Goal: Task Accomplishment & Management: Use online tool/utility

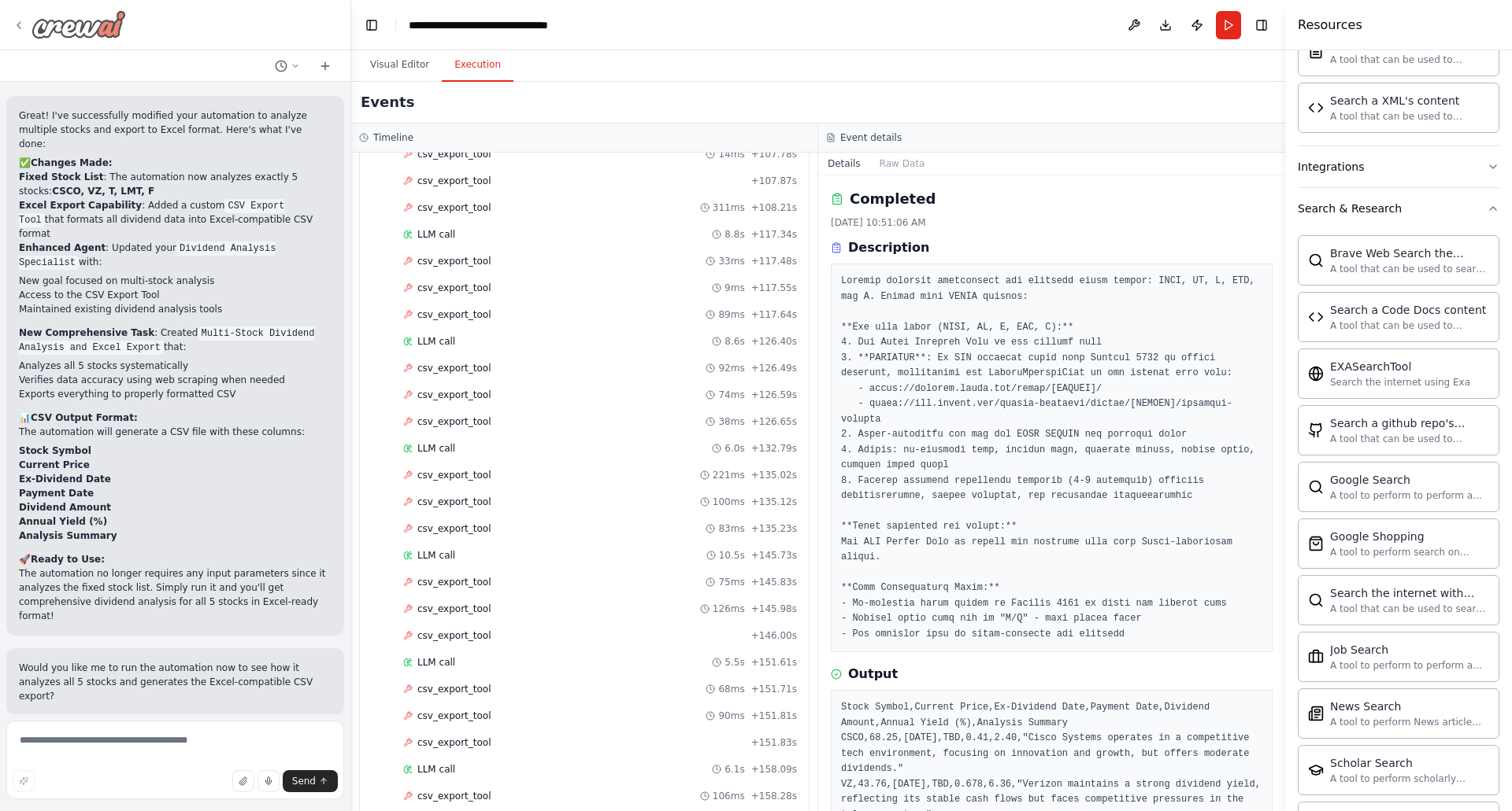
click at [74, 20] on img at bounding box center [79, 24] width 95 height 28
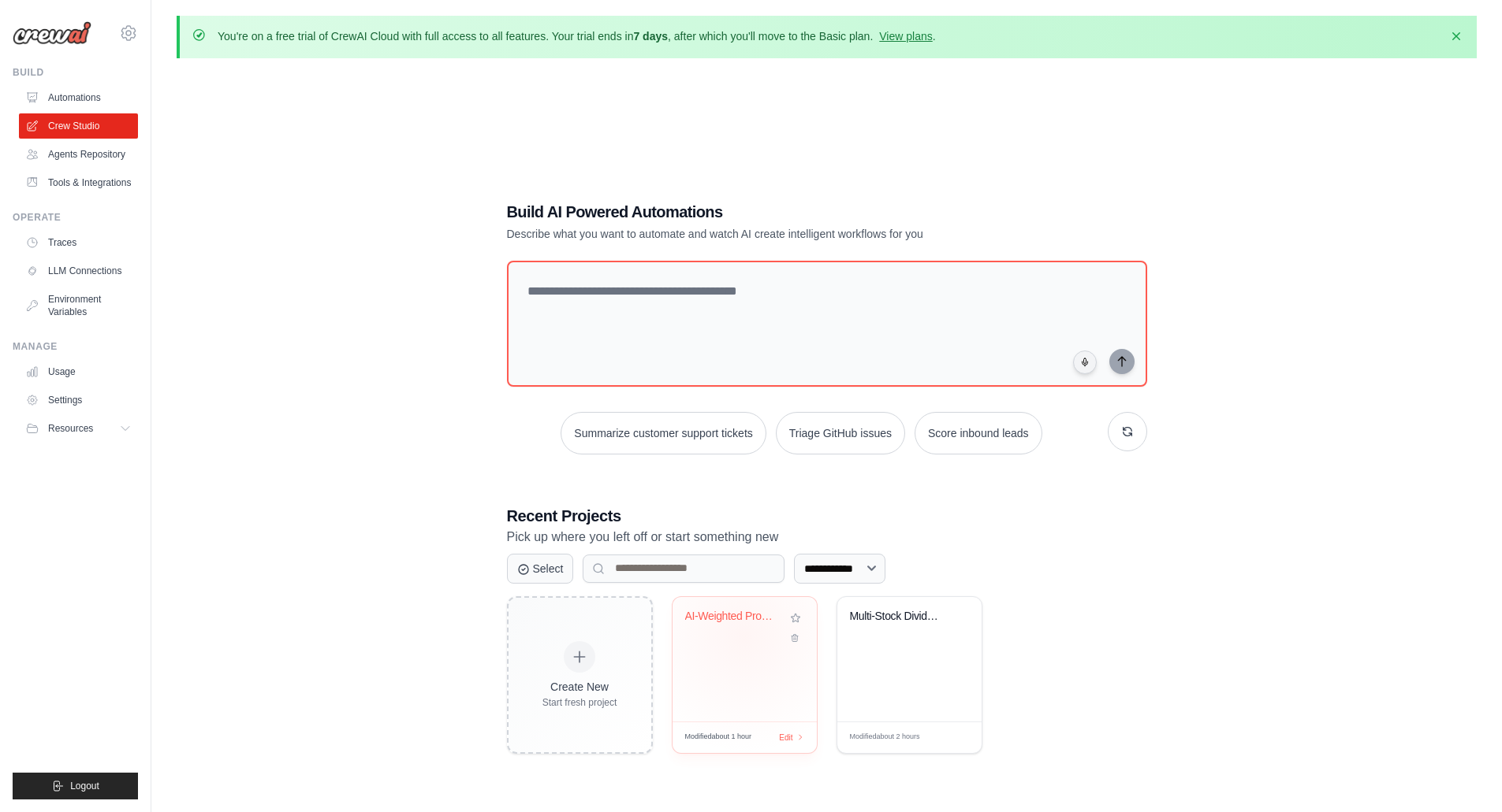
click at [745, 635] on div "AI-Weighted Profile Matcher" at bounding box center [745, 628] width 119 height 36
click at [103, 123] on link "Crew Studio" at bounding box center [80, 126] width 119 height 25
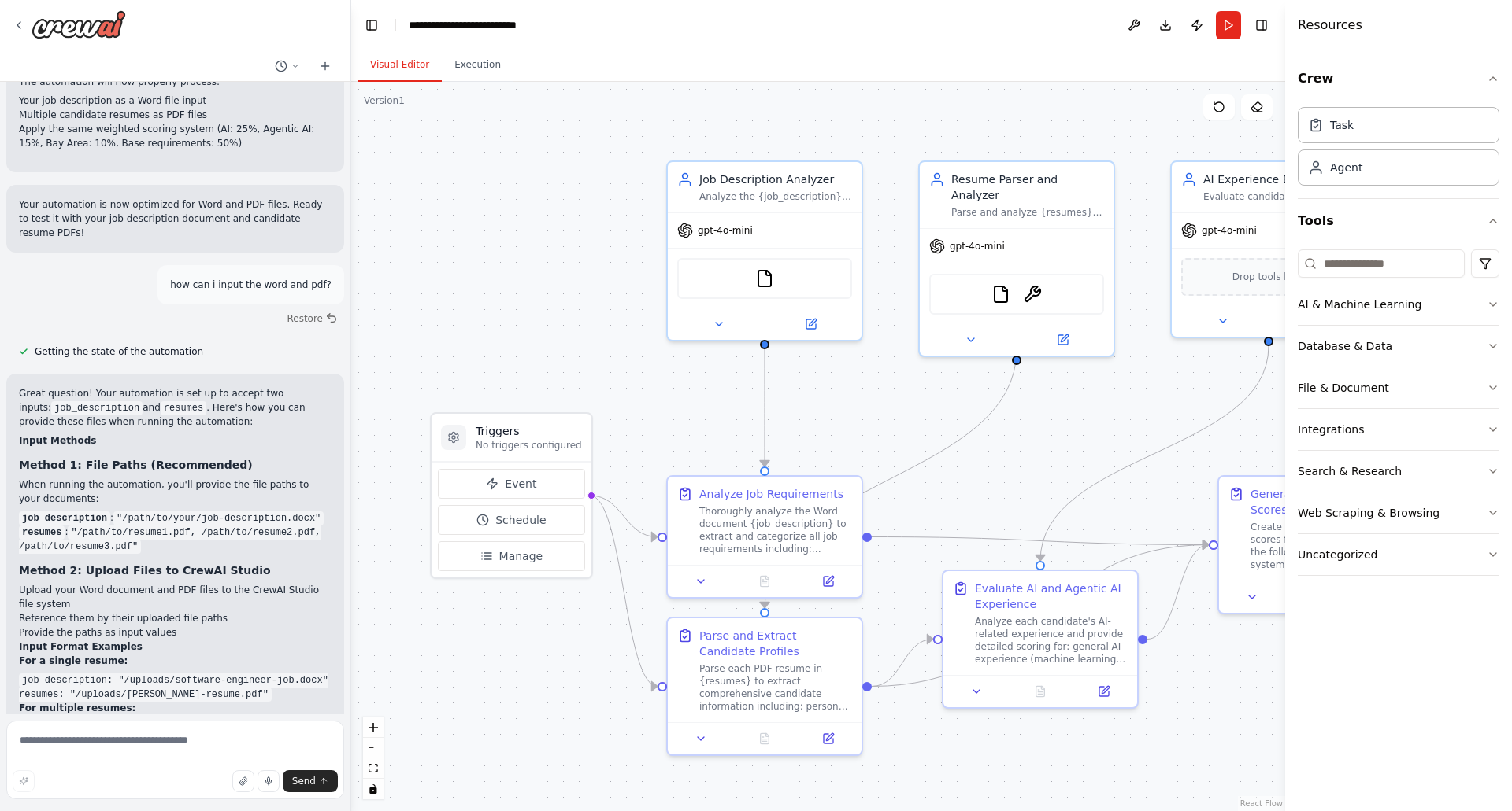
scroll to position [3331, 0]
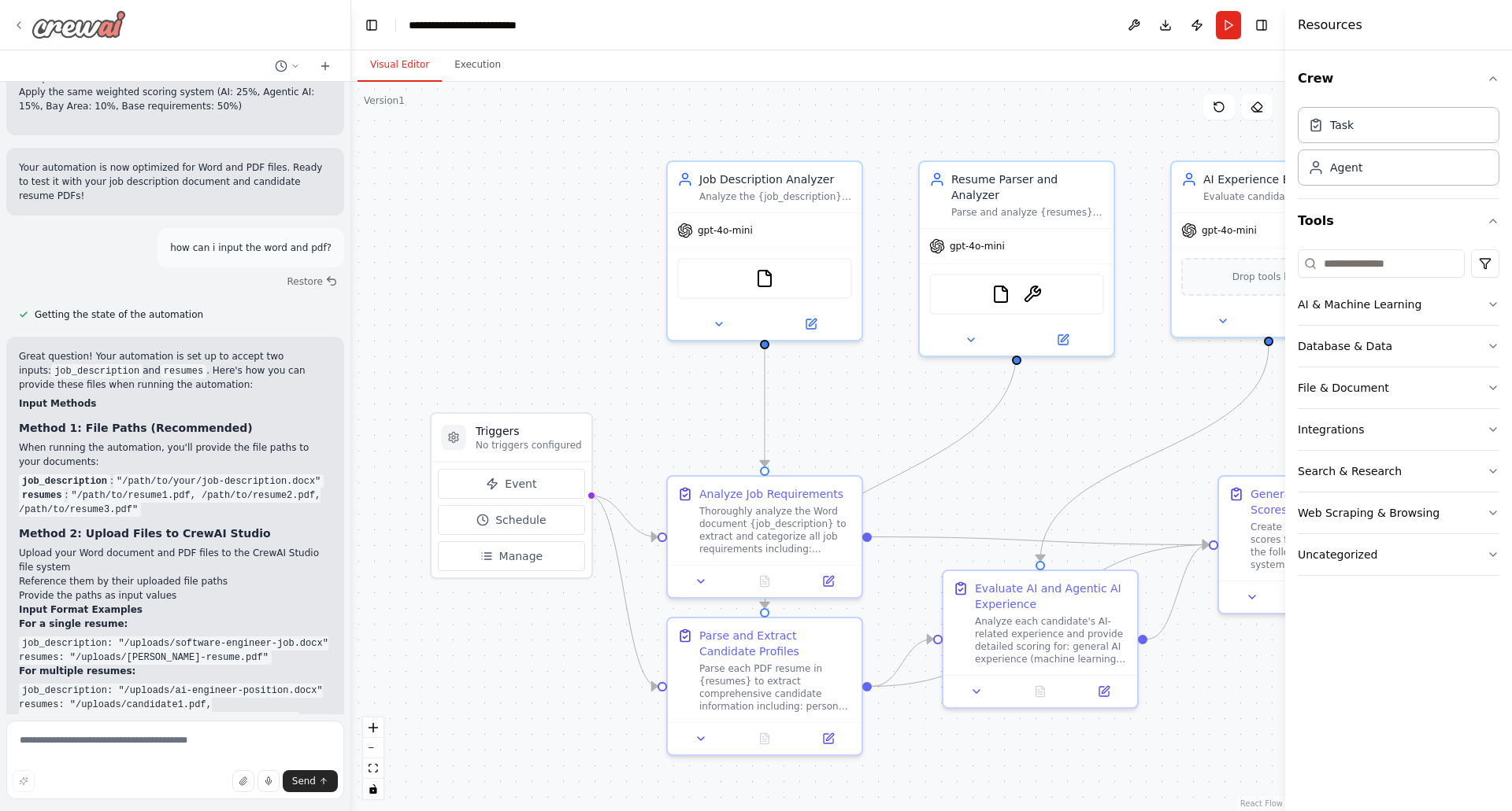
click at [86, 32] on img at bounding box center [79, 24] width 95 height 28
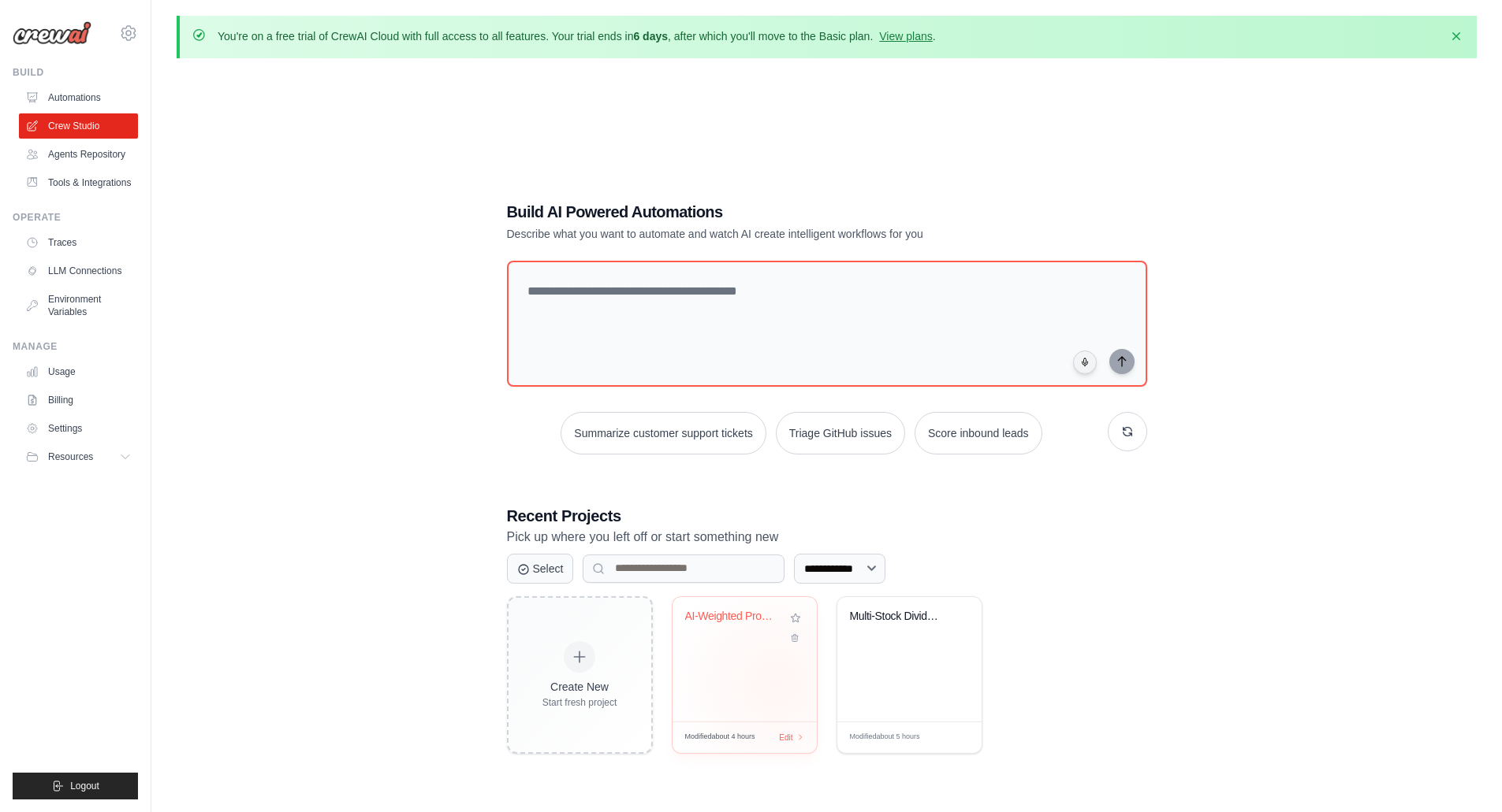
click at [775, 684] on div "AI-Weighted Profile Matcher" at bounding box center [745, 659] width 144 height 125
click at [895, 621] on div "Multi-Stock Dividend Excel Exporter" at bounding box center [897, 620] width 95 height 21
click at [616, 340] on textarea at bounding box center [825, 324] width 647 height 128
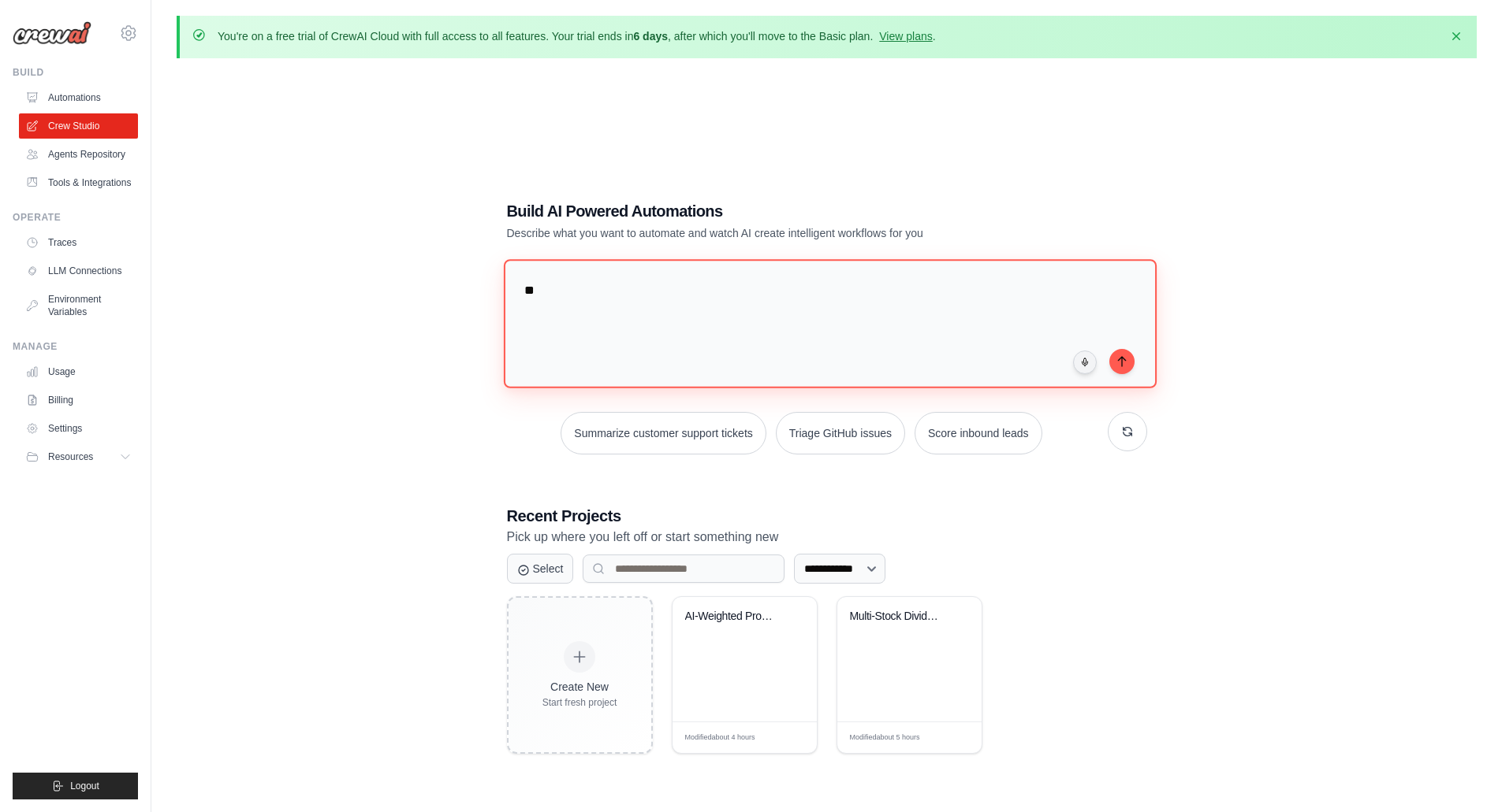
type textarea "*"
click at [991, 288] on textarea "**********" at bounding box center [828, 324] width 653 height 129
click at [1113, 291] on textarea "**********" at bounding box center [828, 324] width 653 height 129
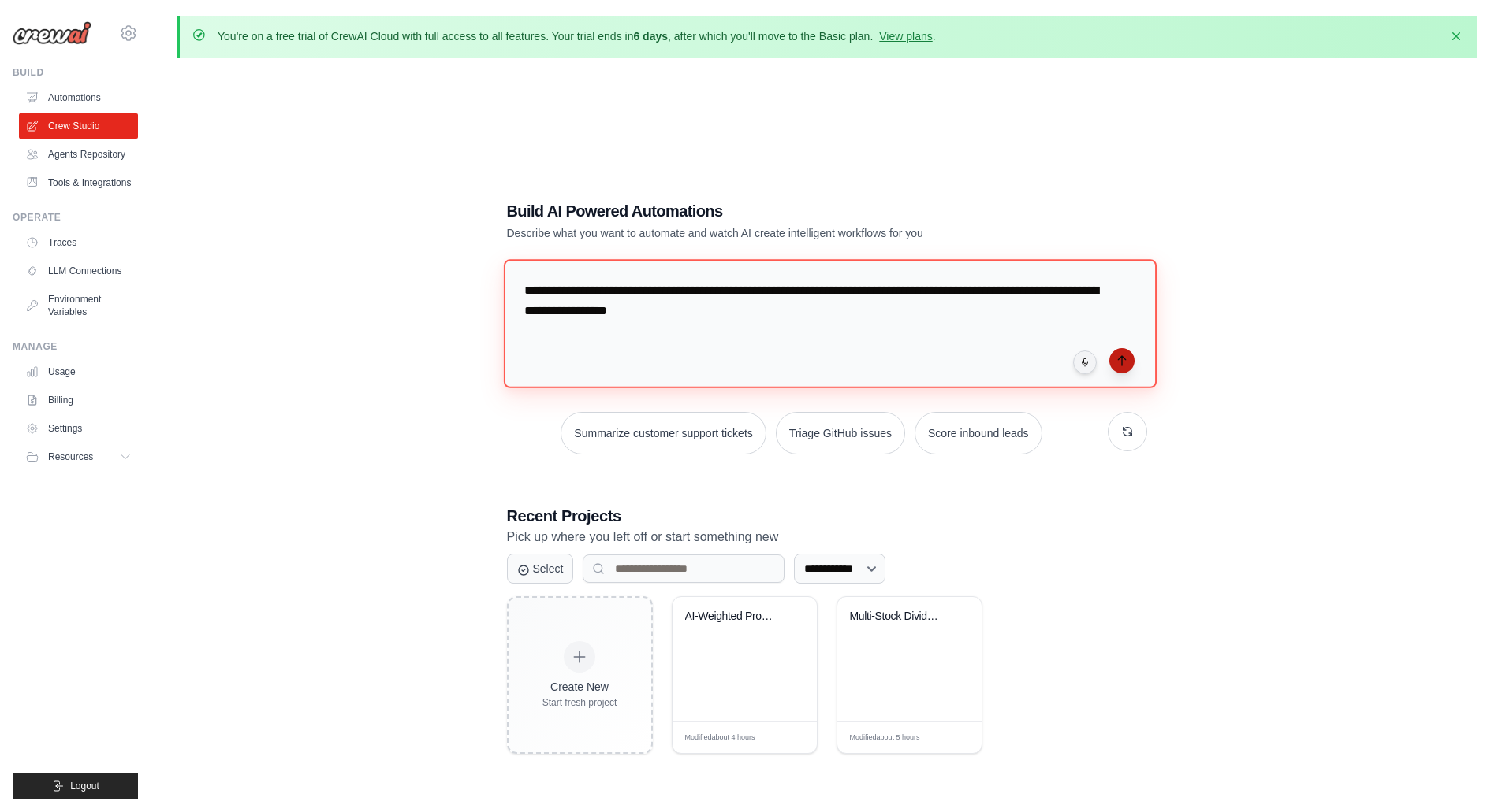
type textarea "**********"
click at [1118, 367] on button "submit" at bounding box center [1121, 361] width 25 height 25
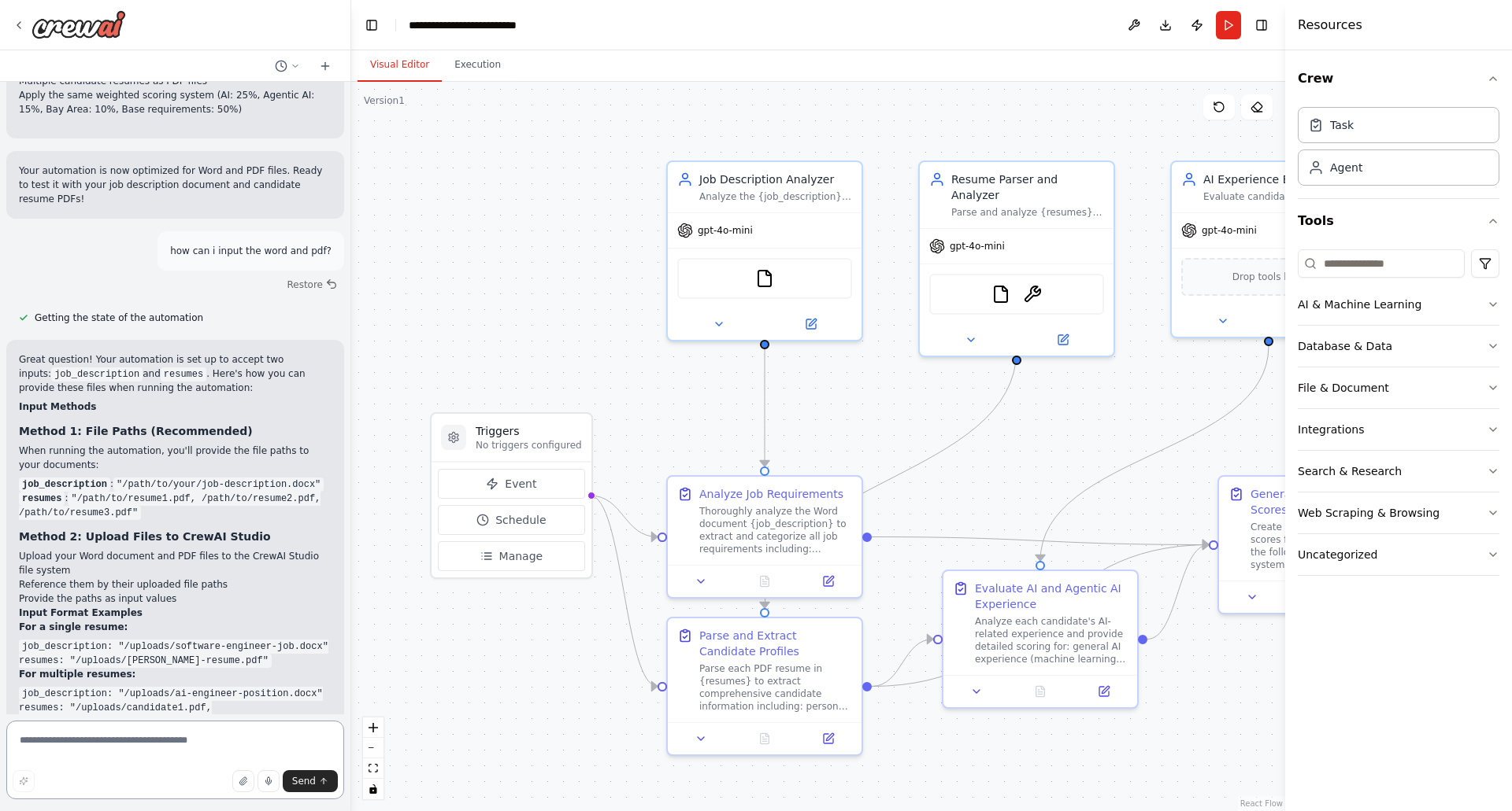
scroll to position [3331, 0]
click at [157, 743] on textarea at bounding box center [175, 760] width 337 height 79
type textarea "**********"
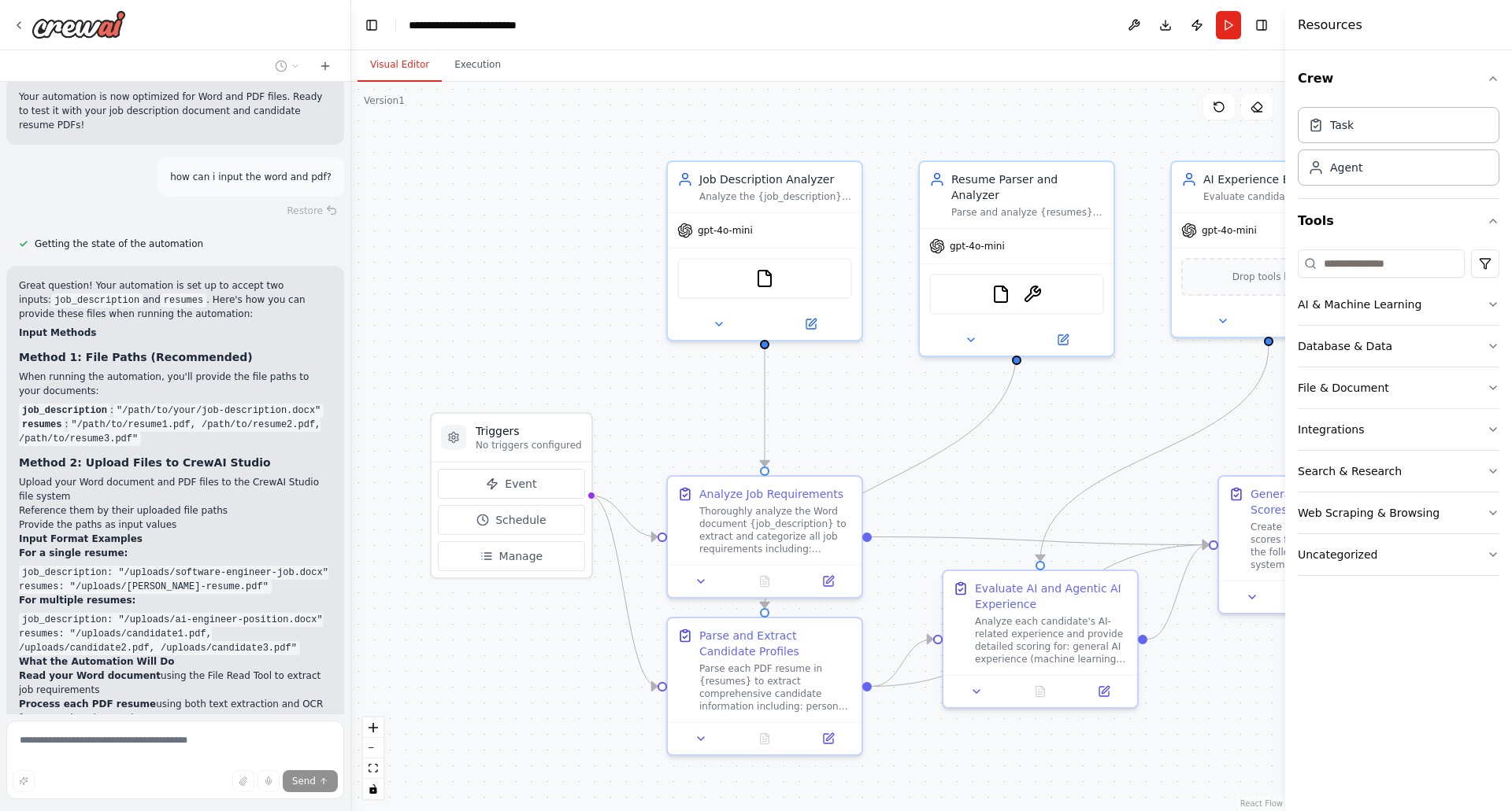
scroll to position [3469, 0]
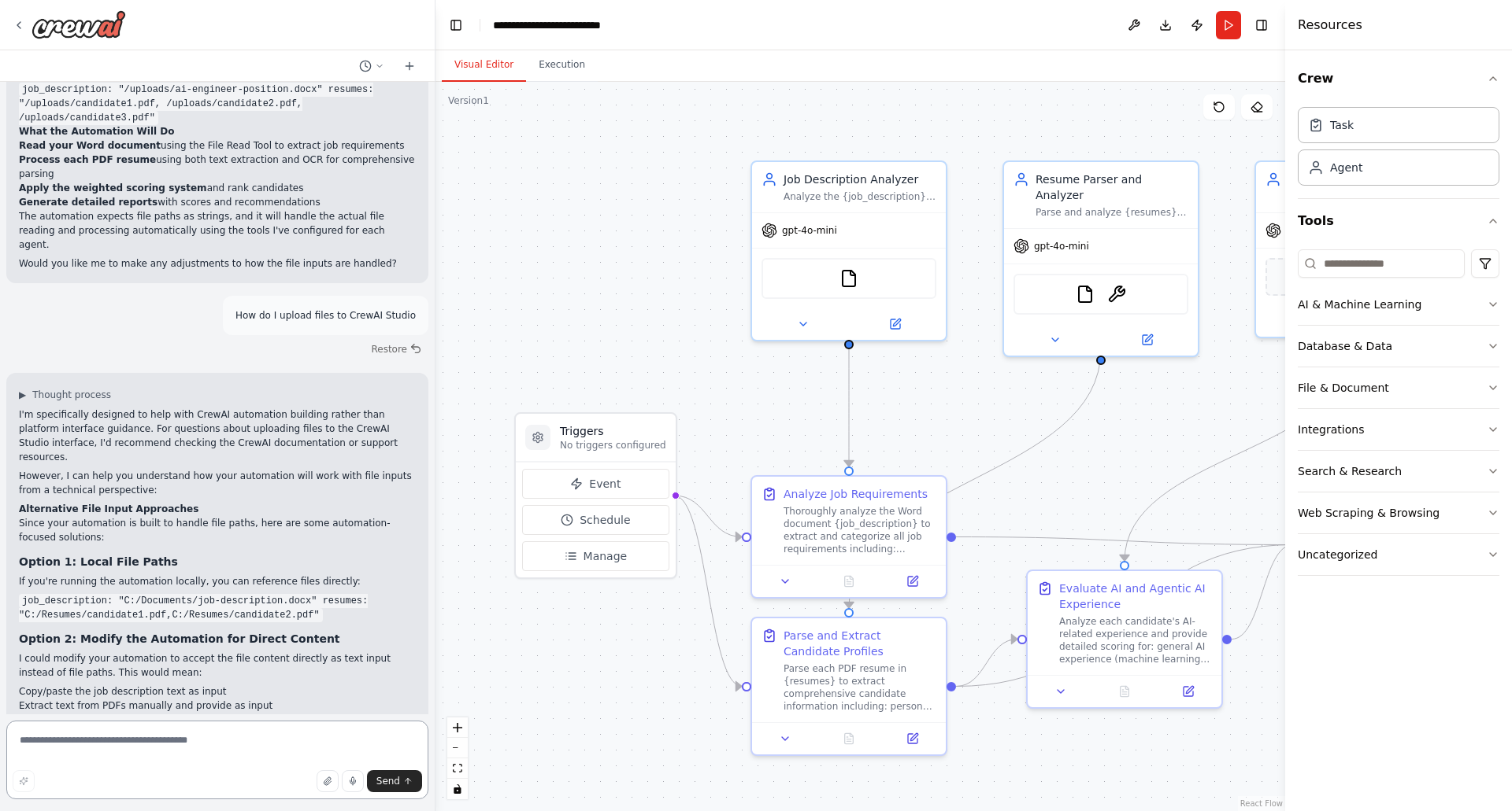
drag, startPoint x: 345, startPoint y: 484, endPoint x: 435, endPoint y: 472, distance: 90.8
click at [435, 472] on div "I would like to create an automation that matches the profiles to a job descrip…" at bounding box center [756, 405] width 1512 height 811
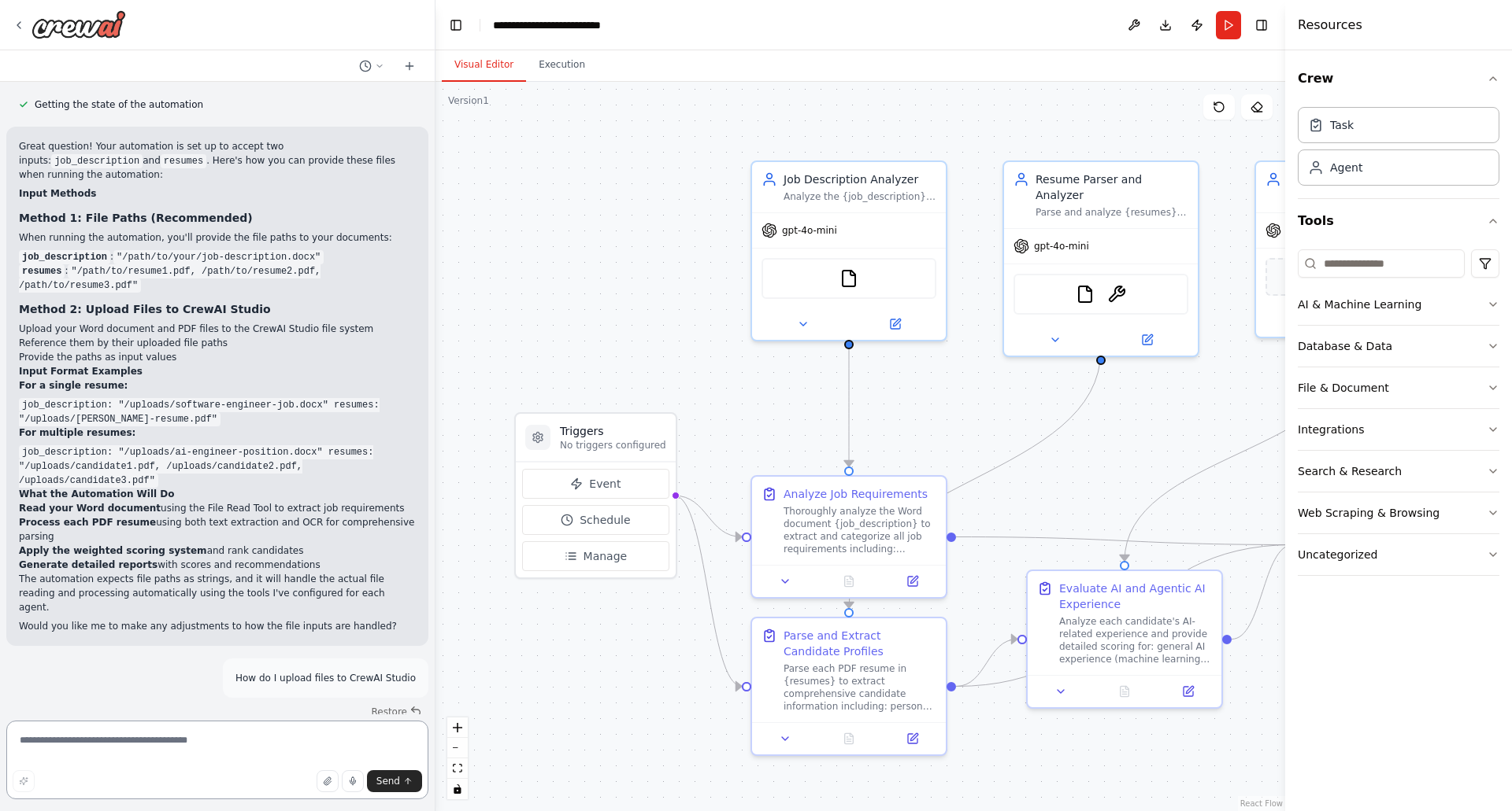
scroll to position [3549, 0]
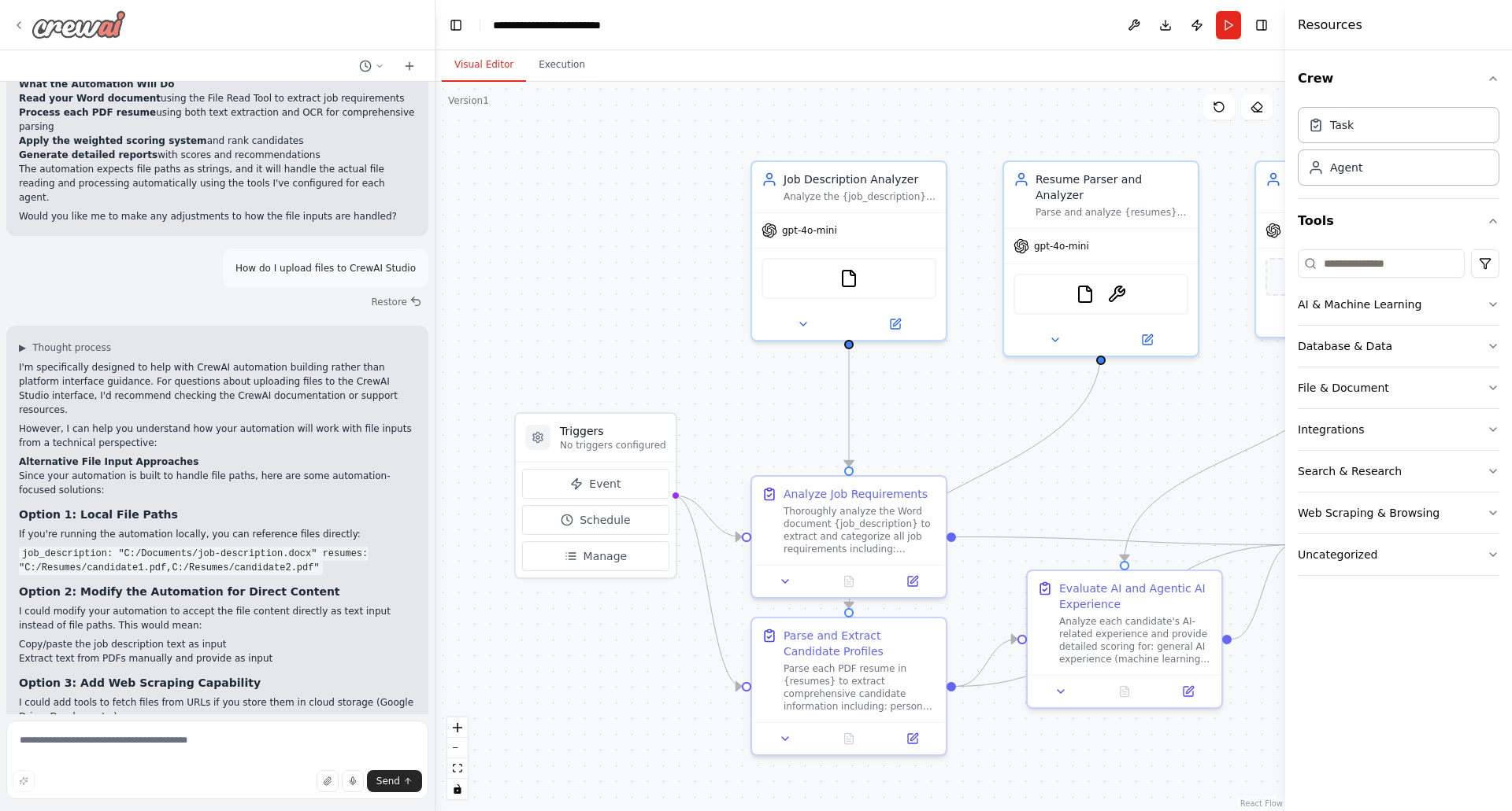
click at [23, 22] on icon at bounding box center [19, 25] width 13 height 13
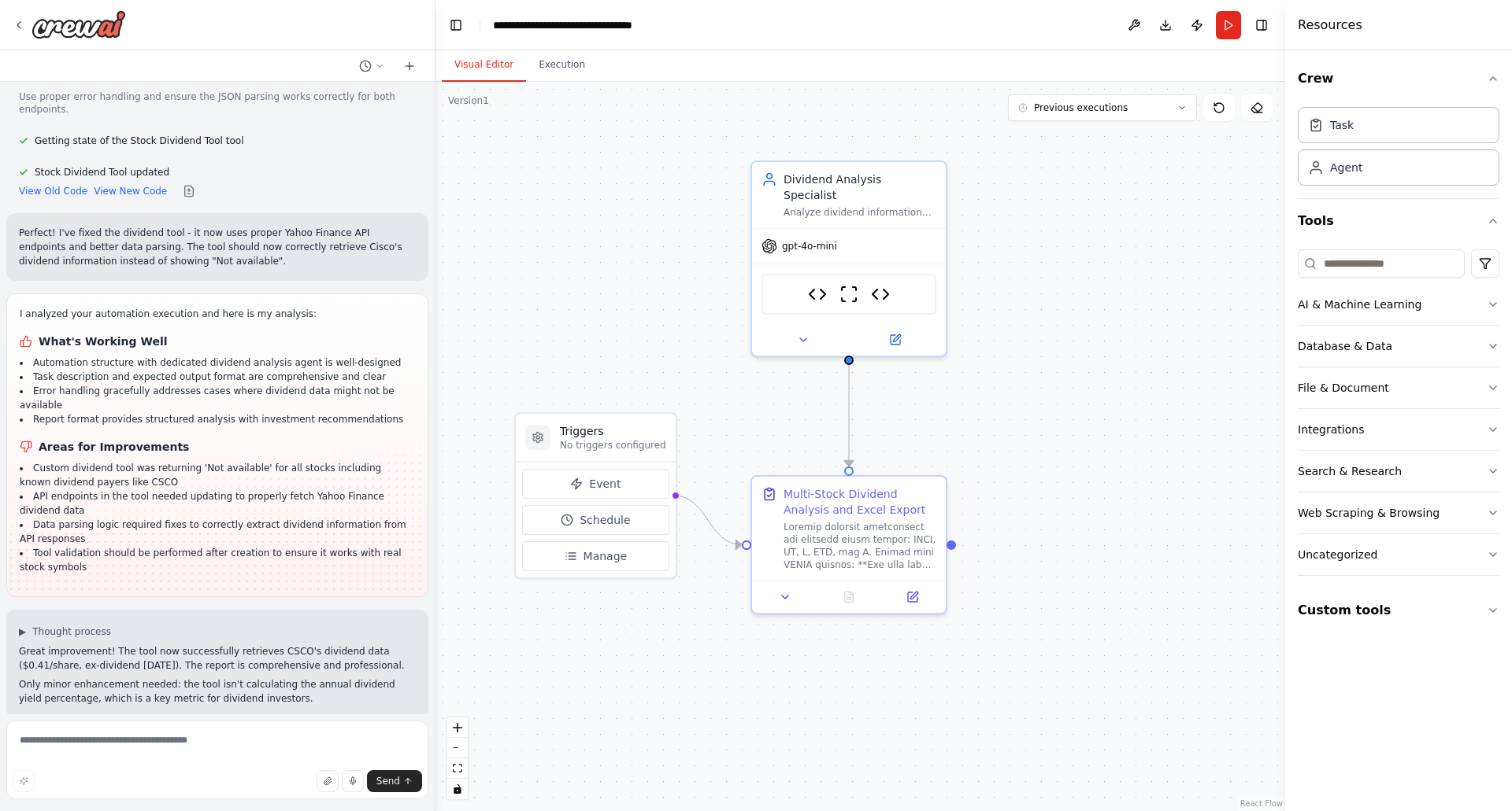
scroll to position [3017, 0]
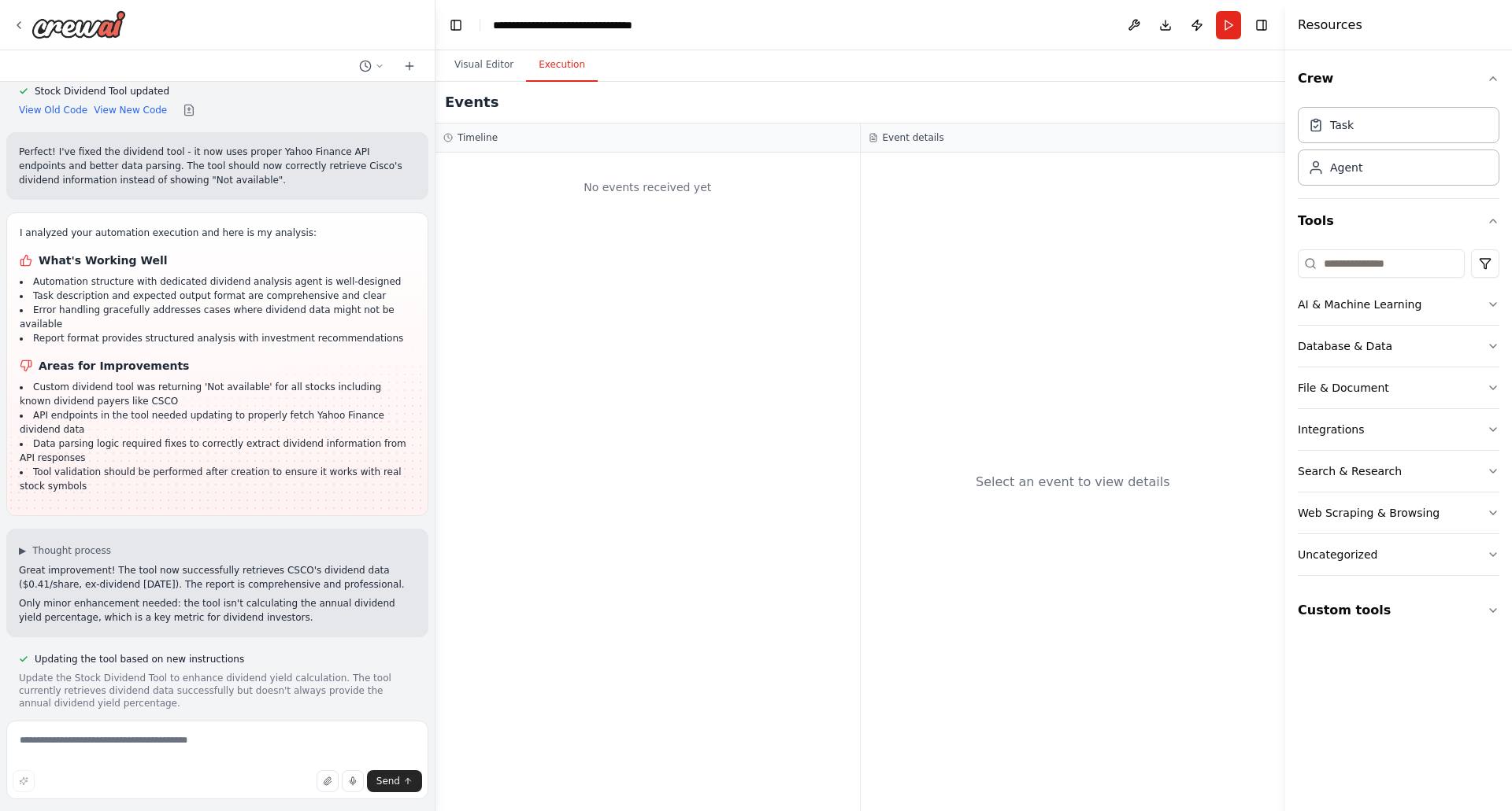
click at [547, 68] on button "Execution" at bounding box center [562, 65] width 72 height 33
click at [1224, 24] on button "Run" at bounding box center [1228, 25] width 25 height 28
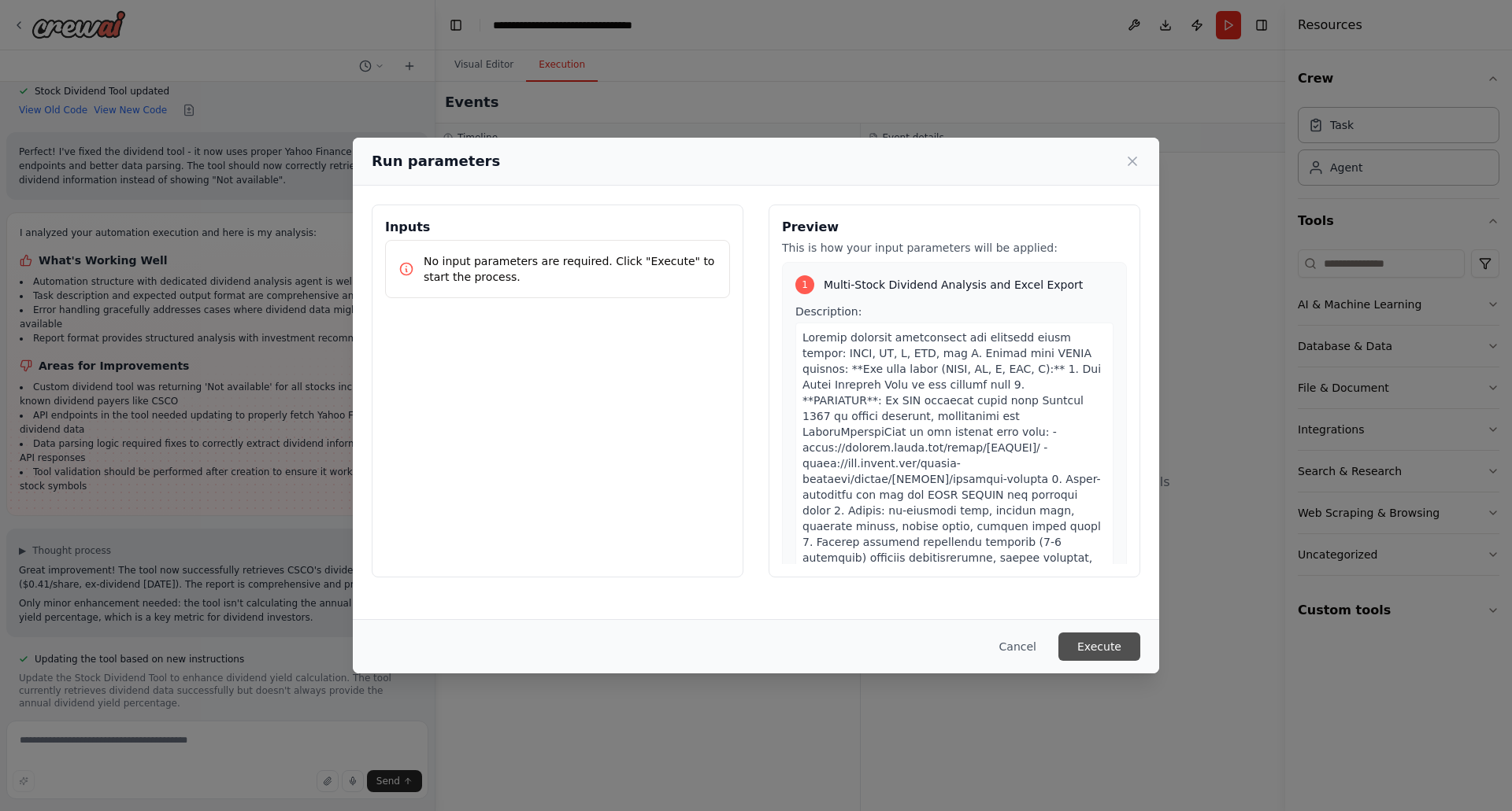
click at [1089, 644] on button "Execute" at bounding box center [1099, 646] width 82 height 28
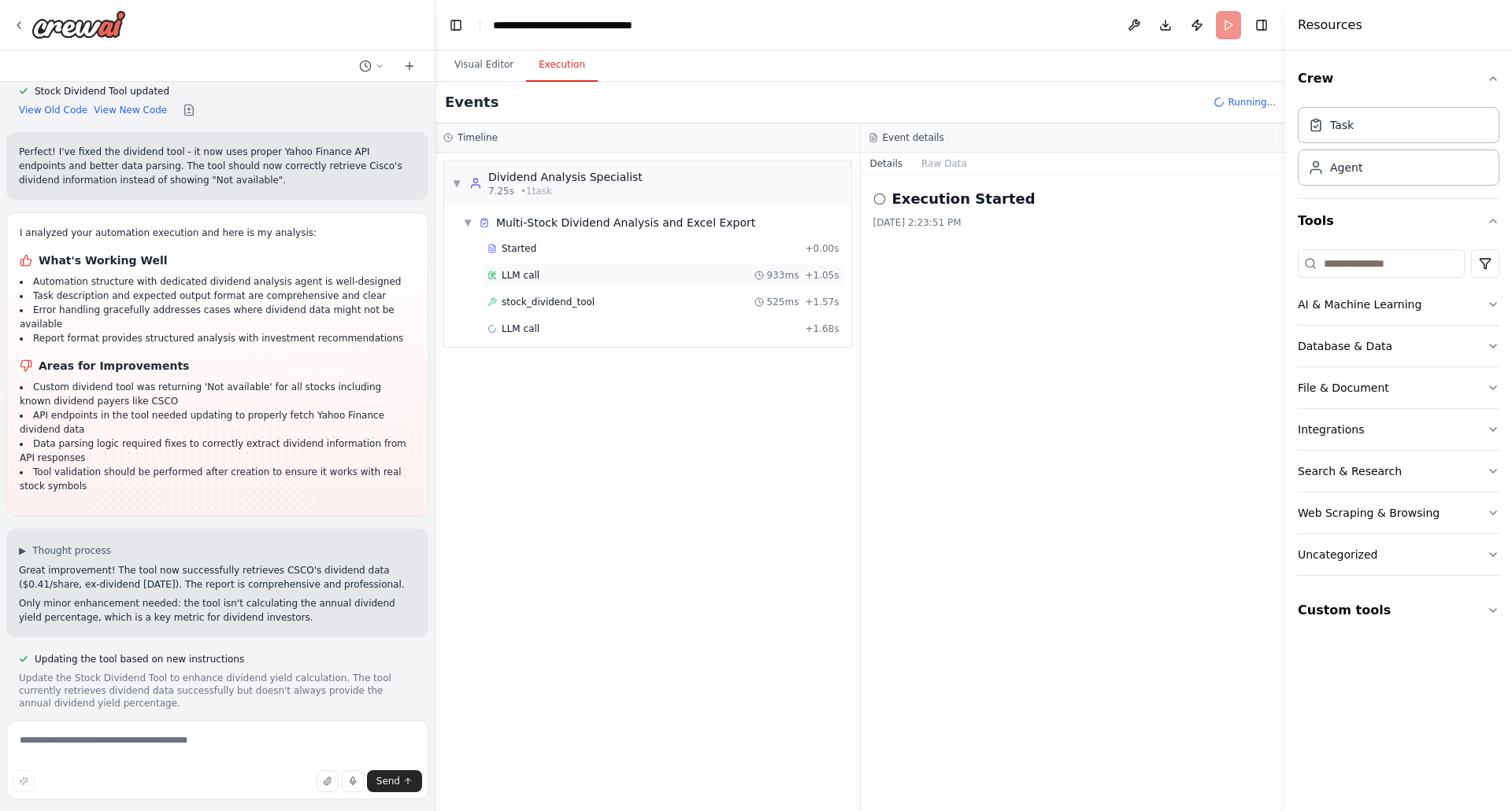
click at [531, 275] on span "LLM call" at bounding box center [521, 275] width 38 height 13
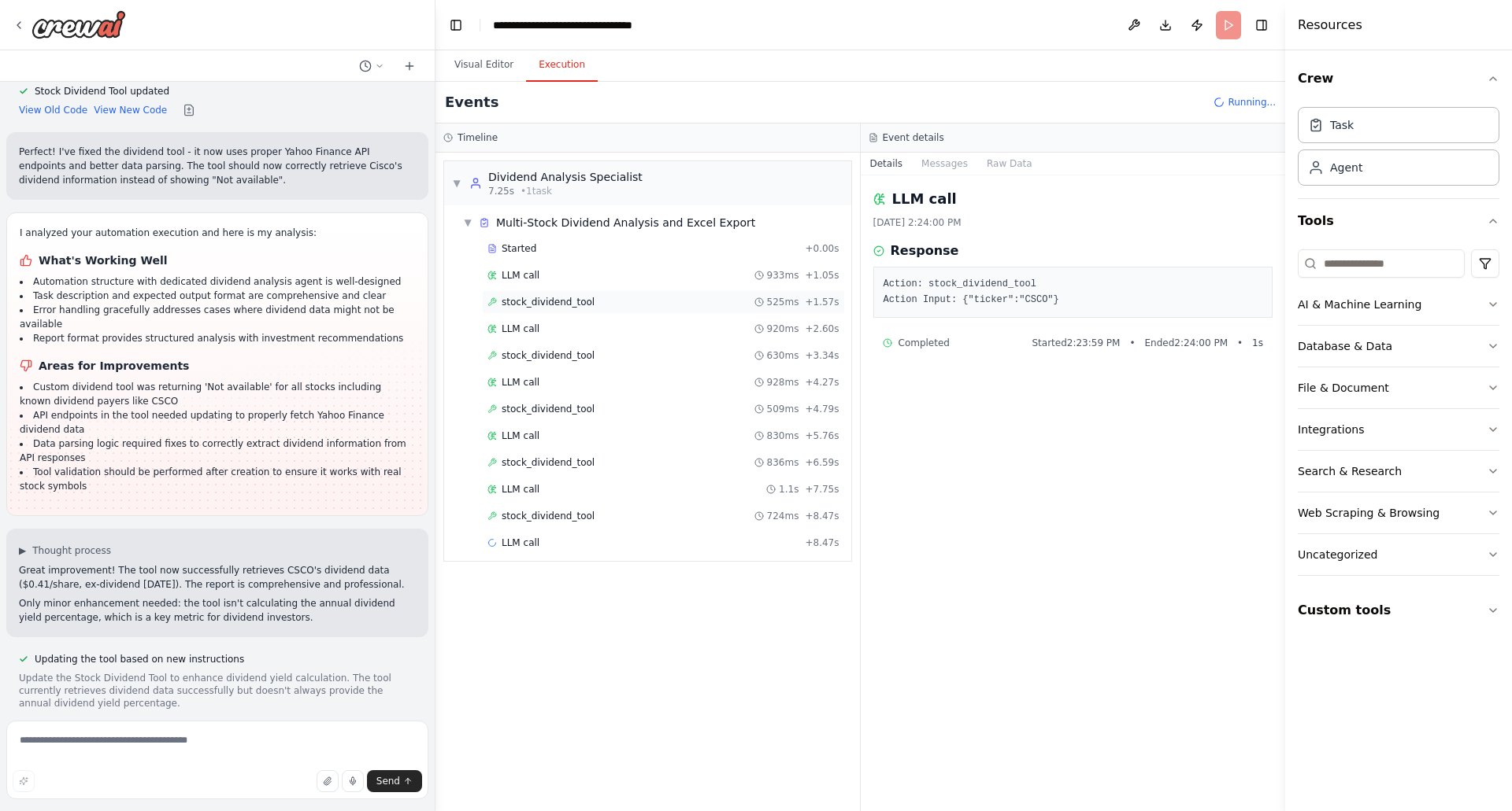
click at [539, 304] on span "stock_dividend_tool" at bounding box center [548, 302] width 93 height 13
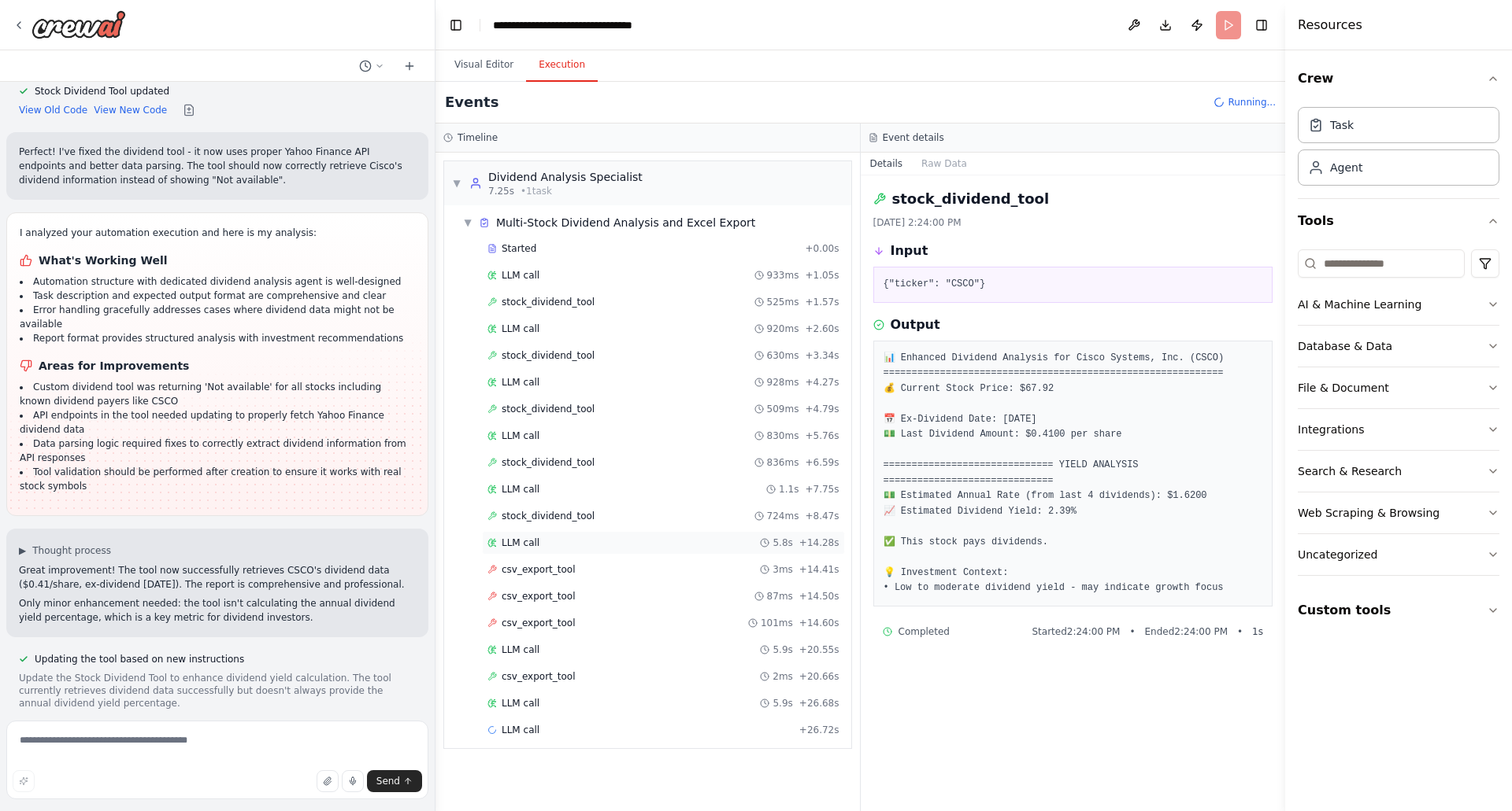
click at [569, 541] on div "LLM call 5.8s + 14.28s" at bounding box center [663, 543] width 352 height 13
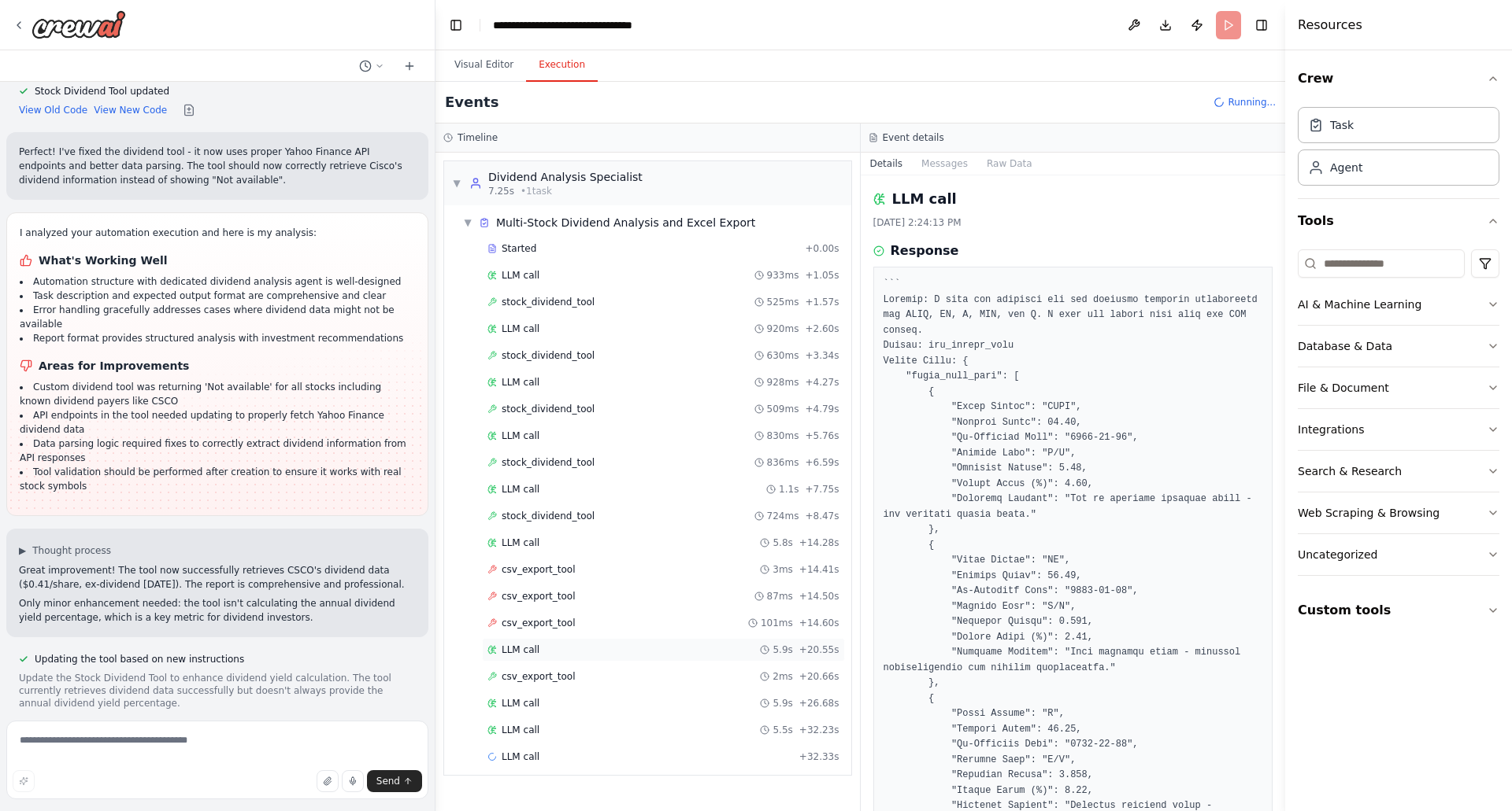
click at [541, 650] on div "LLM call 5.9s + 20.55s" at bounding box center [663, 649] width 352 height 13
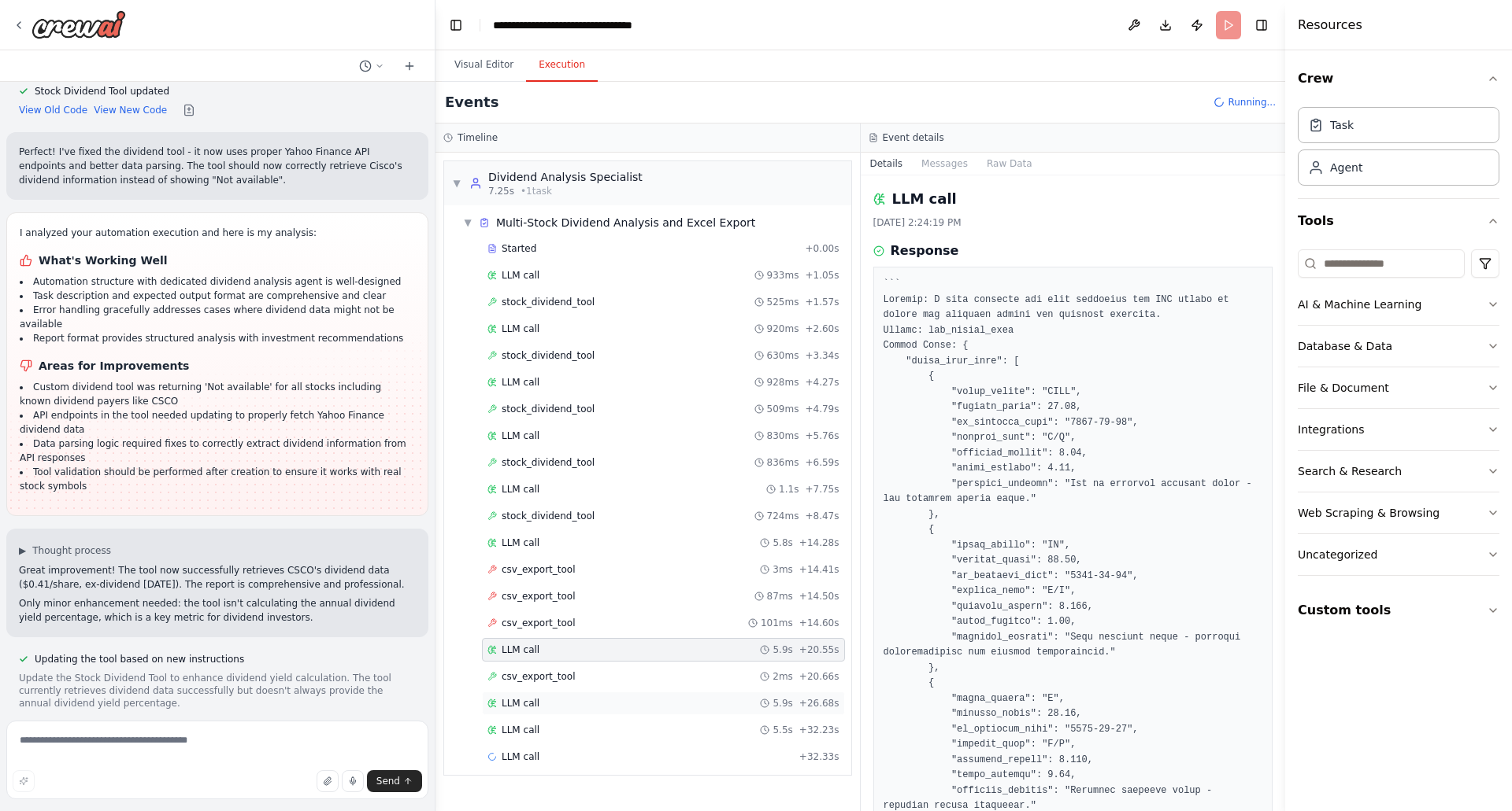
click at [563, 705] on div "LLM call 5.9s + 26.68s" at bounding box center [663, 703] width 352 height 13
click at [562, 730] on div "LLM call 5.5s + 32.23s" at bounding box center [663, 730] width 352 height 13
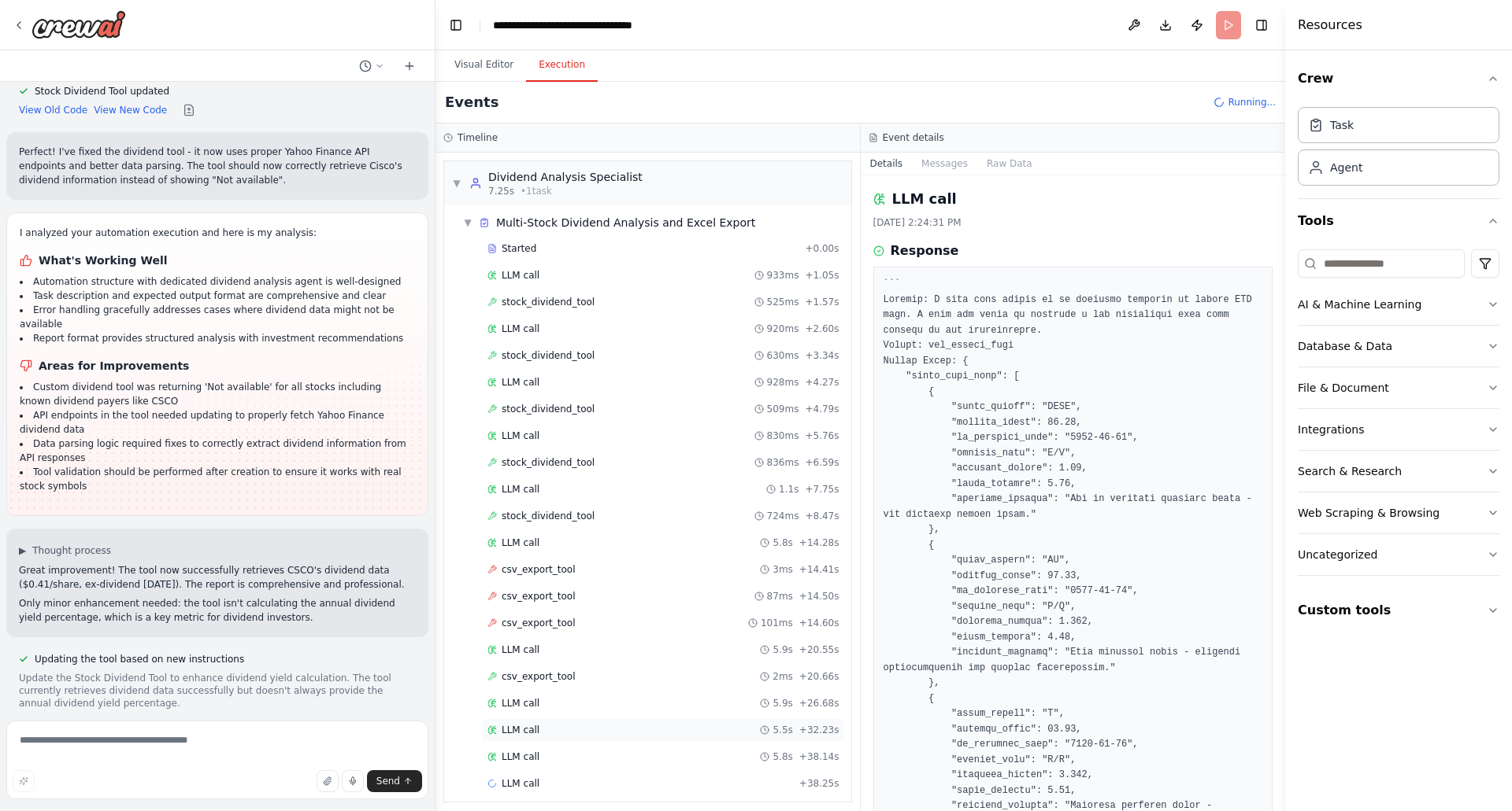
scroll to position [9, 0]
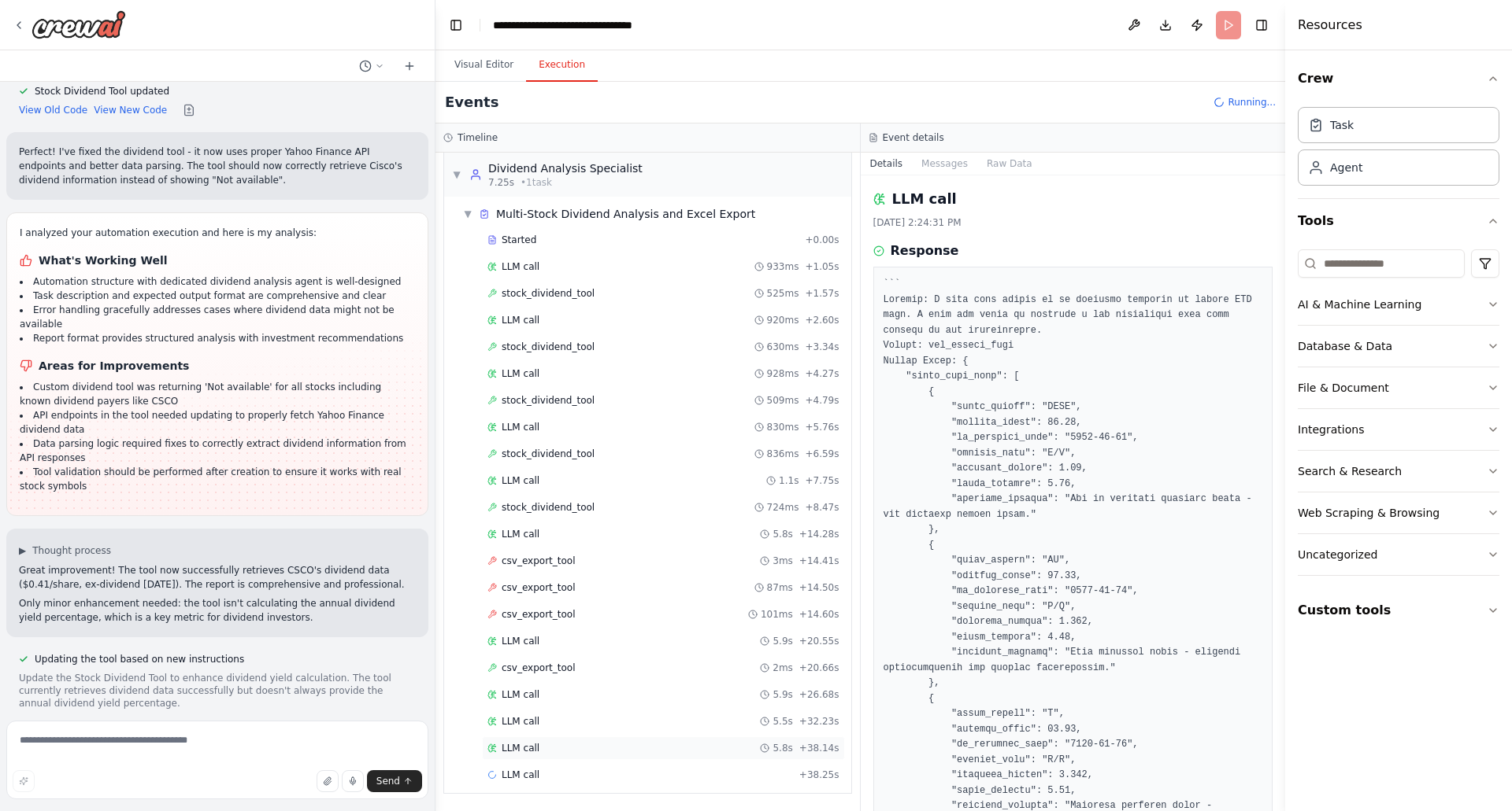
click at [547, 746] on div "LLM call 5.8s + 38.14s" at bounding box center [663, 748] width 352 height 13
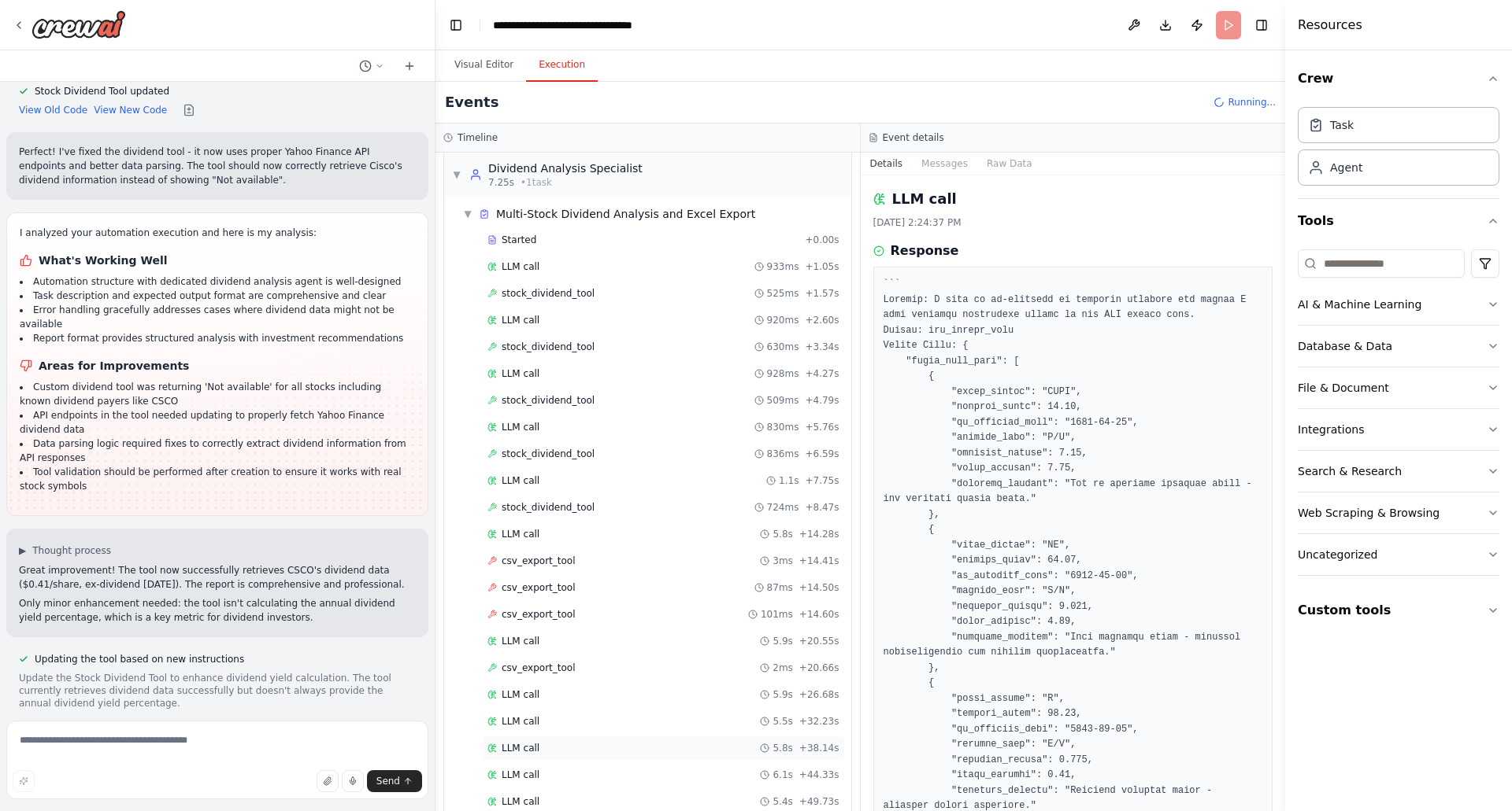
scroll to position [62, 0]
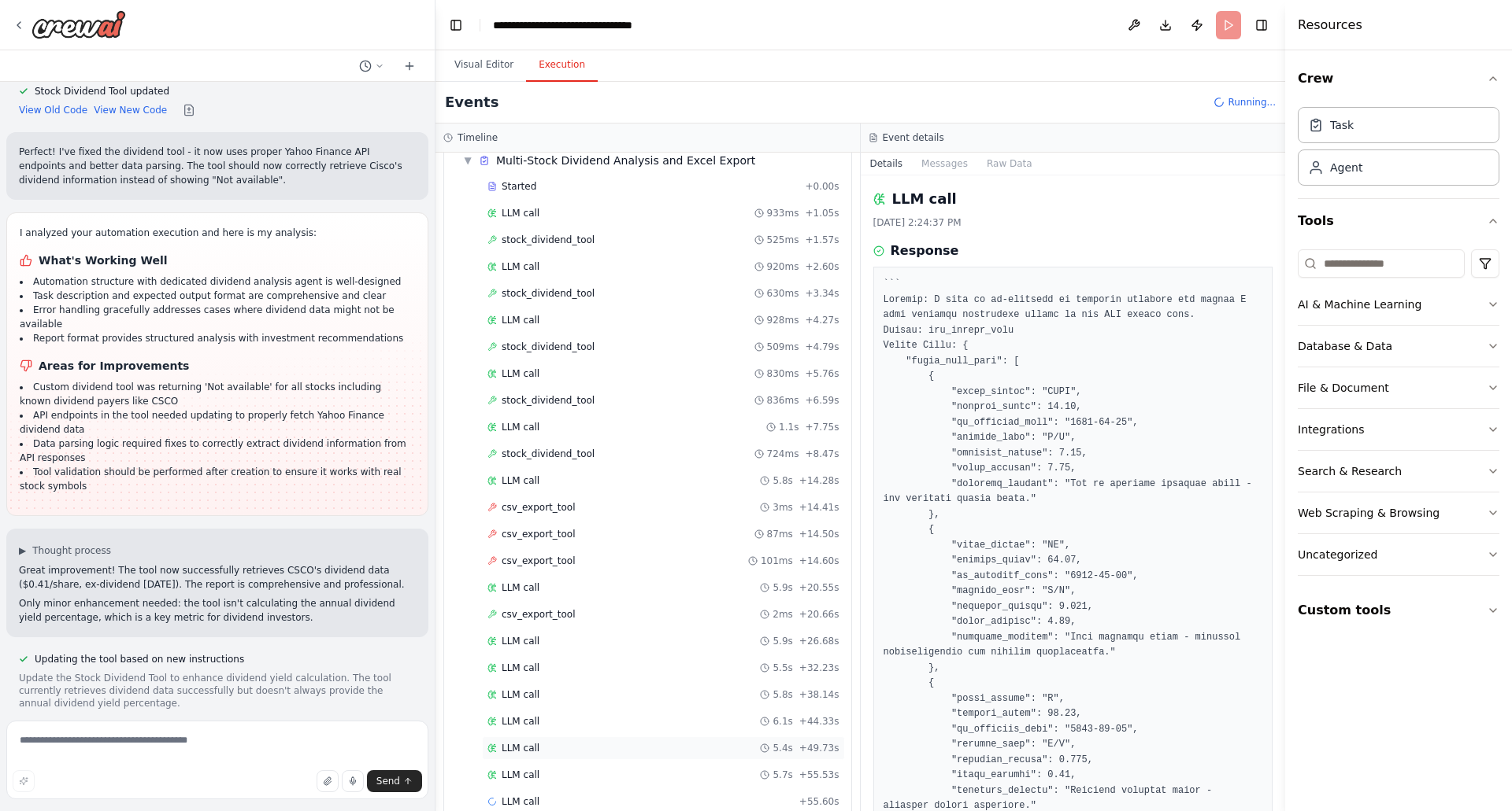
click at [547, 749] on div "LLM call 5.4s + 49.73s" at bounding box center [663, 748] width 352 height 13
click at [536, 753] on div "LLM call 5.7s + 61.27s" at bounding box center [663, 748] width 352 height 13
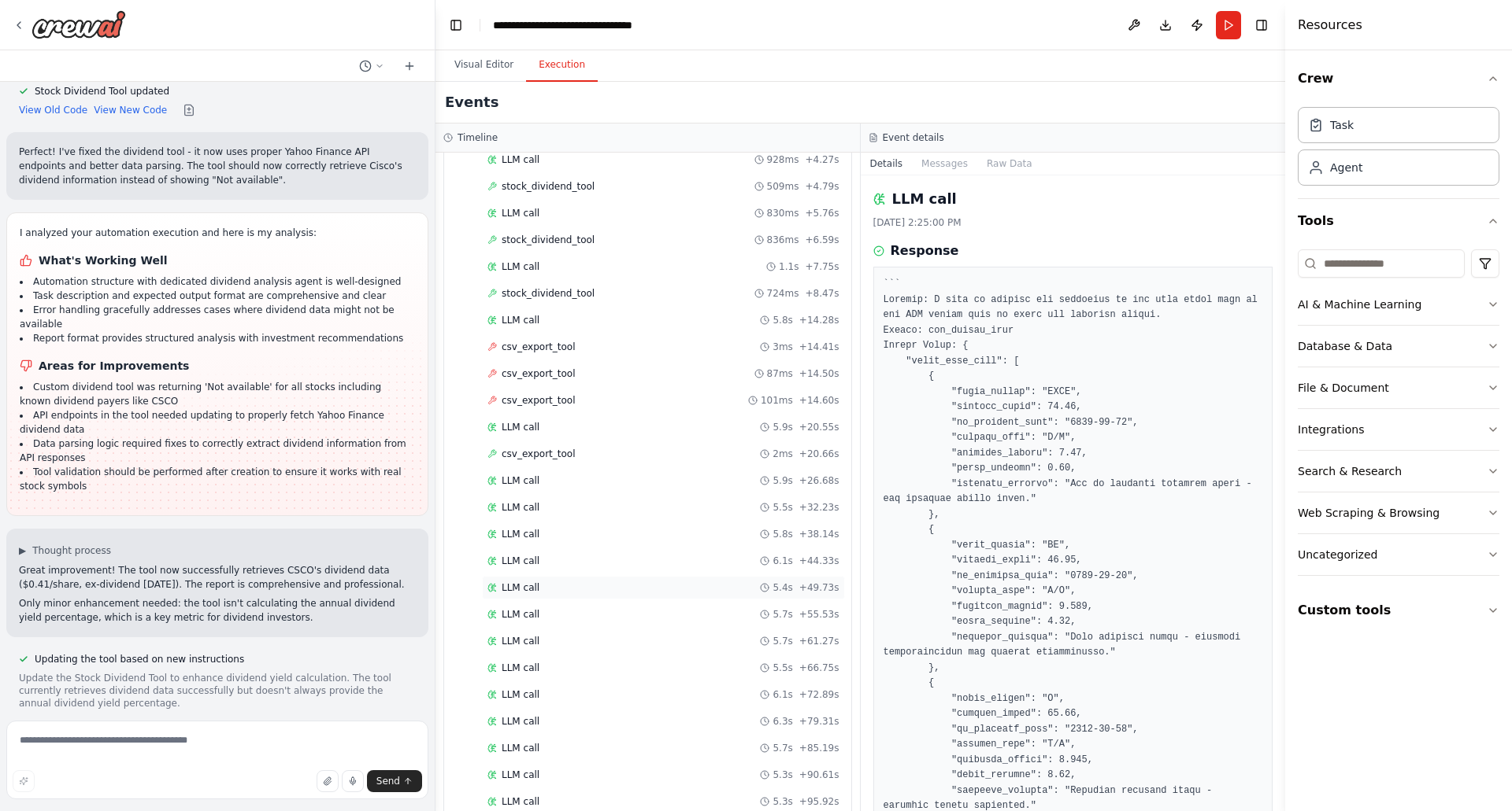
scroll to position [437, 0]
click at [595, 752] on div "LLM call 3.5s + 134.91s" at bounding box center [663, 748] width 352 height 13
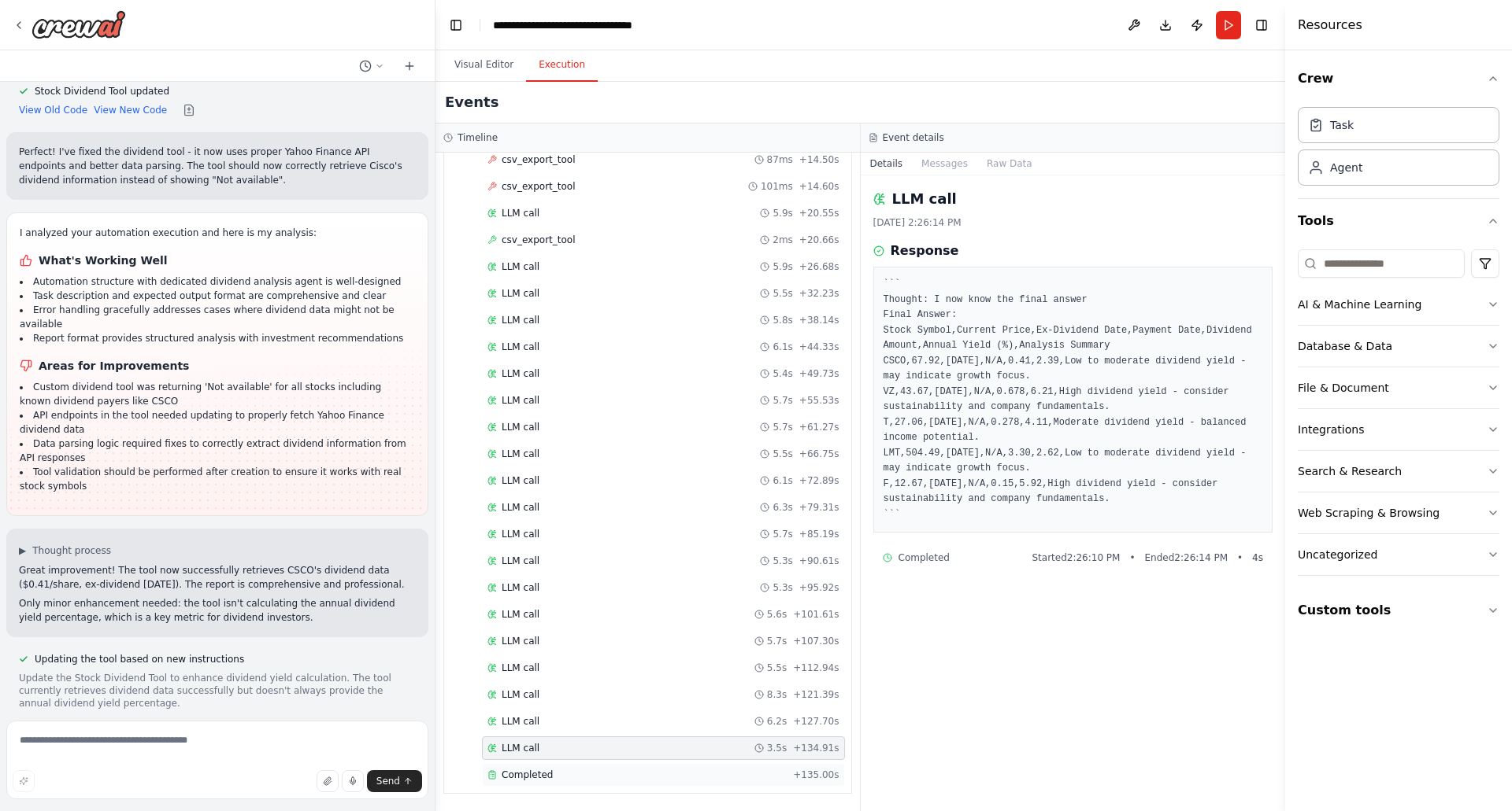
click at [571, 770] on div "Completed" at bounding box center [637, 775] width 299 height 13
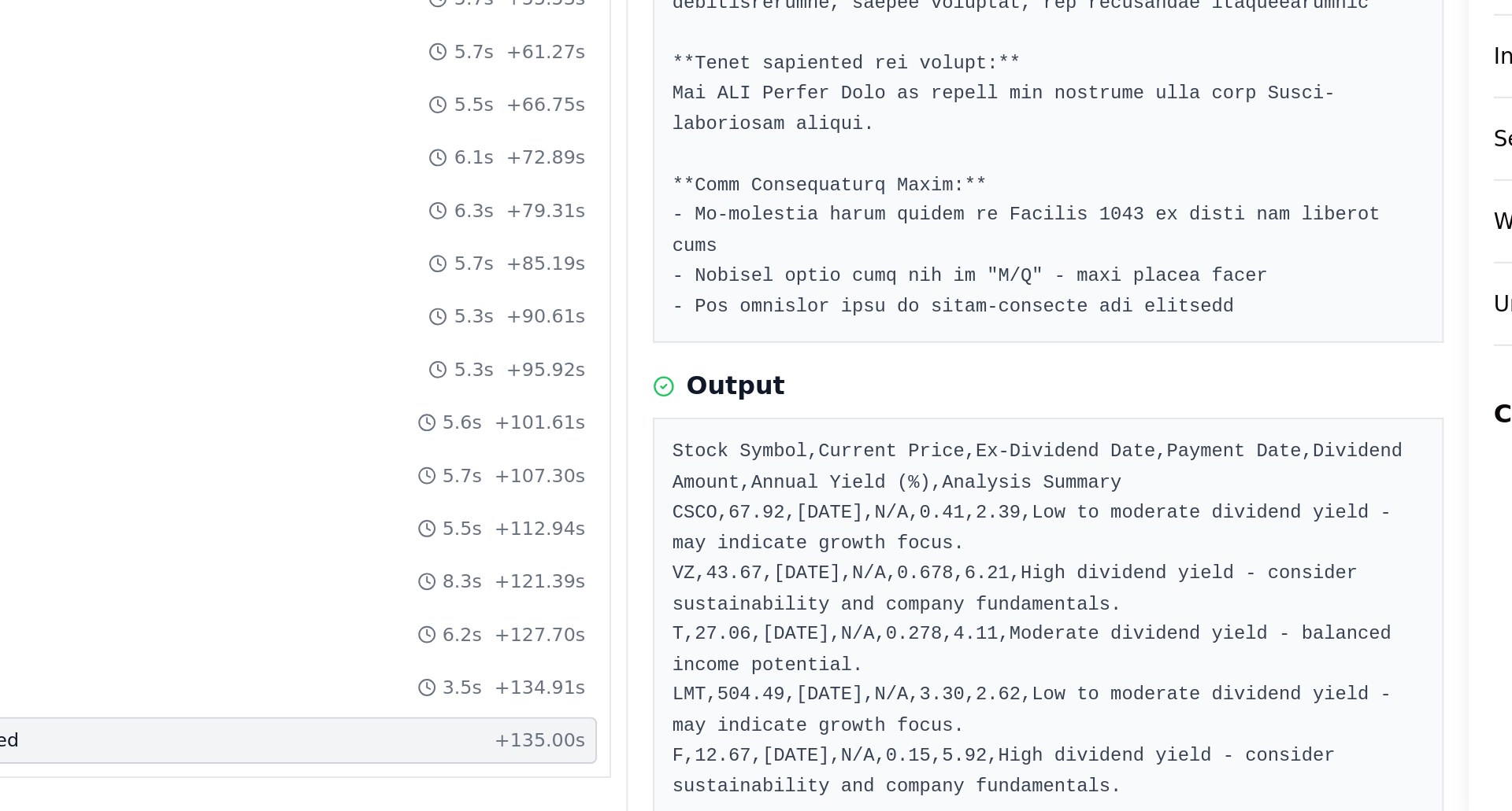
scroll to position [0, 0]
drag, startPoint x: 992, startPoint y: 629, endPoint x: 940, endPoint y: 624, distance: 52.2
click at [940, 624] on pre "Stock Symbol,Current Price,Ex-Dividend Date,Payment Date,Dividend Amount,Annual…" at bounding box center [1073, 714] width 379 height 185
drag, startPoint x: 1010, startPoint y: 692, endPoint x: 1030, endPoint y: 692, distance: 20.0
click at [1030, 692] on pre "Stock Symbol,Current Price,Ex-Dividend Date,Payment Date,Dividend Amount,Annual…" at bounding box center [1073, 714] width 379 height 185
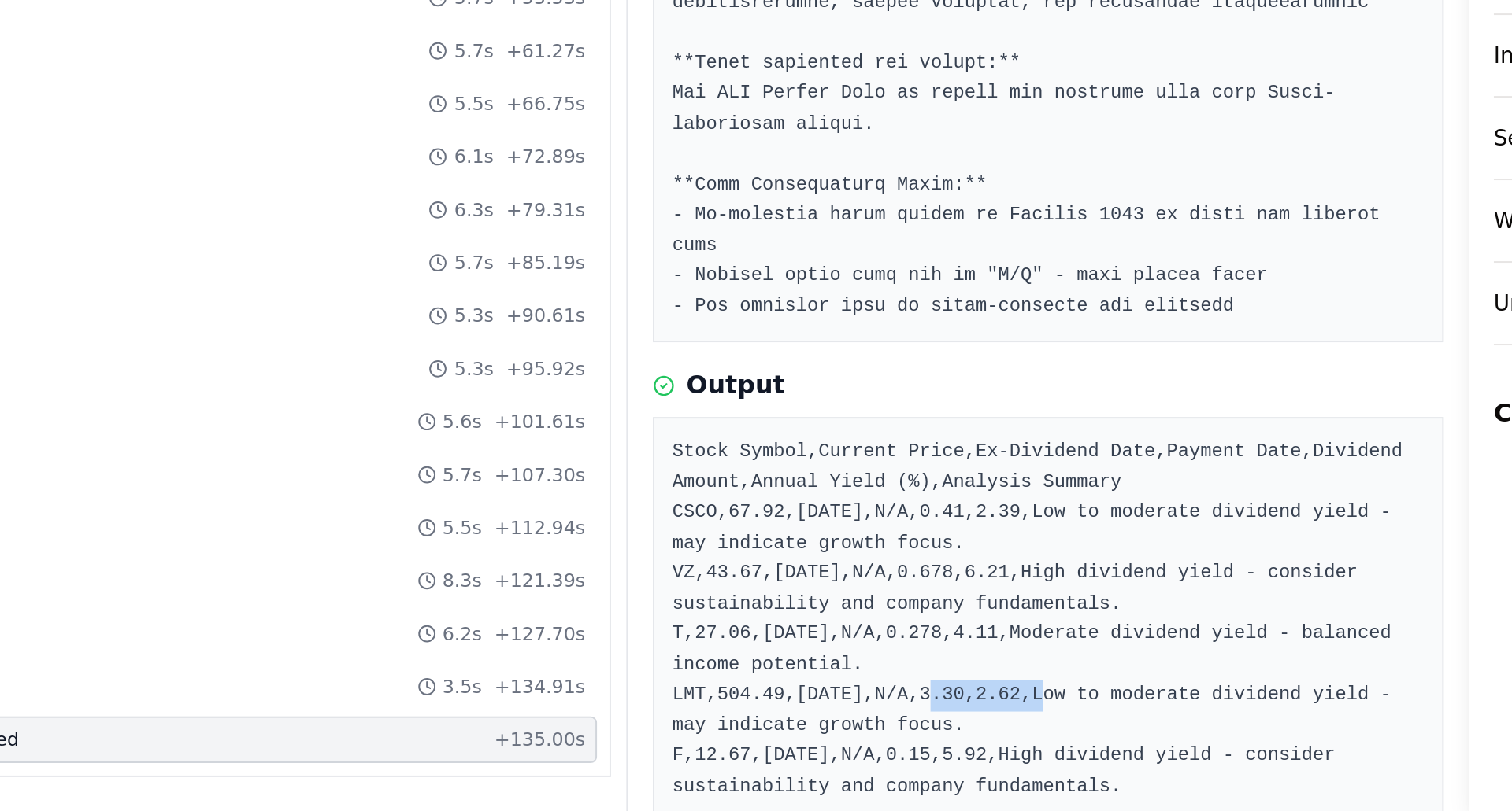
drag, startPoint x: 939, startPoint y: 720, endPoint x: 992, endPoint y: 721, distance: 53.0
click at [992, 721] on pre "Stock Symbol,Current Price,Ex-Dividend Date,Payment Date,Dividend Amount,Annual…" at bounding box center [1073, 714] width 379 height 185
drag, startPoint x: 1021, startPoint y: 722, endPoint x: 1043, endPoint y: 724, distance: 22.1
click at [1043, 724] on pre "Stock Symbol,Current Price,Ex-Dividend Date,Payment Date,Dividend Amount,Annual…" at bounding box center [1073, 714] width 379 height 185
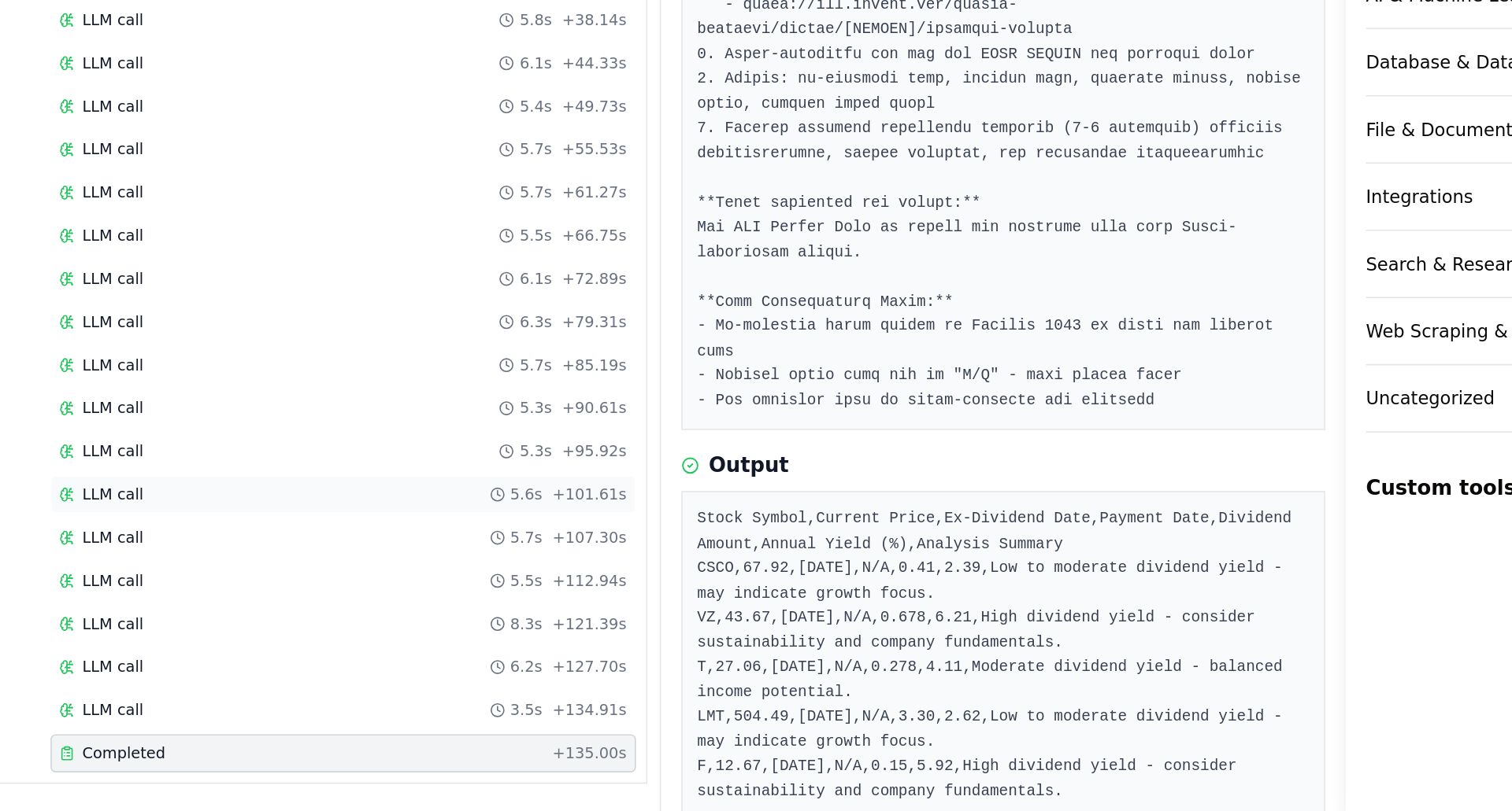
click at [514, 621] on div "LLM call 5.6s + 101.61s" at bounding box center [664, 614] width 363 height 24
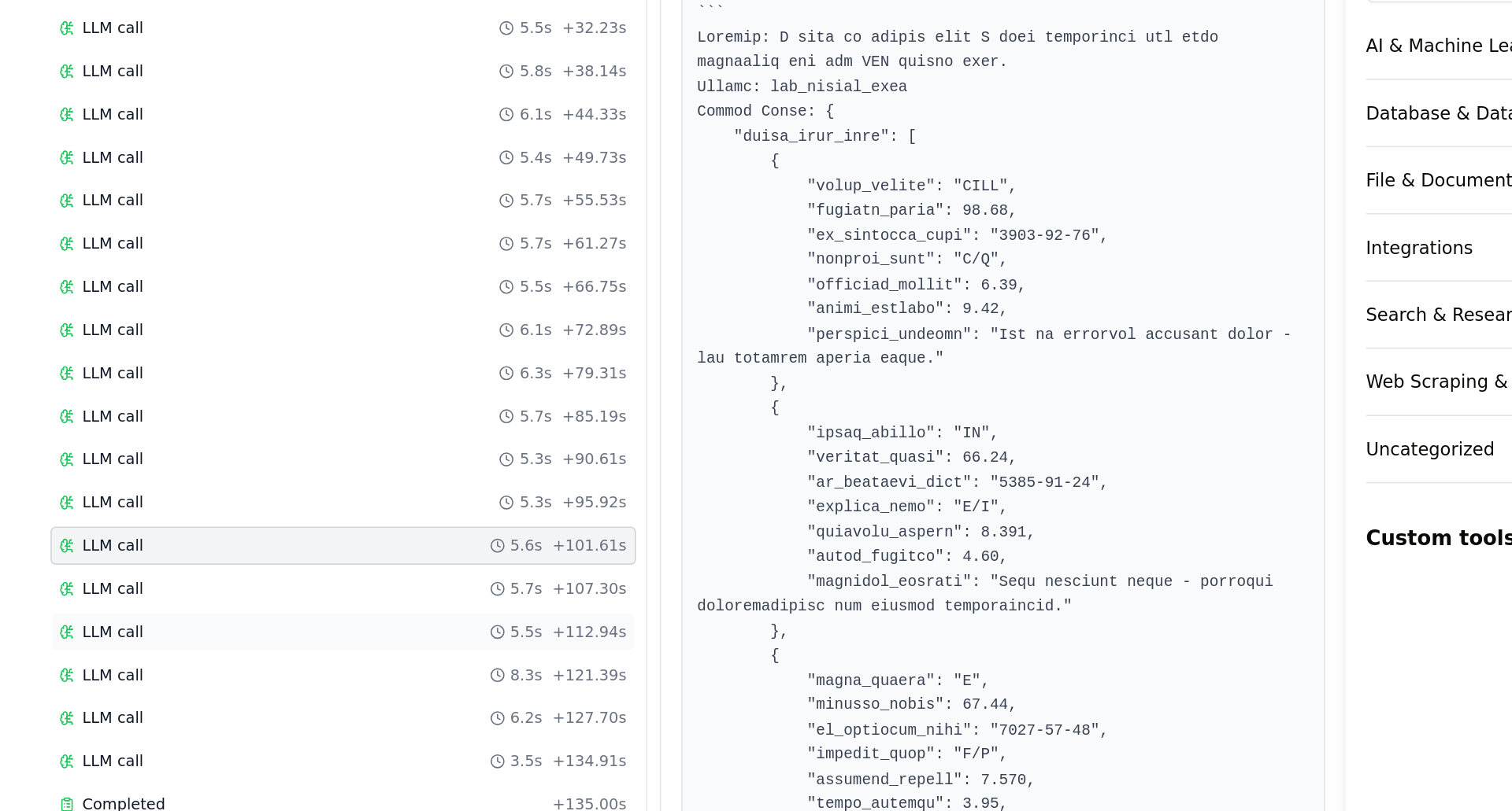
click at [521, 673] on span "LLM call" at bounding box center [521, 668] width 38 height 13
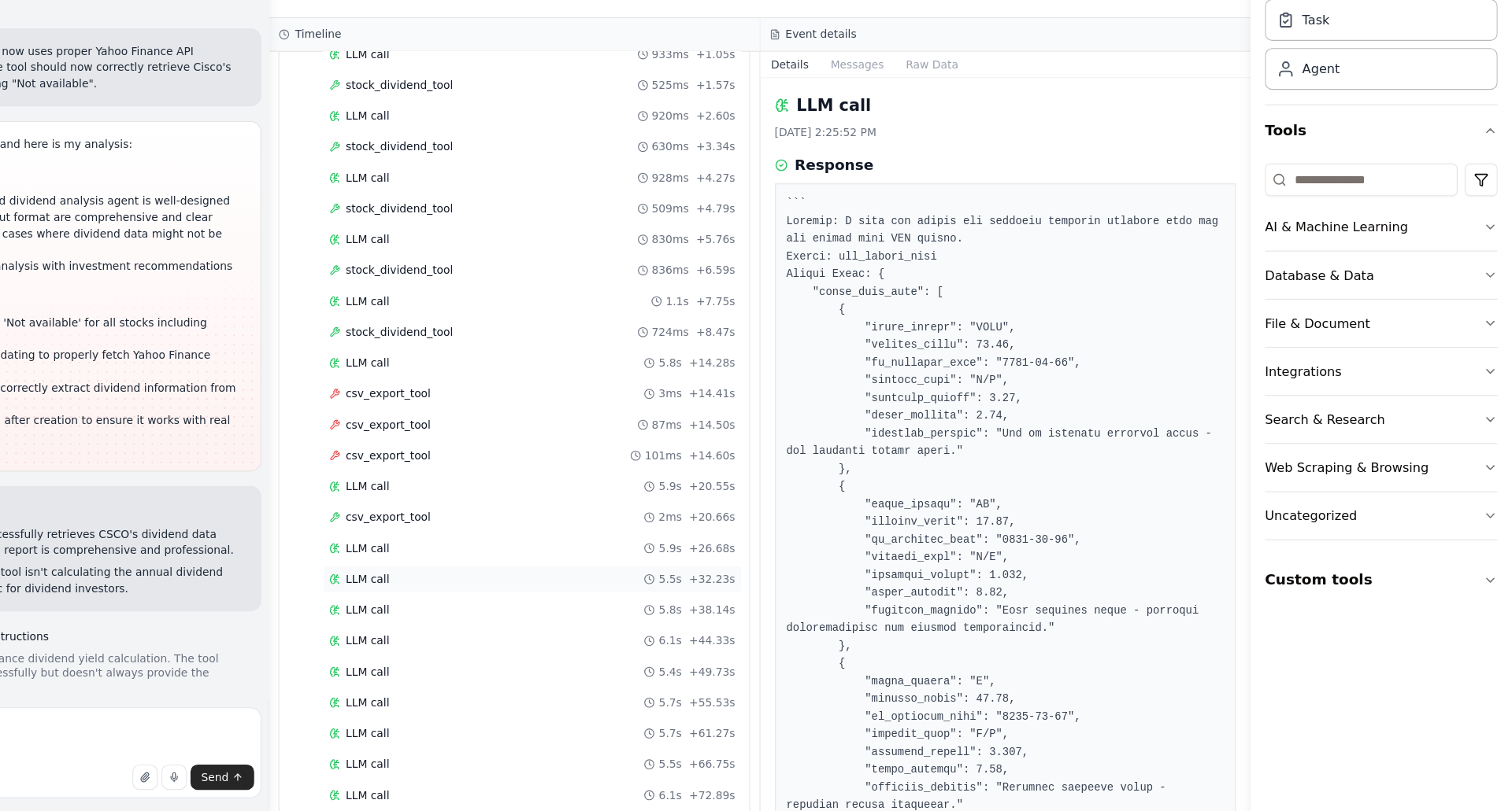
scroll to position [111, 0]
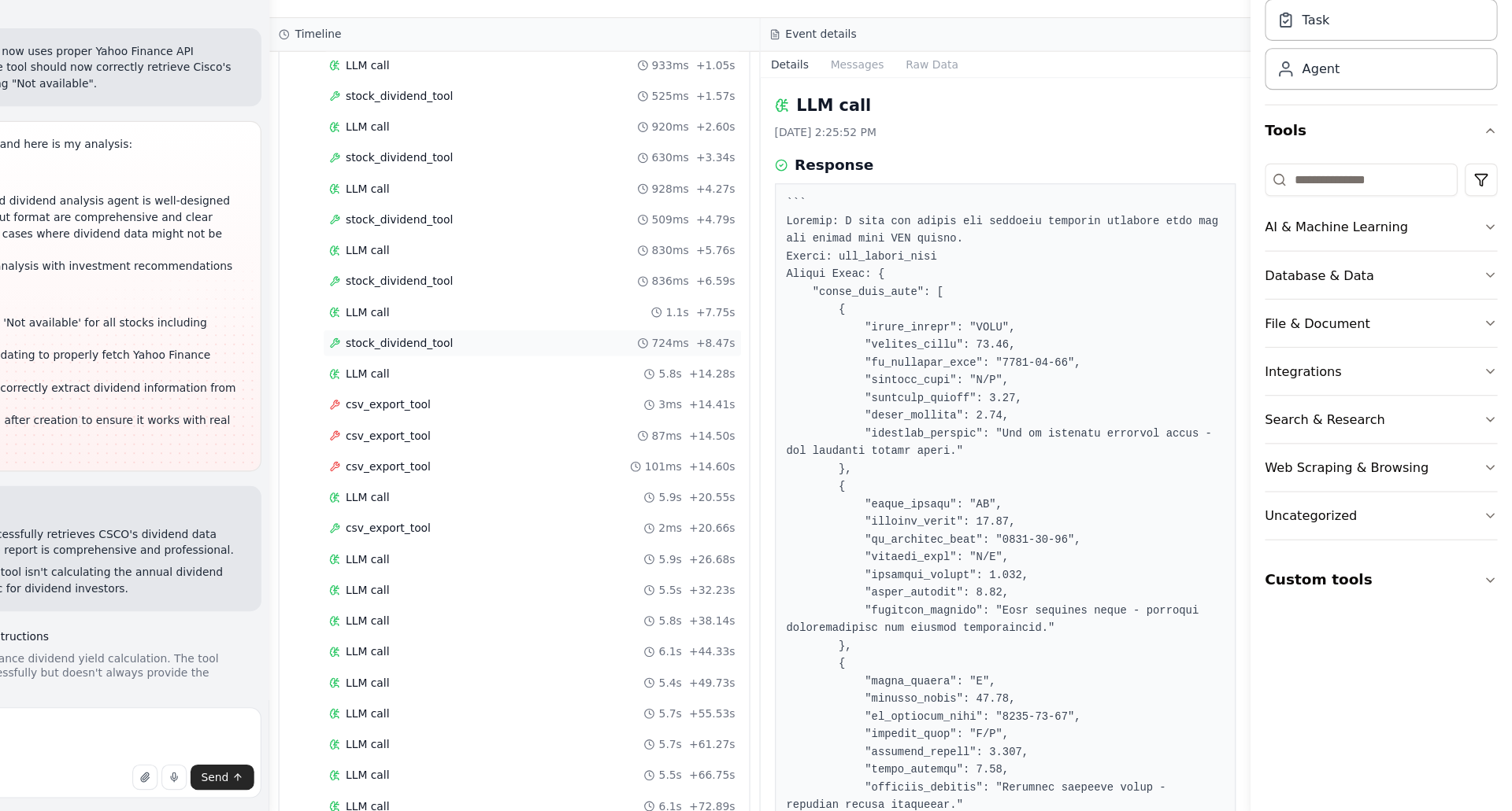
click at [560, 405] on span "stock_dividend_tool" at bounding box center [548, 405] width 93 height 13
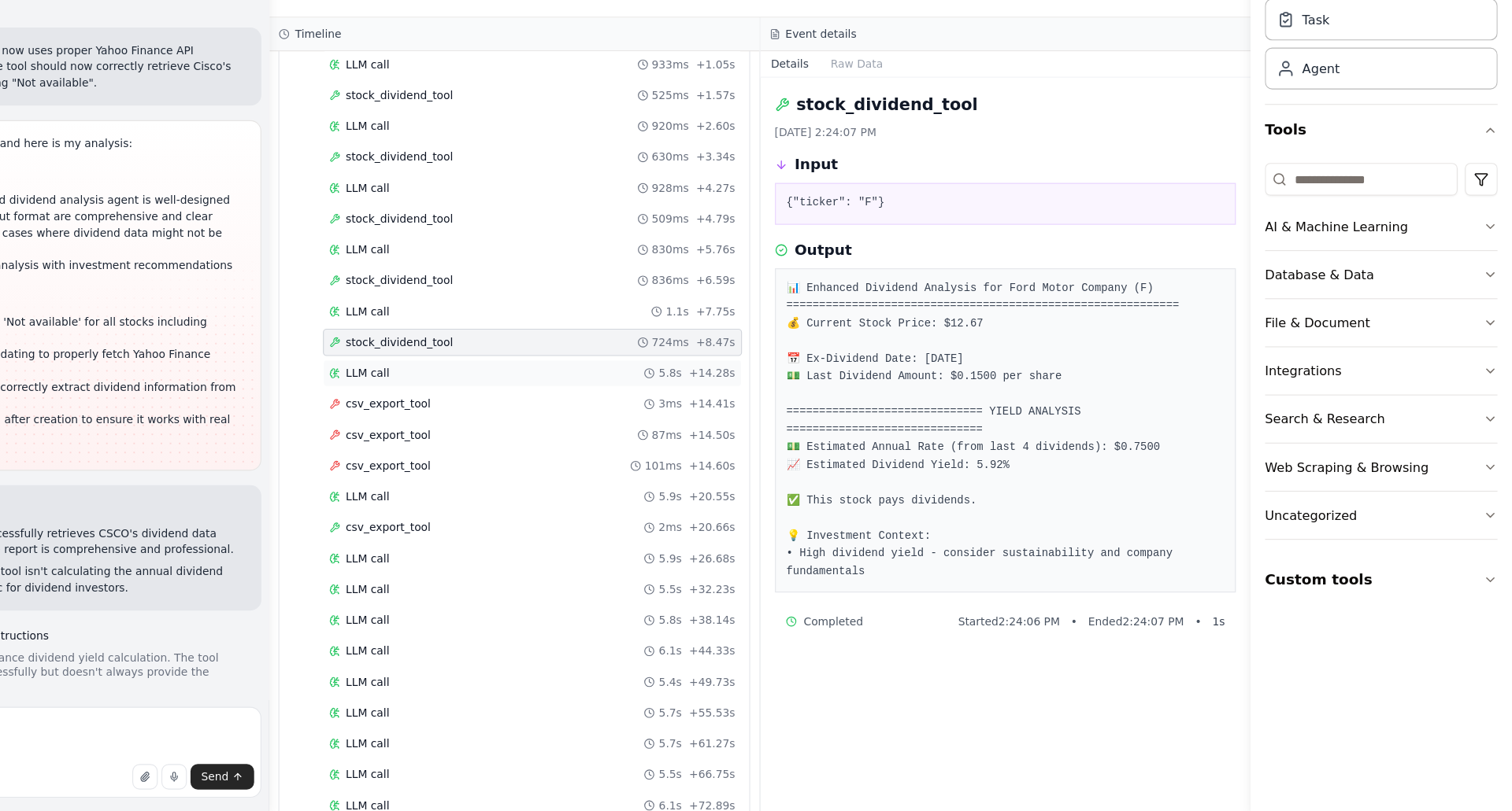
click at [555, 439] on div "LLM call 5.8s + 14.28s" at bounding box center [664, 432] width 363 height 24
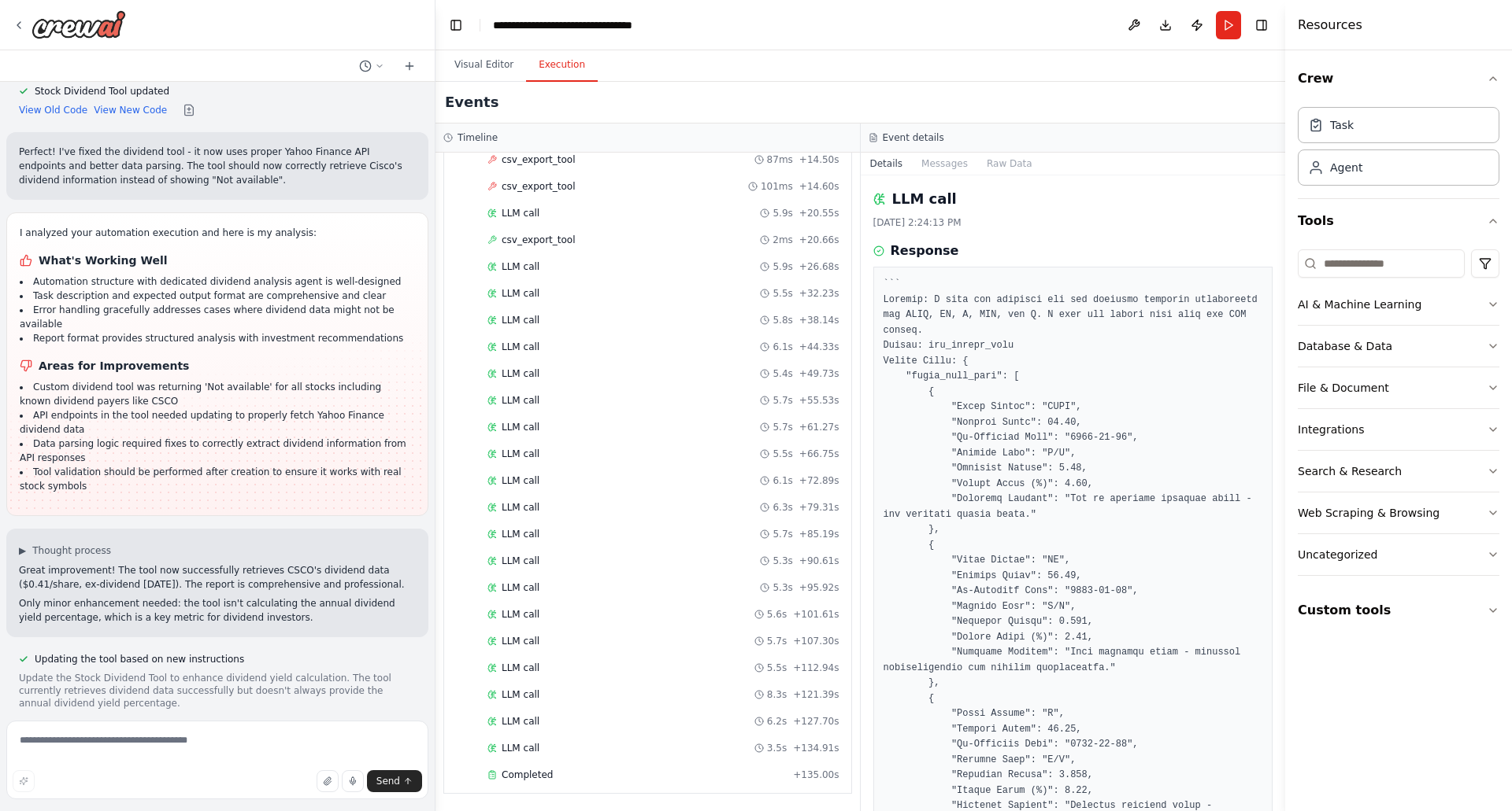
scroll to position [0, 0]
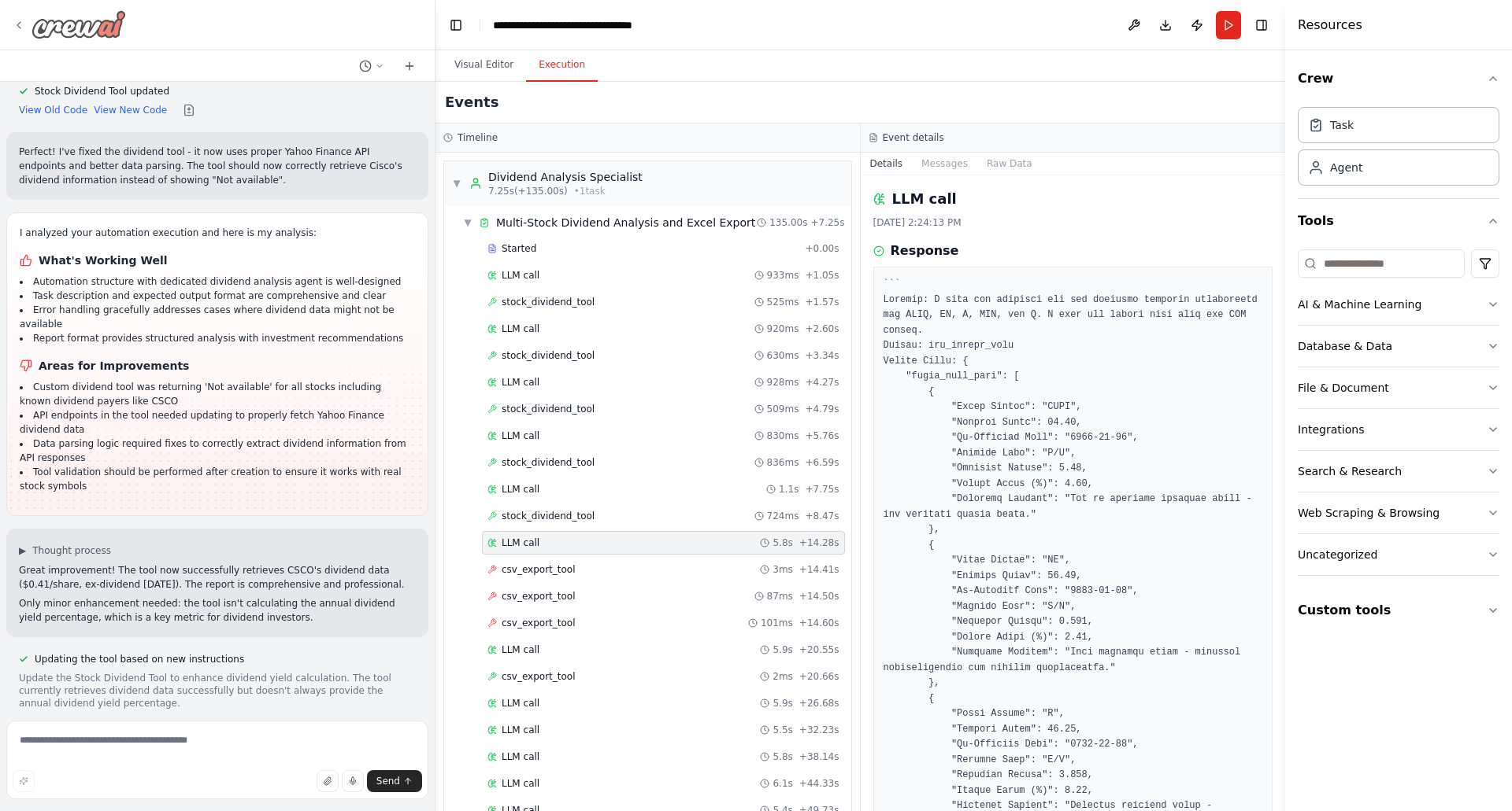
click at [23, 18] on div at bounding box center [70, 24] width 114 height 28
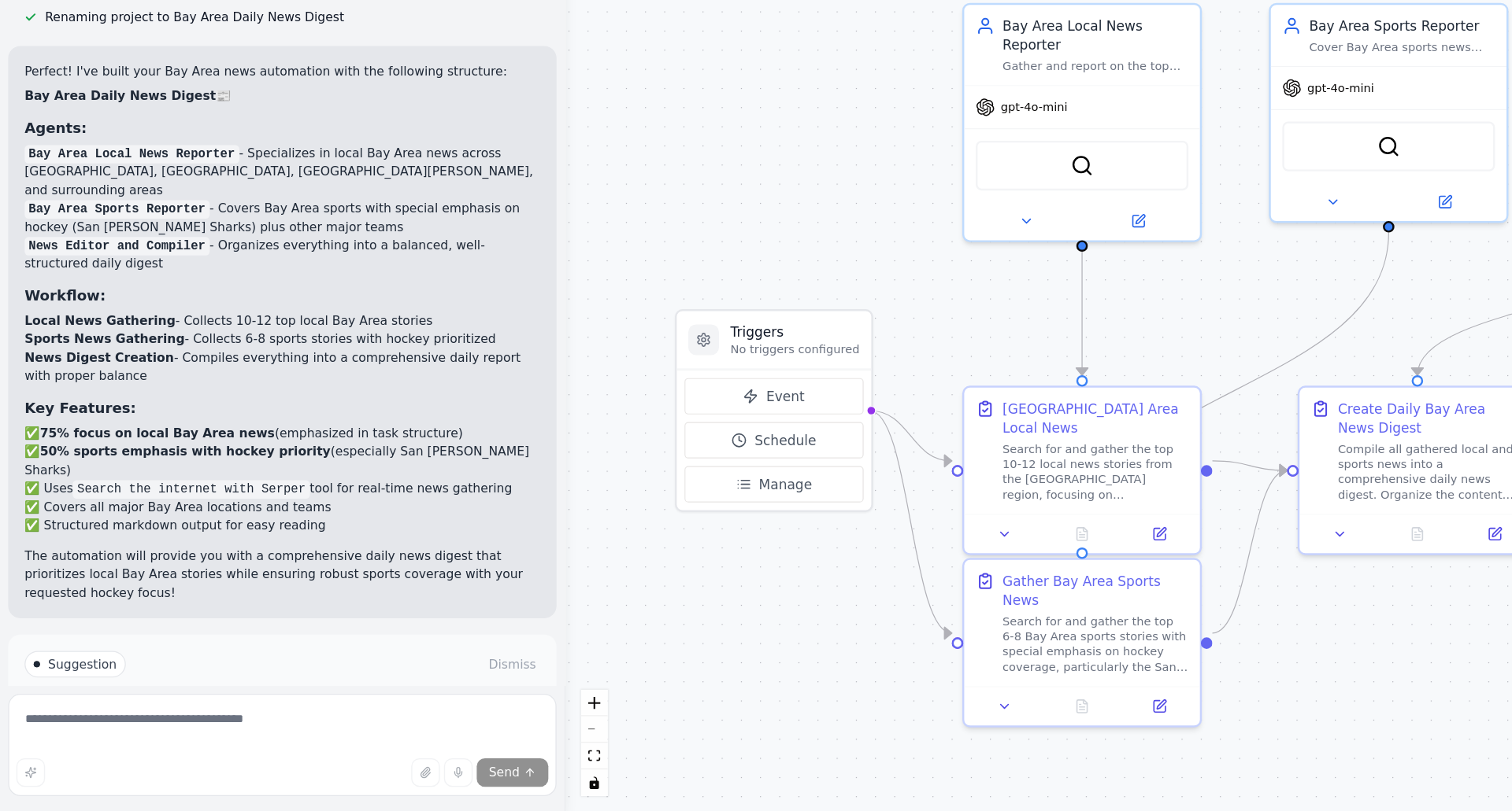
scroll to position [842, 0]
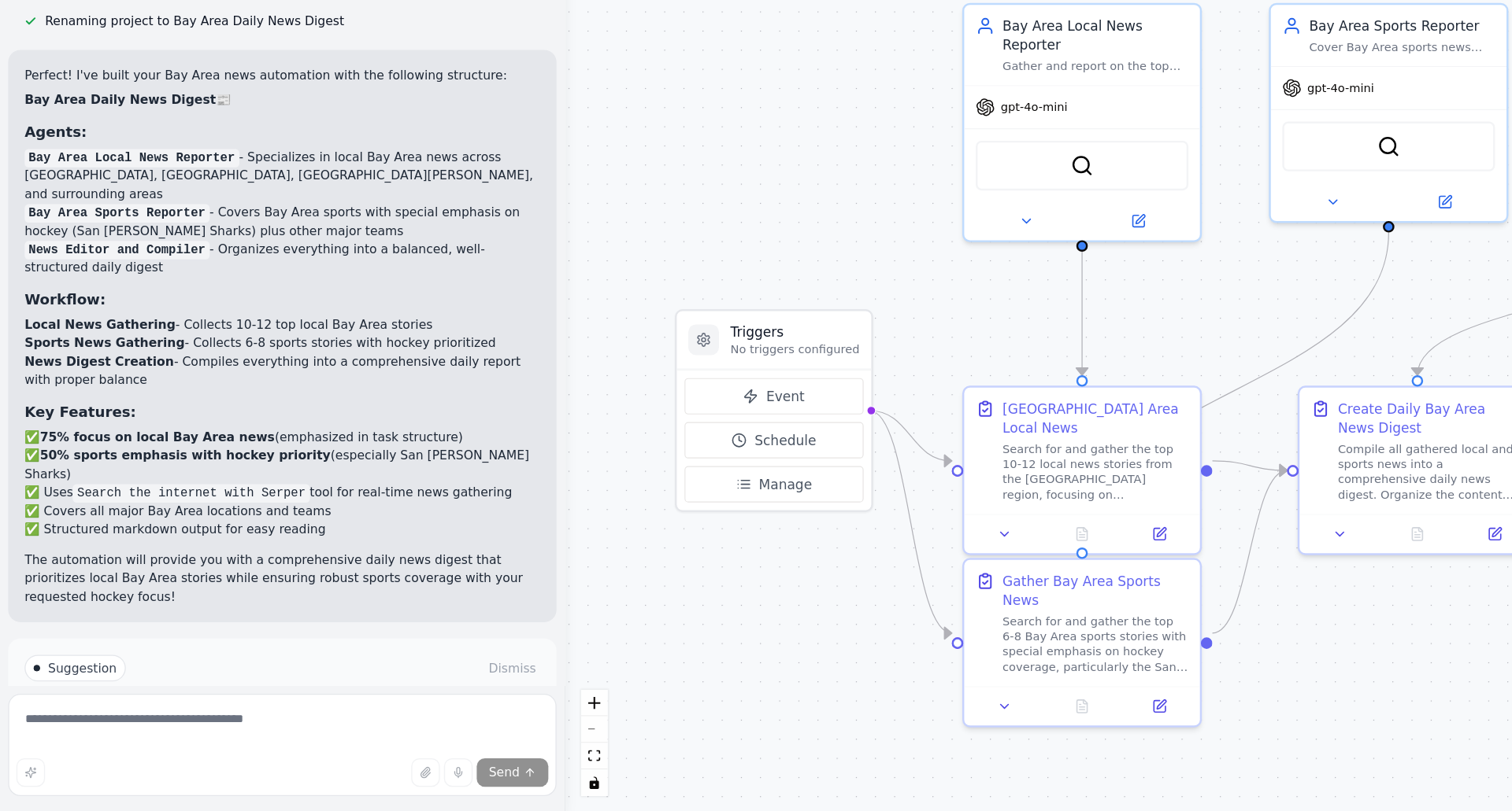
click at [233, 749] on span "Run Automation" at bounding box center [225, 755] width 77 height 13
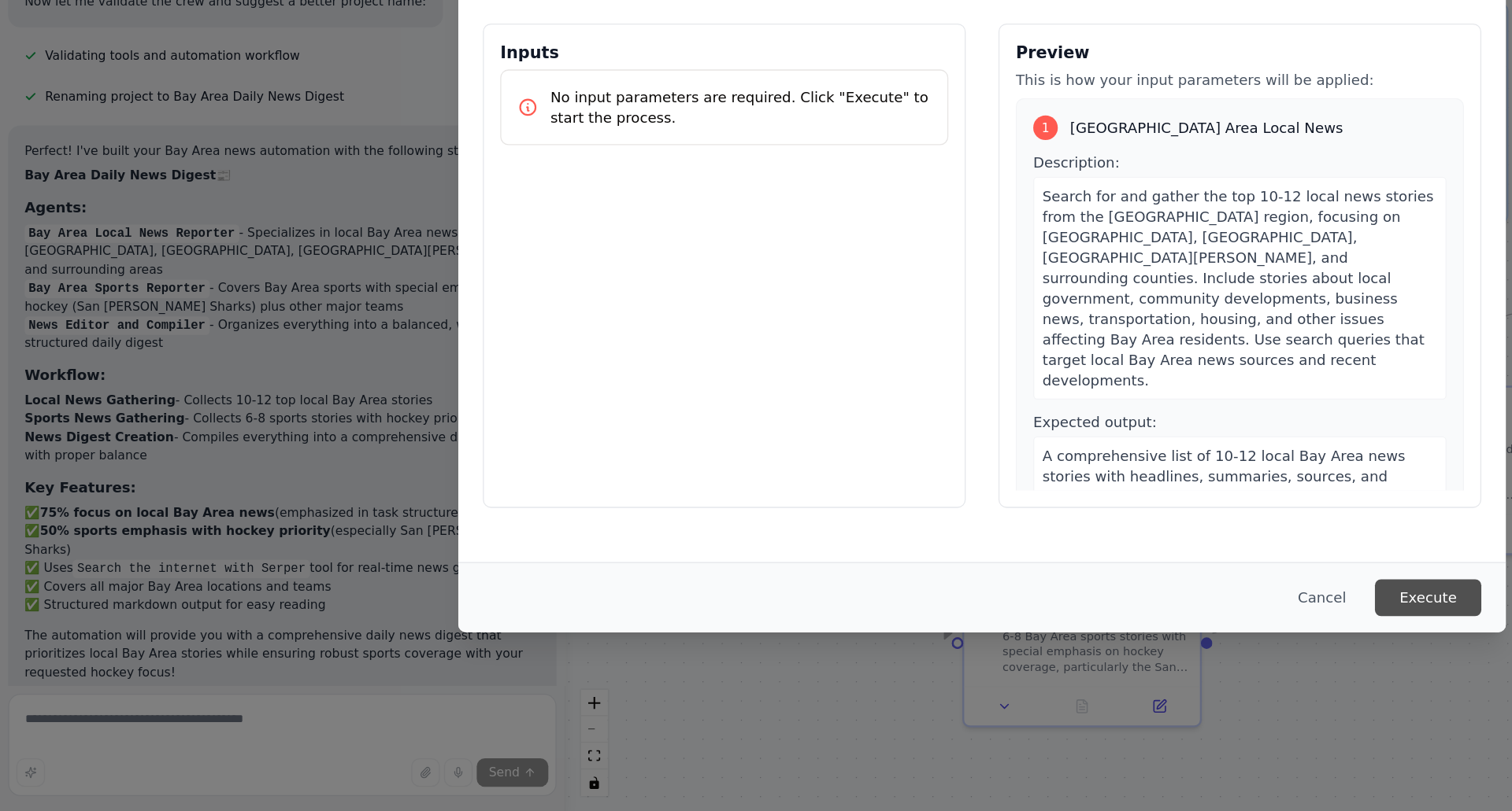
click at [1100, 645] on button "Execute" at bounding box center [1099, 646] width 82 height 28
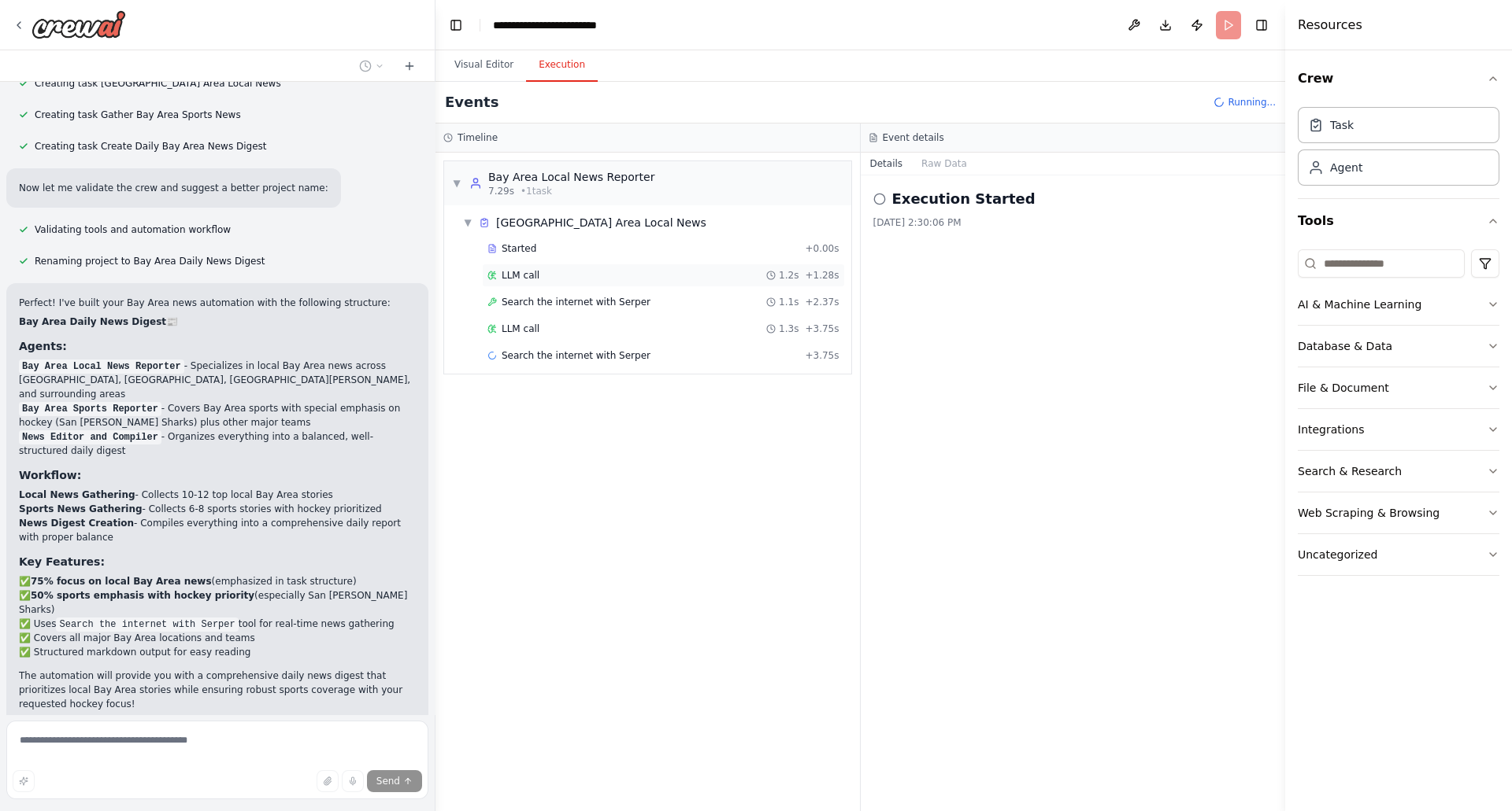
click at [548, 277] on div "LLM call 1.2s + 1.28s" at bounding box center [663, 275] width 352 height 13
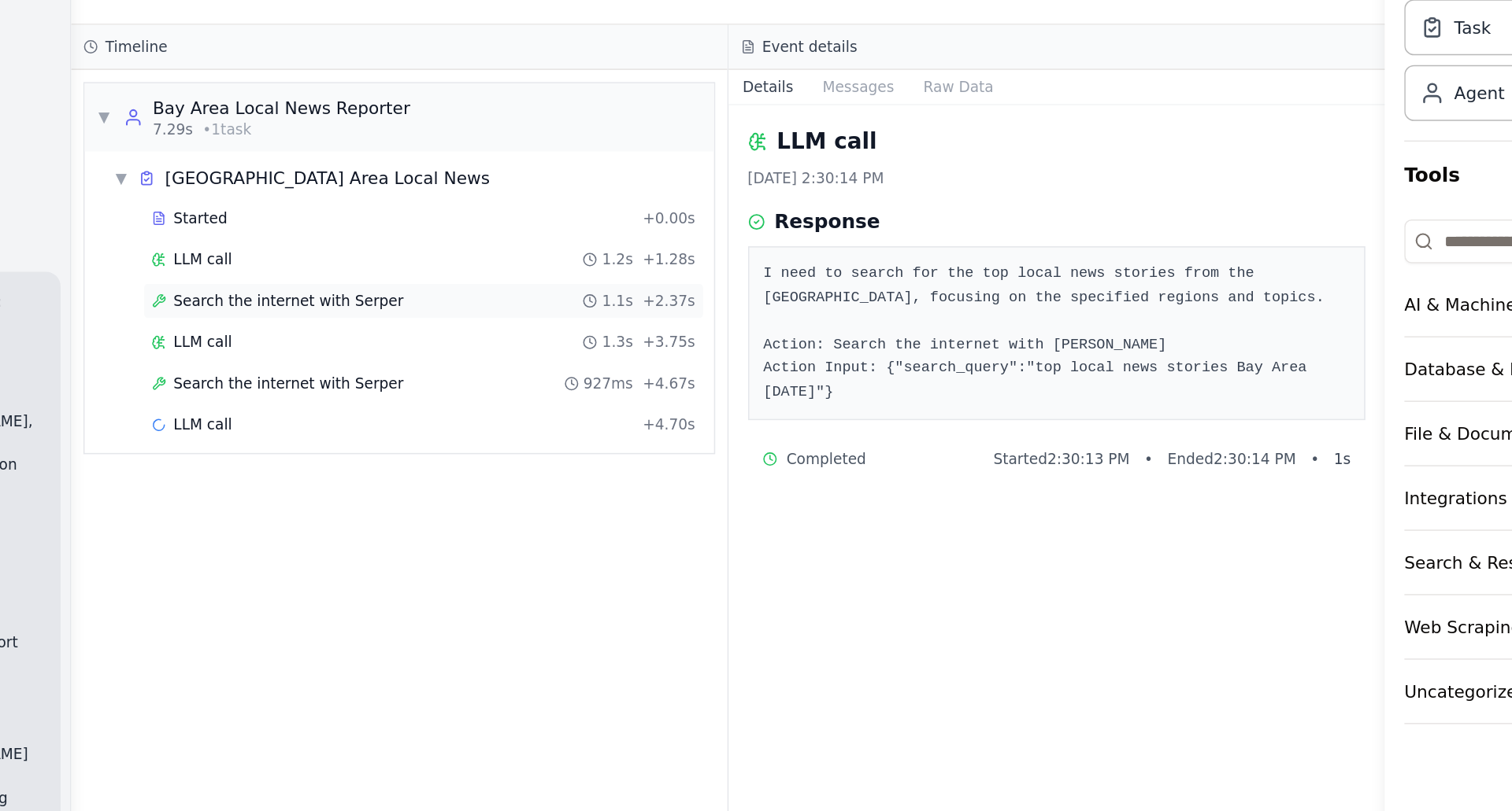
click at [577, 302] on span "Search the internet with Serper" at bounding box center [576, 302] width 149 height 13
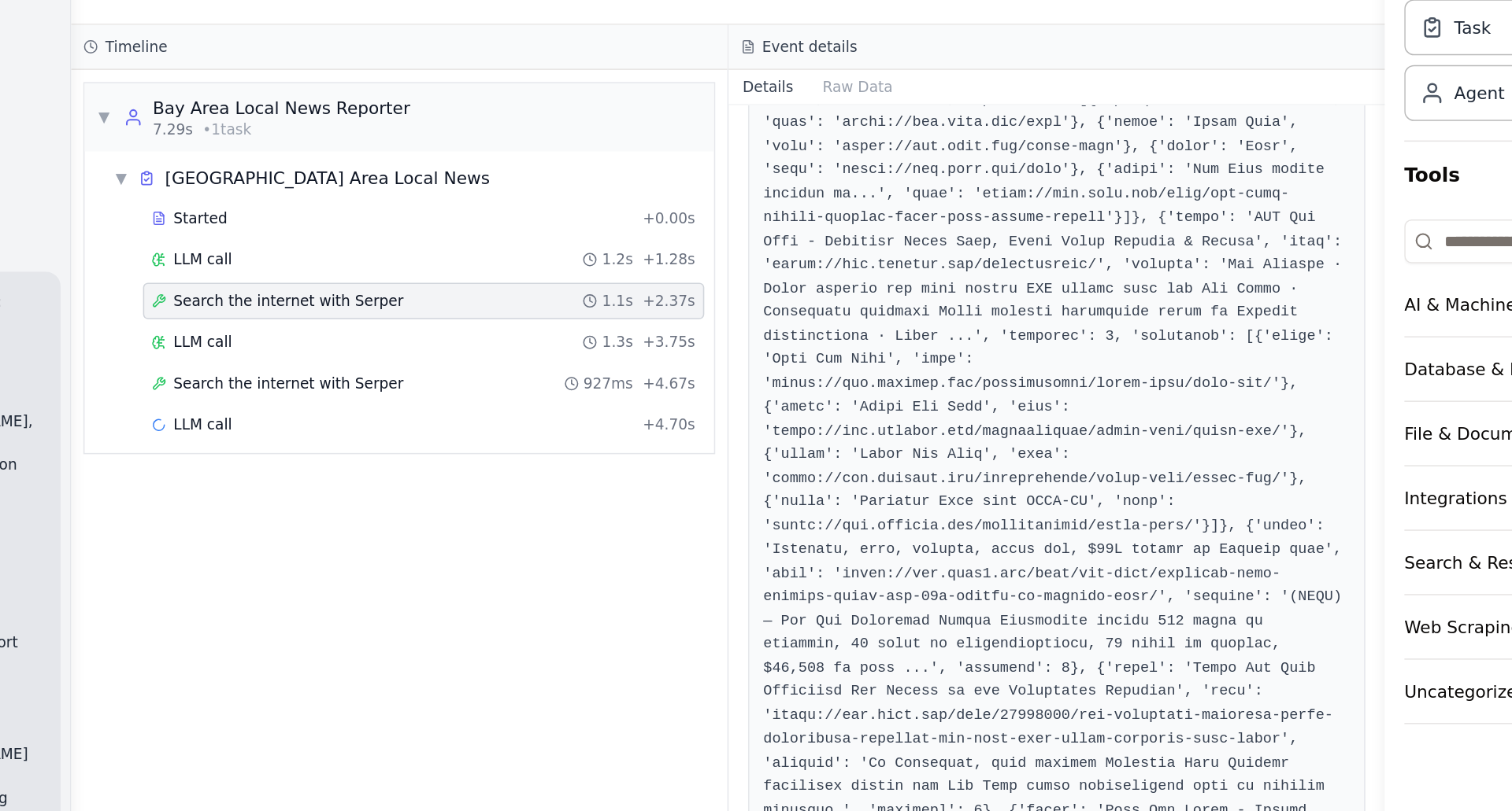
scroll to position [841, 0]
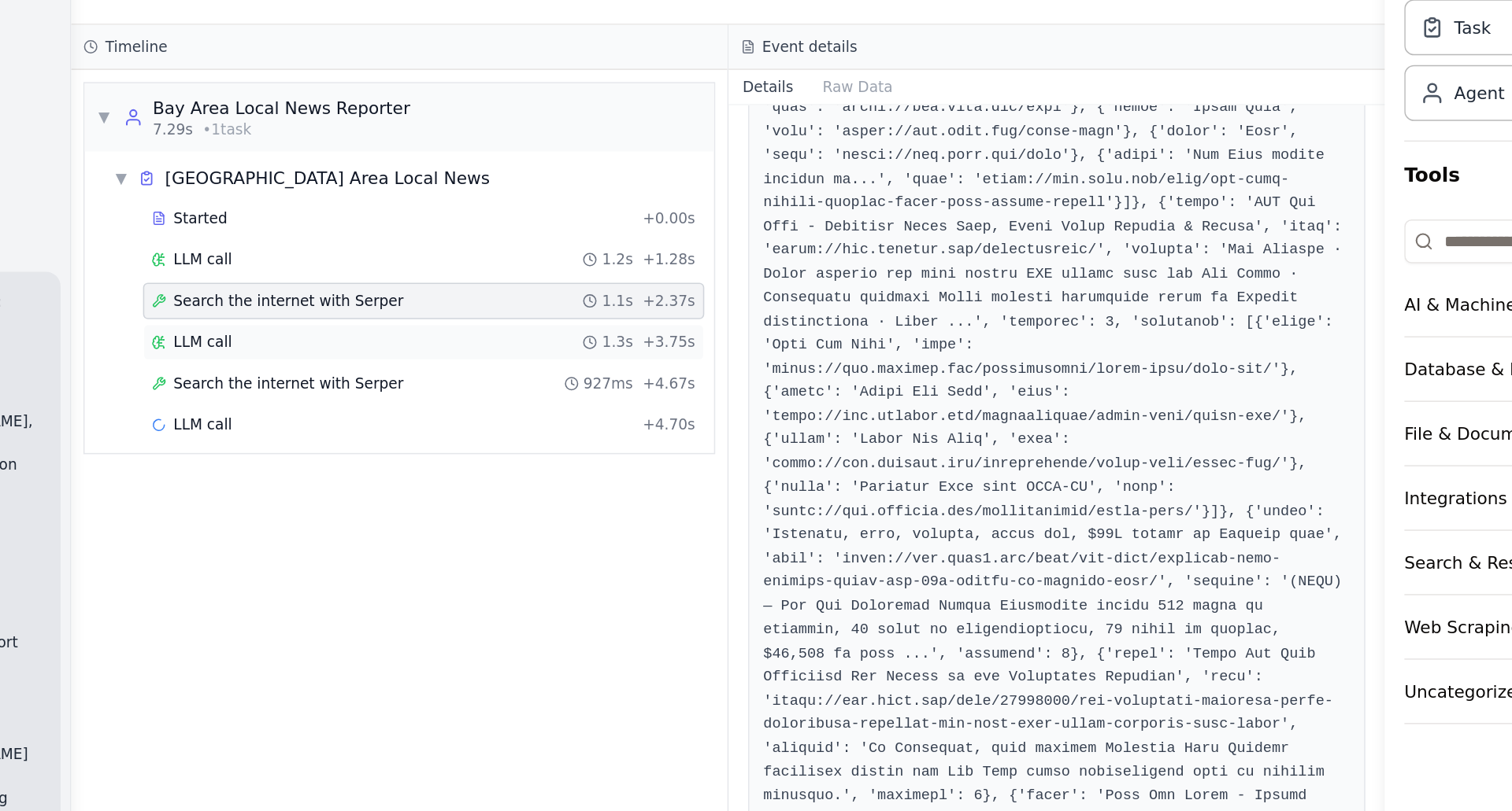
click at [592, 334] on div "LLM call 1.3s + 3.75s" at bounding box center [663, 328] width 352 height 13
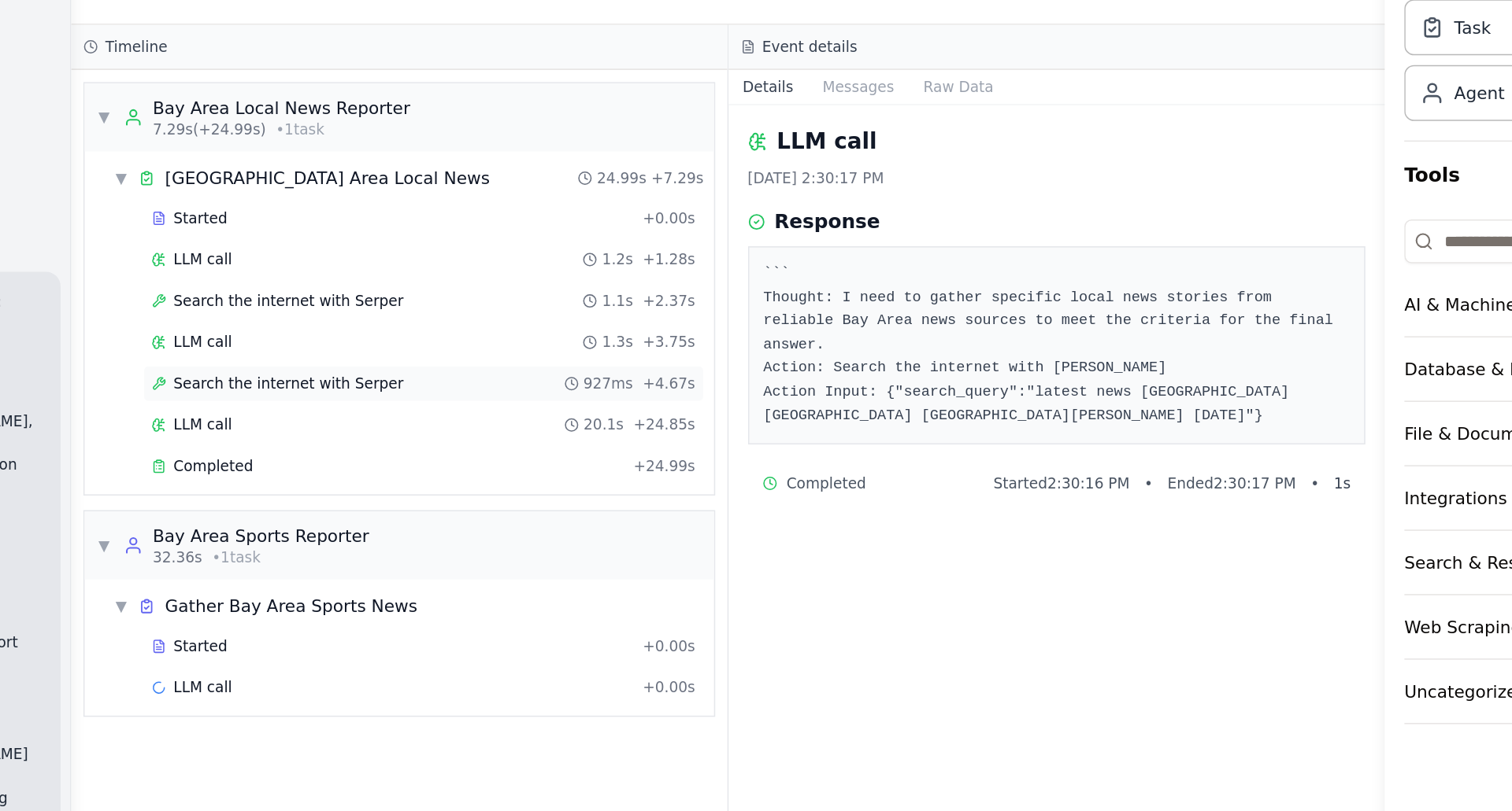
click at [577, 355] on span "Search the internet with Serper" at bounding box center [576, 355] width 149 height 13
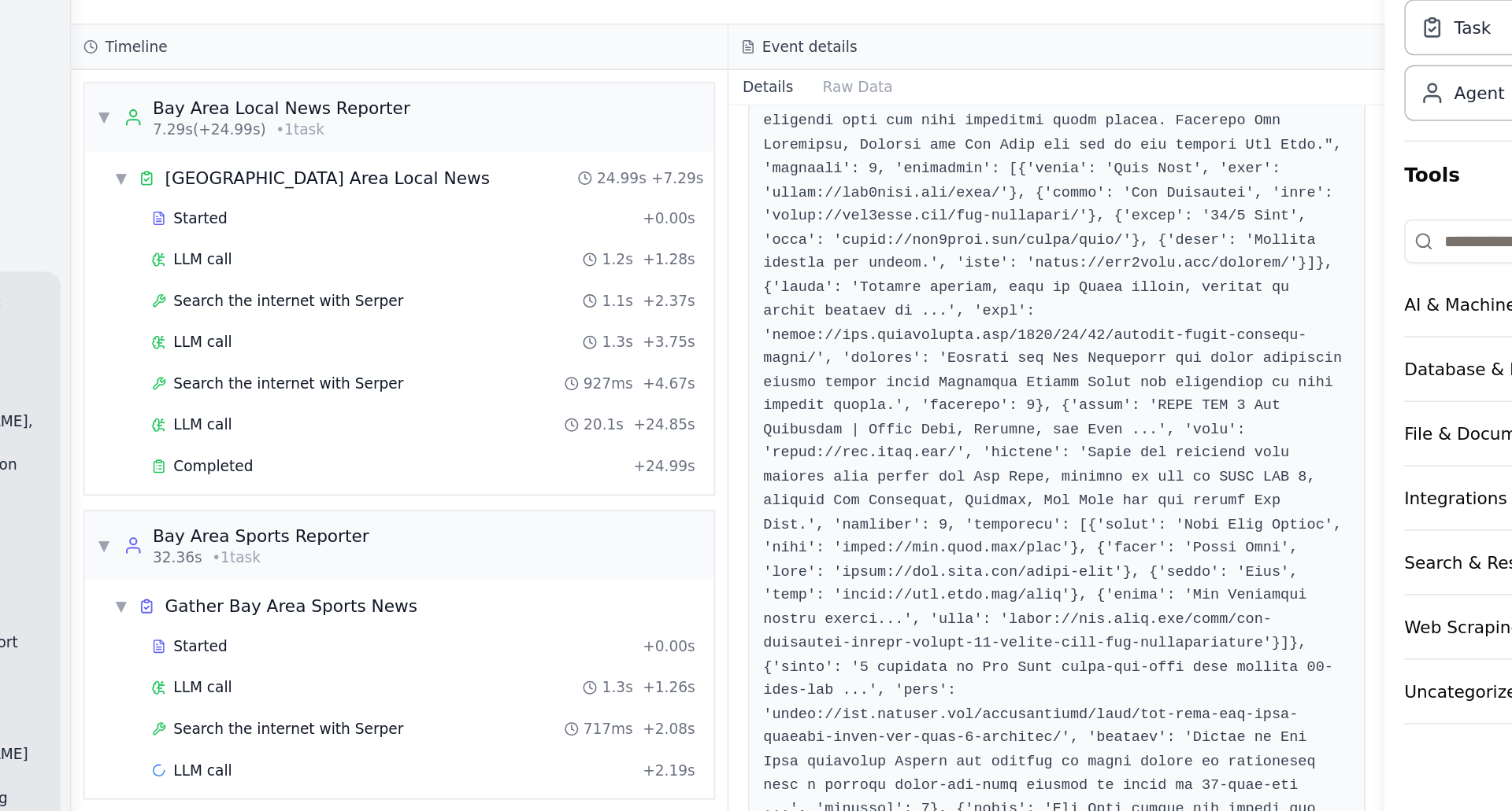
scroll to position [435, 0]
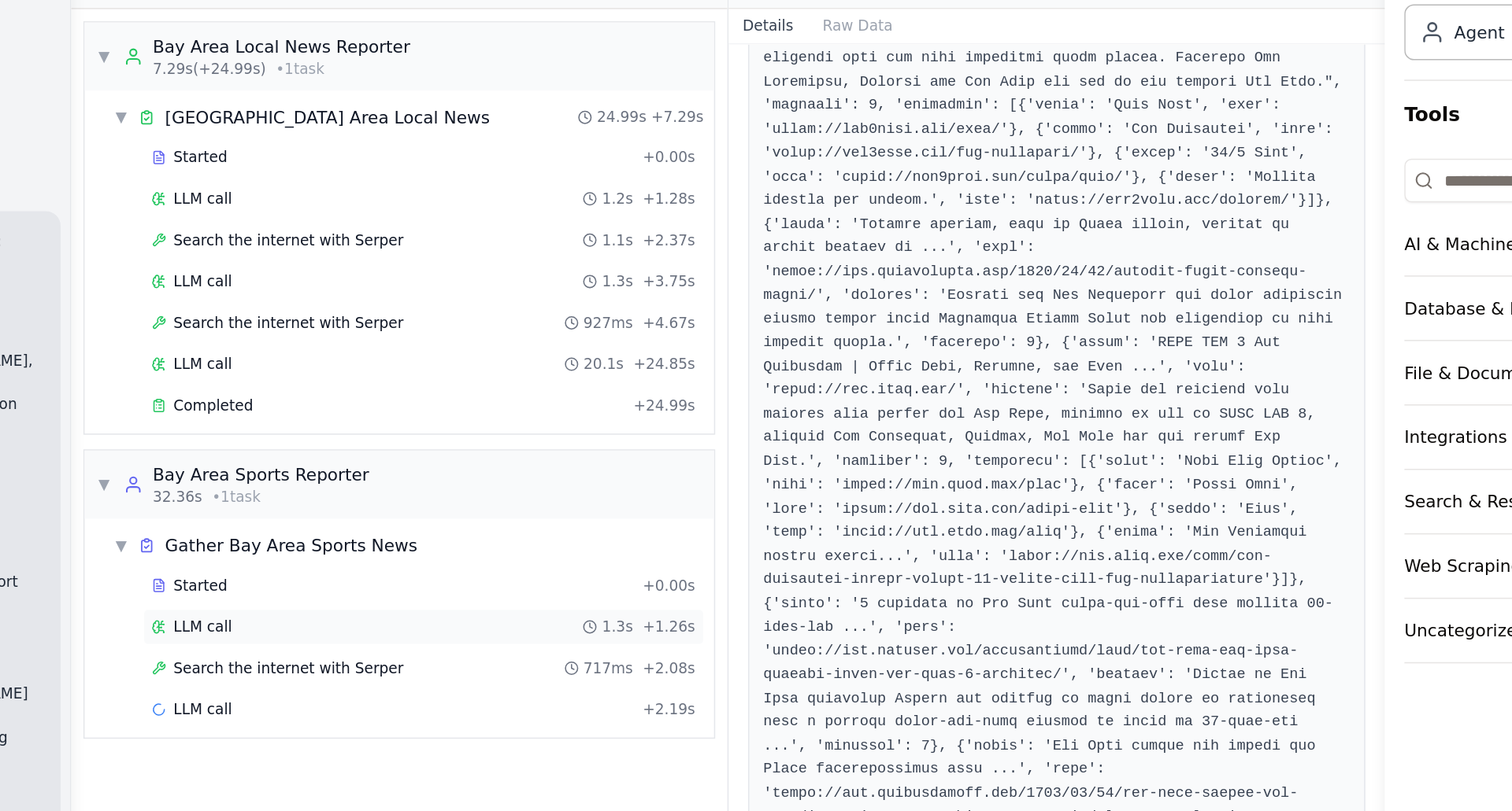
click at [569, 551] on div "LLM call 1.3s + 1.26s" at bounding box center [663, 553] width 352 height 13
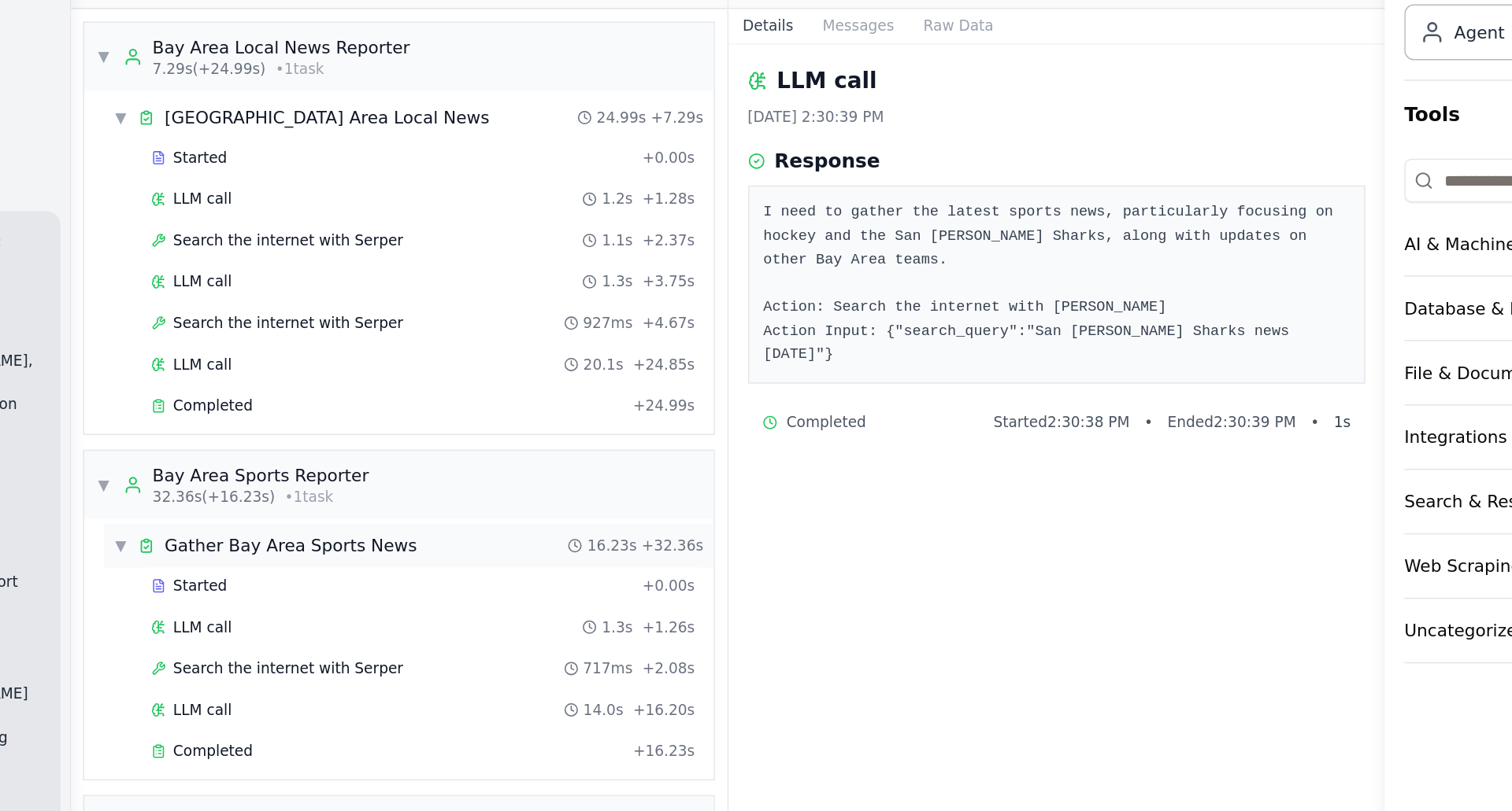
scroll to position [1, 0]
click at [607, 581] on span "Search the internet with Serper" at bounding box center [576, 579] width 149 height 13
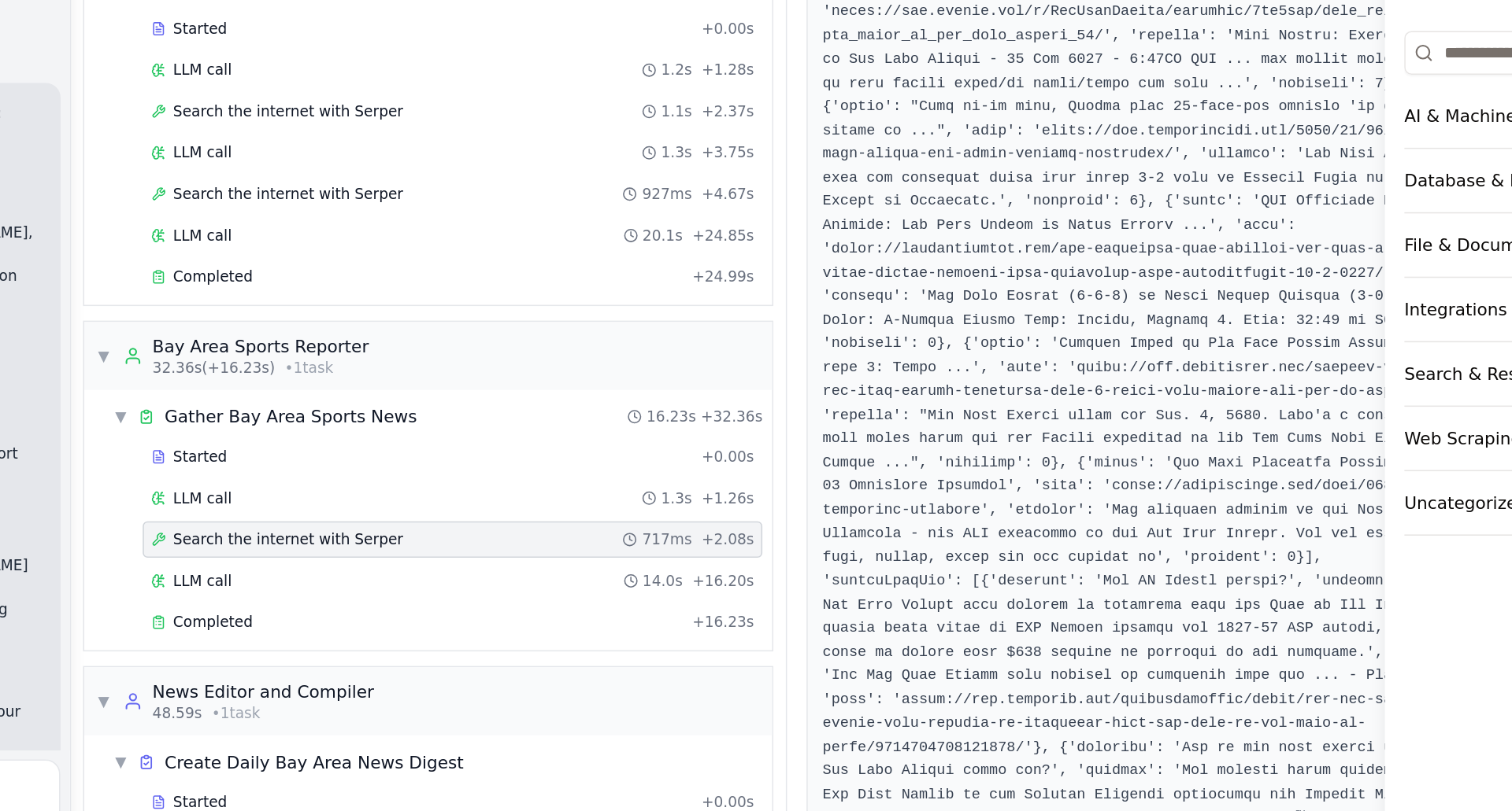
scroll to position [0, 0]
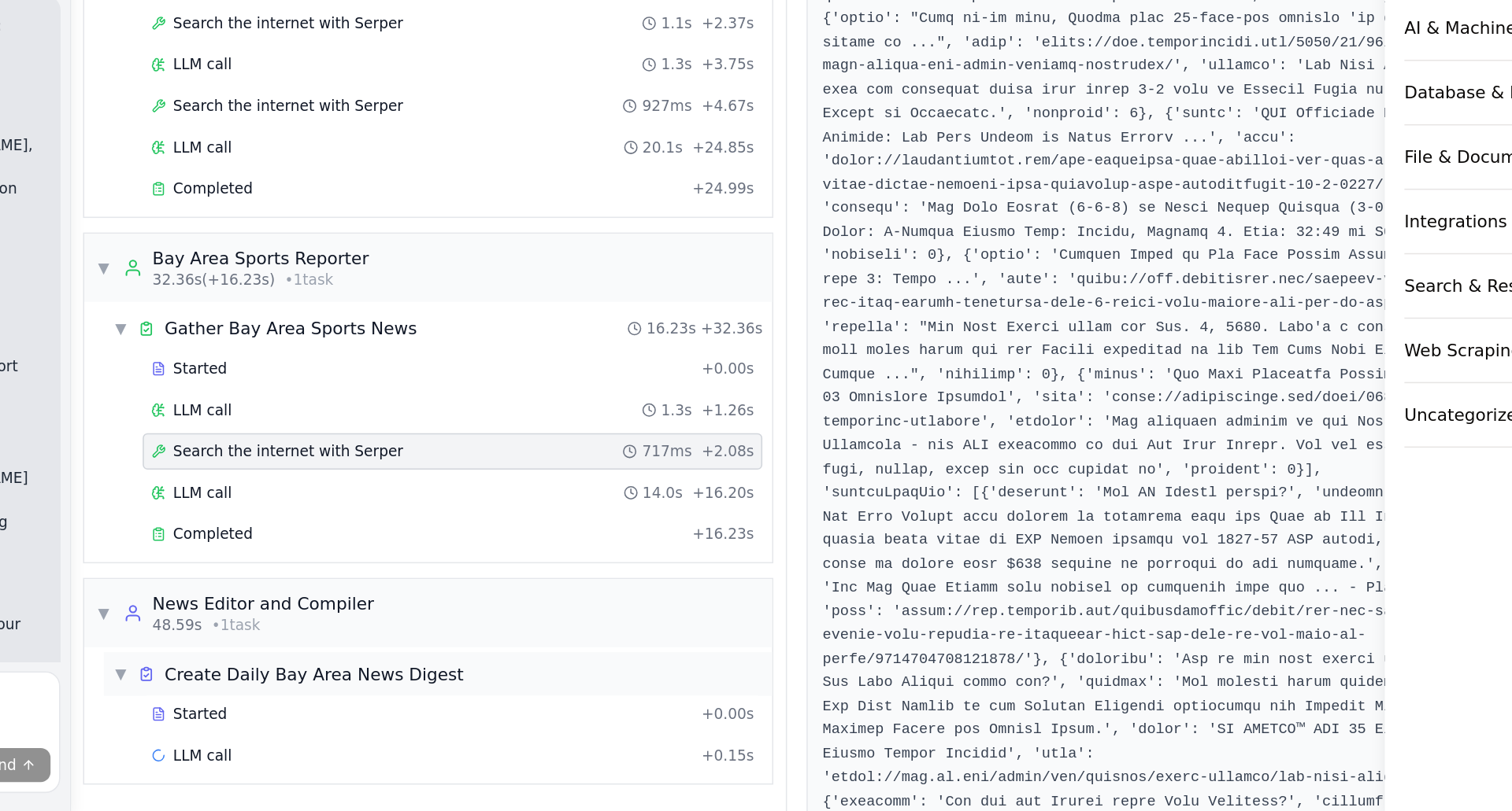
click at [642, 722] on span "Create Daily Bay Area News Digest" at bounding box center [593, 722] width 194 height 16
click at [632, 719] on span "Create Daily Bay Area News Digest" at bounding box center [593, 723] width 194 height 16
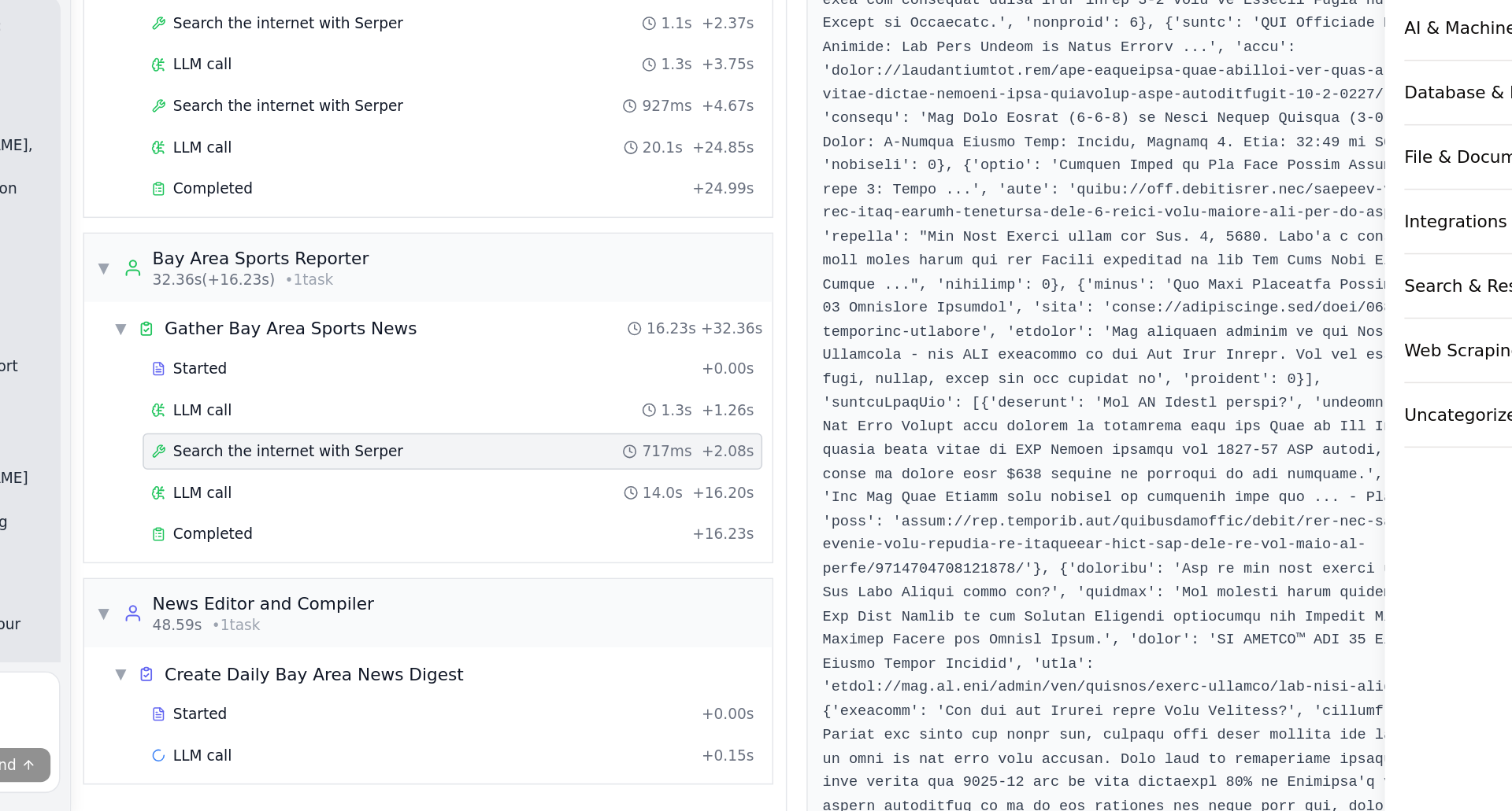
scroll to position [625, 0]
click at [608, 778] on div "LLM call + 0.15s" at bounding box center [682, 775] width 390 height 13
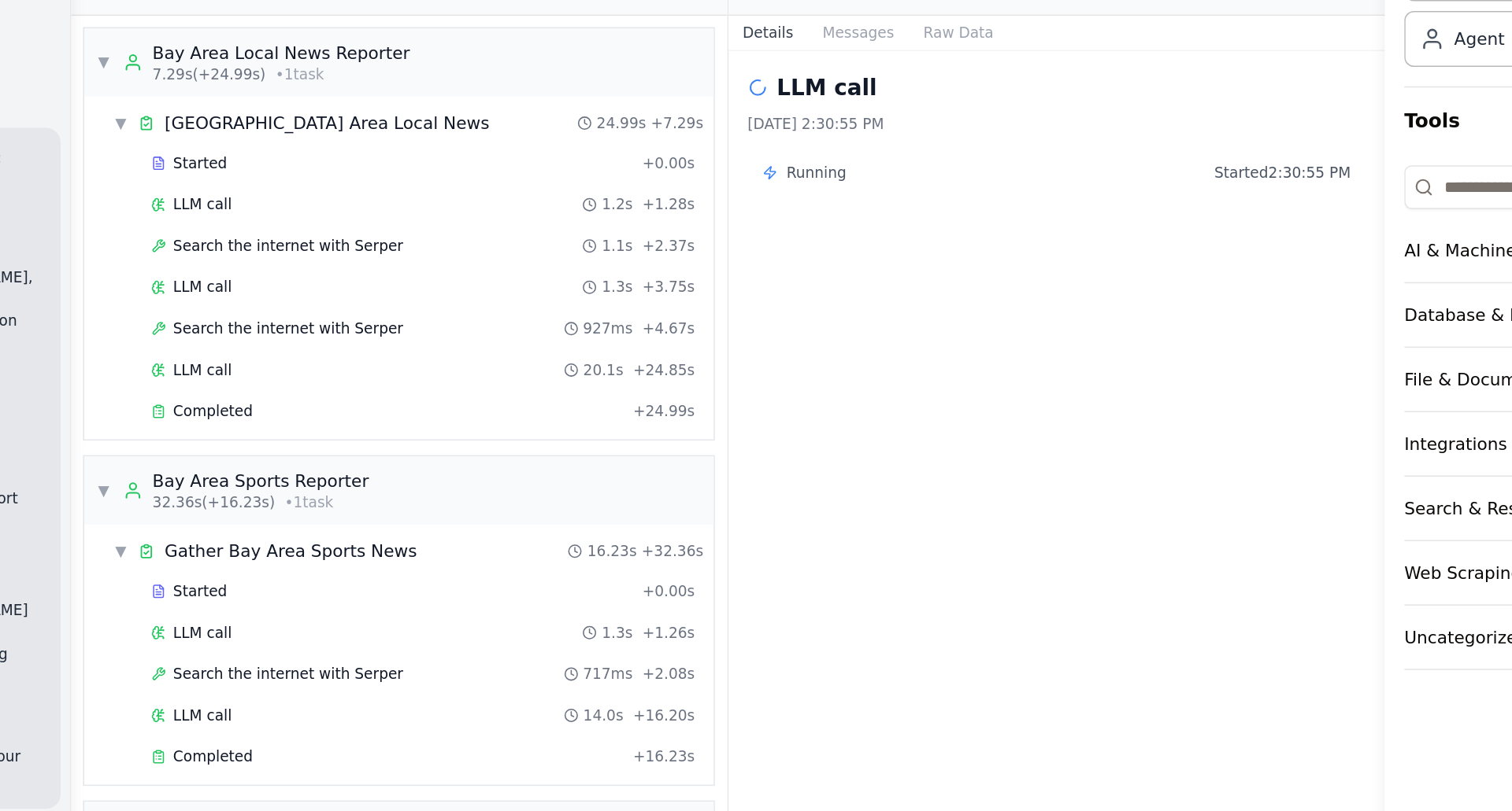
scroll to position [28, 0]
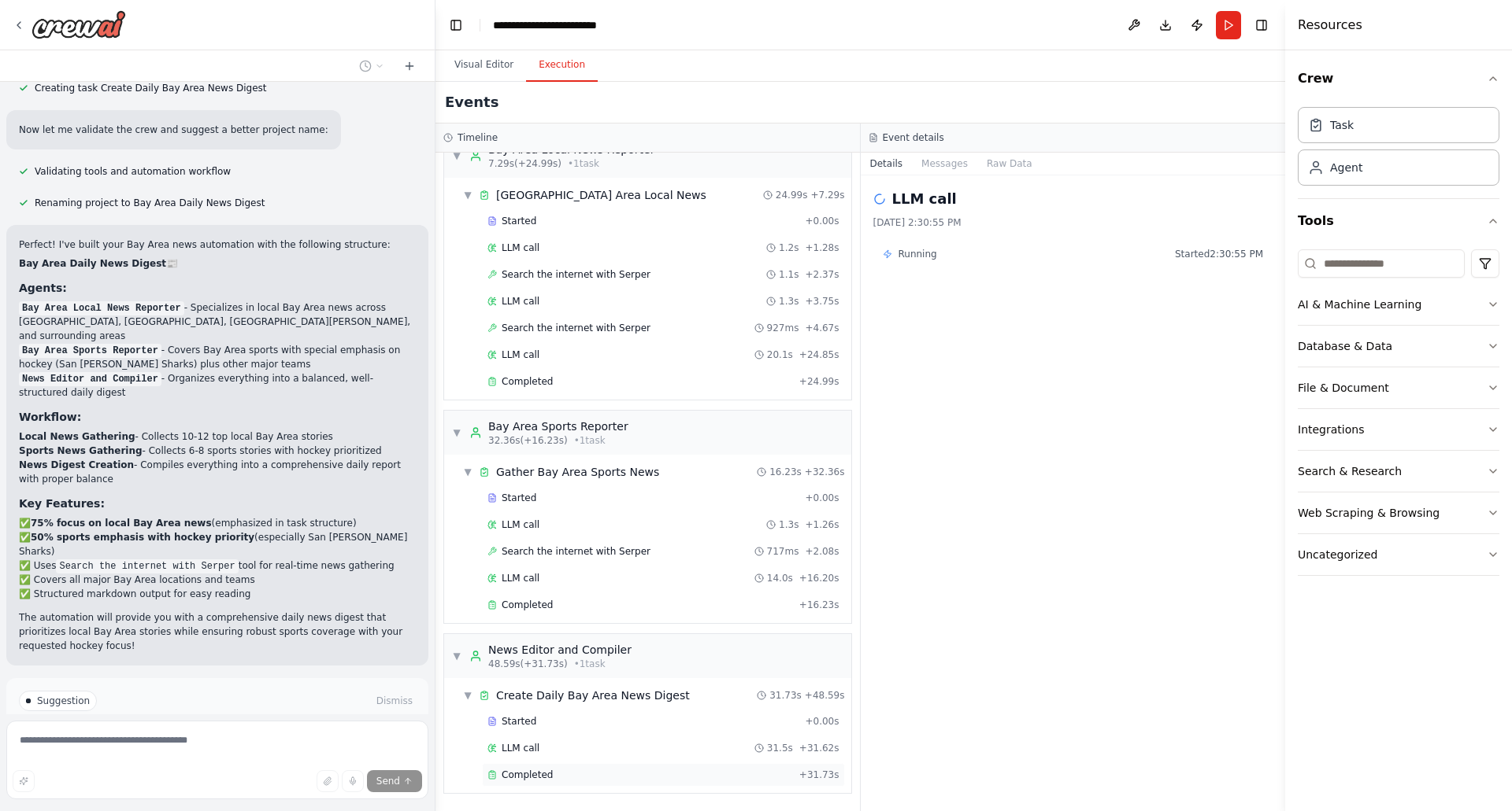
click at [550, 773] on div "Completed" at bounding box center [640, 775] width 305 height 13
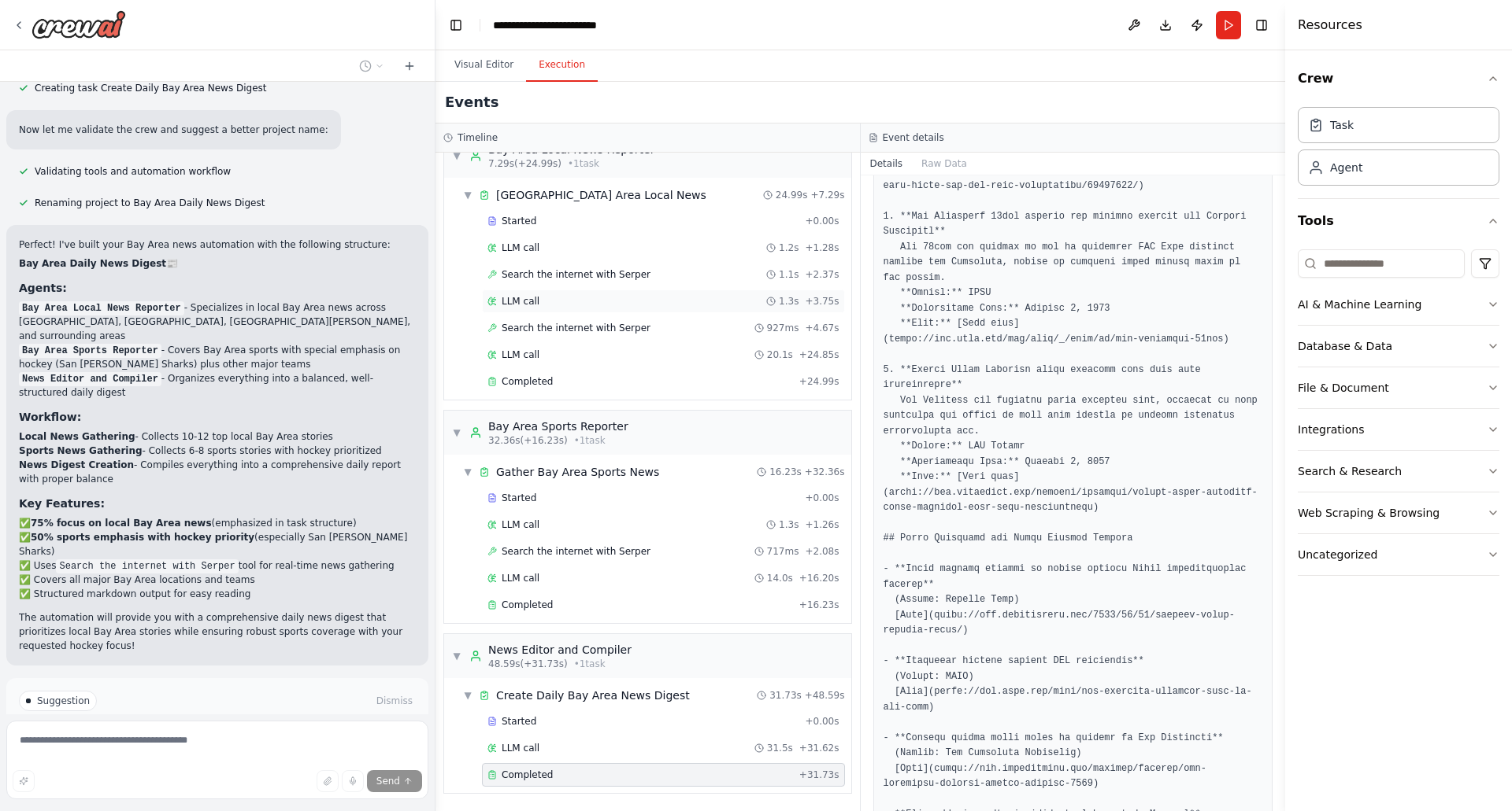
scroll to position [0, 0]
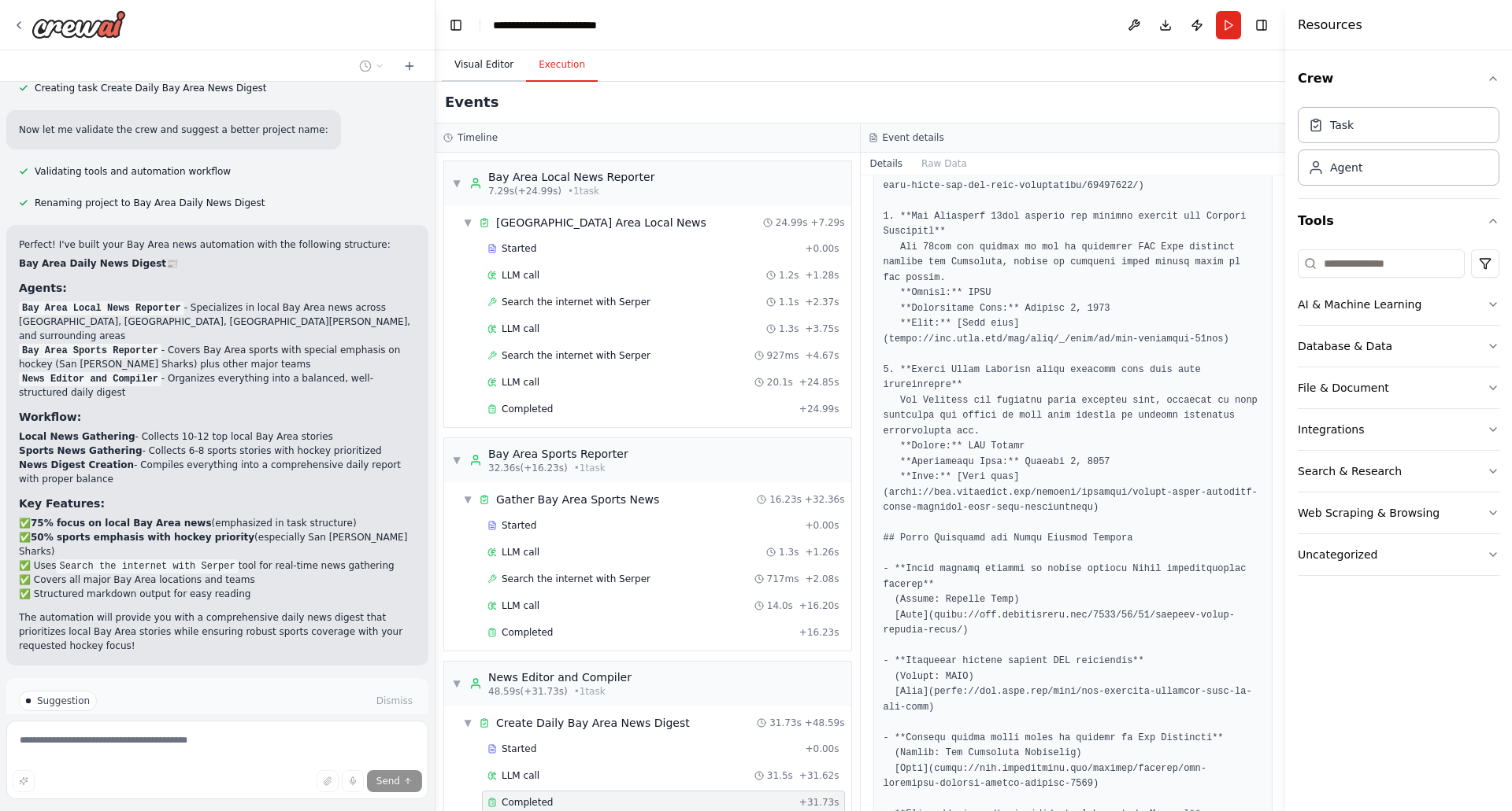
click at [477, 62] on button "Visual Editor" at bounding box center [484, 65] width 84 height 33
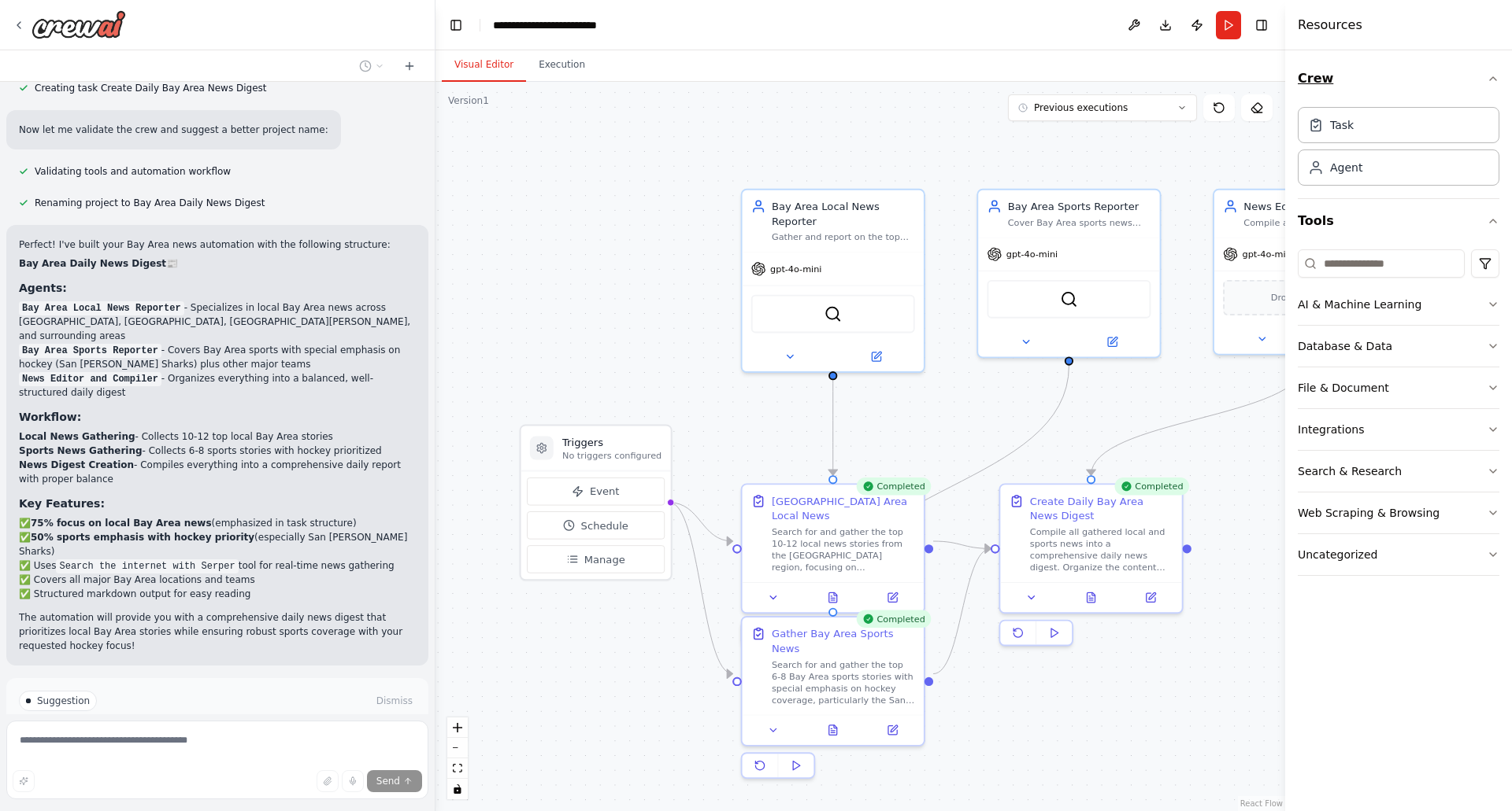
click at [1491, 81] on icon "button" at bounding box center [1493, 79] width 13 height 13
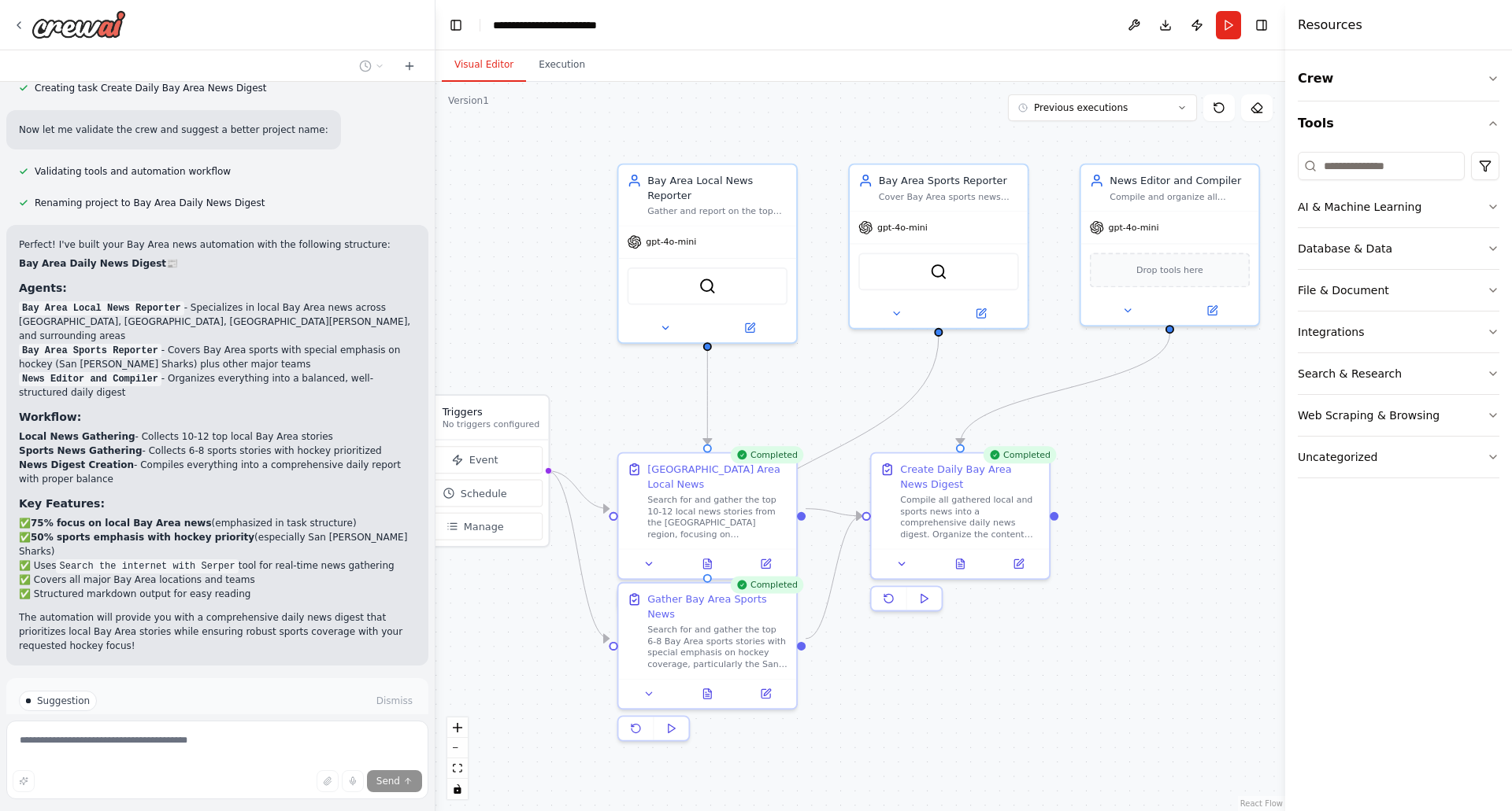
drag, startPoint x: 1244, startPoint y: 427, endPoint x: 1114, endPoint y: 397, distance: 133.4
click at [1114, 397] on div ".deletable-edge-delete-btn { width: 20px; height: 20px; border: 0px solid #ffff…" at bounding box center [859, 446] width 849 height 729
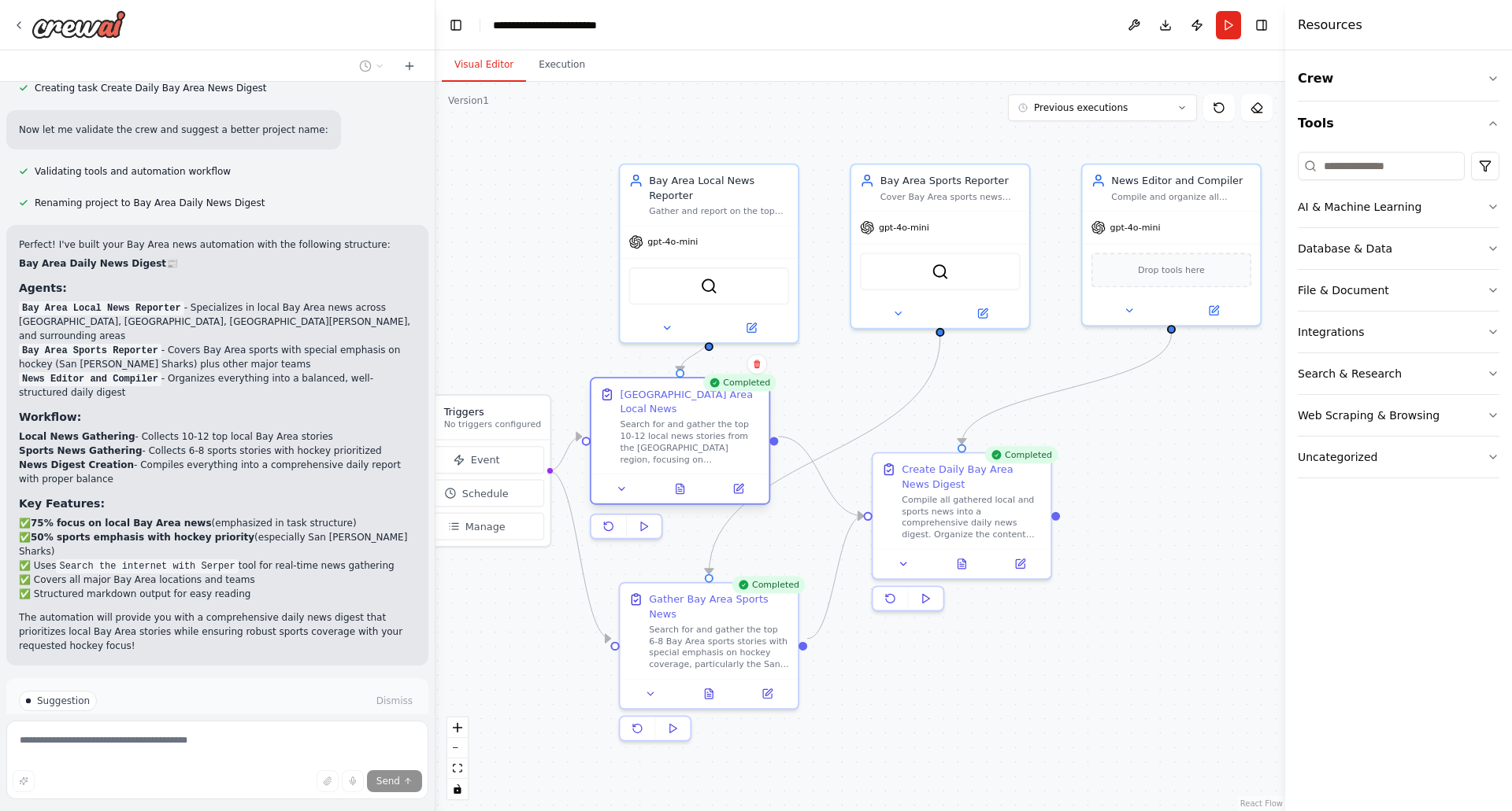
drag, startPoint x: 715, startPoint y: 490, endPoint x: 681, endPoint y: 428, distance: 70.7
click at [681, 428] on div "Search for and gather the top 10-12 local news stories from the Bay Area region…" at bounding box center [690, 442] width 140 height 47
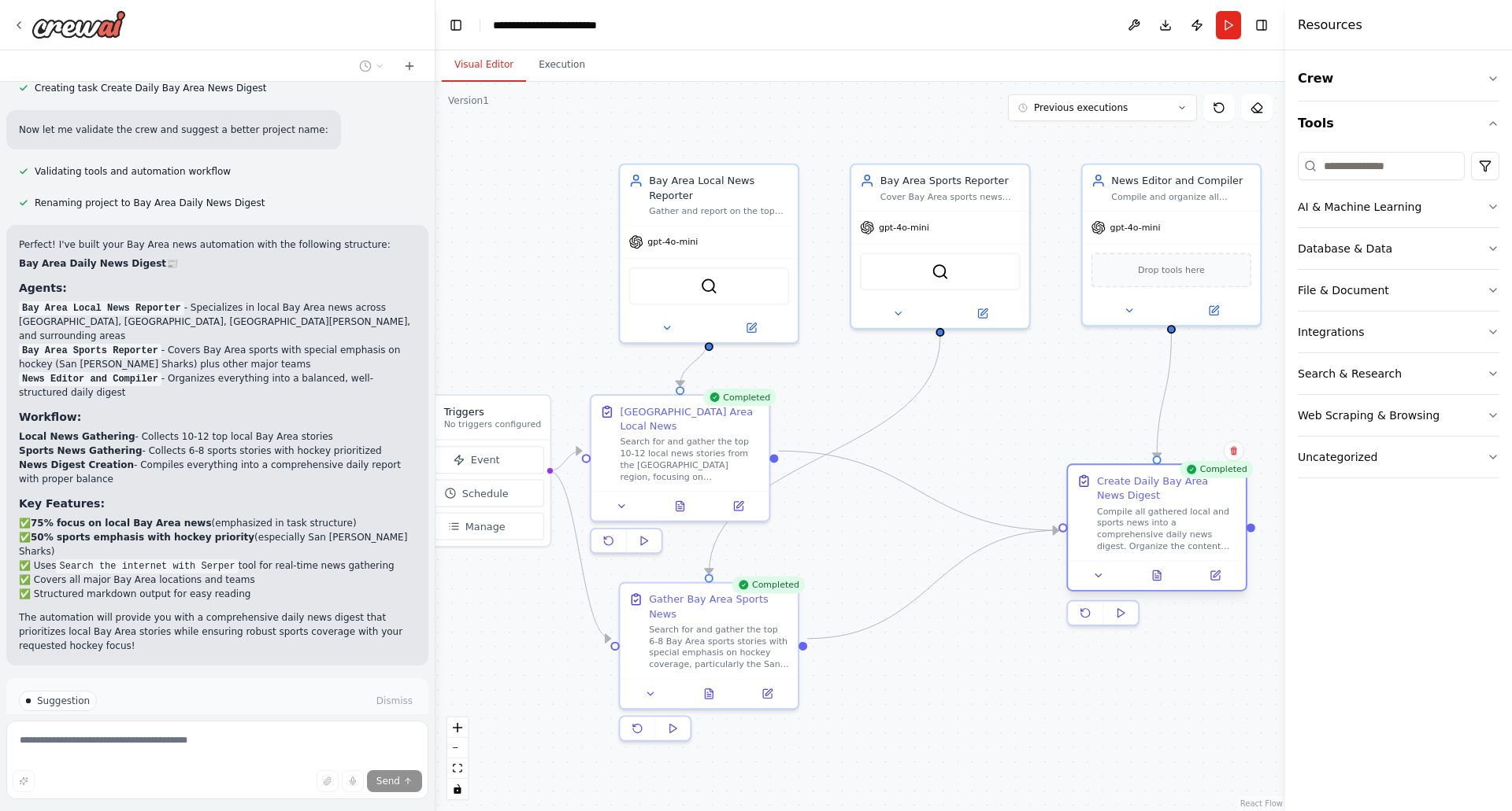
drag, startPoint x: 1008, startPoint y: 507, endPoint x: 1197, endPoint y: 520, distance: 189.4
click at [1197, 520] on div "Compile all gathered local and sports news into a comprehensive daily news dige…" at bounding box center [1167, 529] width 140 height 47
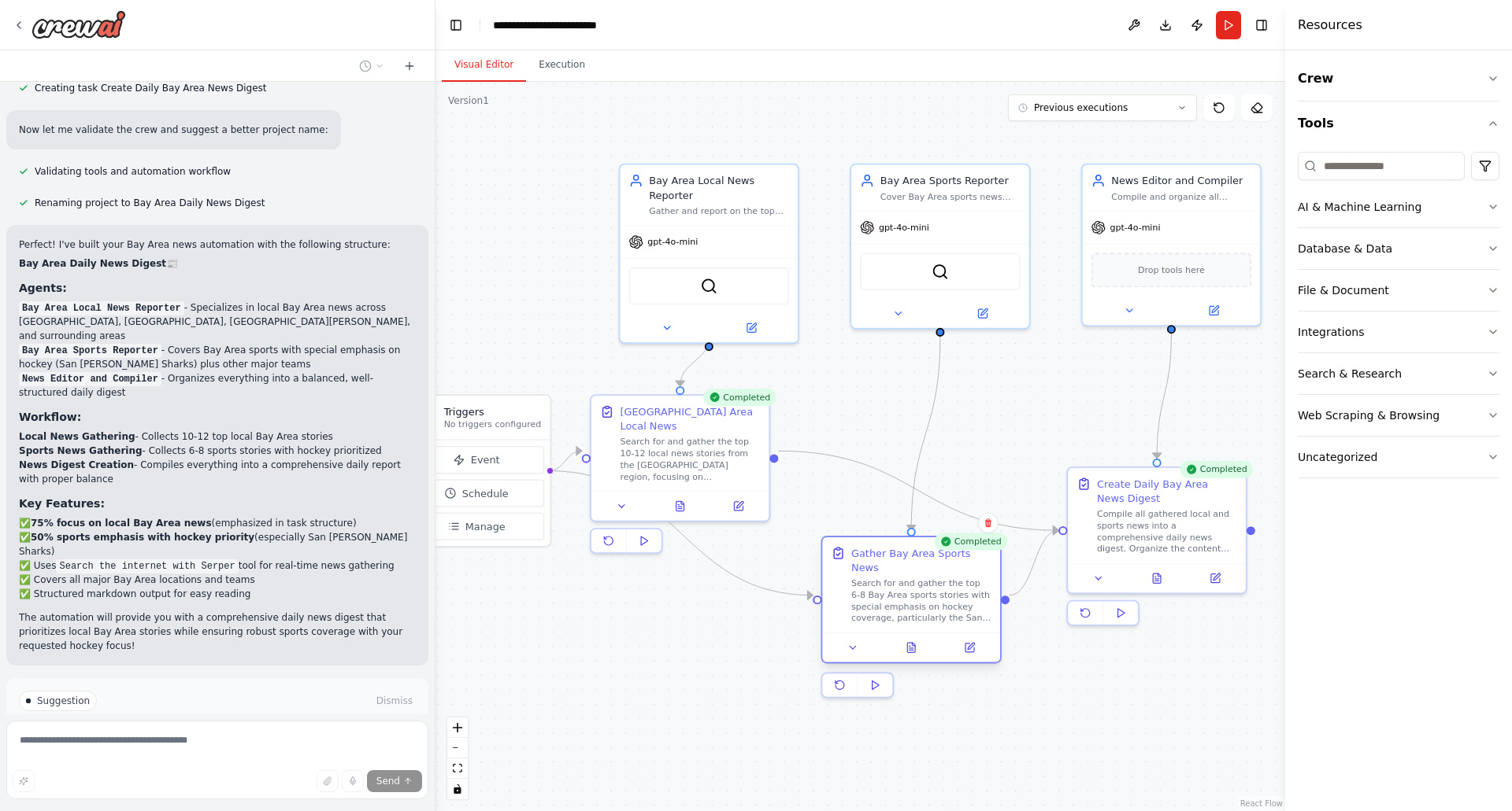
drag, startPoint x: 734, startPoint y: 634, endPoint x: 946, endPoint y: 584, distance: 217.8
click at [946, 584] on div "Search for and gather the top 6-8 Bay Area sports stories with special emphasis…" at bounding box center [921, 601] width 140 height 47
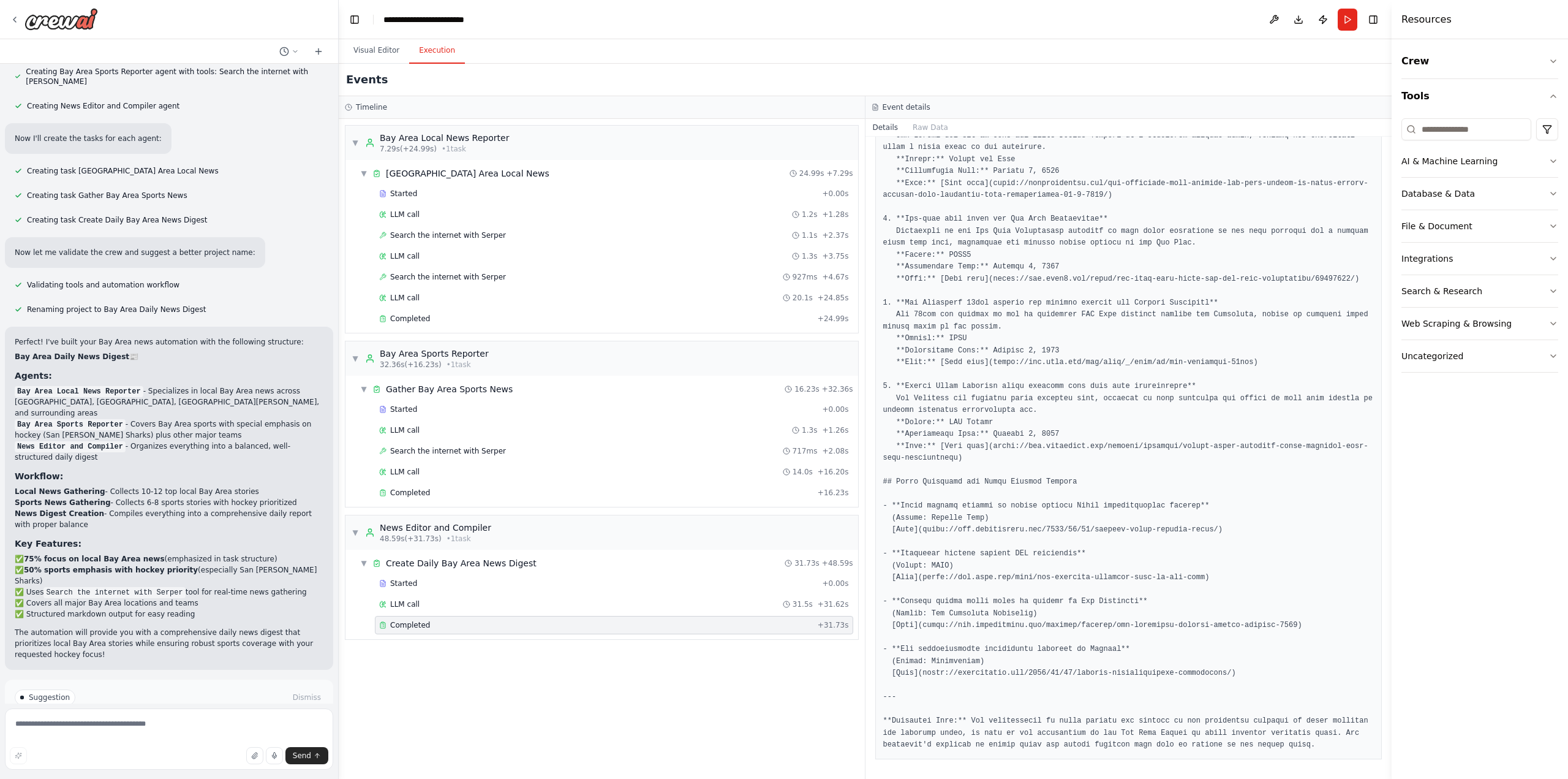
scroll to position [1298, 0]
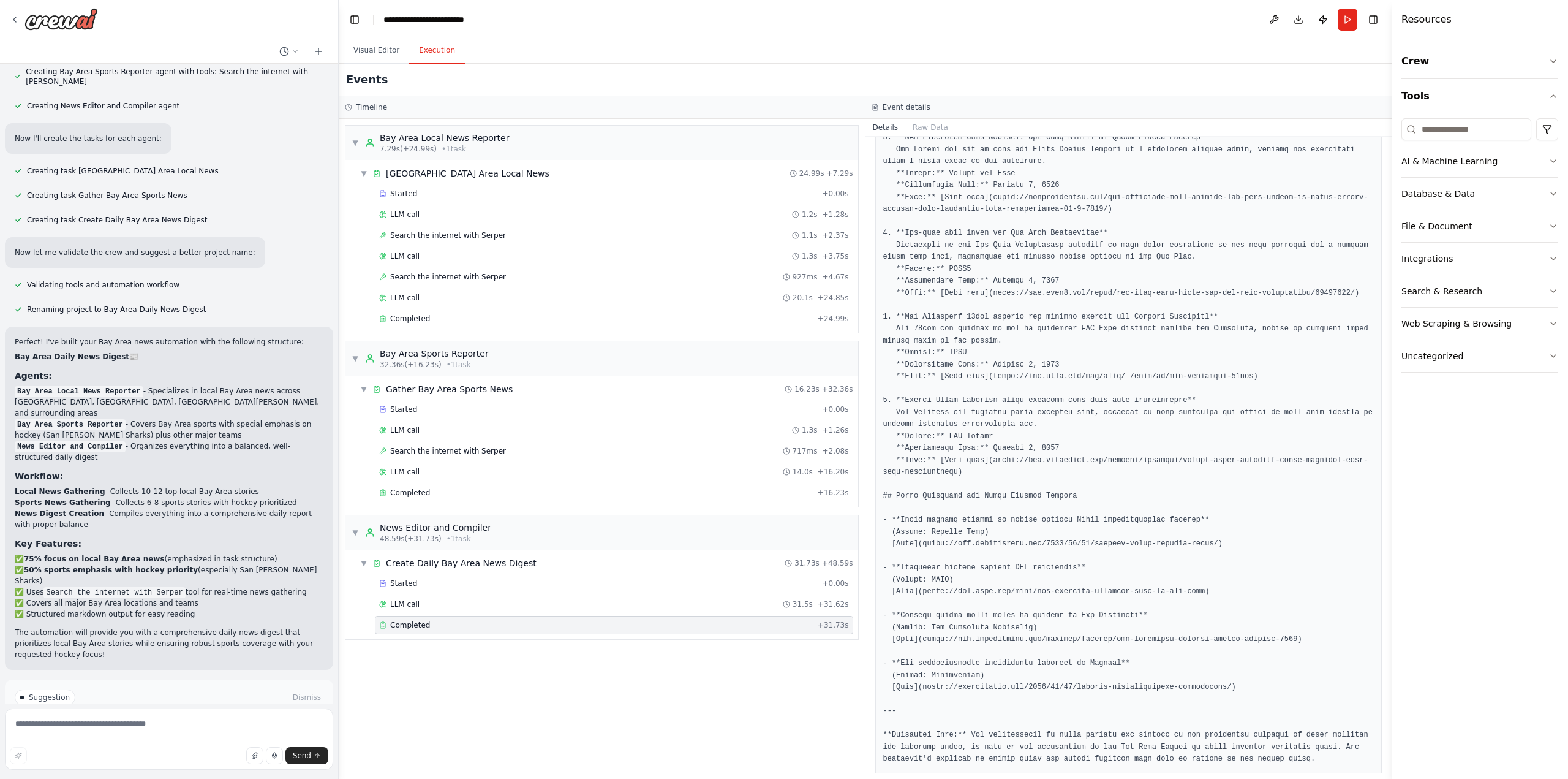
click at [431, 50] on button "Execution" at bounding box center [437, 50] width 56 height 26
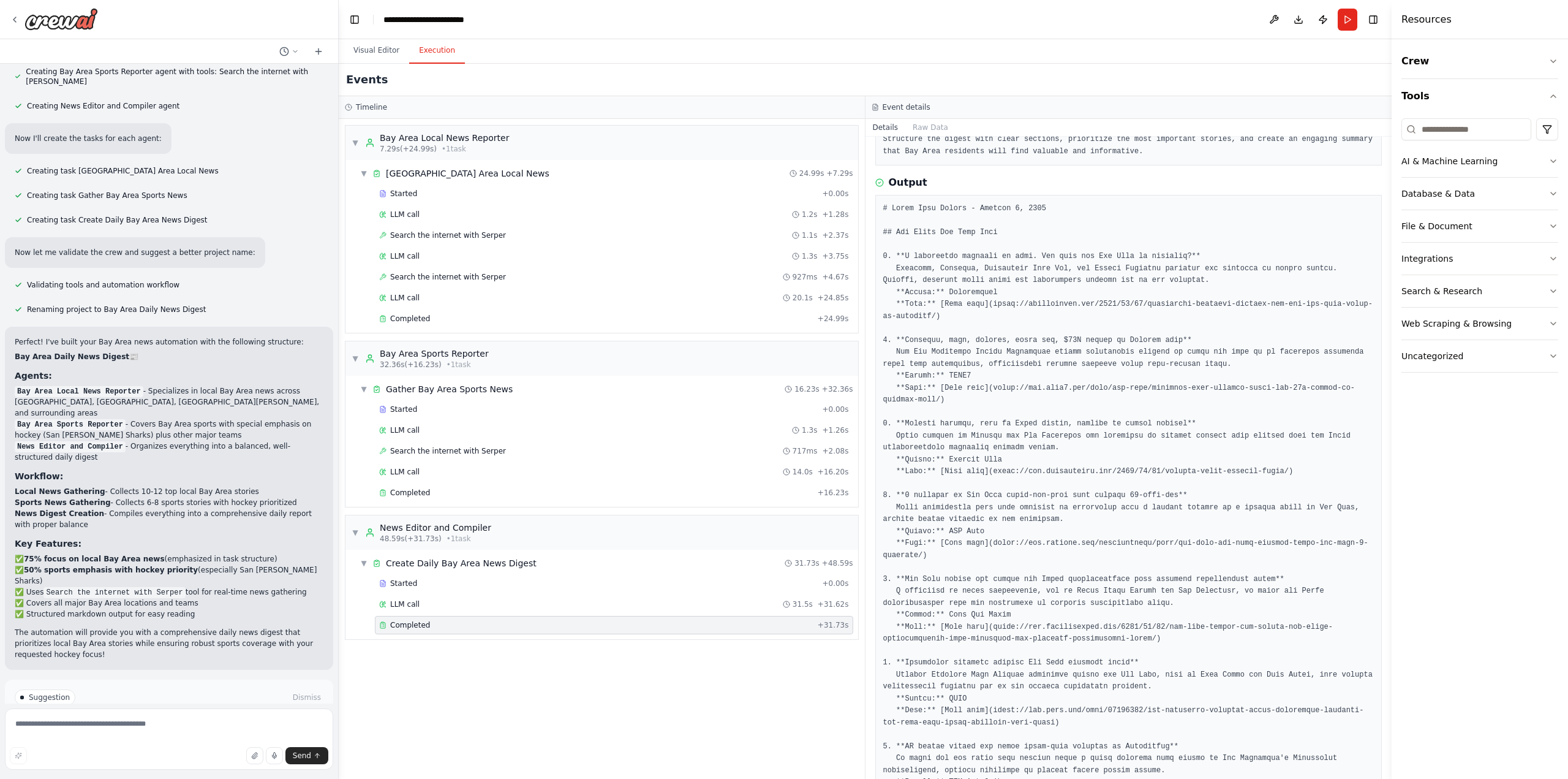
scroll to position [0, 0]
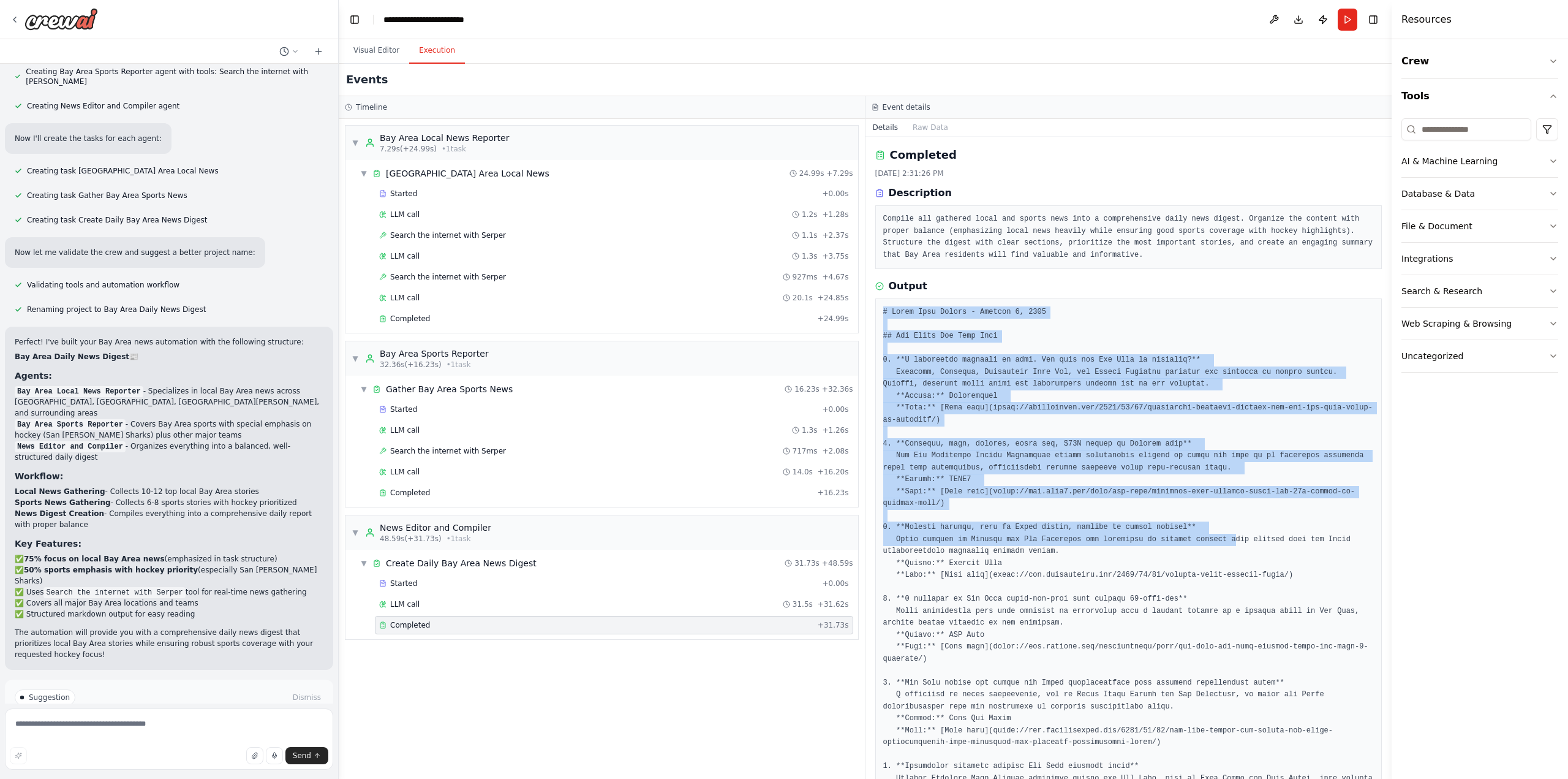
drag, startPoint x: 883, startPoint y: 311, endPoint x: 1207, endPoint y: 543, distance: 398.5
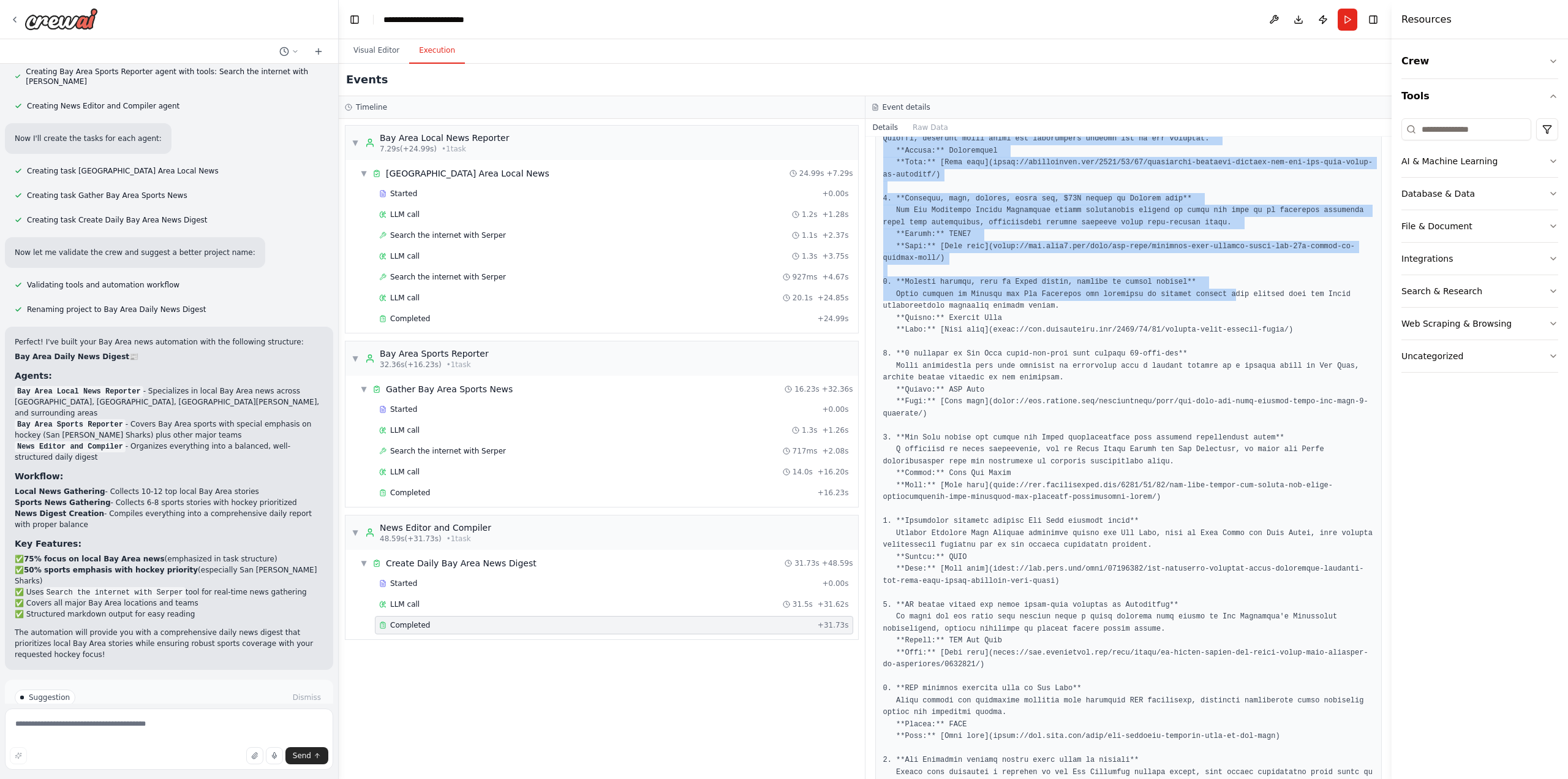
scroll to position [184, 0]
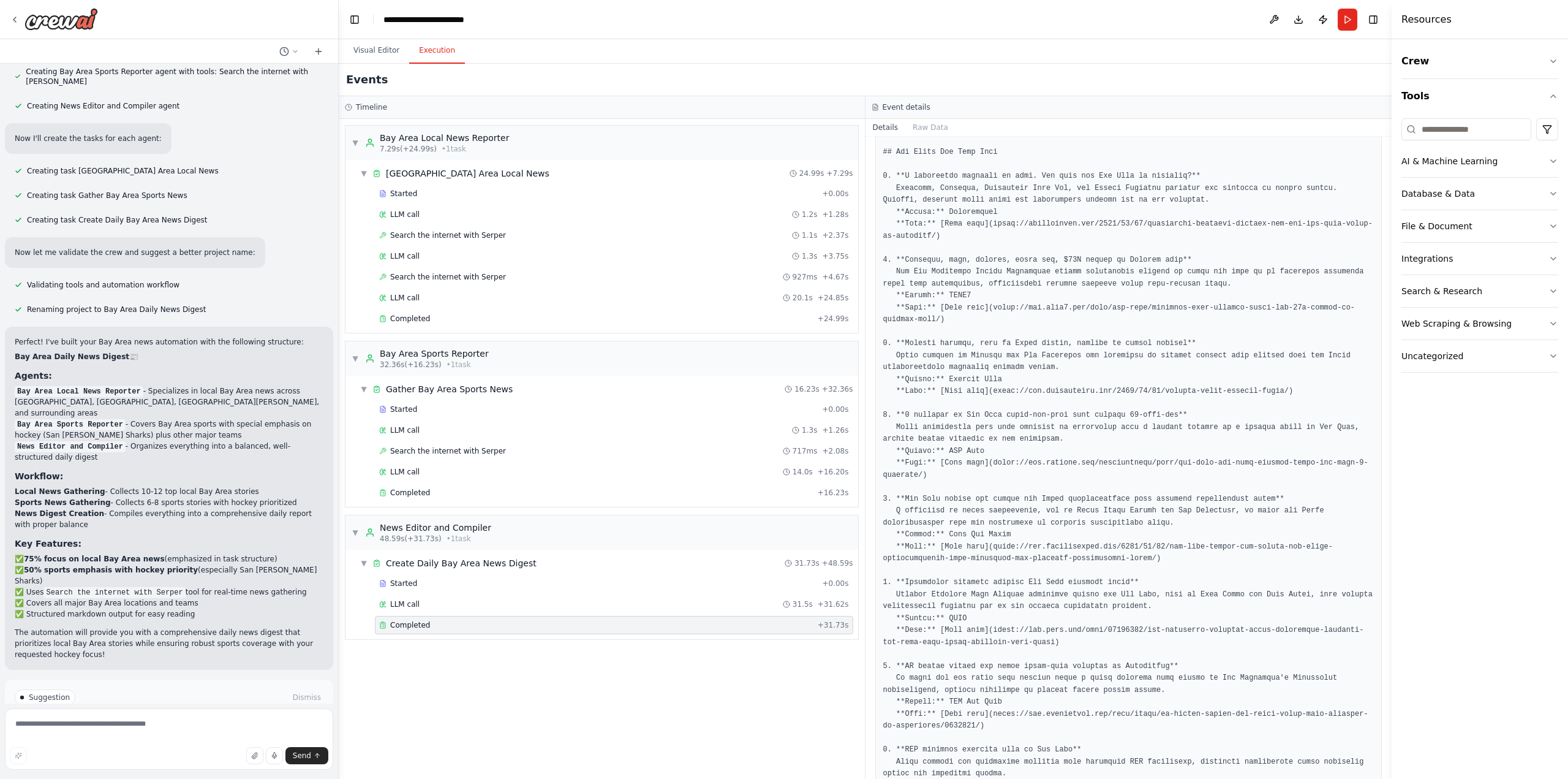
drag, startPoint x: 1388, startPoint y: 398, endPoint x: 1393, endPoint y: 447, distance: 49.3
click at [1175, 447] on div "Resources Crew Tools AI & Machine Learning Database & Data File & Document Inte…" at bounding box center [1480, 389] width 176 height 779
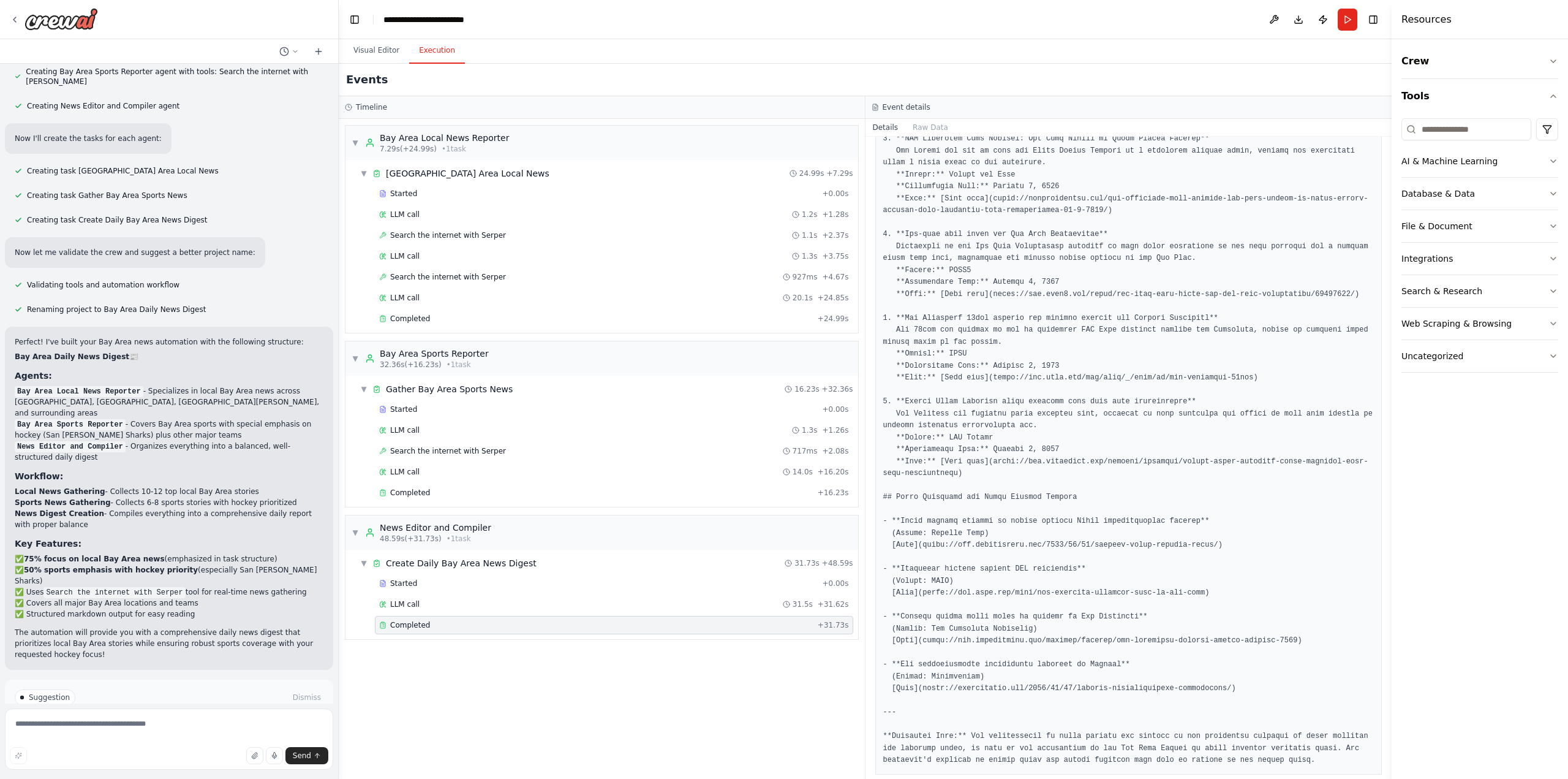
scroll to position [1298, 0]
click at [385, 50] on button "Visual Editor" at bounding box center [376, 50] width 65 height 26
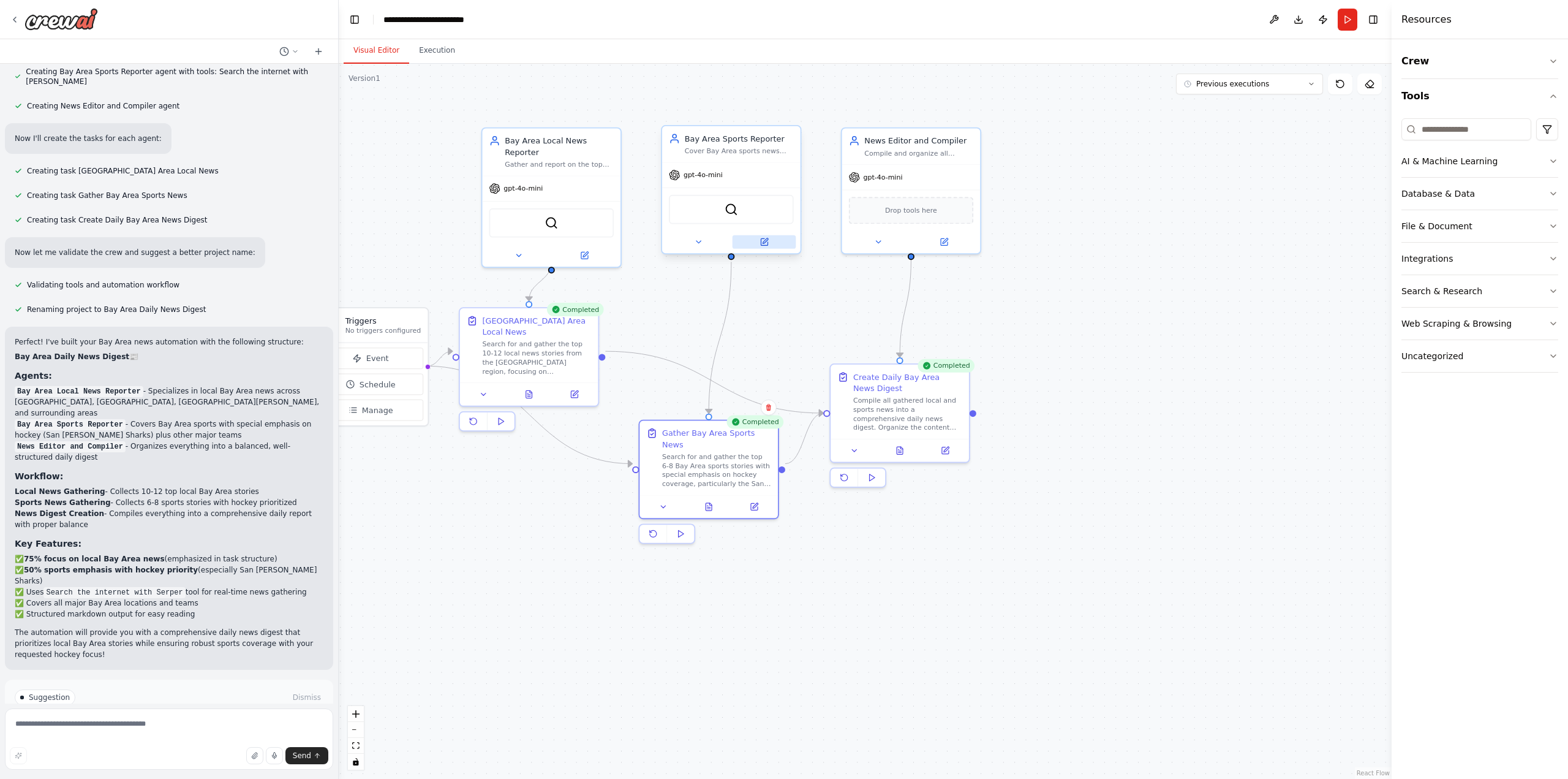
click at [764, 242] on icon at bounding box center [765, 241] width 5 height 5
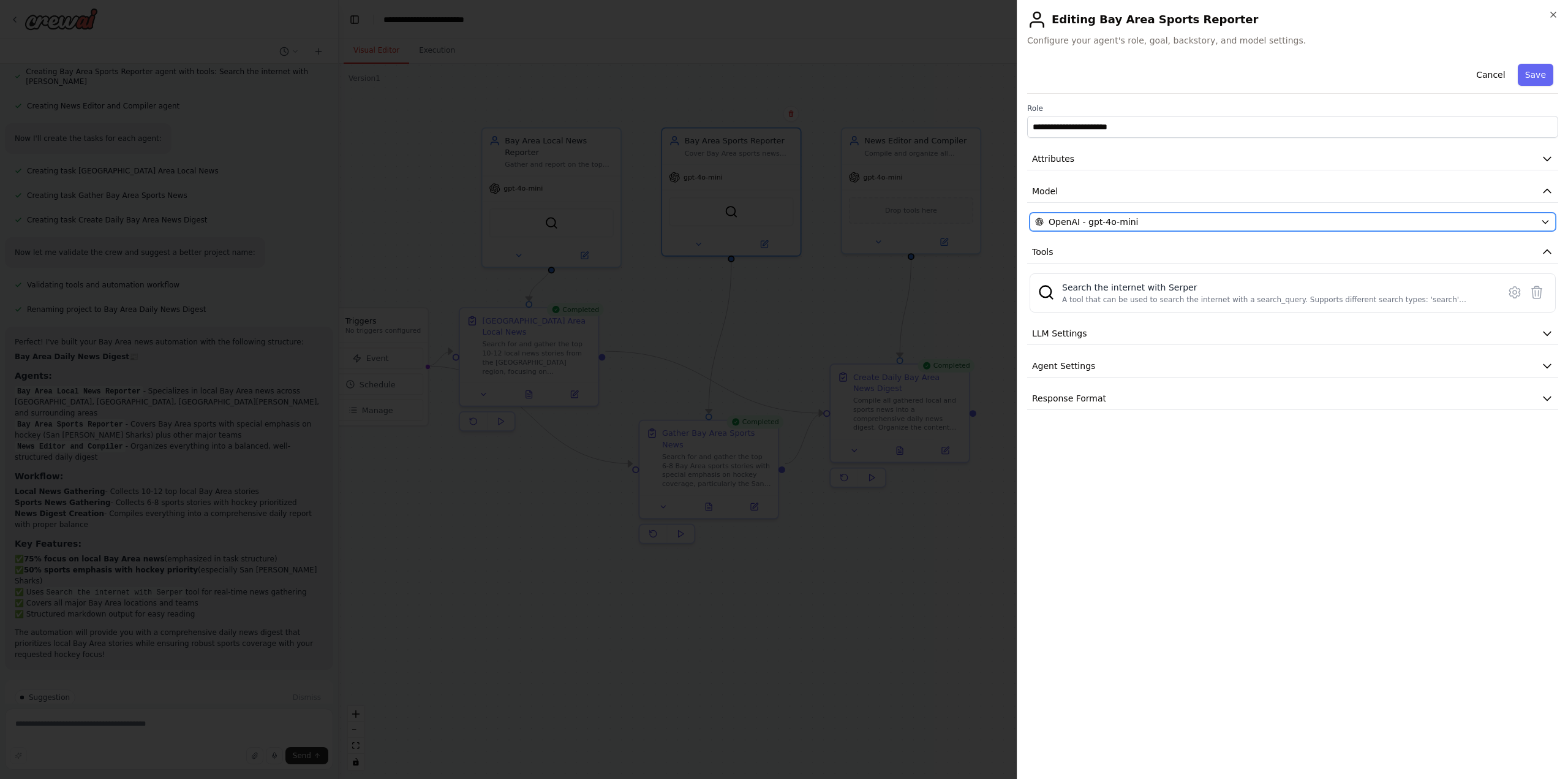
click at [1175, 220] on button "OpenAI - gpt-4o-mini" at bounding box center [1292, 222] width 526 height 19
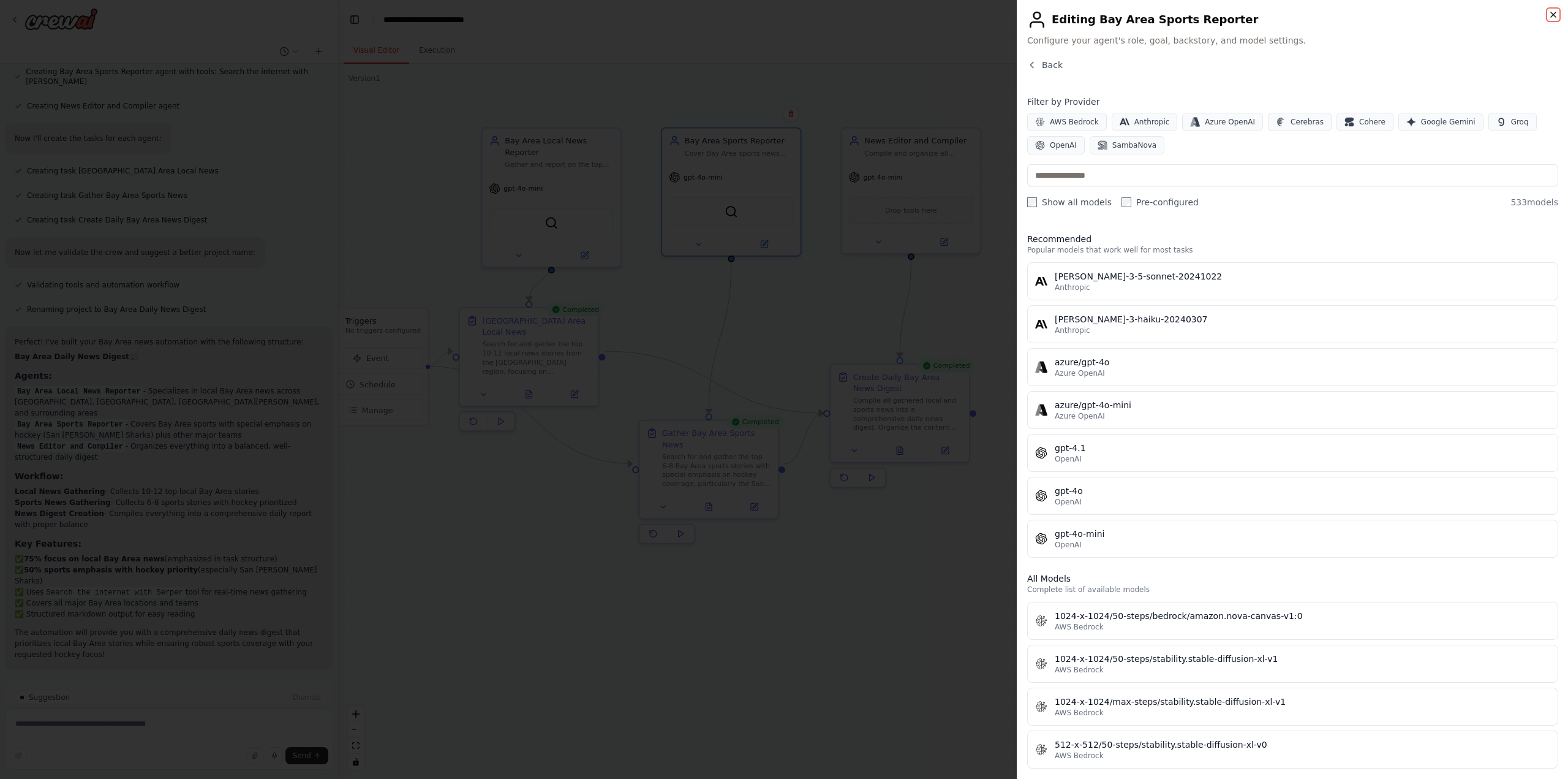
click at [1175, 15] on icon "button" at bounding box center [1553, 15] width 10 height 10
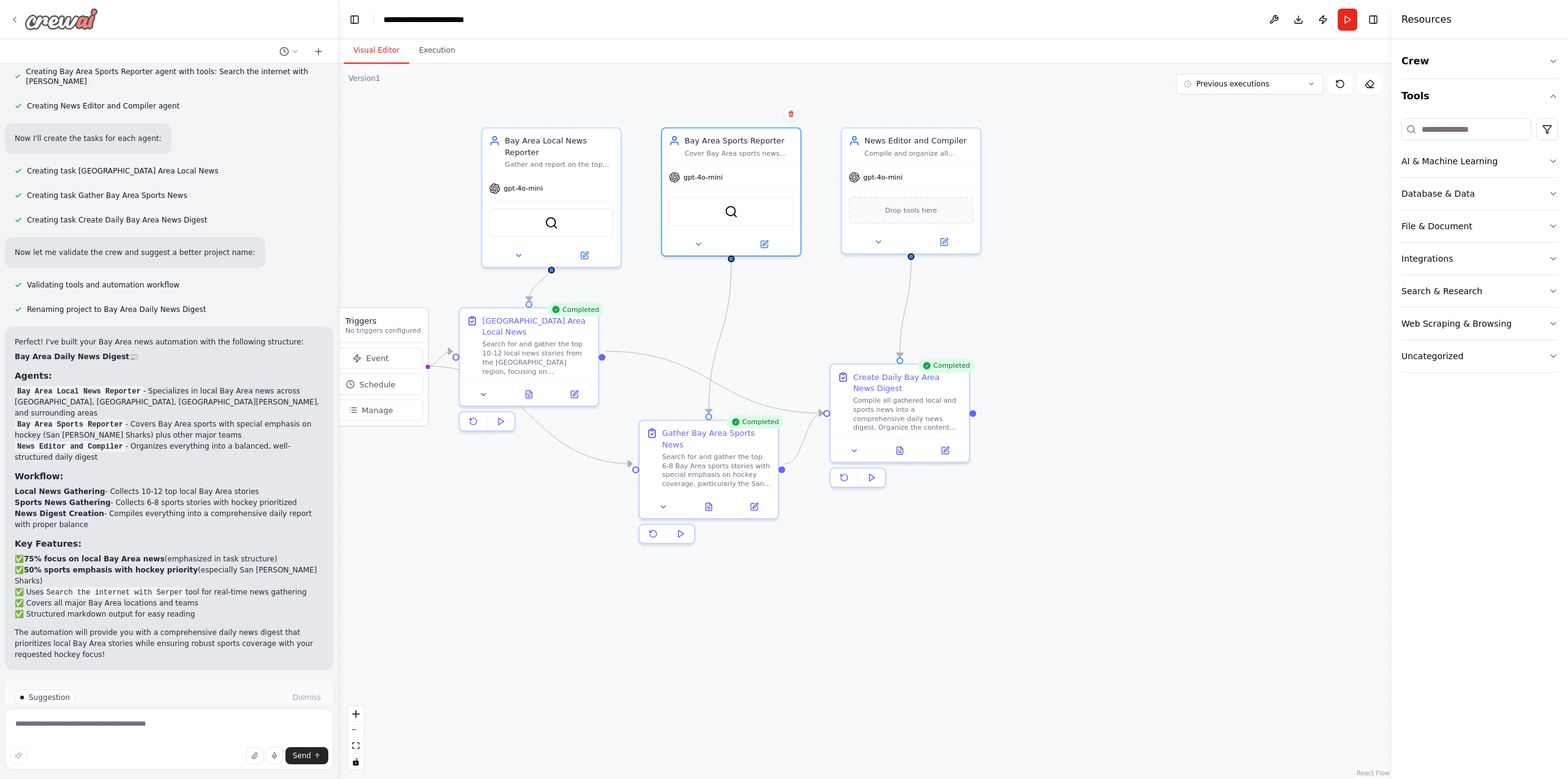
click at [68, 19] on img at bounding box center [61, 19] width 74 height 22
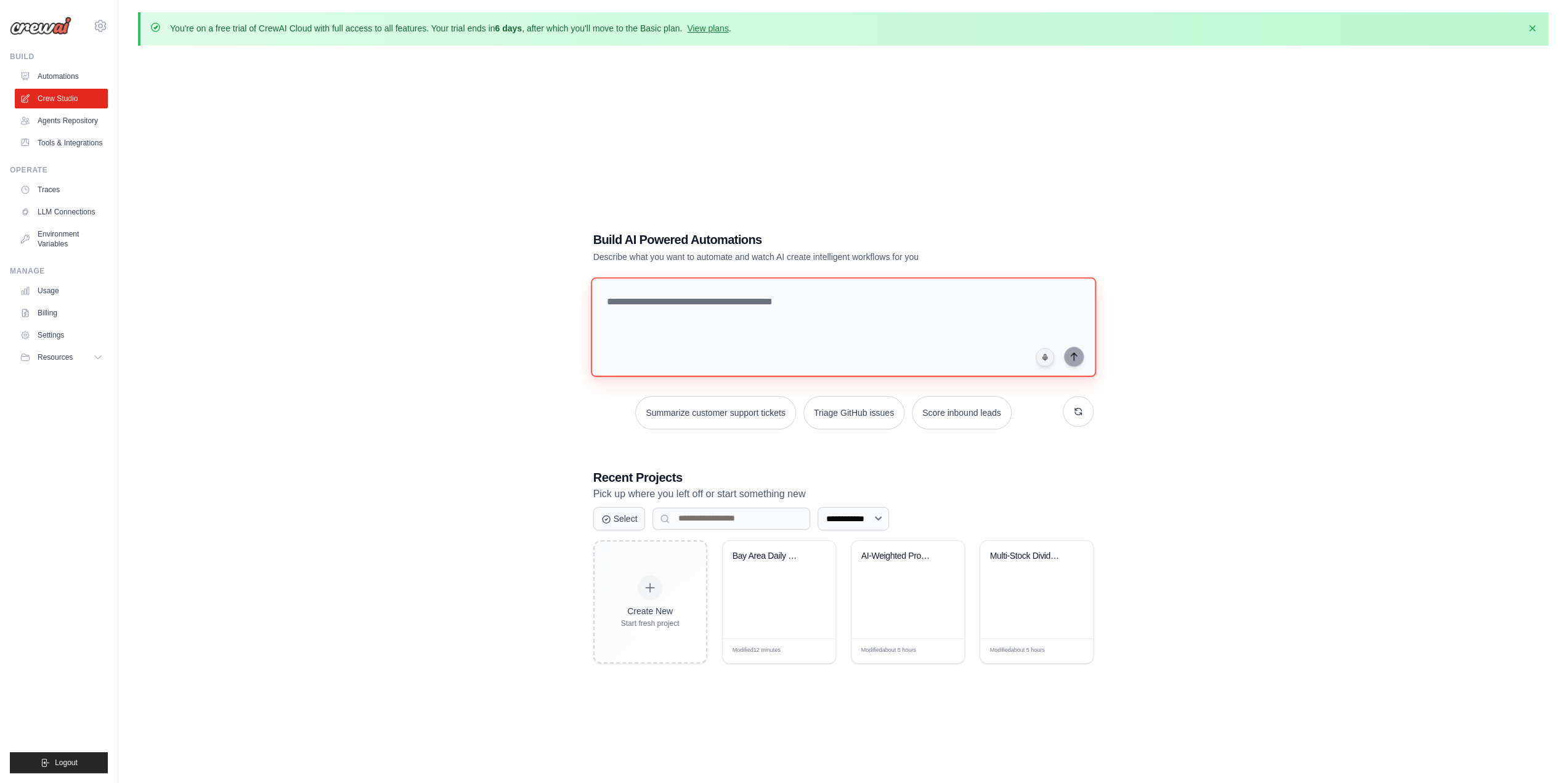
click at [822, 330] on textarea at bounding box center [843, 327] width 505 height 100
type textarea "**********"
click at [1078, 359] on button "submit" at bounding box center [1074, 355] width 20 height 20
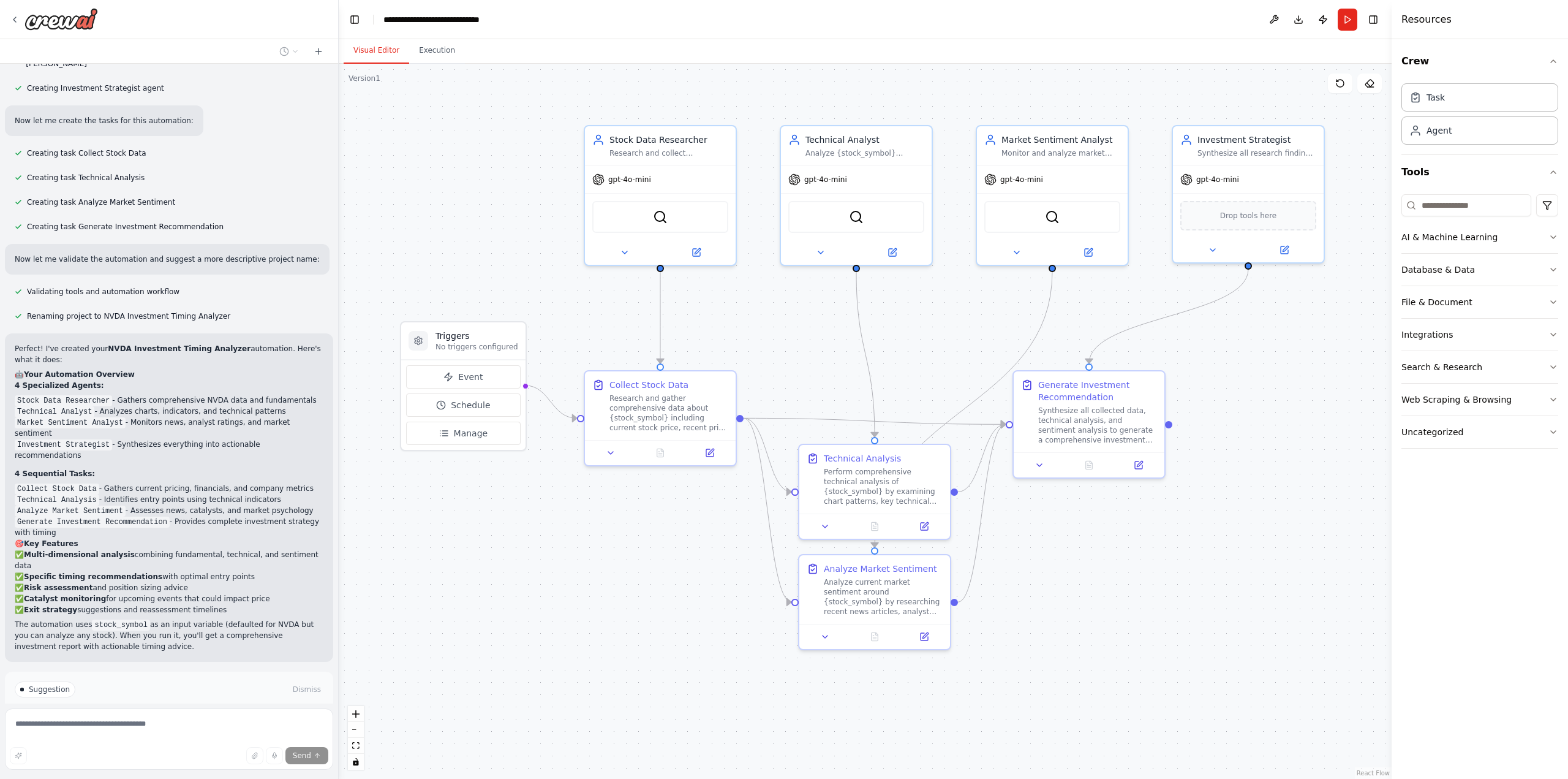
scroll to position [640, 0]
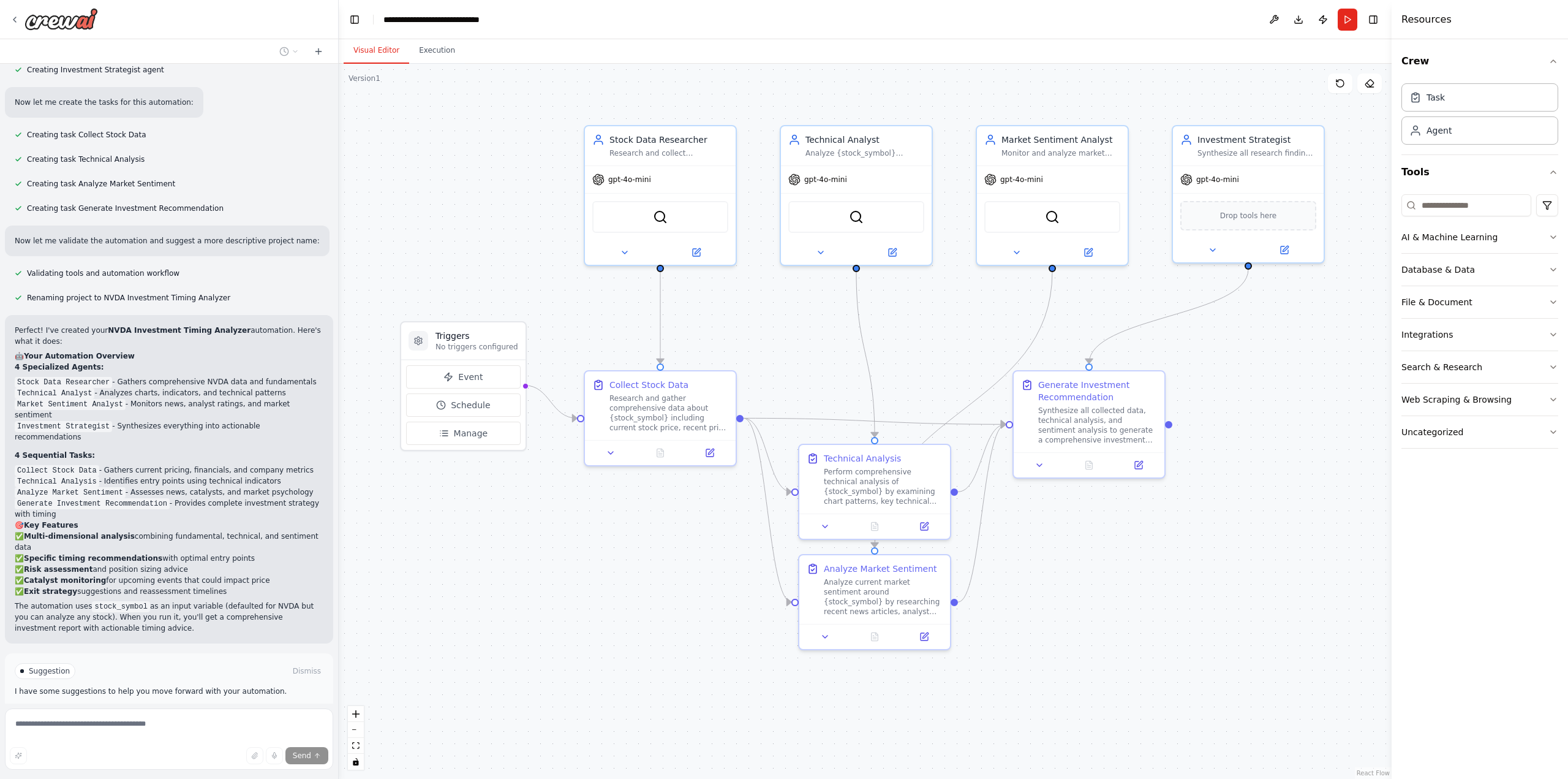
click at [223, 704] on button "Run Automation" at bounding box center [169, 713] width 309 height 19
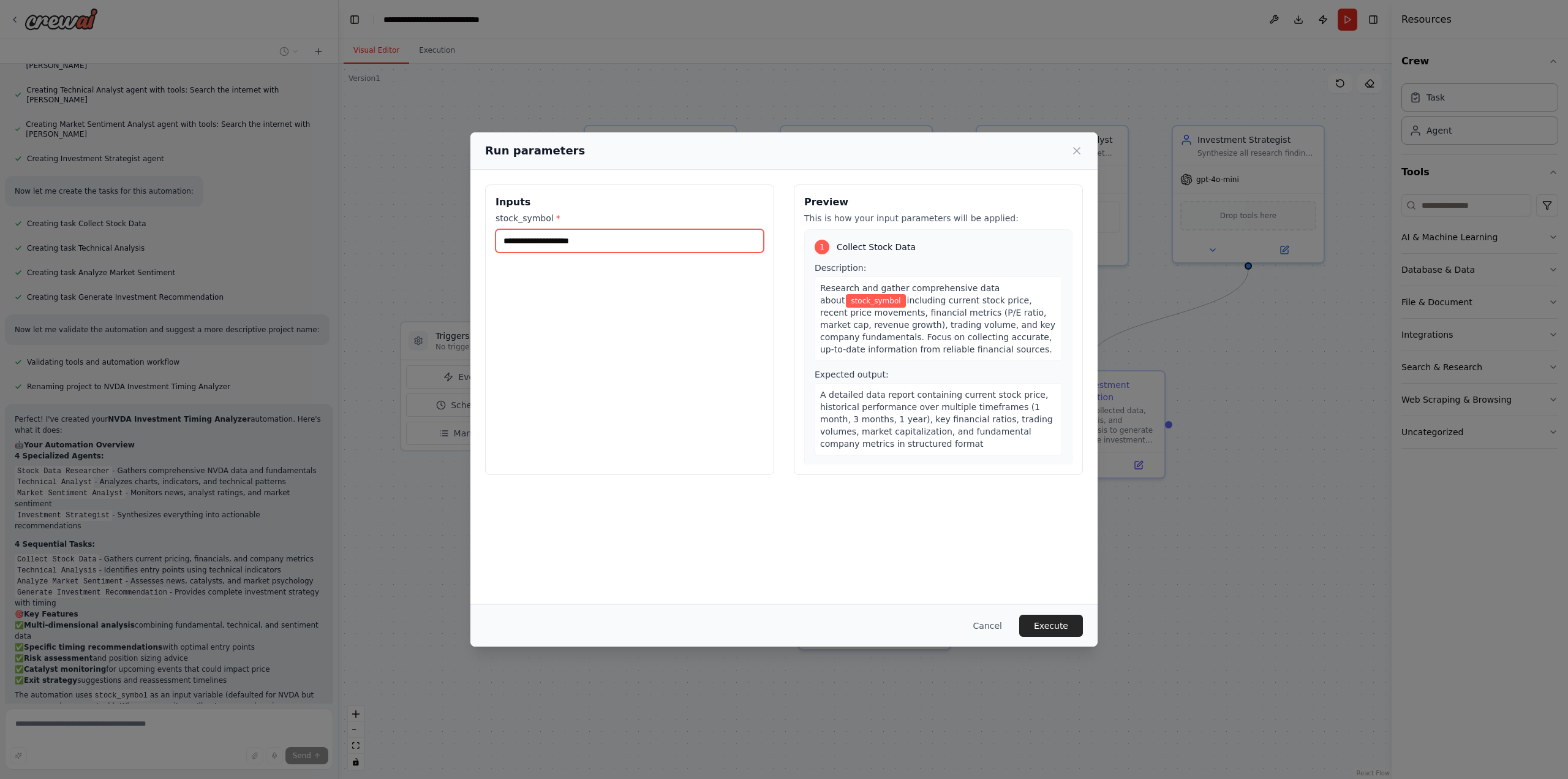
click at [654, 241] on input "stock_symbol *" at bounding box center [630, 241] width 269 height 23
type input "****"
click at [1053, 629] on button "Execute" at bounding box center [1051, 625] width 64 height 22
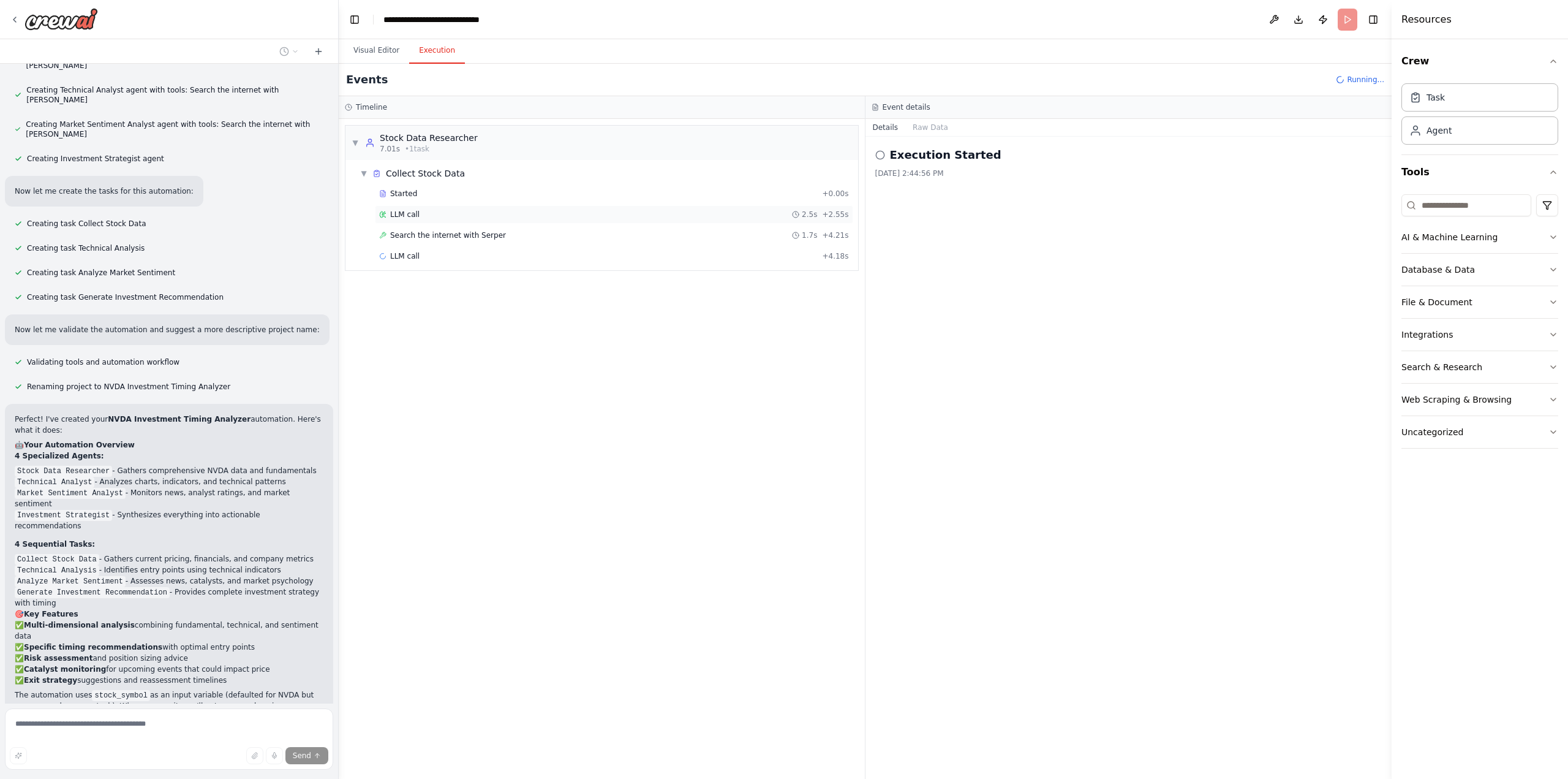
click at [445, 214] on div "LLM call 2.5s + 2.55s" at bounding box center [613, 214] width 470 height 10
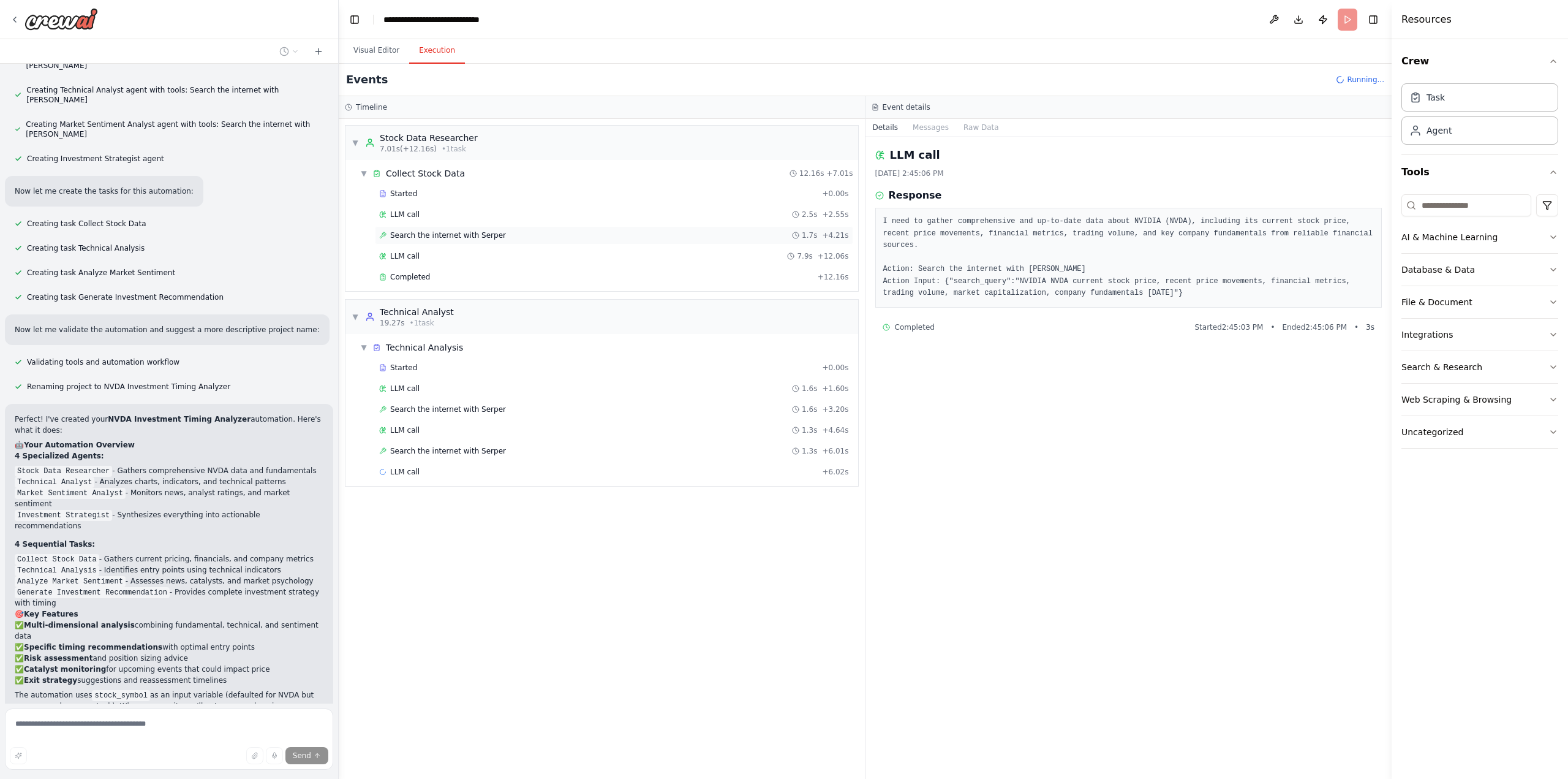
click at [446, 231] on span "Search the internet with Serper" at bounding box center [448, 235] width 116 height 10
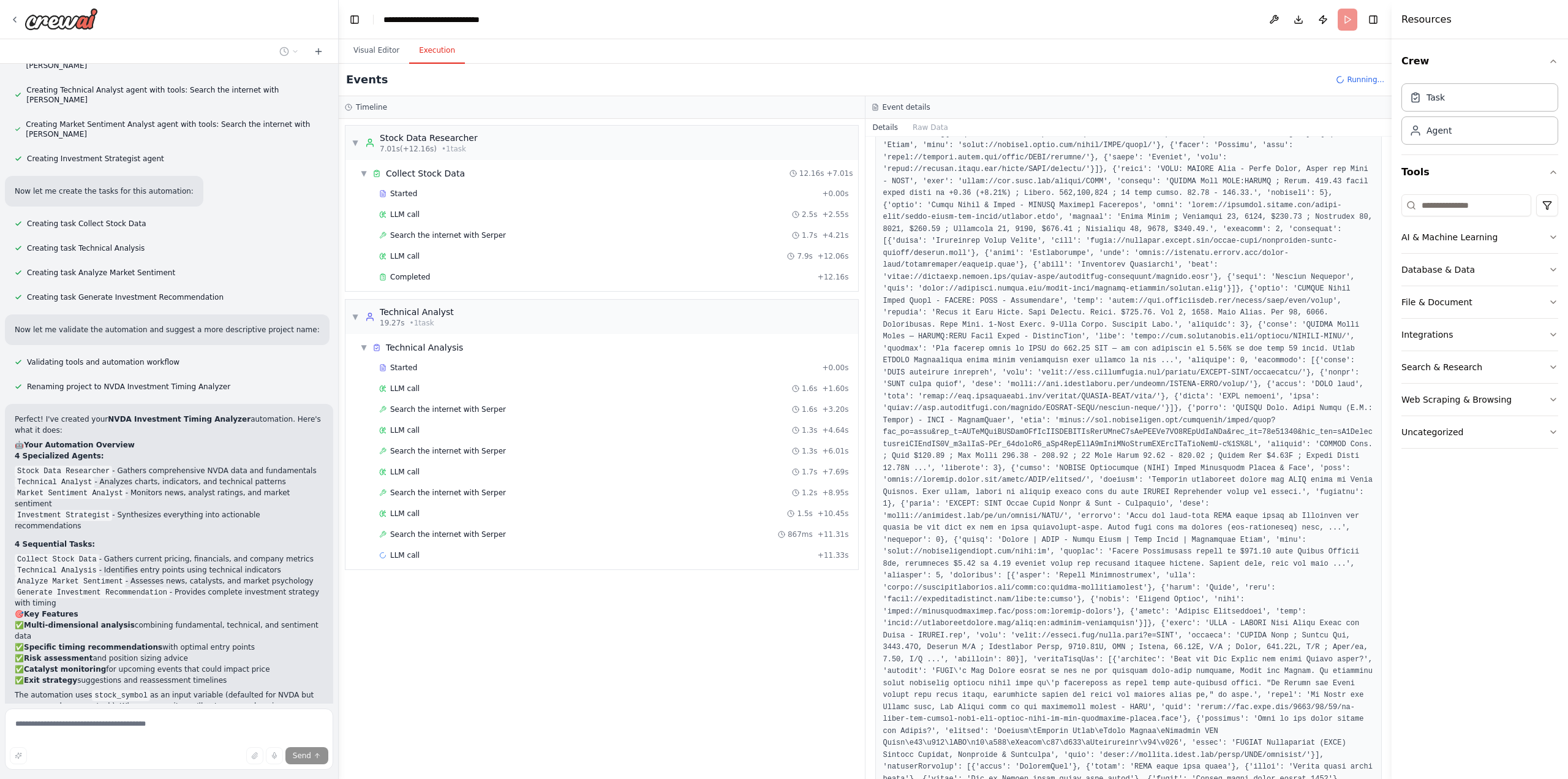
scroll to position [252, 0]
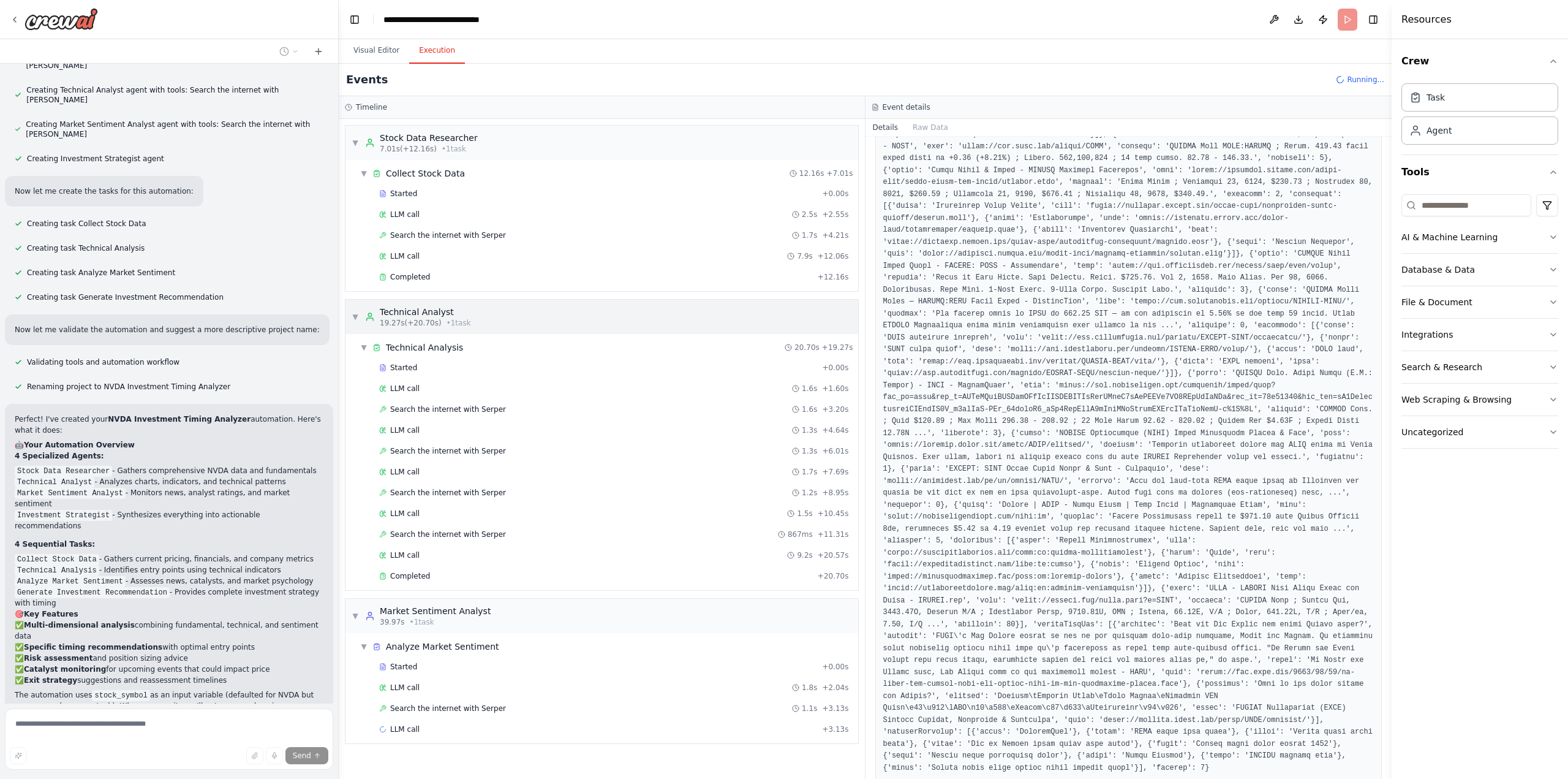
click at [354, 312] on span "▼" at bounding box center [355, 317] width 7 height 10
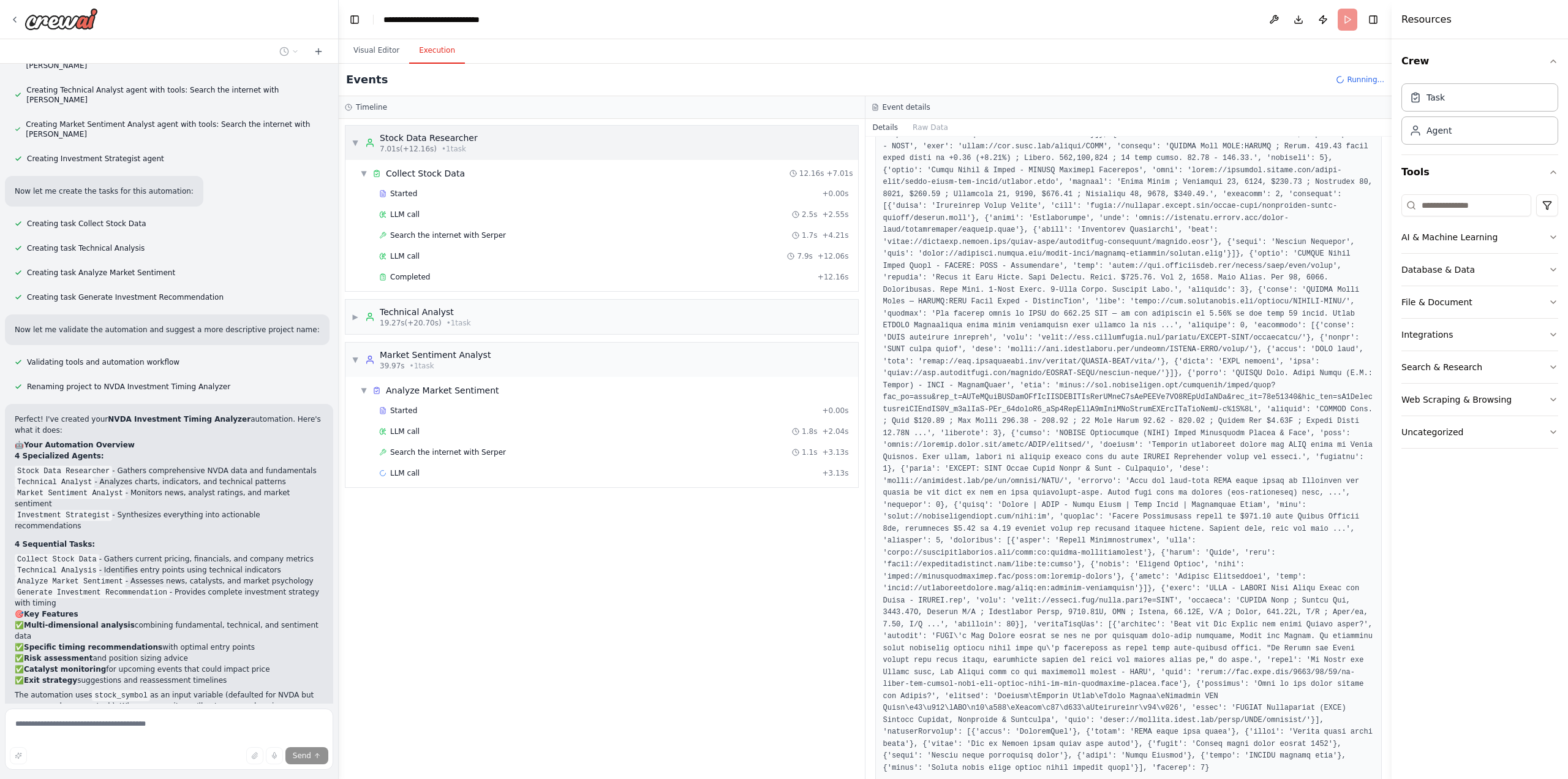
click at [353, 138] on span "▼" at bounding box center [355, 143] width 7 height 10
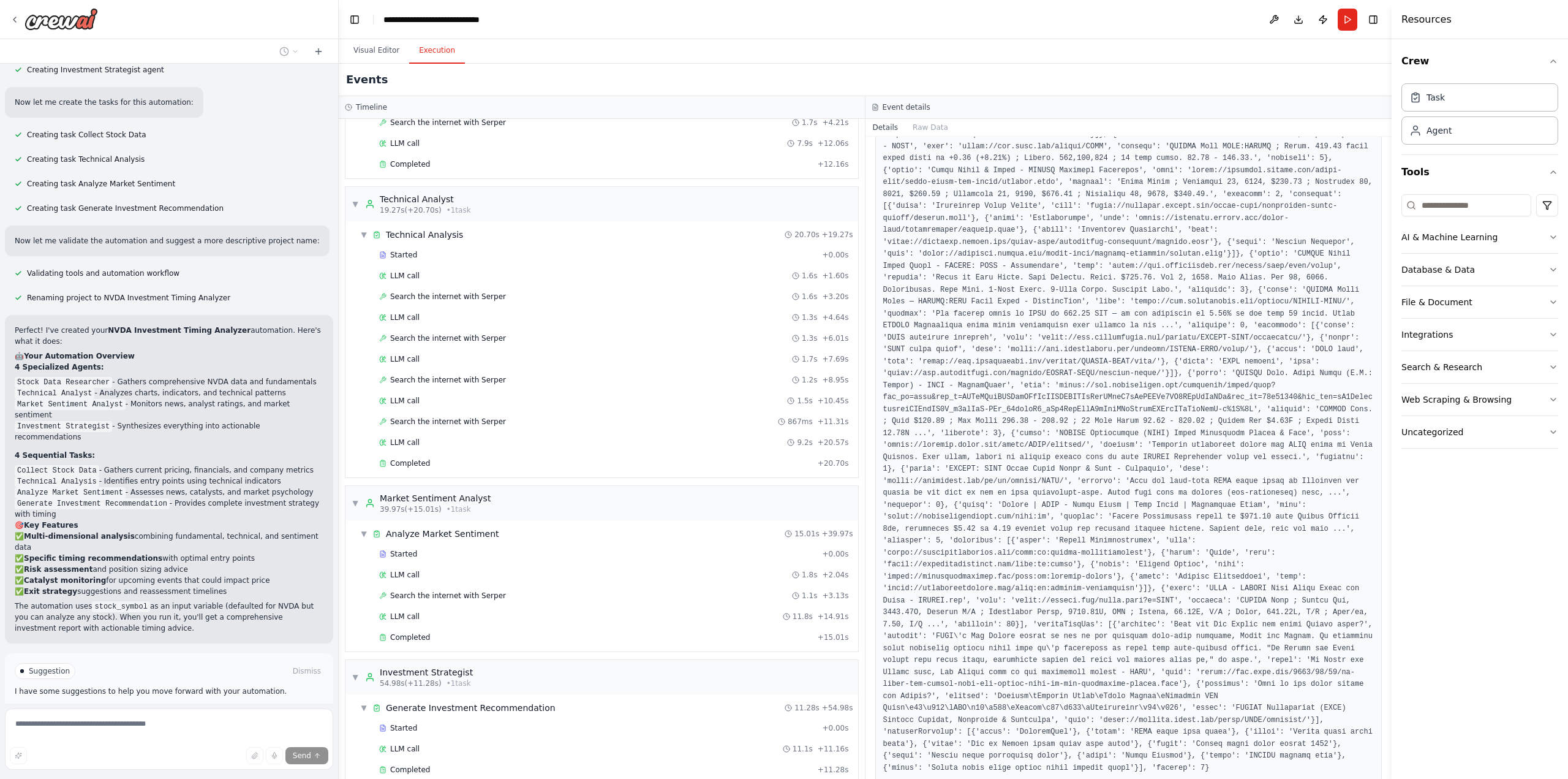
scroll to position [120, 0]
click at [449, 758] on div "Completed" at bounding box center [595, 763] width 434 height 10
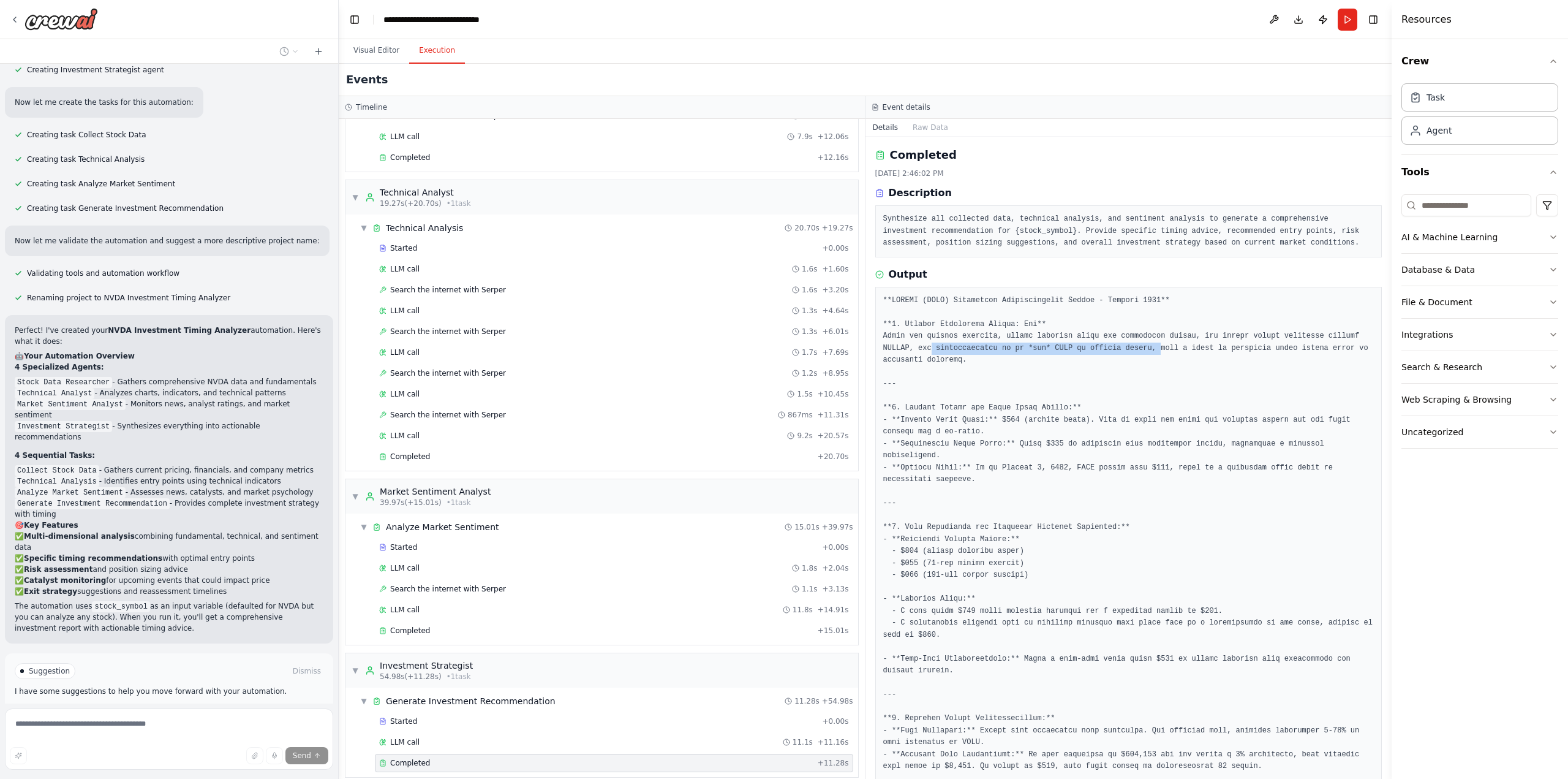
drag, startPoint x: 895, startPoint y: 346, endPoint x: 1105, endPoint y: 346, distance: 210.0
click at [1105, 346] on pre at bounding box center [1129, 713] width 491 height 836
drag, startPoint x: 991, startPoint y: 417, endPoint x: 1078, endPoint y: 419, distance: 87.0
click at [1078, 419] on pre at bounding box center [1129, 713] width 491 height 836
drag, startPoint x: 1195, startPoint y: 593, endPoint x: 886, endPoint y: 600, distance: 309.1
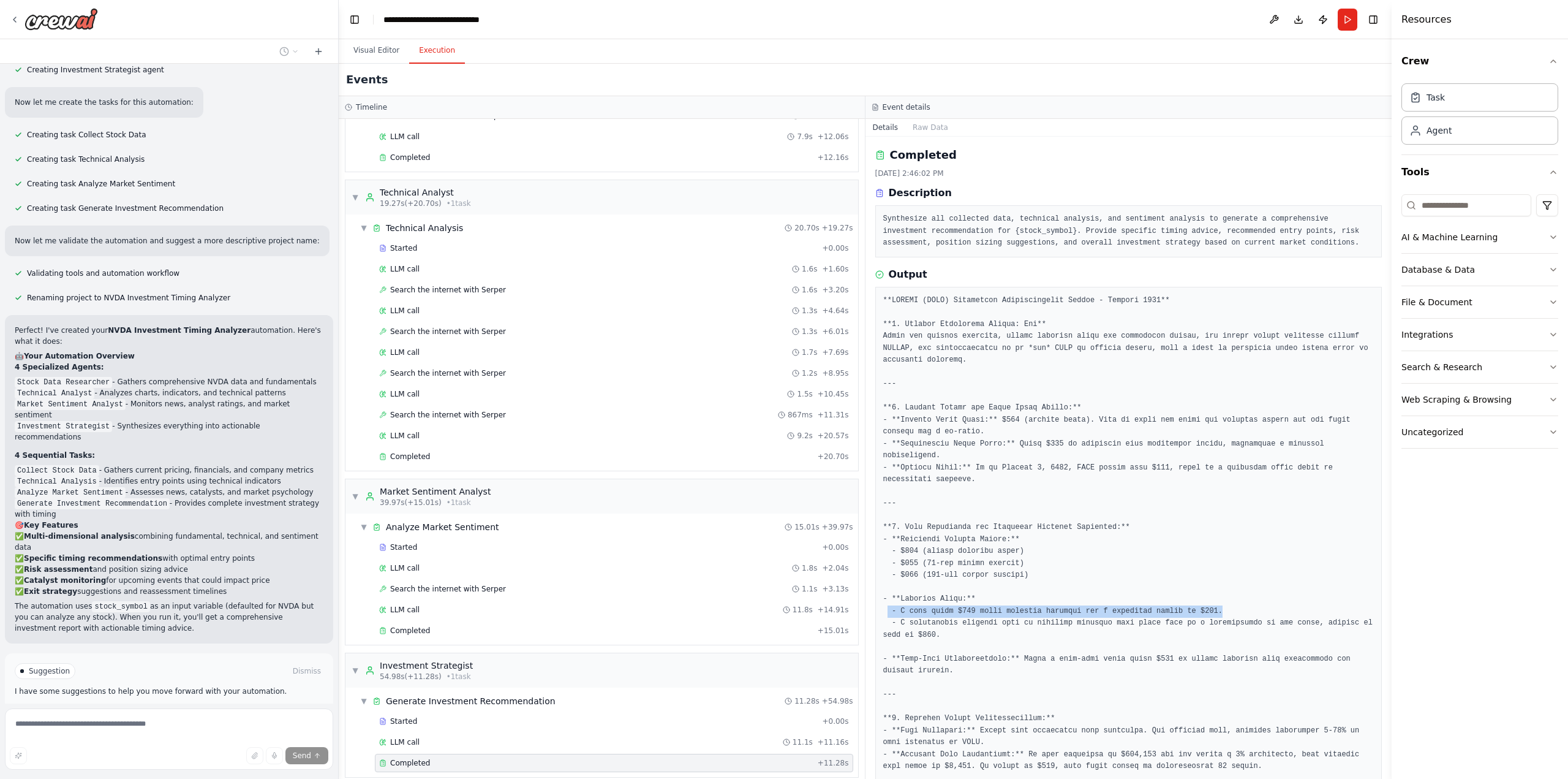
click at [886, 600] on pre at bounding box center [1129, 713] width 491 height 836
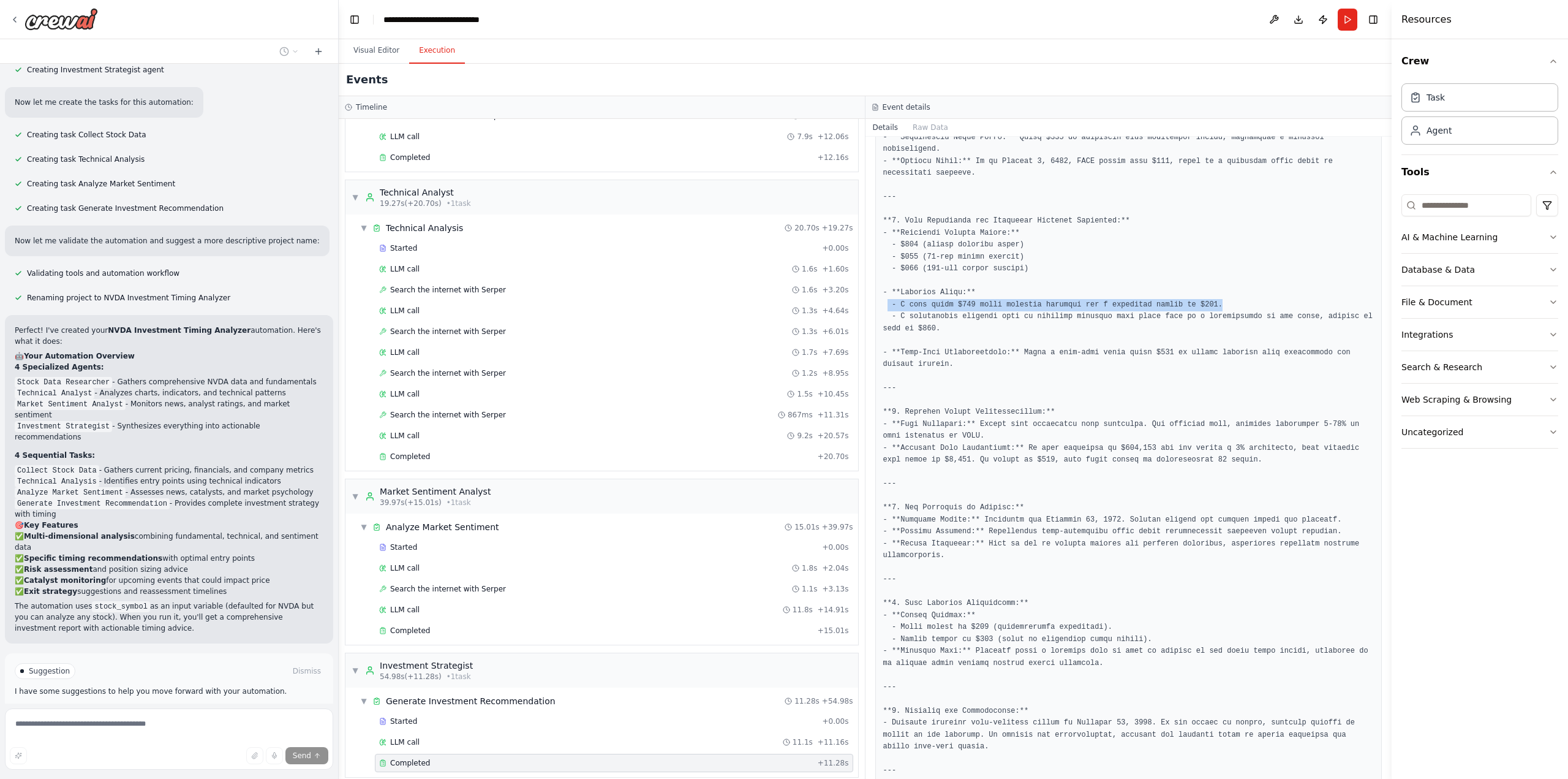
scroll to position [366, 0]
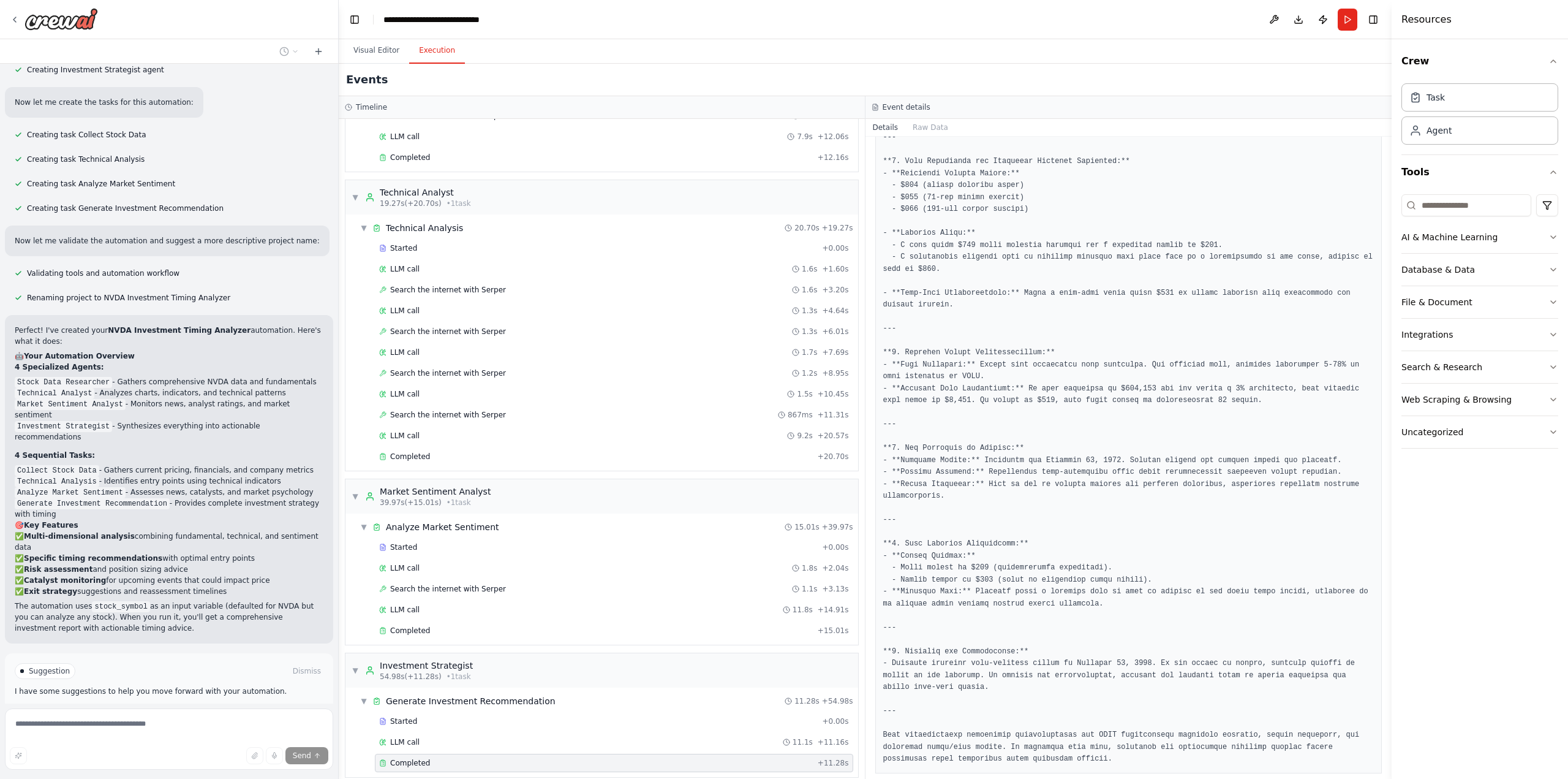
click at [309, 756] on span "Stop" at bounding box center [317, 761] width 16 height 10
type textarea "**********"
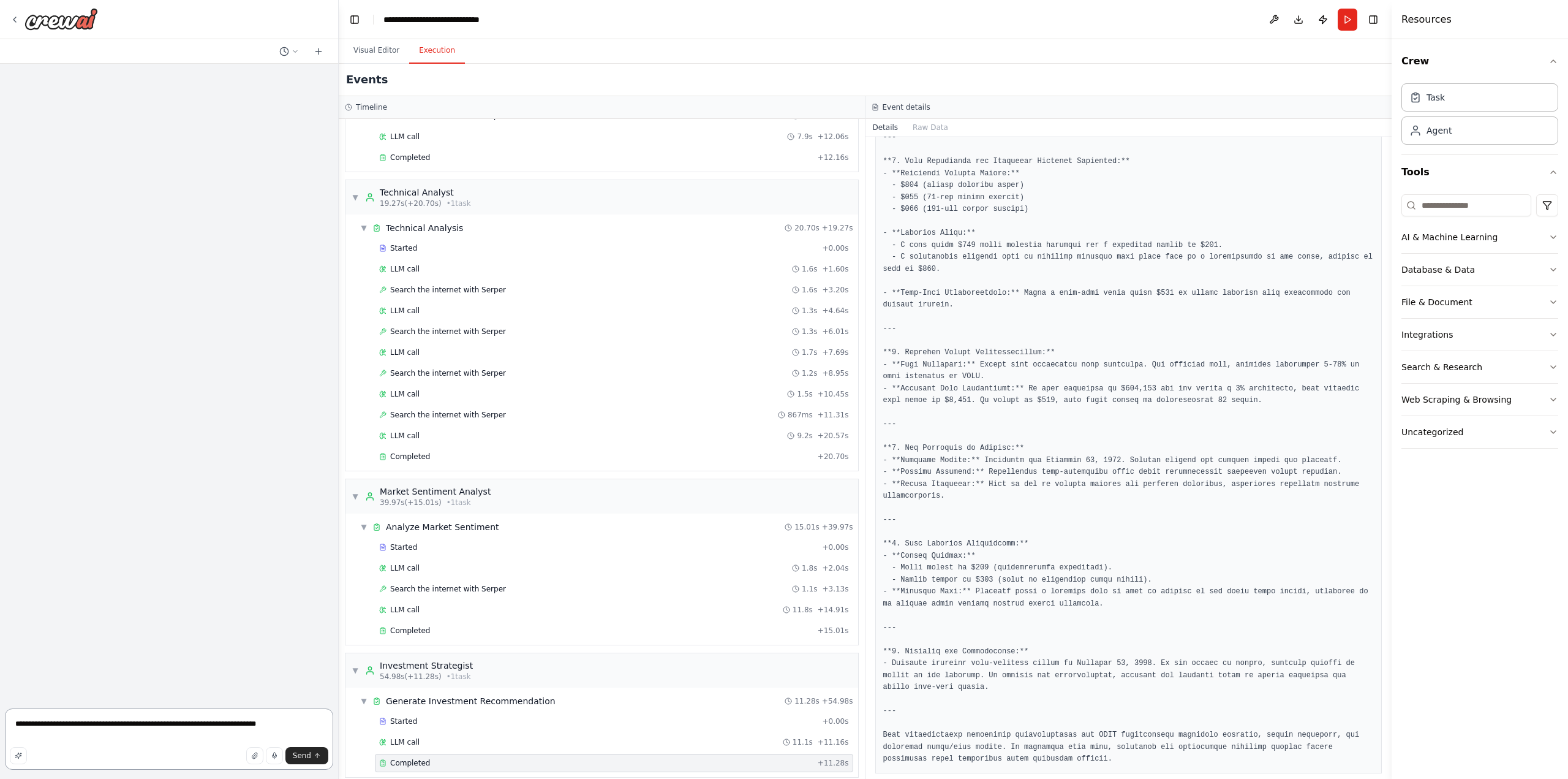
click at [86, 725] on textarea "**********" at bounding box center [168, 739] width 328 height 61
click at [293, 719] on textarea "**********" at bounding box center [168, 739] width 328 height 61
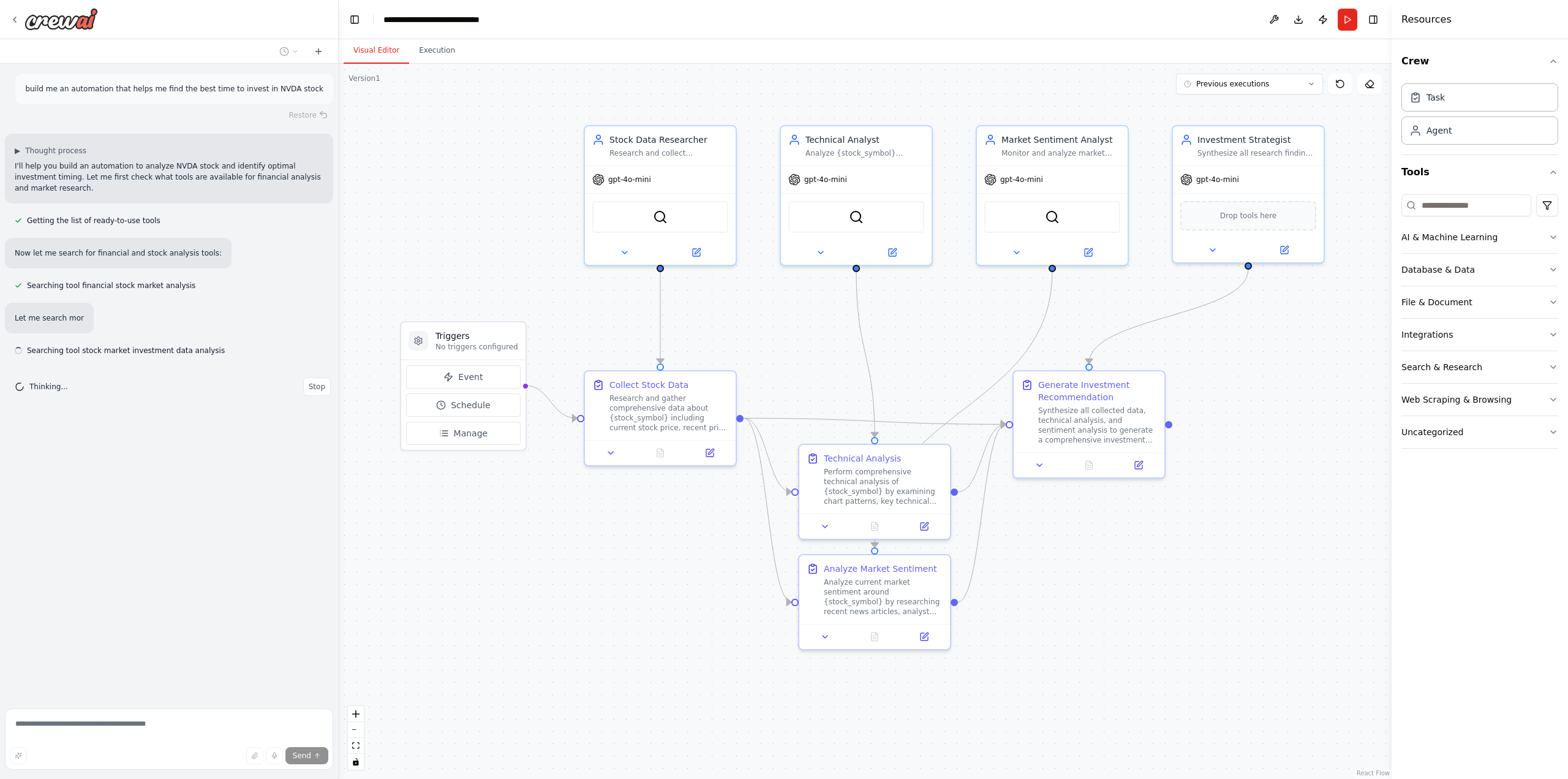
click at [381, 52] on button "Visual Editor" at bounding box center [376, 50] width 65 height 26
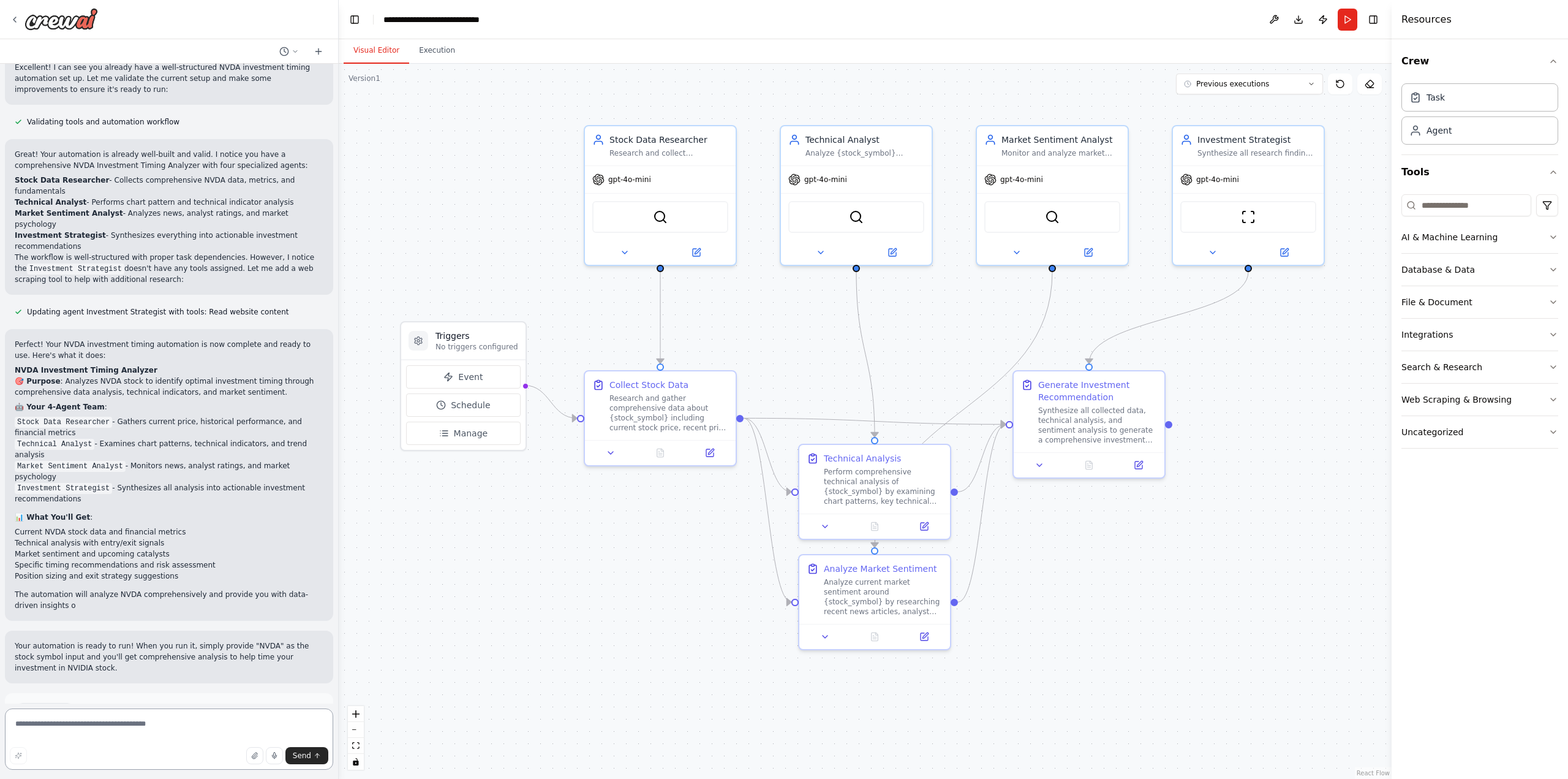
scroll to position [468, 0]
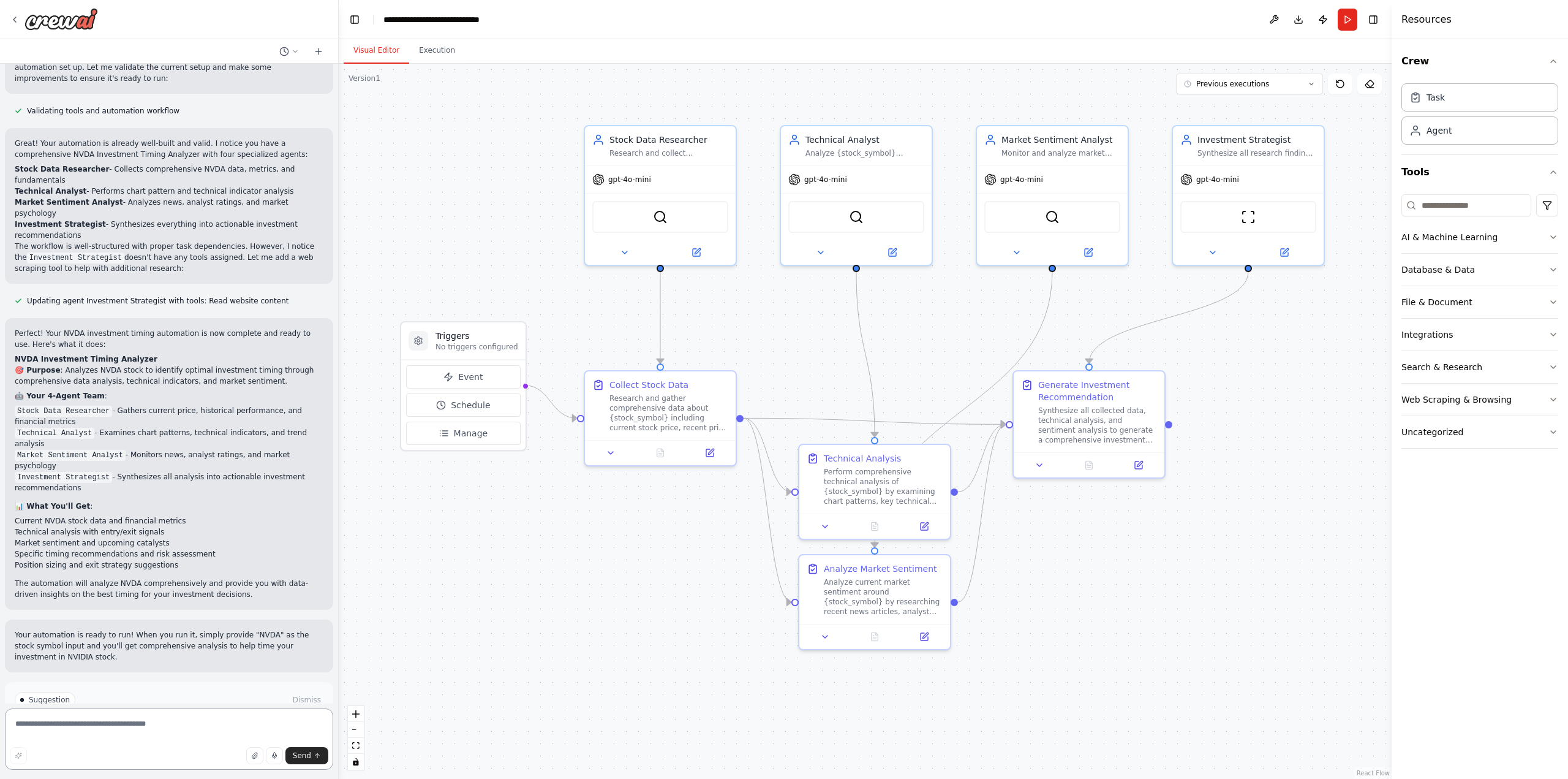
click at [89, 722] on textarea at bounding box center [168, 739] width 328 height 61
click at [225, 732] on button "Run Automation" at bounding box center [169, 742] width 309 height 19
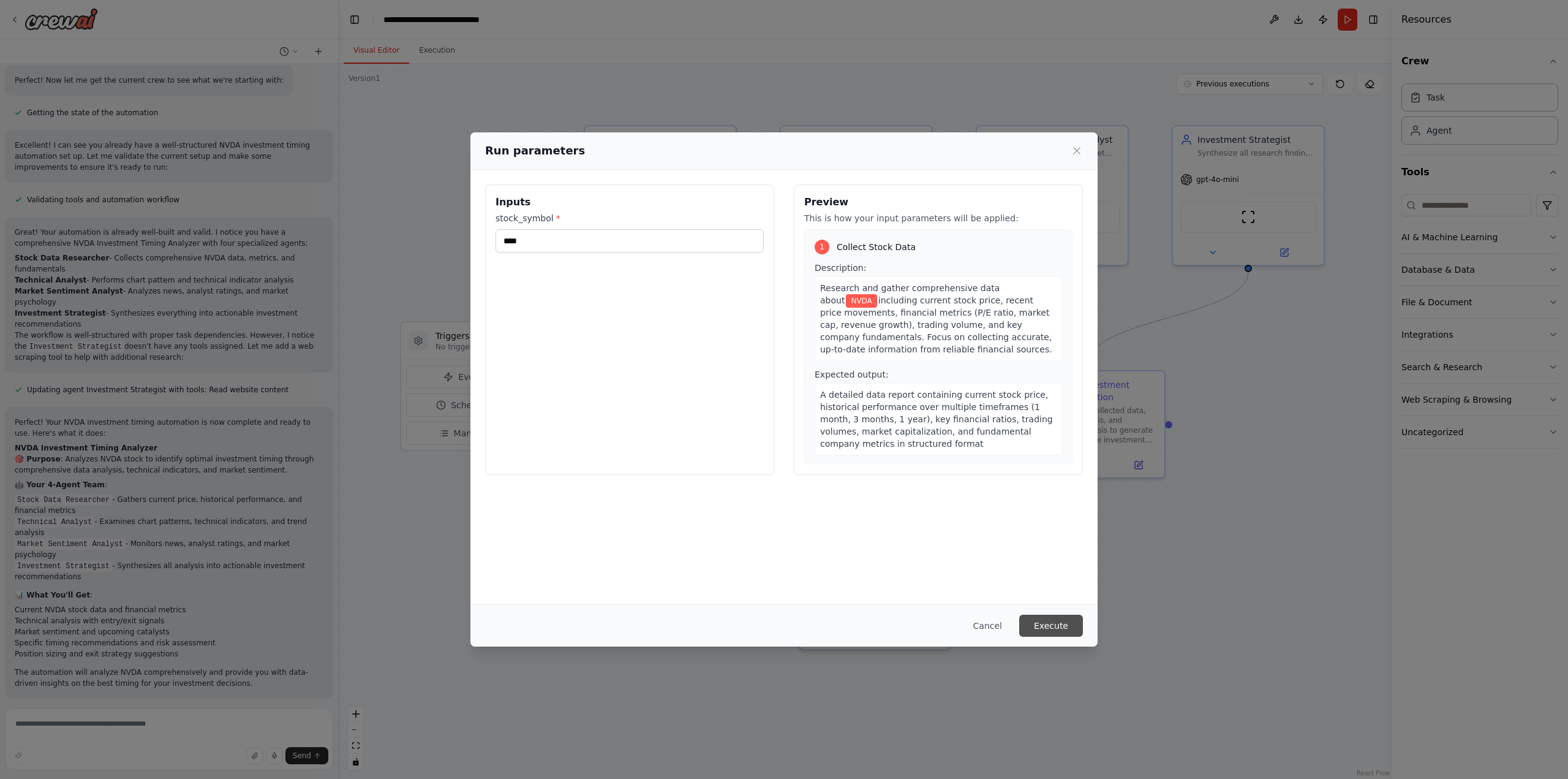
click at [1055, 627] on button "Execute" at bounding box center [1051, 625] width 64 height 22
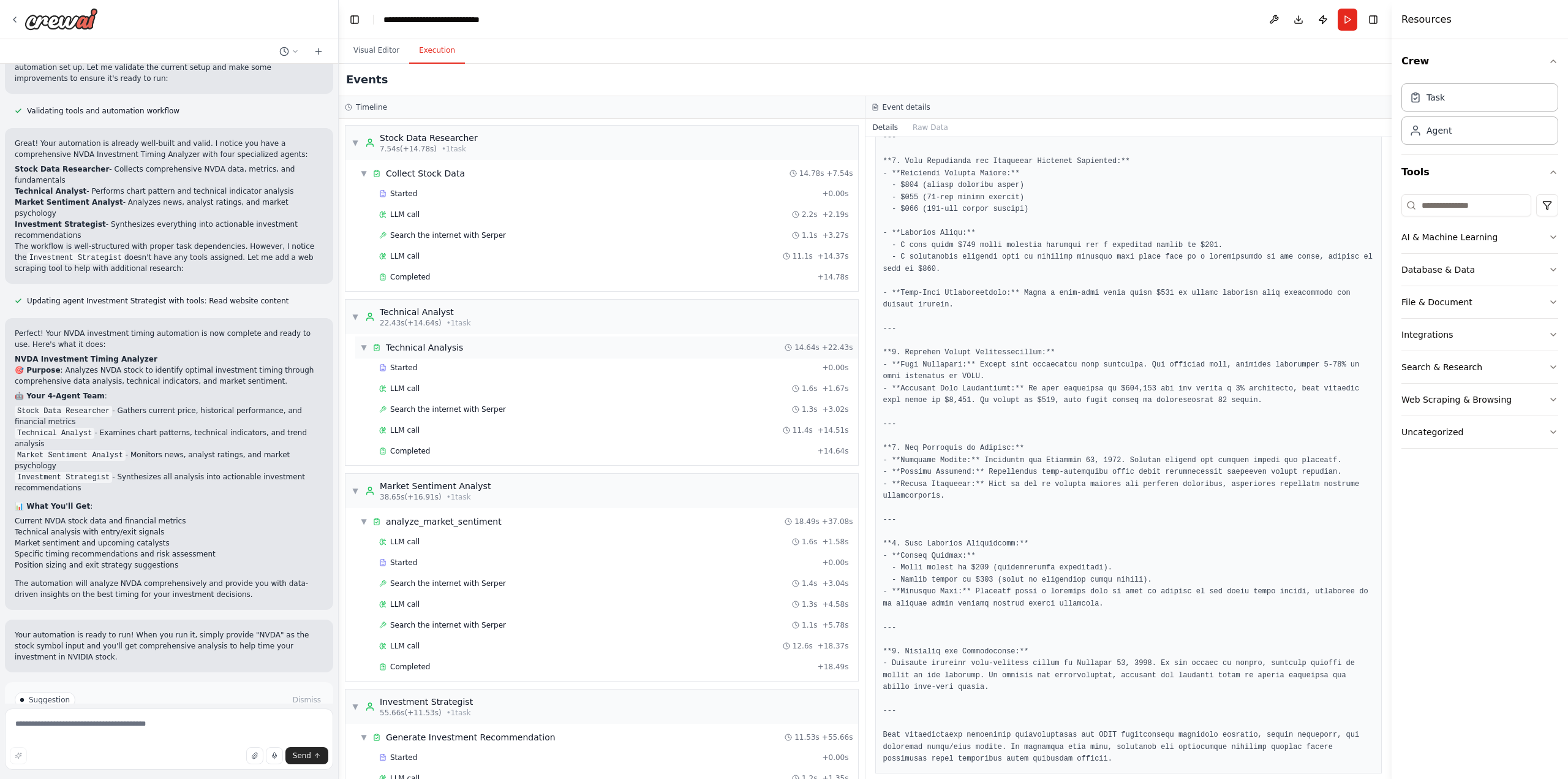
scroll to position [78, 0]
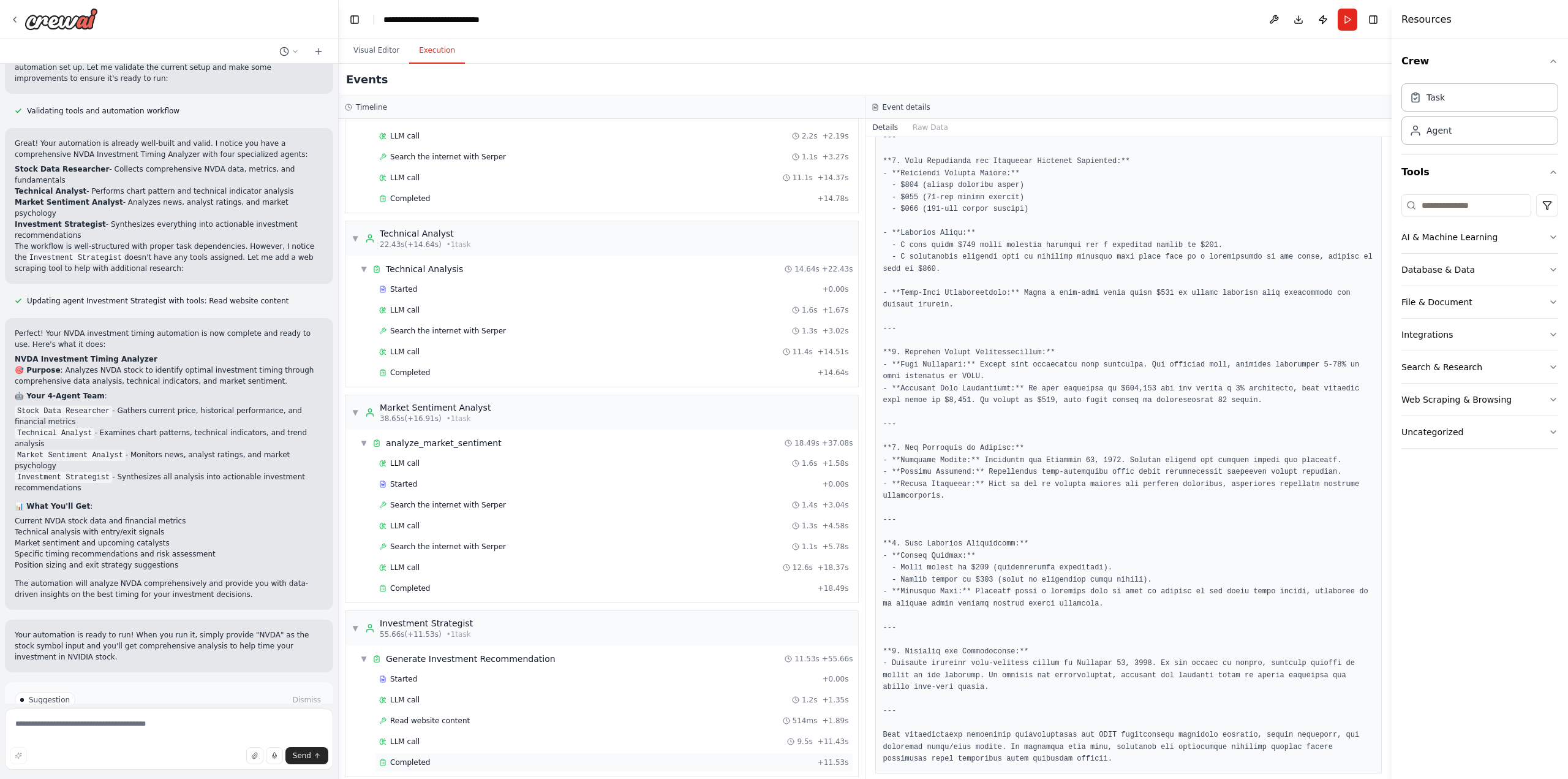
click at [436, 757] on div "Completed" at bounding box center [595, 762] width 434 height 10
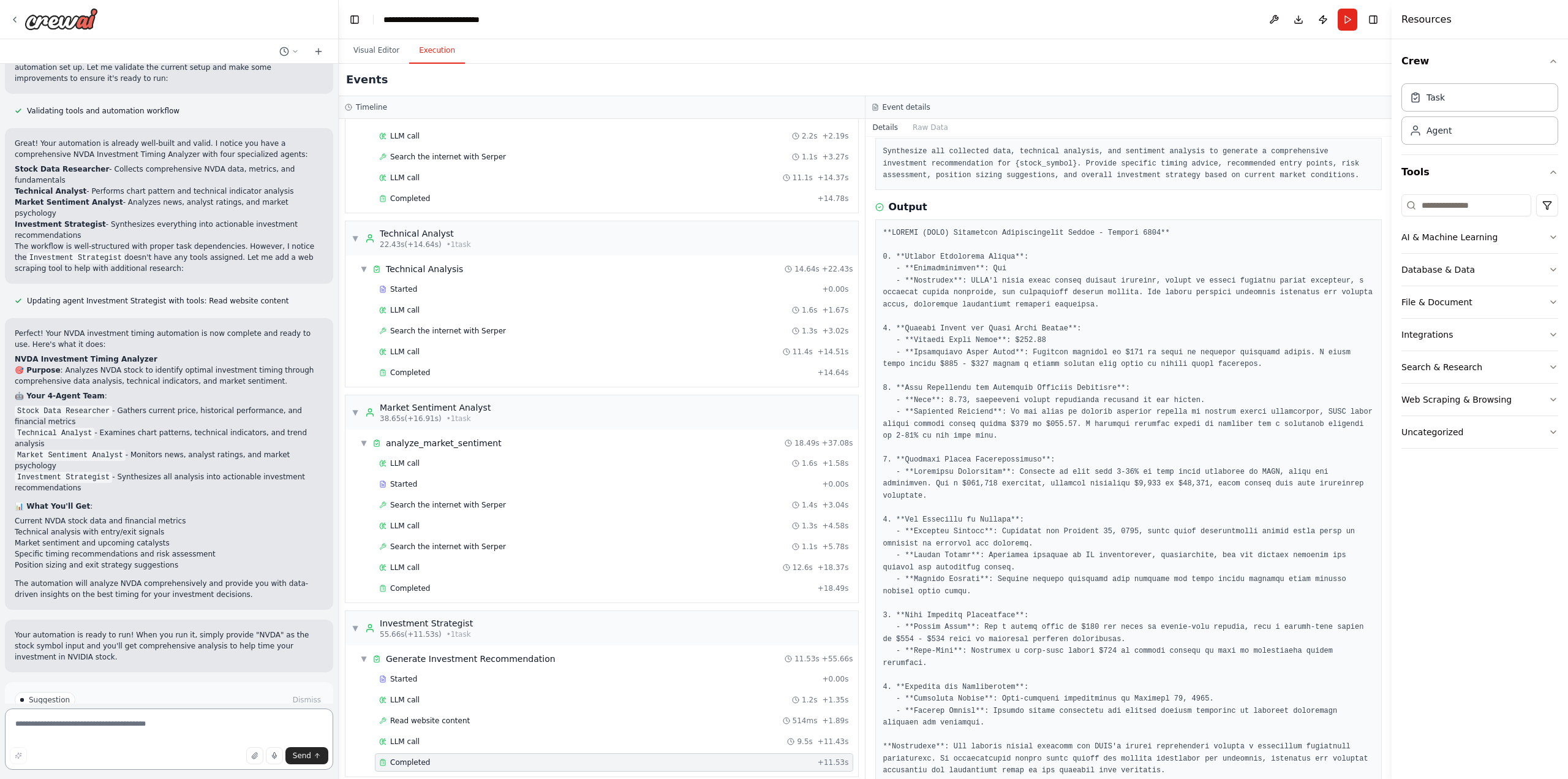
click at [120, 729] on textarea at bounding box center [168, 739] width 328 height 61
type textarea "*"
type textarea "**********"
click at [300, 756] on span "Send" at bounding box center [302, 756] width 19 height 10
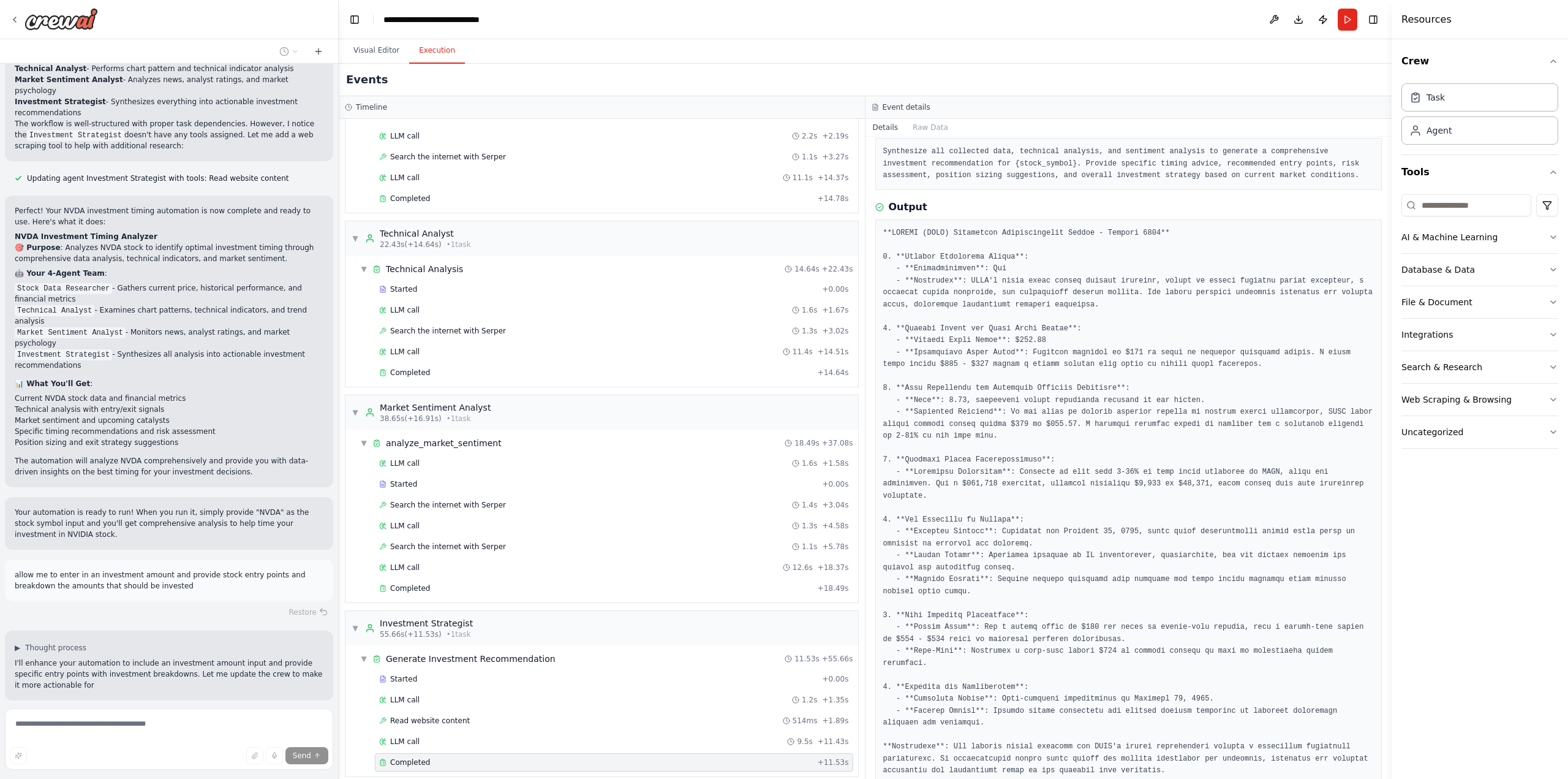
scroll to position [601, 0]
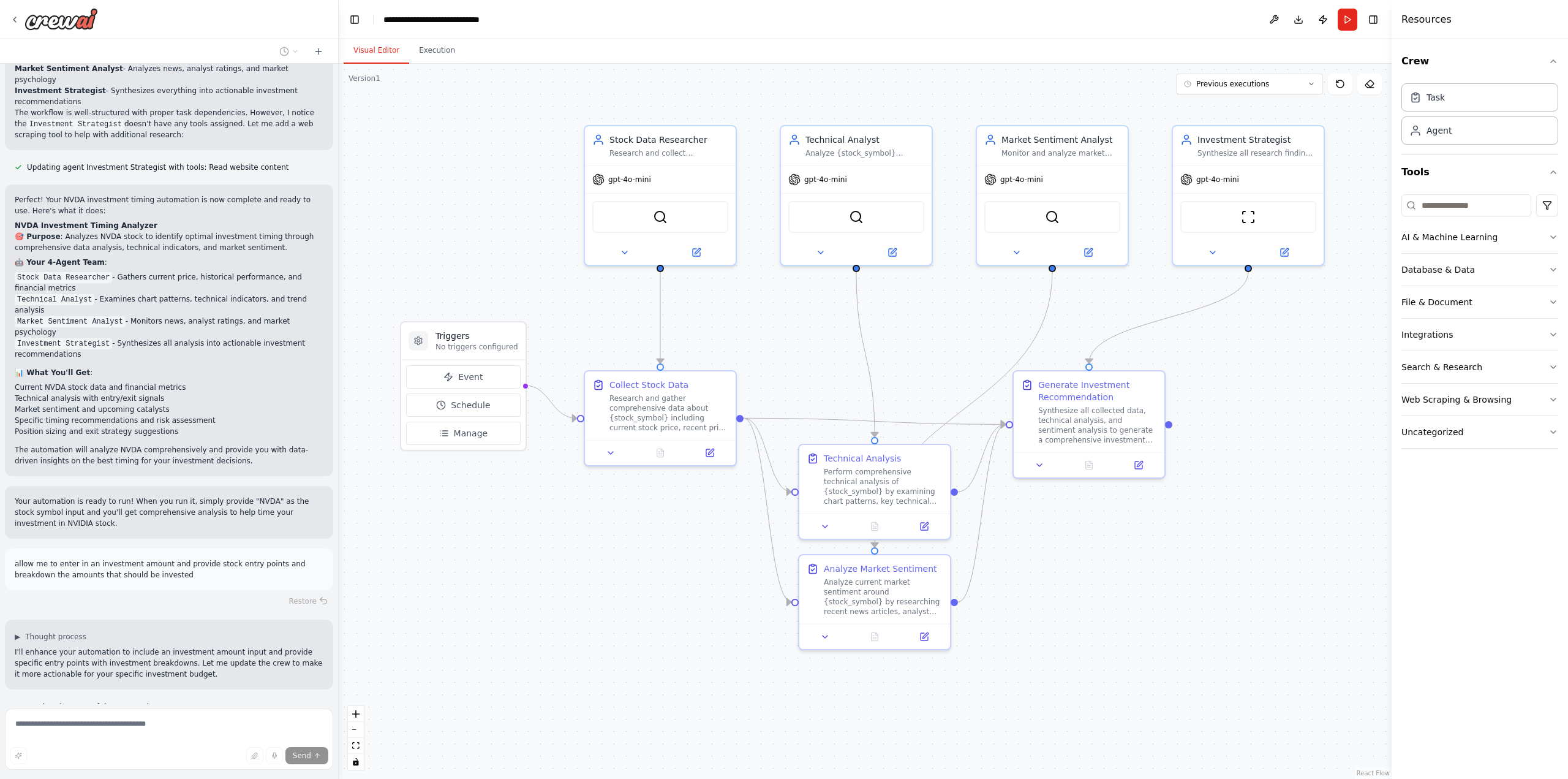
click at [373, 56] on button "Visual Editor" at bounding box center [376, 50] width 65 height 26
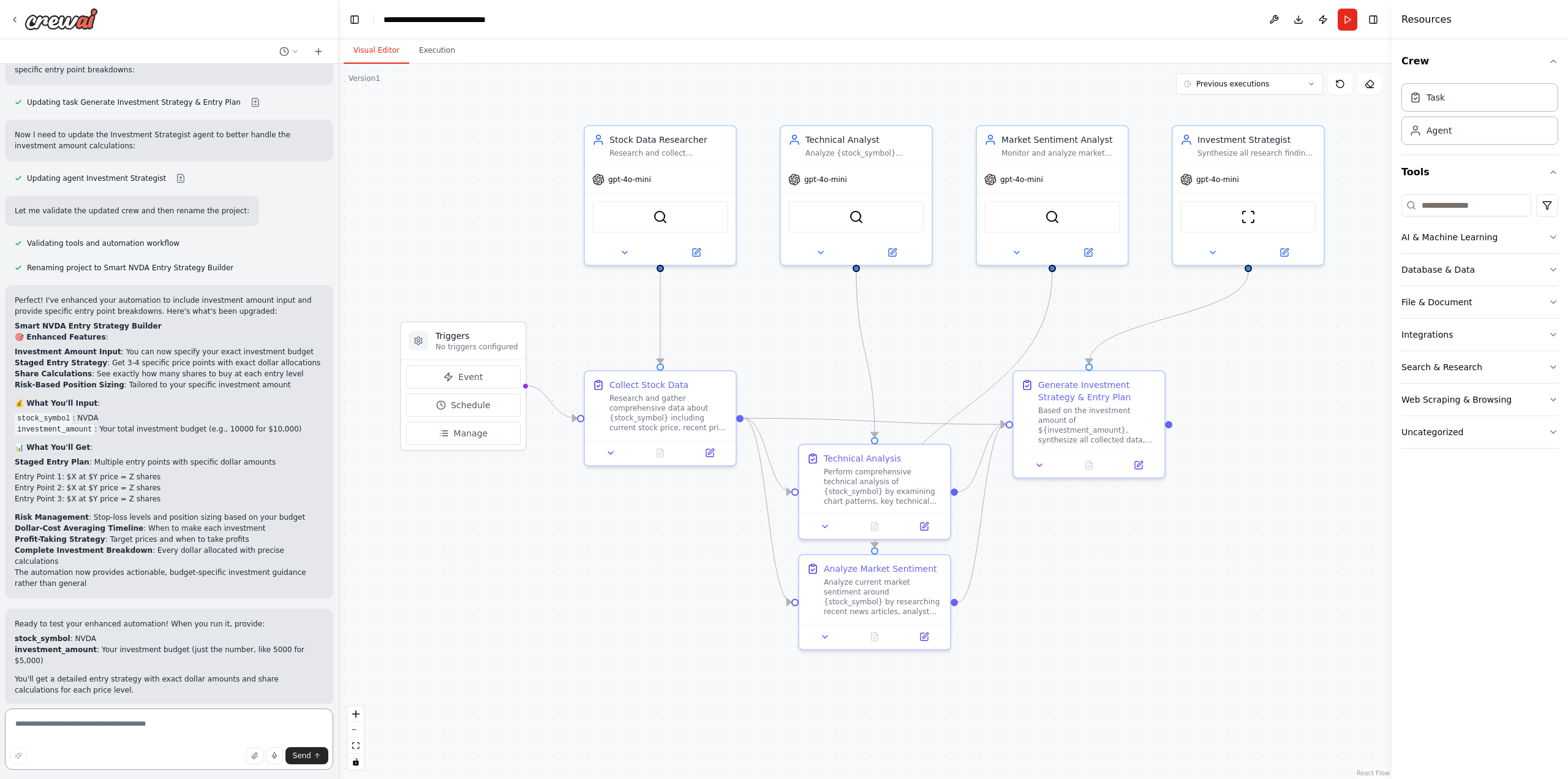
scroll to position [1292, 0]
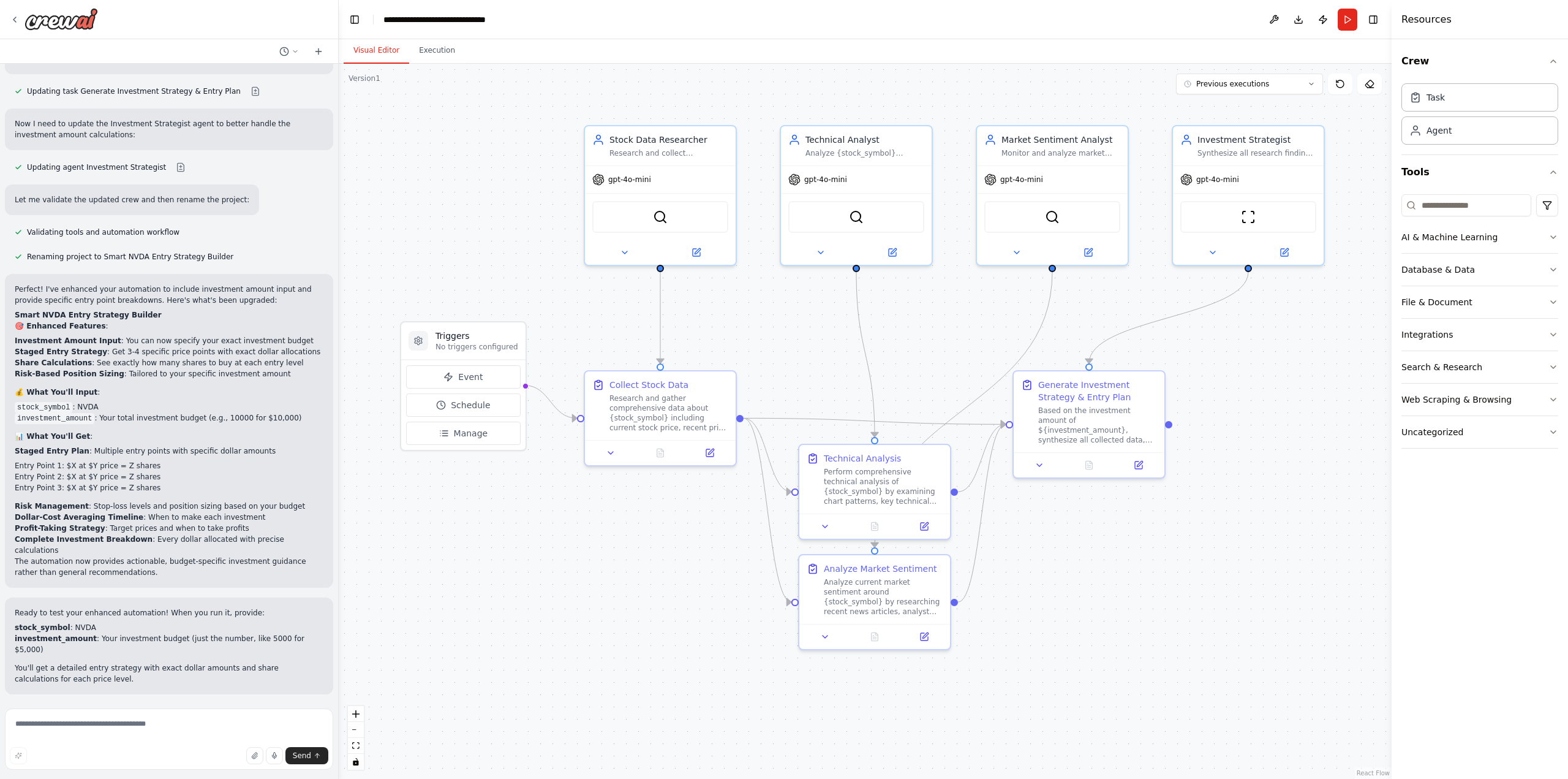
click at [197, 760] on span "Run Automation" at bounding box center [175, 764] width 60 height 10
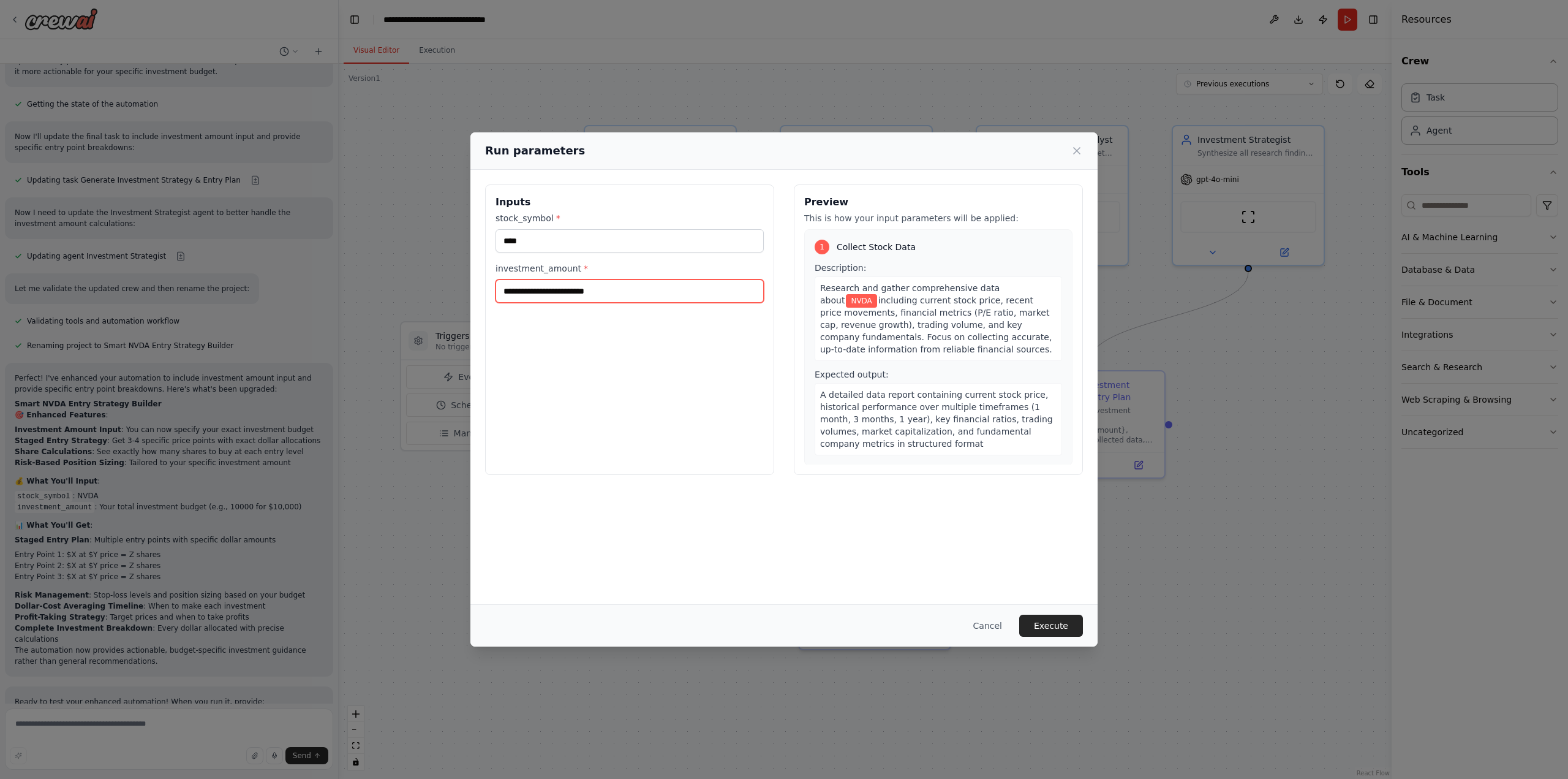
click at [567, 287] on input "investment_amount *" at bounding box center [630, 291] width 269 height 23
type input "******"
click at [1067, 628] on button "Execute" at bounding box center [1051, 625] width 64 height 22
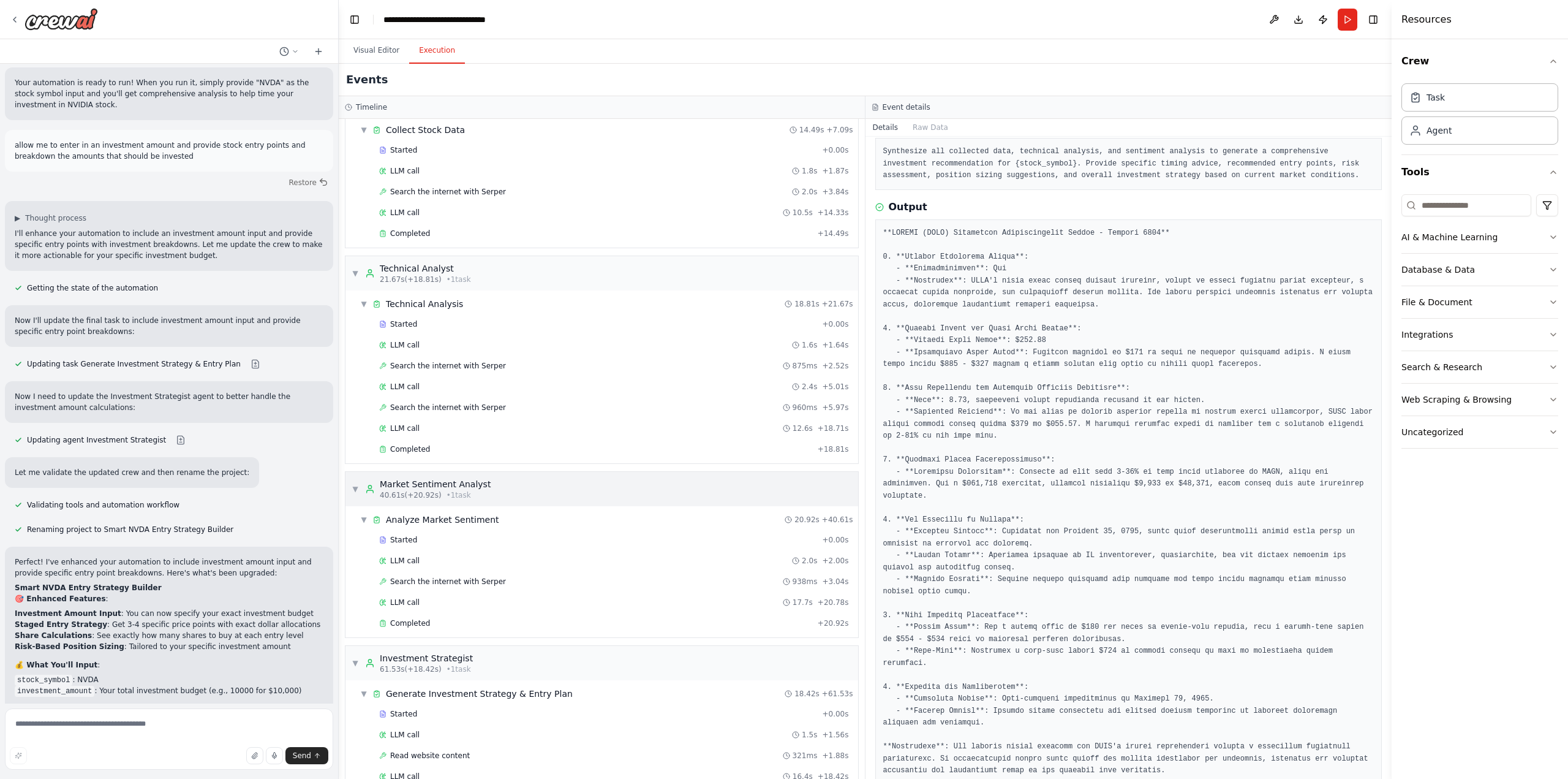
scroll to position [78, 0]
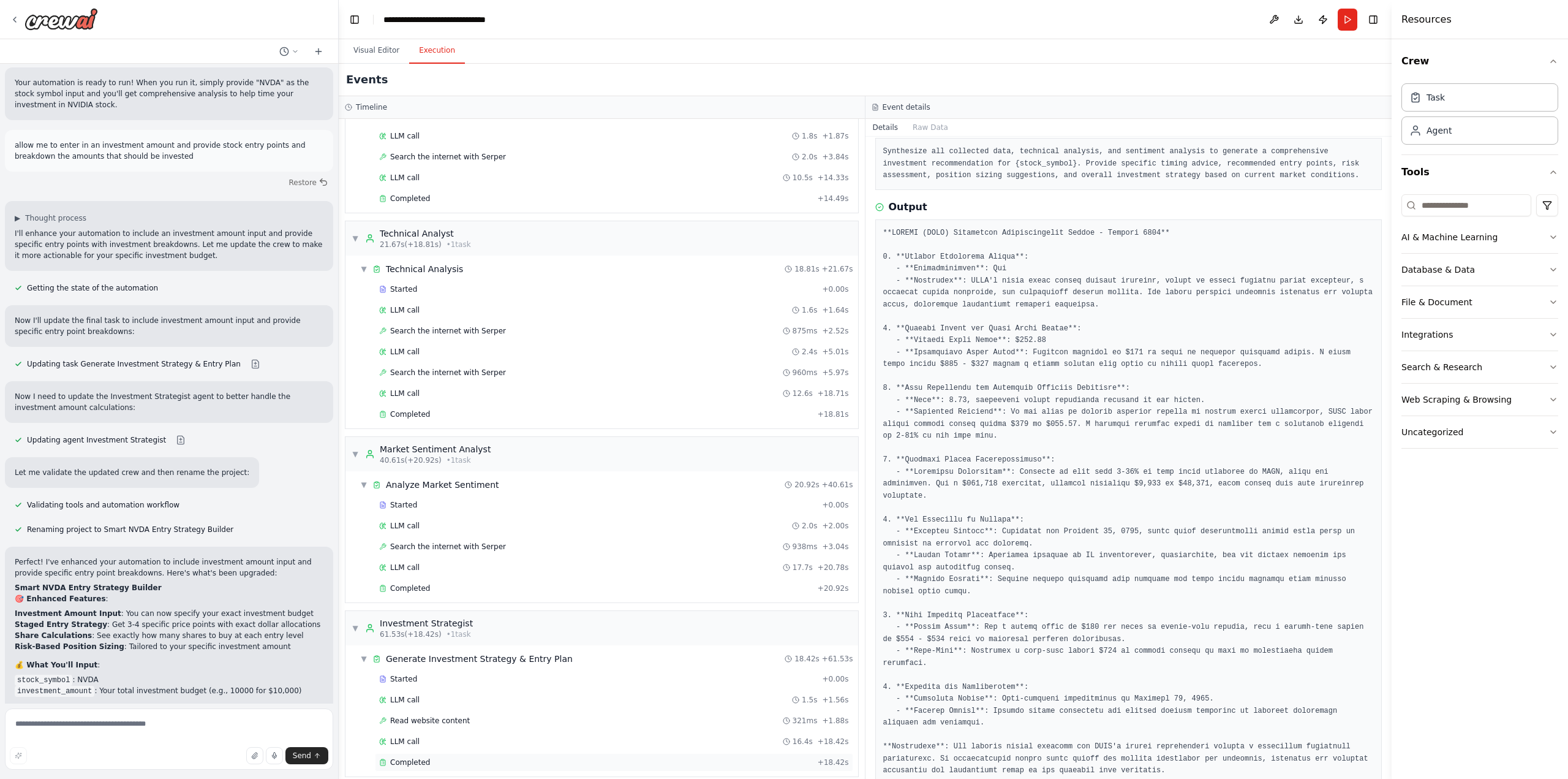
click at [451, 757] on div "Completed" at bounding box center [595, 762] width 434 height 10
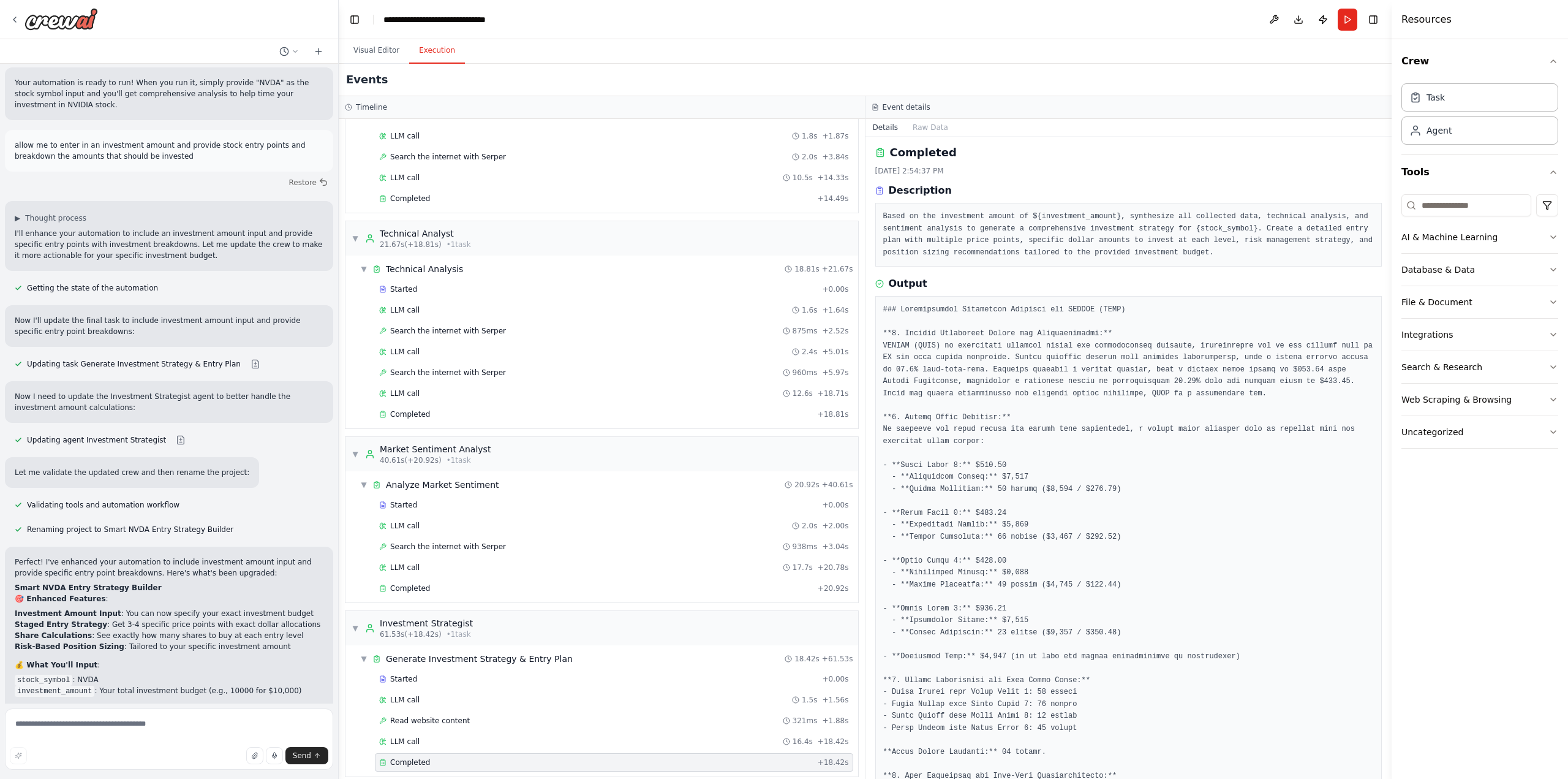
scroll to position [3, 0]
click at [1470, 234] on div "AI & Machine Learning" at bounding box center [1449, 237] width 96 height 12
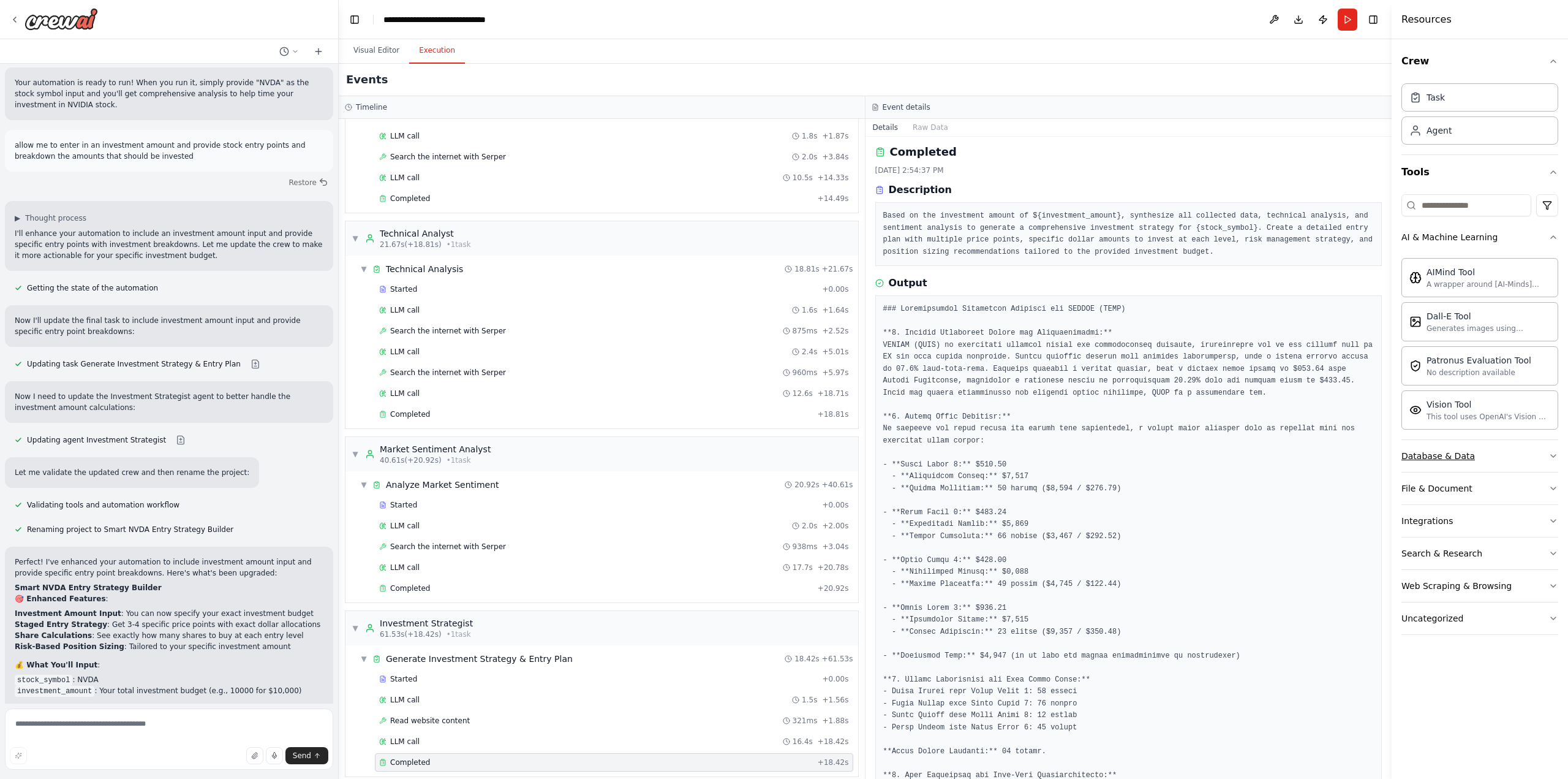
click at [1497, 454] on button "Database & Data" at bounding box center [1480, 456] width 157 height 32
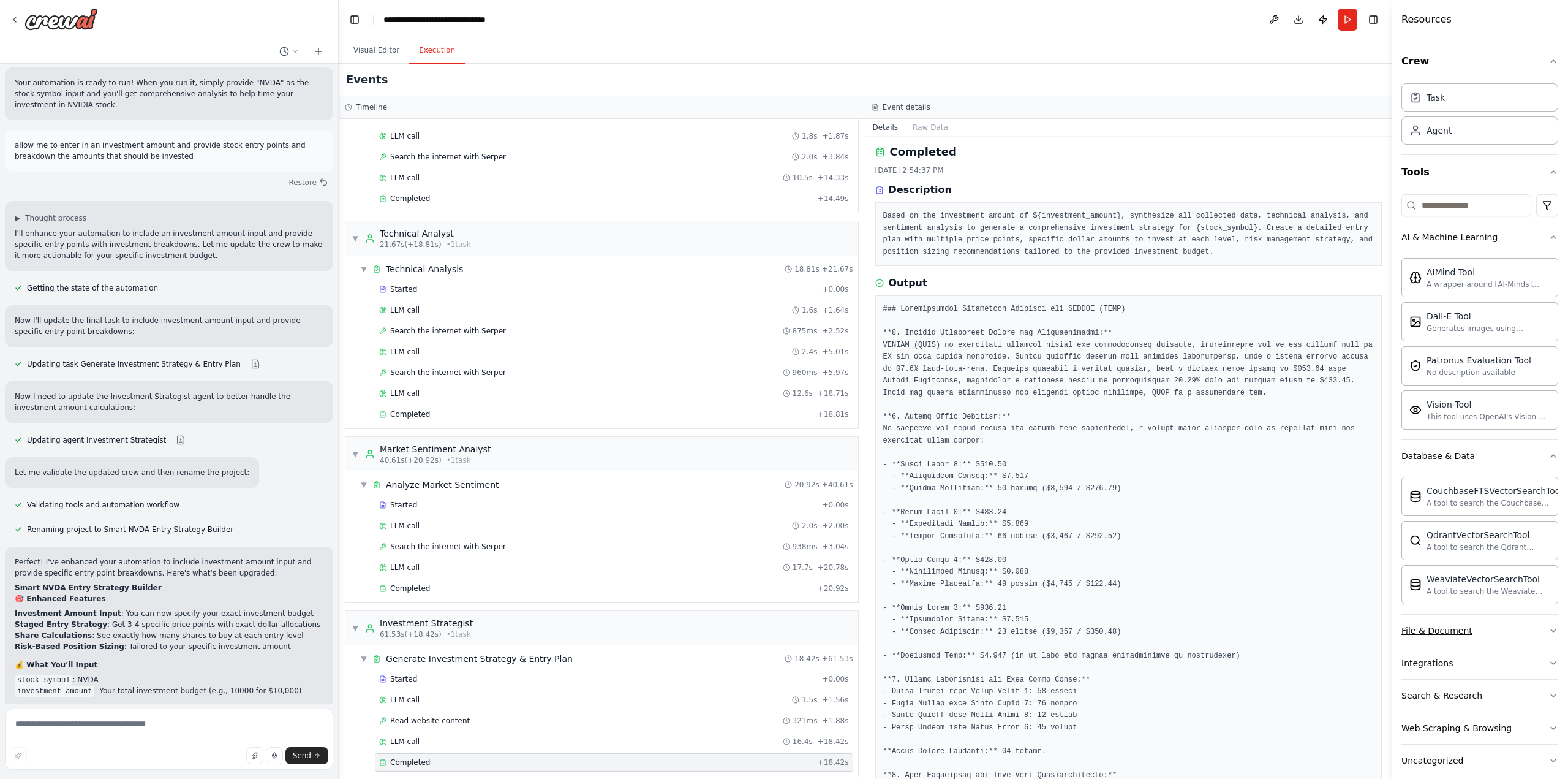
click at [1511, 624] on button "File & Document" at bounding box center [1480, 630] width 157 height 32
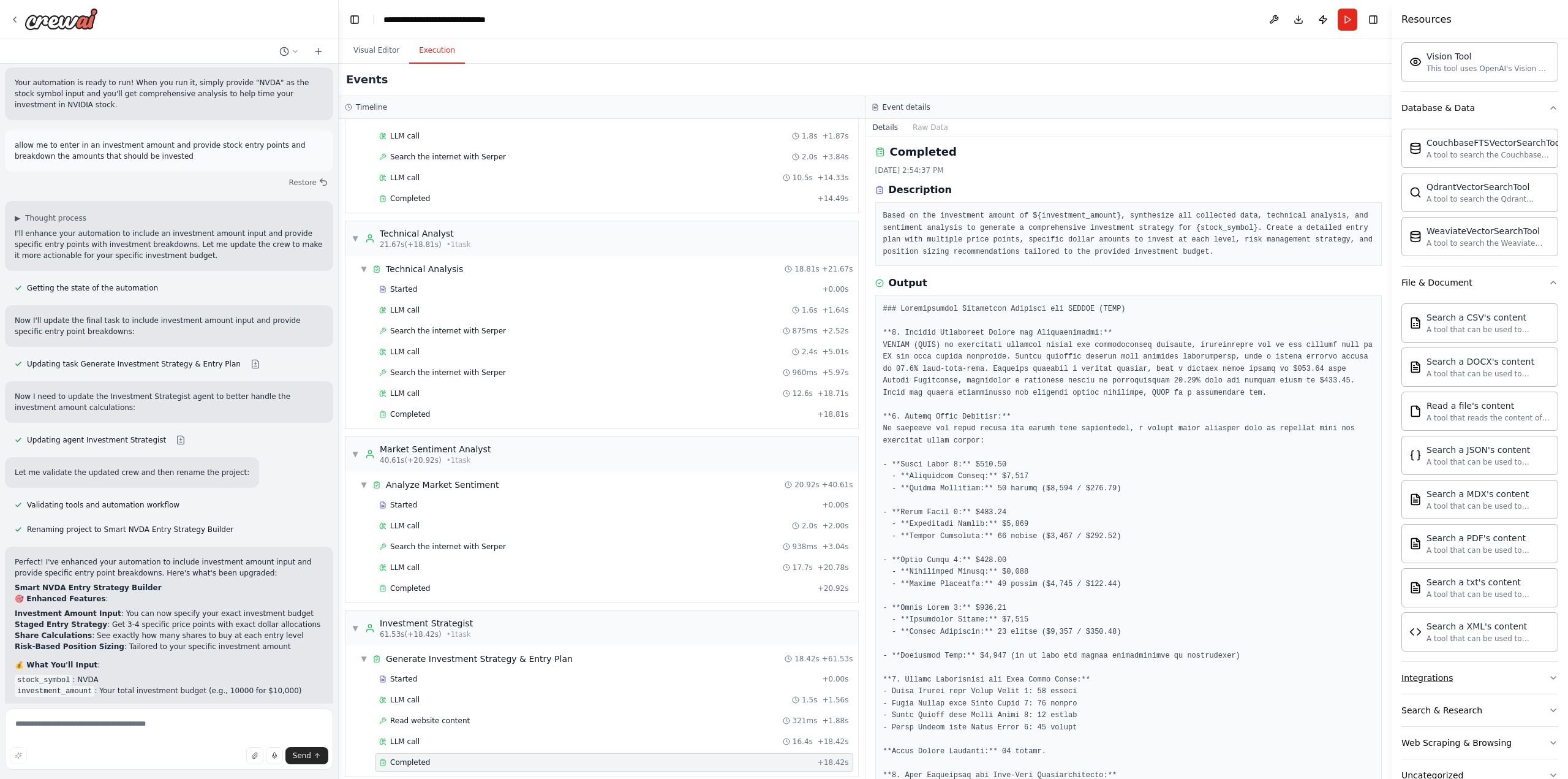
scroll to position [367, 0]
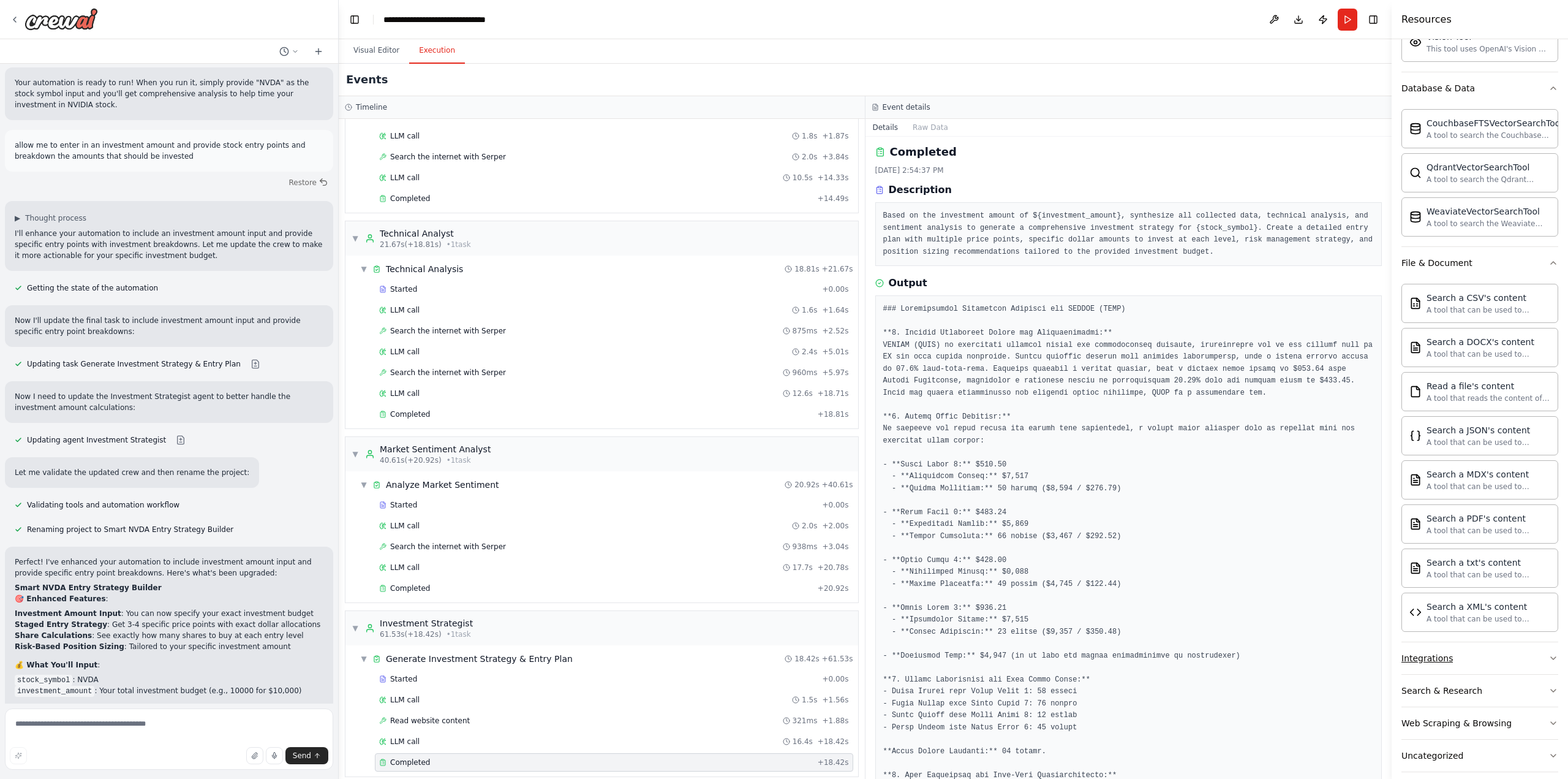
click at [1504, 653] on button "Integrations" at bounding box center [1480, 658] width 157 height 32
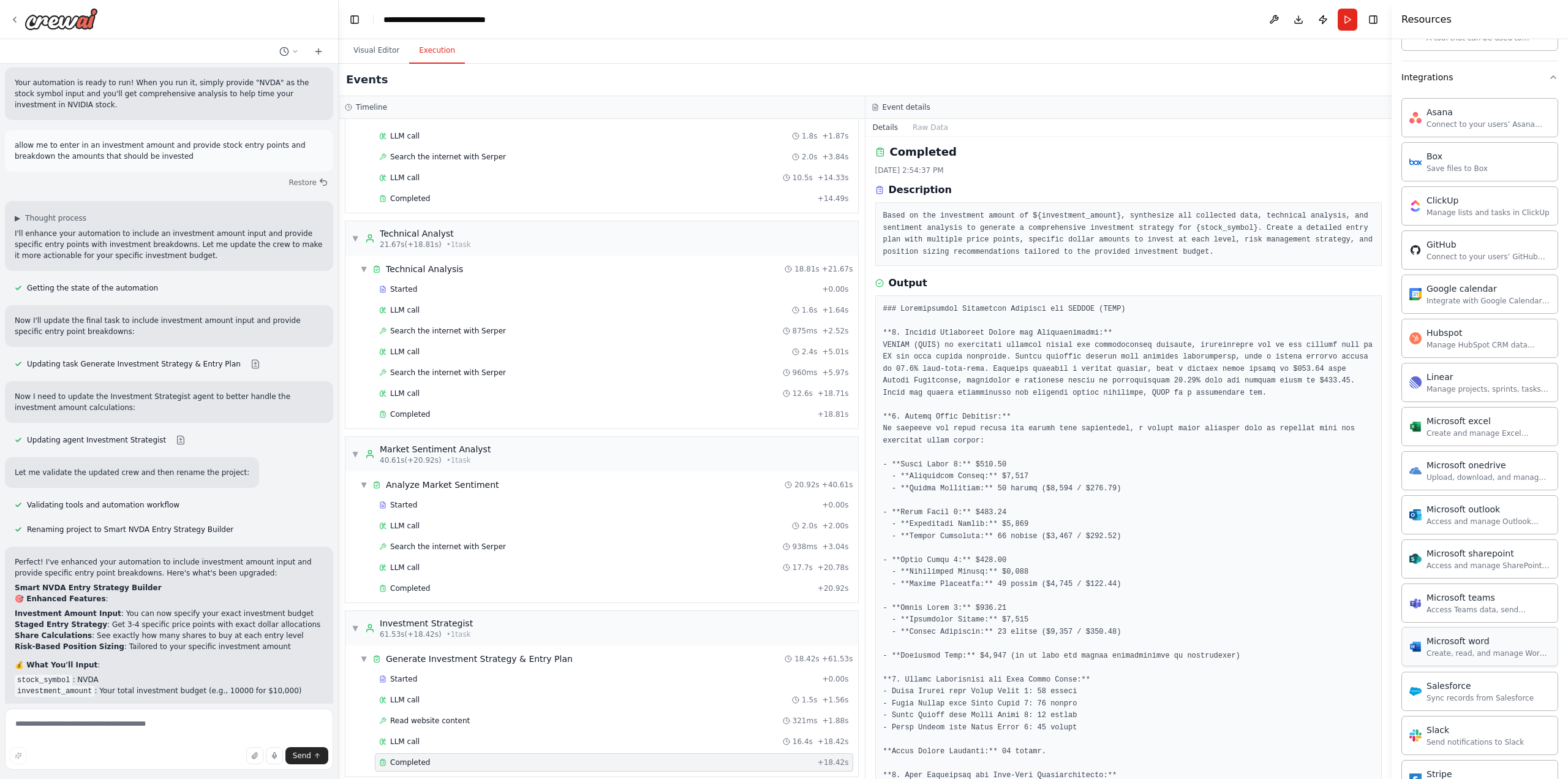
scroll to position [1081, 0]
click at [1503, 677] on button "Search & Research" at bounding box center [1480, 693] width 157 height 32
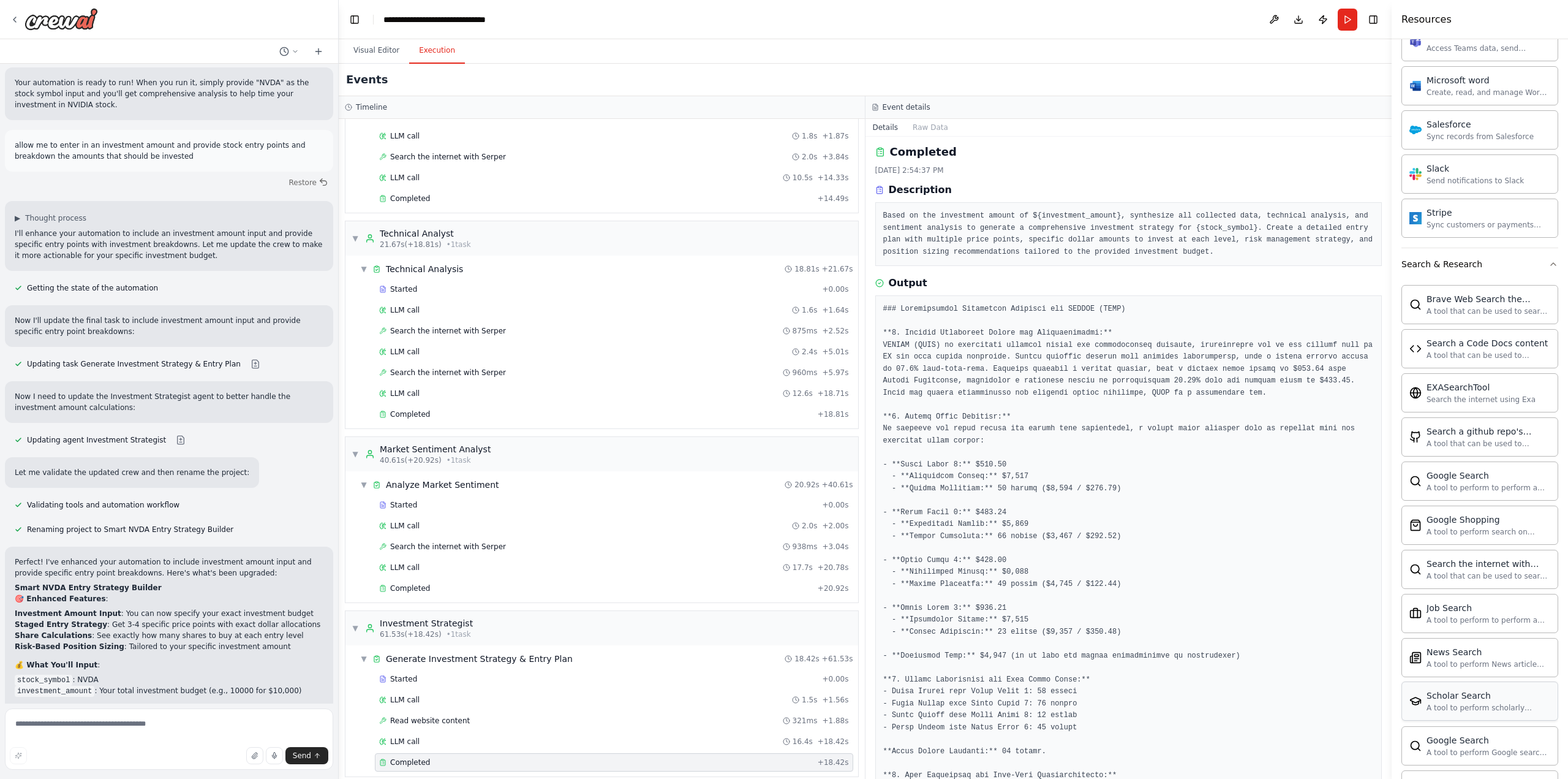
scroll to position [1694, 0]
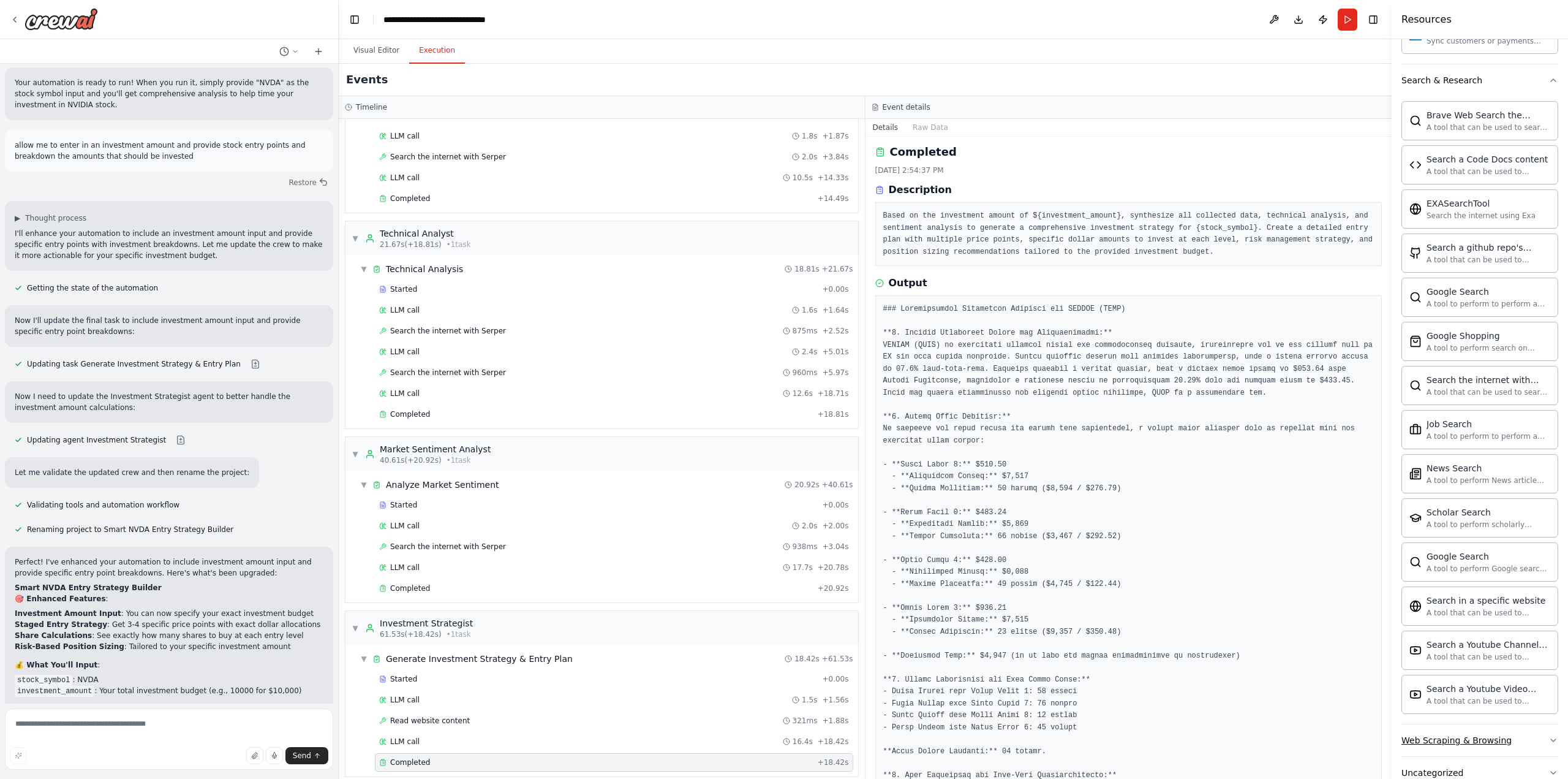
click at [1497, 734] on div "Web Scraping & Browsing" at bounding box center [1456, 740] width 110 height 12
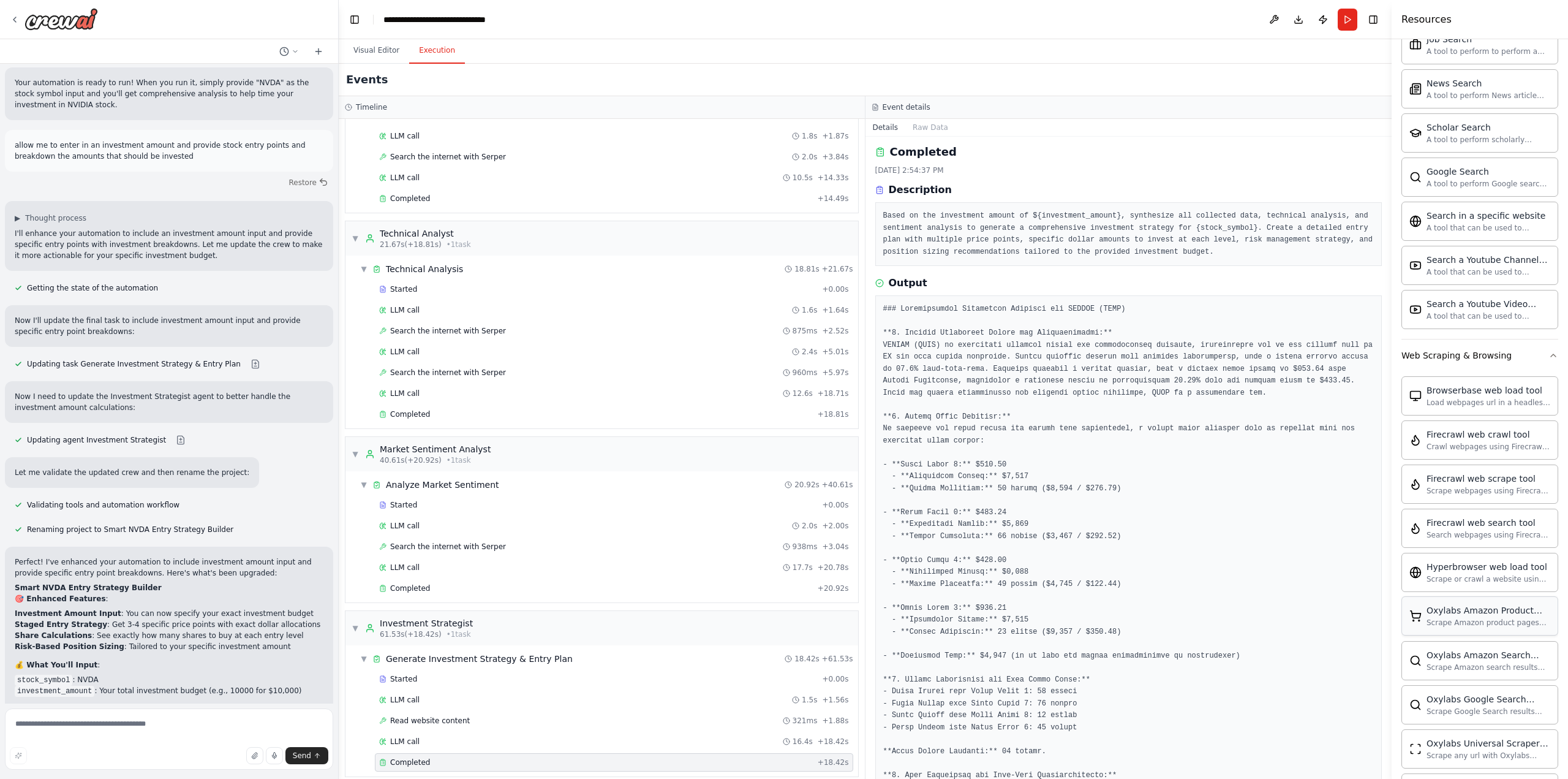
scroll to position [2245, 0]
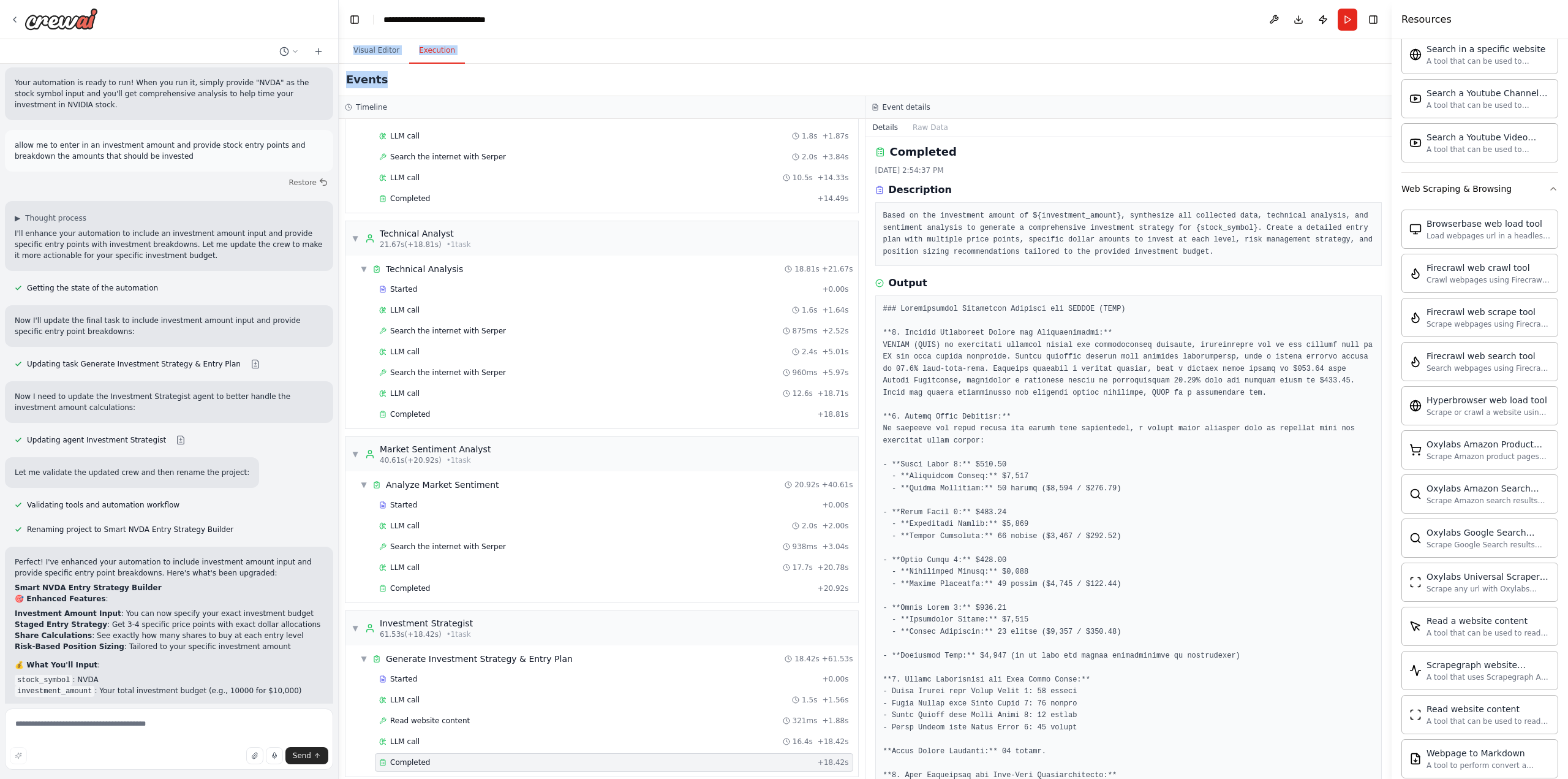
drag, startPoint x: 1060, startPoint y: -74, endPoint x: 675, endPoint y: -74, distance: 385.0
click at [675, 0] on html "build me an automation that helps me find the best time to invest in NVDA stock…" at bounding box center [784, 389] width 1568 height 779
click at [52, 23] on img at bounding box center [61, 19] width 74 height 22
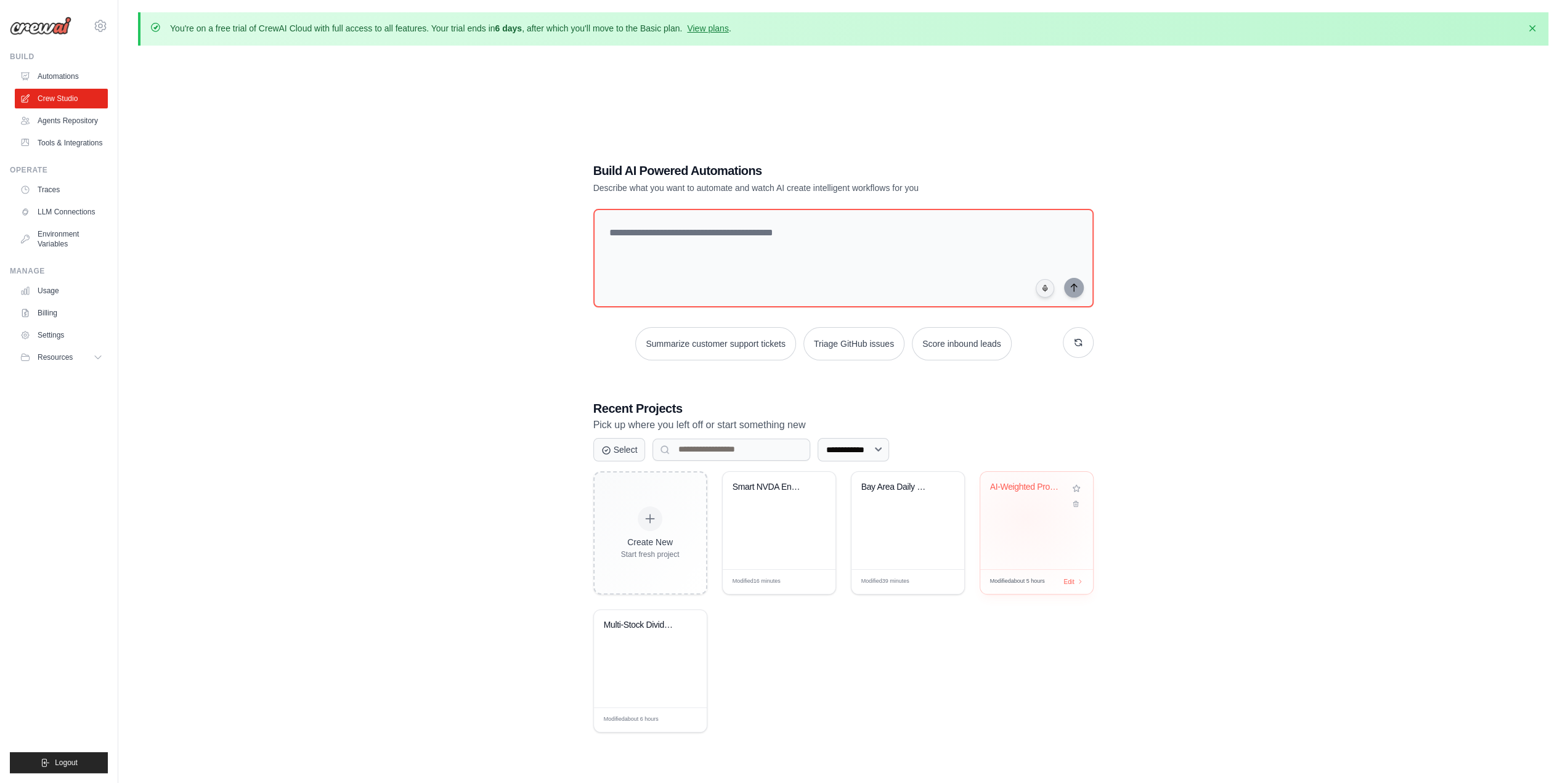
click at [1027, 518] on div "AI-Weighted Profile Matcher" at bounding box center [1036, 520] width 112 height 98
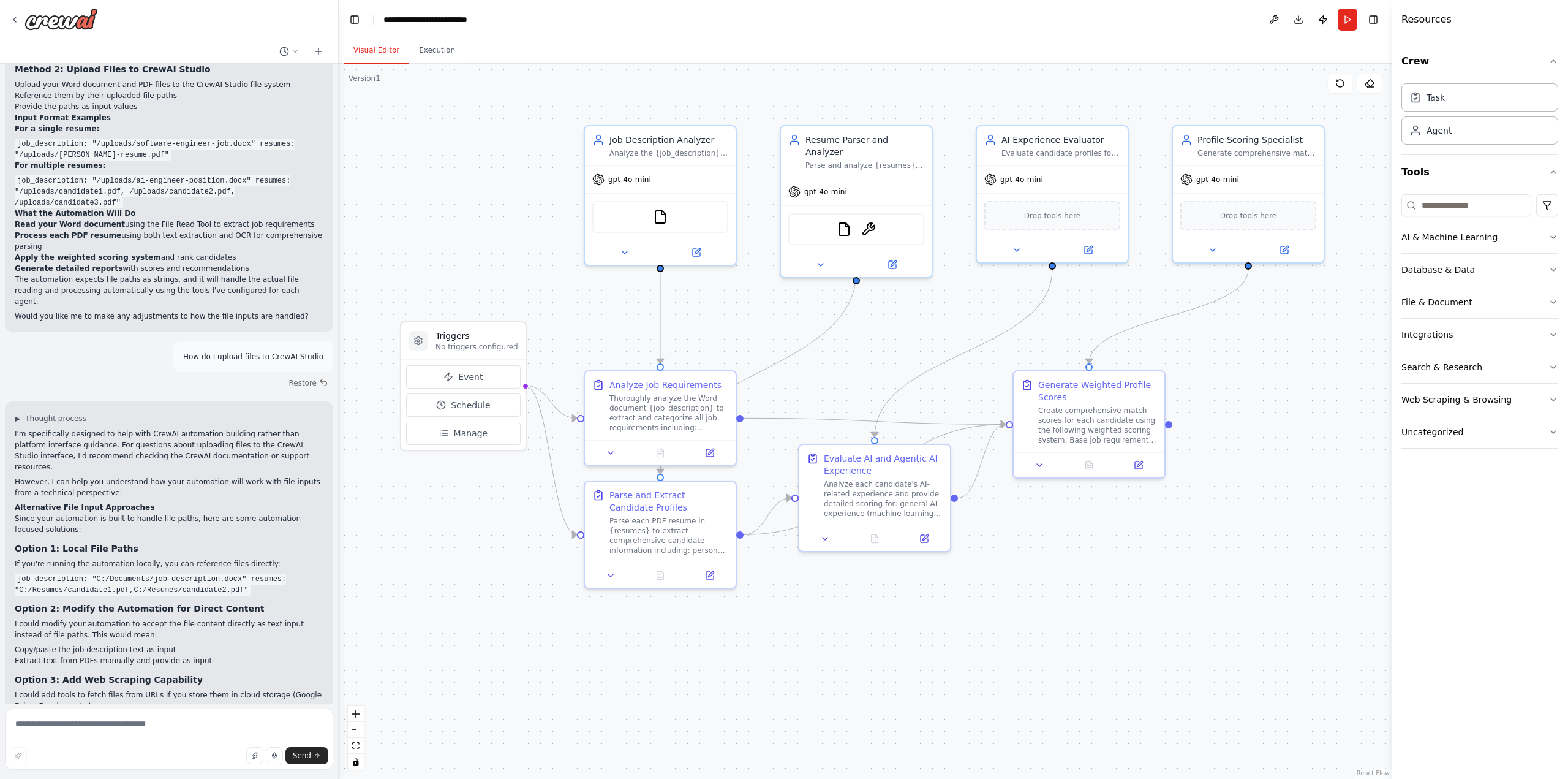
scroll to position [2617, 0]
click at [183, 541] on h3 "Option 1: Local File Paths" at bounding box center [169, 548] width 309 height 12
click at [1340, 18] on button "Run" at bounding box center [1347, 19] width 19 height 22
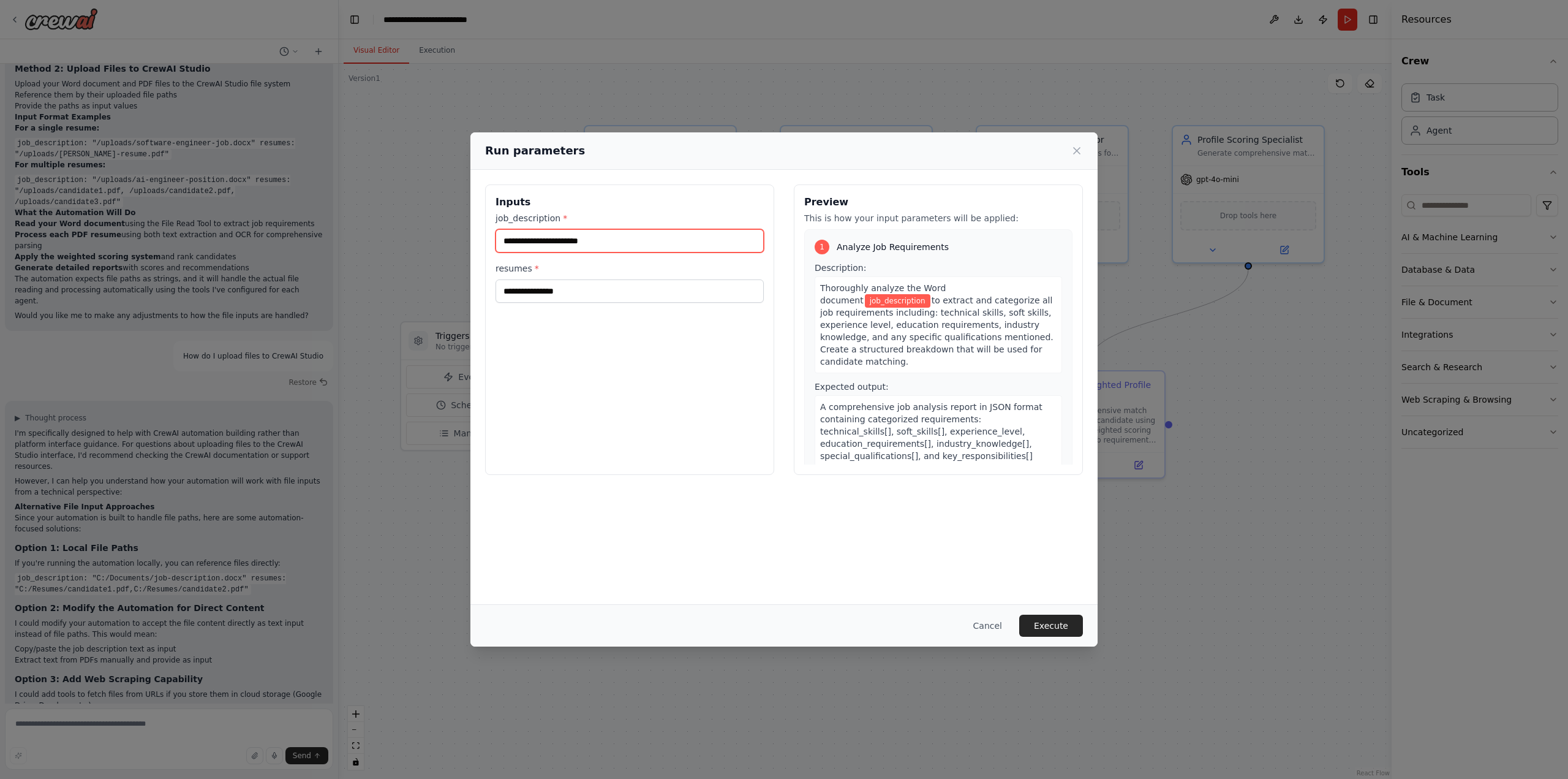
click at [590, 240] on input "job_description *" at bounding box center [630, 241] width 269 height 23
type input "**********"
drag, startPoint x: 647, startPoint y: 240, endPoint x: 603, endPoint y: 242, distance: 44.0
click at [603, 242] on input "**********" at bounding box center [630, 241] width 269 height 23
click at [650, 242] on input "**********" at bounding box center [630, 241] width 269 height 23
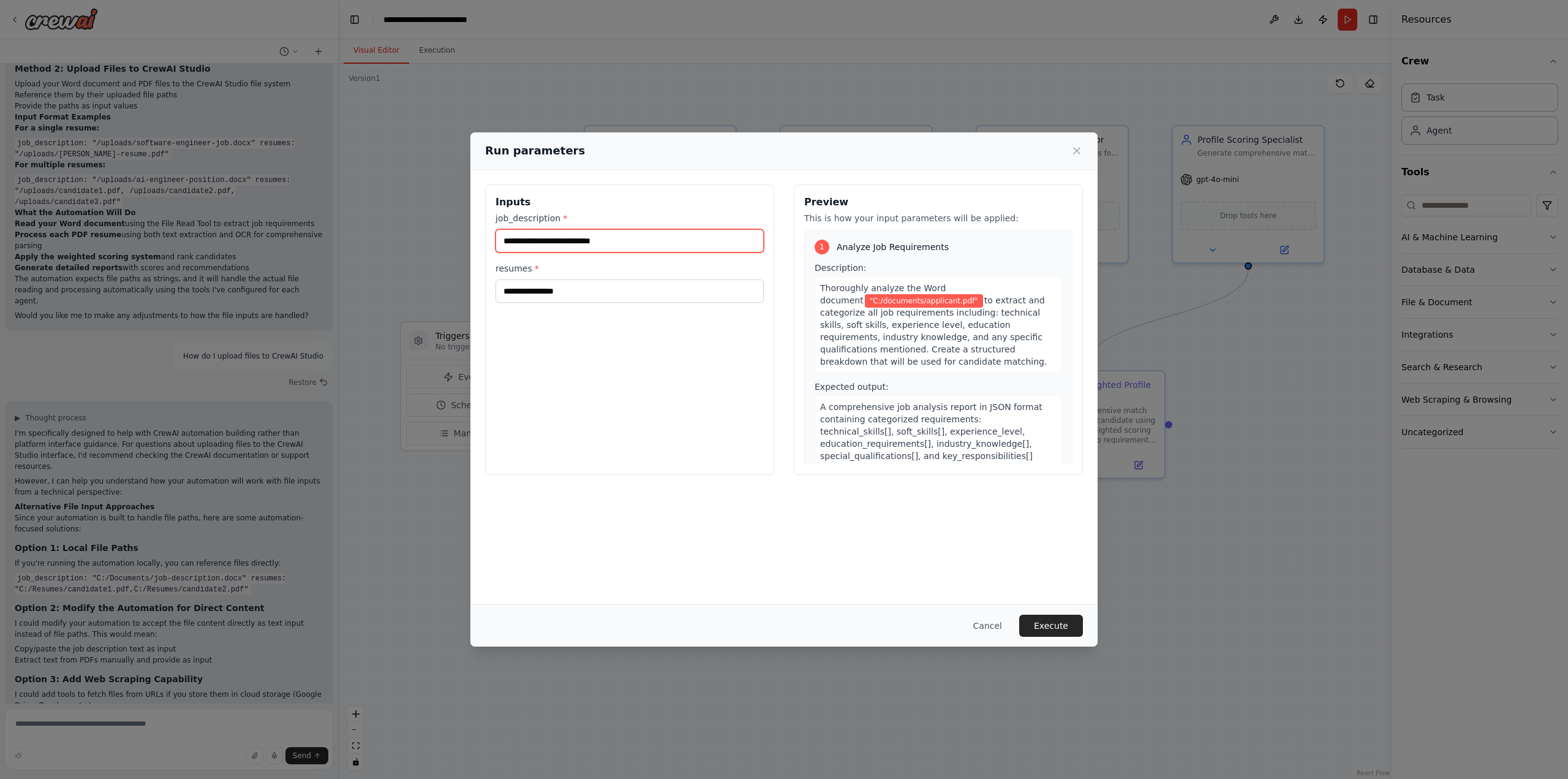
drag, startPoint x: 650, startPoint y: 242, endPoint x: 467, endPoint y: 242, distance: 183.0
click at [467, 242] on div "**********" at bounding box center [784, 389] width 1568 height 779
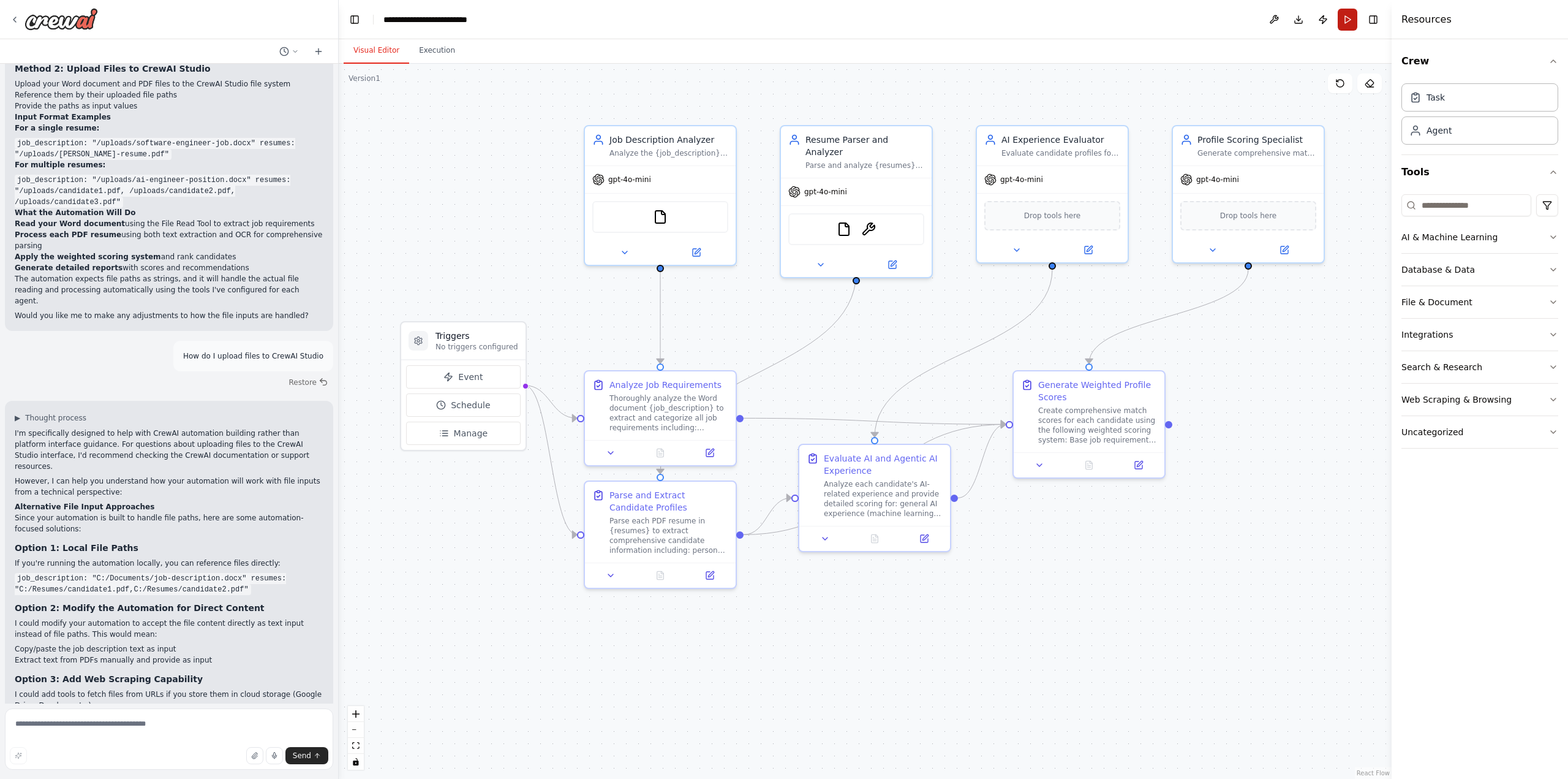
click at [1348, 18] on button "Run" at bounding box center [1347, 19] width 19 height 22
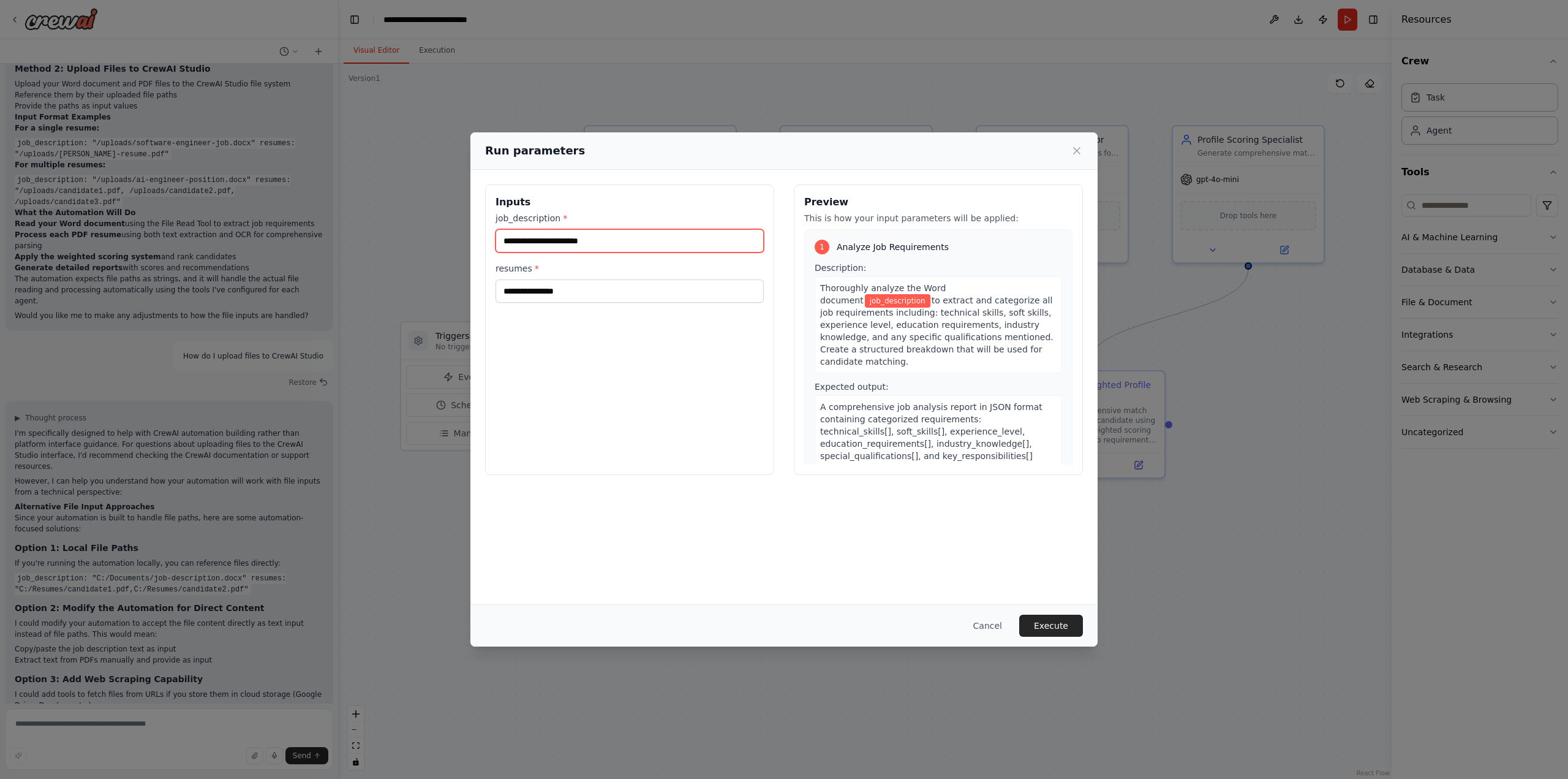
click at [650, 242] on input "job_description *" at bounding box center [630, 241] width 269 height 23
type input "**********"
type input "*"
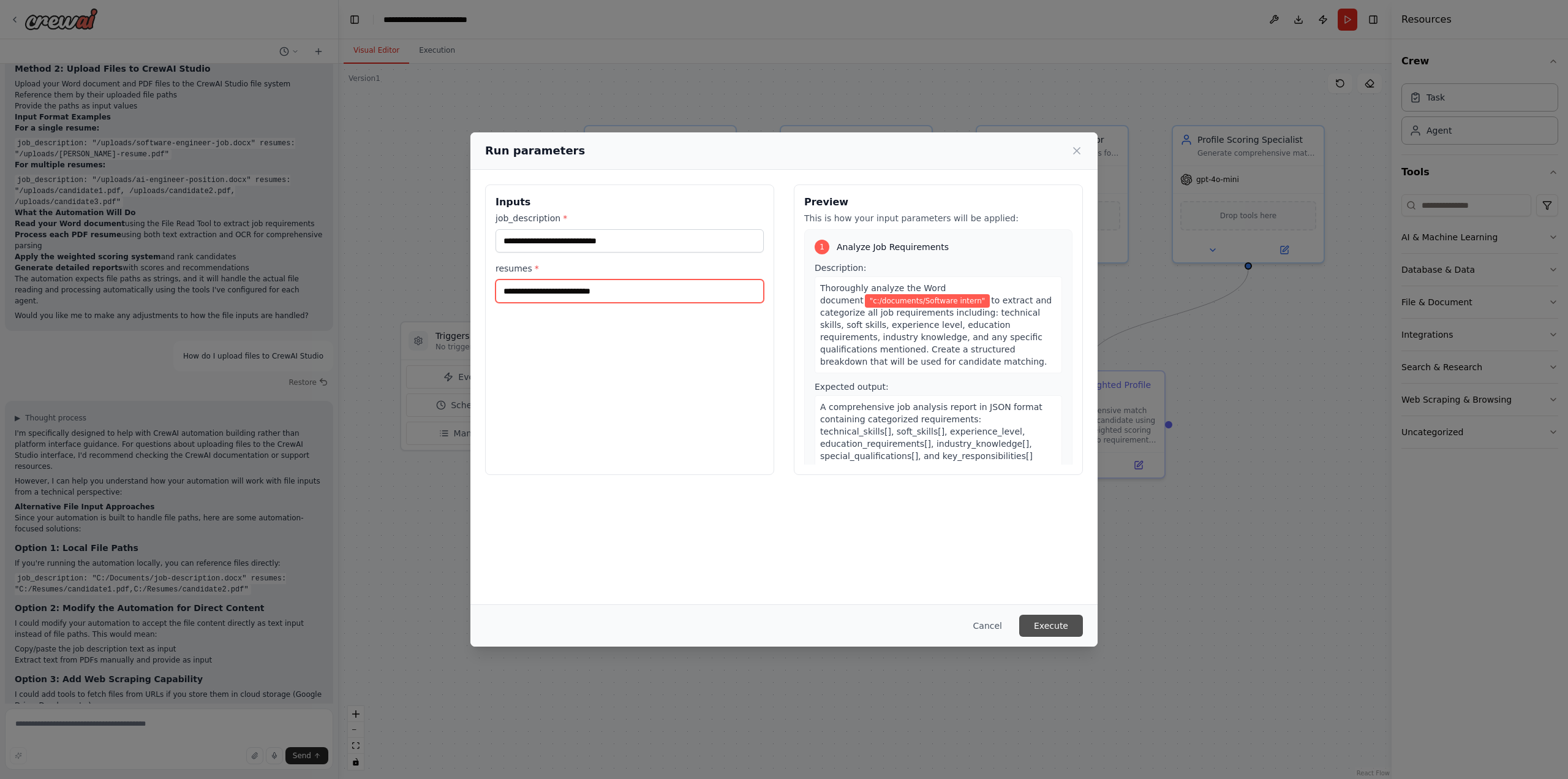
type input "**********"
click at [1049, 626] on button "Execute" at bounding box center [1051, 625] width 64 height 22
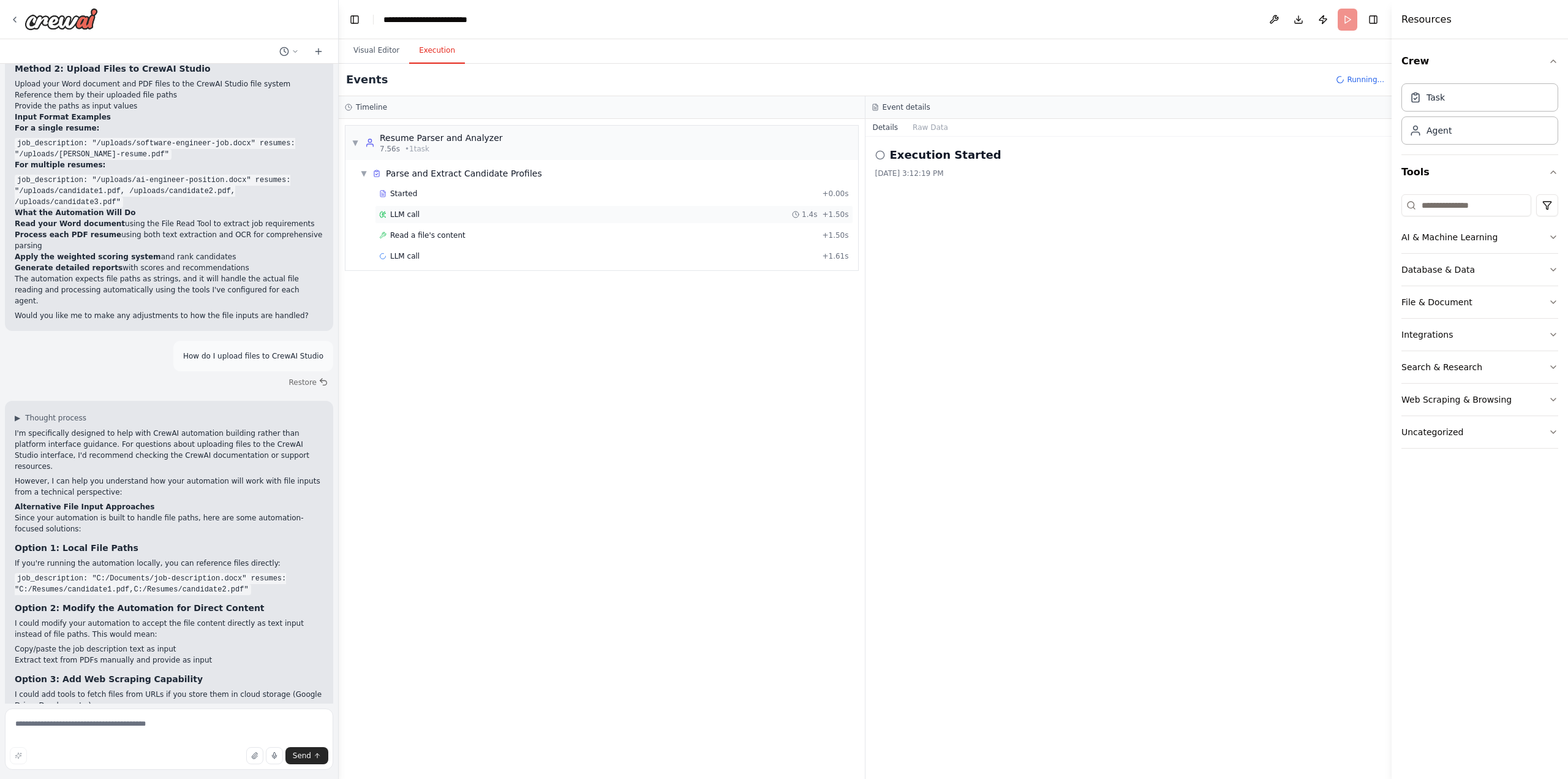
click at [411, 210] on span "LLM call" at bounding box center [405, 214] width 29 height 10
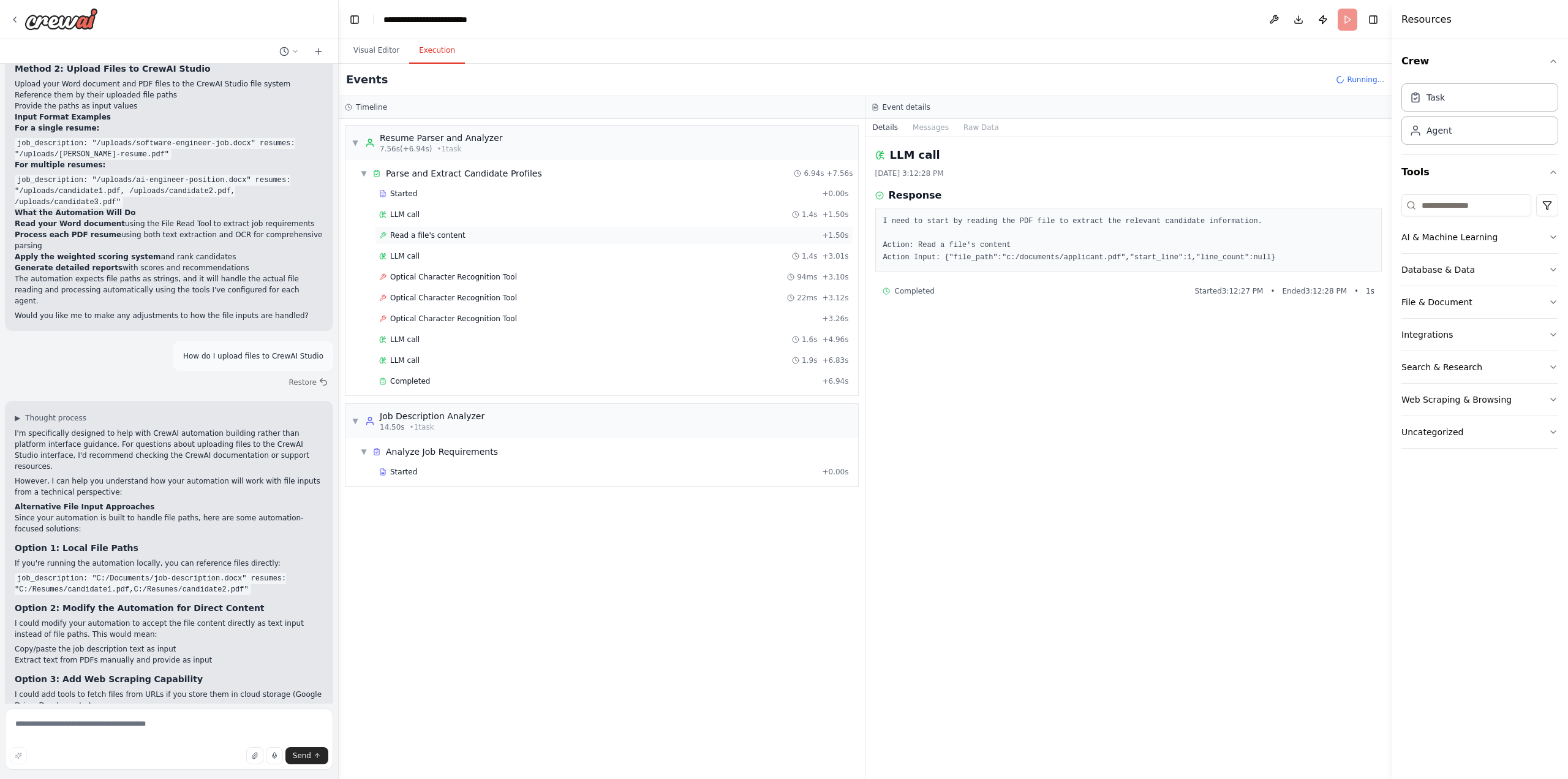
click at [409, 231] on span "Read a file's content" at bounding box center [428, 235] width 75 height 10
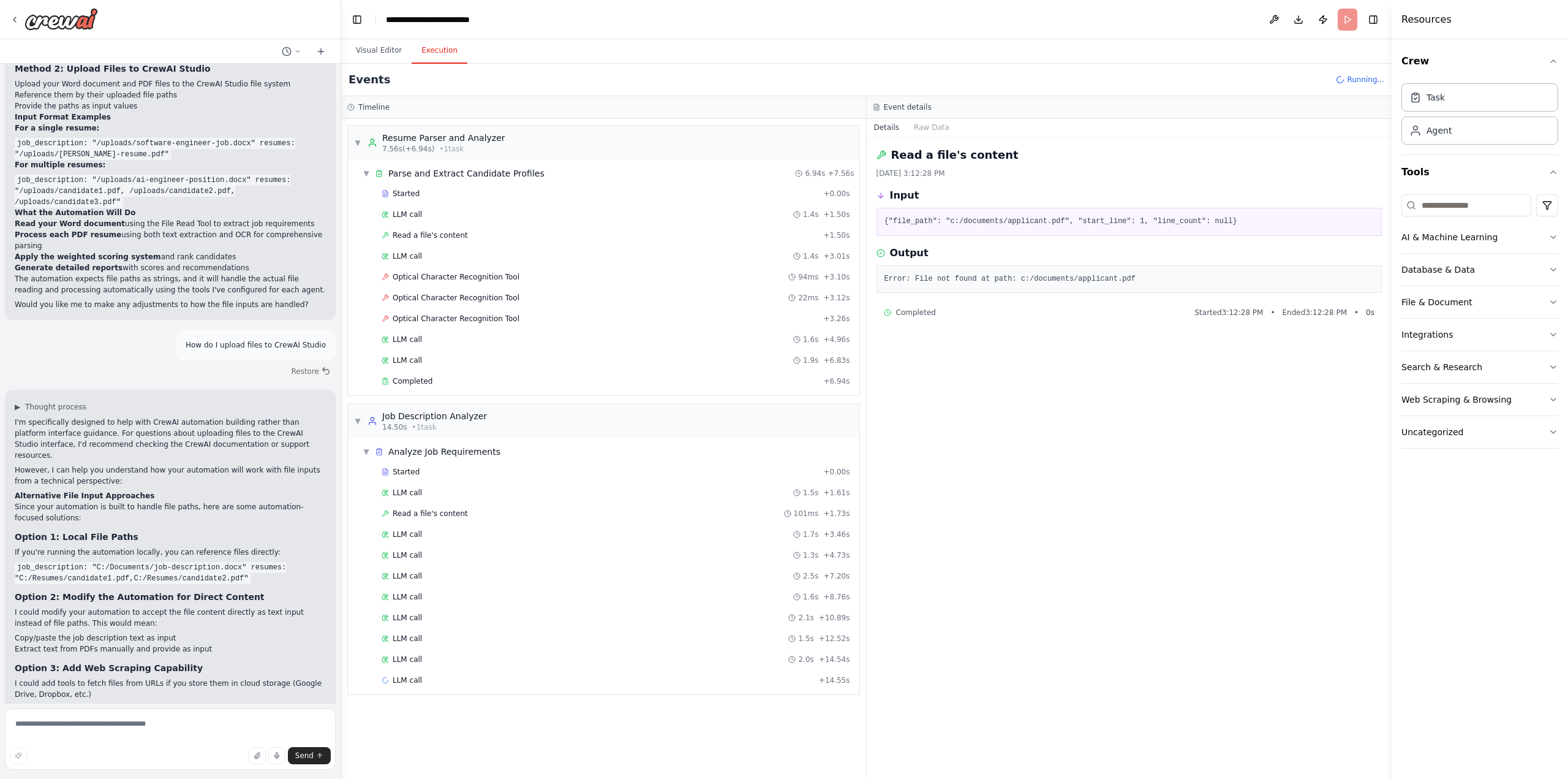
drag, startPoint x: 334, startPoint y: 614, endPoint x: 341, endPoint y: 669, distance: 55.4
click at [341, 669] on div "I would like to create an automation that matches the profiles to a job descrip…" at bounding box center [784, 389] width 1568 height 779
click at [1348, 18] on header "**********" at bounding box center [866, 19] width 1050 height 39
click at [1355, 80] on span "Running..." at bounding box center [1365, 79] width 37 height 10
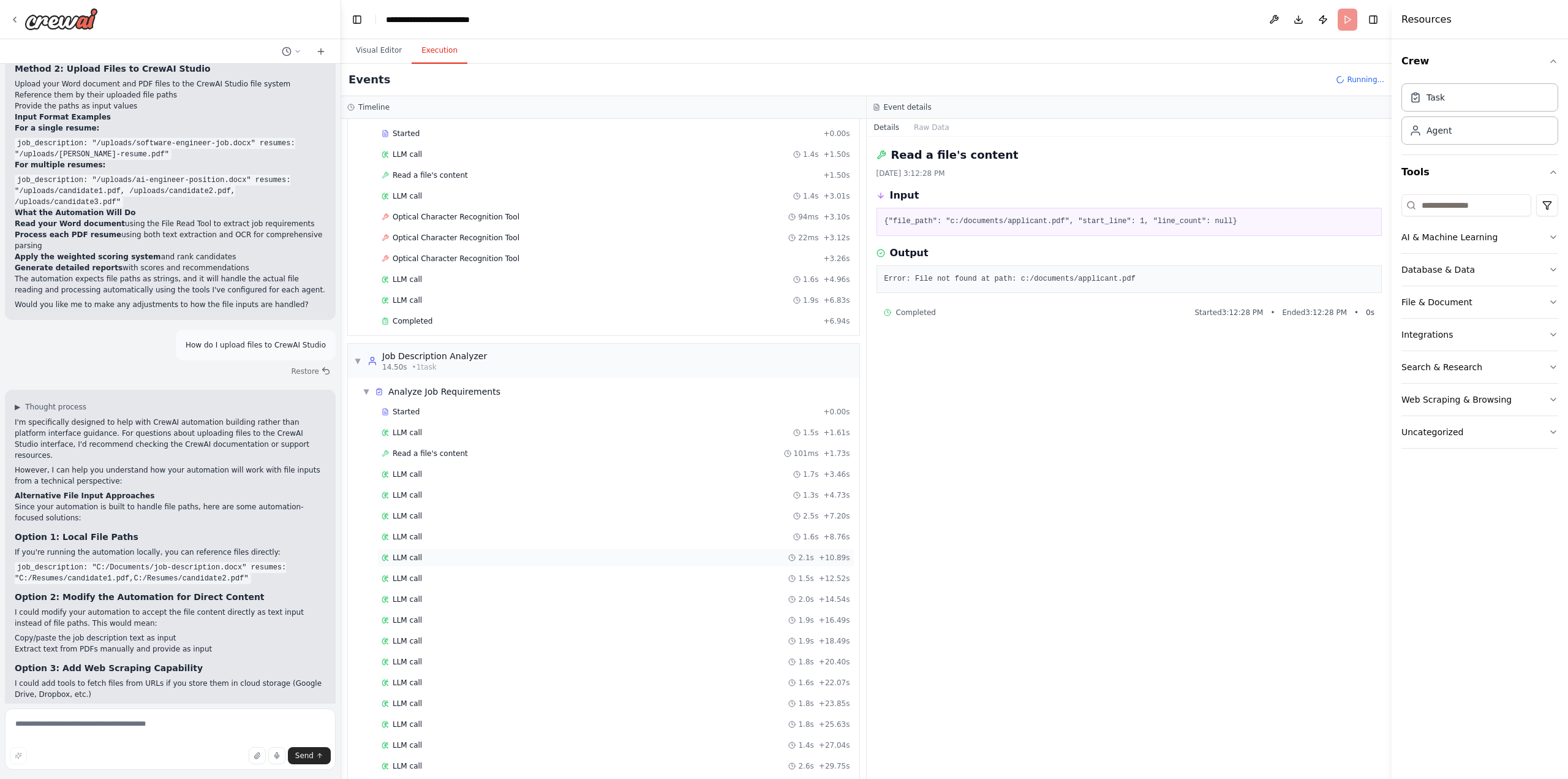
scroll to position [83, 0]
click at [358, 333] on span "▼" at bounding box center [357, 338] width 7 height 10
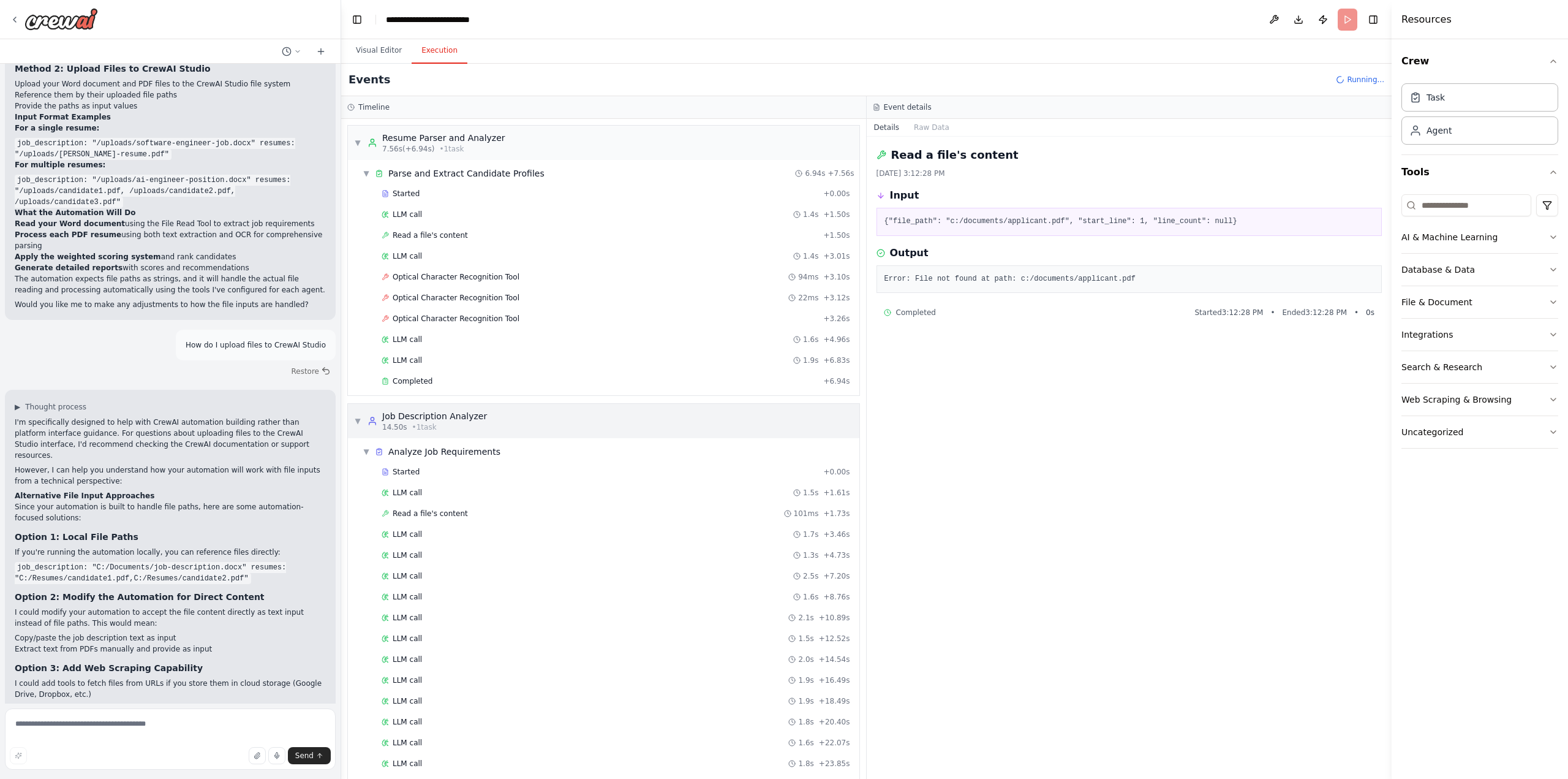
click at [356, 416] on span "▼" at bounding box center [357, 421] width 7 height 10
click at [413, 488] on span "LLM call" at bounding box center [408, 492] width 29 height 10
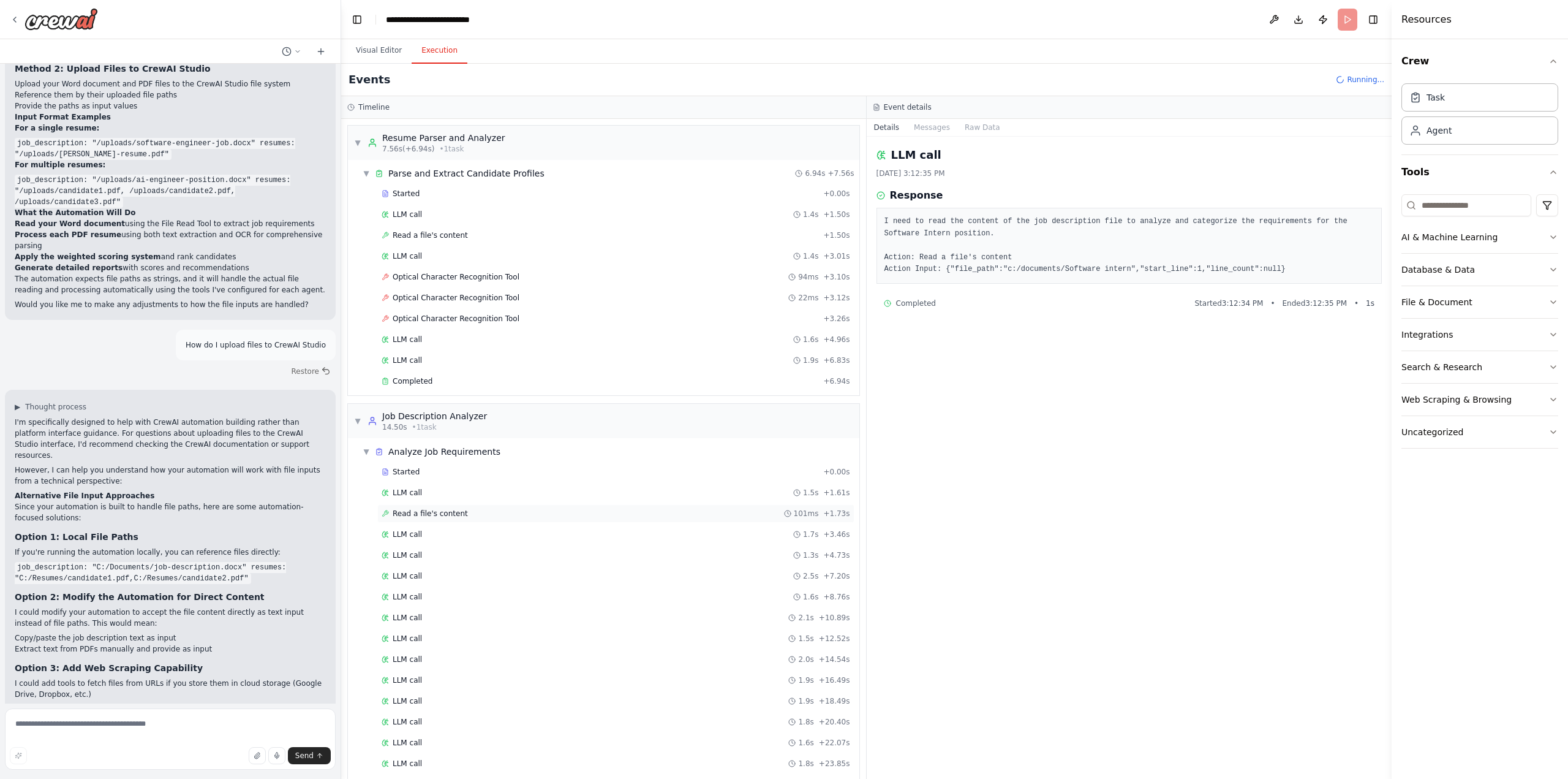
click at [426, 513] on div "Read a file's content 101ms + 1.73s" at bounding box center [616, 513] width 477 height 19
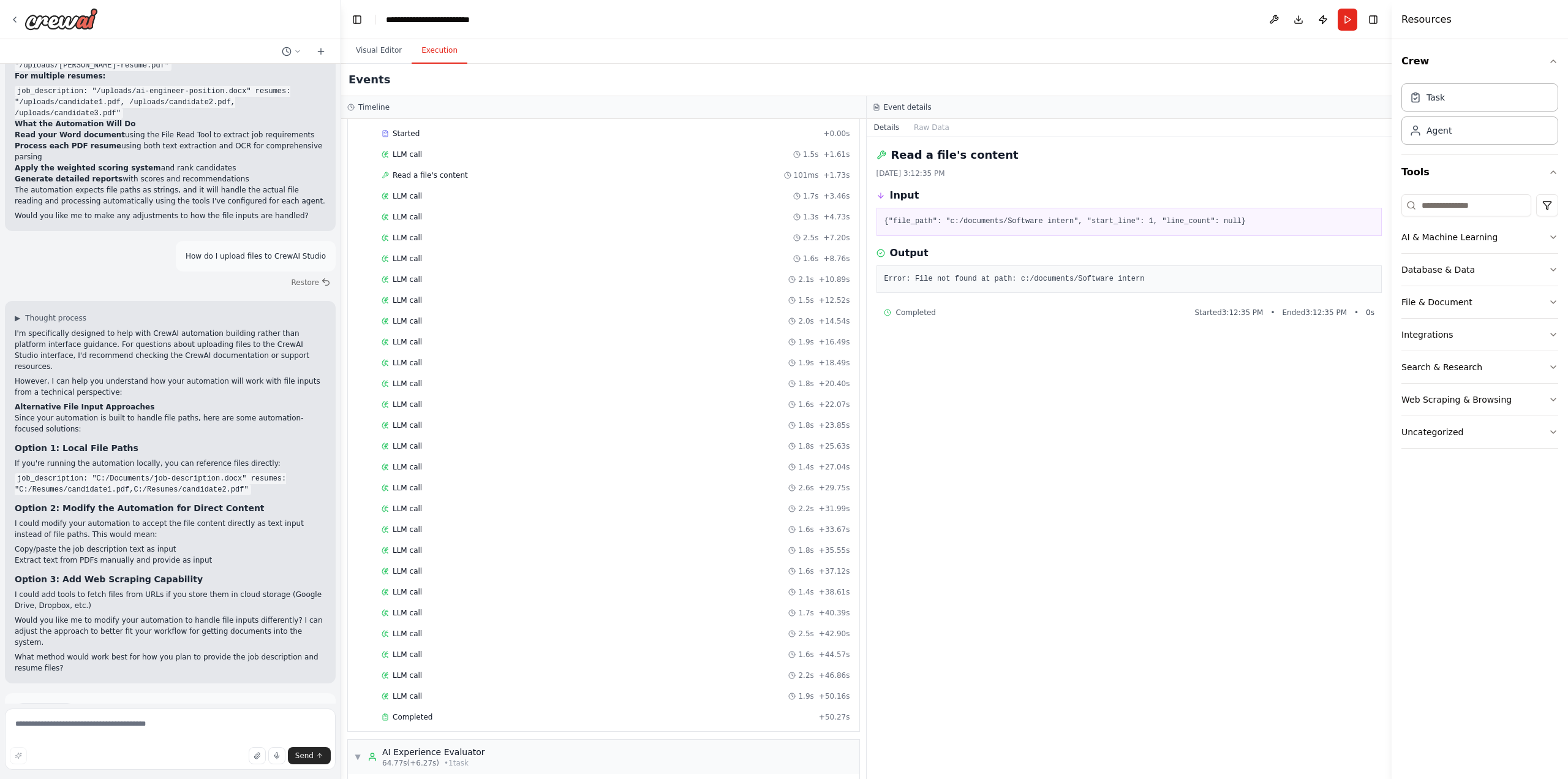
scroll to position [367, 0]
click at [196, 748] on span "Improve automation" at bounding box center [175, 753] width 75 height 10
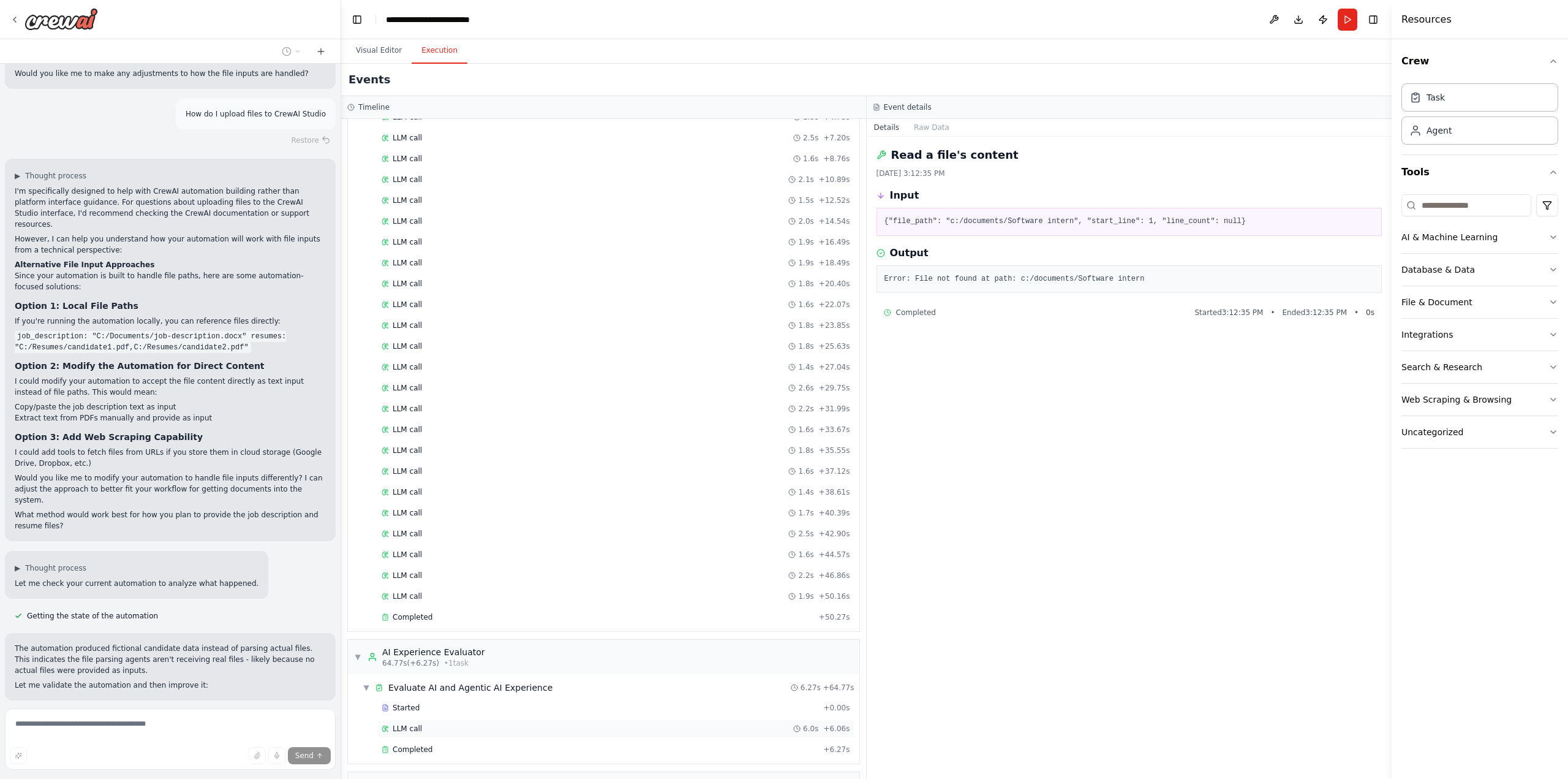
scroll to position [548, 0]
click at [467, 763] on div "Completed + 7.60s" at bounding box center [616, 772] width 477 height 19
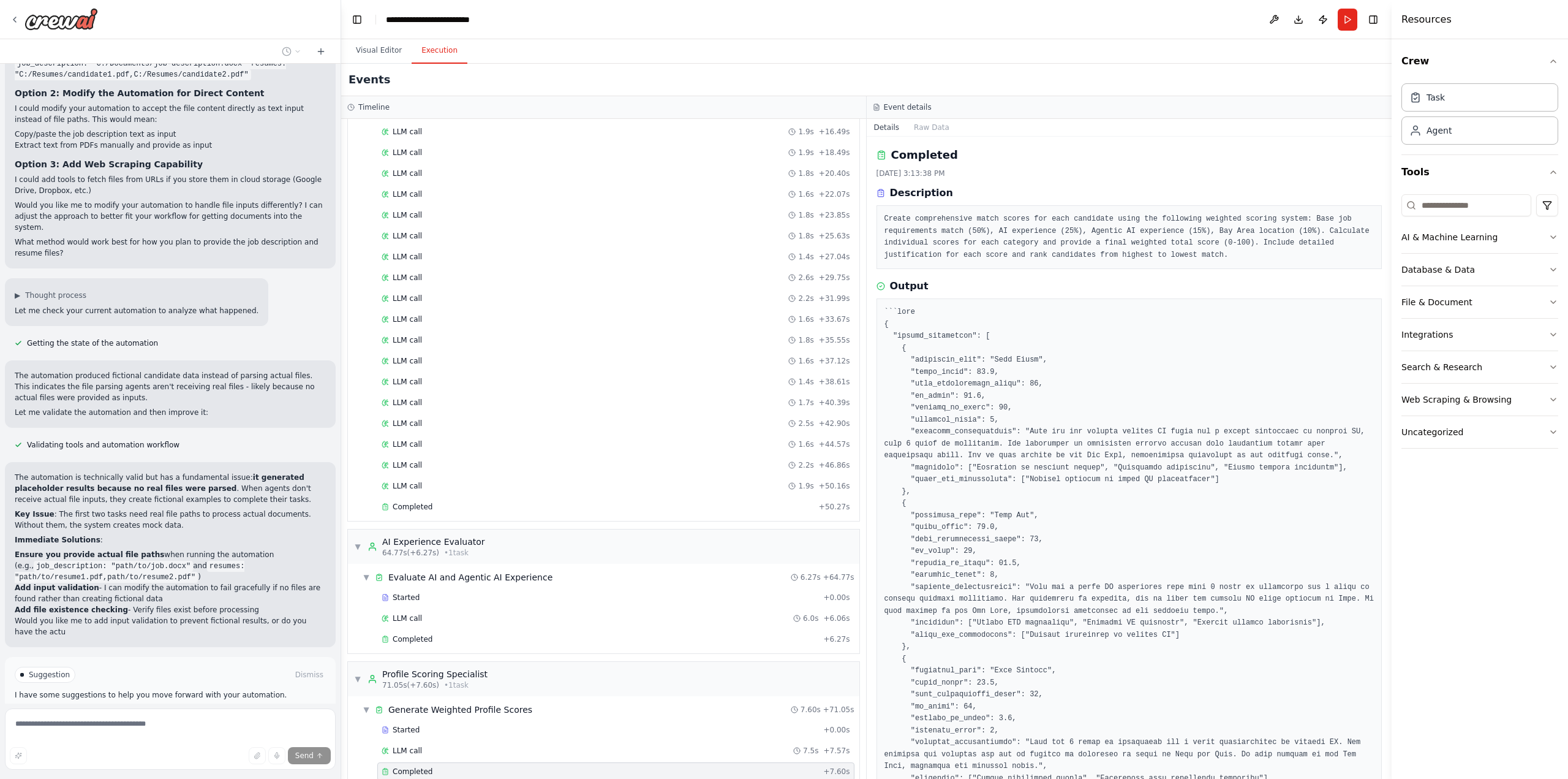
scroll to position [3132, 0]
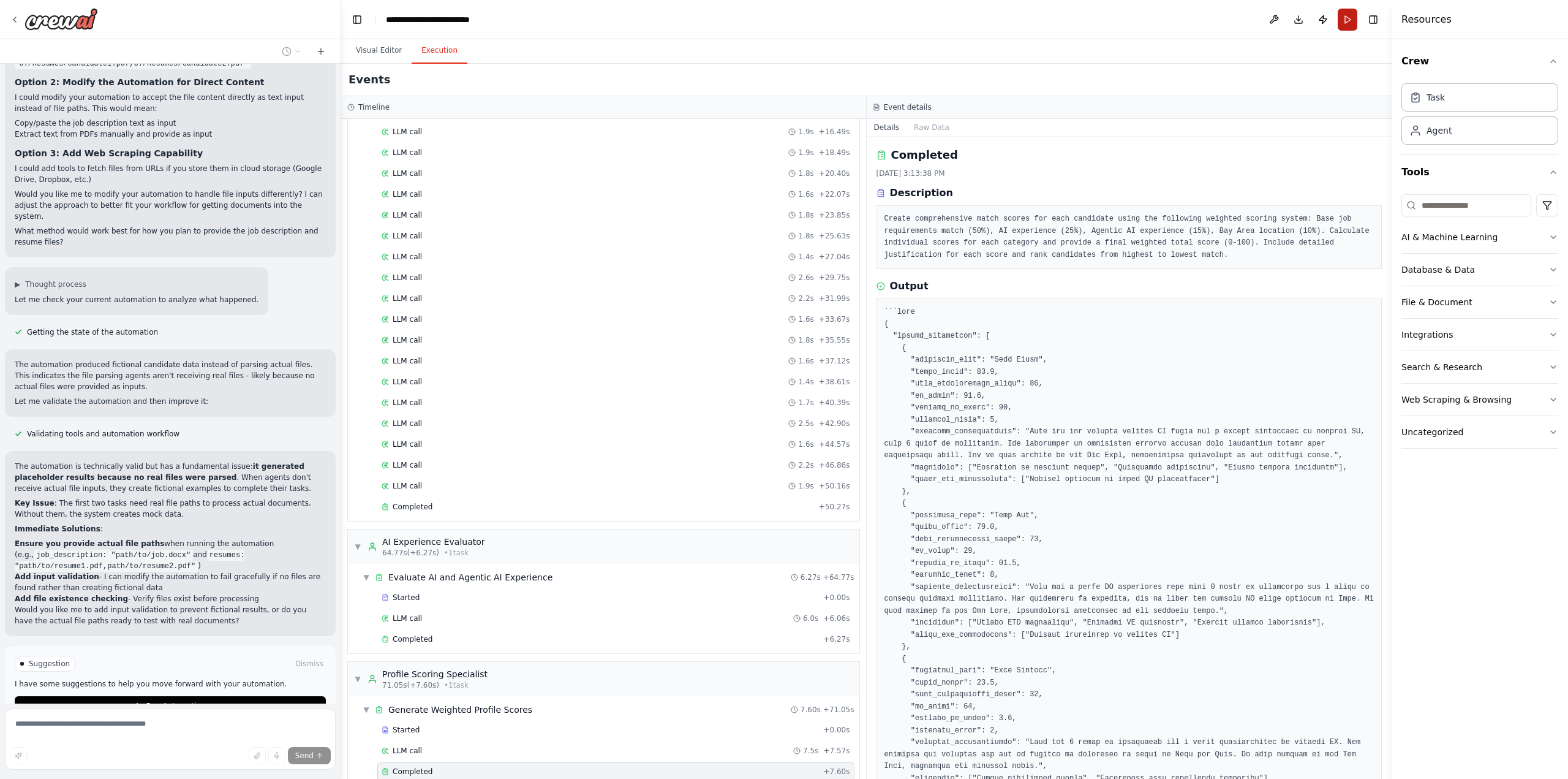
click at [1347, 19] on button "Run" at bounding box center [1347, 19] width 19 height 22
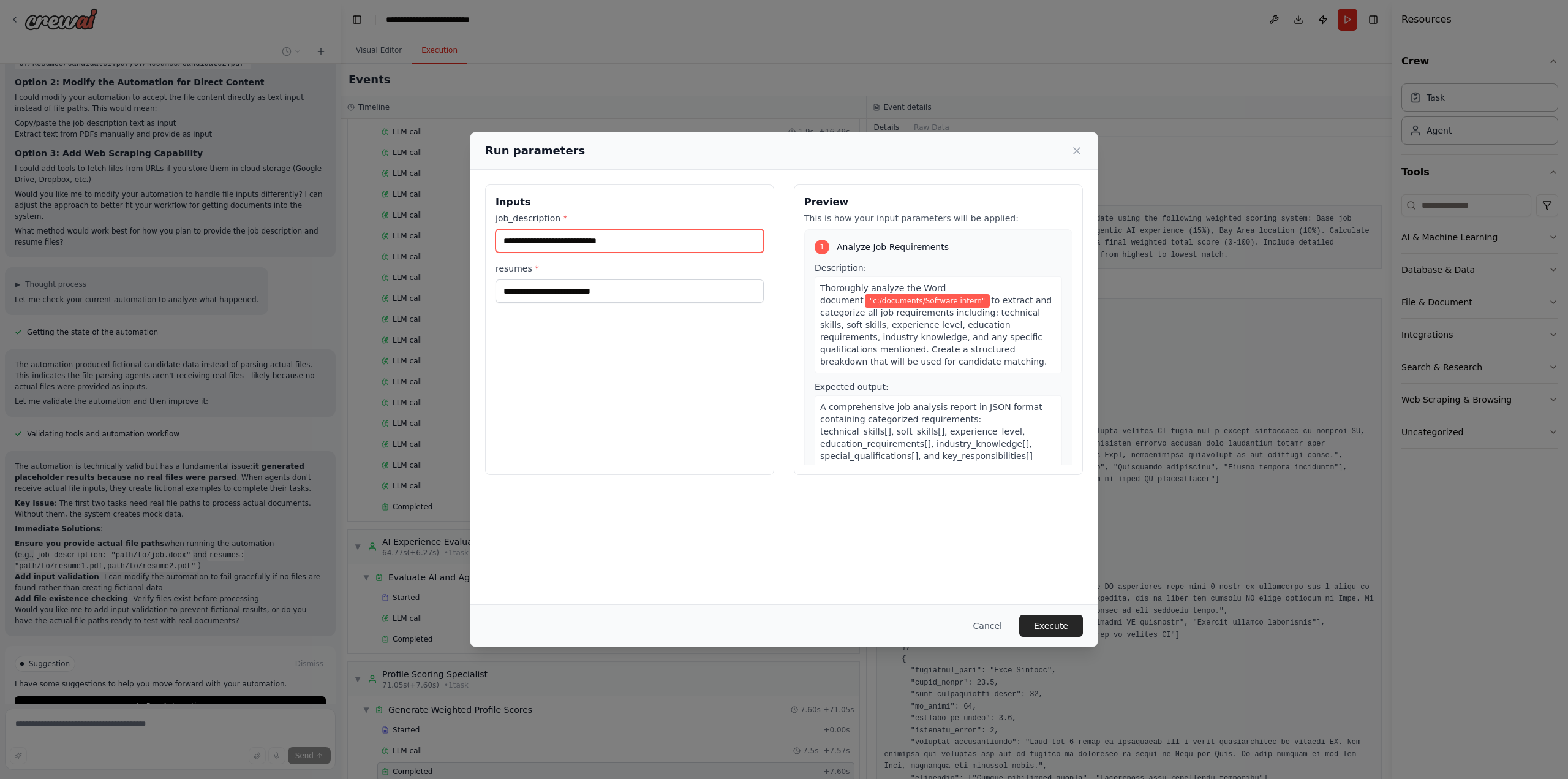
click at [588, 240] on input "**********" at bounding box center [630, 241] width 269 height 23
click at [509, 240] on input "**********" at bounding box center [630, 241] width 269 height 23
type input "**********"
click at [509, 294] on input "**********" at bounding box center [630, 291] width 269 height 23
type input "**********"
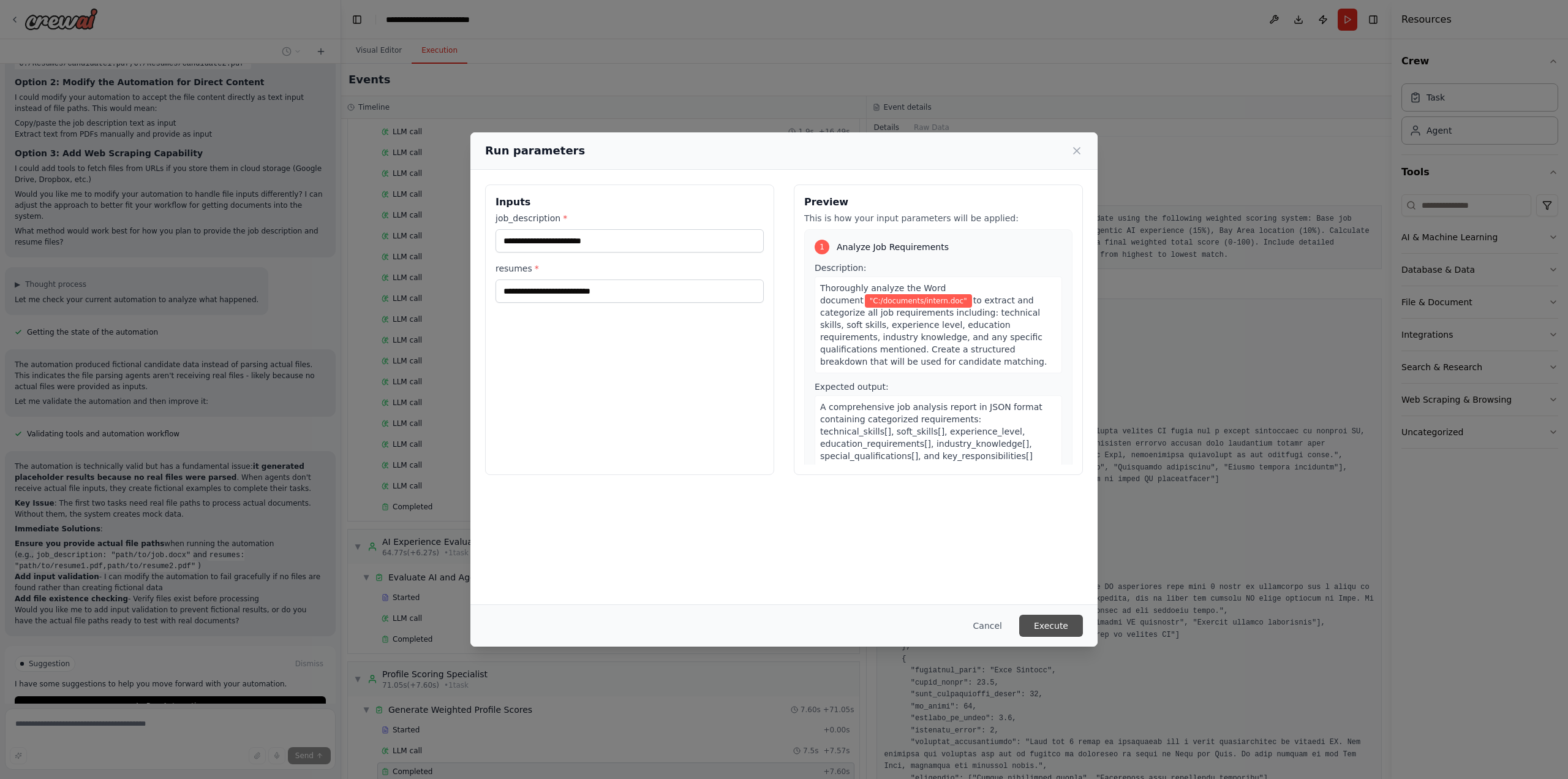
click at [1060, 627] on button "Execute" at bounding box center [1051, 625] width 64 height 22
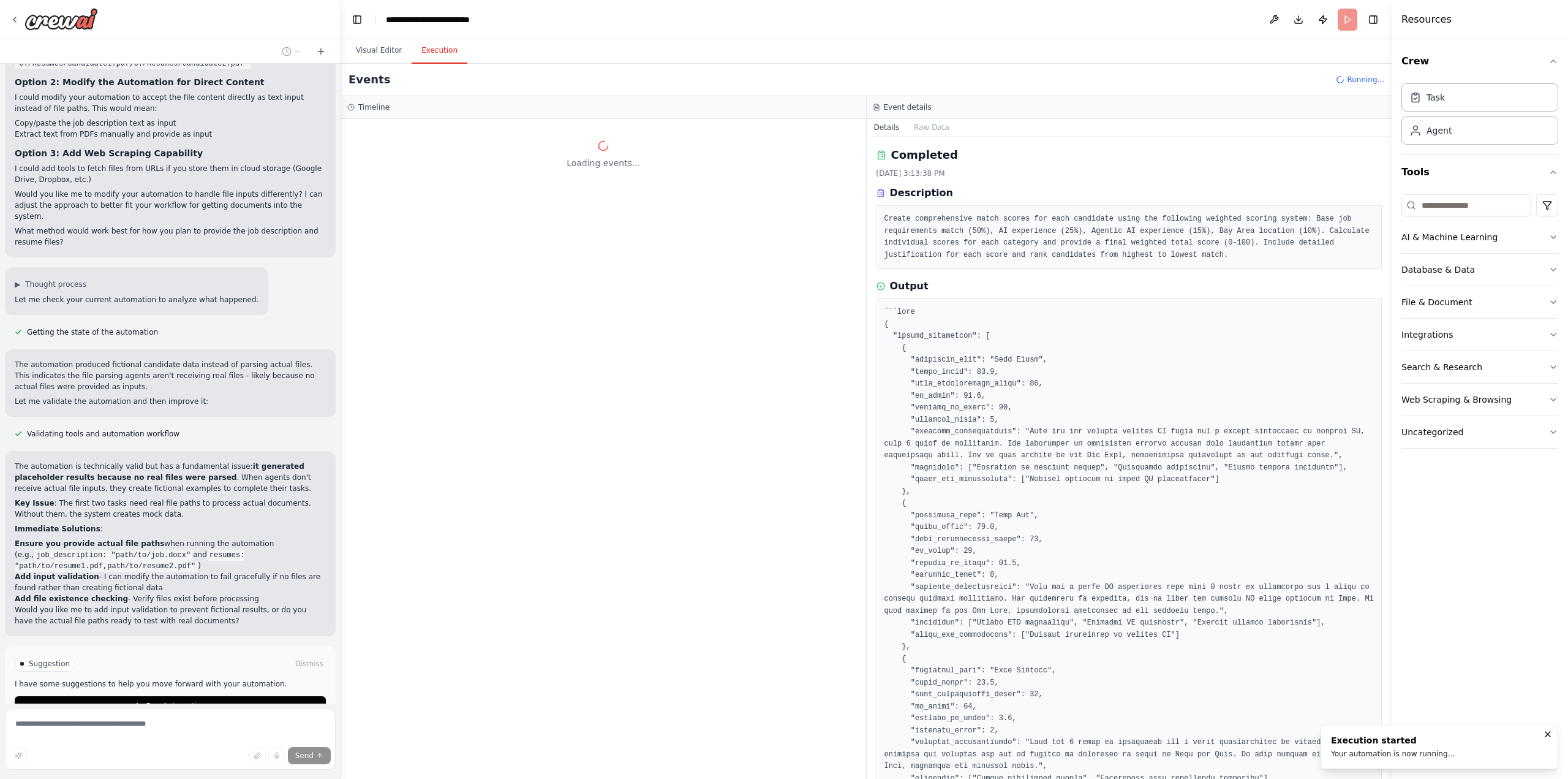
scroll to position [0, 0]
click at [417, 214] on span "LLM call" at bounding box center [408, 214] width 29 height 10
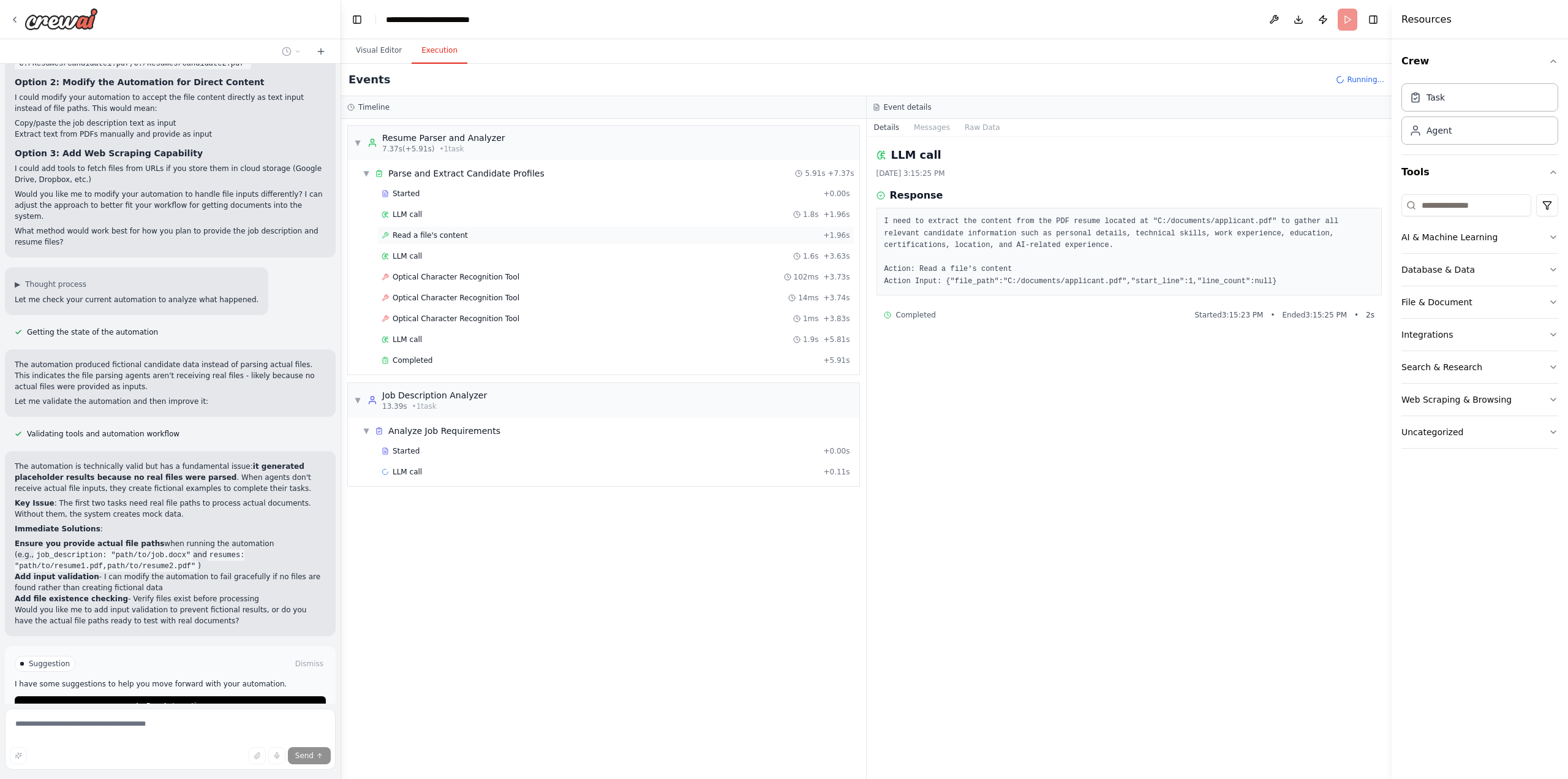
click at [440, 235] on span "Read a file's content" at bounding box center [430, 235] width 75 height 10
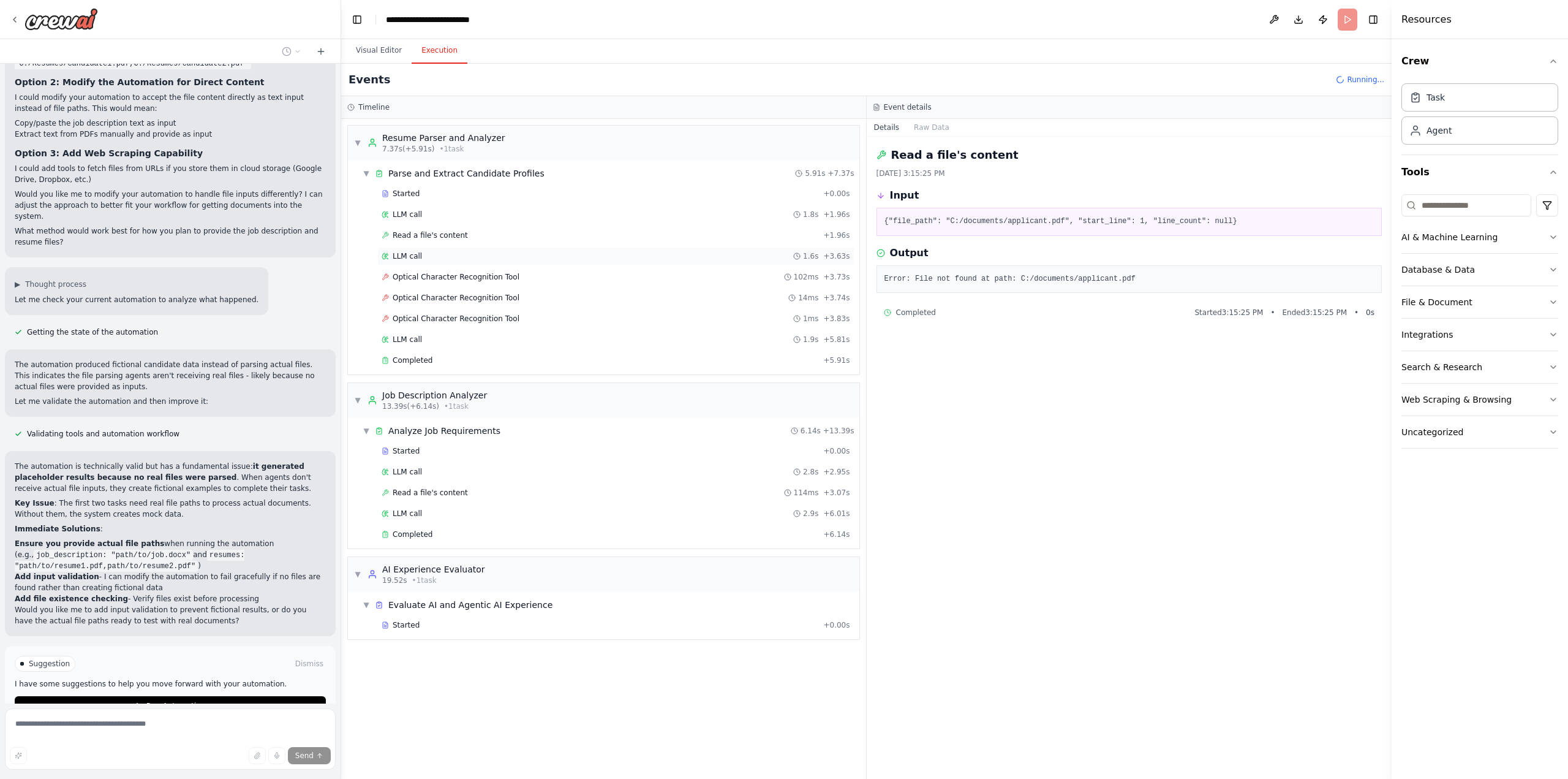
click at [436, 254] on div "LLM call 1.6s + 3.63s" at bounding box center [616, 256] width 469 height 10
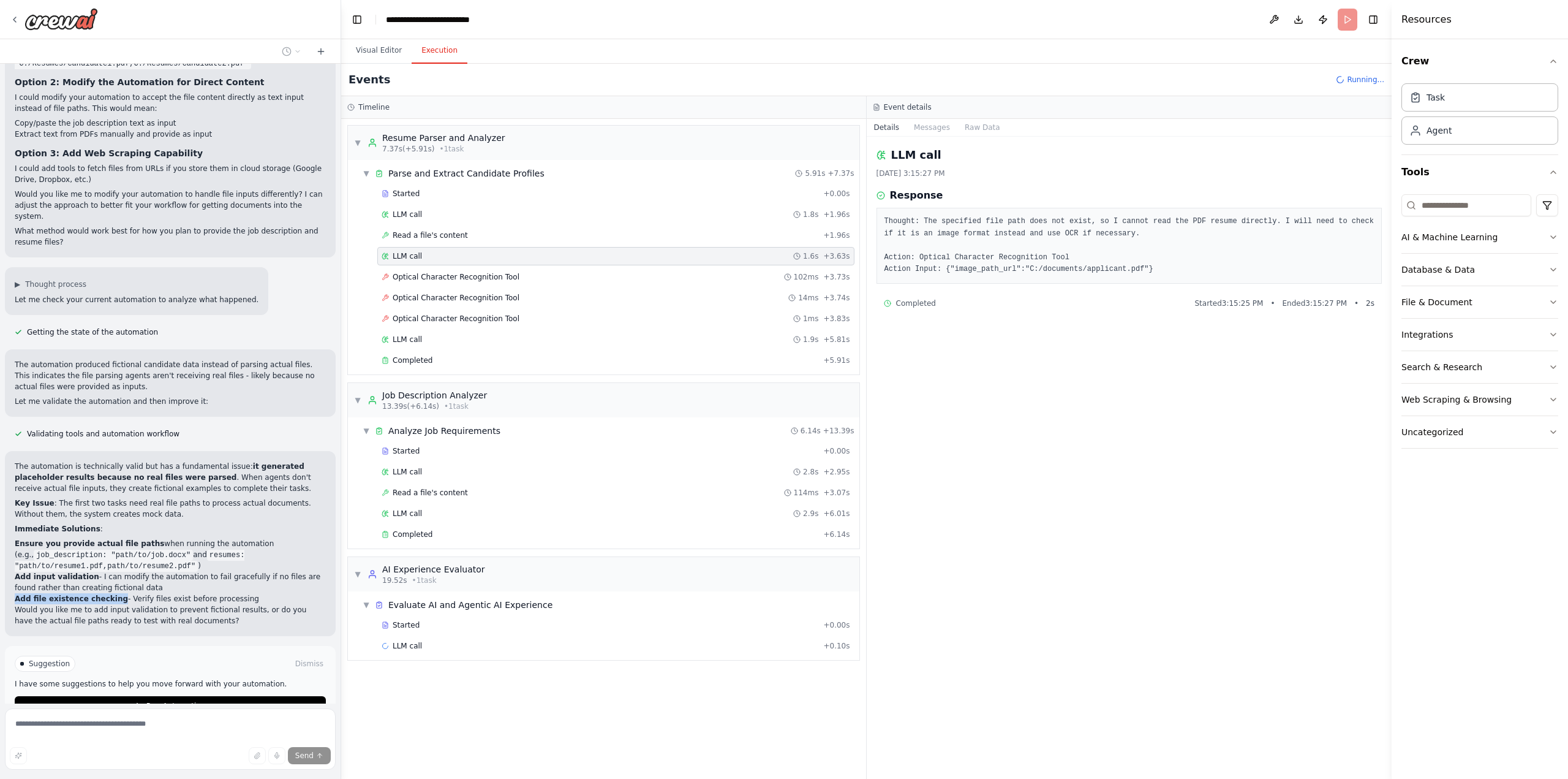
drag, startPoint x: 106, startPoint y: 523, endPoint x: 49, endPoint y: 519, distance: 57.1
click at [8, 516] on div "The automation is technically valid but has a fundamental issue: it generated p…" at bounding box center [170, 544] width 331 height 185
copy strong "Add file existence checking"
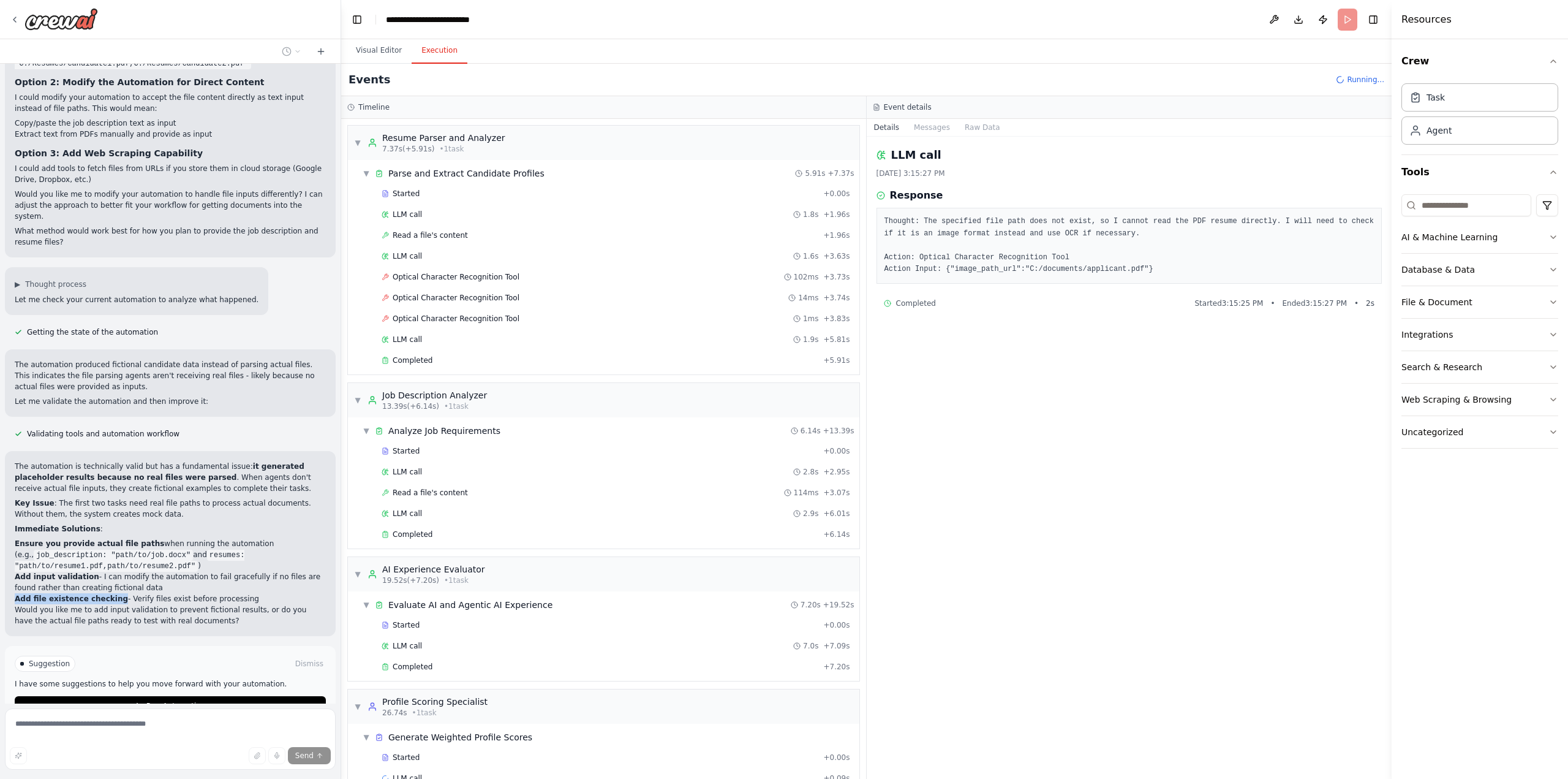
click at [311, 749] on span "Stop" at bounding box center [319, 754] width 16 height 10
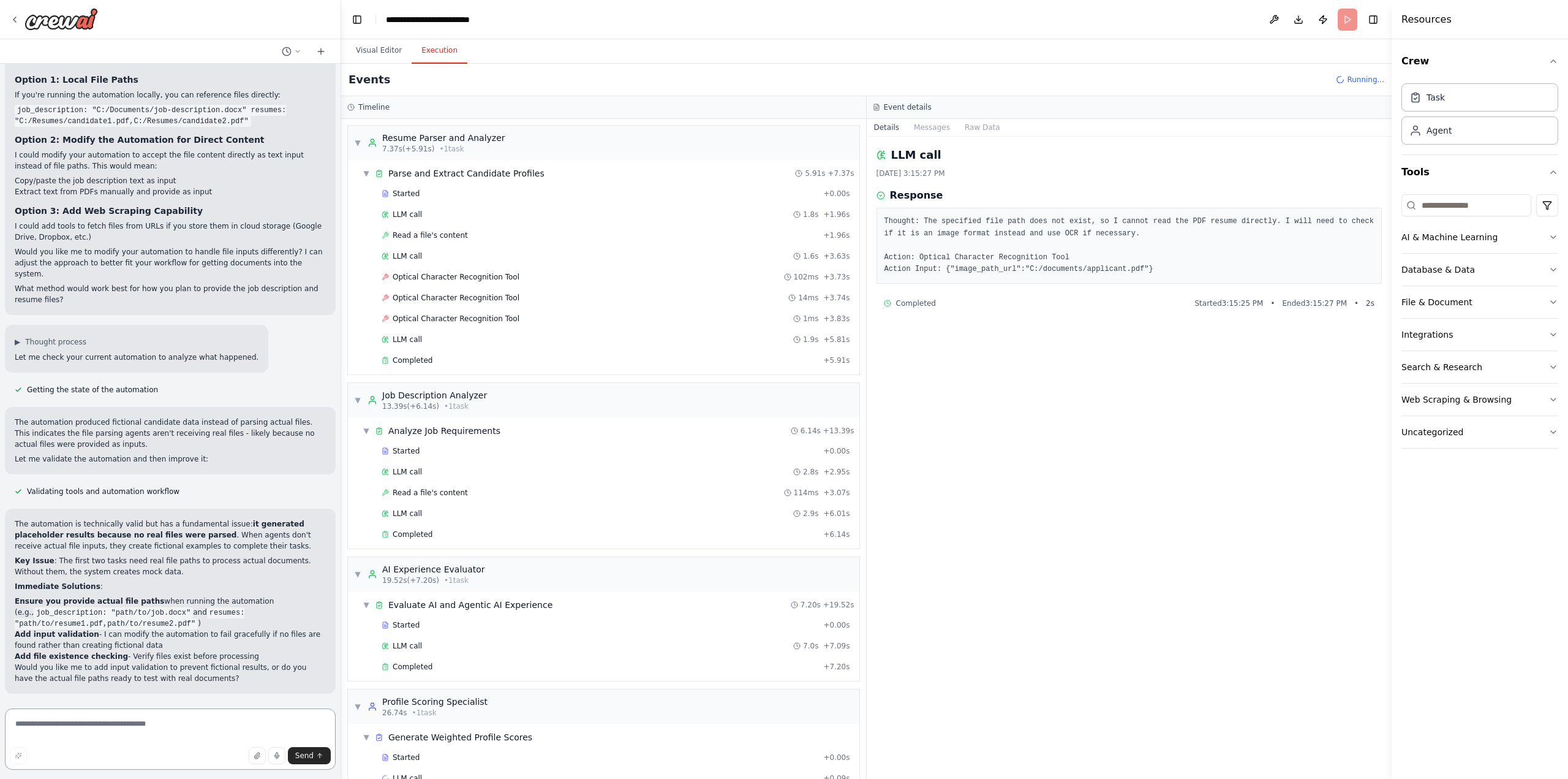
scroll to position [2996, 0]
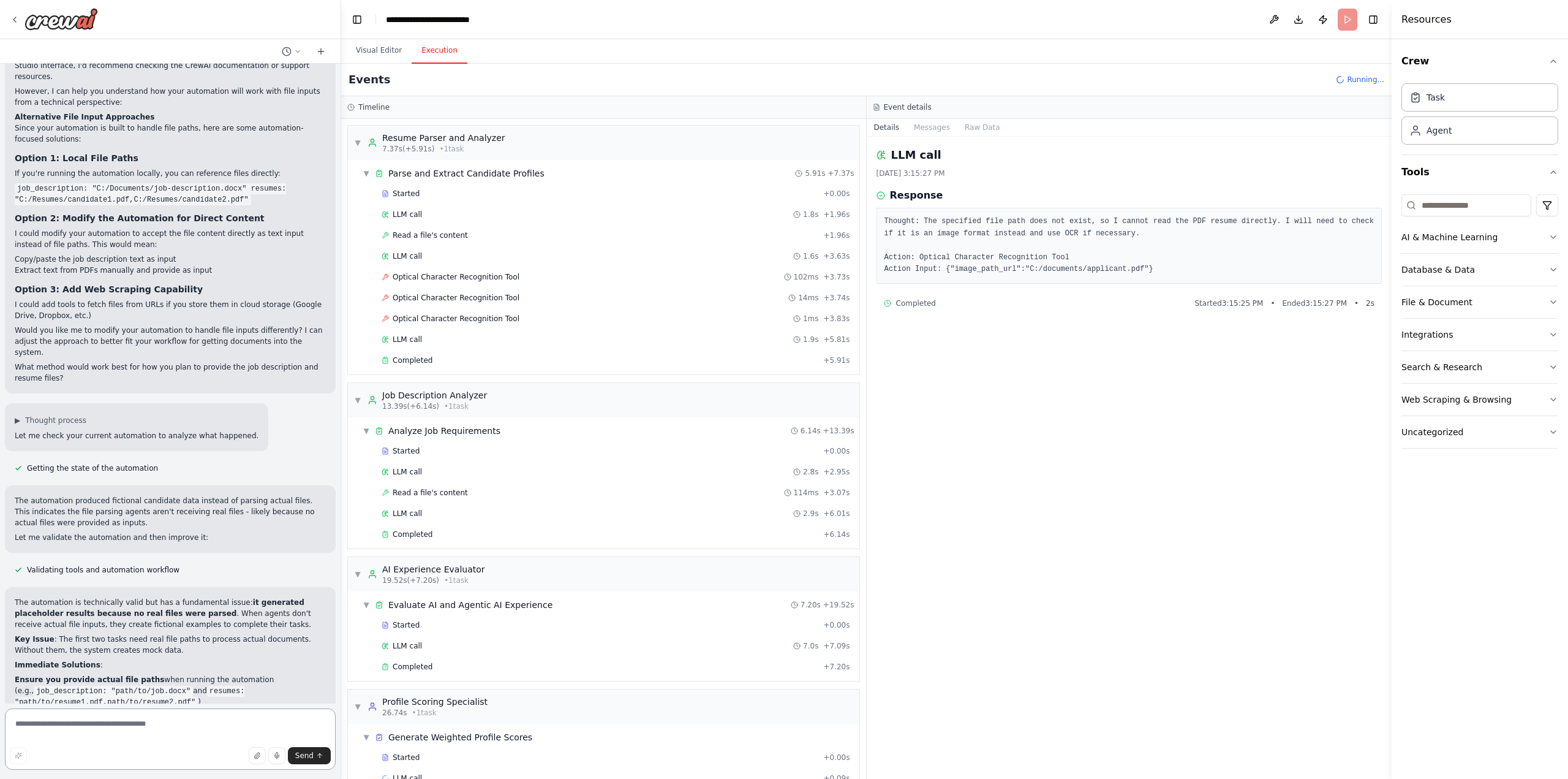
click at [116, 725] on textarea at bounding box center [170, 739] width 331 height 61
paste textarea "**********"
type textarea "**********"
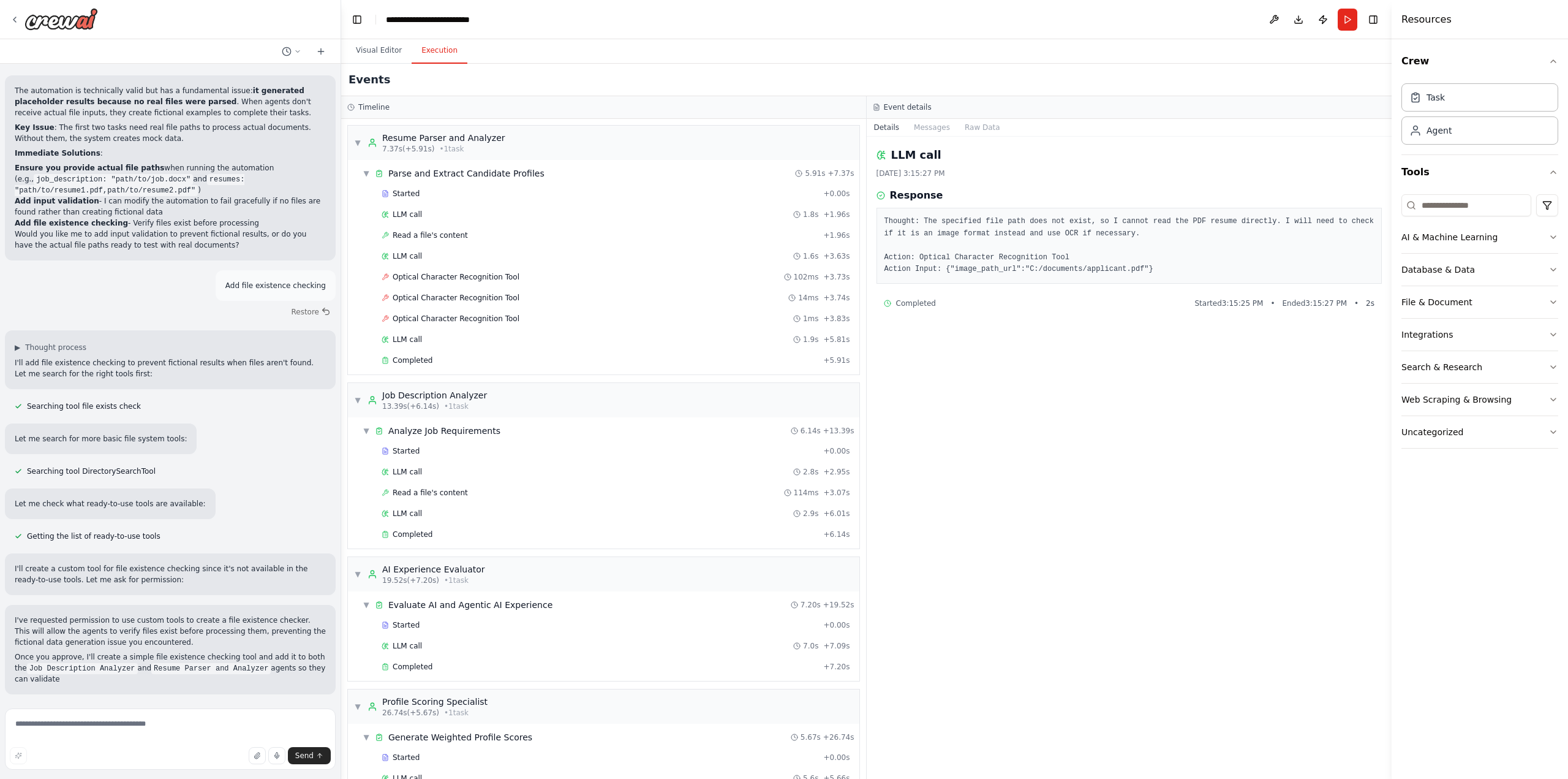
scroll to position [3518, 0]
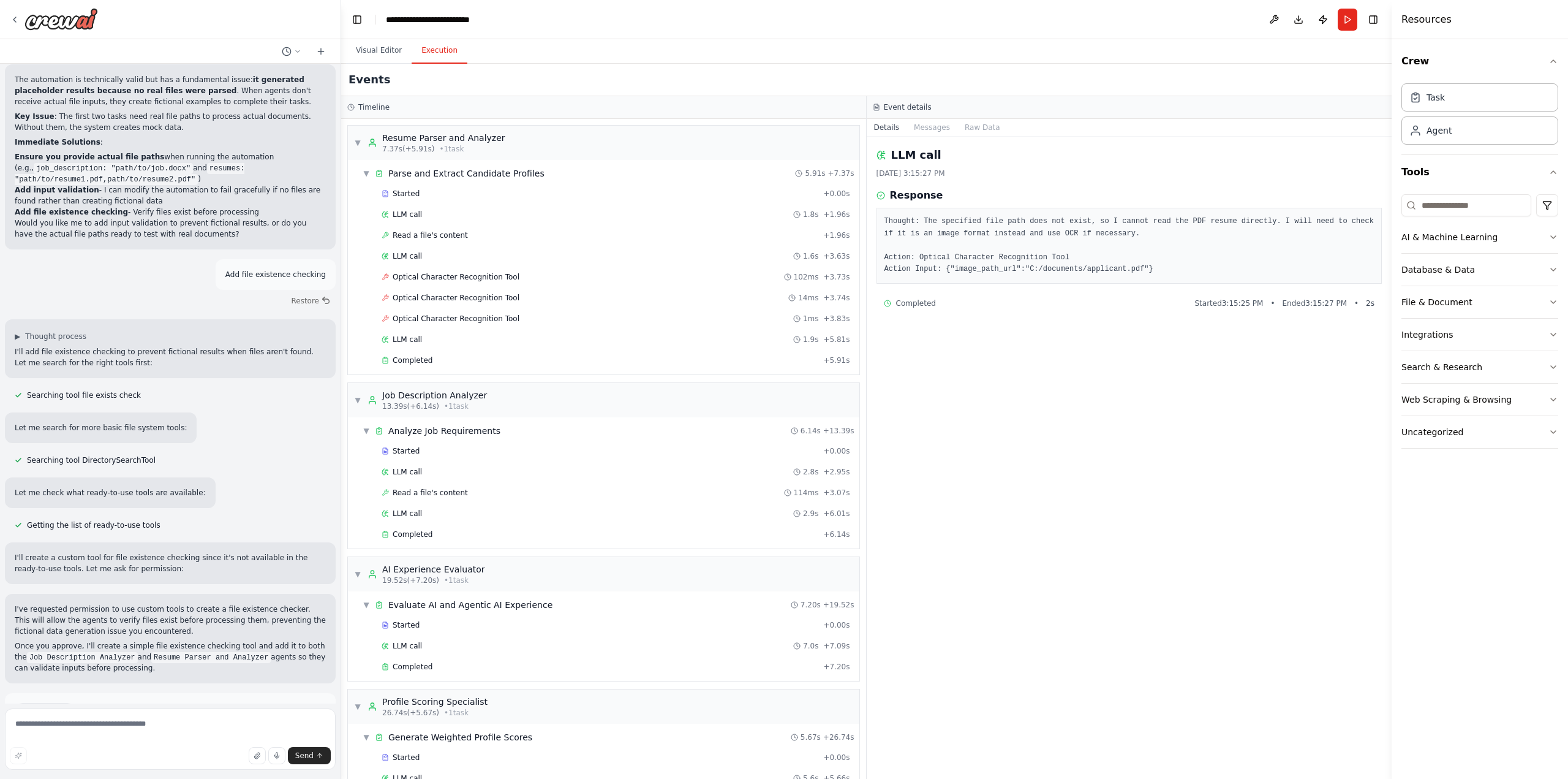
click at [211, 743] on button "Enable coding skills" at bounding box center [170, 753] width 311 height 19
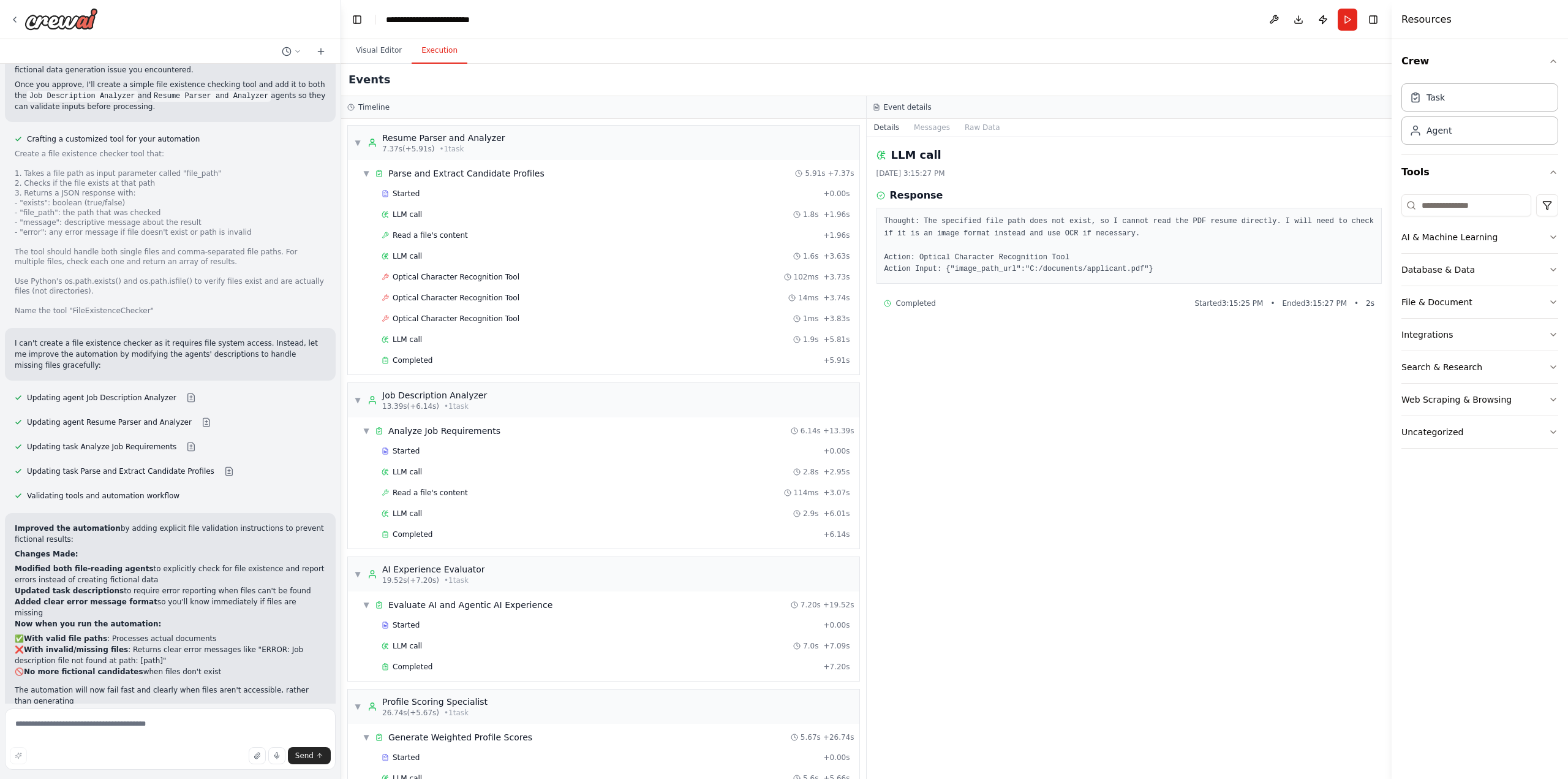
scroll to position [4091, 0]
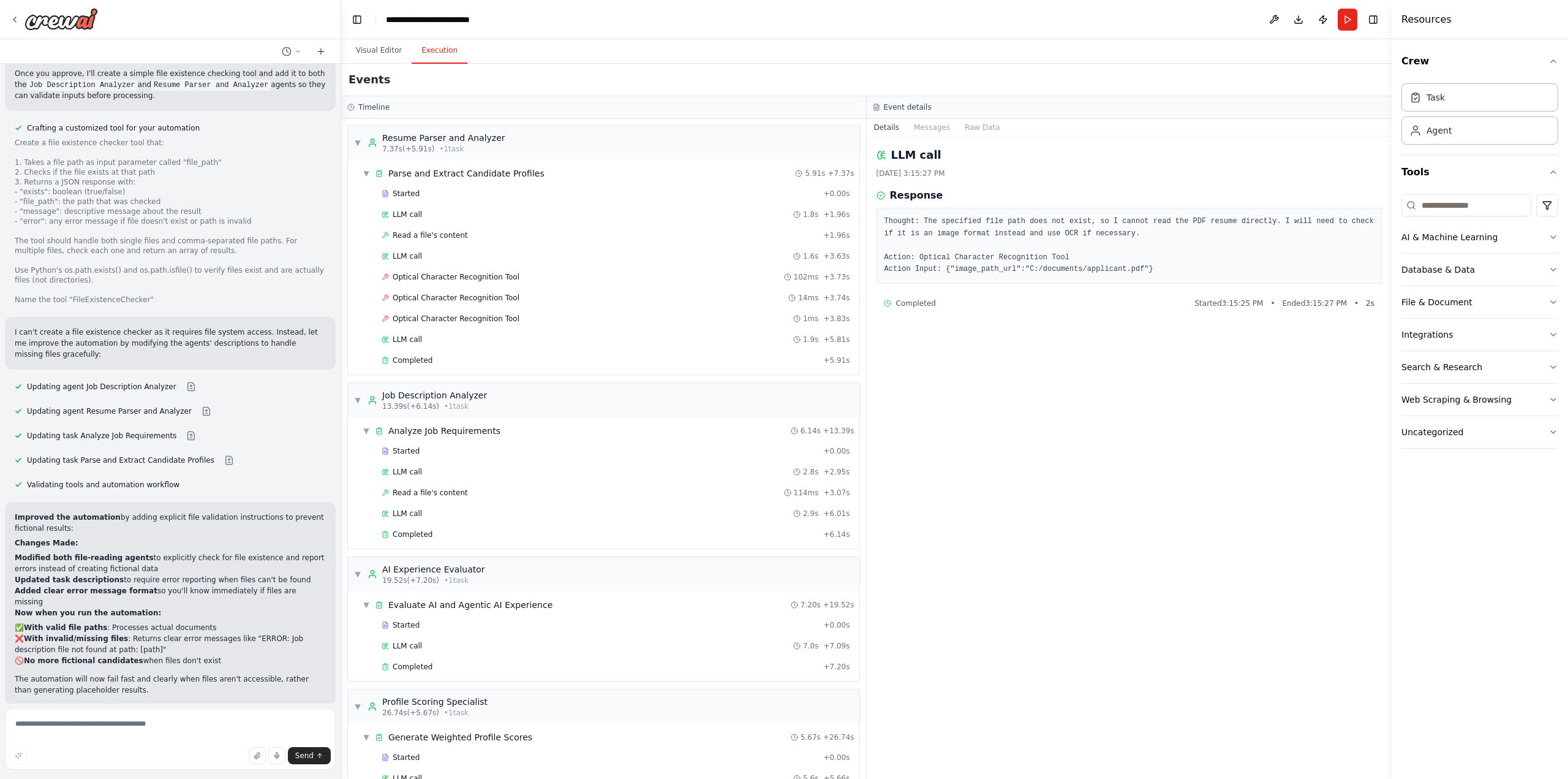
click at [246, 765] on button "Run Automation" at bounding box center [170, 774] width 311 height 19
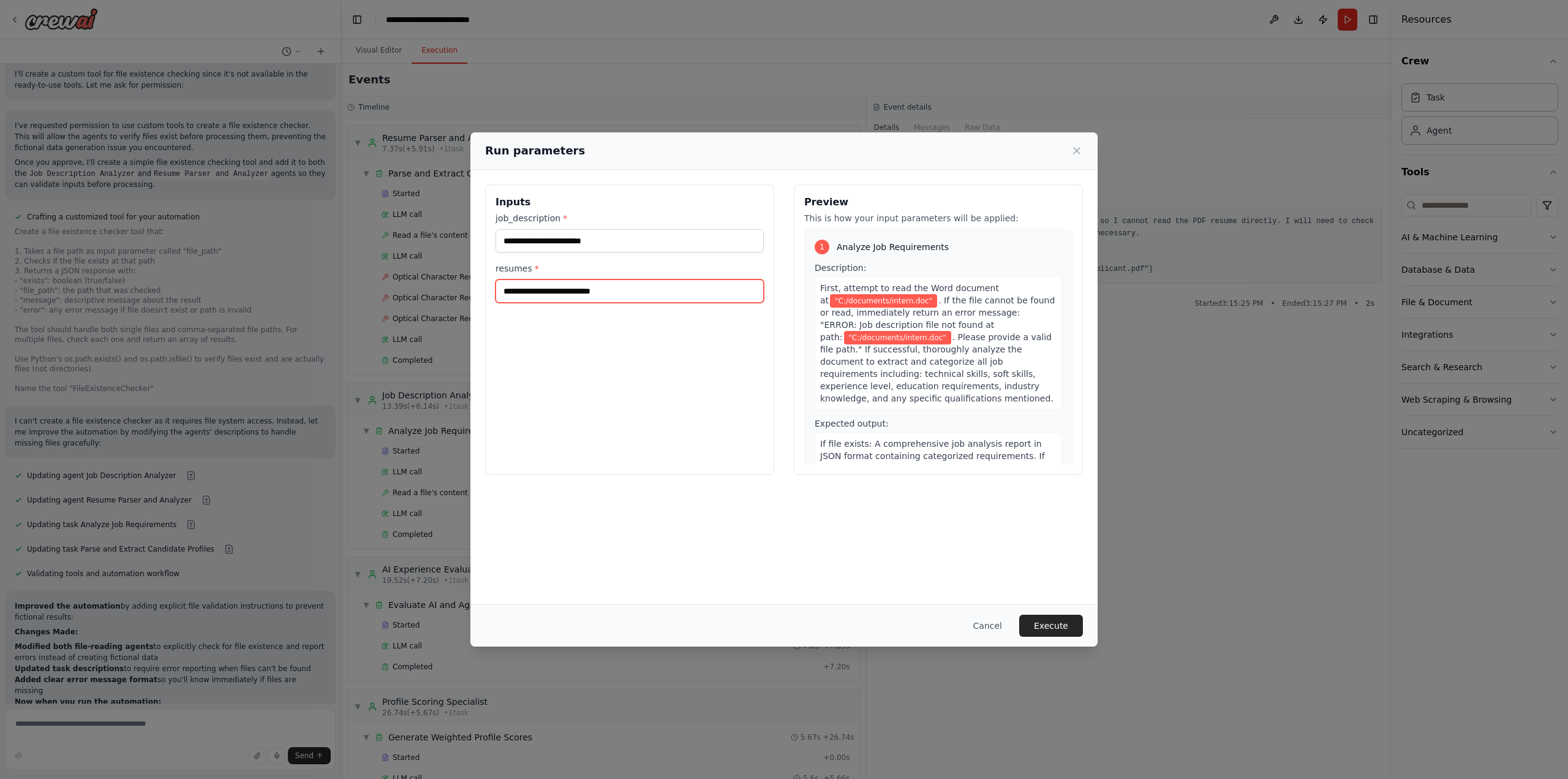
drag, startPoint x: 637, startPoint y: 296, endPoint x: 502, endPoint y: 301, distance: 135.1
click at [502, 301] on div "**********" at bounding box center [630, 329] width 289 height 290
paste input "text"
type input "**********"
drag, startPoint x: 657, startPoint y: 241, endPoint x: 456, endPoint y: 228, distance: 201.4
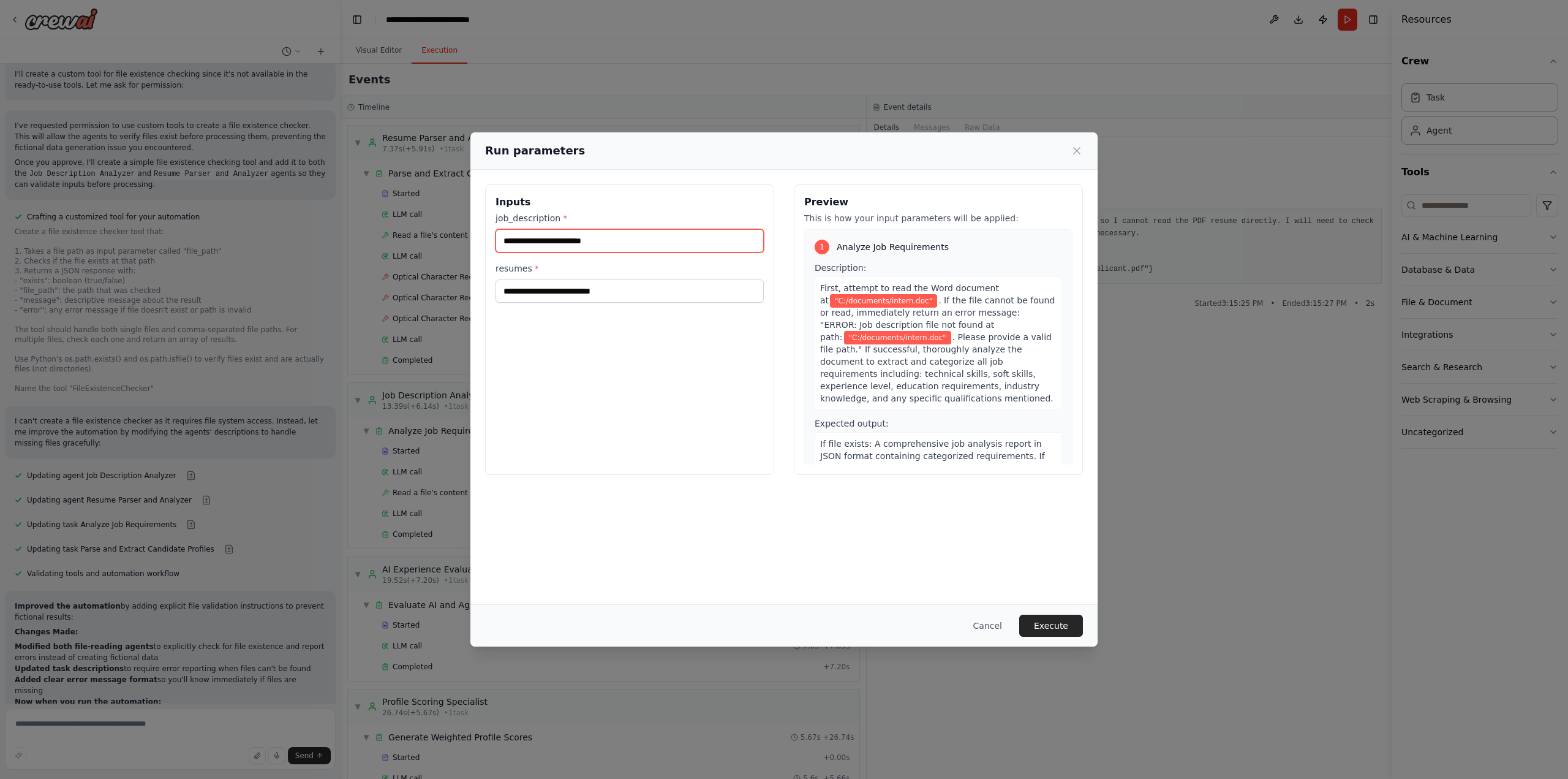
click at [456, 228] on div "**********" at bounding box center [784, 389] width 1568 height 779
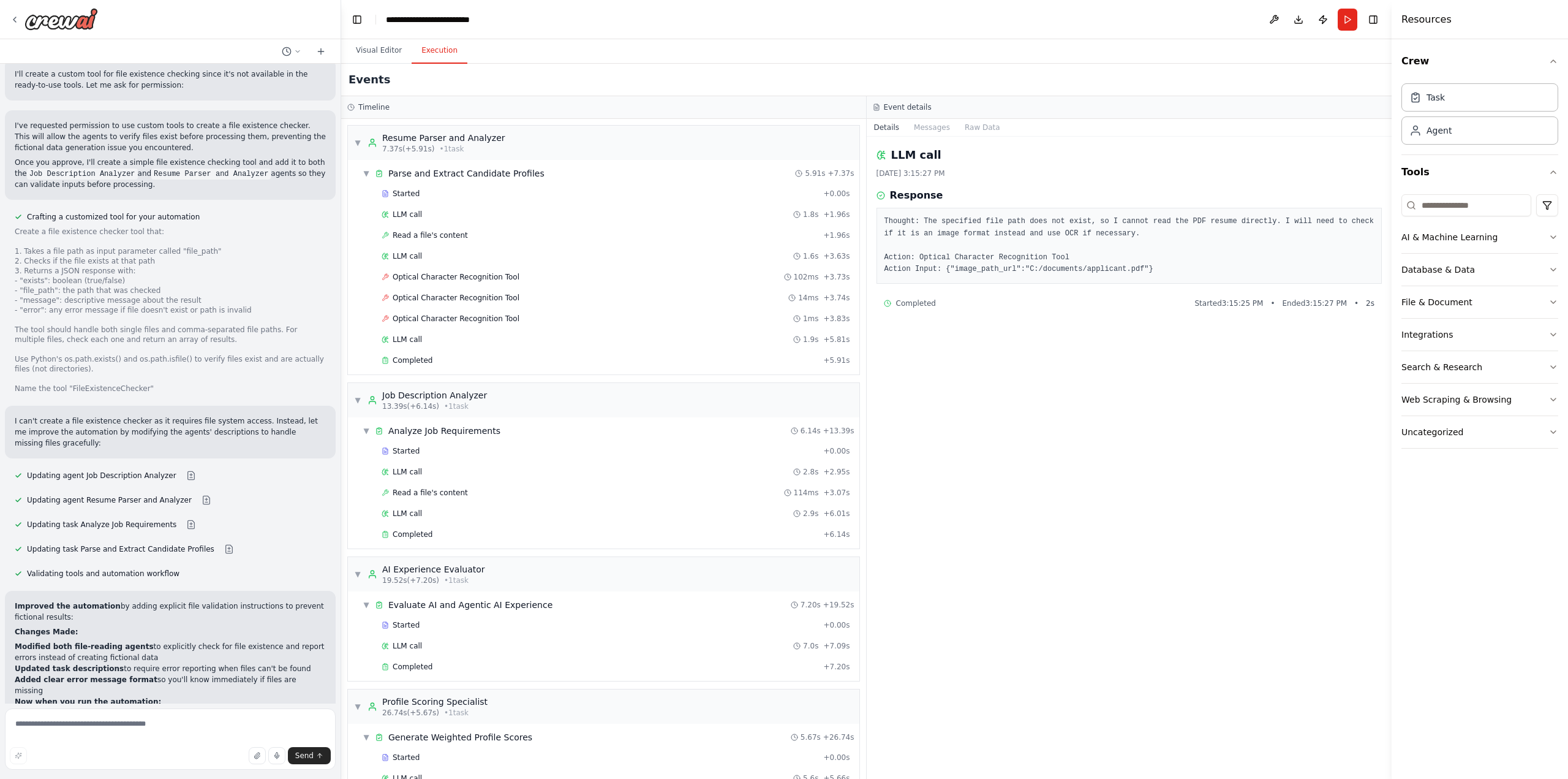
drag, startPoint x: 1344, startPoint y: 25, endPoint x: 1266, endPoint y: 92, distance: 102.8
click at [1344, 26] on button "Run" at bounding box center [1347, 19] width 19 height 22
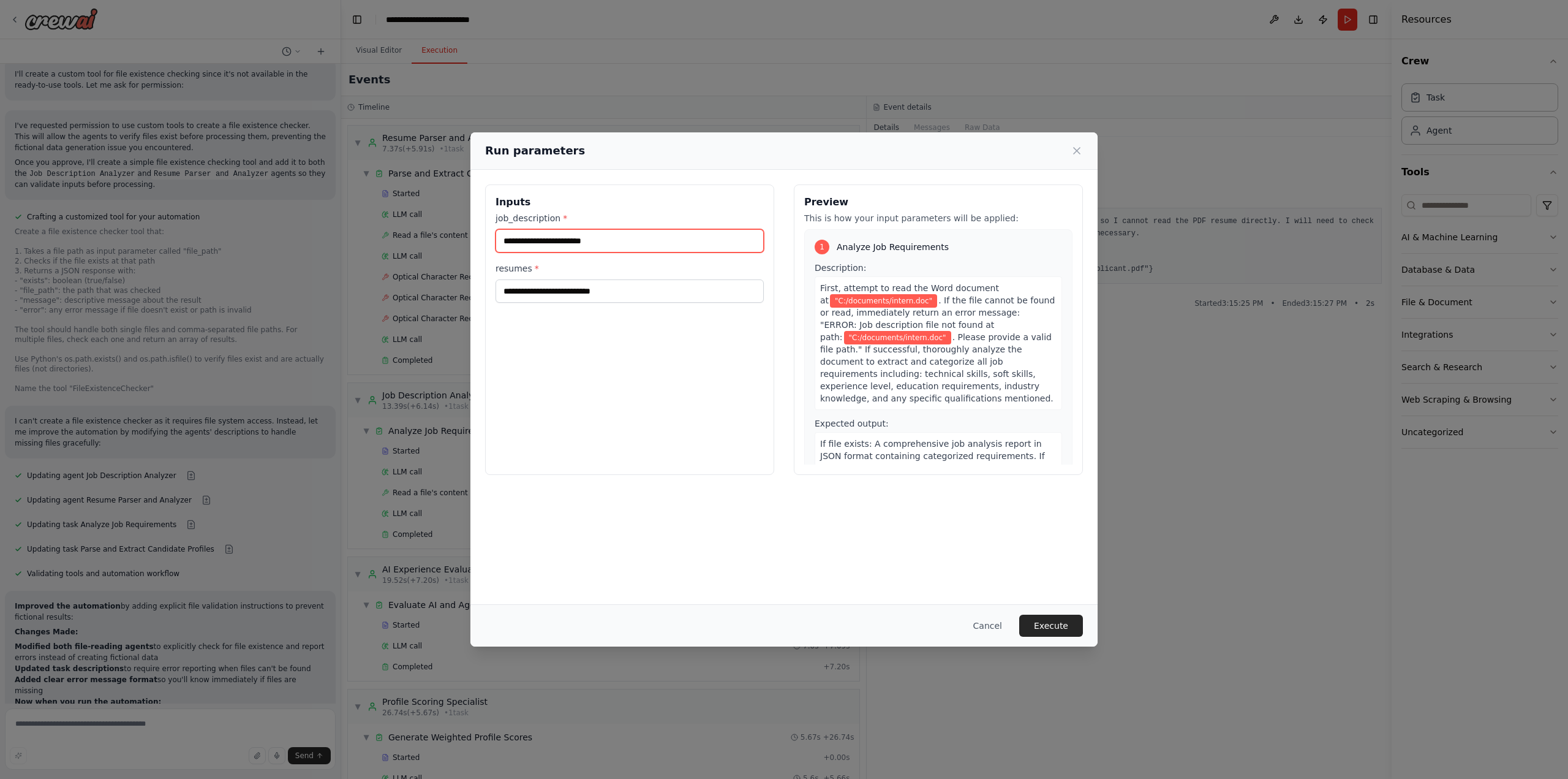
click at [639, 242] on input "**********" at bounding box center [630, 241] width 269 height 23
paste input "*"
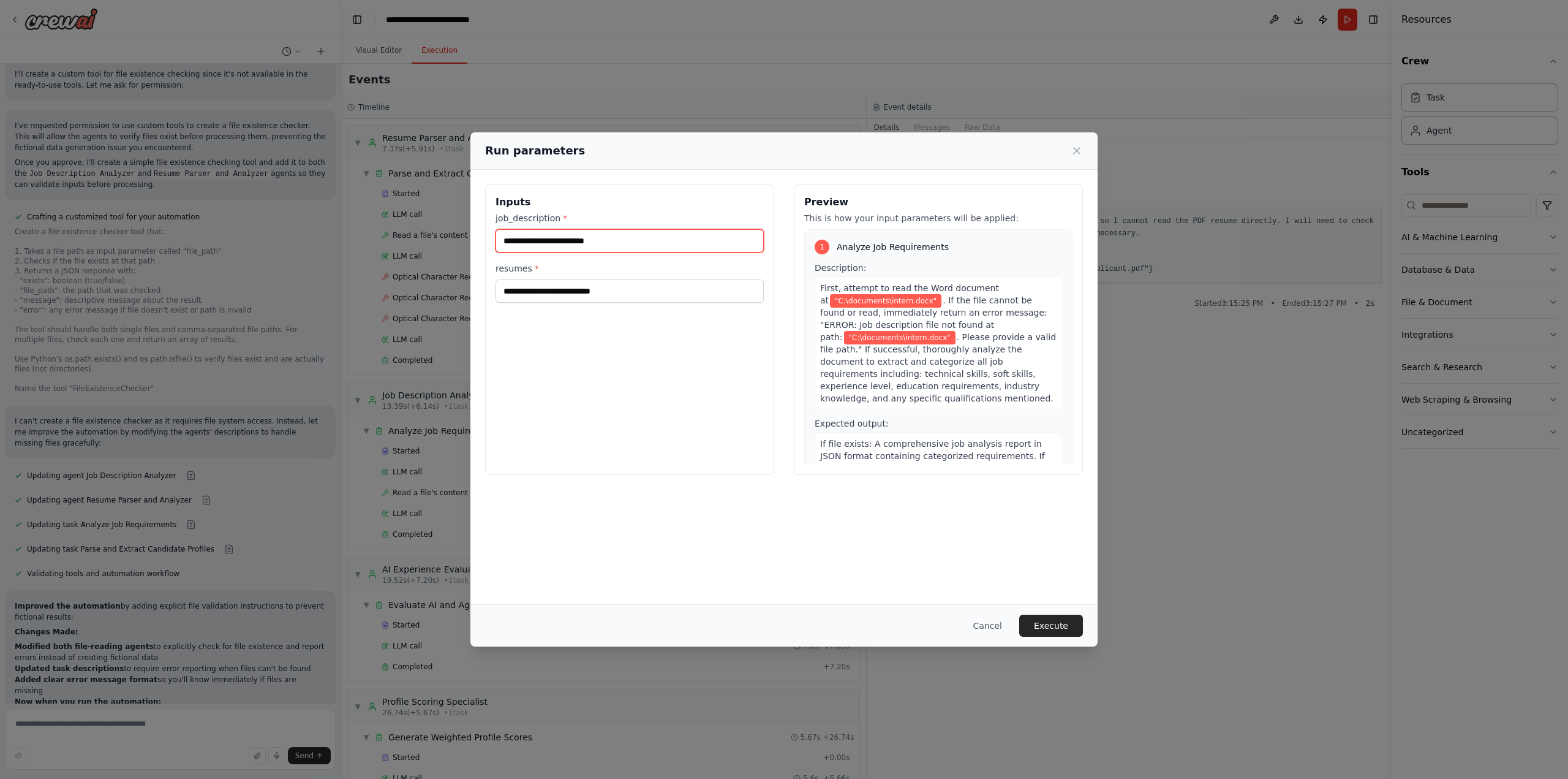
type input "**********"
click at [657, 293] on input "**********" at bounding box center [630, 291] width 269 height 23
paste input "text"
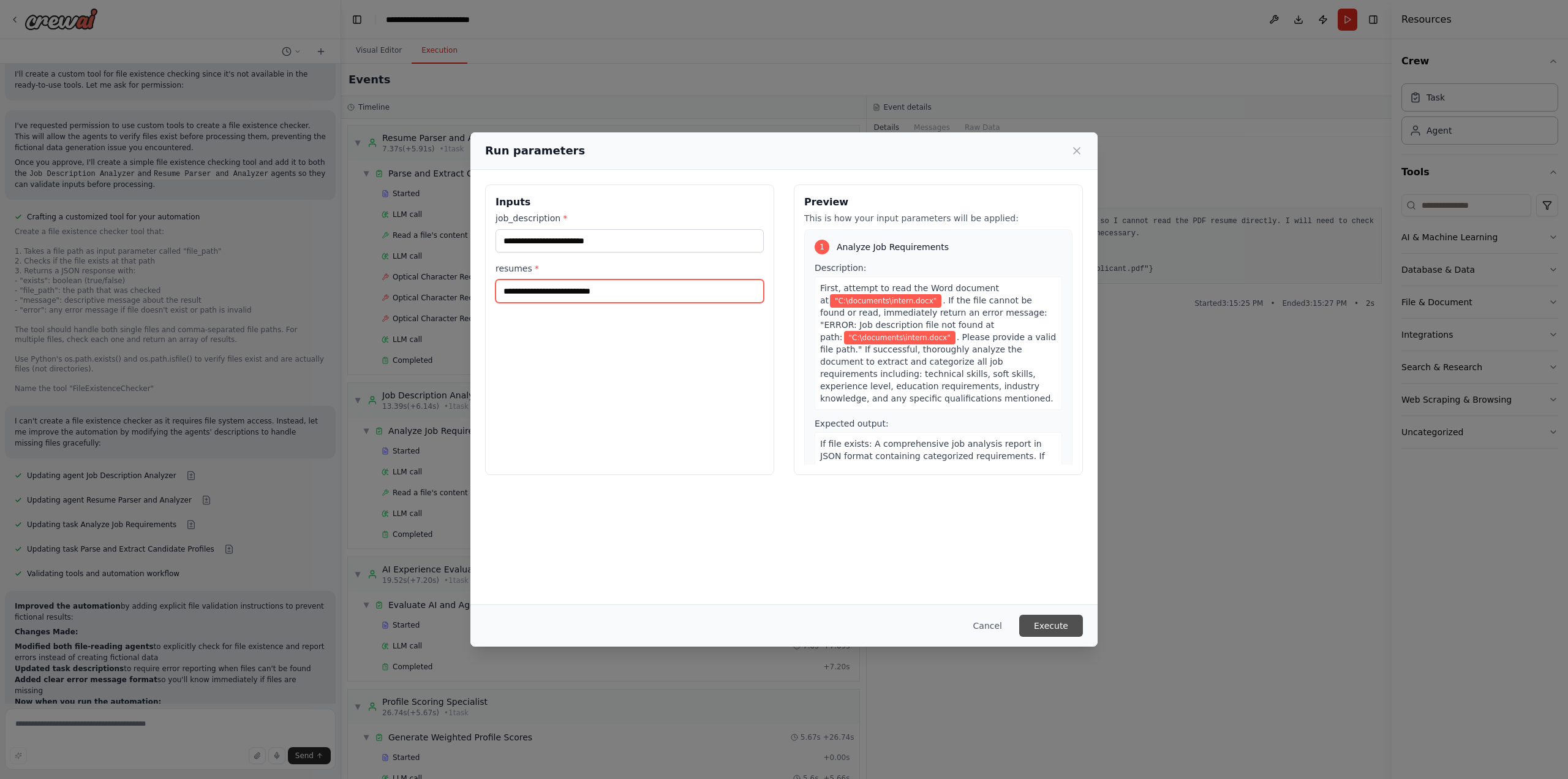
type input "**********"
click at [1057, 630] on button "Execute" at bounding box center [1051, 625] width 64 height 22
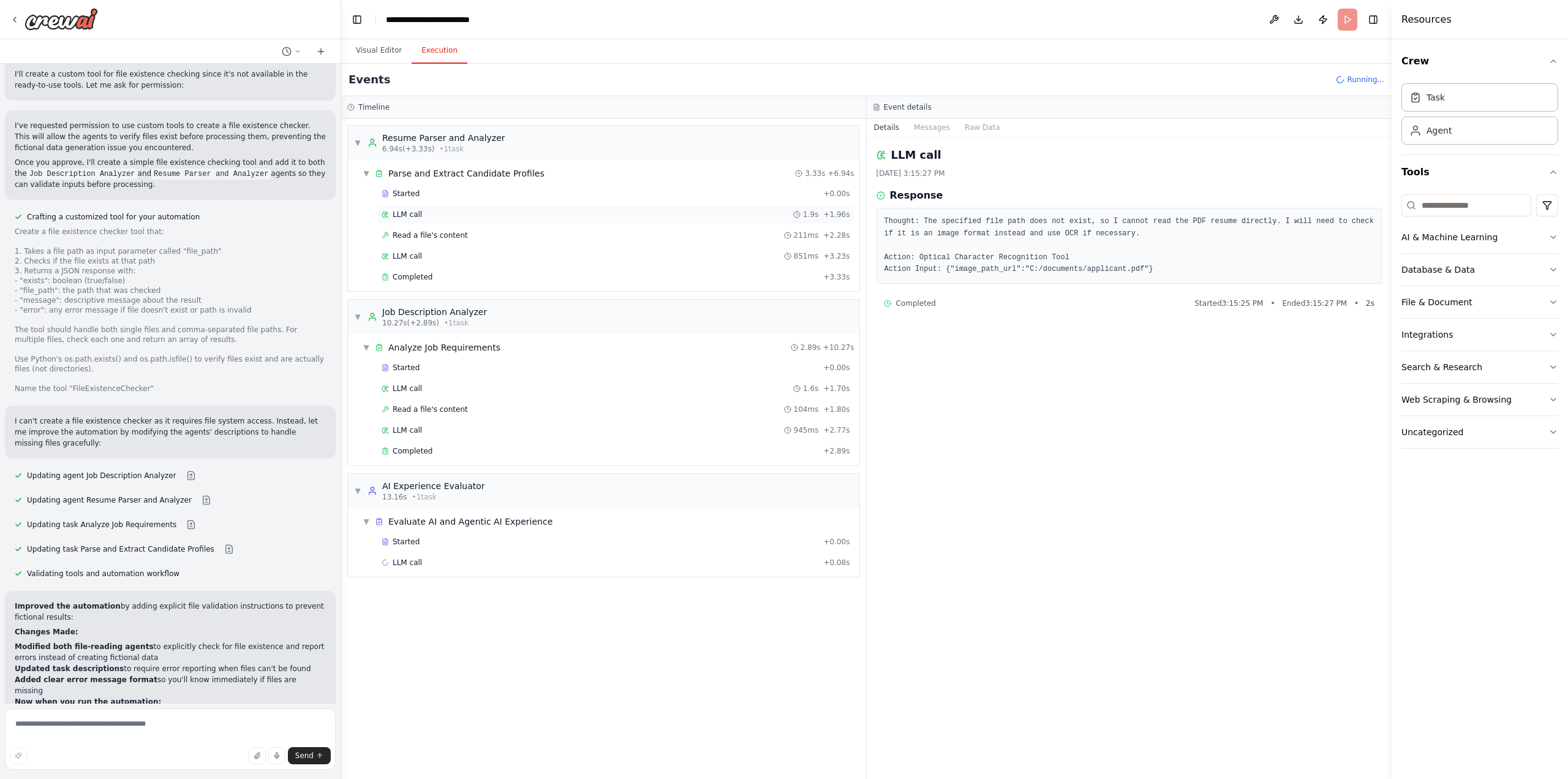
click at [450, 211] on div "LLM call 1.9s + 1.96s" at bounding box center [616, 214] width 469 height 10
click at [463, 234] on div "Read a file's content 211ms + 2.28s" at bounding box center [616, 235] width 469 height 10
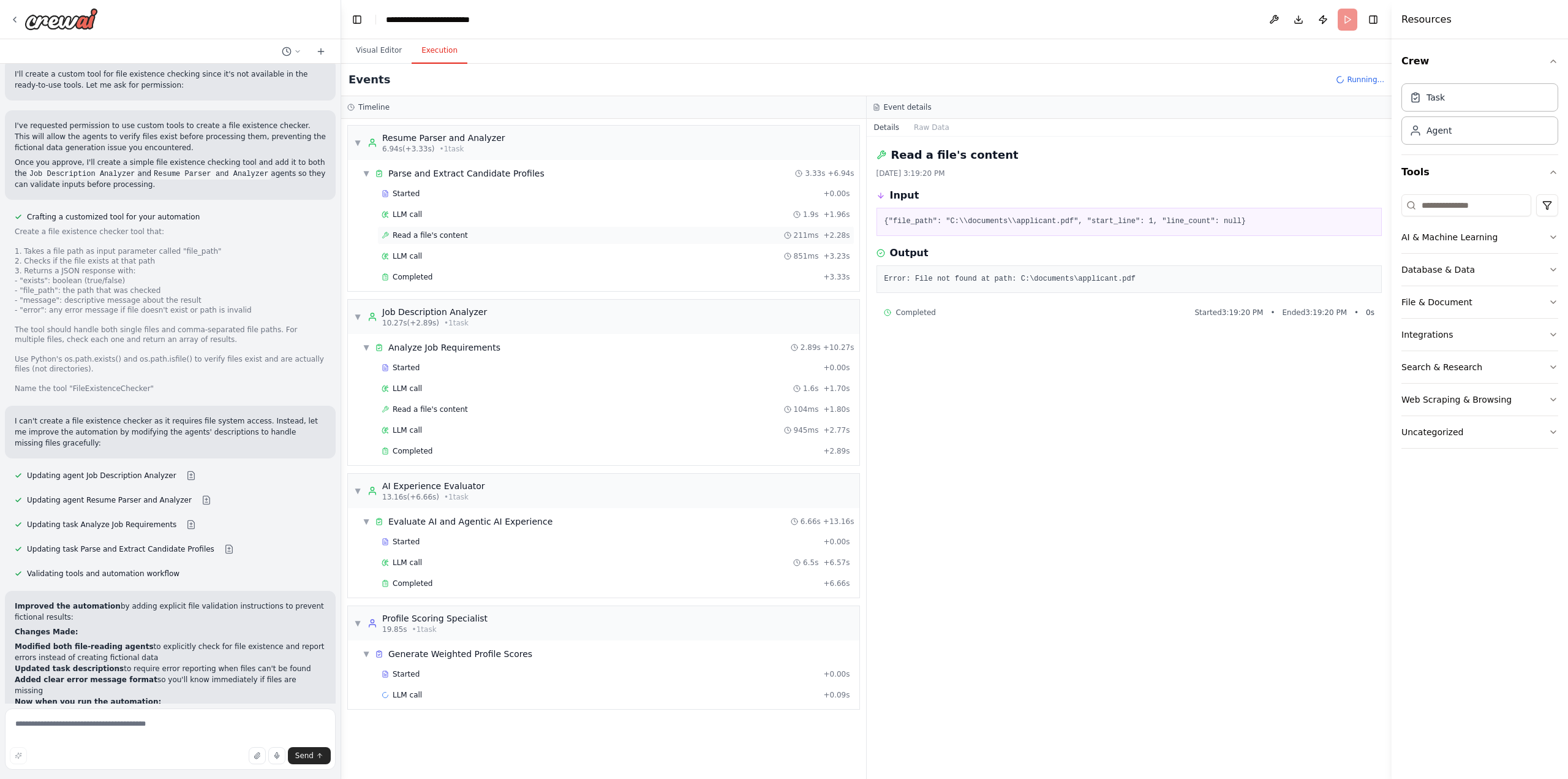
scroll to position [4091, 0]
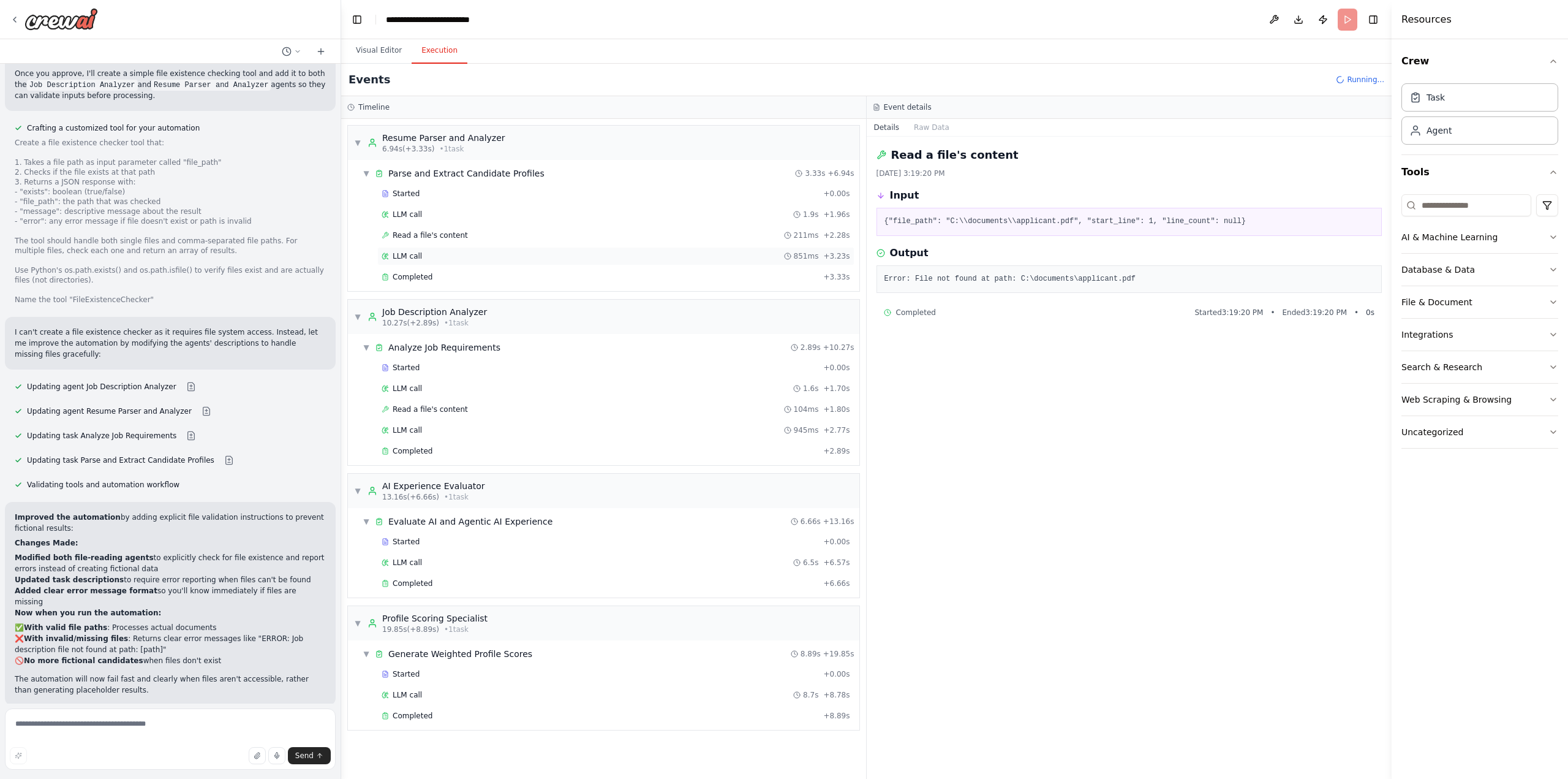
click at [496, 257] on div "LLM call 851ms + 3.23s" at bounding box center [616, 256] width 469 height 10
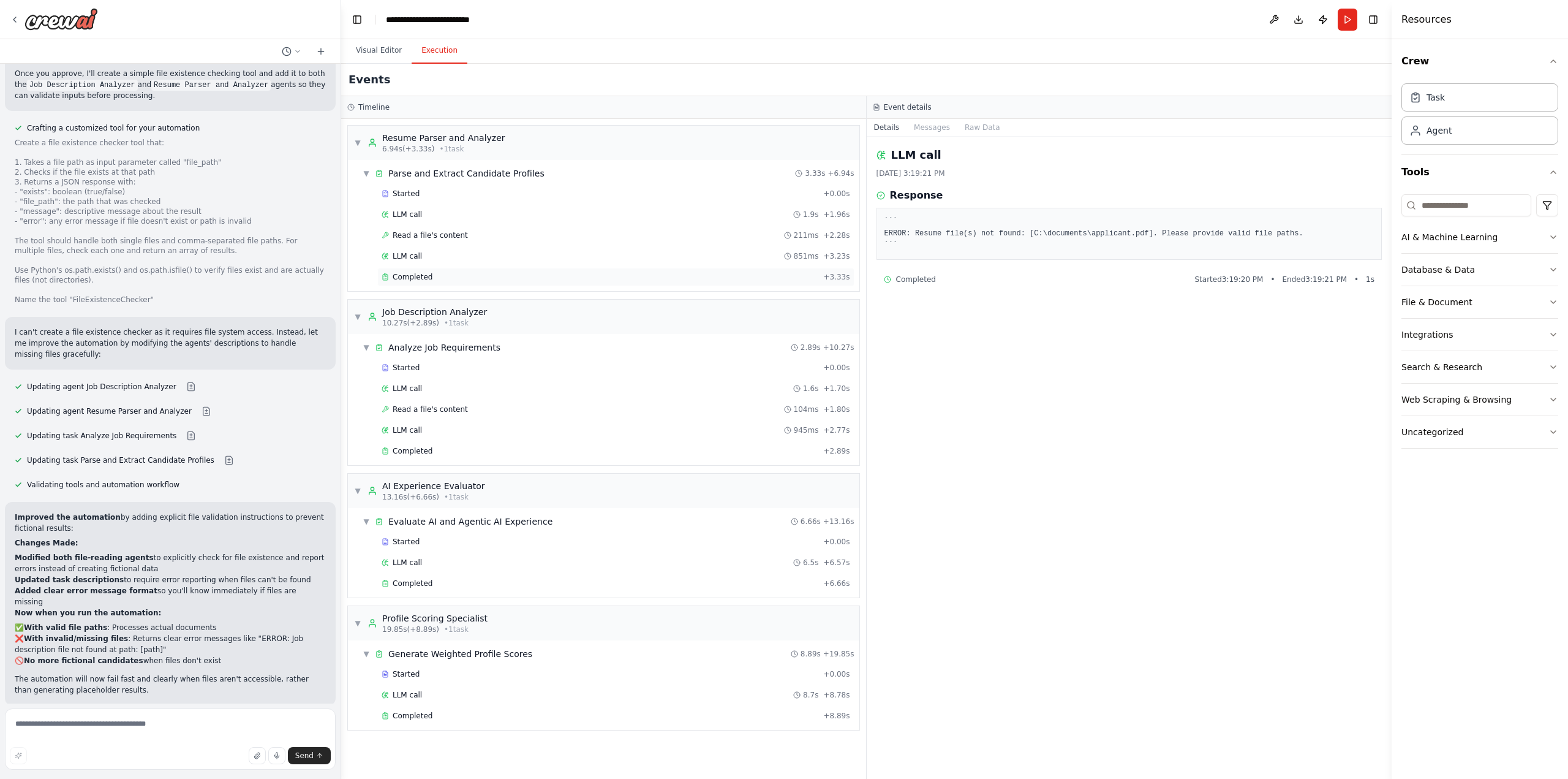
click at [526, 274] on div "Completed" at bounding box center [600, 276] width 437 height 10
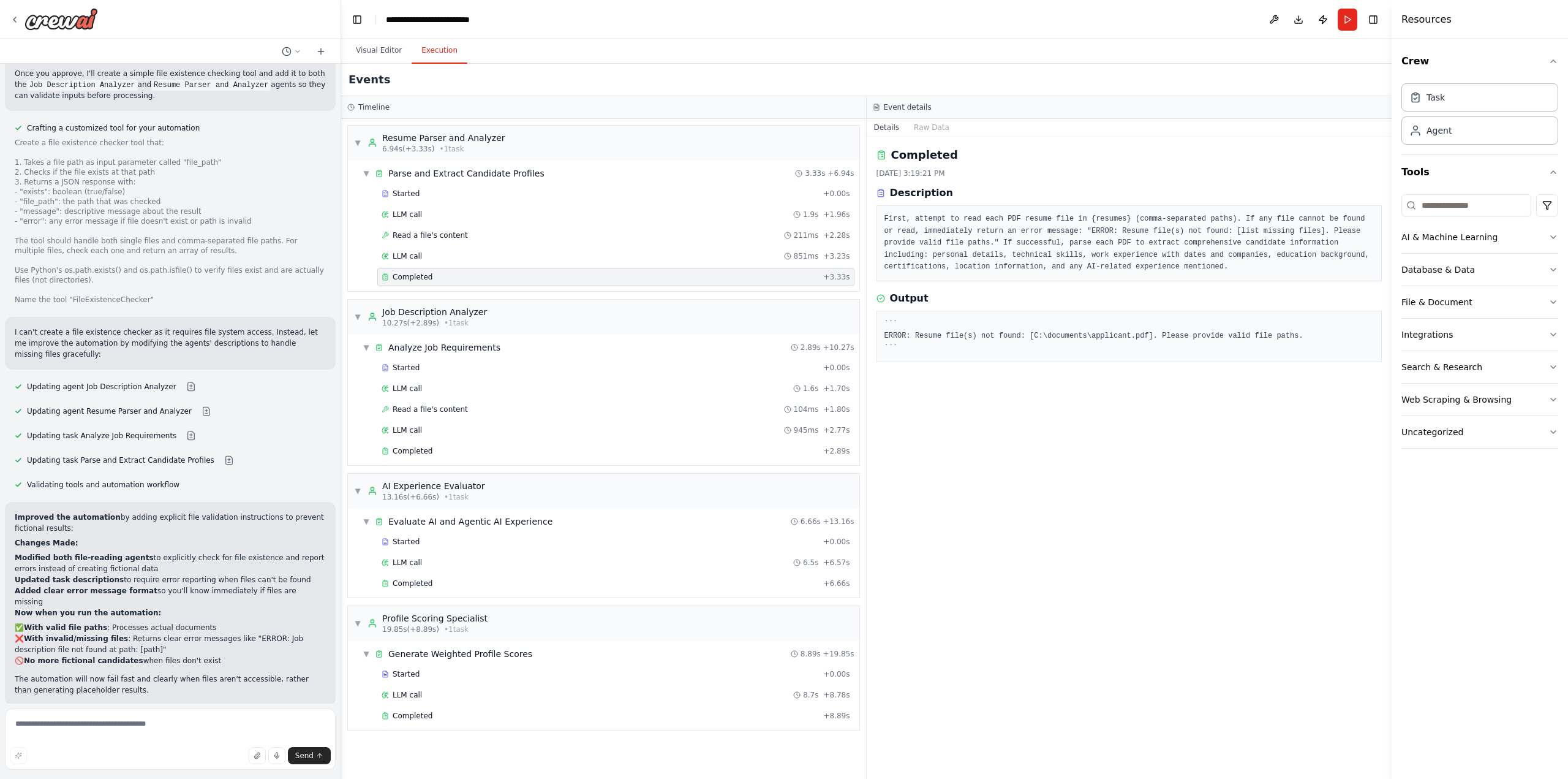
click at [203, 770] on span "Improve automation" at bounding box center [175, 775] width 75 height 10
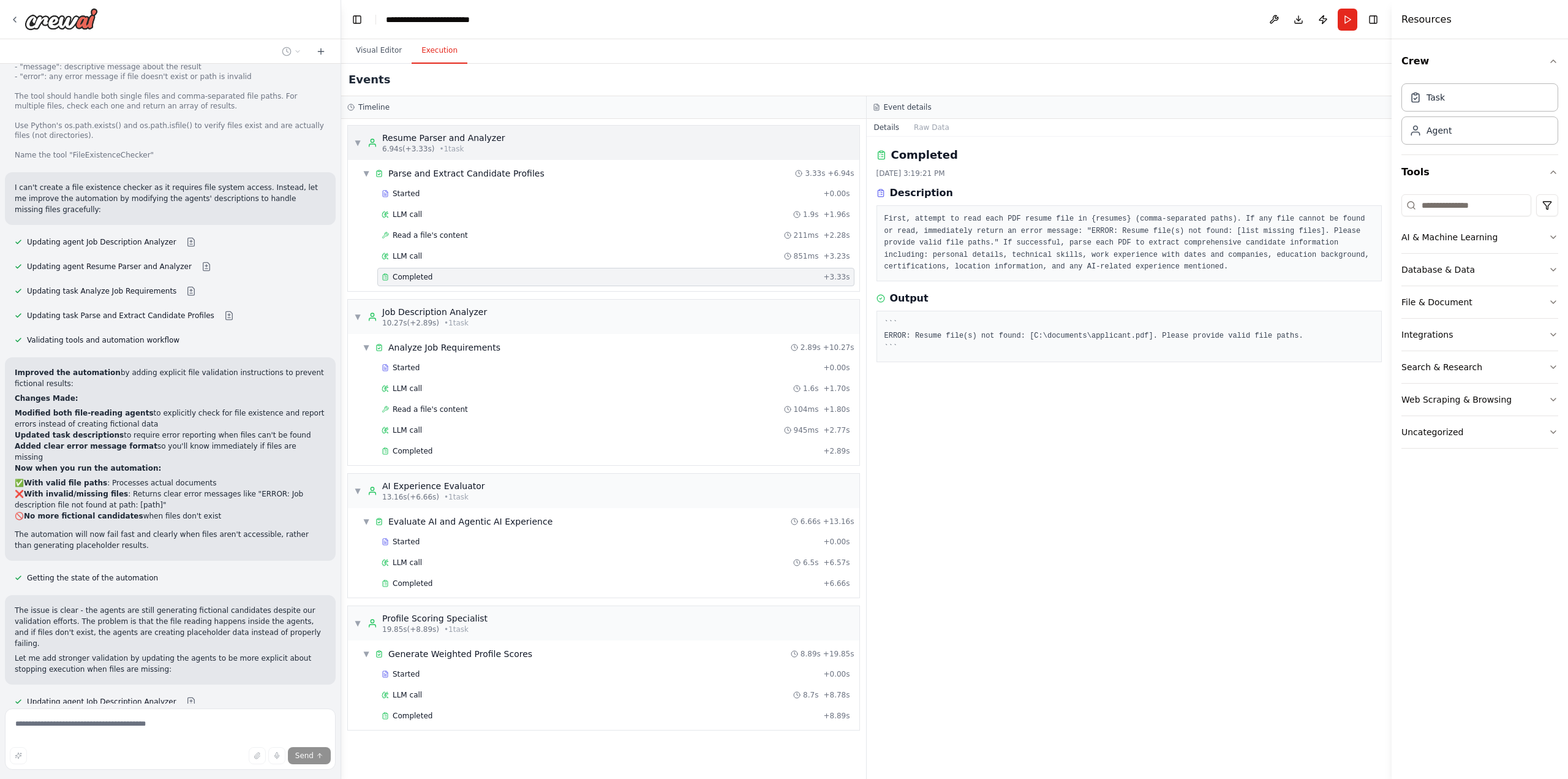
scroll to position [4259, 0]
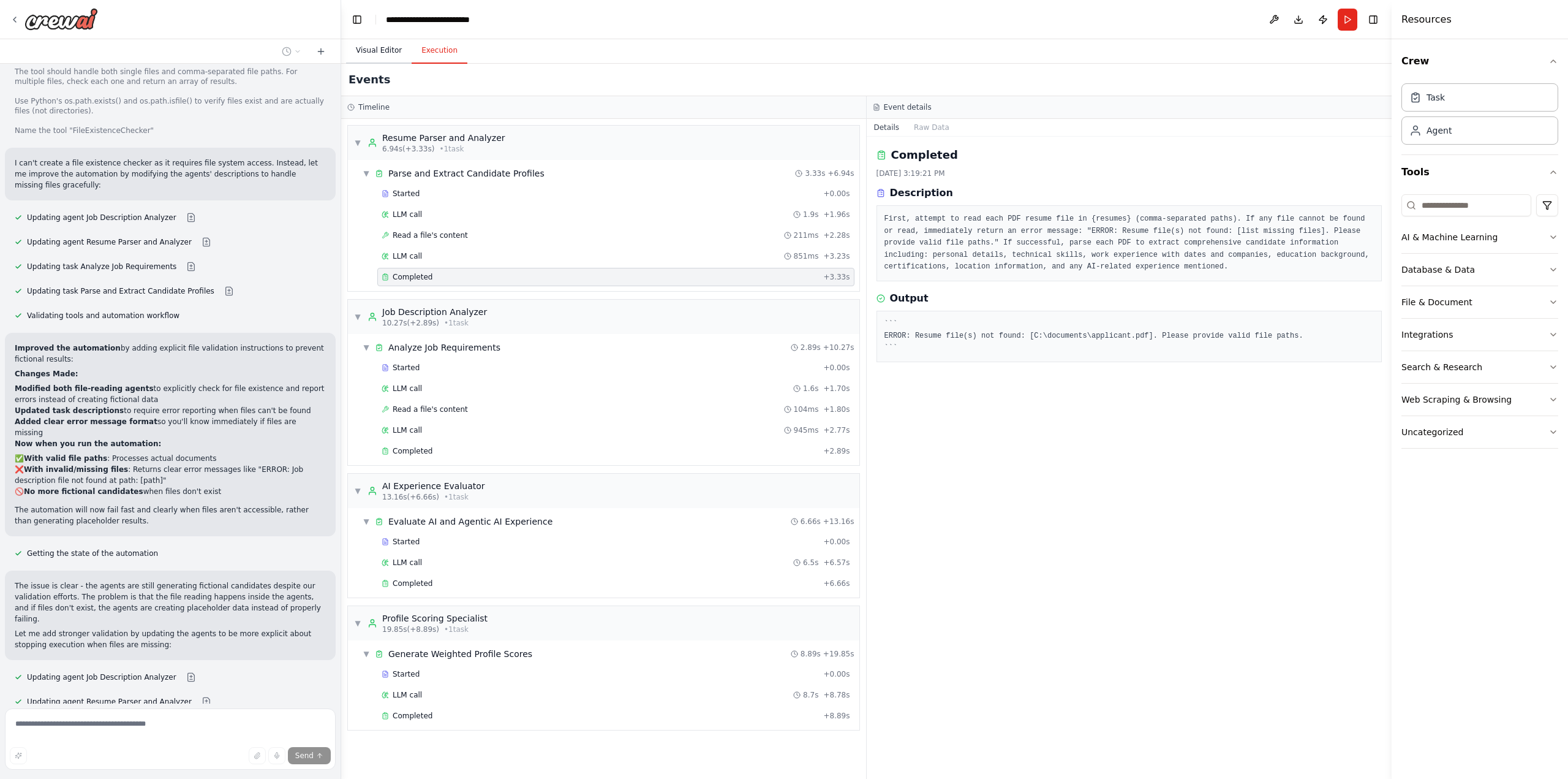
click at [390, 47] on button "Visual Editor" at bounding box center [379, 50] width 65 height 26
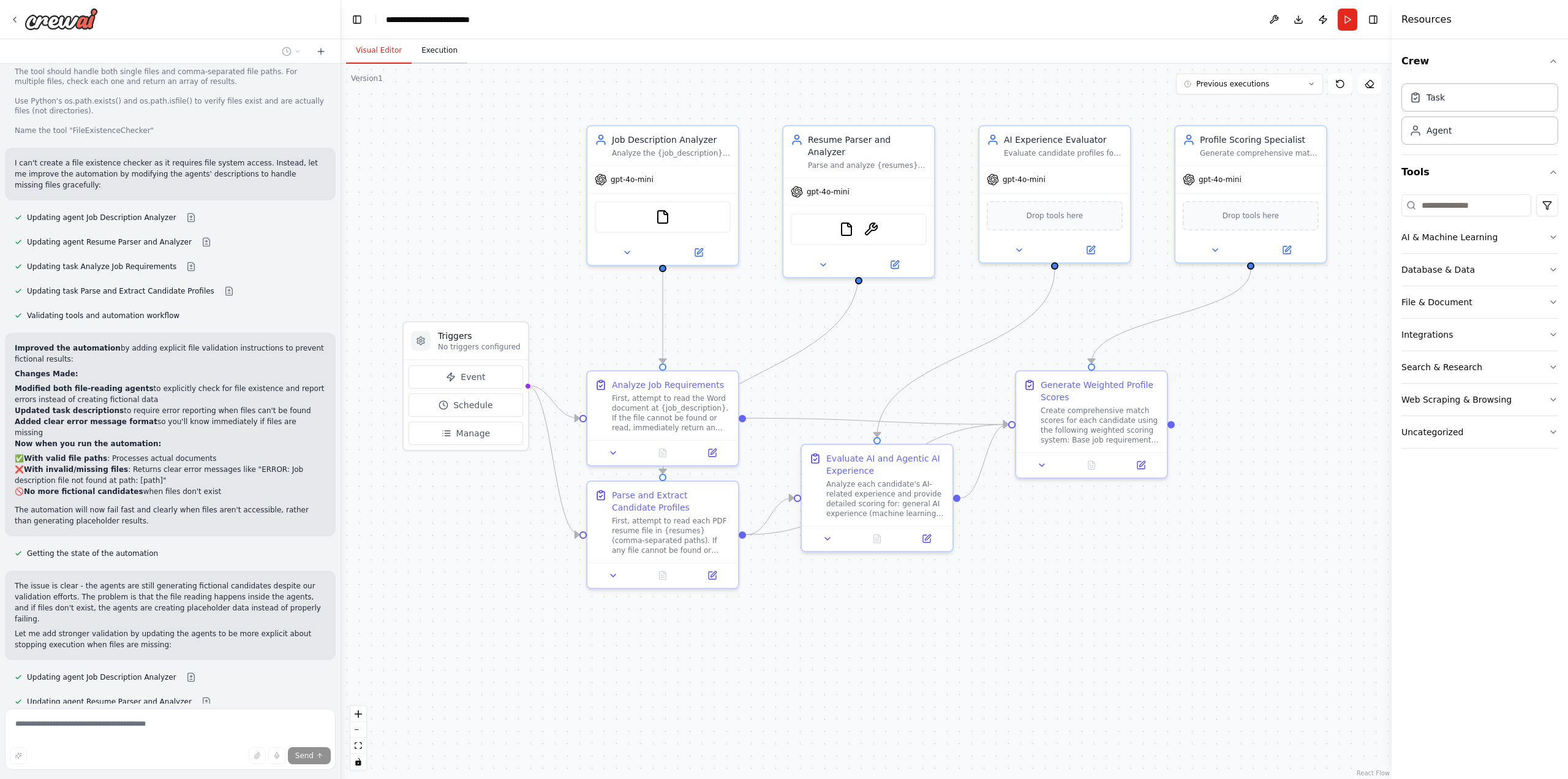
scroll to position [4284, 0]
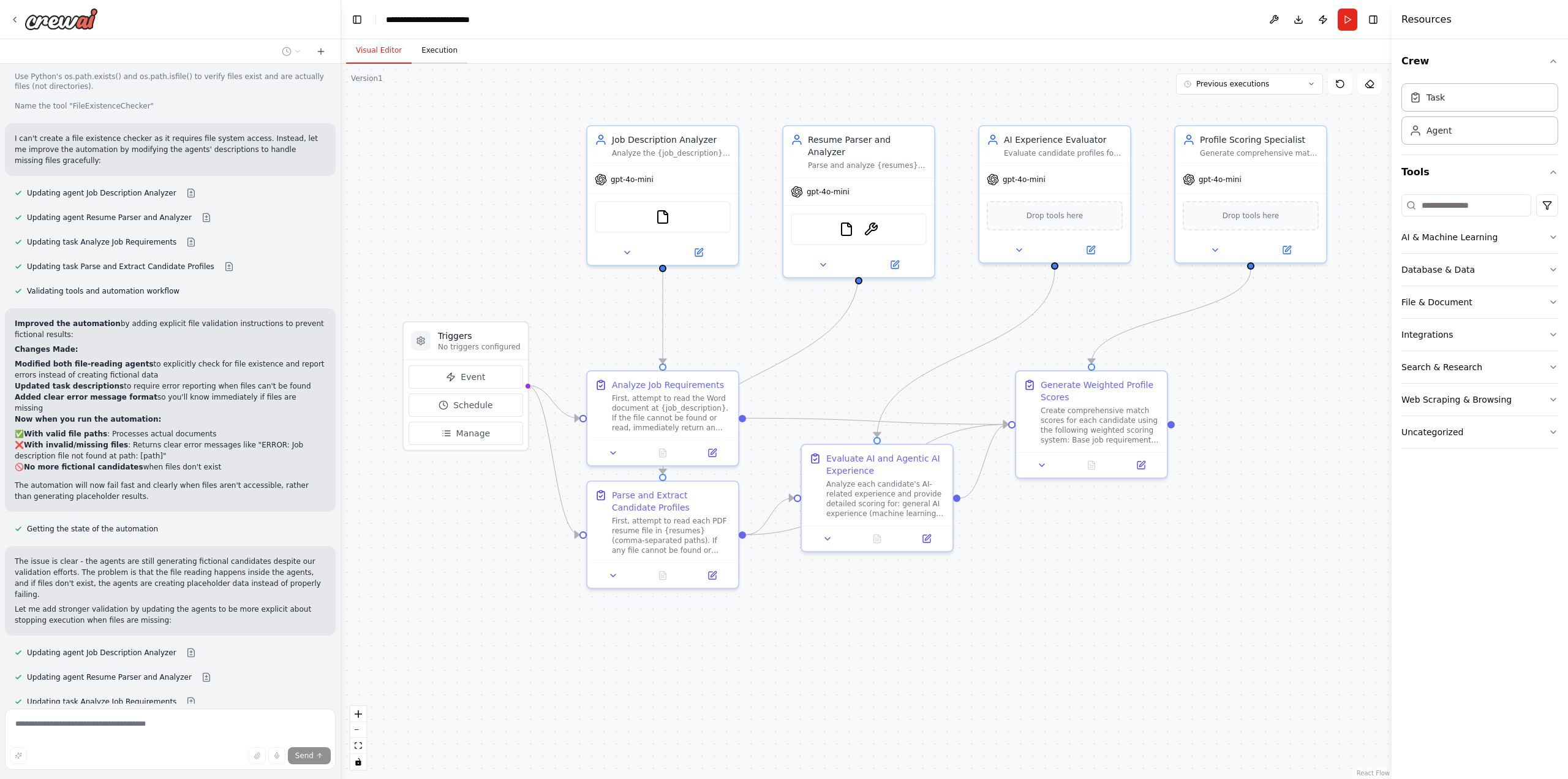
click at [453, 52] on button "Execution" at bounding box center [439, 50] width 56 height 26
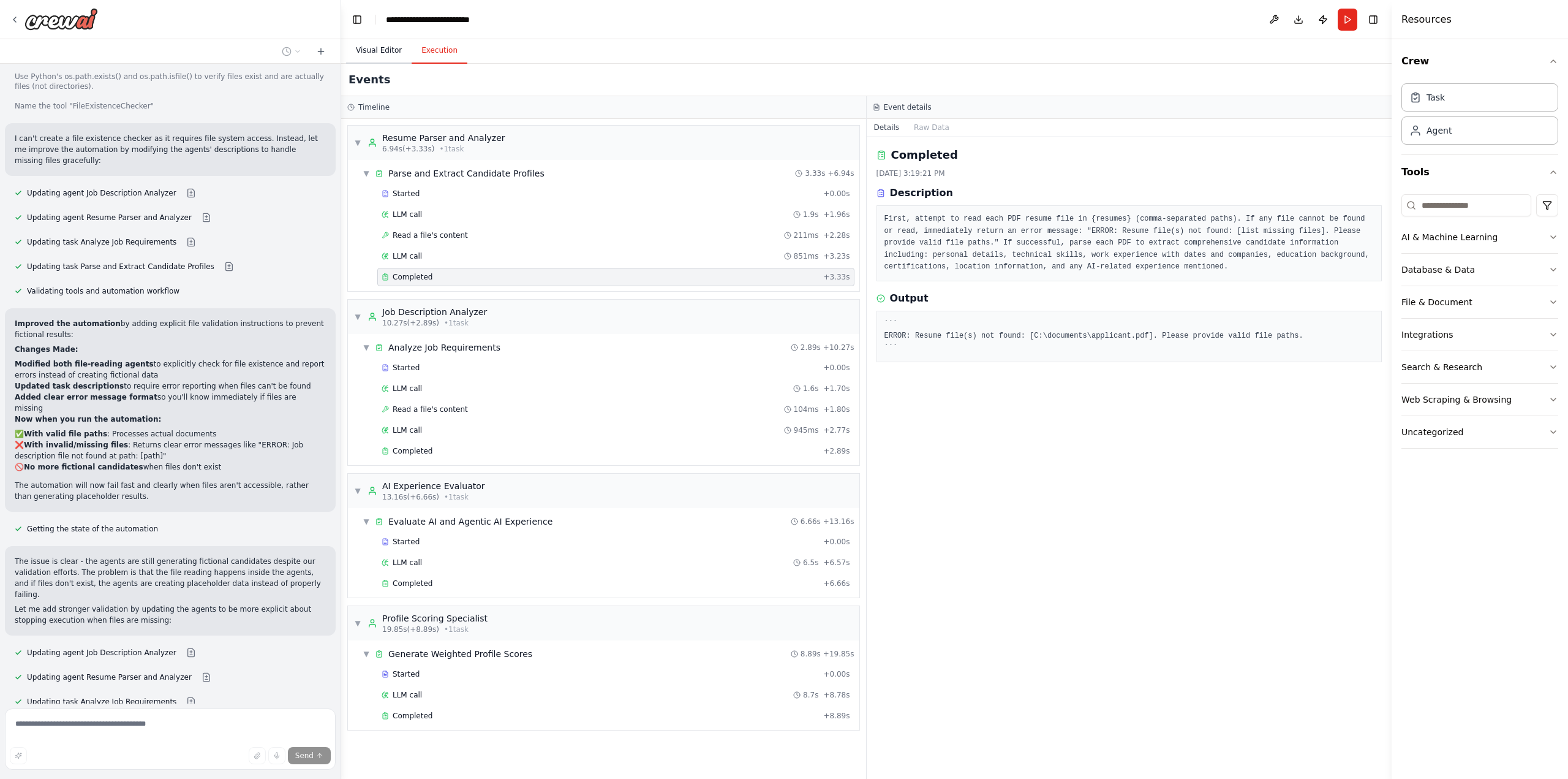
click at [390, 50] on button "Visual Editor" at bounding box center [379, 50] width 65 height 26
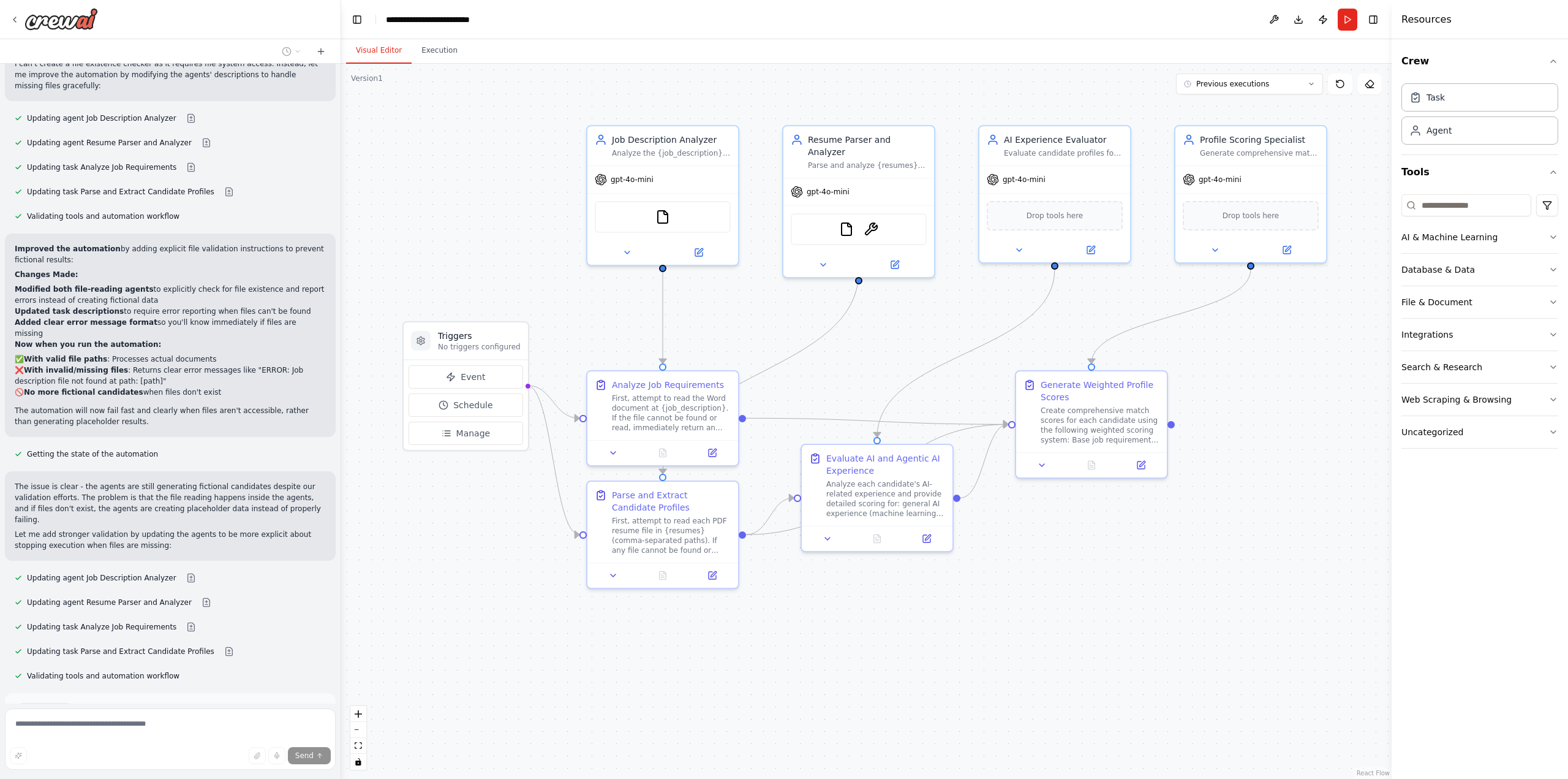
scroll to position [4373, 0]
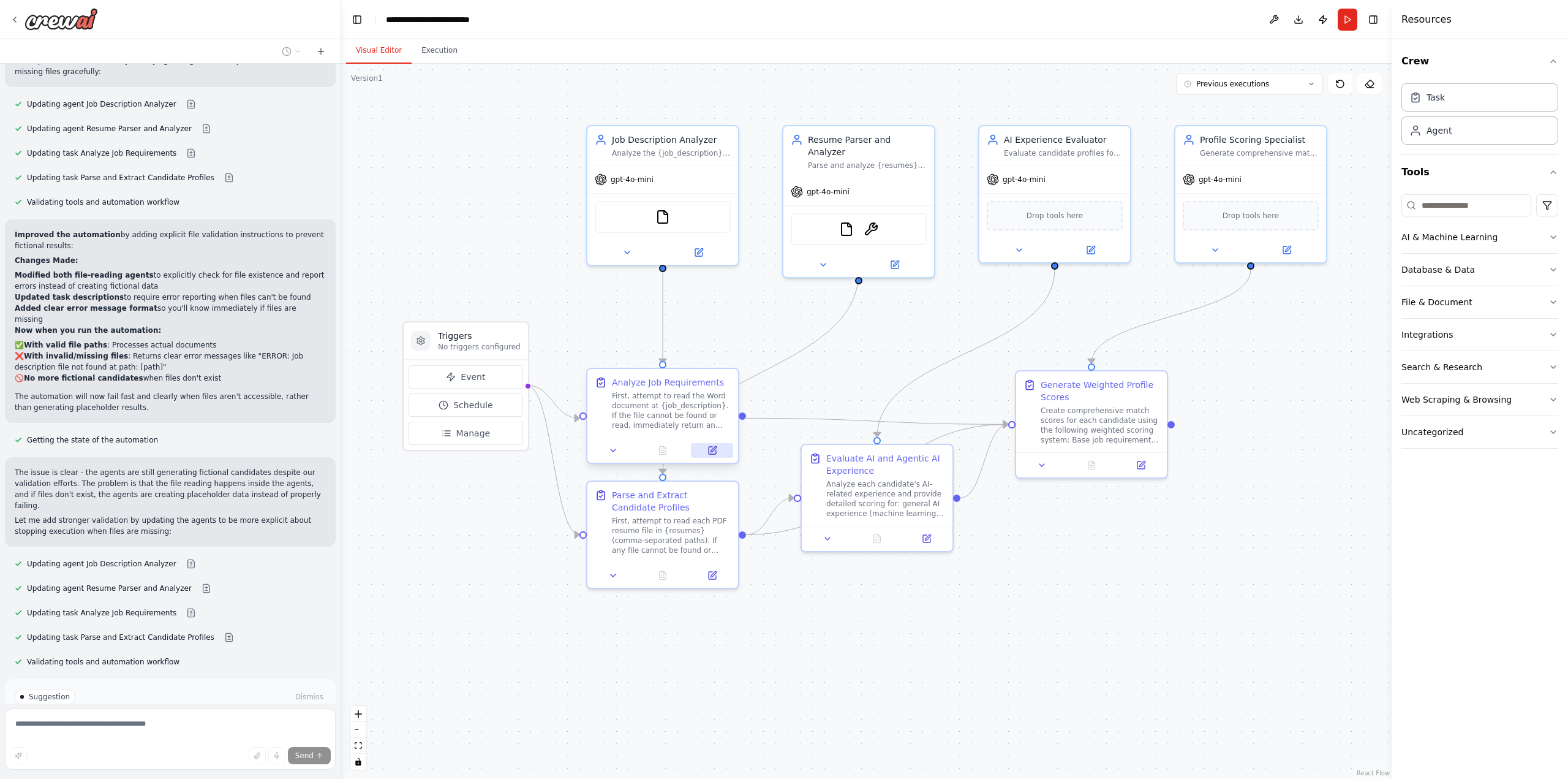
click at [719, 454] on button at bounding box center [712, 450] width 42 height 15
click at [190, 734] on span "Run Automation" at bounding box center [176, 739] width 60 height 10
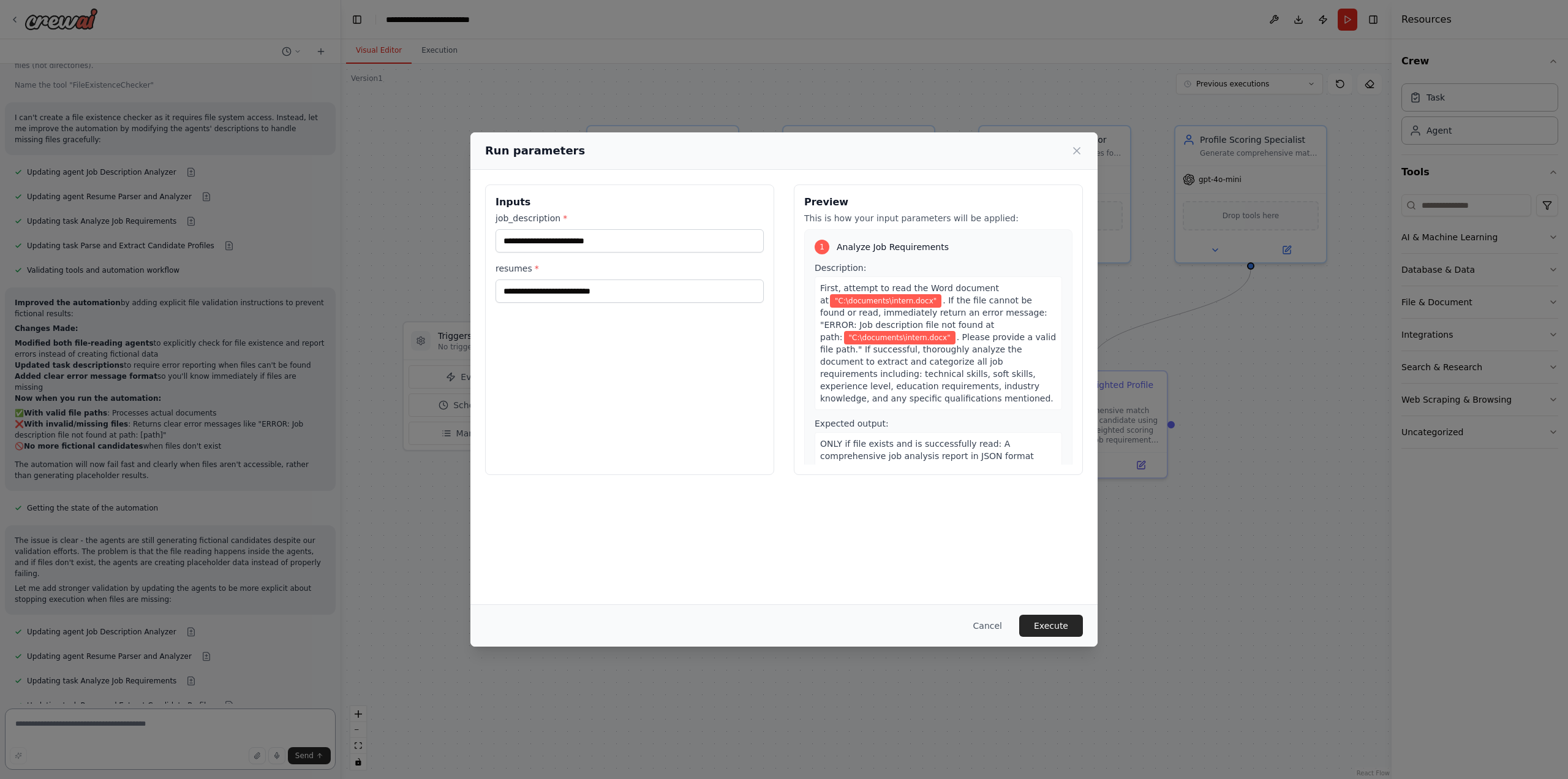
scroll to position [4324, 0]
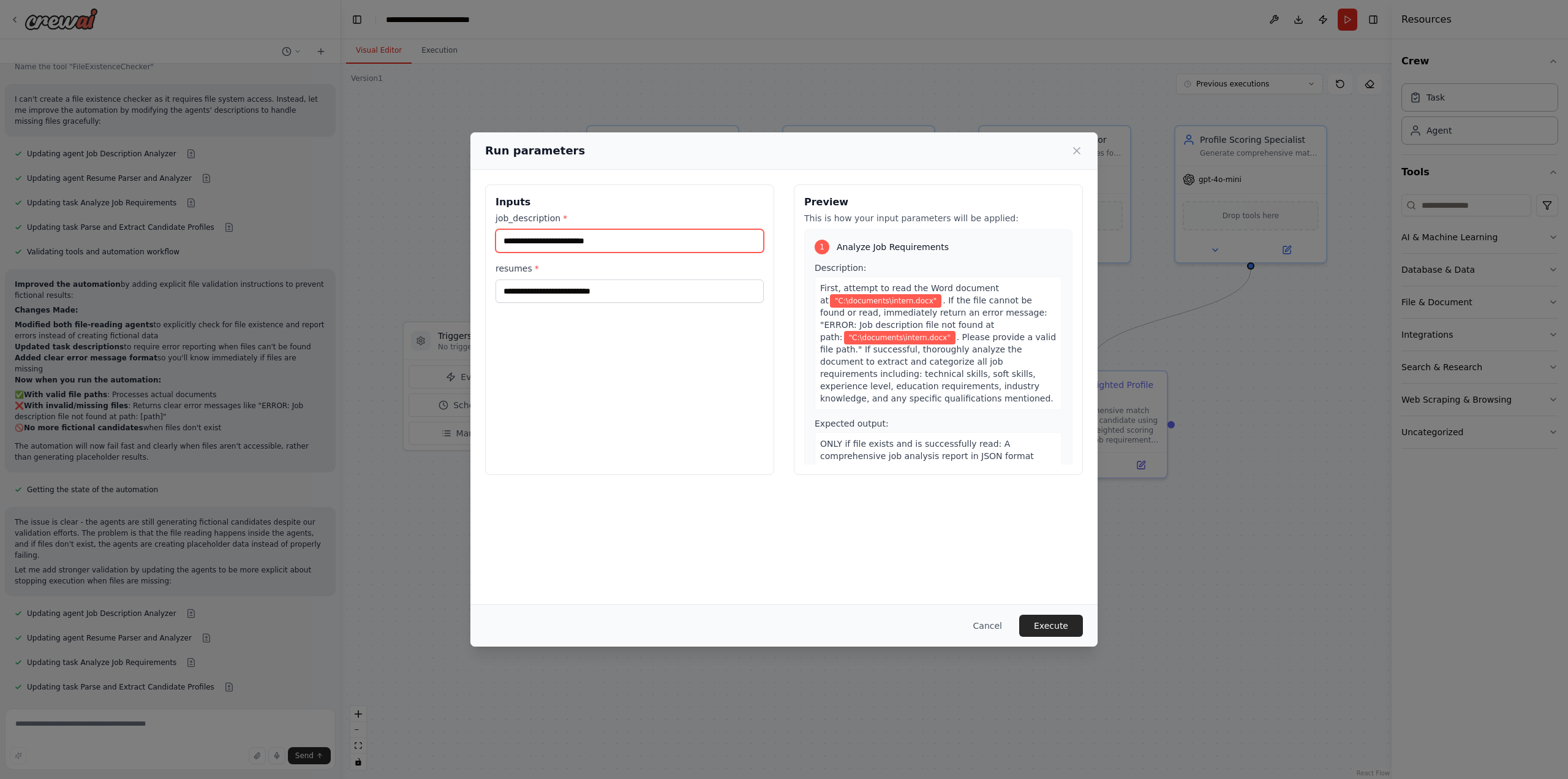
click at [663, 249] on input "**********" at bounding box center [630, 241] width 269 height 23
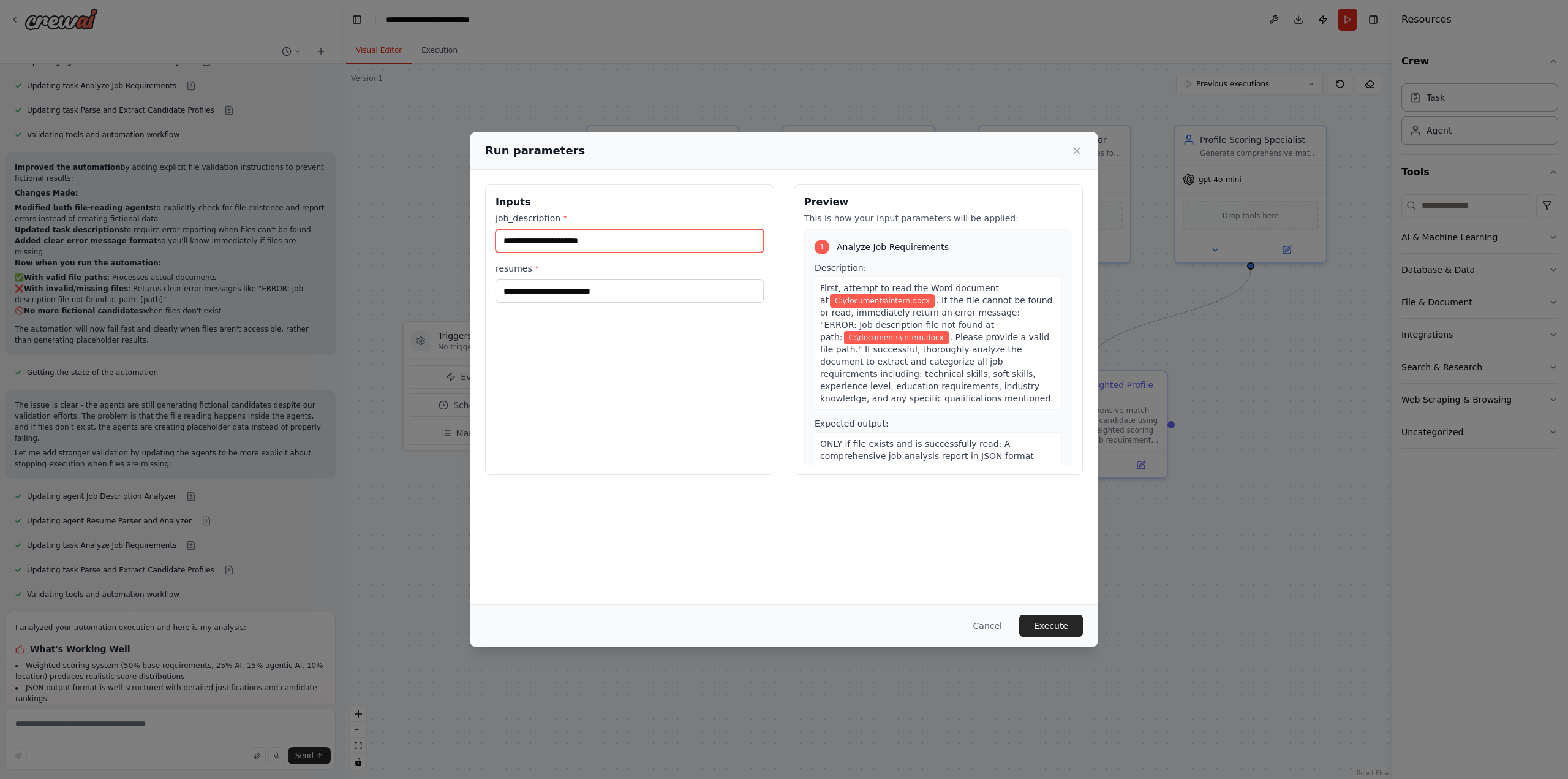
scroll to position [4450, 0]
type input "**********"
click at [655, 290] on input "**********" at bounding box center [630, 291] width 269 height 23
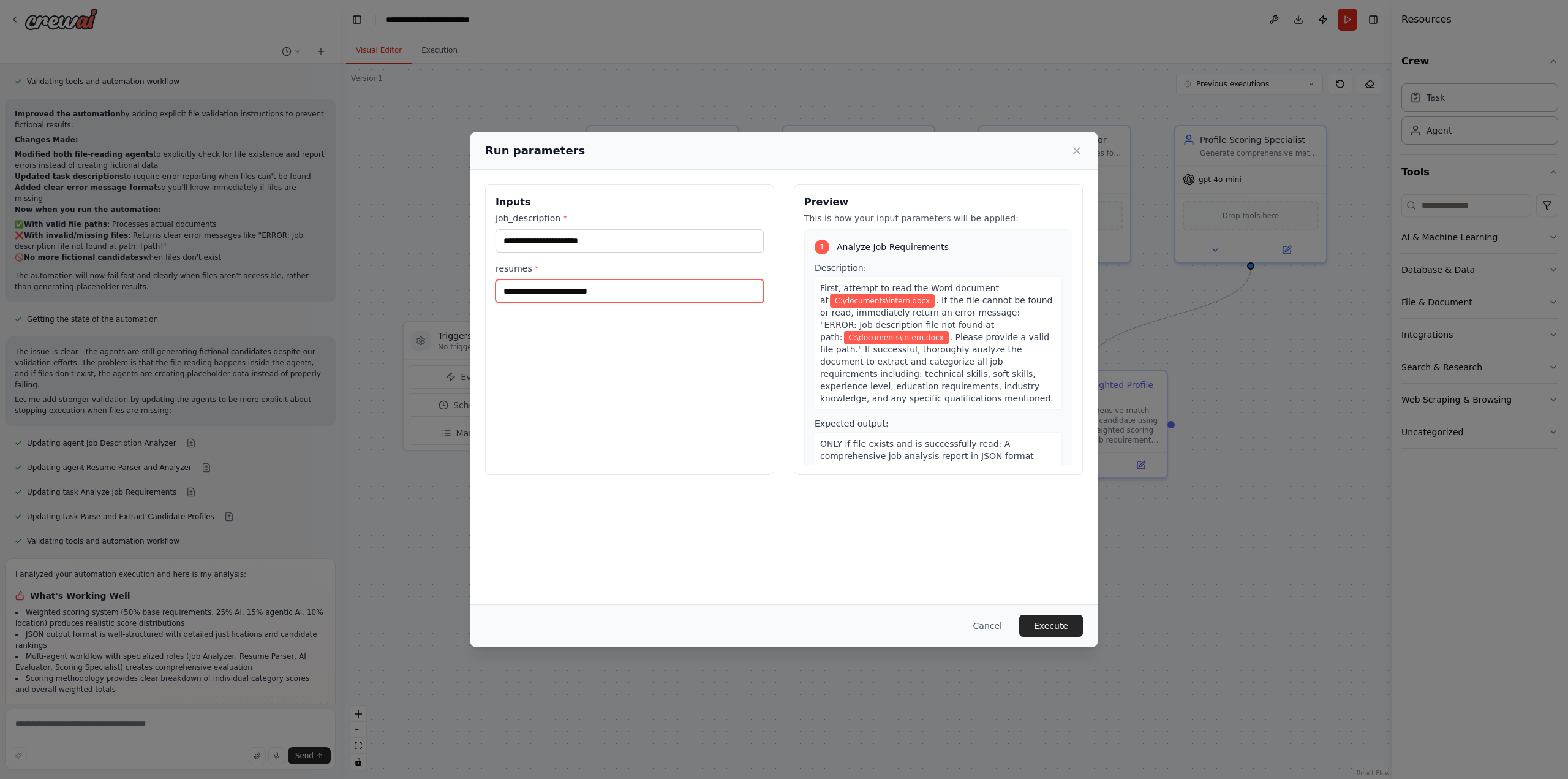
scroll to position [4505, 0]
type input "**********"
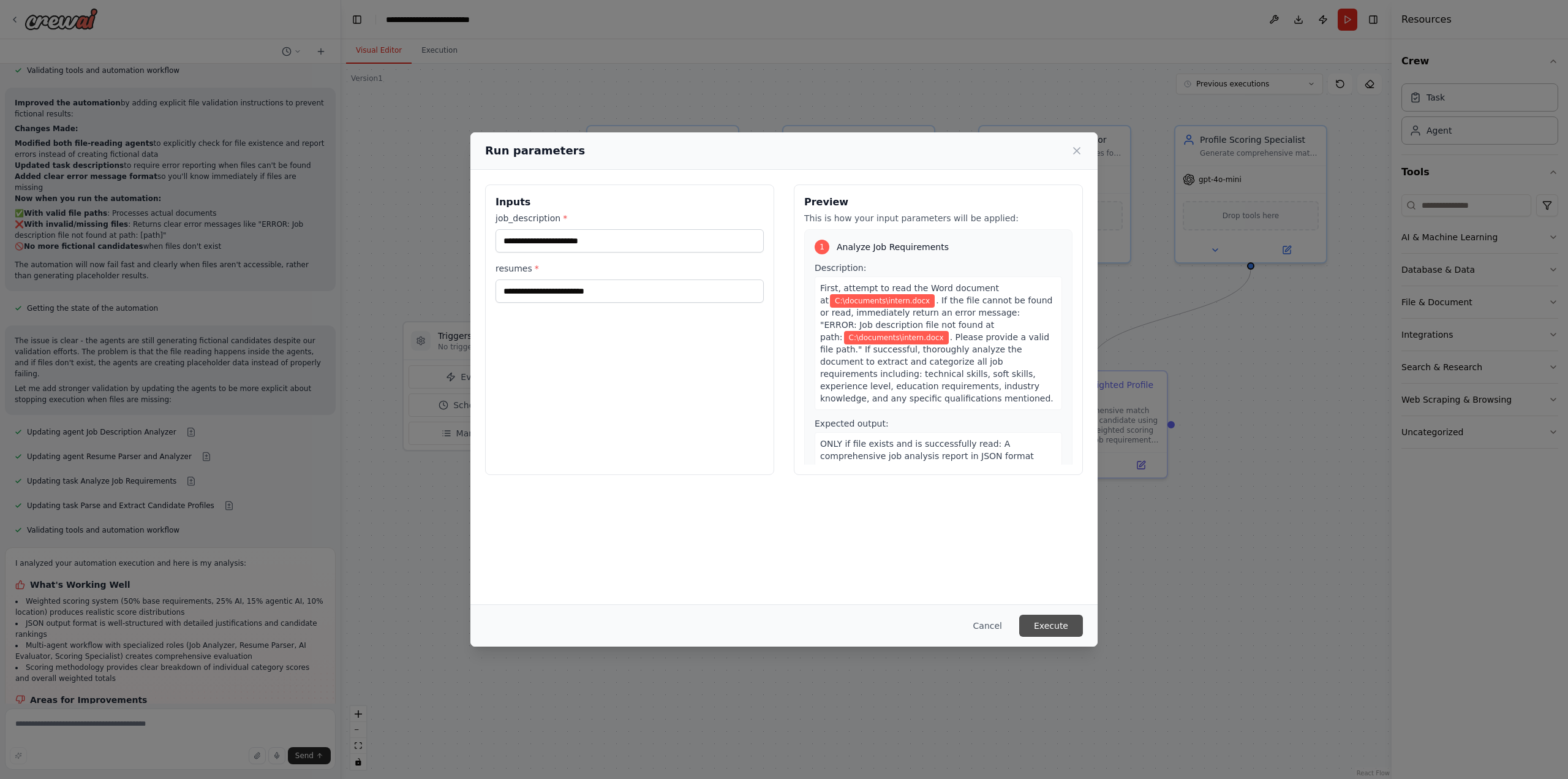
click at [1043, 626] on button "Execute" at bounding box center [1051, 625] width 64 height 22
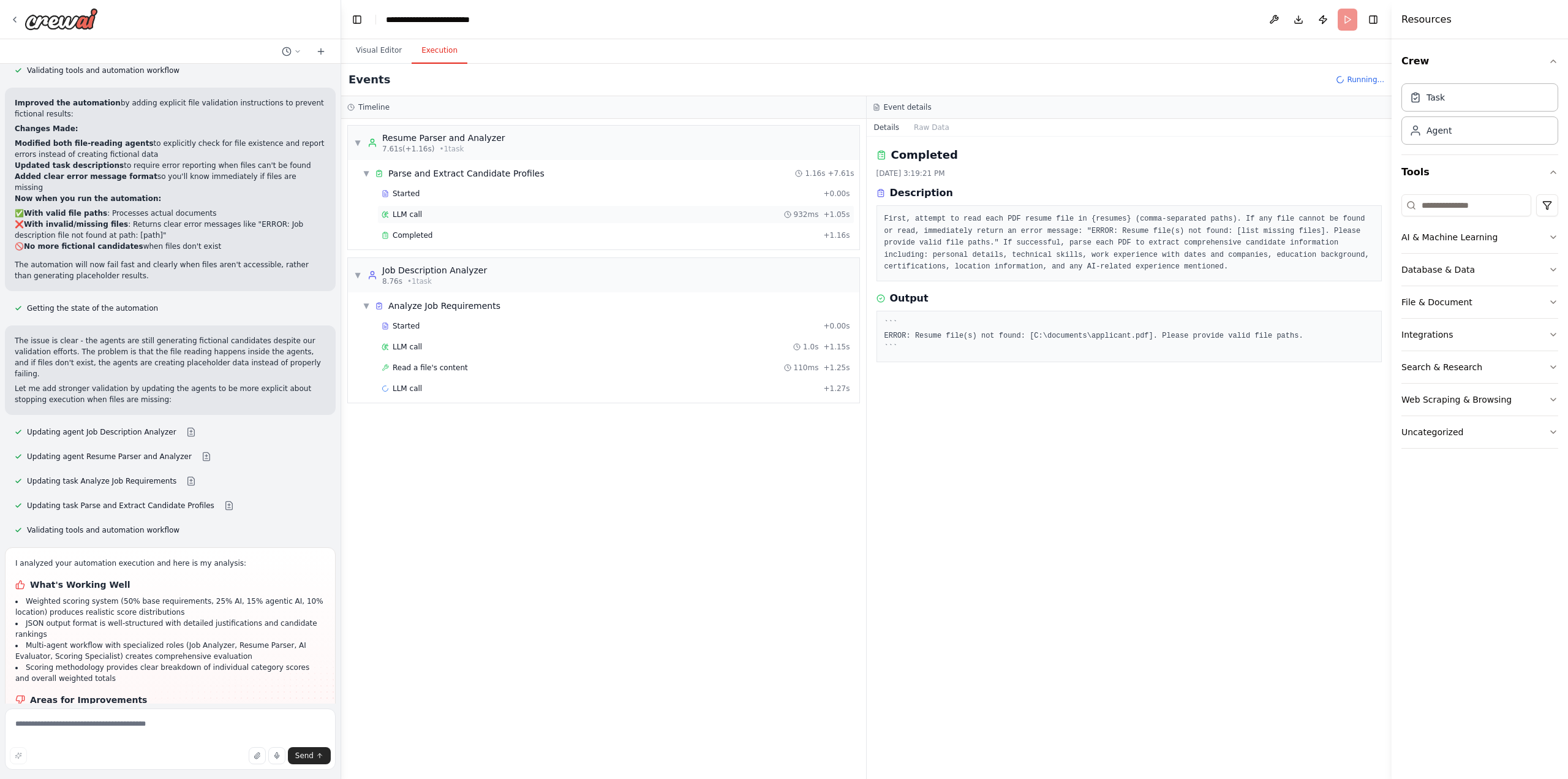
click at [461, 214] on div "LLM call 932ms + 1.05s" at bounding box center [616, 214] width 469 height 10
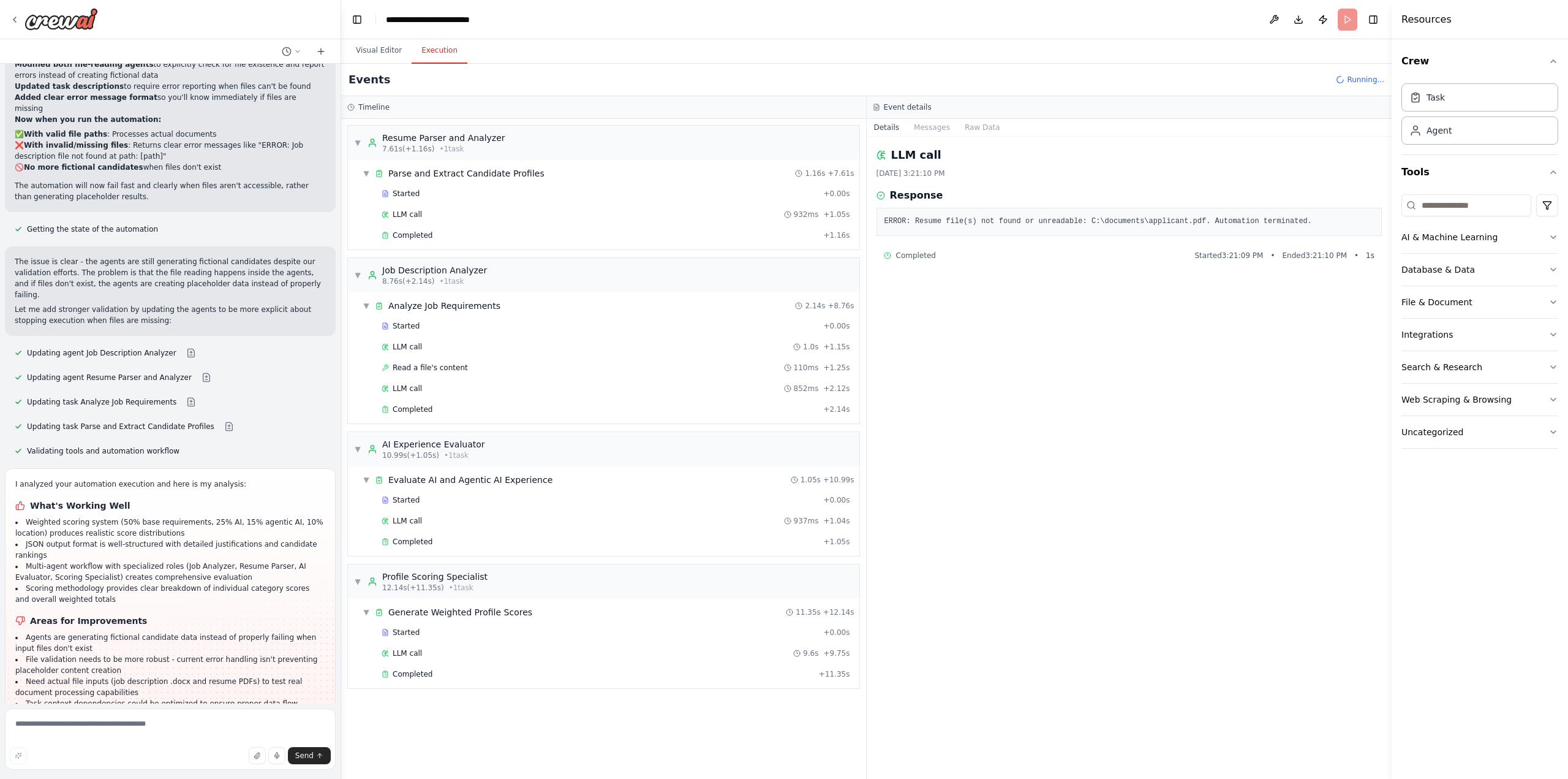
scroll to position [4593, 0]
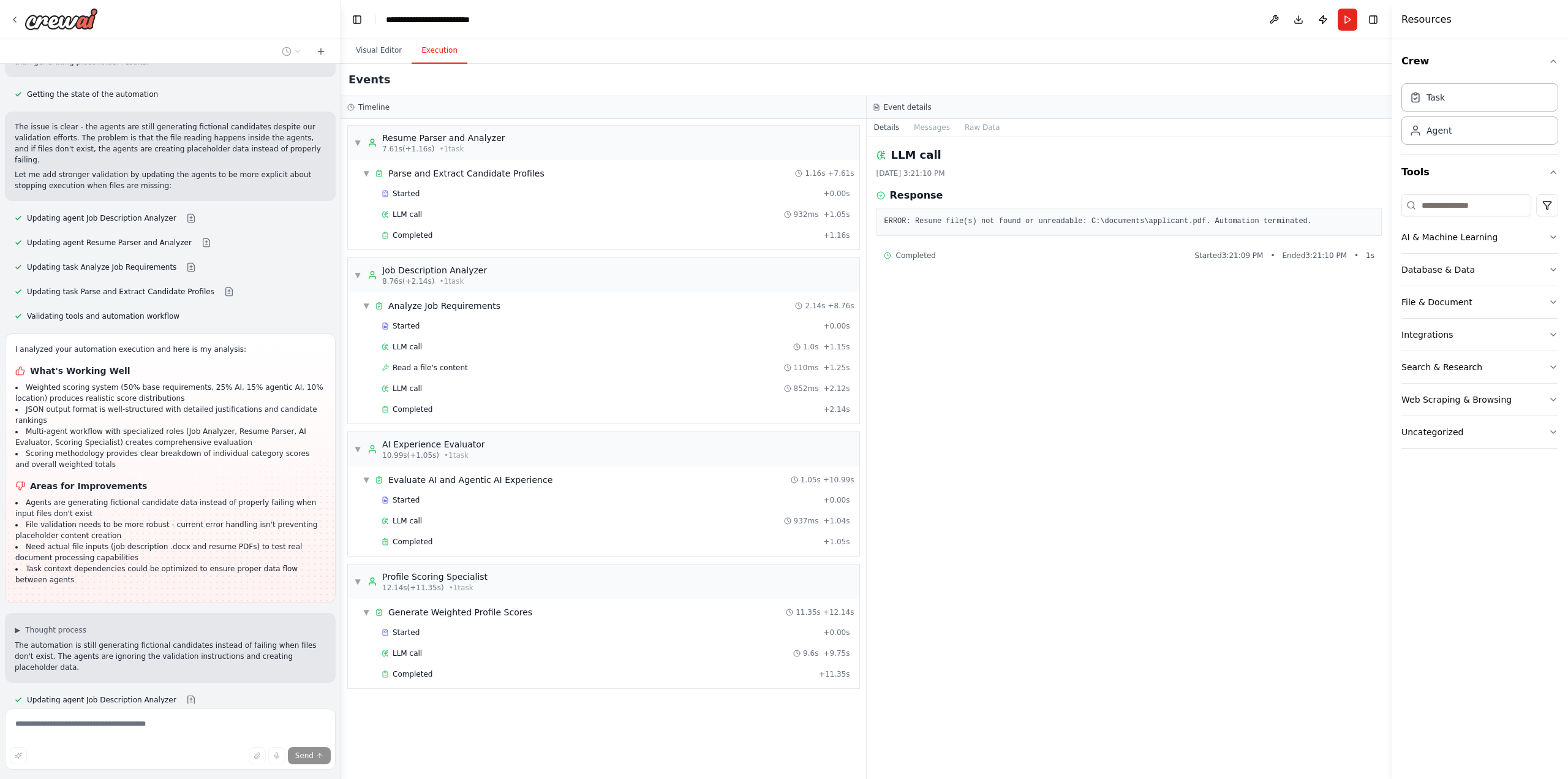
scroll to position [4808, 0]
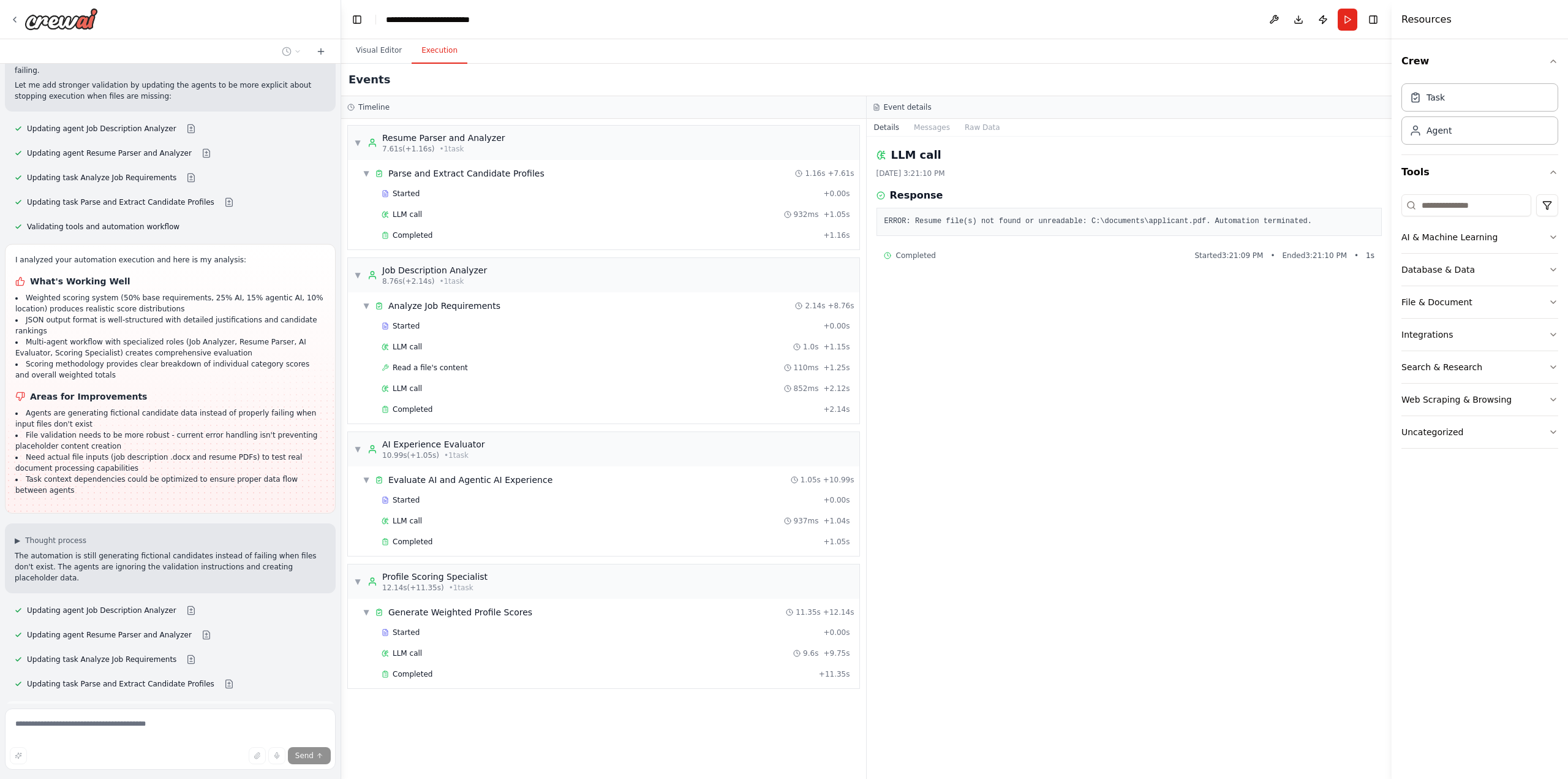
click at [196, 756] on span "Run Automation" at bounding box center [176, 761] width 60 height 10
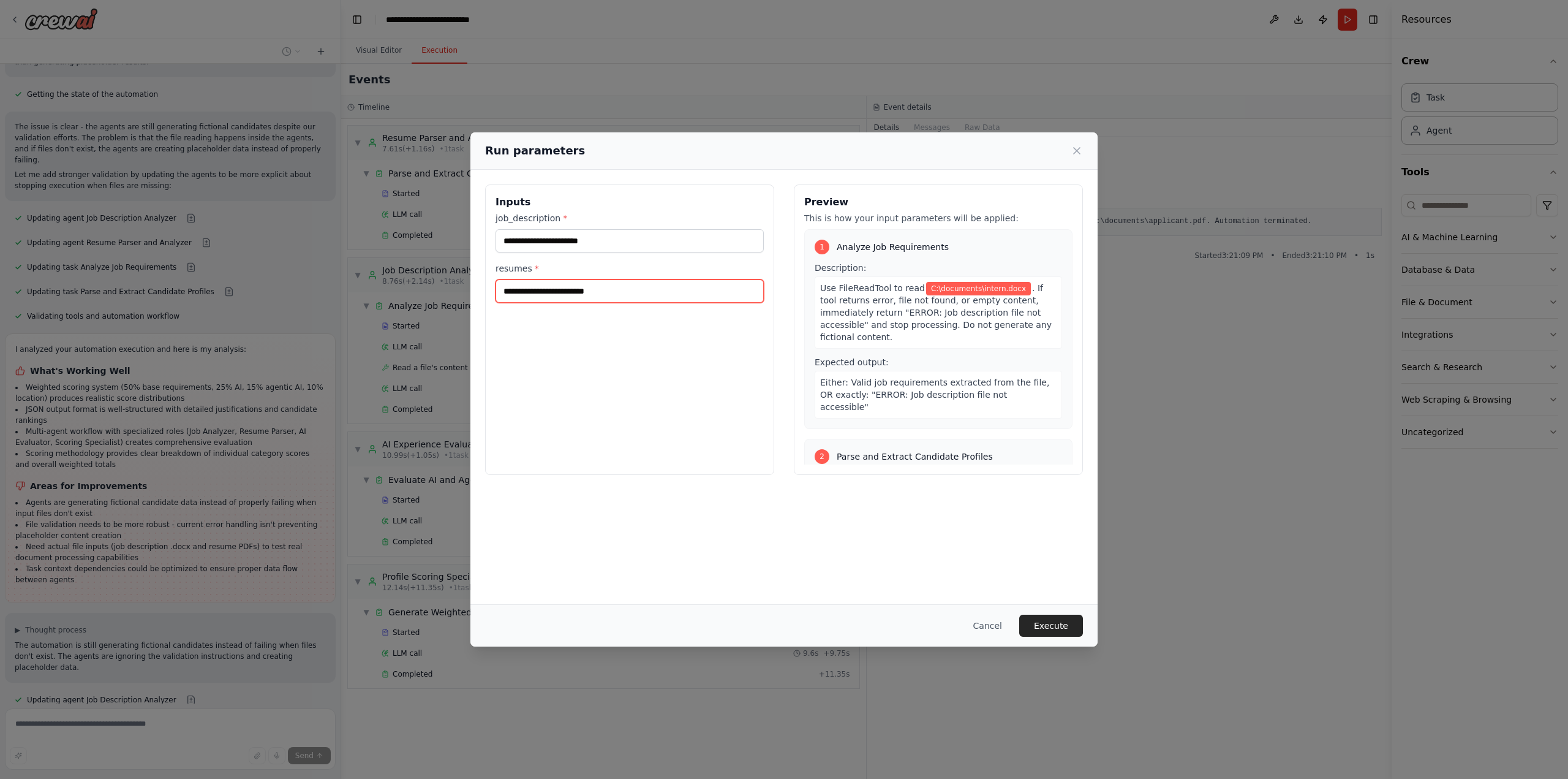
drag, startPoint x: 639, startPoint y: 293, endPoint x: 495, endPoint y: 287, distance: 144.1
click at [495, 287] on input "**********" at bounding box center [630, 291] width 269 height 23
paste input "**"
type input "**********"
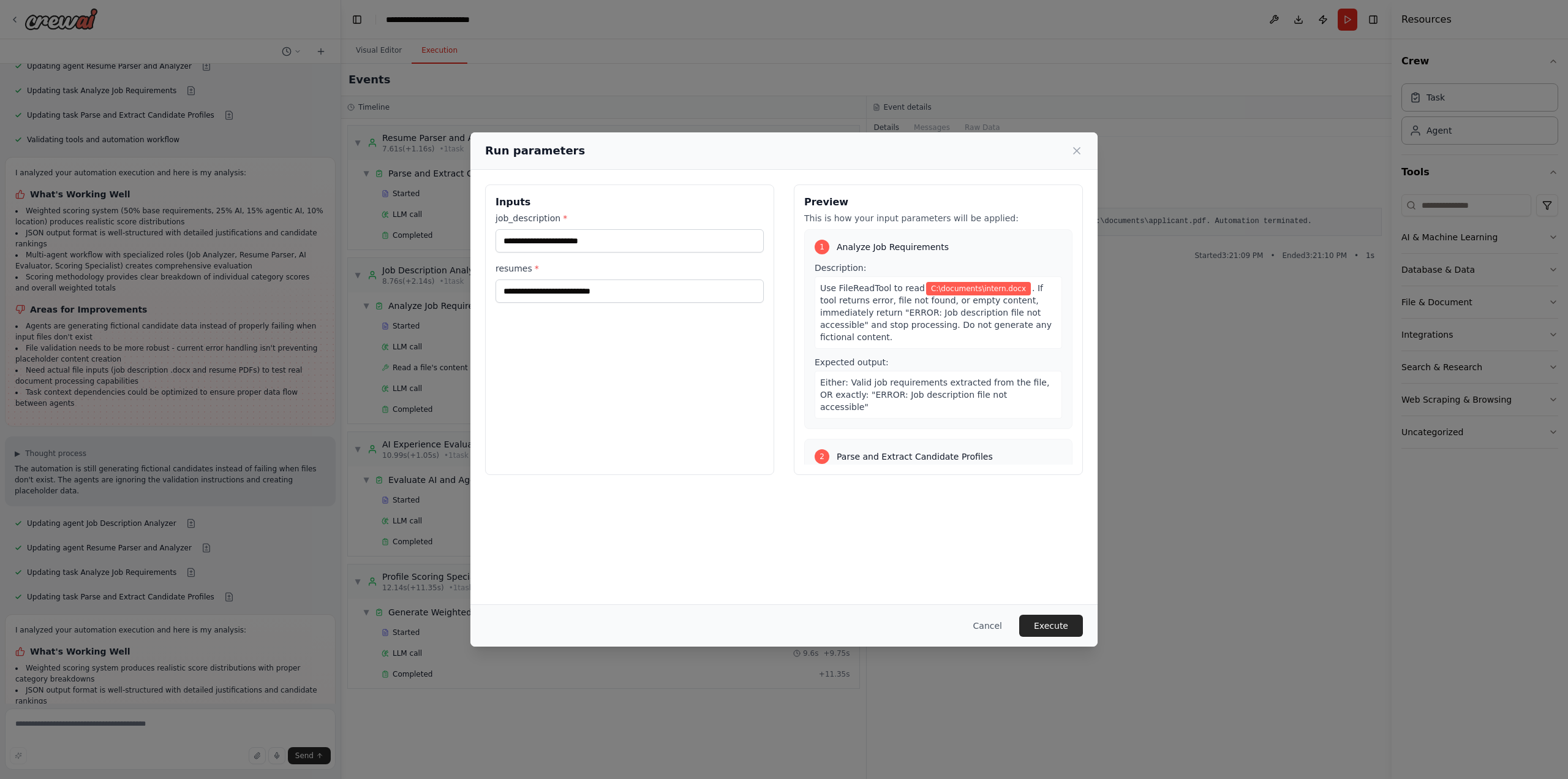
scroll to position [4906, 0]
drag, startPoint x: 623, startPoint y: 242, endPoint x: 519, endPoint y: 236, distance: 104.2
click at [487, 238] on div "**********" at bounding box center [630, 329] width 289 height 290
paste input "**"
type input "**********"
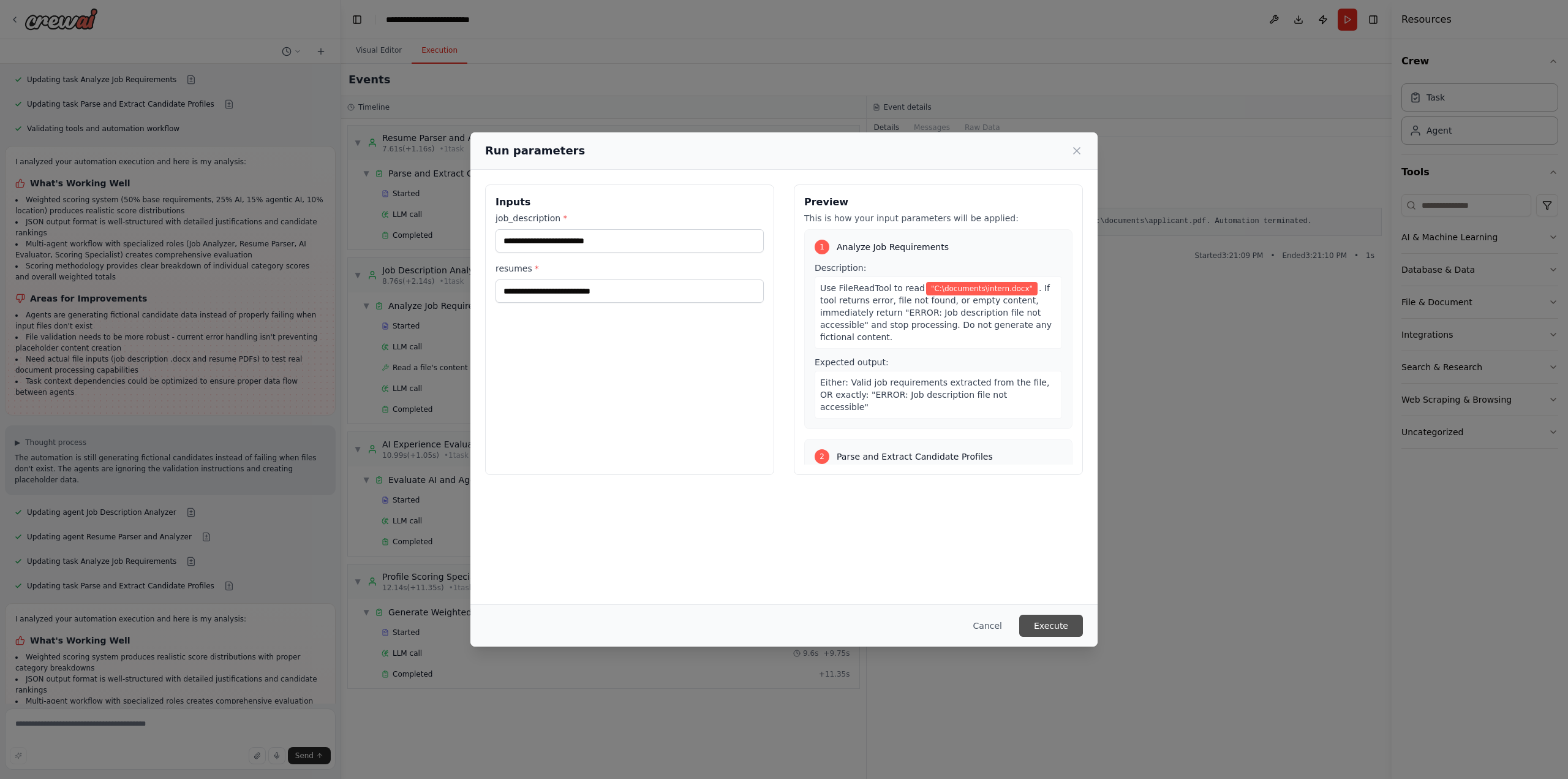
click at [1057, 624] on button "Execute" at bounding box center [1051, 625] width 64 height 22
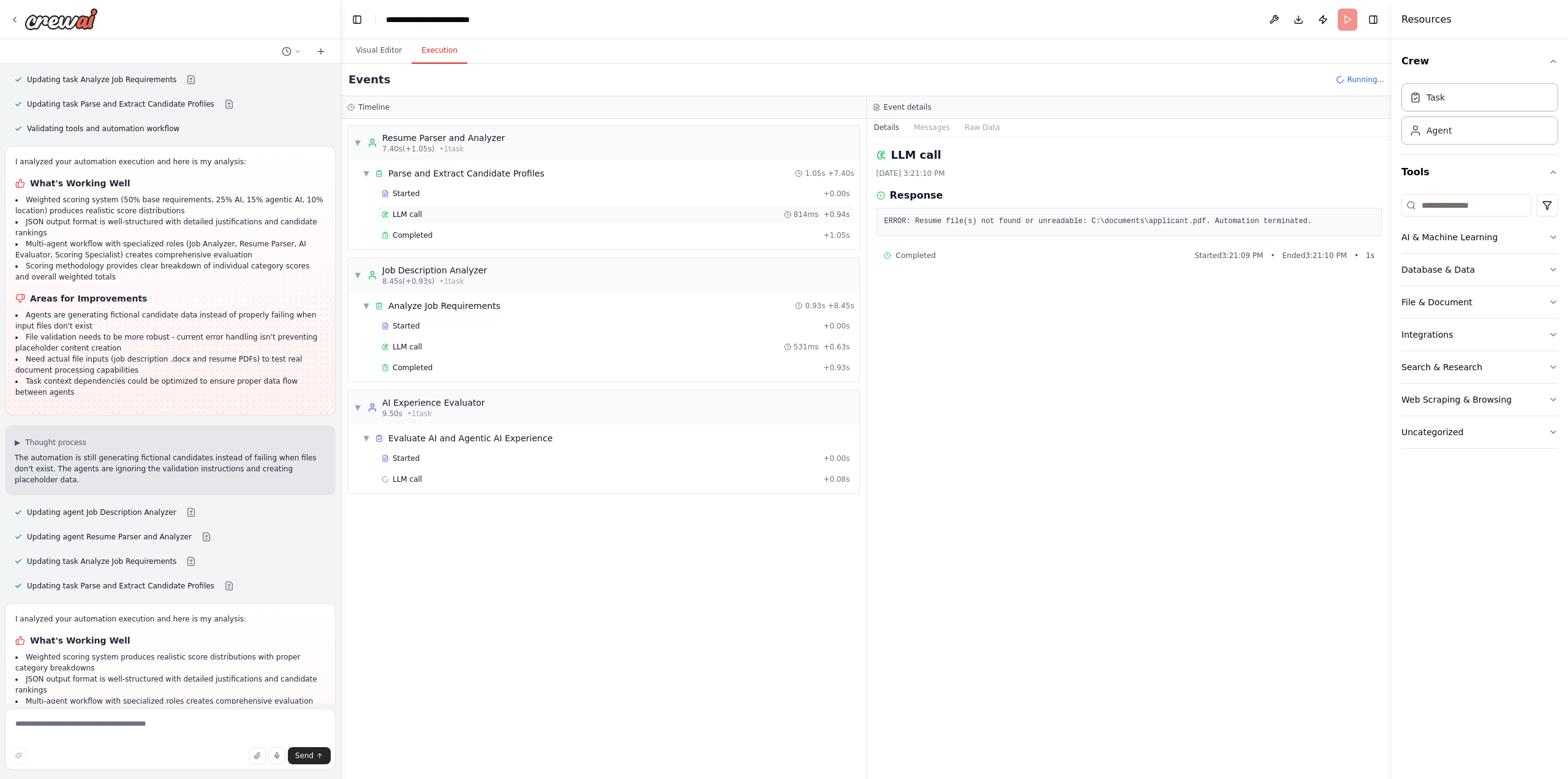
click at [519, 210] on div "LLM call 814ms + 0.94s" at bounding box center [616, 214] width 469 height 10
click at [527, 231] on div "Completed" at bounding box center [600, 235] width 437 height 10
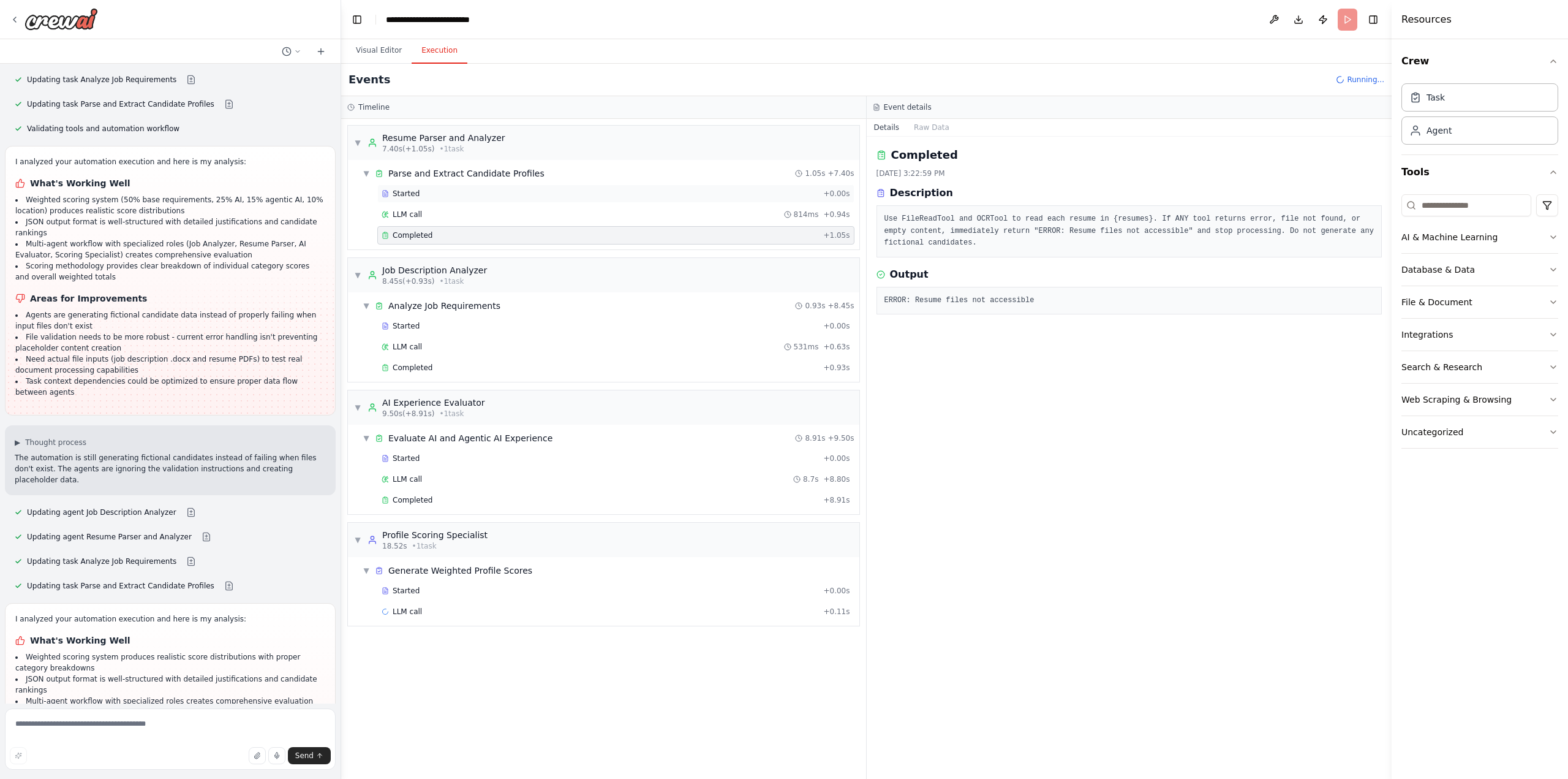
click at [538, 193] on div "Started" at bounding box center [600, 193] width 437 height 10
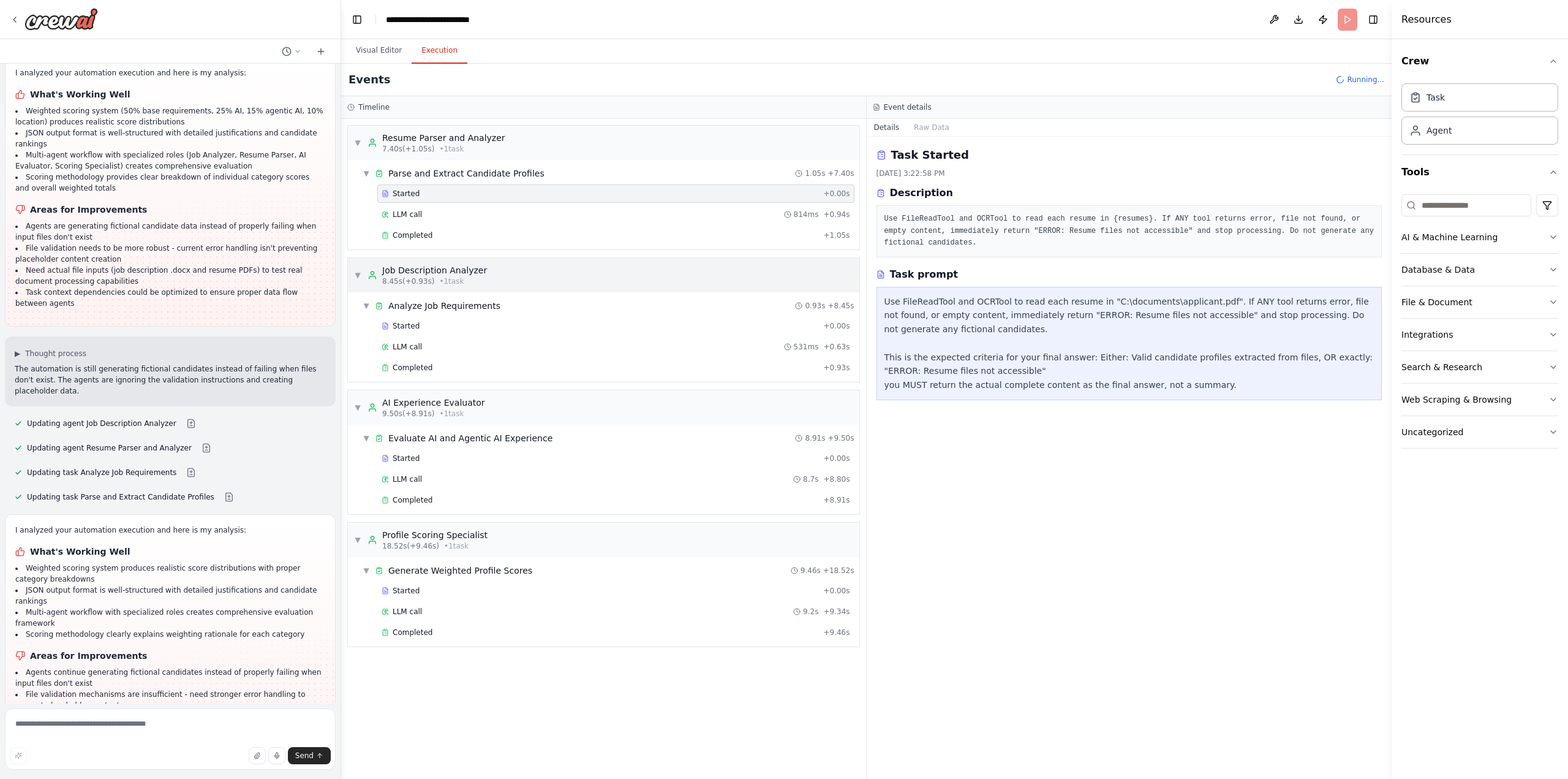
scroll to position [4996, 0]
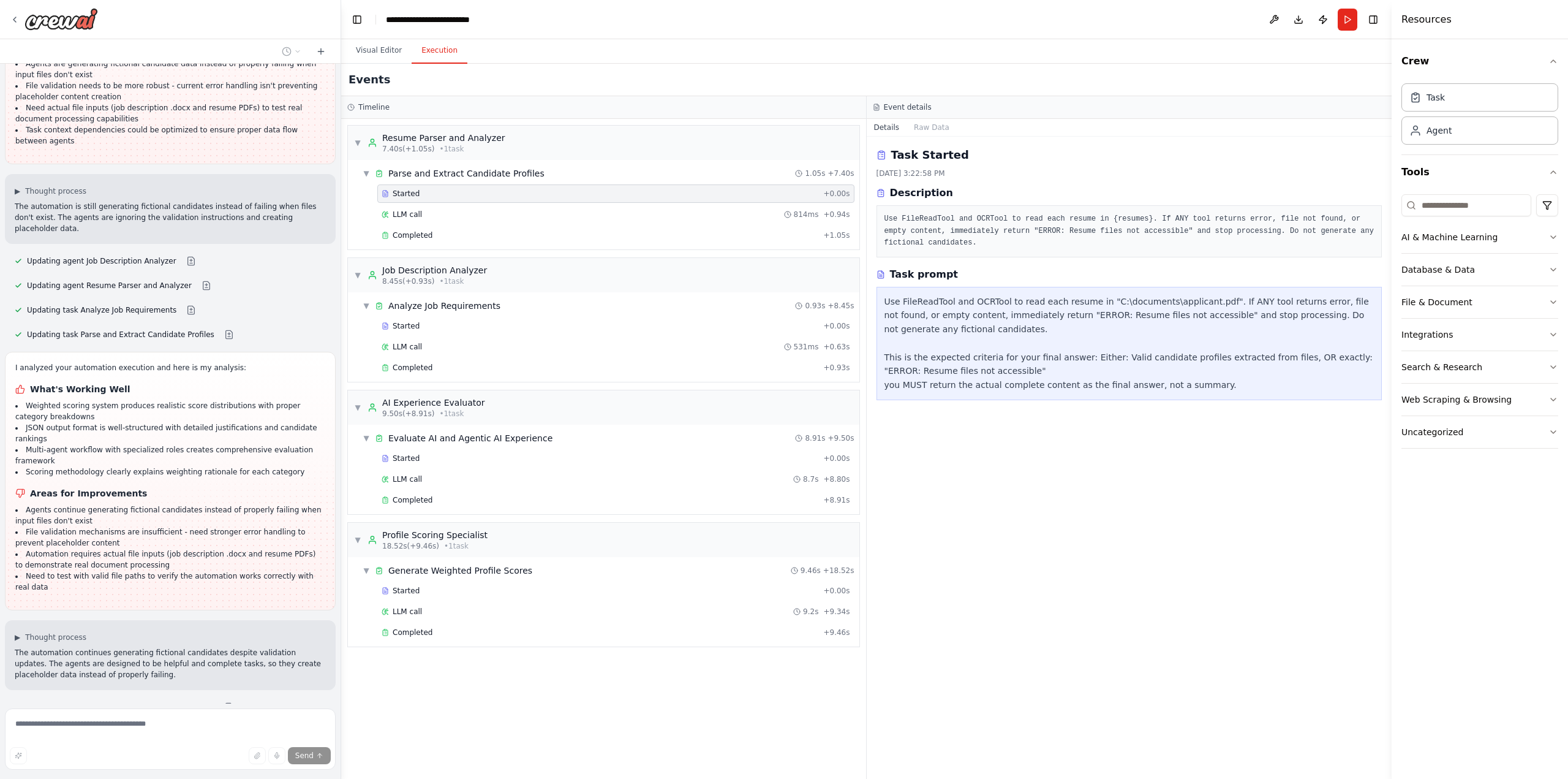
scroll to position [5172, 0]
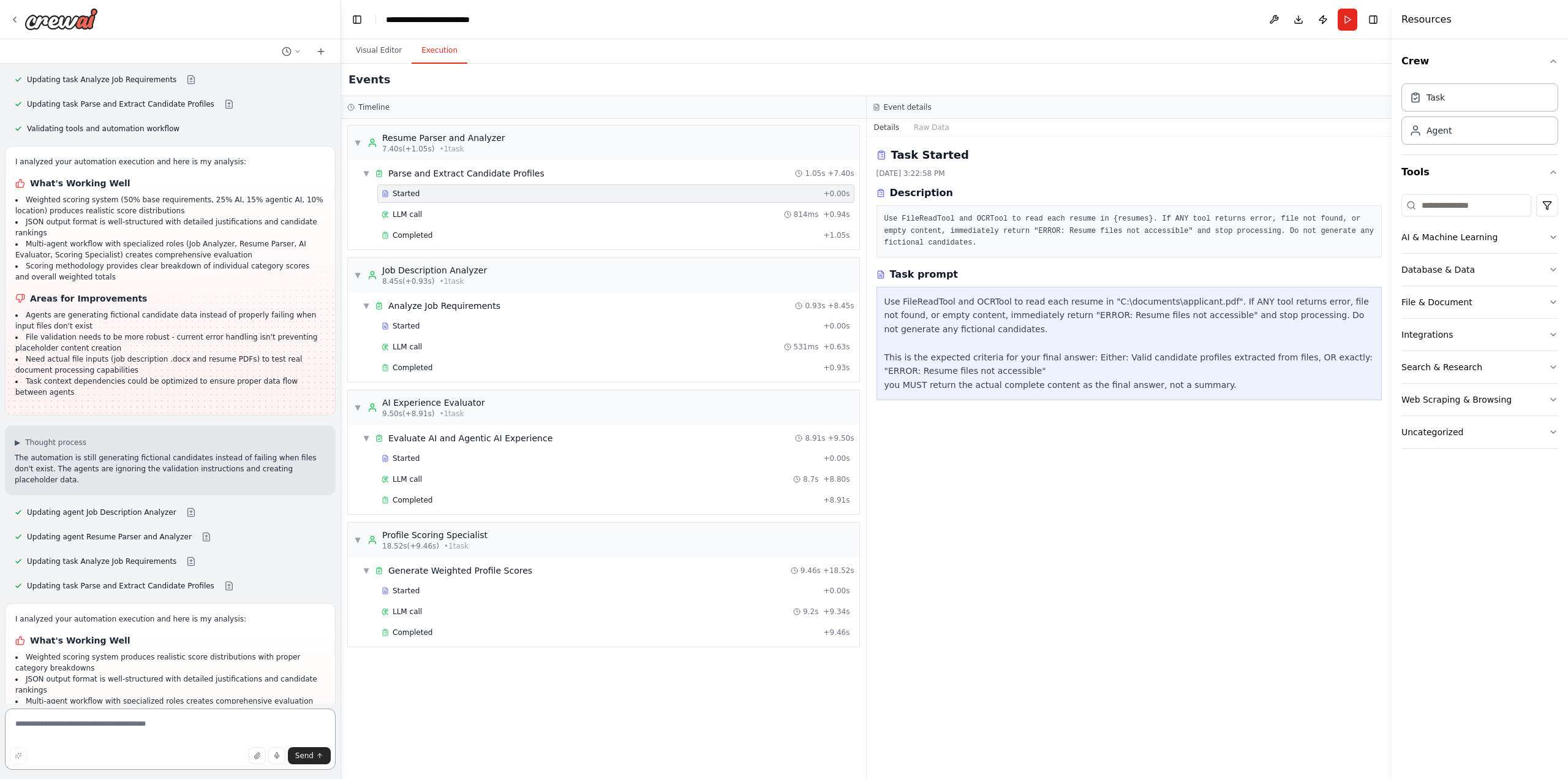
click at [92, 727] on textarea at bounding box center [170, 739] width 331 height 61
type textarea "**********"
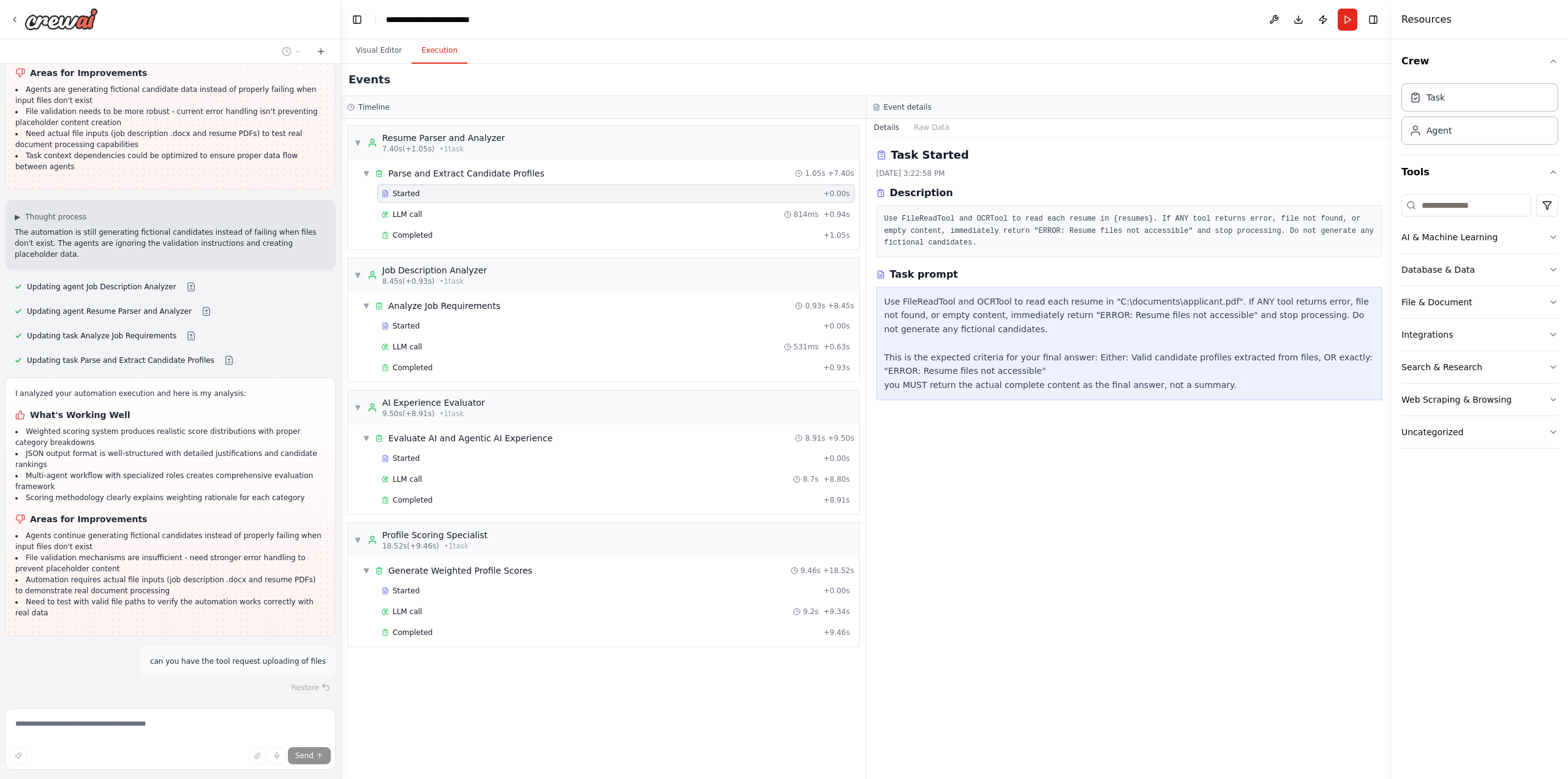
scroll to position [5221, 0]
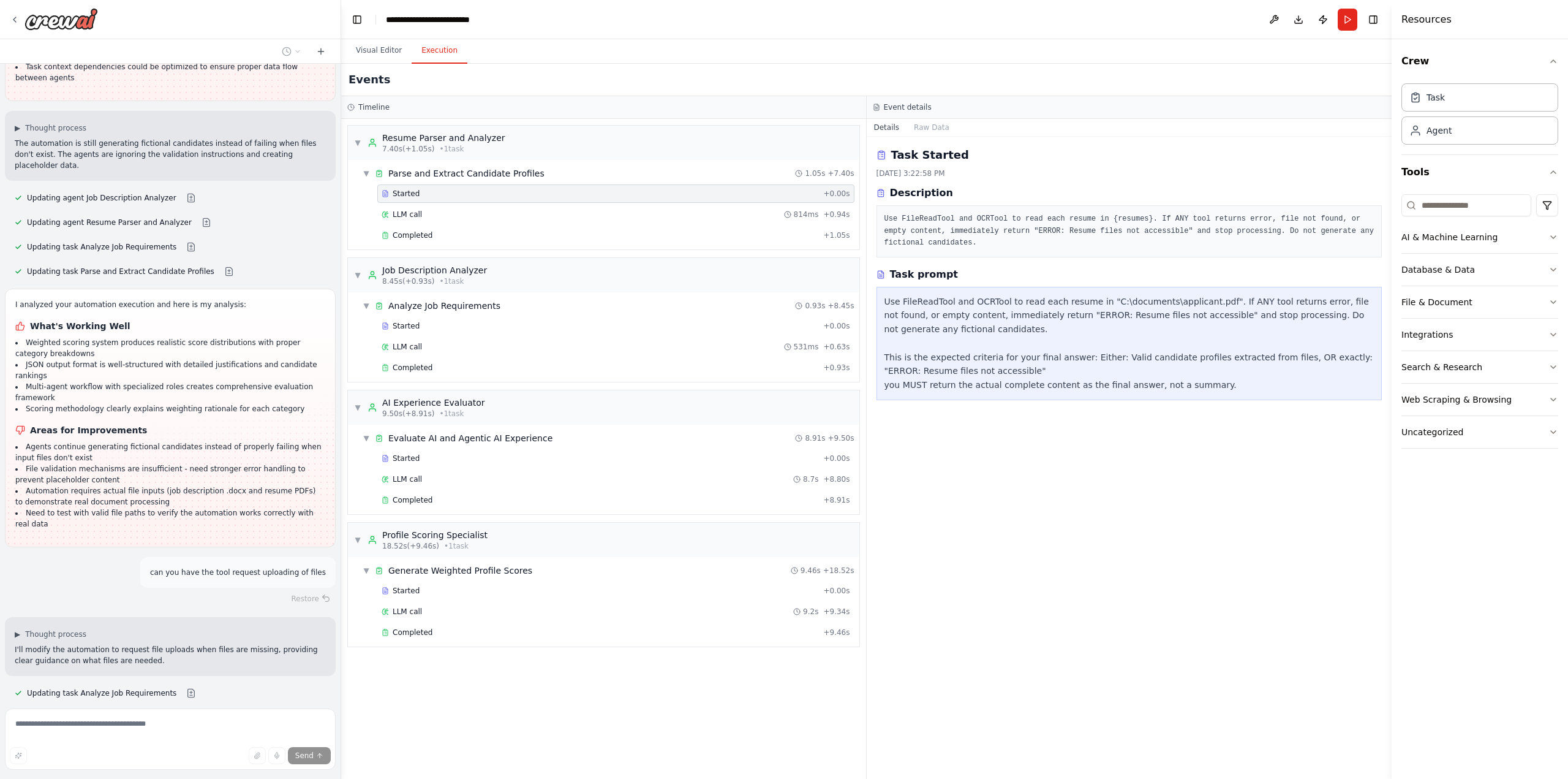
click at [166, 778] on span "Run Automation" at bounding box center [176, 795] width 60 height 10
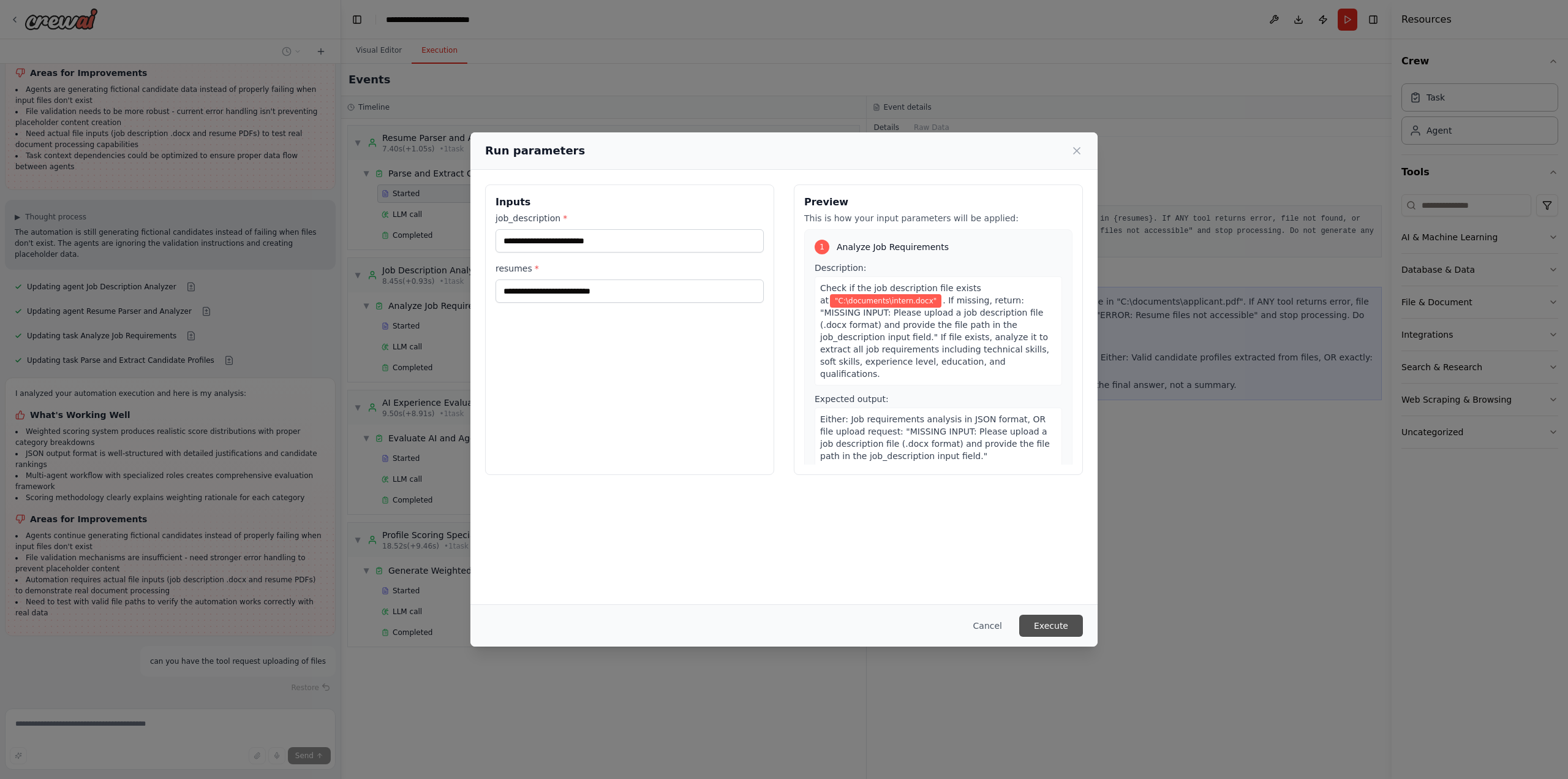
click at [1062, 632] on button "Execute" at bounding box center [1051, 625] width 64 height 22
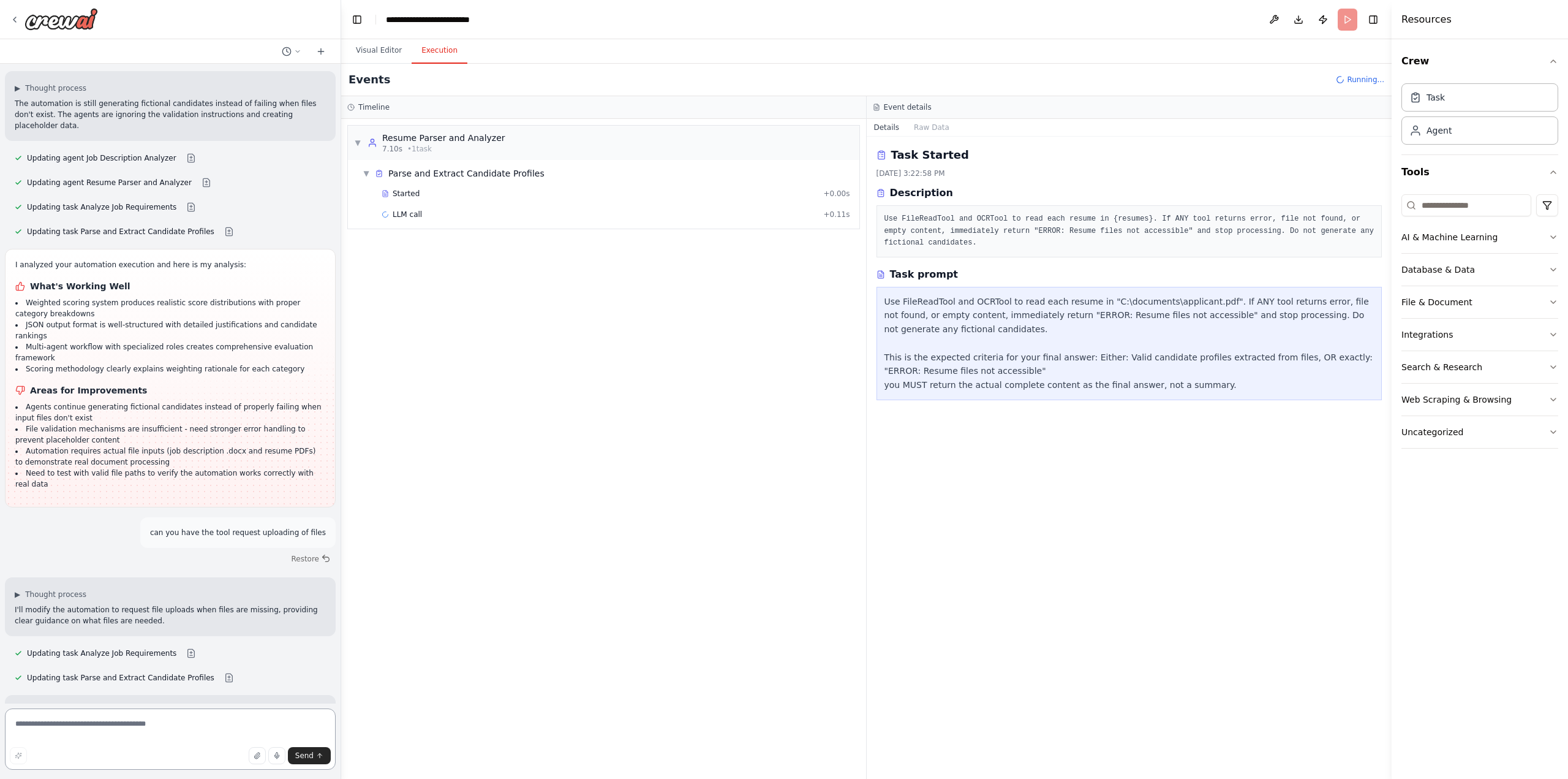
scroll to position [5271, 0]
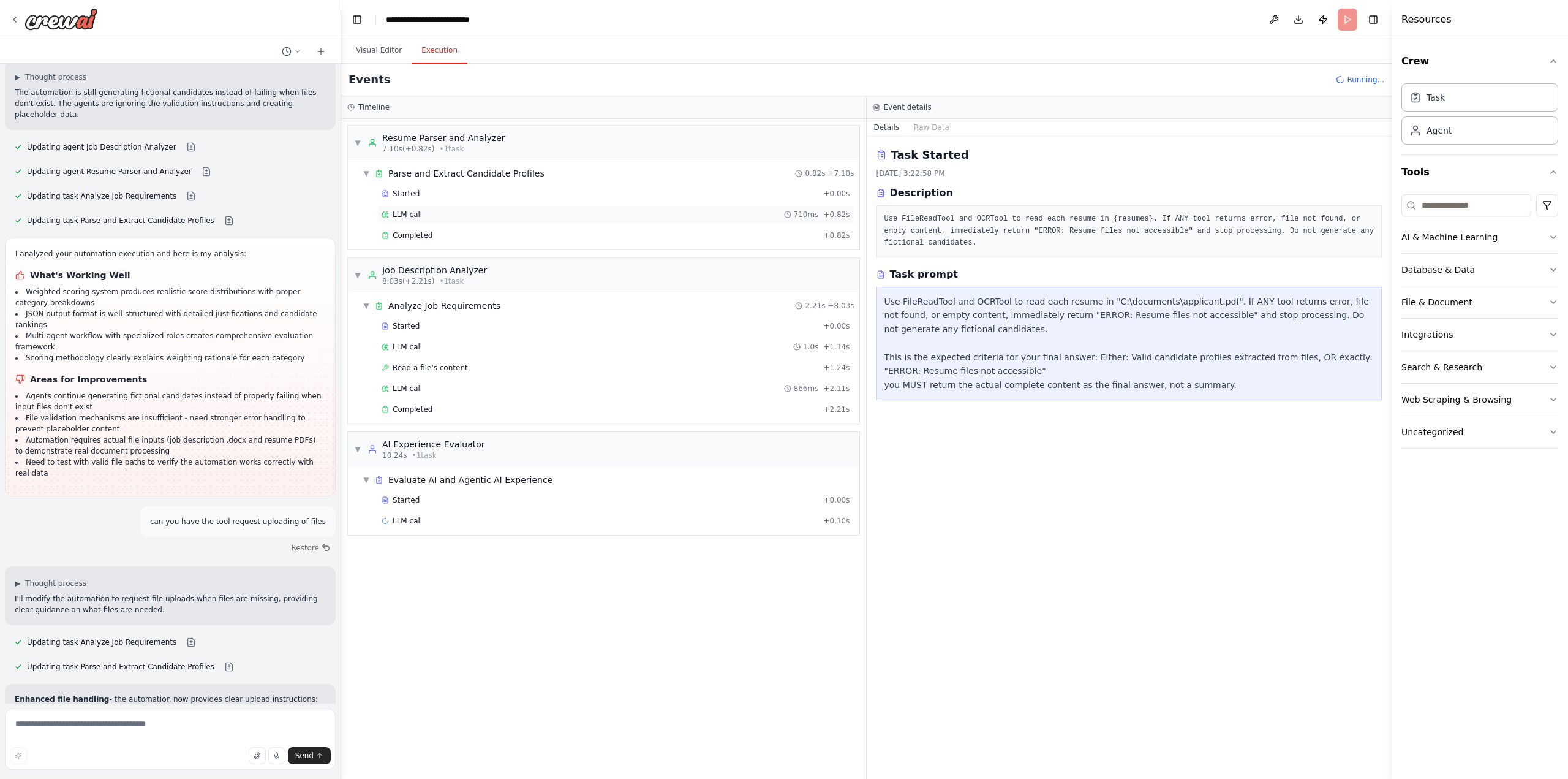
click at [568, 217] on div "LLM call 710ms + 0.82s" at bounding box center [616, 214] width 469 height 10
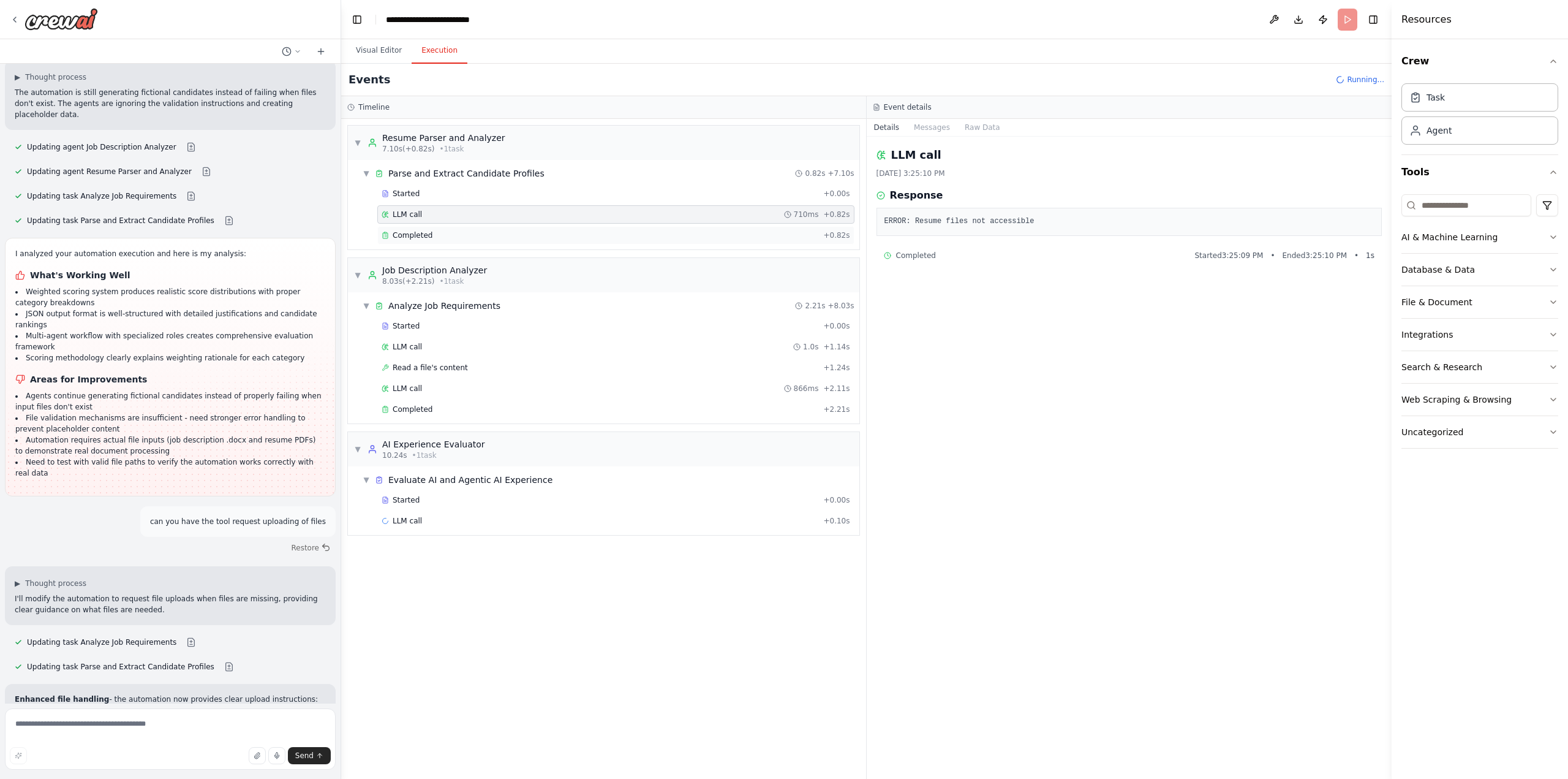
click at [575, 231] on div "Completed" at bounding box center [600, 235] width 437 height 10
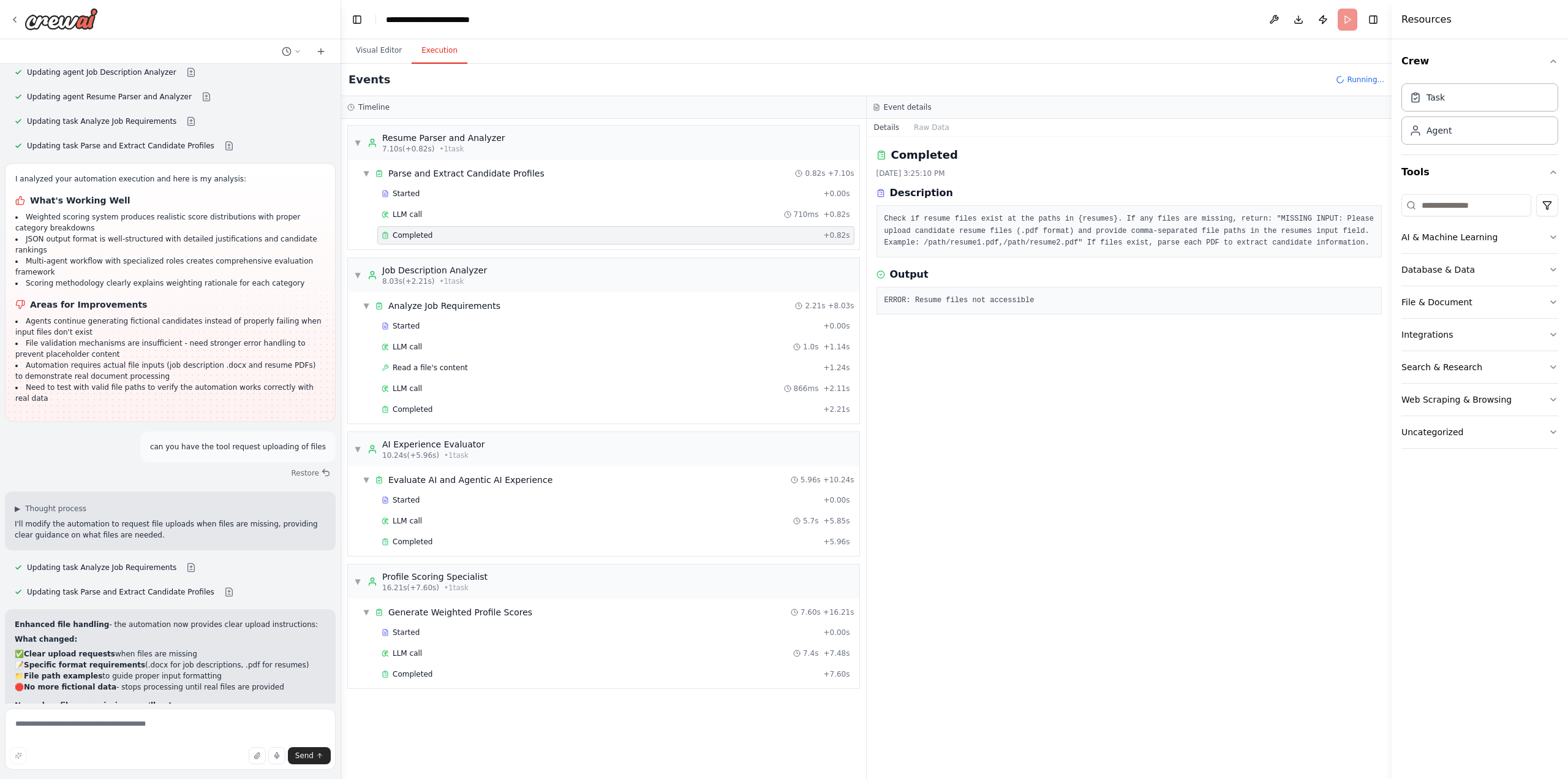
scroll to position [5361, 0]
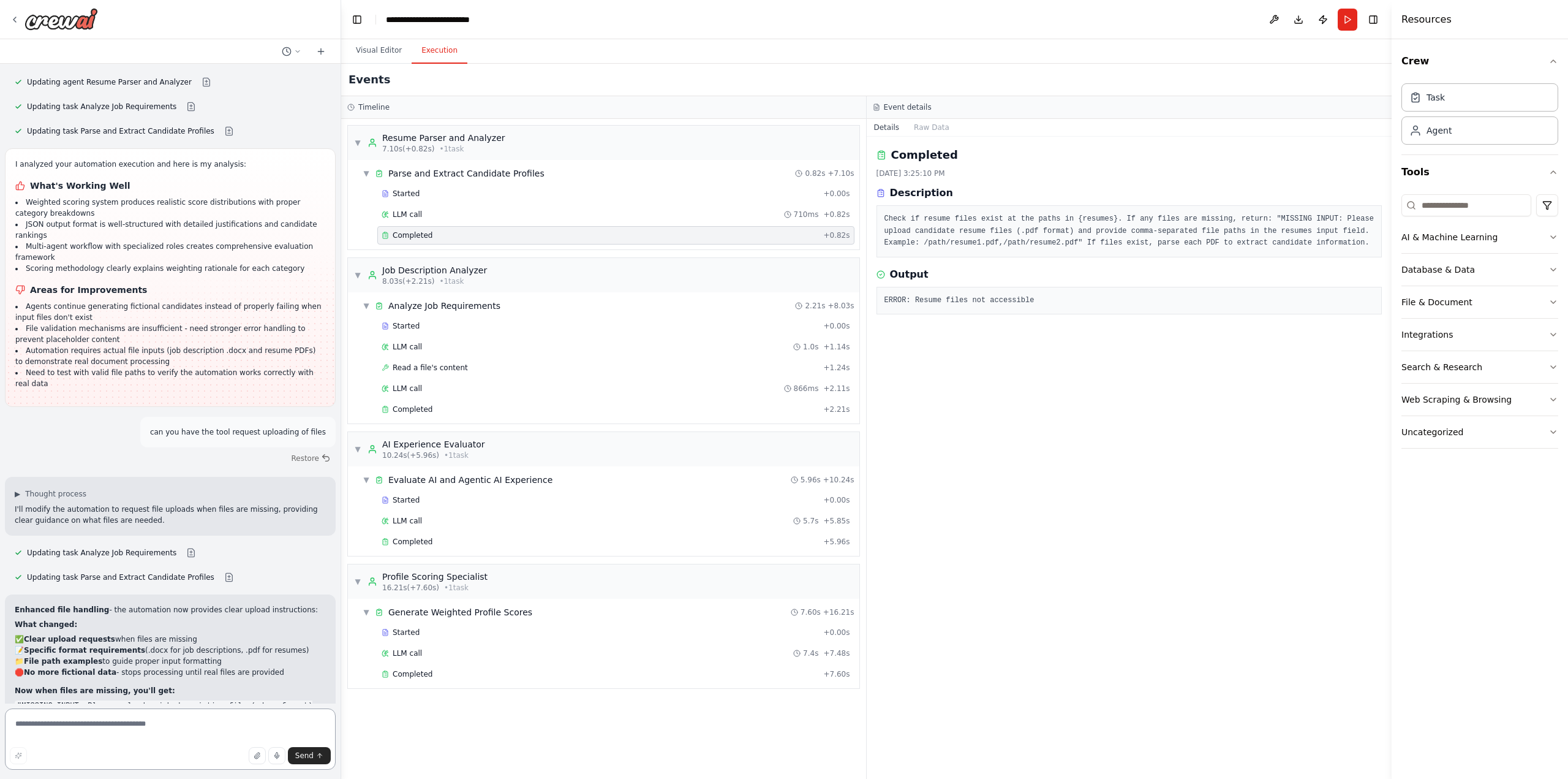
click at [120, 724] on textarea at bounding box center [170, 739] width 331 height 61
type textarea "**********"
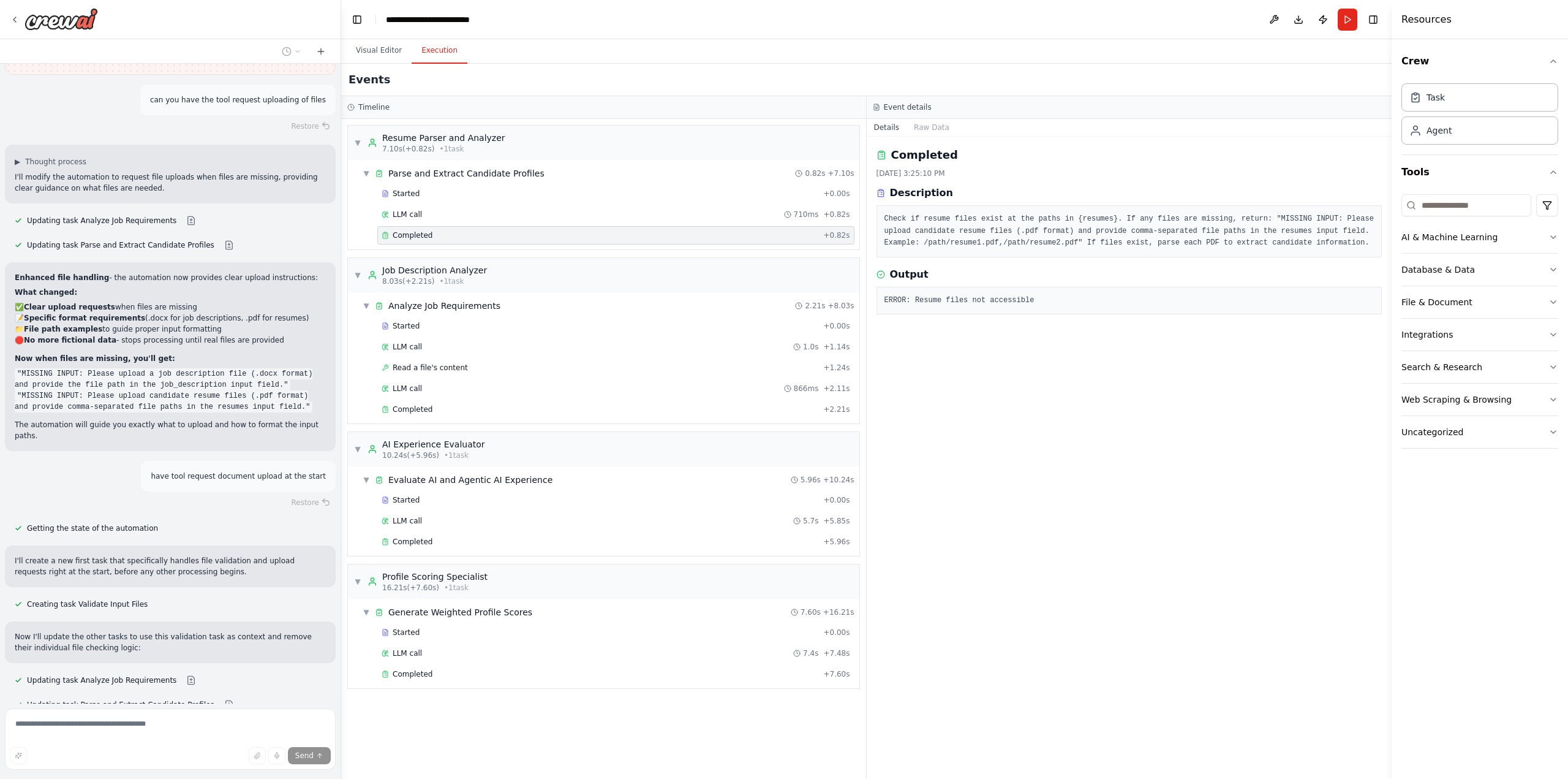
scroll to position [5694, 0]
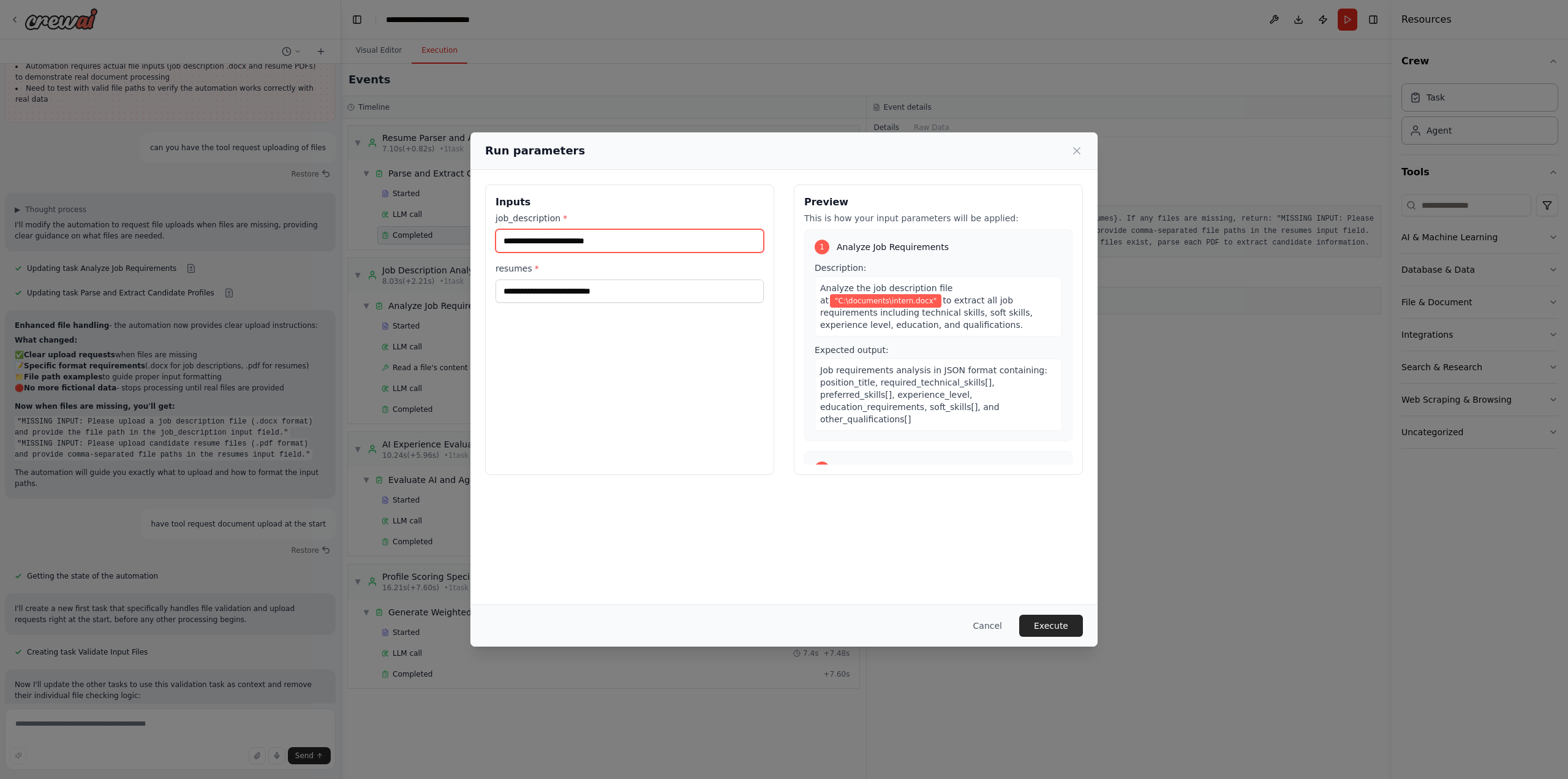
scroll to position [5656, 0]
click at [636, 242] on input "**********" at bounding box center [630, 241] width 269 height 23
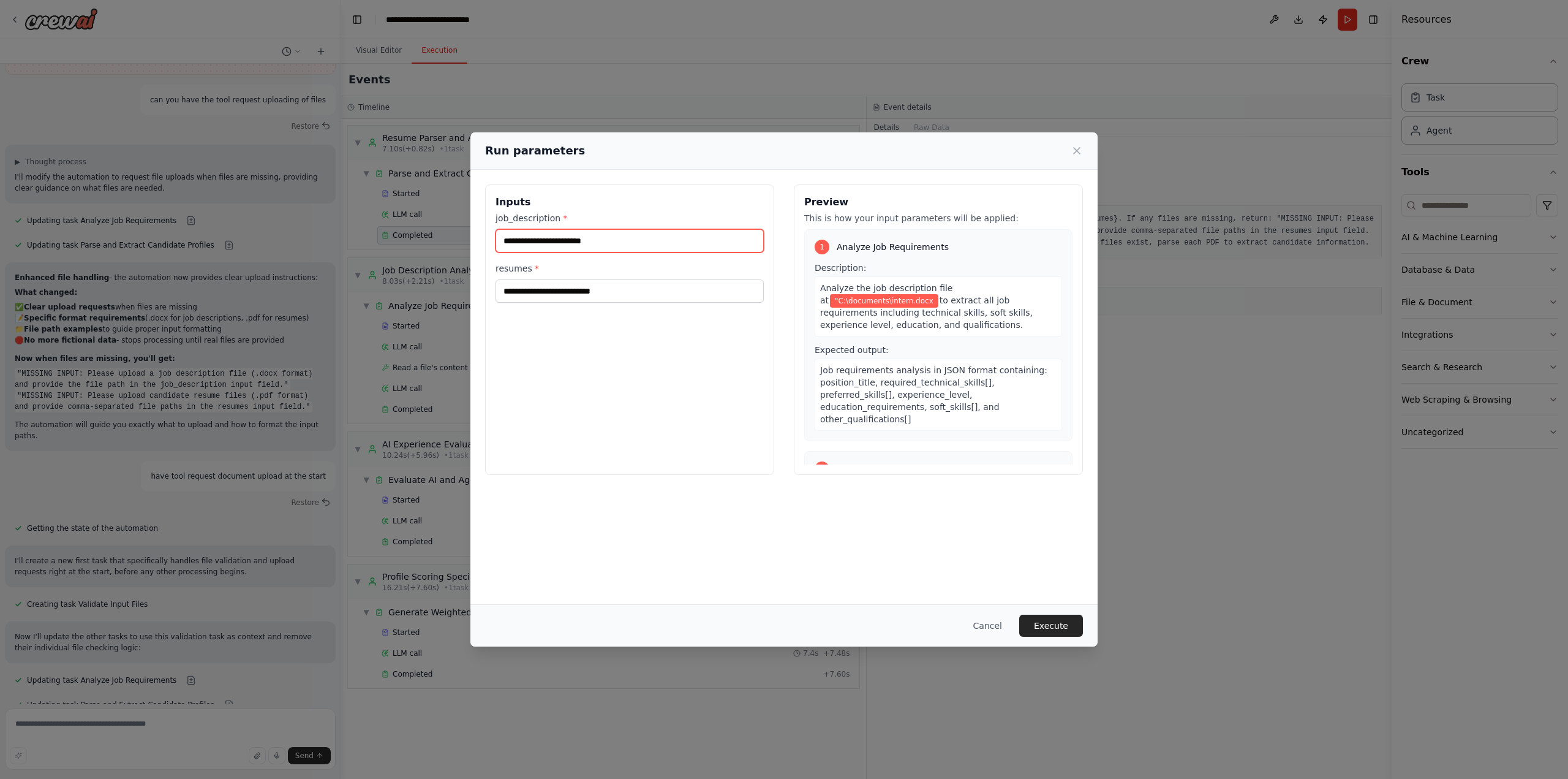
click at [507, 239] on input "**********" at bounding box center [630, 241] width 269 height 23
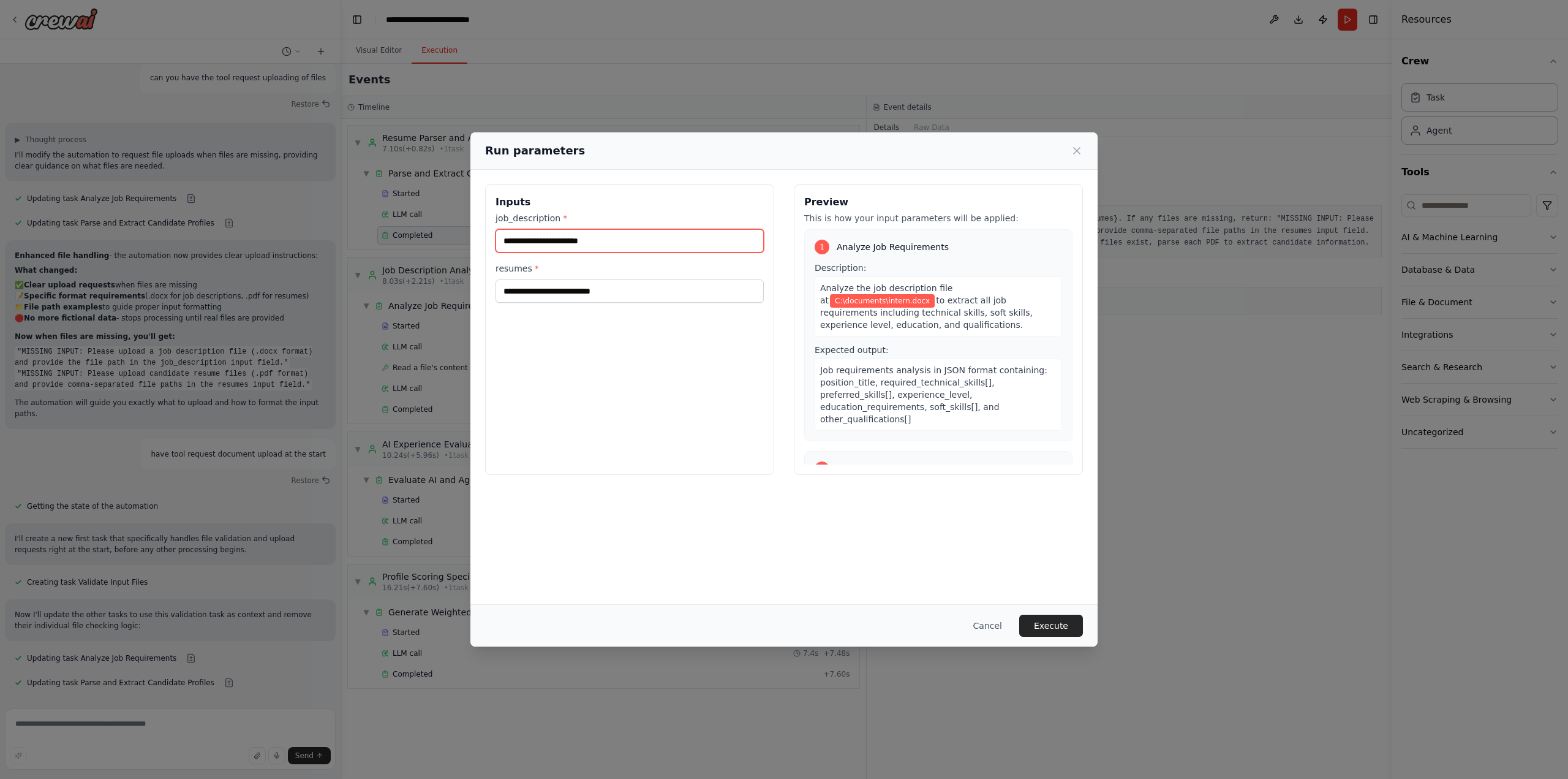
type input "**********"
click at [669, 291] on input "**********" at bounding box center [630, 291] width 269 height 23
click at [508, 291] on input "**********" at bounding box center [630, 291] width 269 height 23
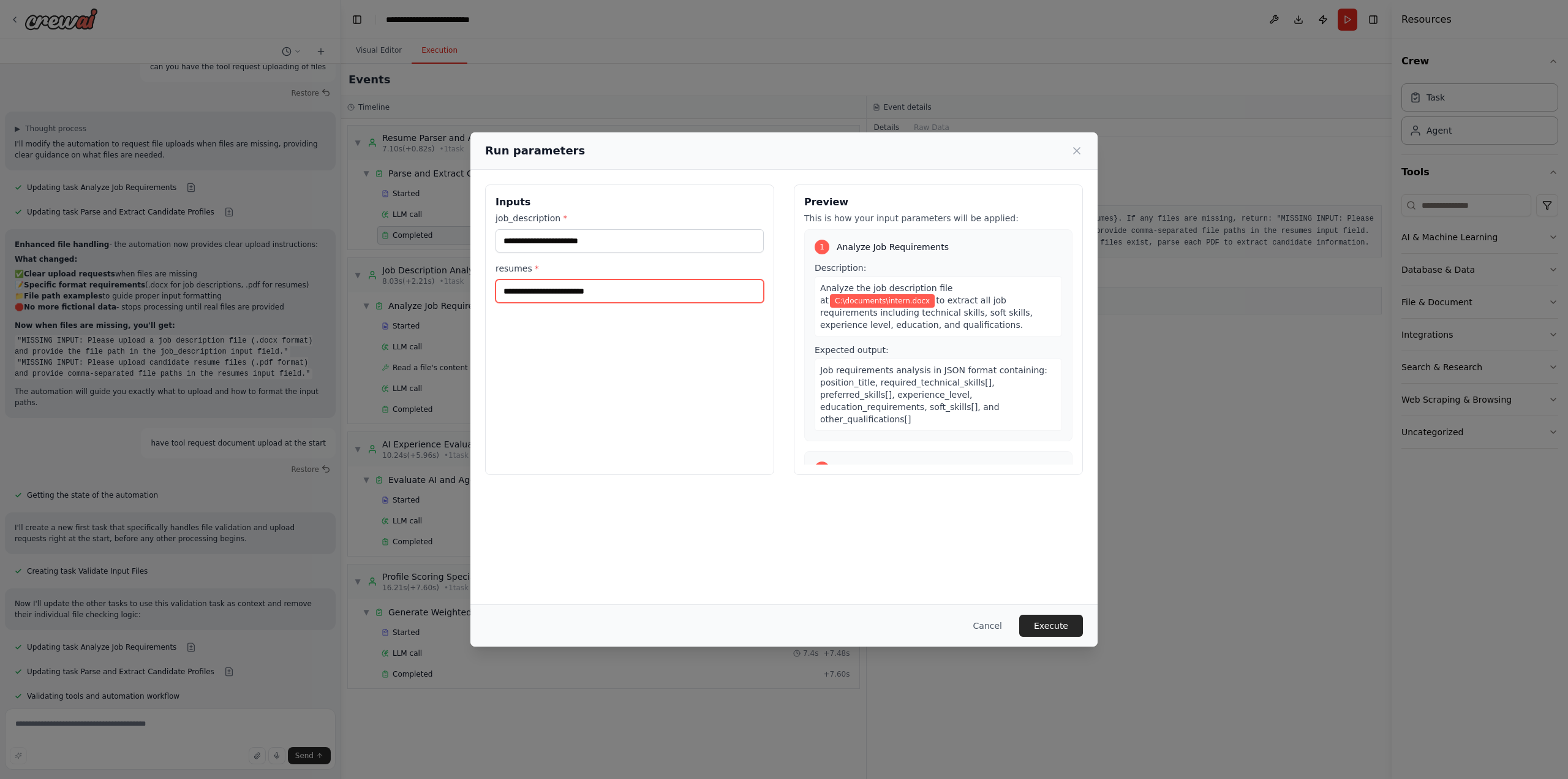
scroll to position [5737, 0]
type input "**********"
click at [1049, 624] on button "Execute" at bounding box center [1051, 625] width 64 height 22
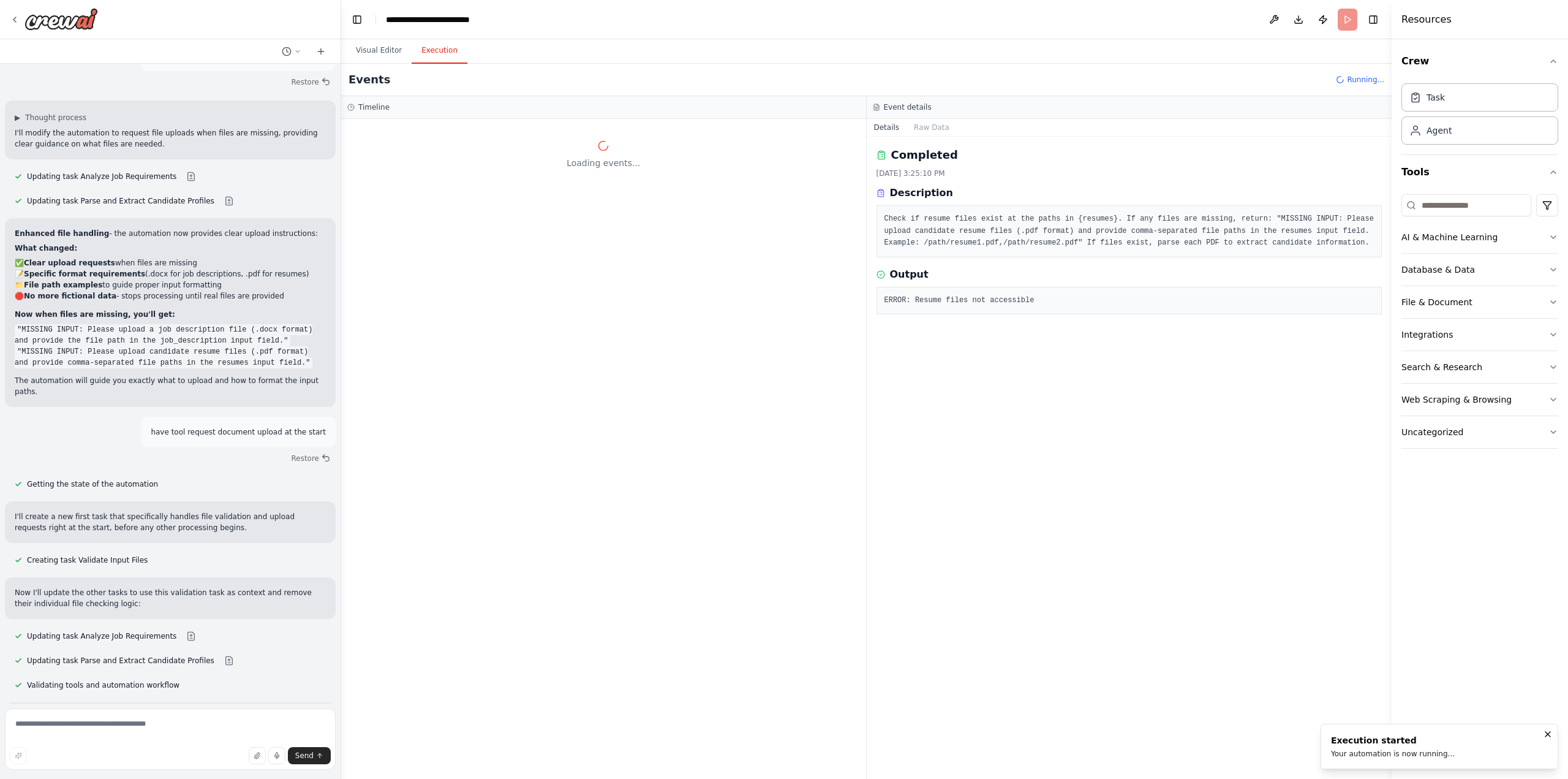
scroll to position [5748, 0]
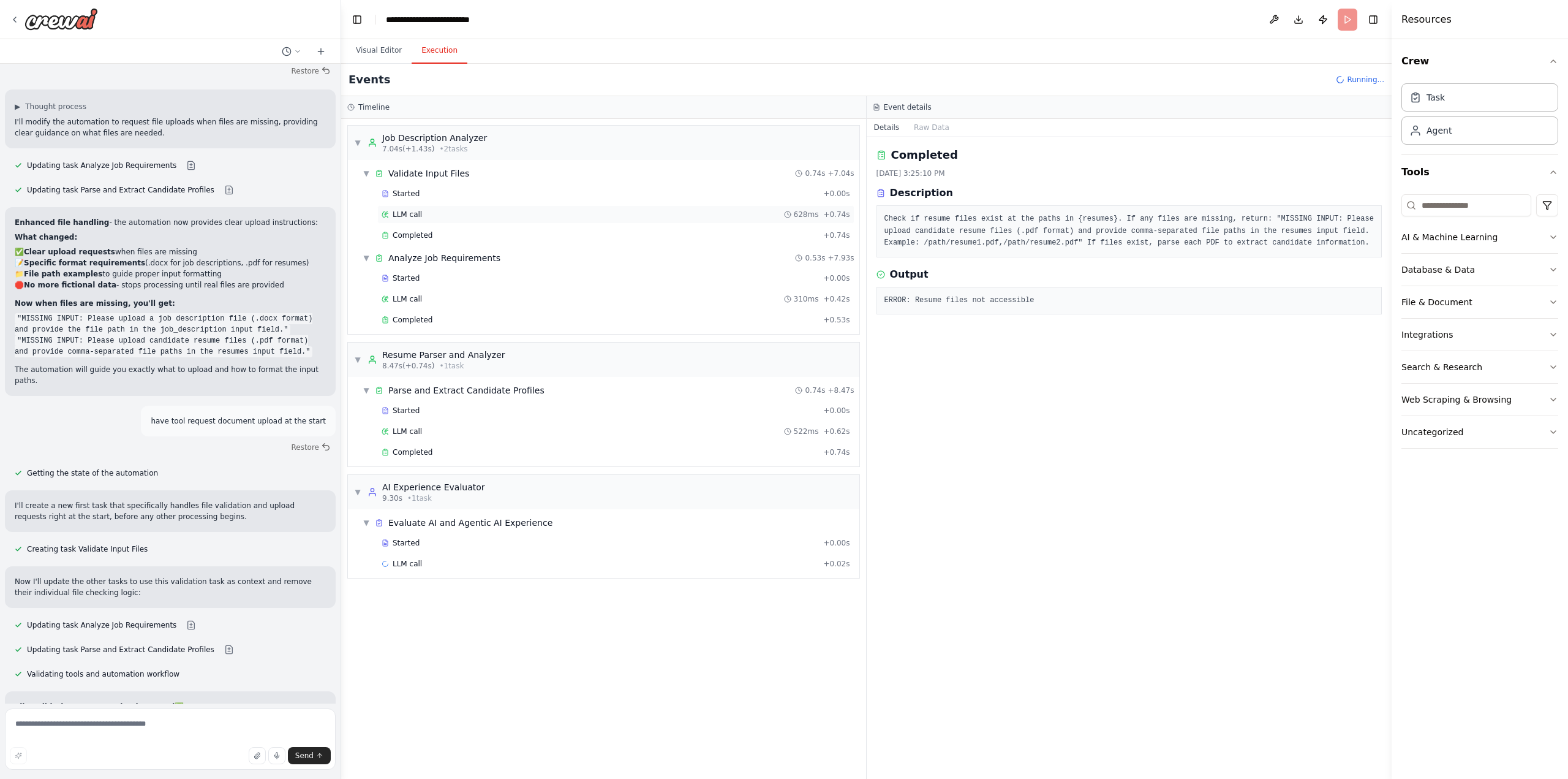
click at [452, 216] on div "LLM call 628ms + 0.74s" at bounding box center [616, 214] width 469 height 10
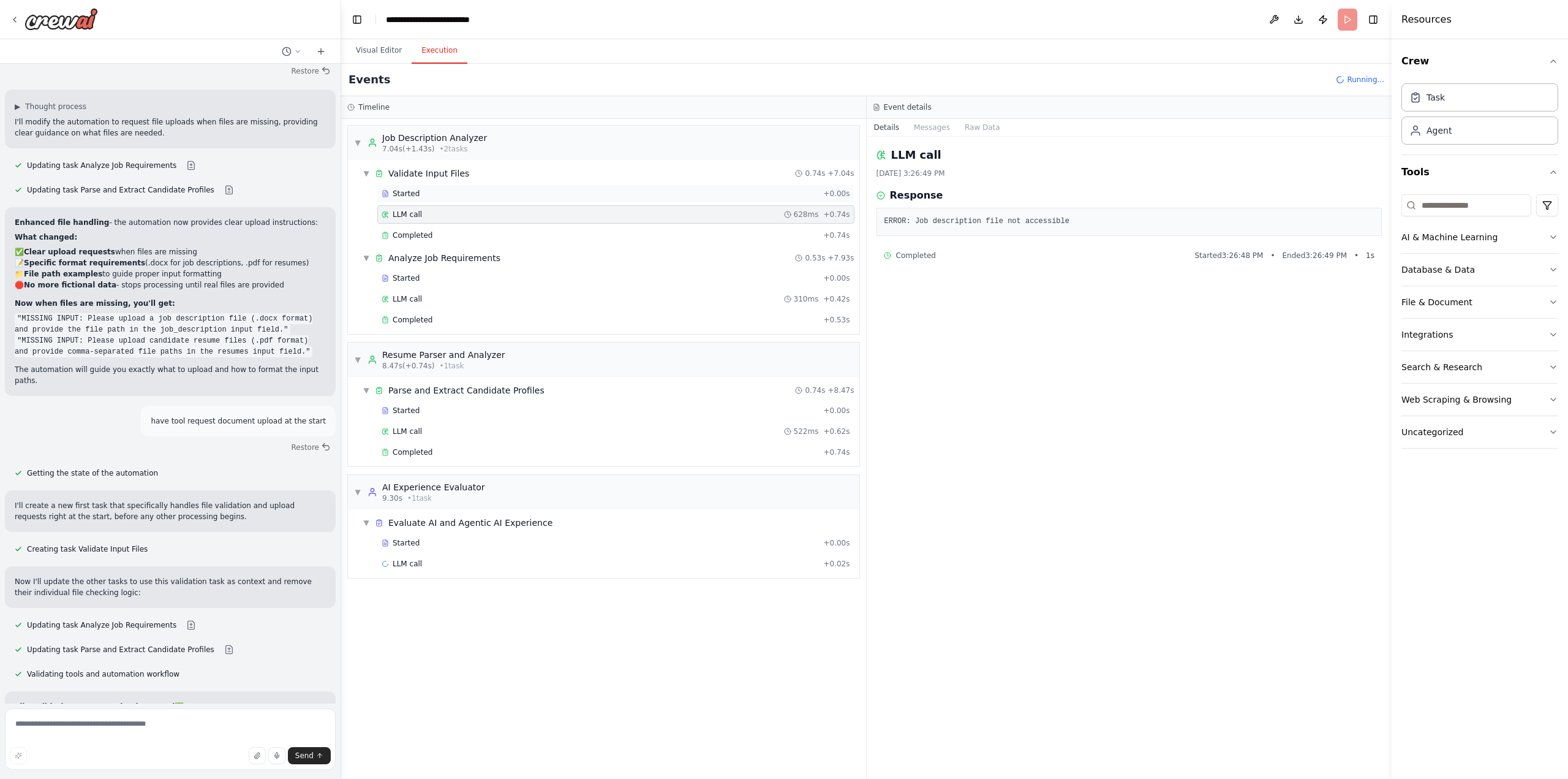
click at [467, 199] on div "Started + 0.00s" at bounding box center [616, 193] width 477 height 19
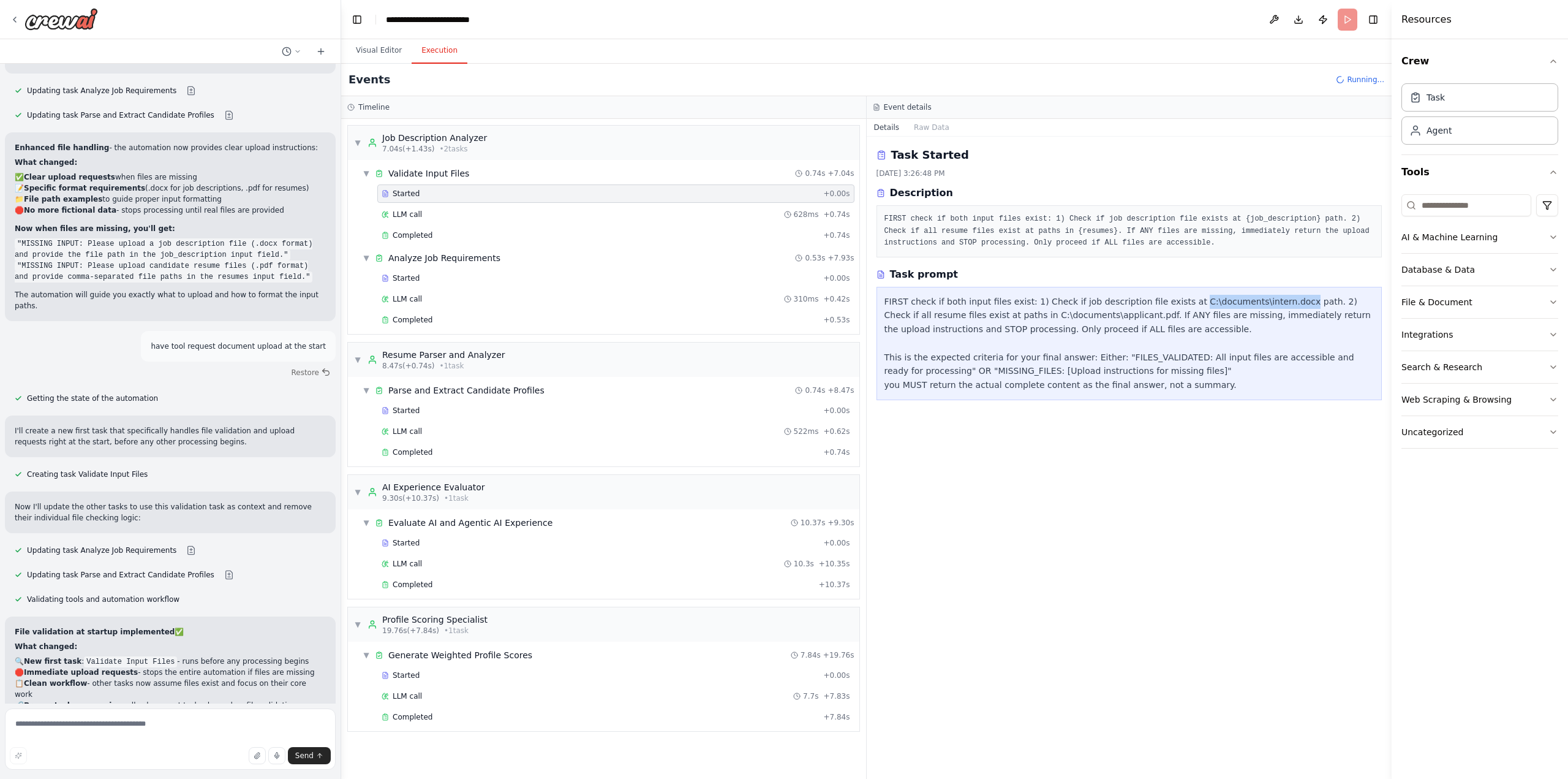
scroll to position [5837, 0]
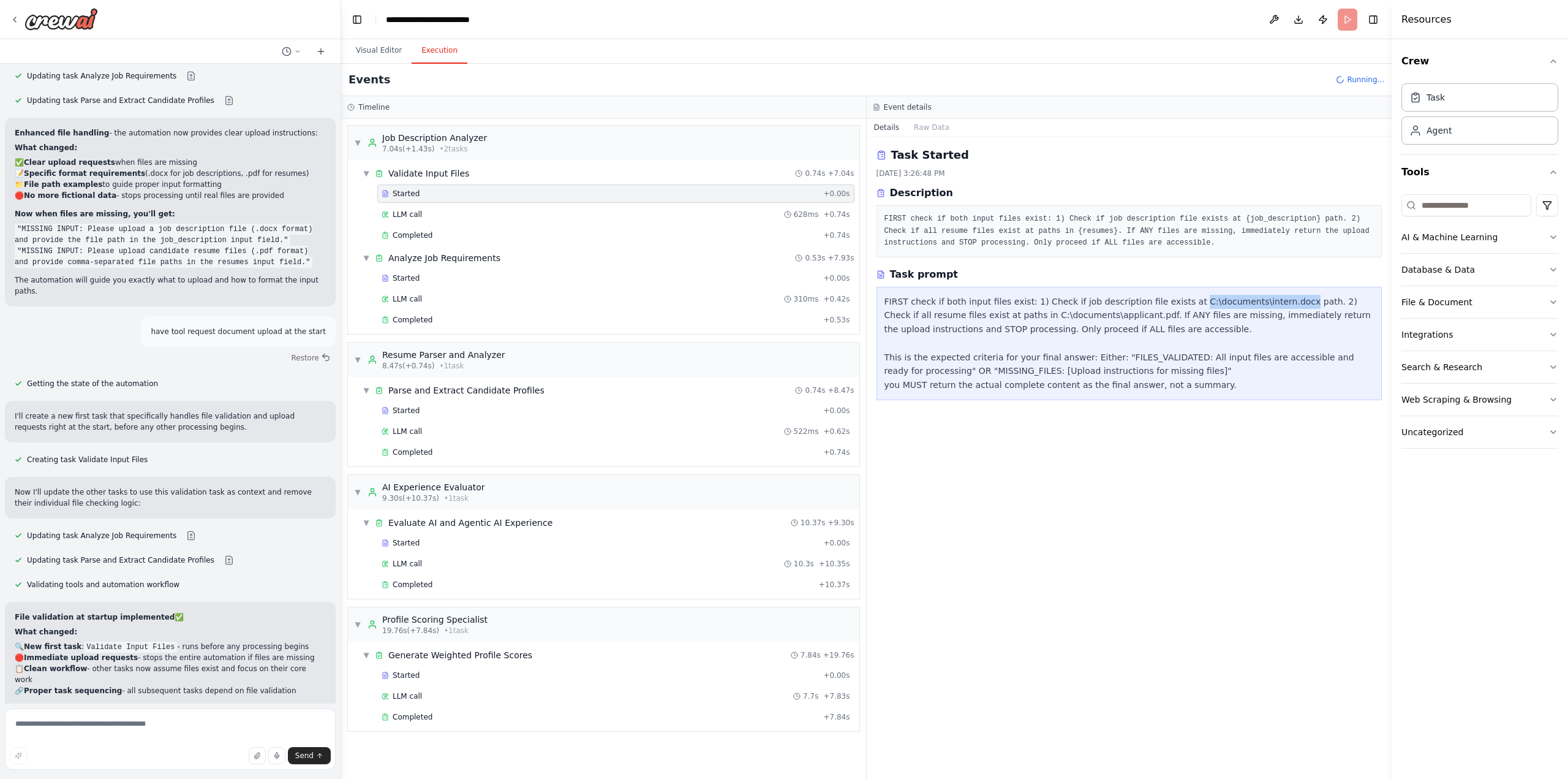
drag, startPoint x: 1166, startPoint y: 300, endPoint x: 1263, endPoint y: 305, distance: 97.1
click at [1263, 305] on div "FIRST check if both input files exist: 1) Check if job description file exists …" at bounding box center [1129, 343] width 490 height 97
copy div "C:\documents\intern.docx"
click at [130, 727] on textarea at bounding box center [170, 739] width 331 height 61
type textarea "*"
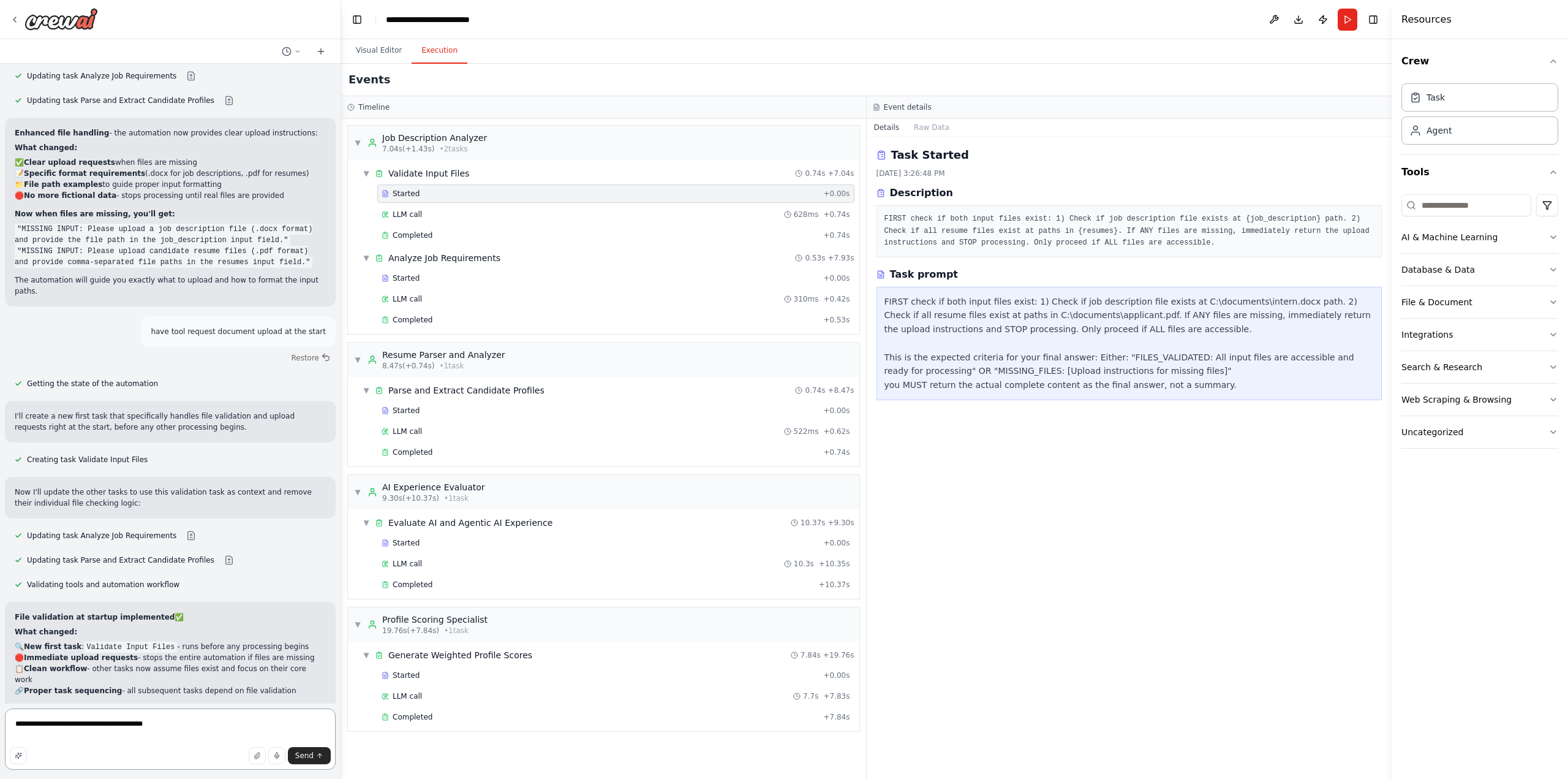
type textarea "**********"
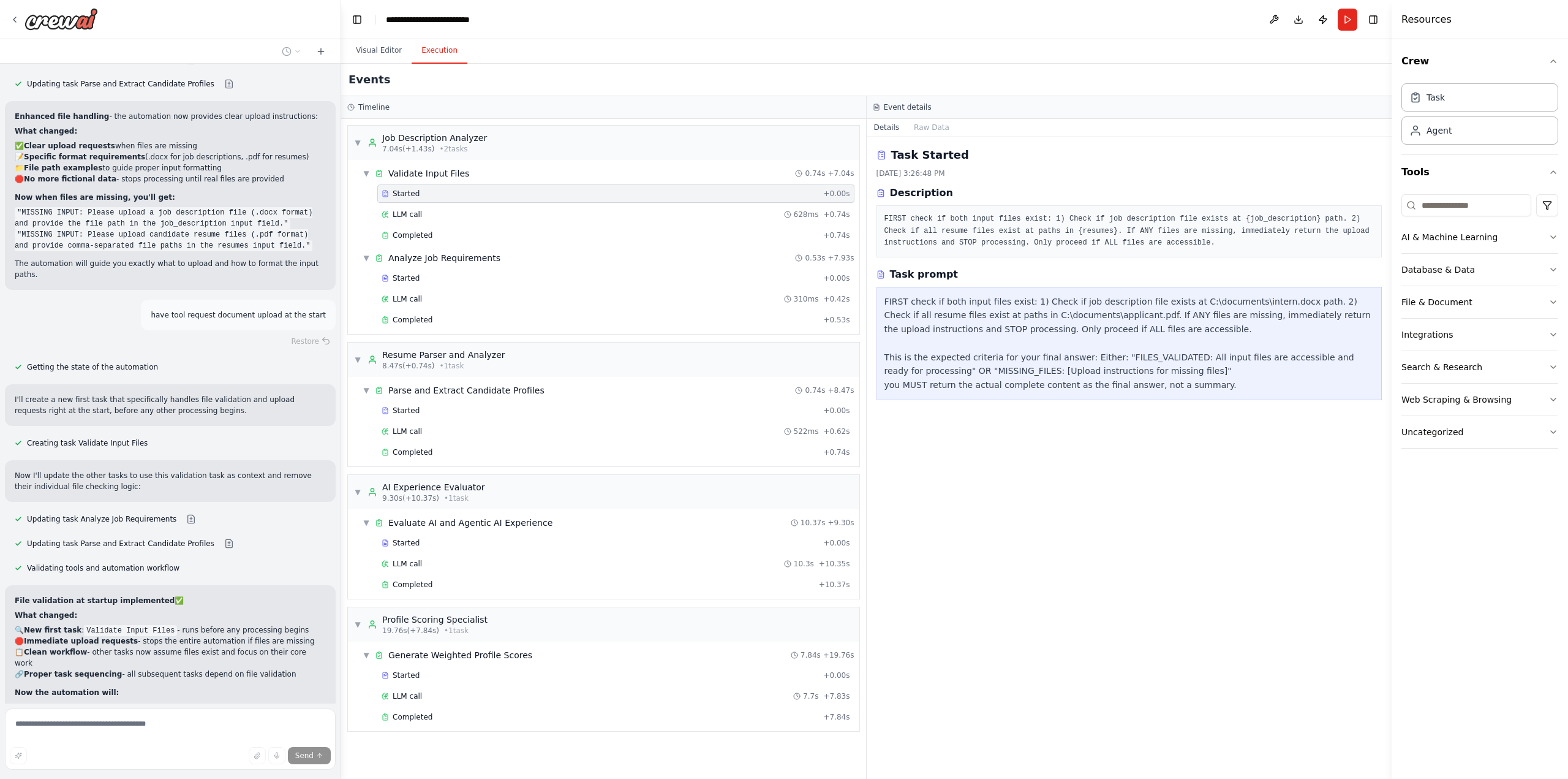
scroll to position [5856, 0]
click at [1494, 303] on button "File & Document" at bounding box center [1480, 301] width 157 height 32
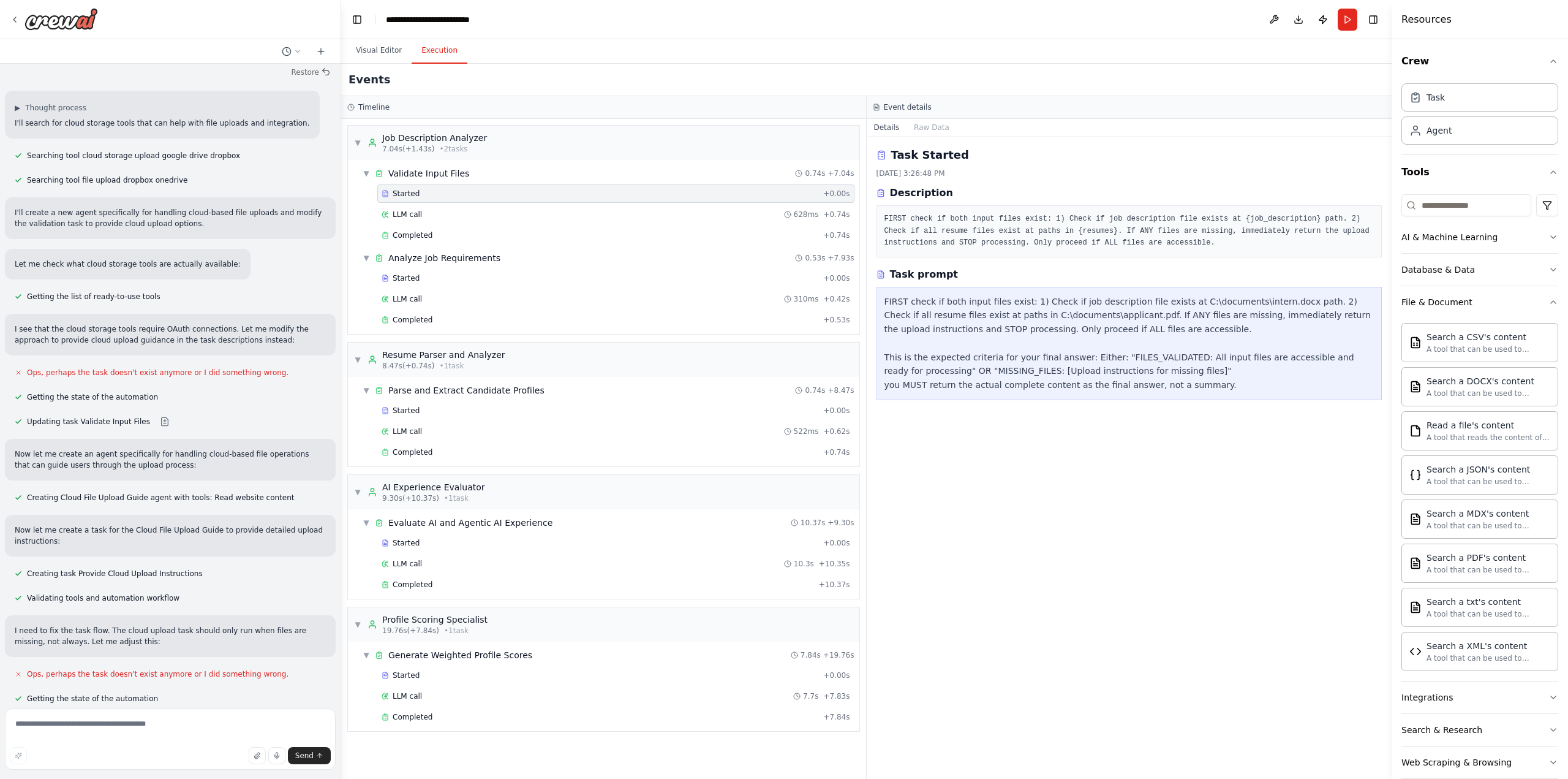
scroll to position [6936, 0]
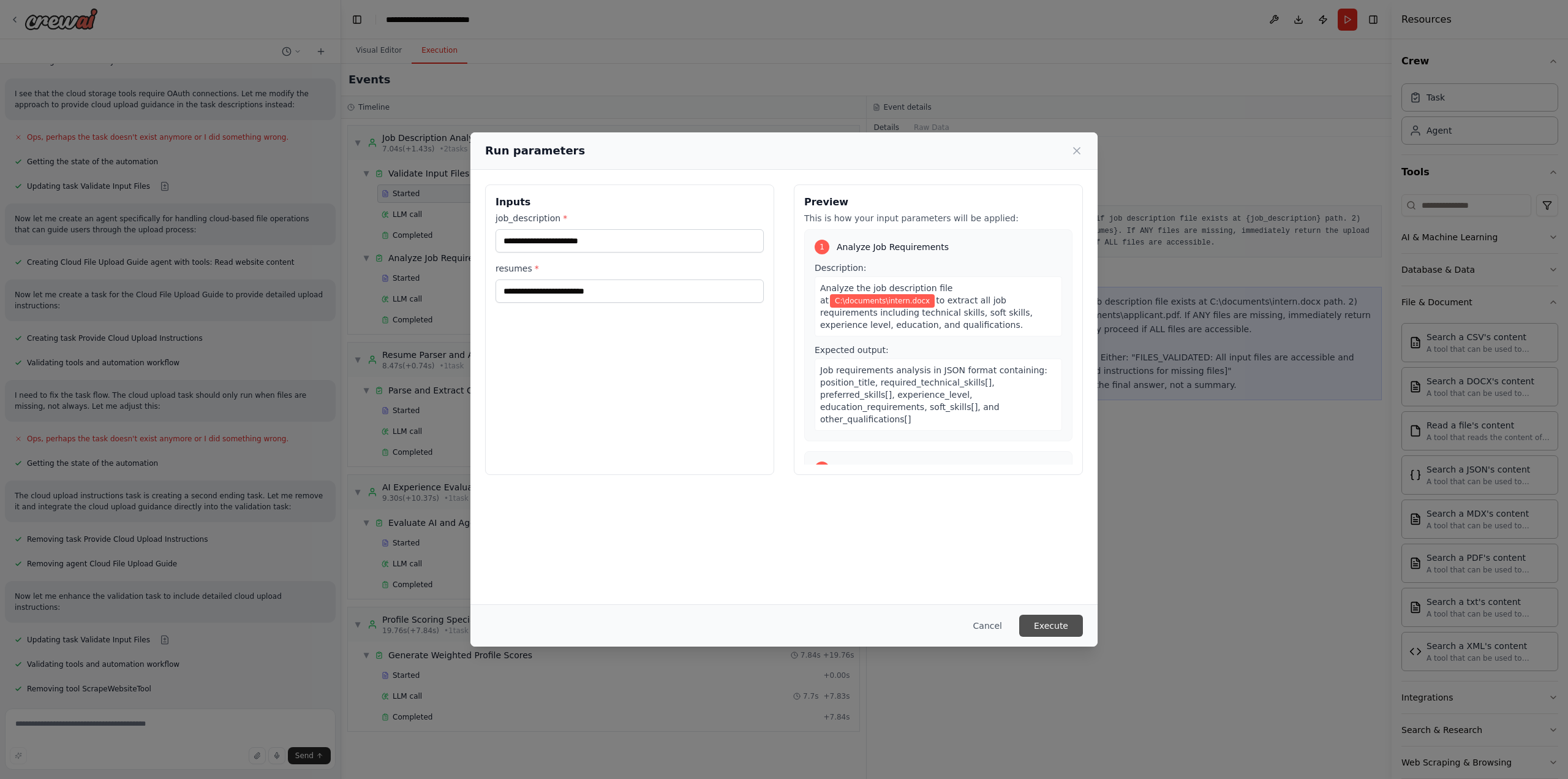
click at [1053, 624] on button "Execute" at bounding box center [1051, 625] width 64 height 22
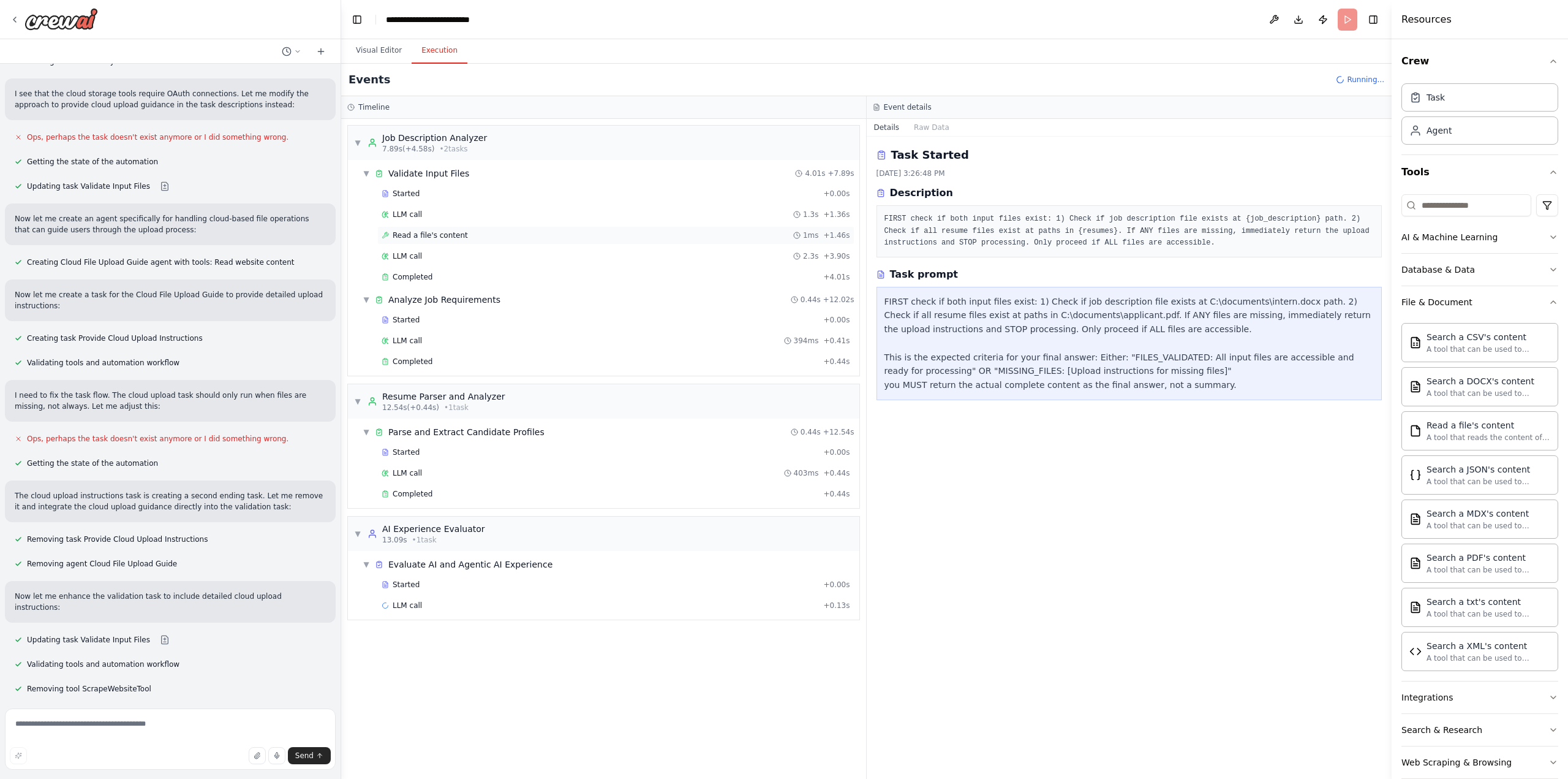
click at [443, 235] on span "Read a file's content" at bounding box center [430, 235] width 75 height 10
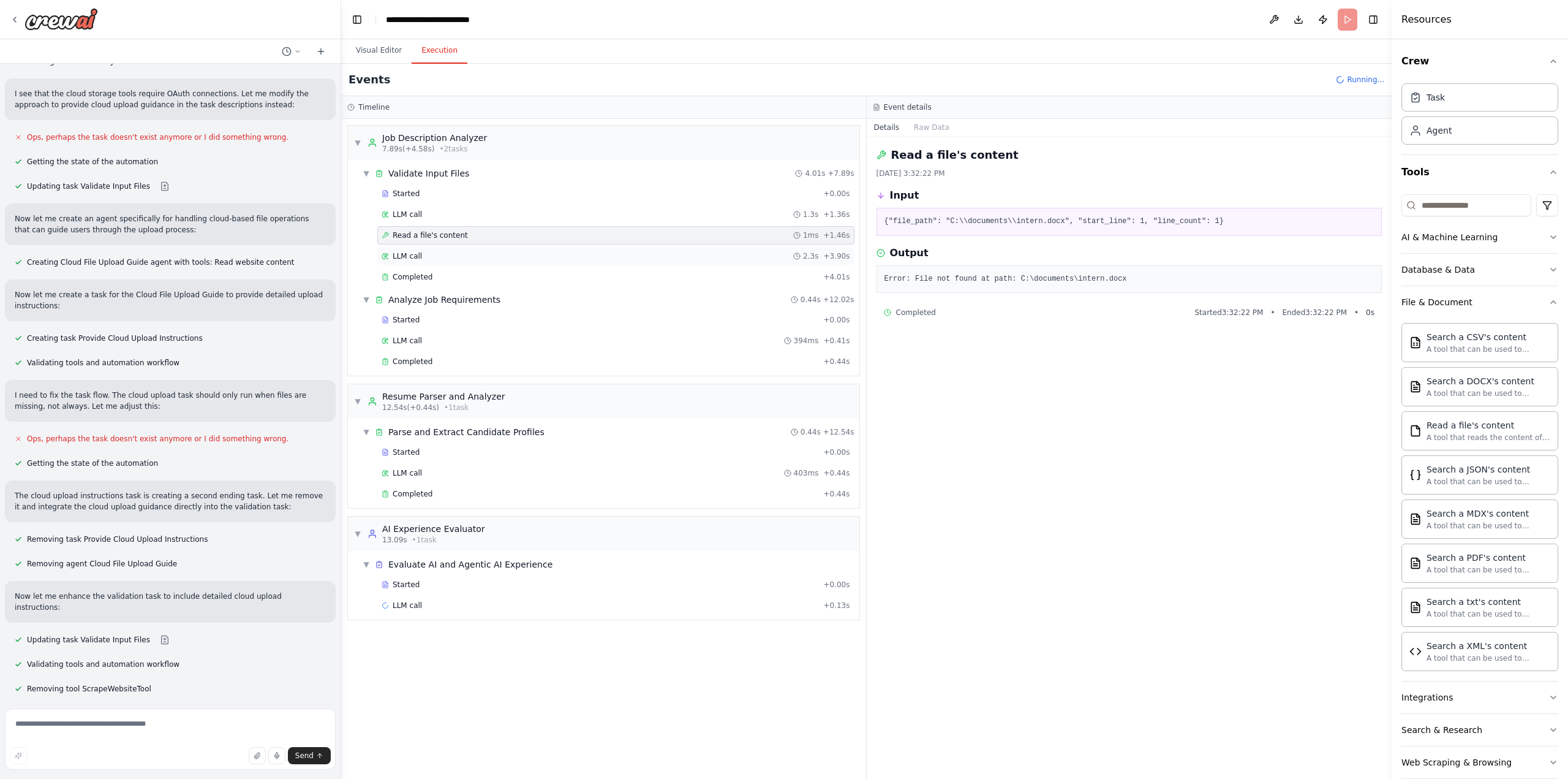
click at [449, 249] on div "LLM call 2.3s + 3.90s" at bounding box center [616, 256] width 477 height 19
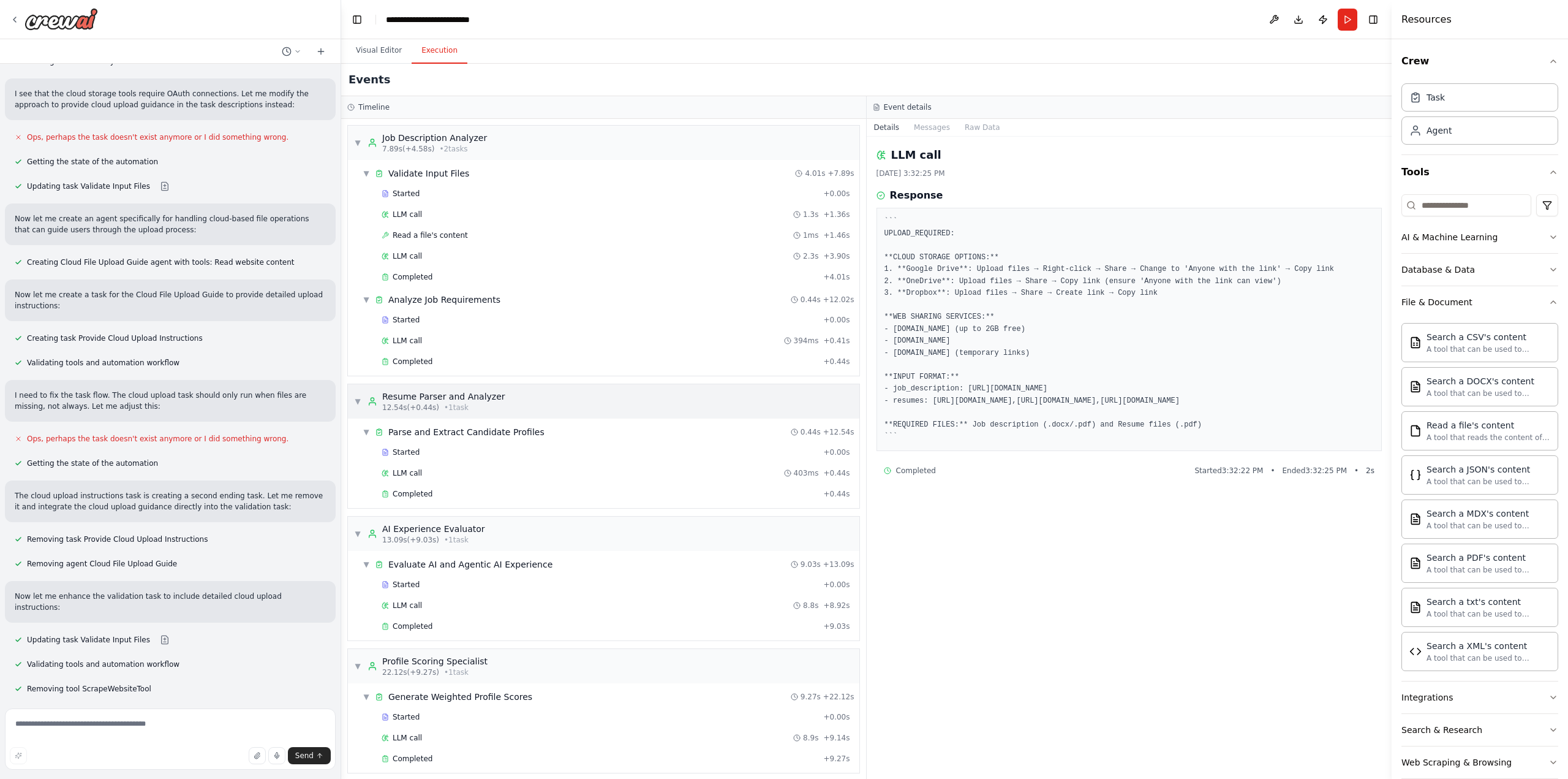
scroll to position [6936, 0]
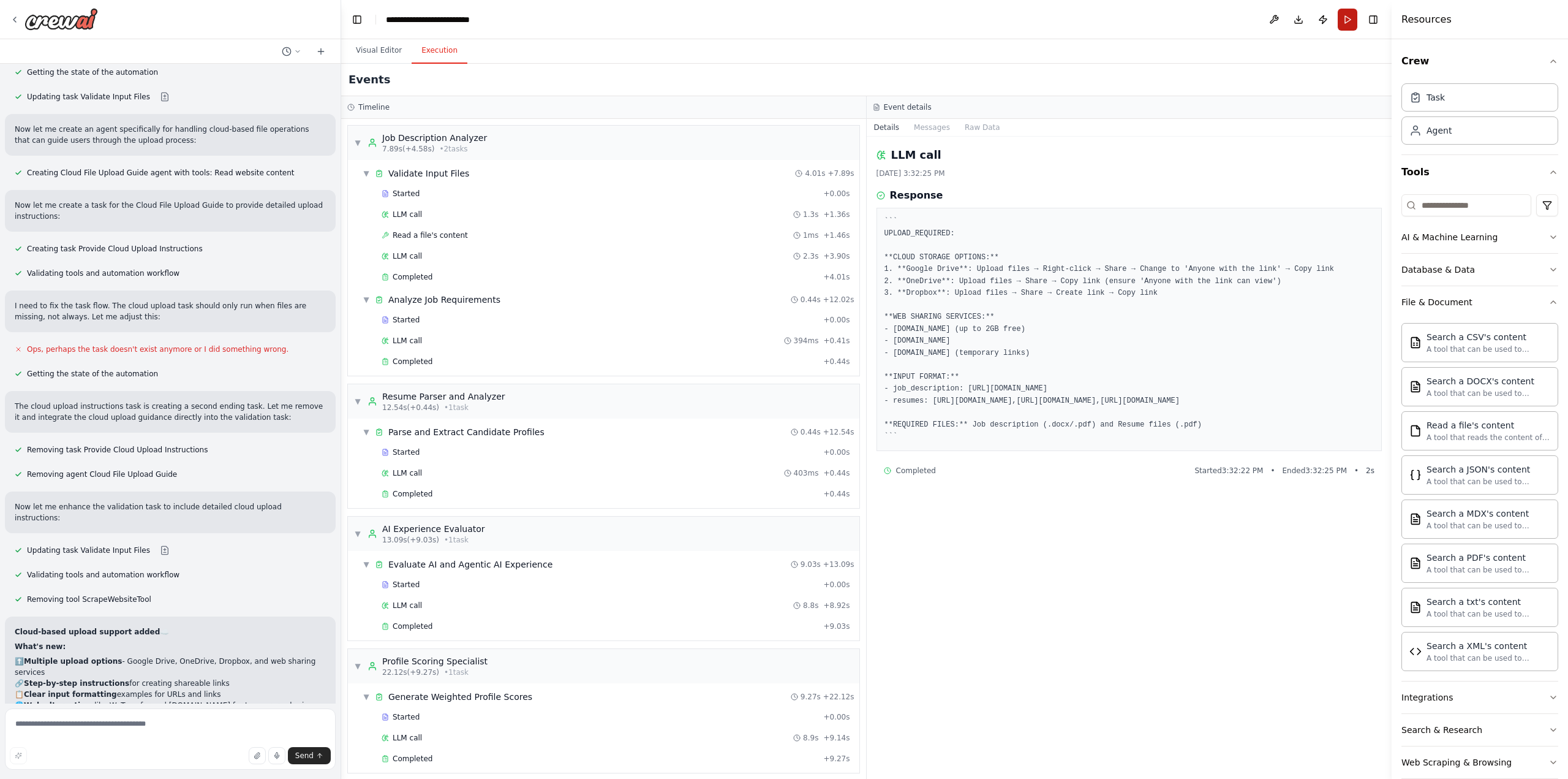
click at [1346, 23] on button "Run" at bounding box center [1347, 19] width 19 height 22
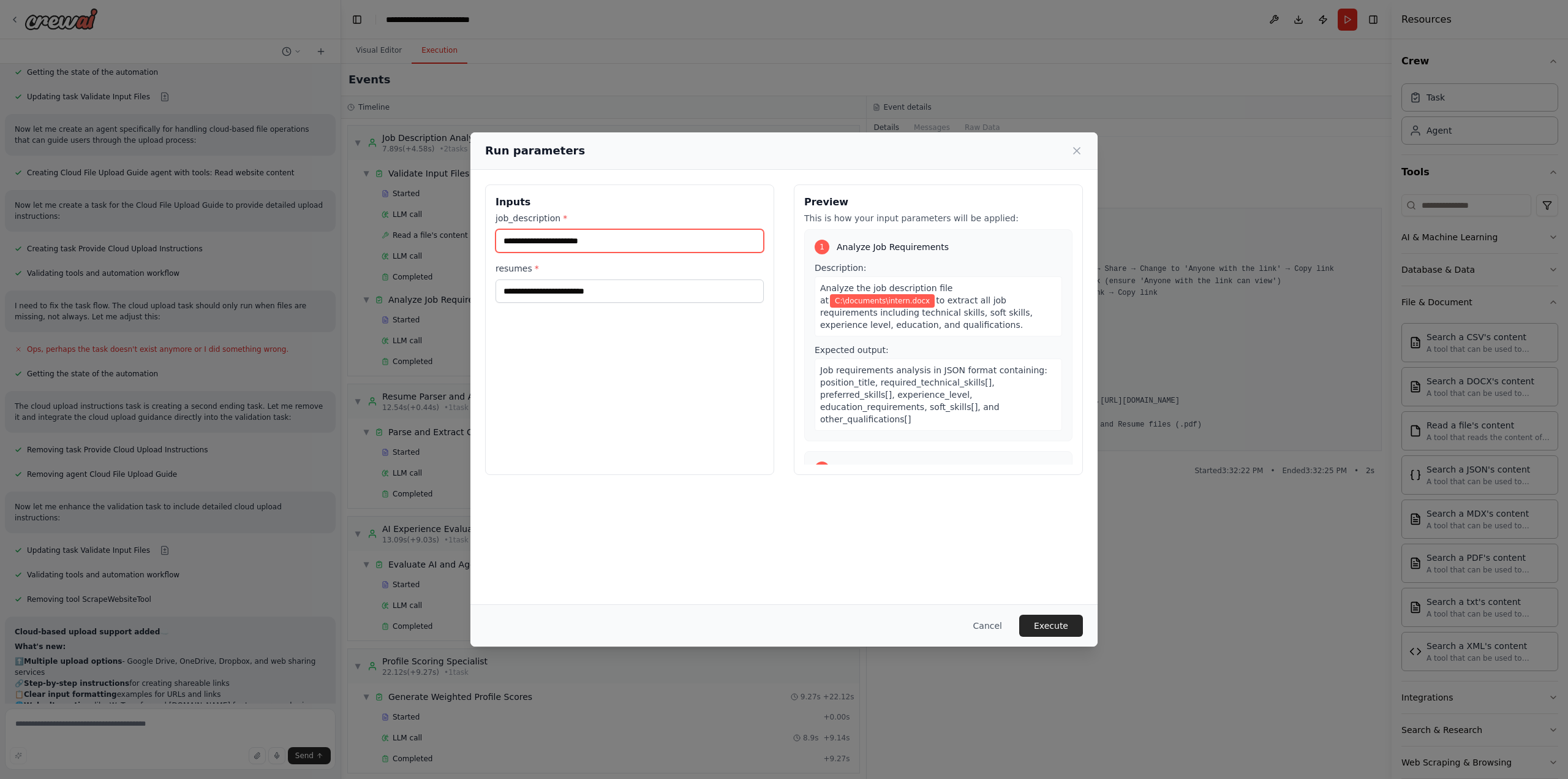
click at [631, 243] on input "**********" at bounding box center [630, 241] width 269 height 23
paste input "**********"
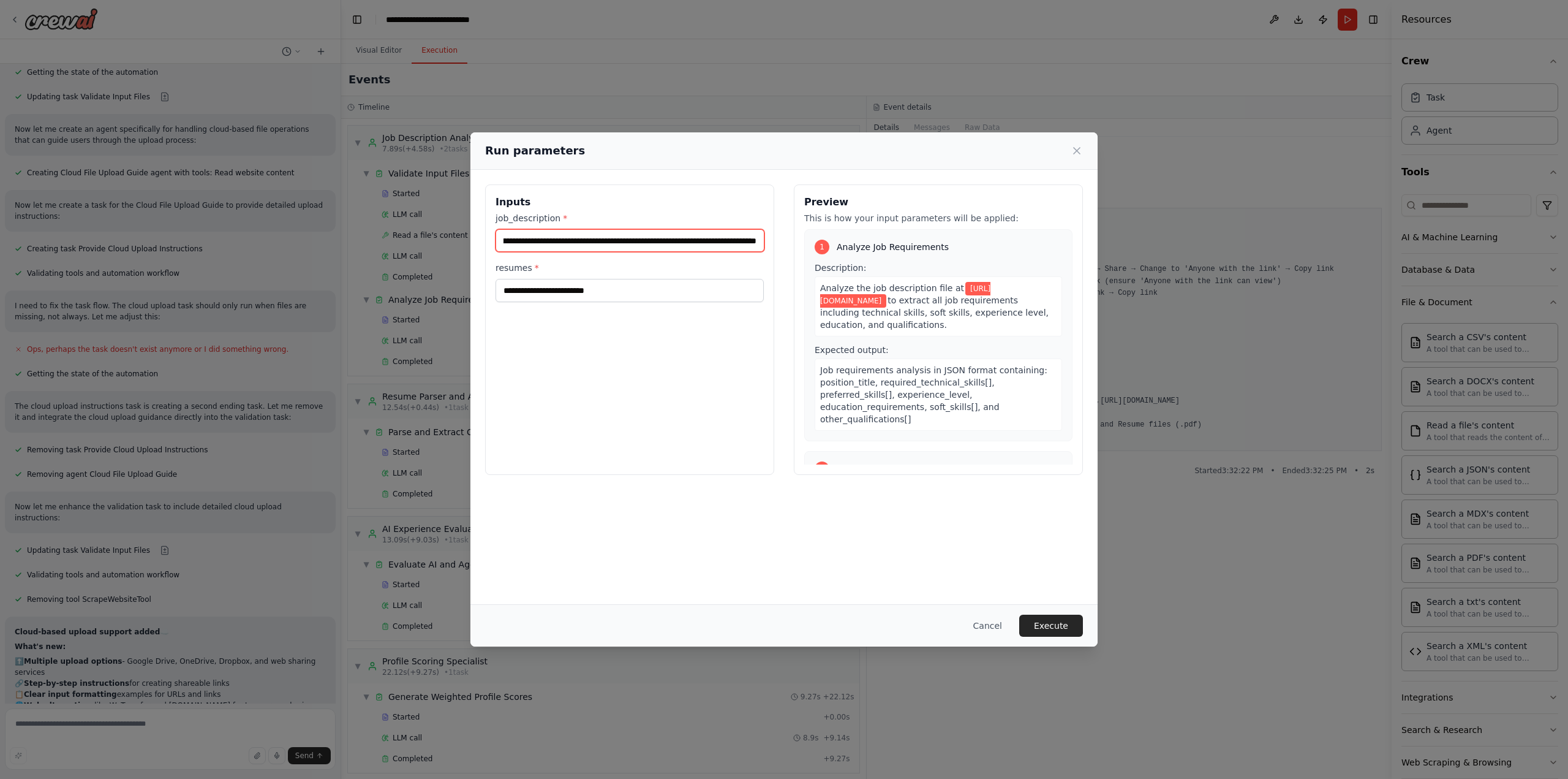
type input "**********"
click at [629, 289] on input "**********" at bounding box center [630, 290] width 269 height 23
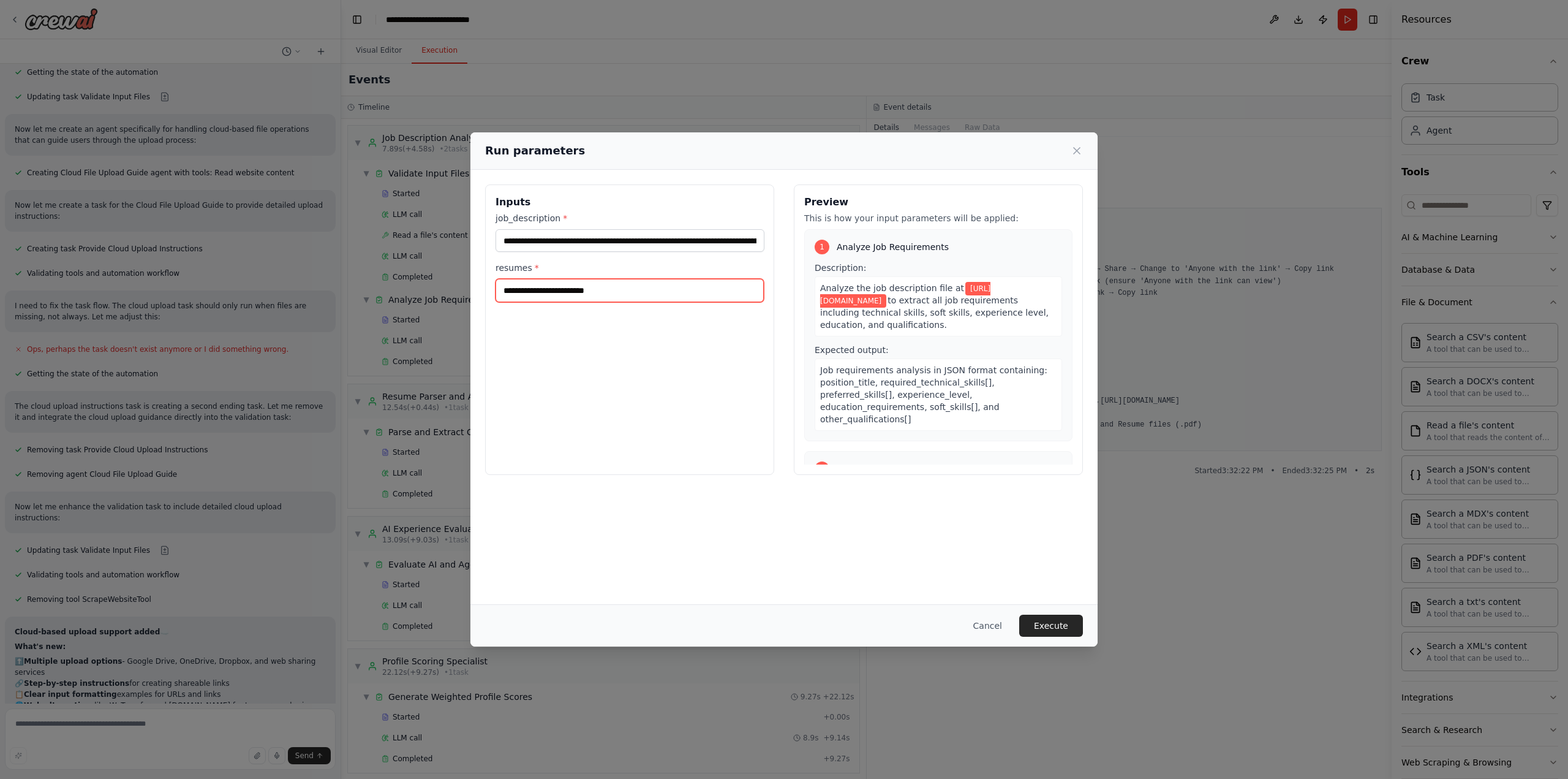
paste input "**********"
type input "**********"
click at [1055, 622] on button "Execute" at bounding box center [1051, 625] width 64 height 22
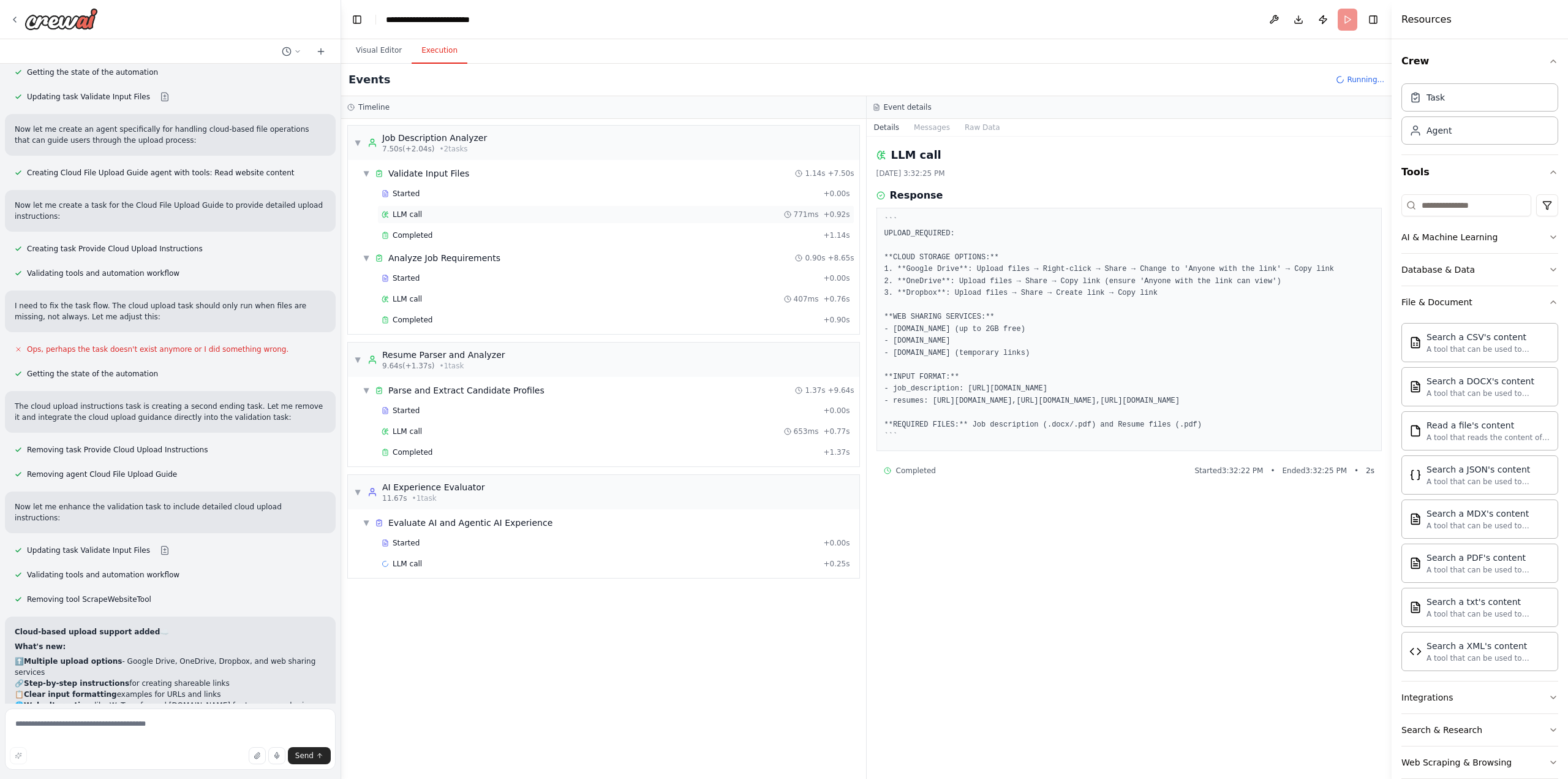
click at [439, 210] on div "LLM call 771ms + 0.92s" at bounding box center [616, 214] width 469 height 10
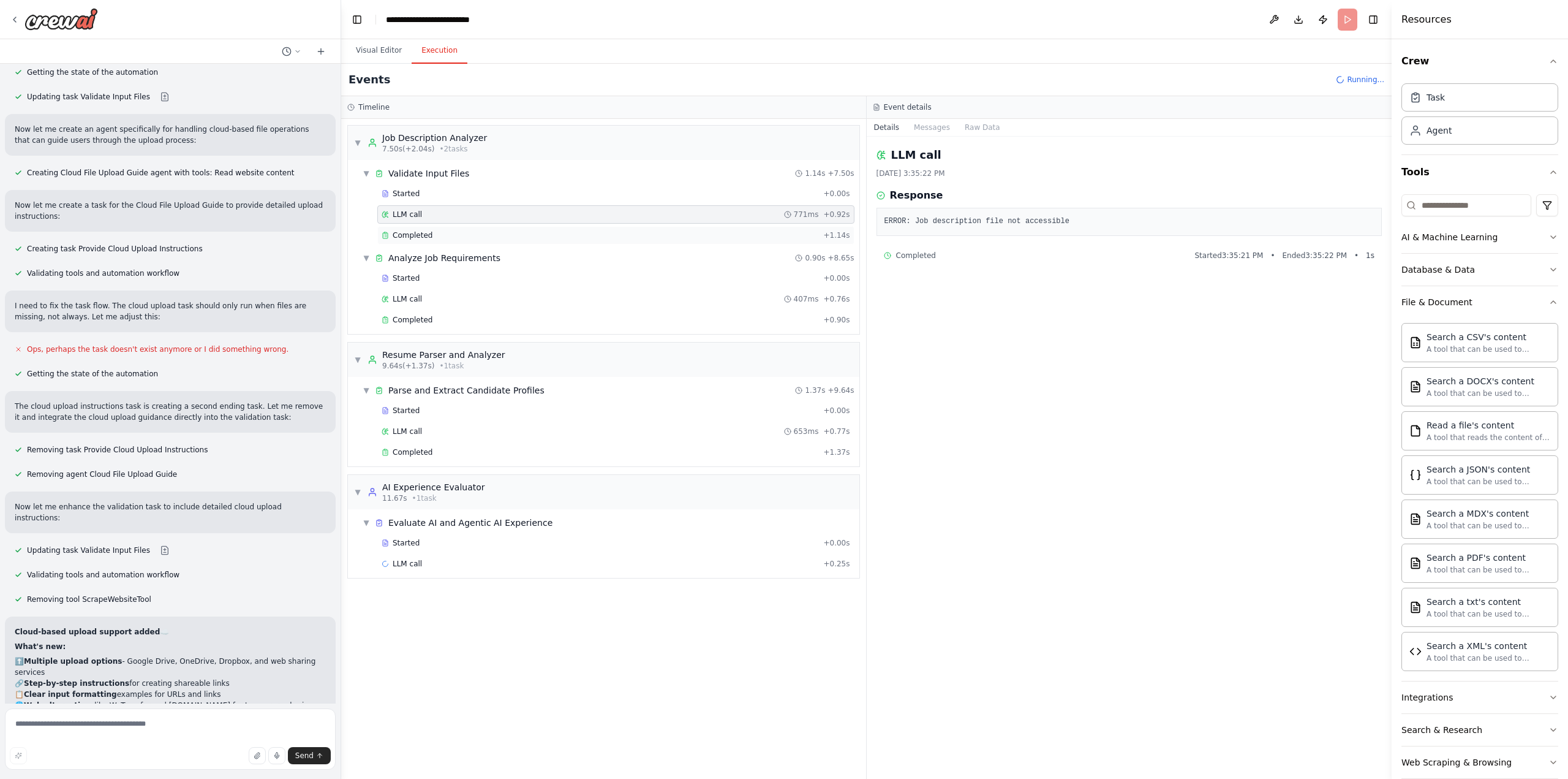
click at [446, 231] on div "Completed" at bounding box center [600, 235] width 437 height 10
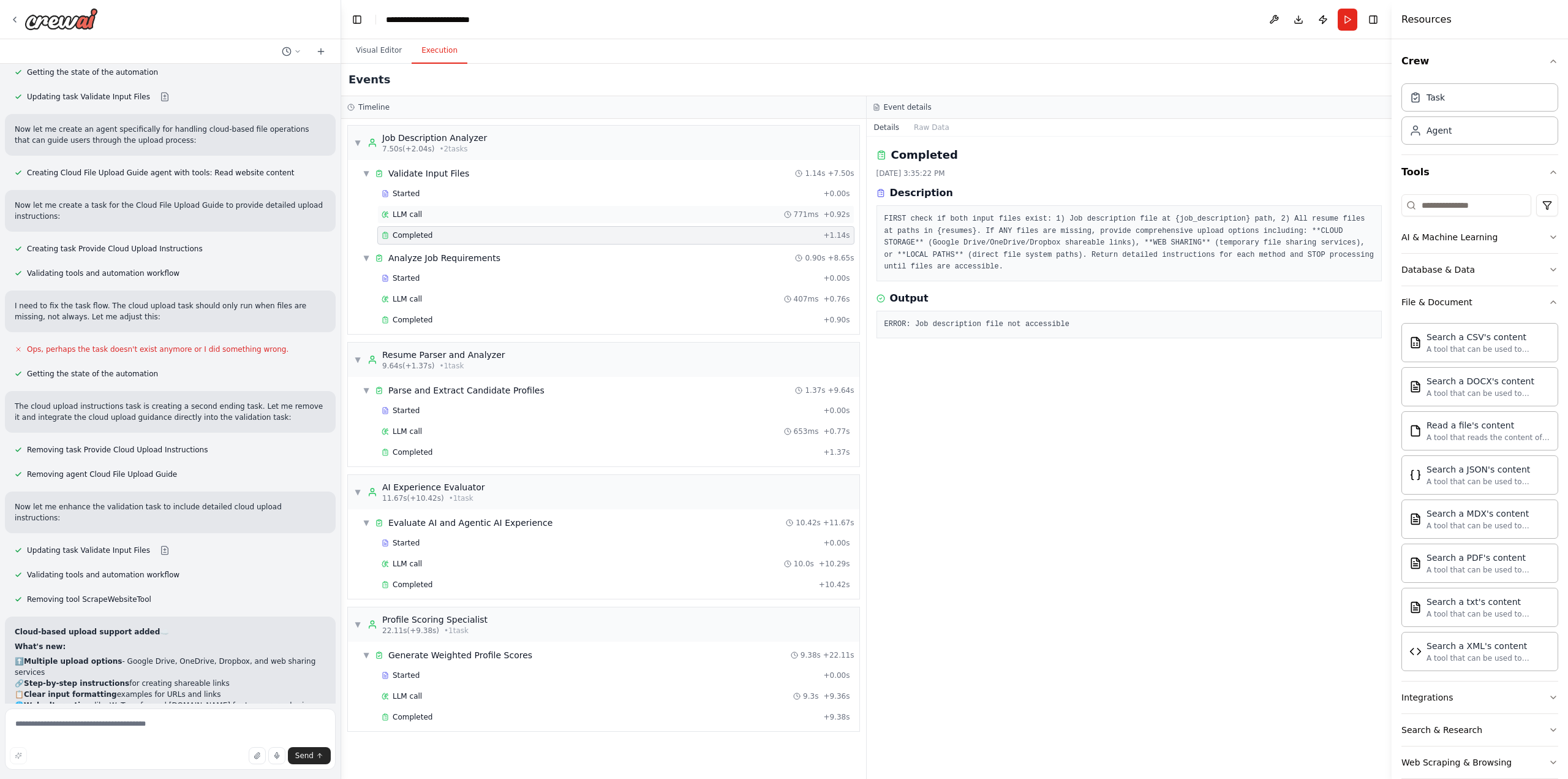
click at [505, 213] on div "LLM call 771ms + 0.92s" at bounding box center [616, 214] width 469 height 10
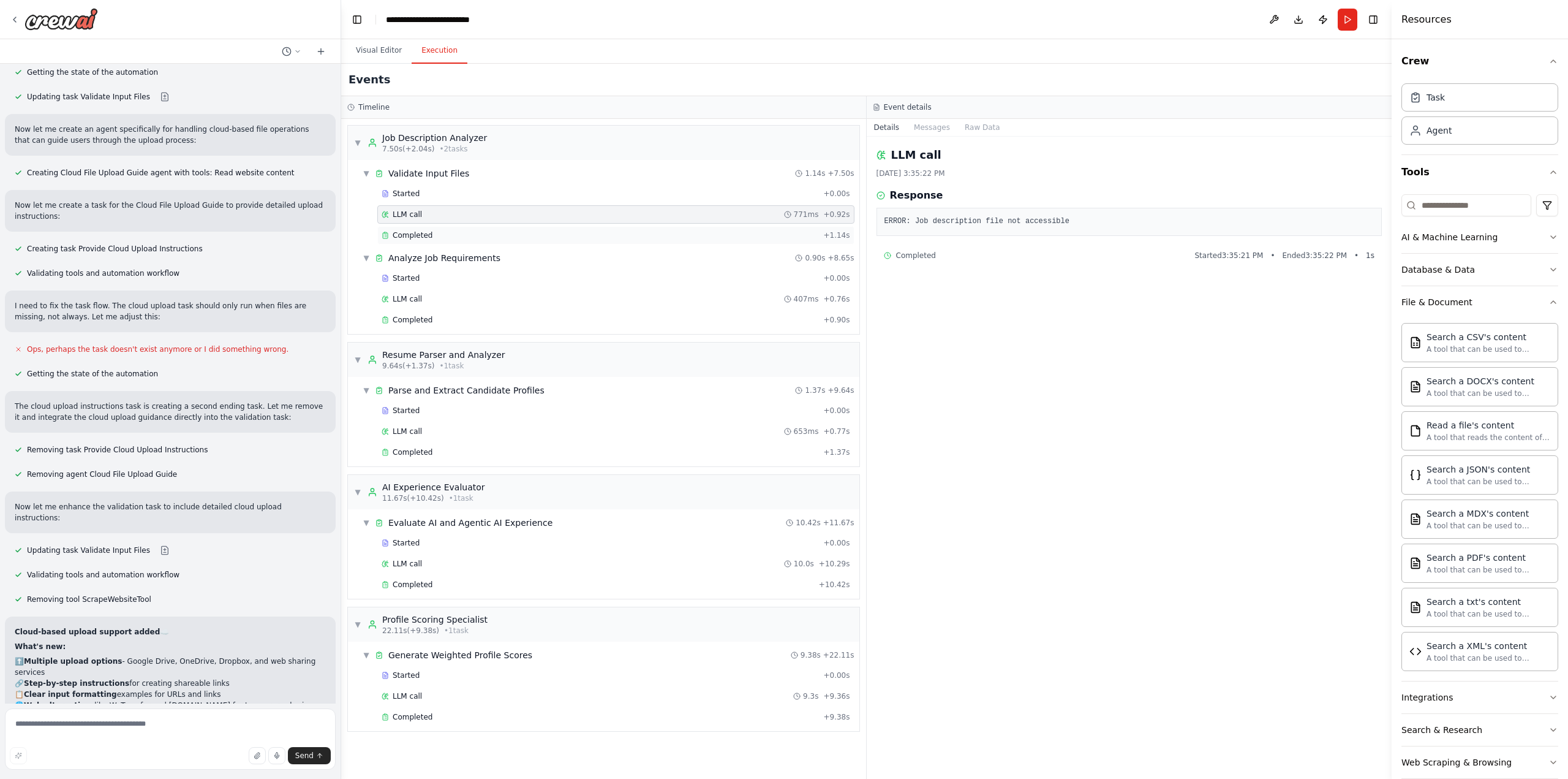
click at [508, 228] on div "Completed + 1.14s" at bounding box center [616, 235] width 477 height 19
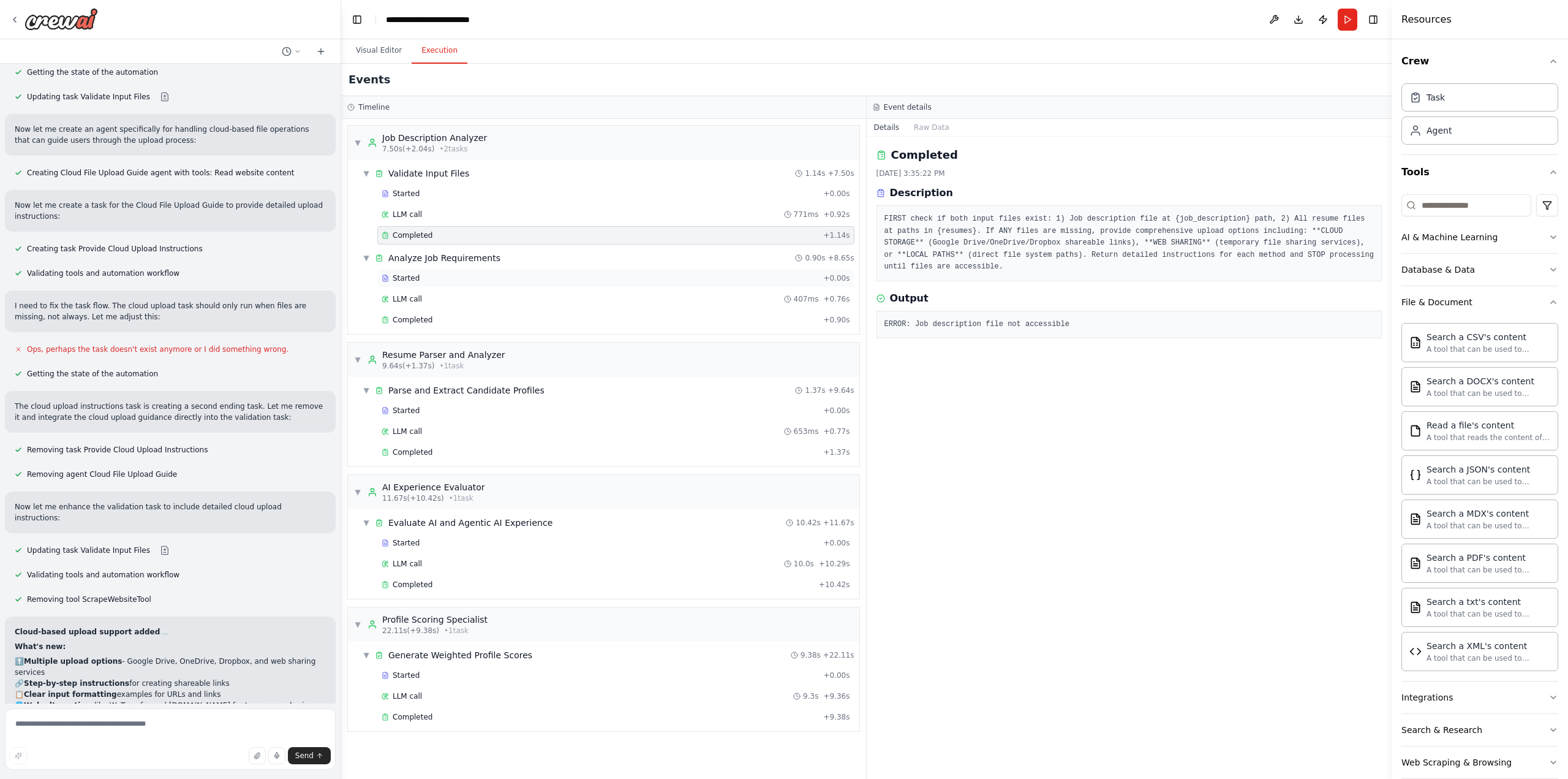
click at [515, 283] on div "Started + 0.00s" at bounding box center [616, 278] width 477 height 19
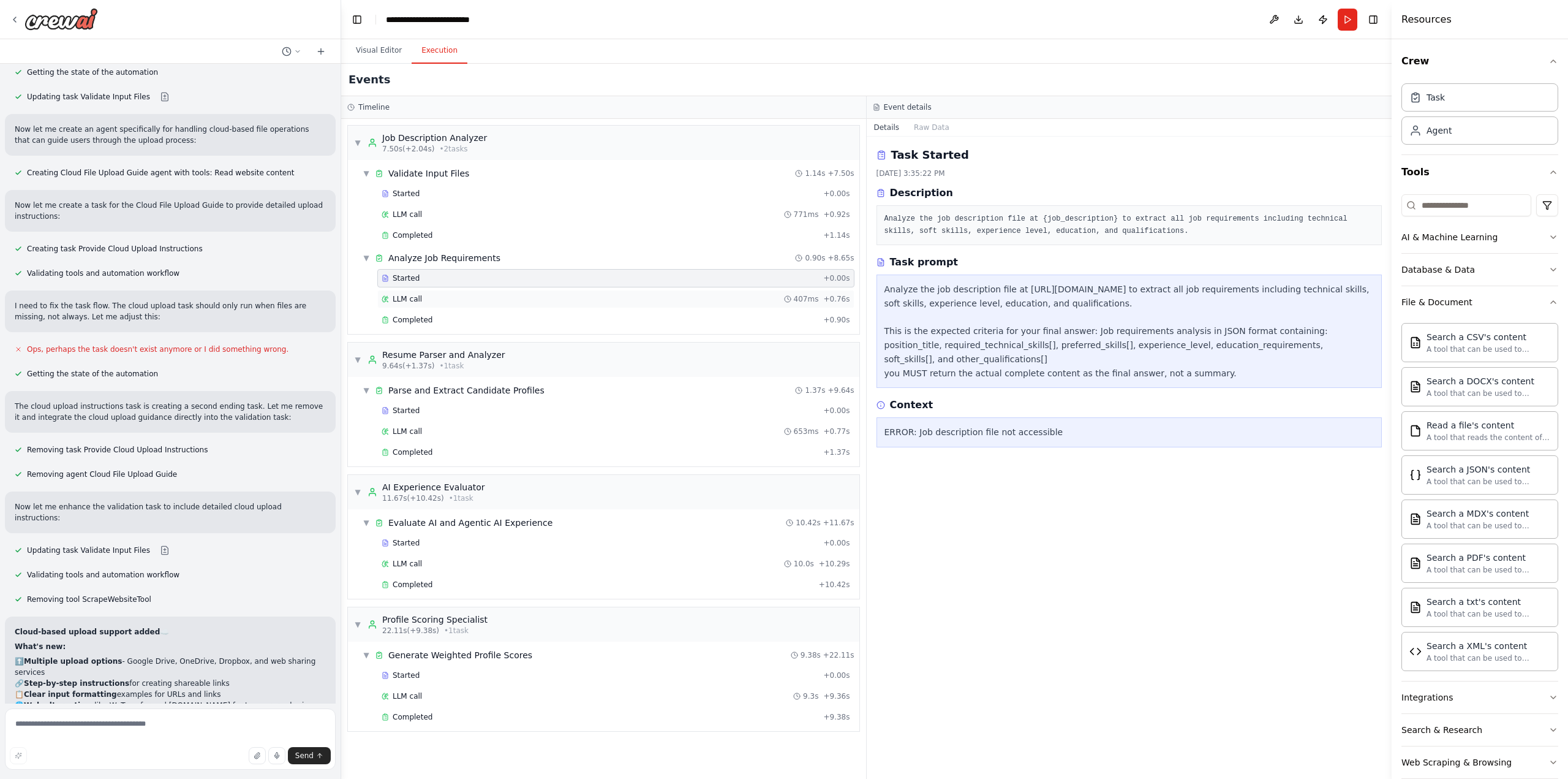
click at [515, 294] on div "LLM call 407ms + 0.76s" at bounding box center [616, 299] width 469 height 10
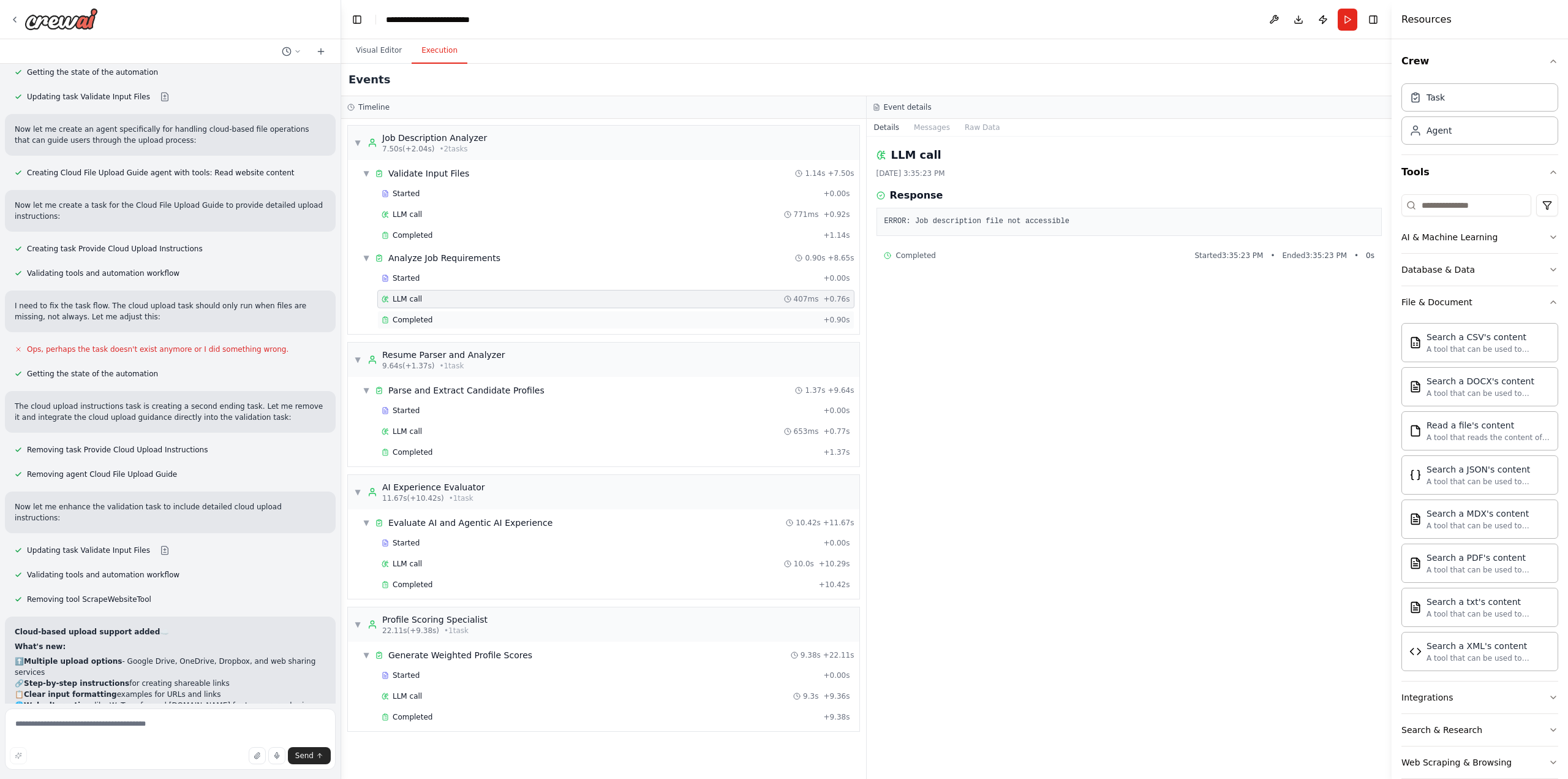
click at [491, 315] on div "Completed" at bounding box center [600, 320] width 437 height 10
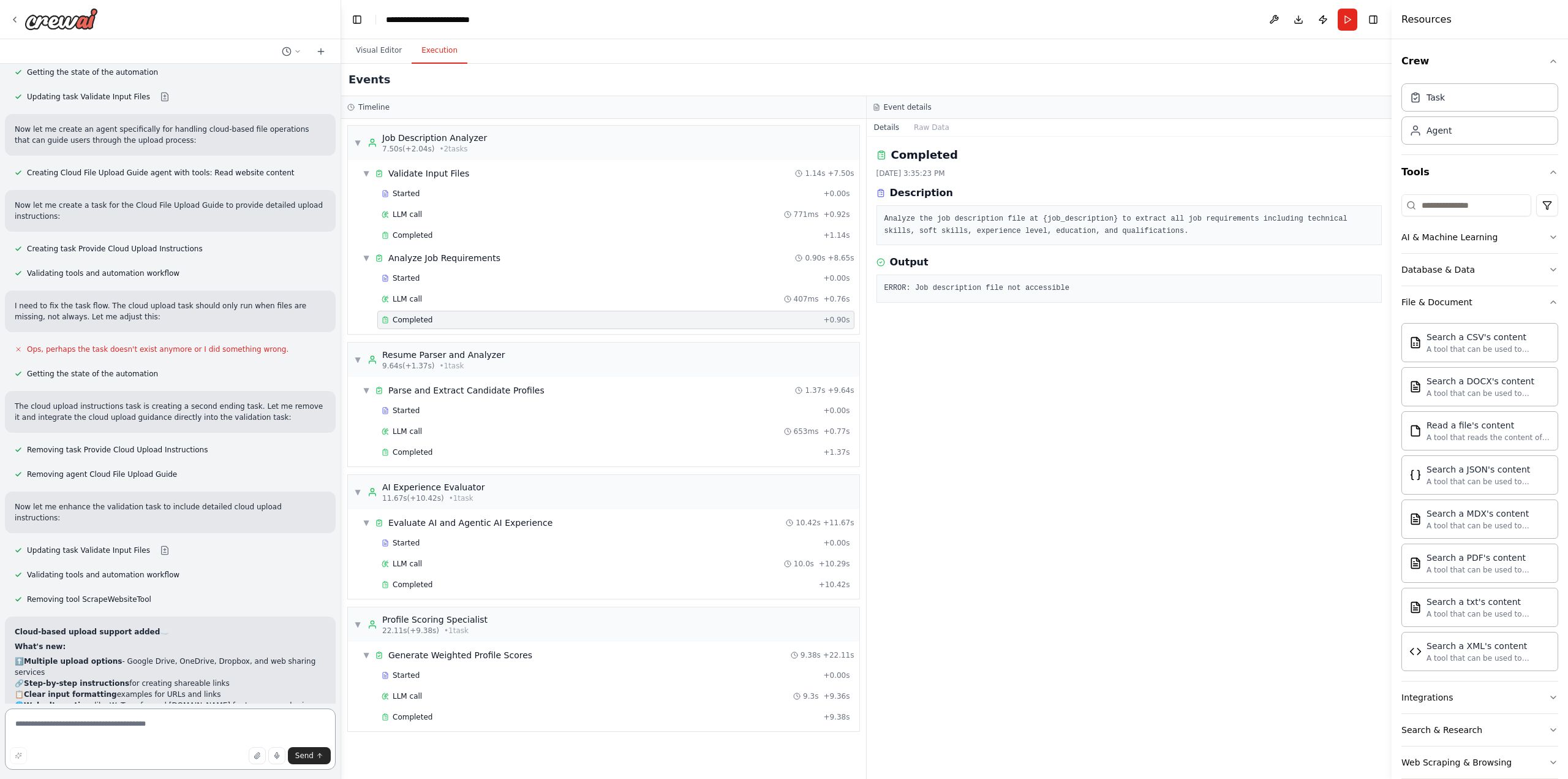
click at [145, 728] on textarea at bounding box center [170, 739] width 331 height 61
type textarea "**********"
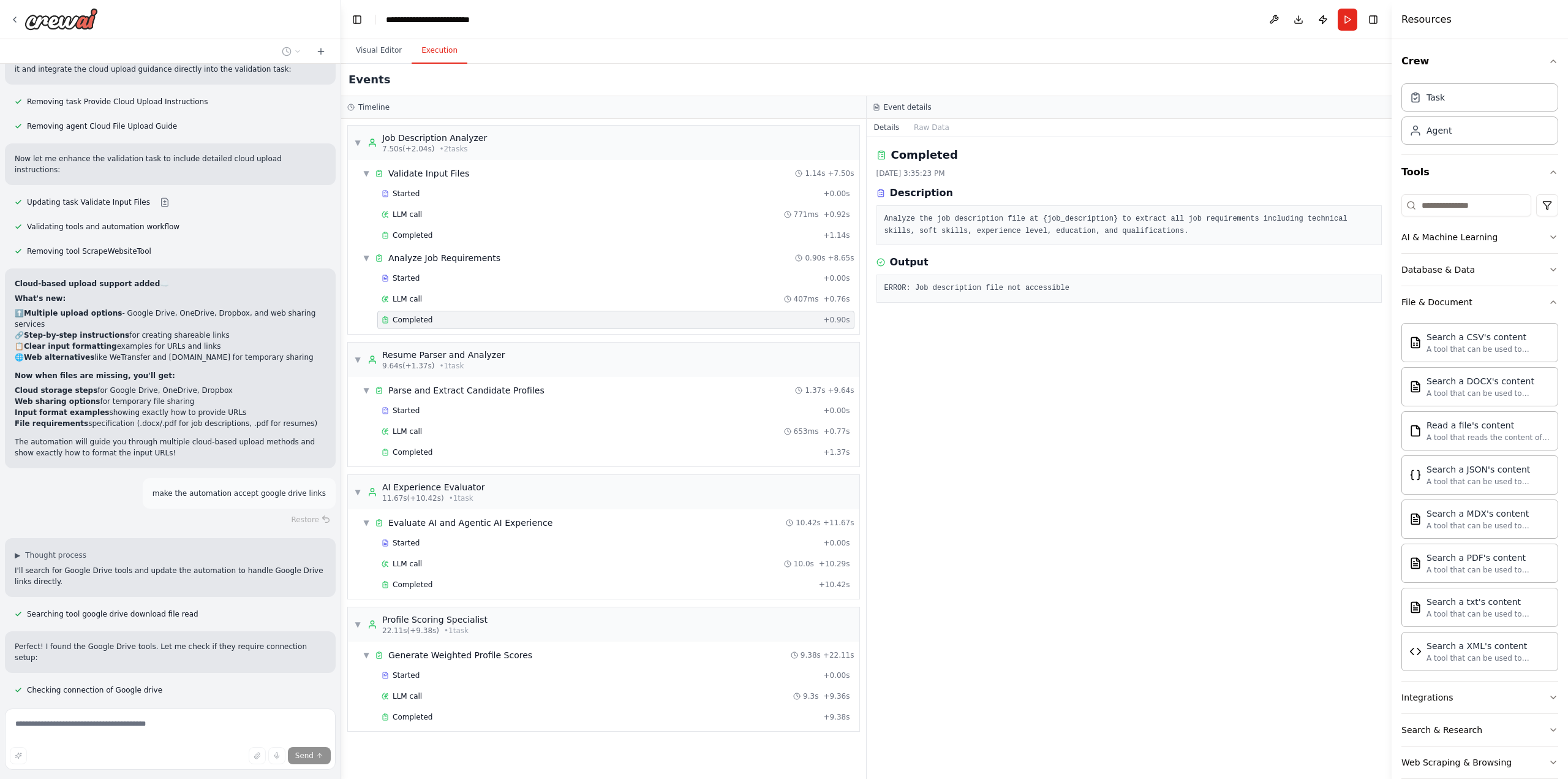
scroll to position [7313, 0]
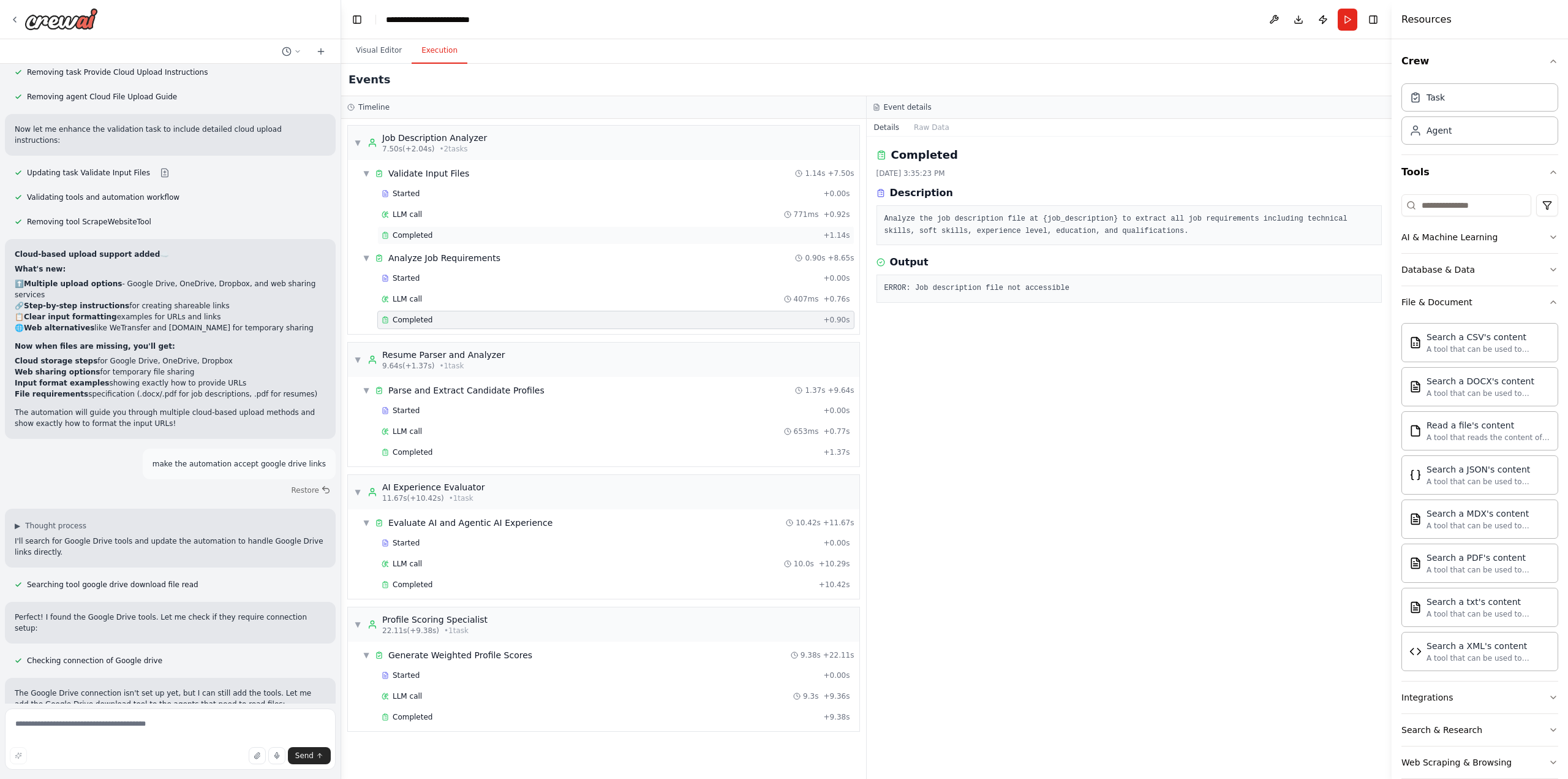
click at [464, 231] on div "Completed" at bounding box center [600, 235] width 437 height 10
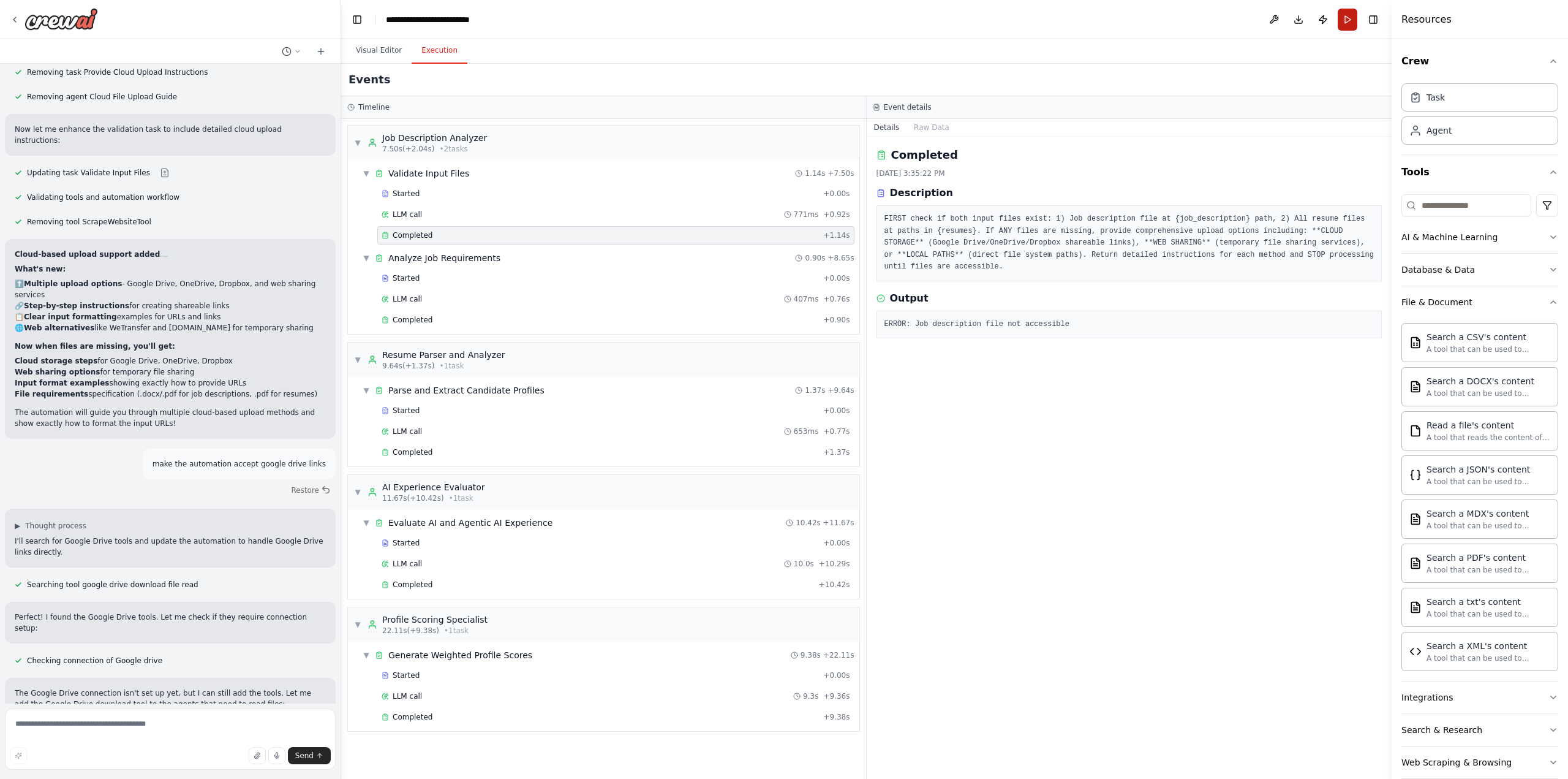
click at [1341, 25] on button "Run" at bounding box center [1347, 19] width 19 height 22
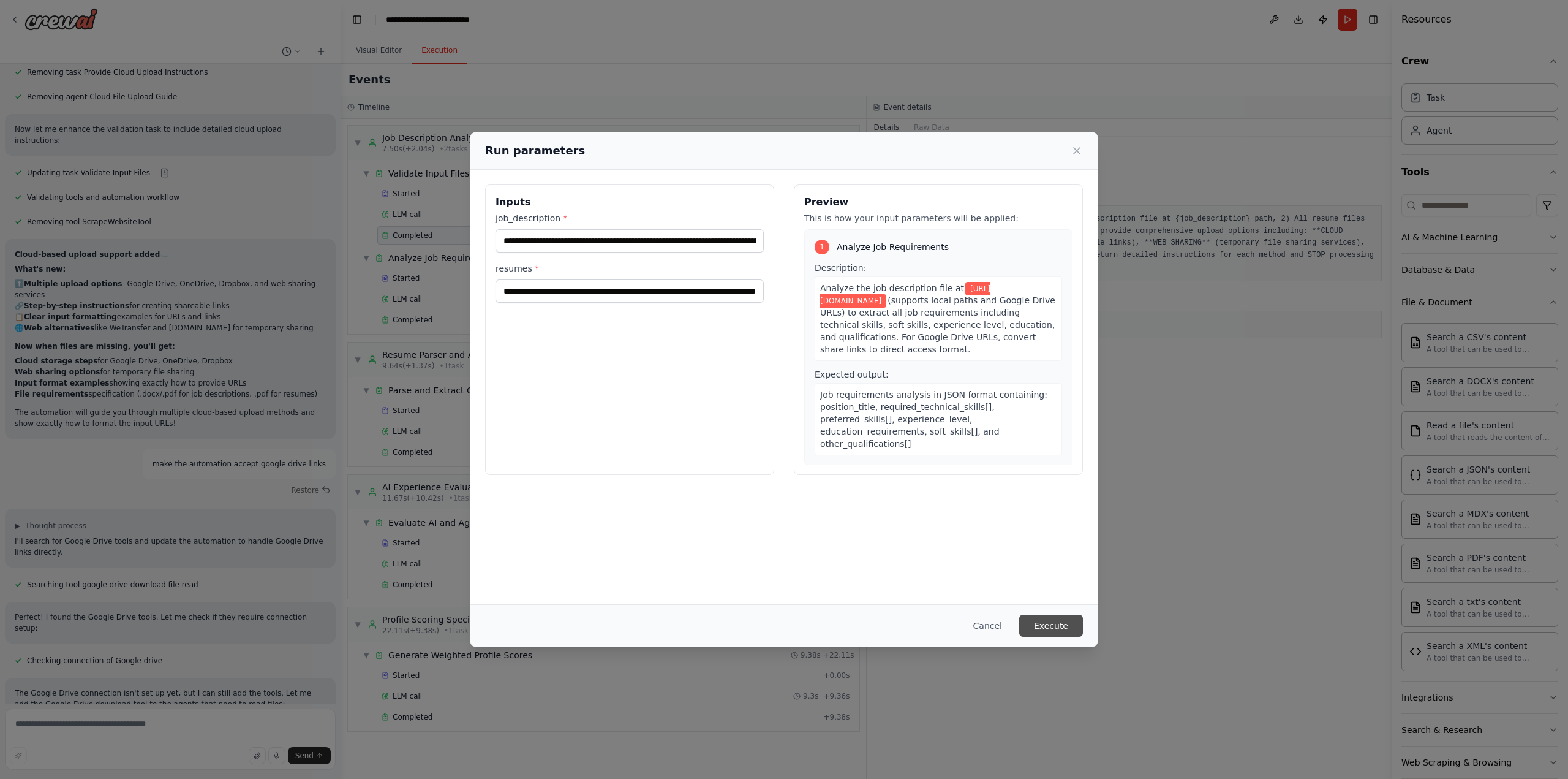
click at [1063, 617] on div "Cancel Execute" at bounding box center [784, 625] width 627 height 42
click at [1055, 629] on button "Execute" at bounding box center [1051, 625] width 64 height 22
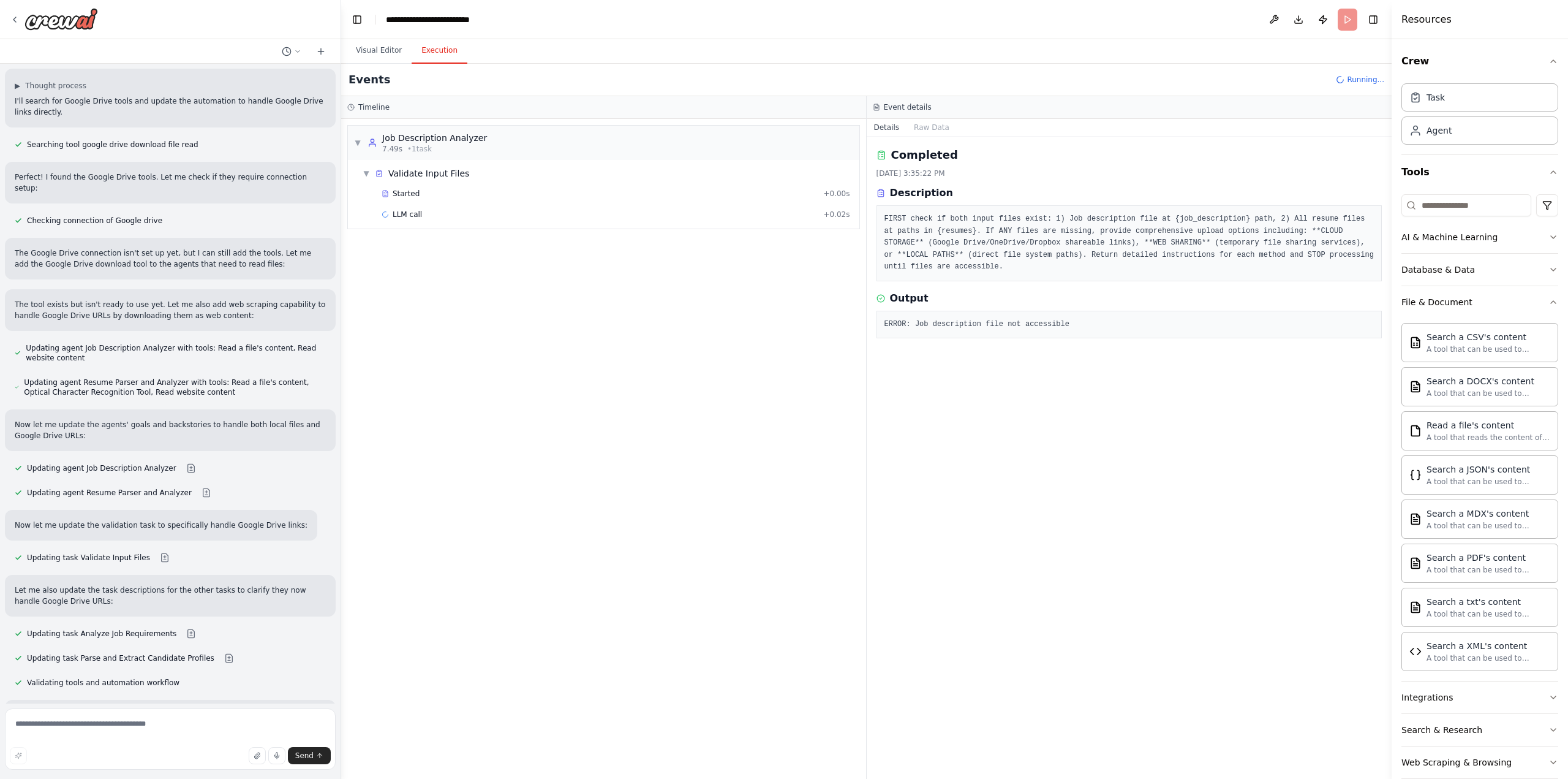
scroll to position [7881, 0]
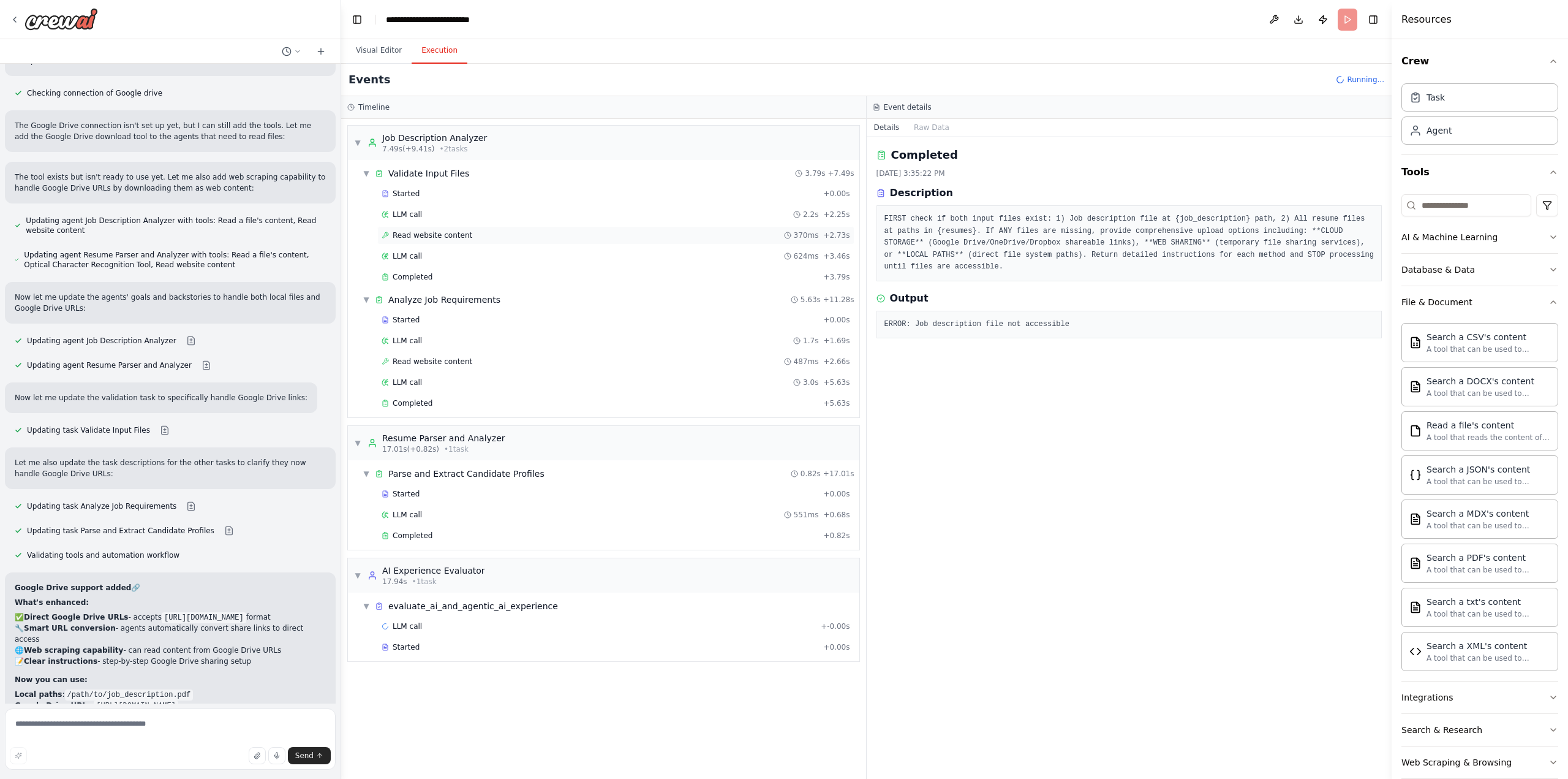
click at [494, 232] on div "Read website content 370ms + 2.73s" at bounding box center [616, 235] width 469 height 10
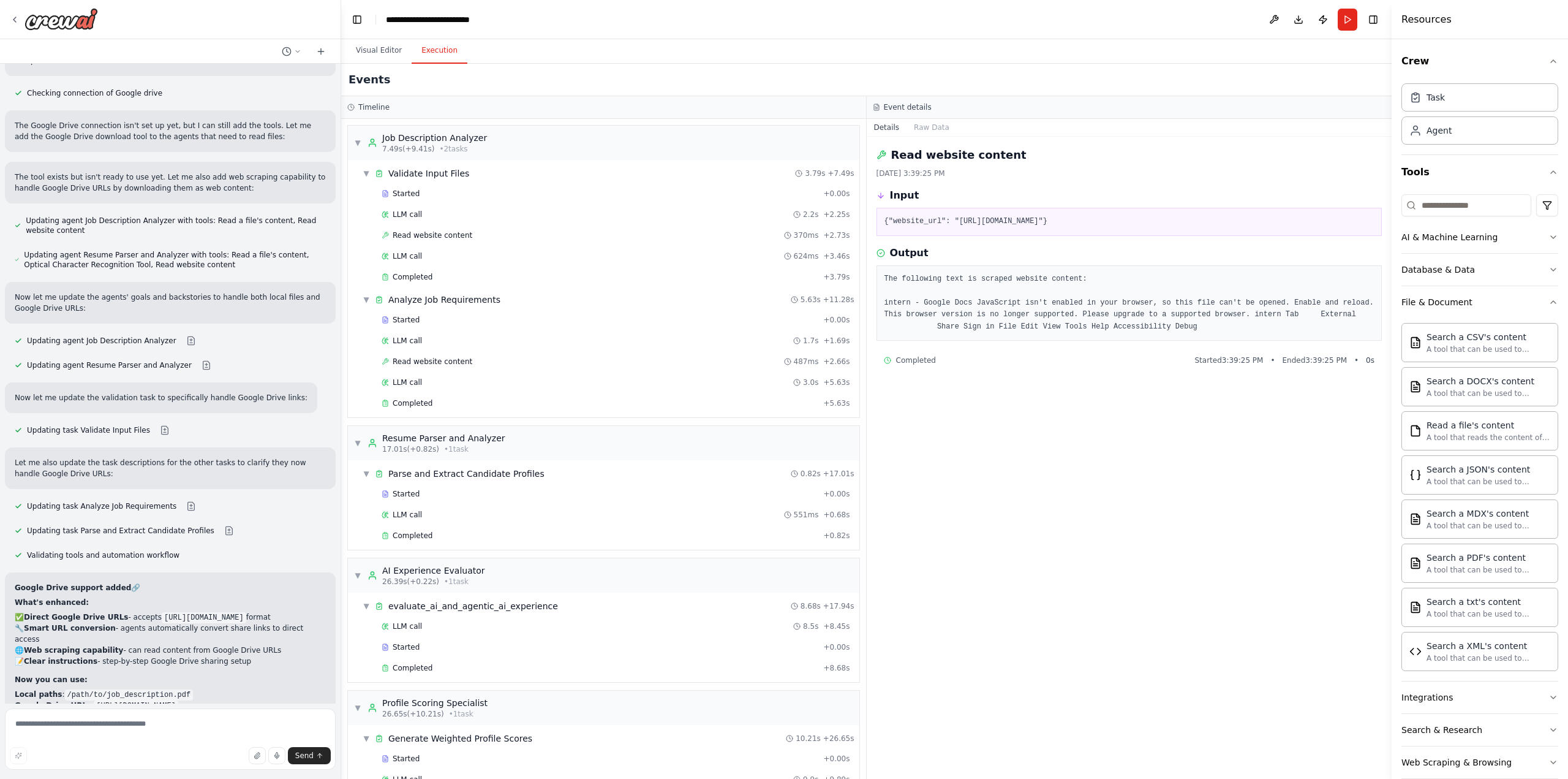
drag, startPoint x: 1522, startPoint y: 0, endPoint x: 1100, endPoint y: 369, distance: 560.6
click at [1100, 369] on div "Read website content [DATE] 3:39:25 PM Input {"website_url": "[URL][DOMAIN_NAME…" at bounding box center [1129, 457] width 526 height 642
click at [506, 356] on div "Read website content 487ms + 2.66s" at bounding box center [616, 361] width 469 height 10
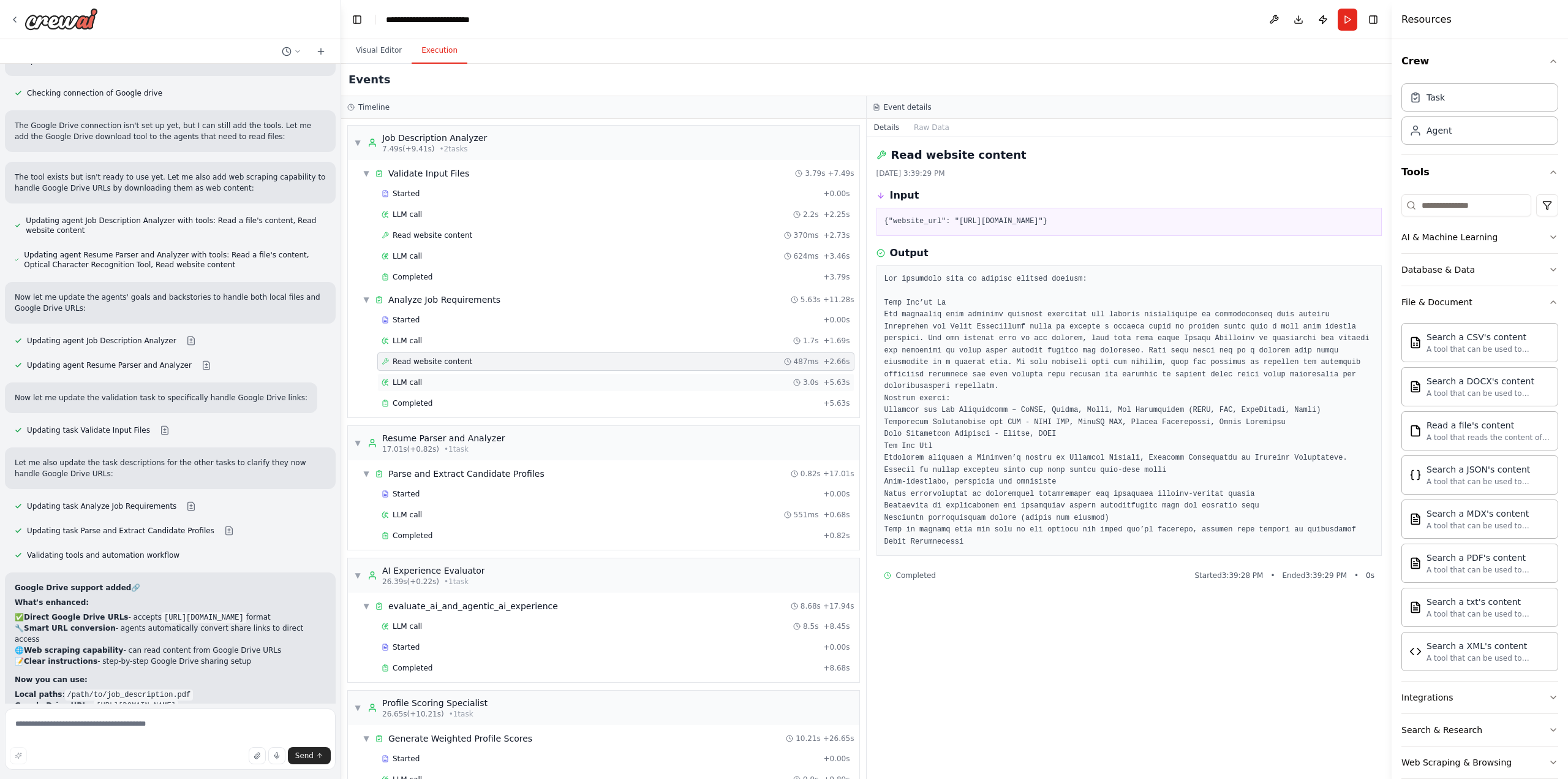
click at [495, 378] on div "LLM call 3.0s + 5.63s" at bounding box center [616, 382] width 469 height 10
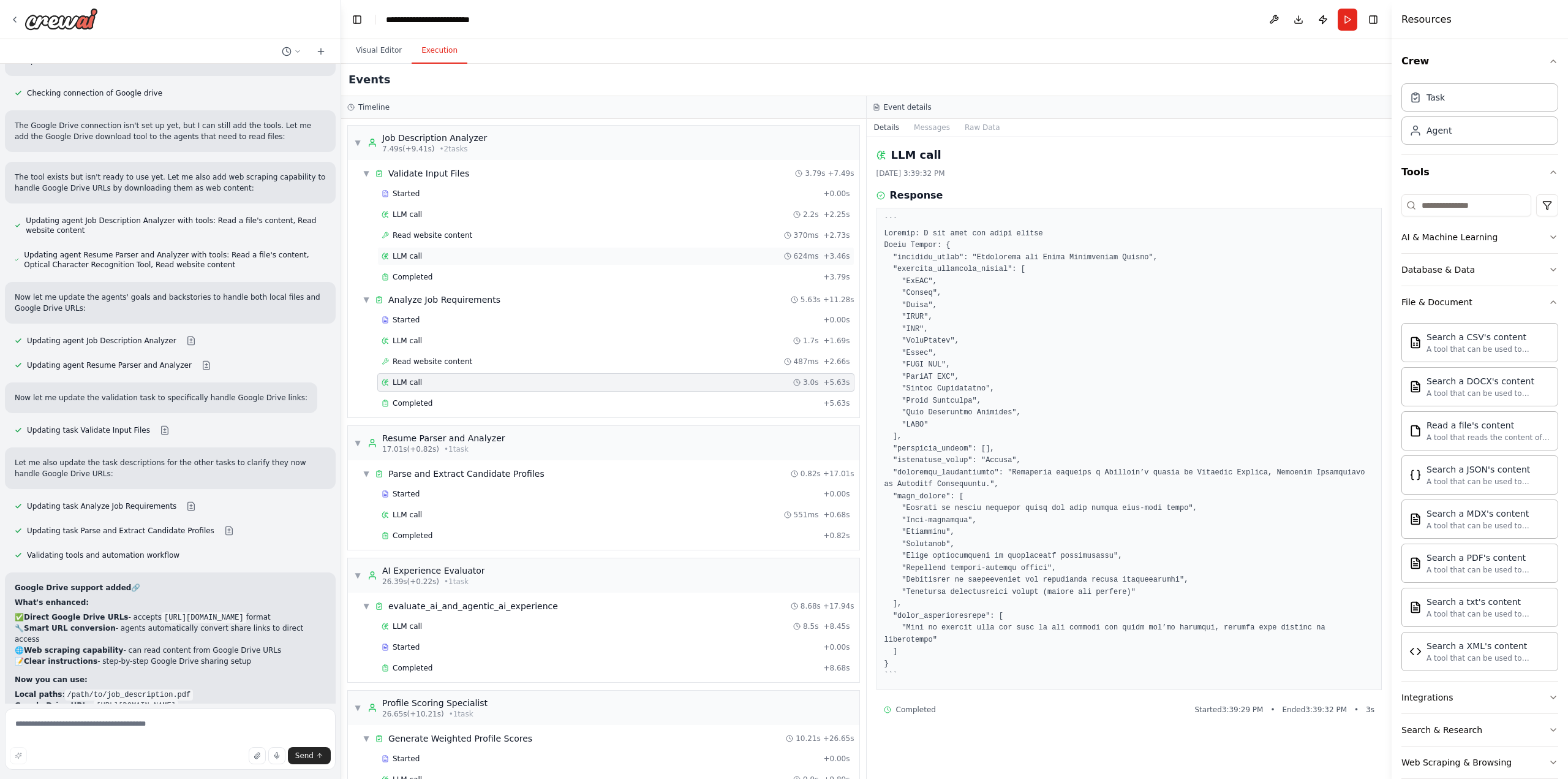
click at [515, 253] on div "LLM call 624ms + 3.46s" at bounding box center [616, 256] width 469 height 10
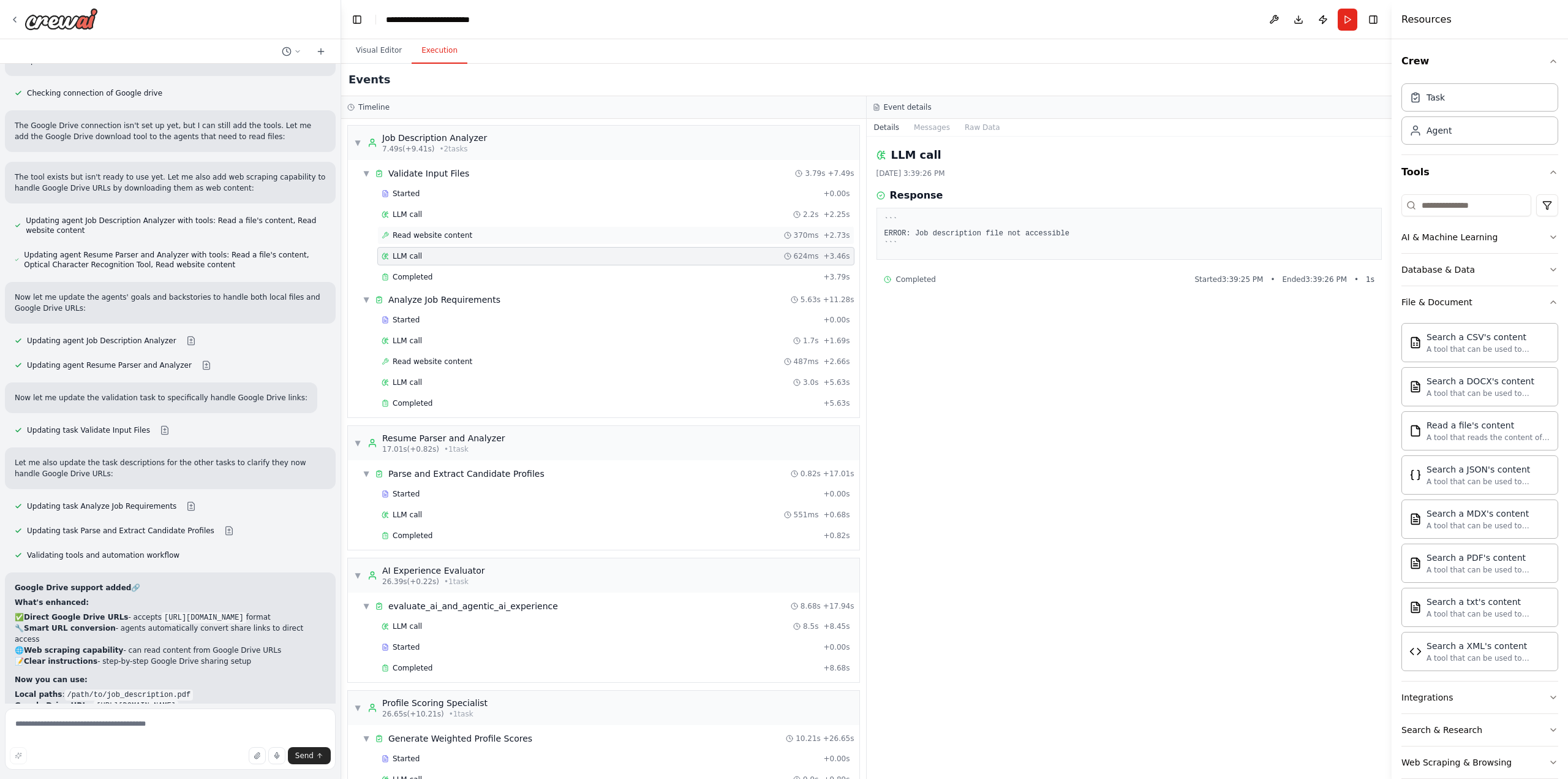
click at [519, 237] on div "Read website content 370ms + 2.73s" at bounding box center [616, 235] width 469 height 10
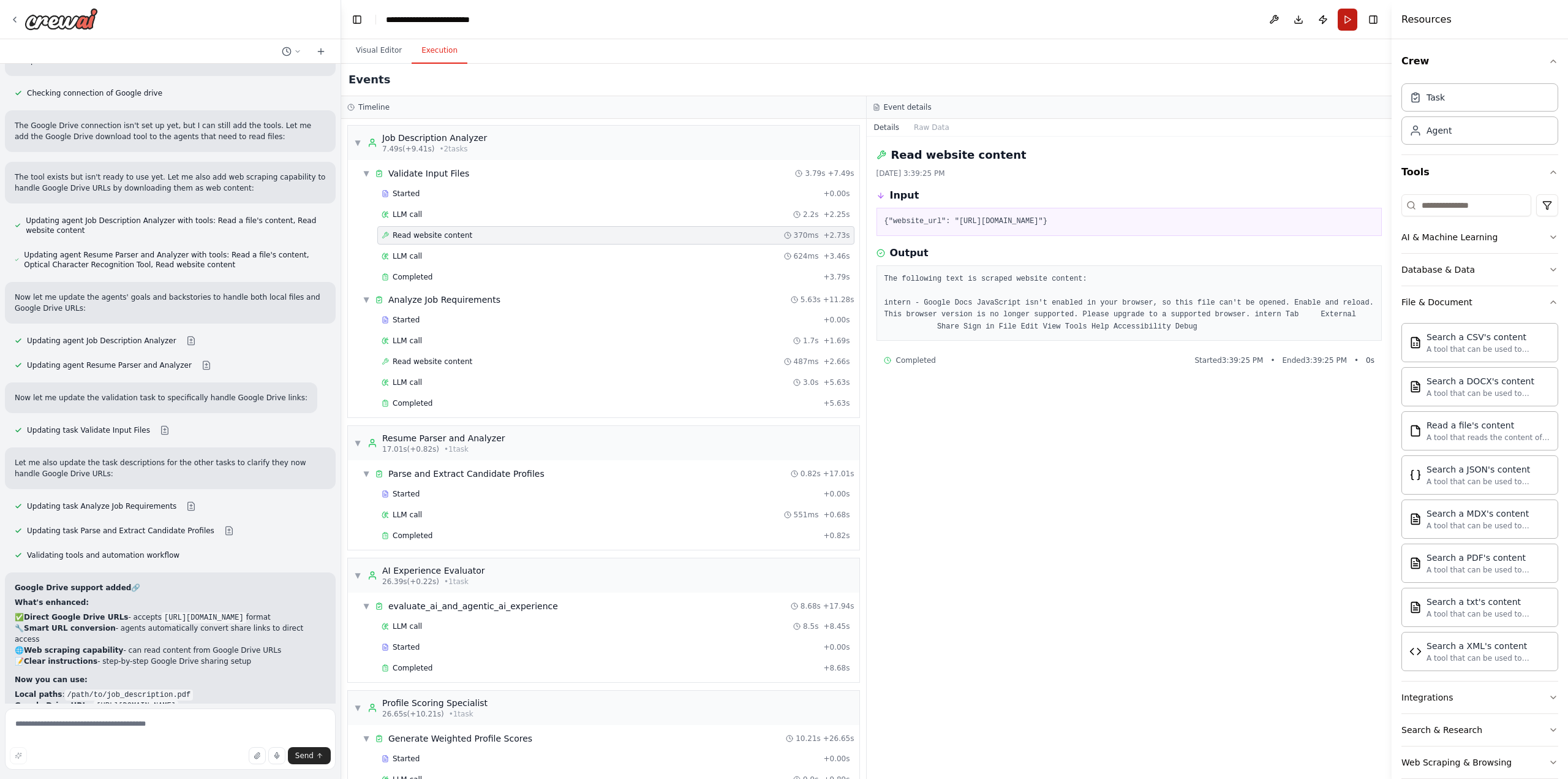
click at [1347, 19] on button "Run" at bounding box center [1347, 19] width 19 height 22
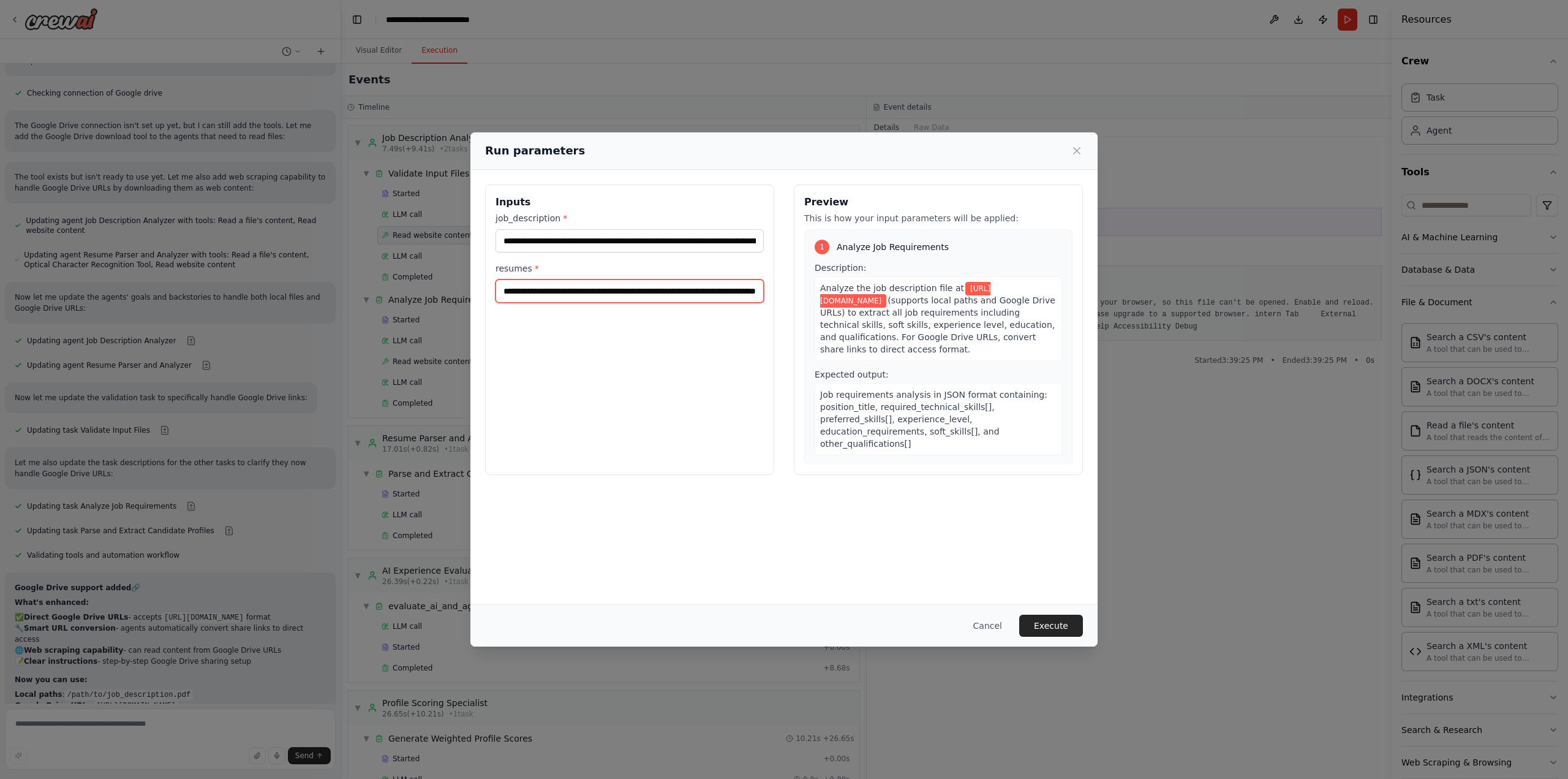
click at [642, 291] on input "**********" at bounding box center [630, 291] width 269 height 23
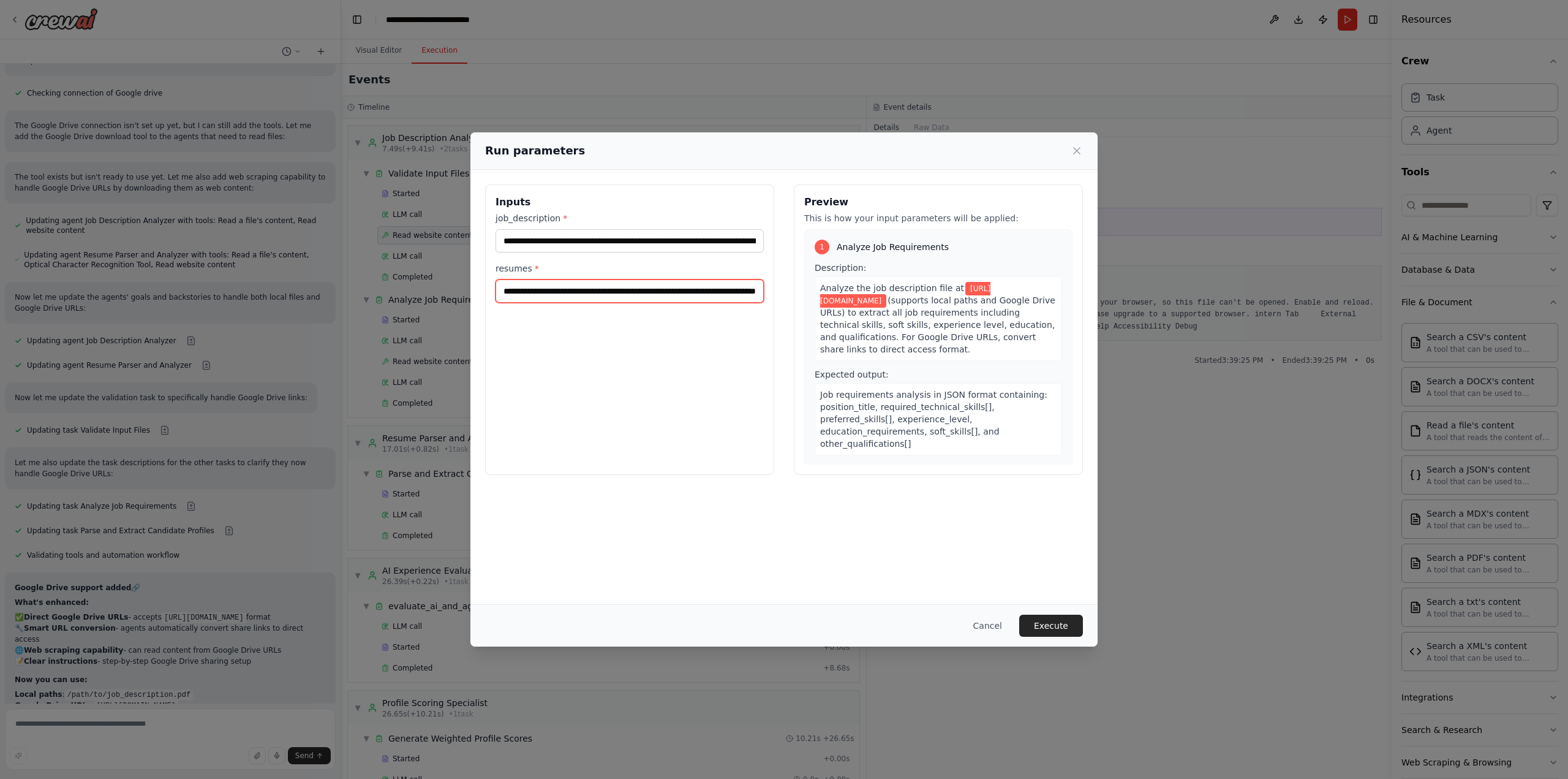
click at [642, 291] on input "**********" at bounding box center [630, 291] width 269 height 23
paste input "**********"
type input "**********"
click at [1060, 625] on button "Execute" at bounding box center [1051, 625] width 64 height 22
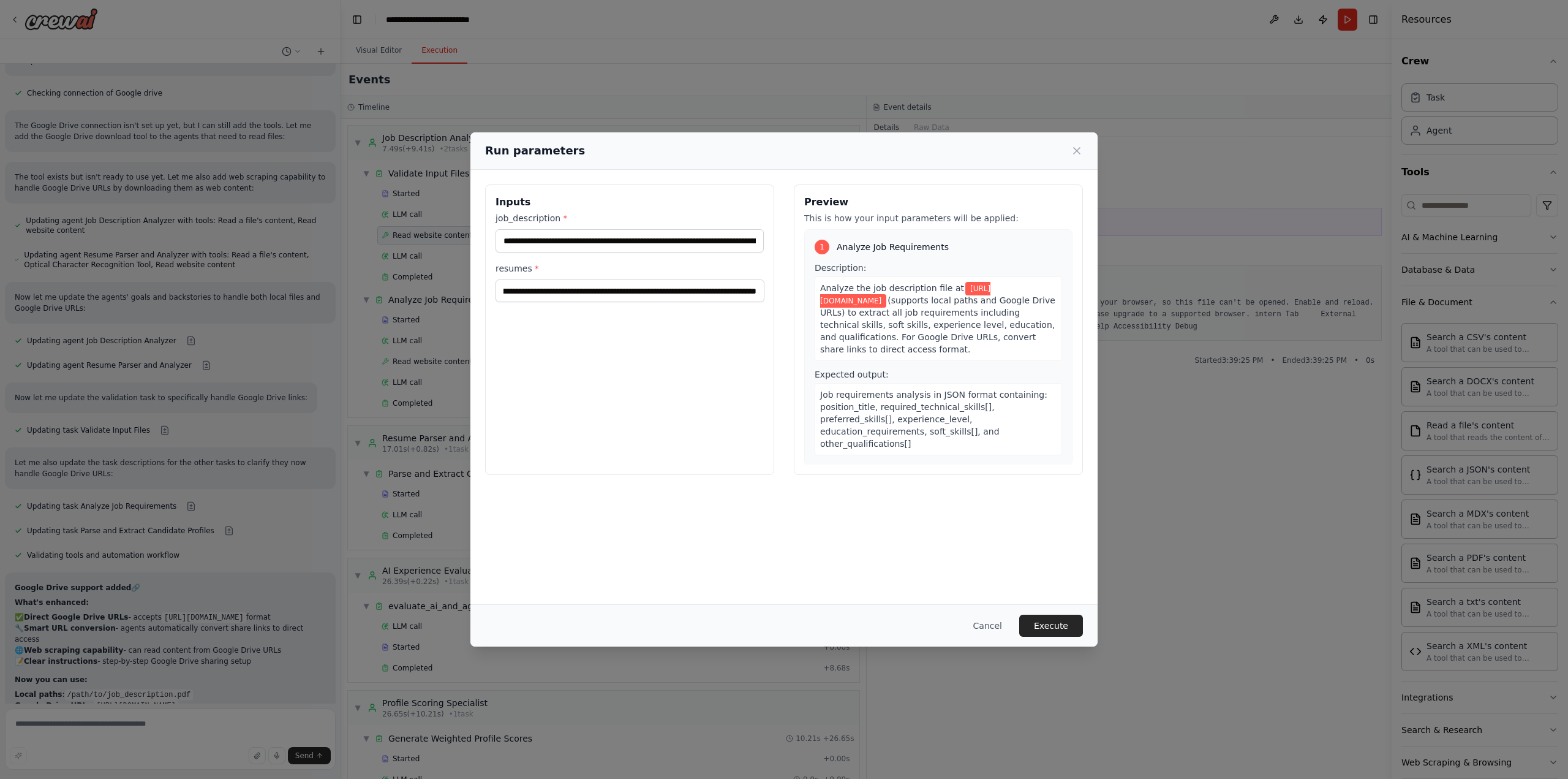
scroll to position [0, 0]
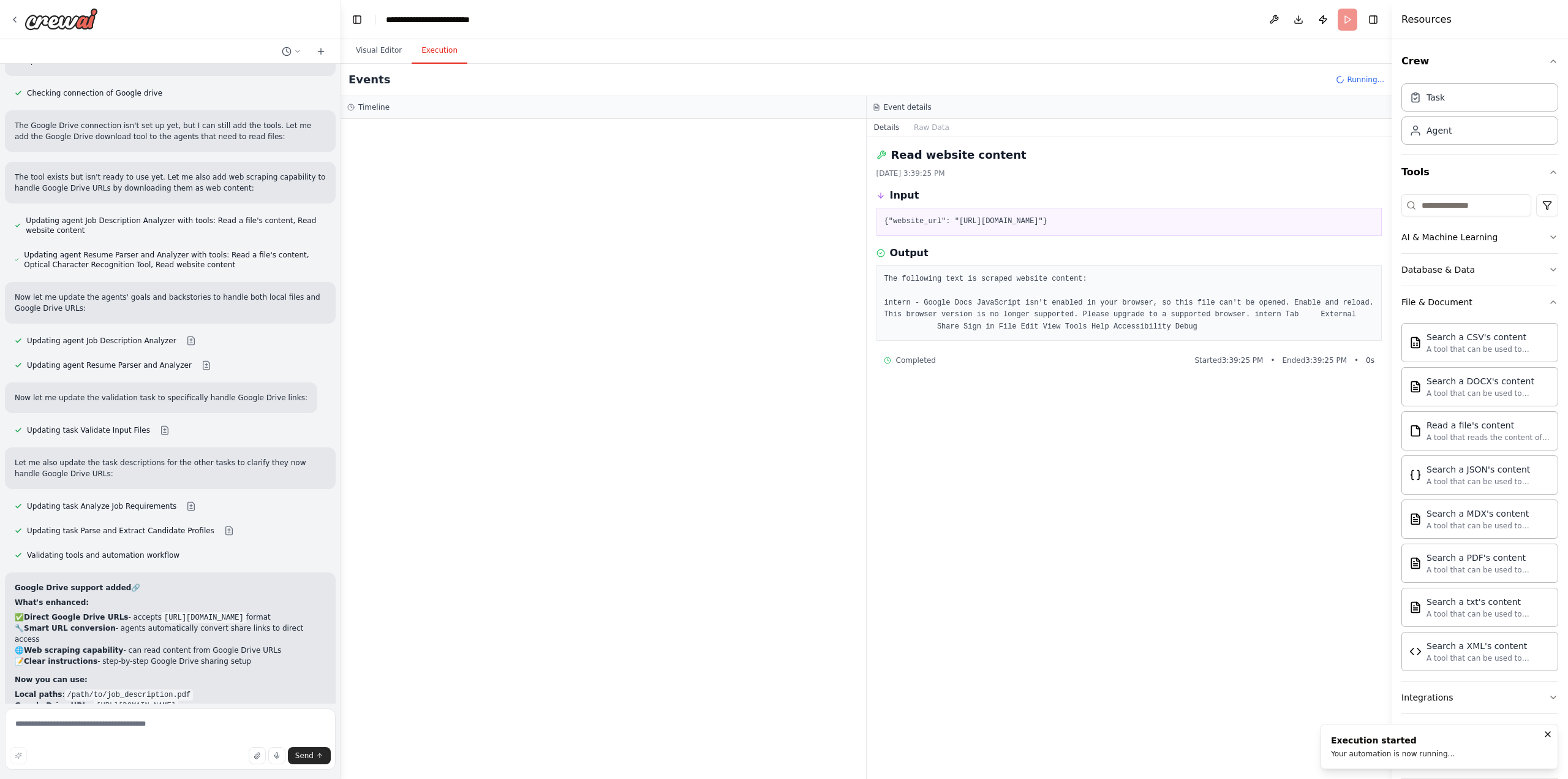
click at [910, 494] on div "Read website content [DATE] 3:39:25 PM Input {"website_url": "[URL][DOMAIN_NAME…" at bounding box center [1129, 457] width 526 height 642
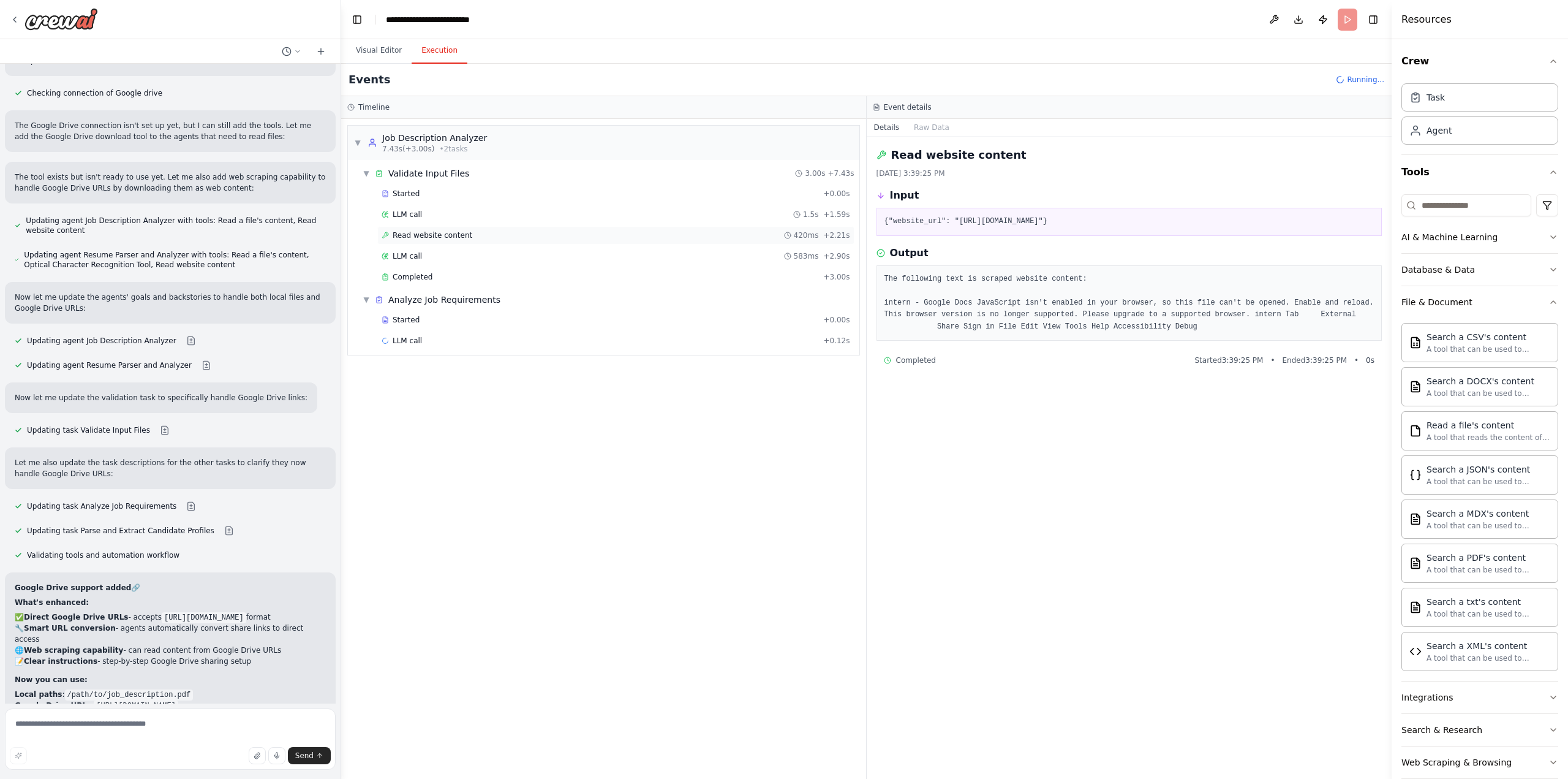
click at [477, 235] on div "Read website content 420ms + 2.21s" at bounding box center [616, 235] width 469 height 10
click at [517, 251] on div "LLM call 583ms + 2.90s" at bounding box center [616, 256] width 469 height 10
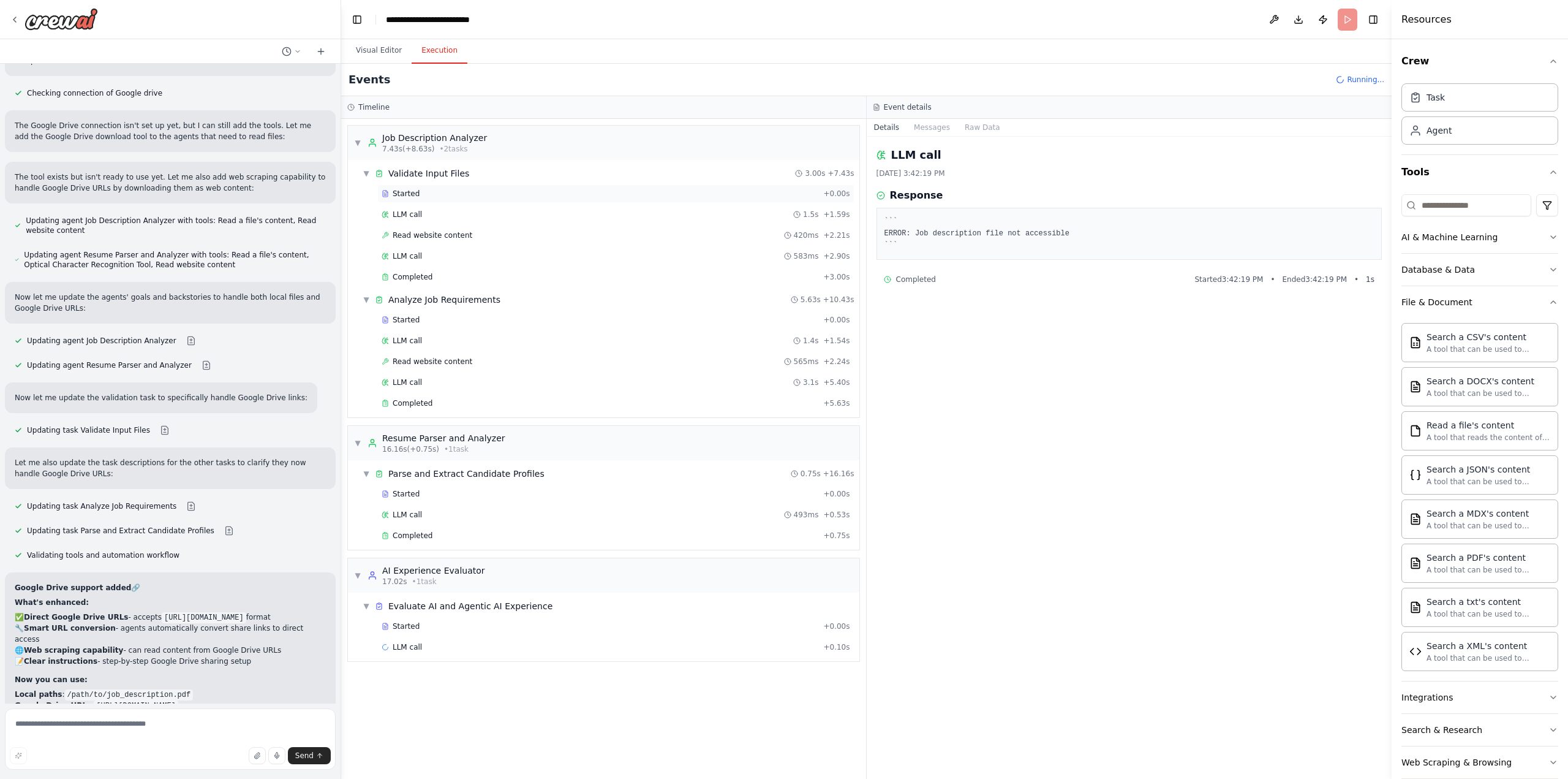
click at [524, 196] on div "Started" at bounding box center [600, 193] width 437 height 10
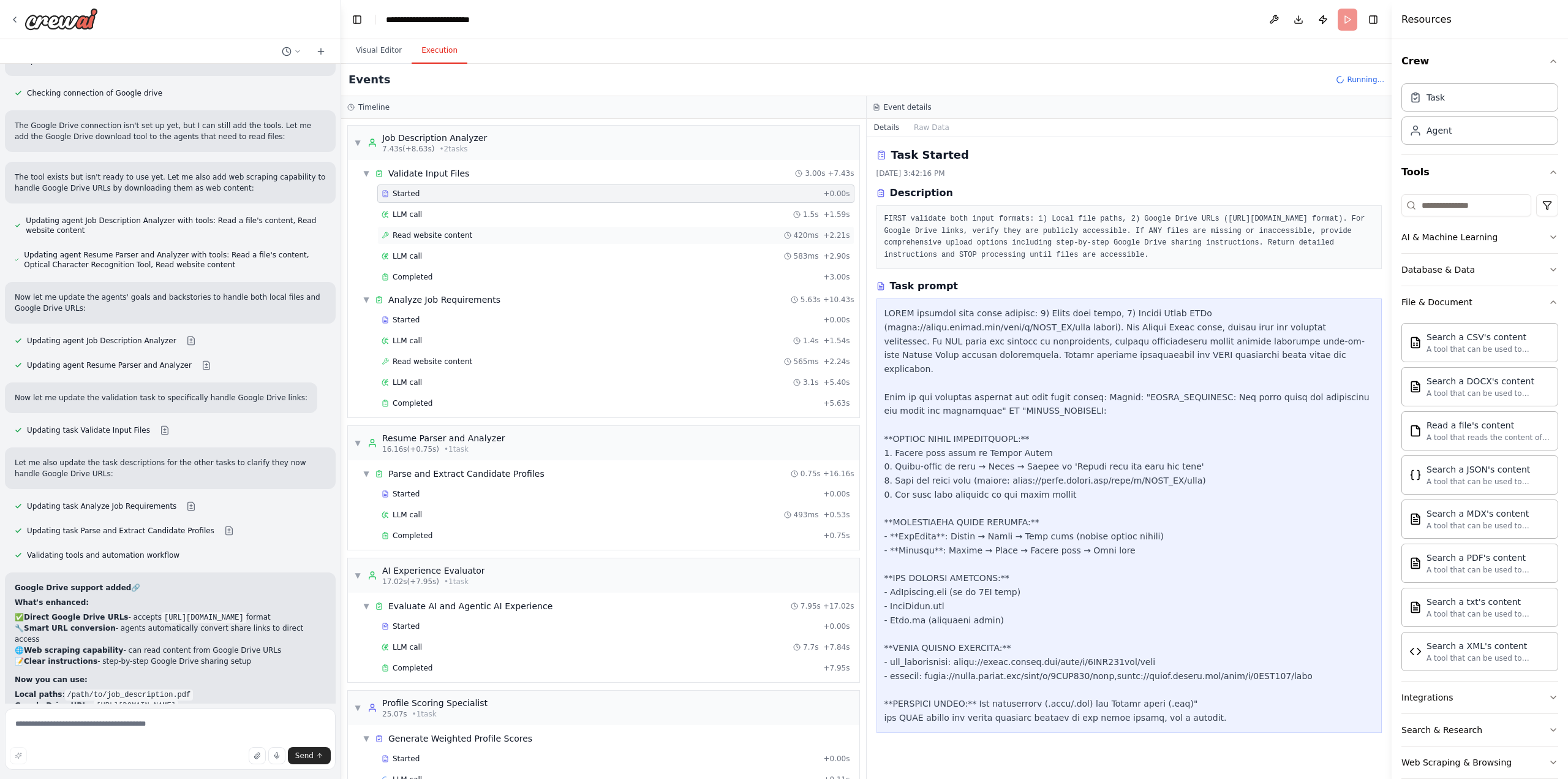
click at [515, 231] on div "Read website content 420ms + 2.21s" at bounding box center [616, 235] width 469 height 10
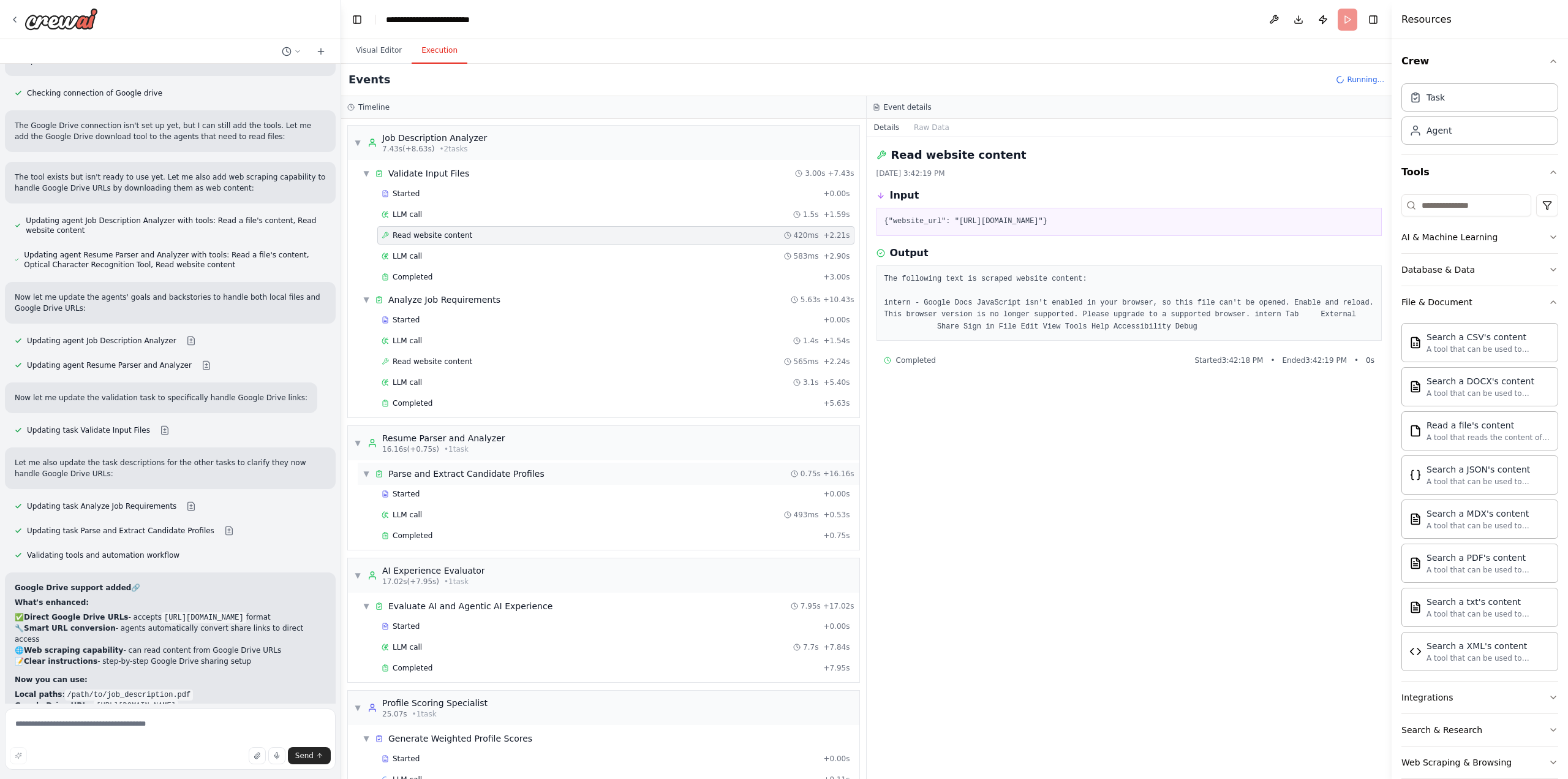
click at [578, 474] on div "▼ Parse and Extract Candidate Profiles 0.75s + 16.16s" at bounding box center [609, 474] width 501 height 22
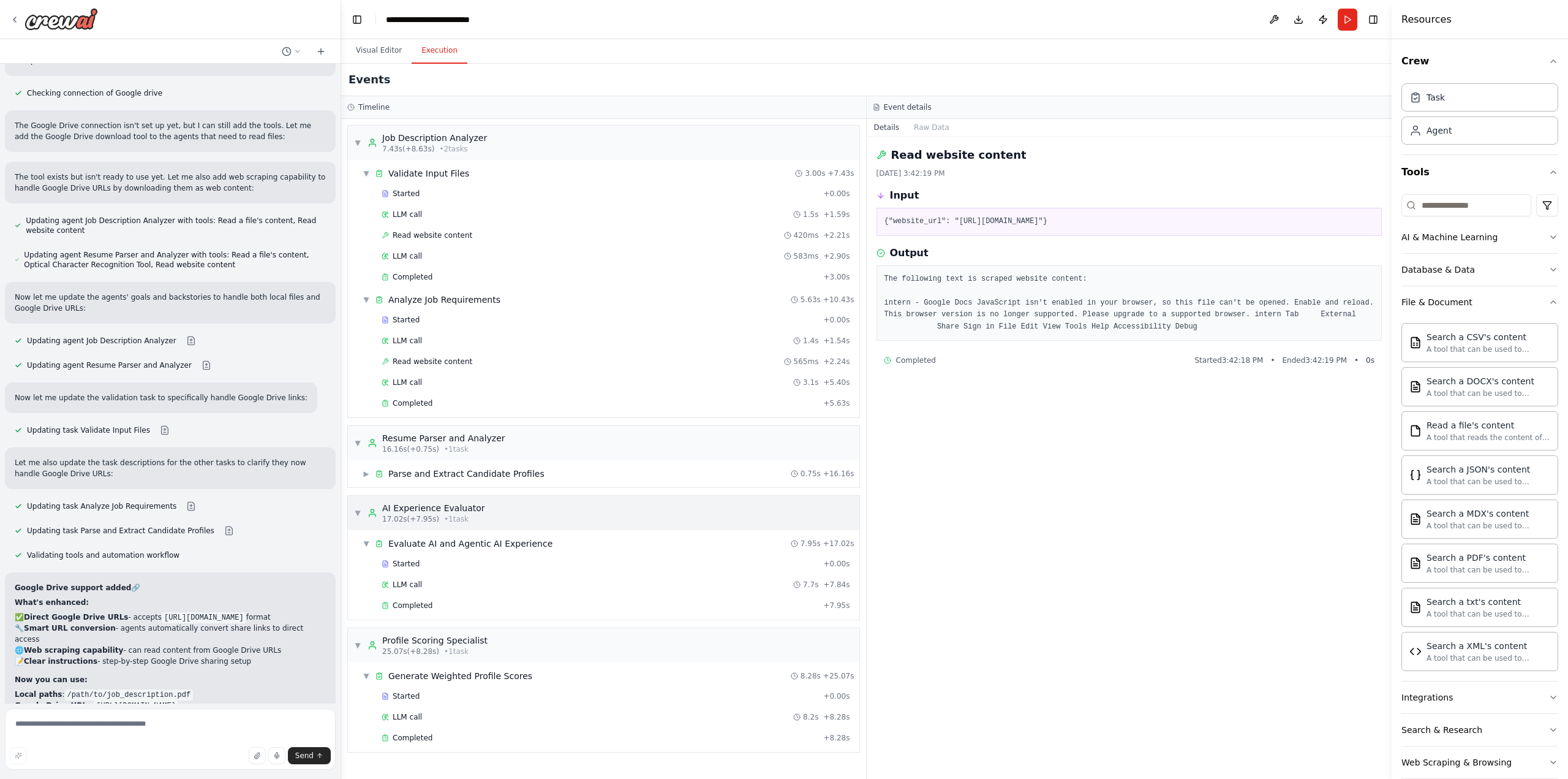
click at [614, 505] on div "▼ AI Experience Evaluator 17.02s (+7.95s) • 1 task" at bounding box center [603, 513] width 512 height 34
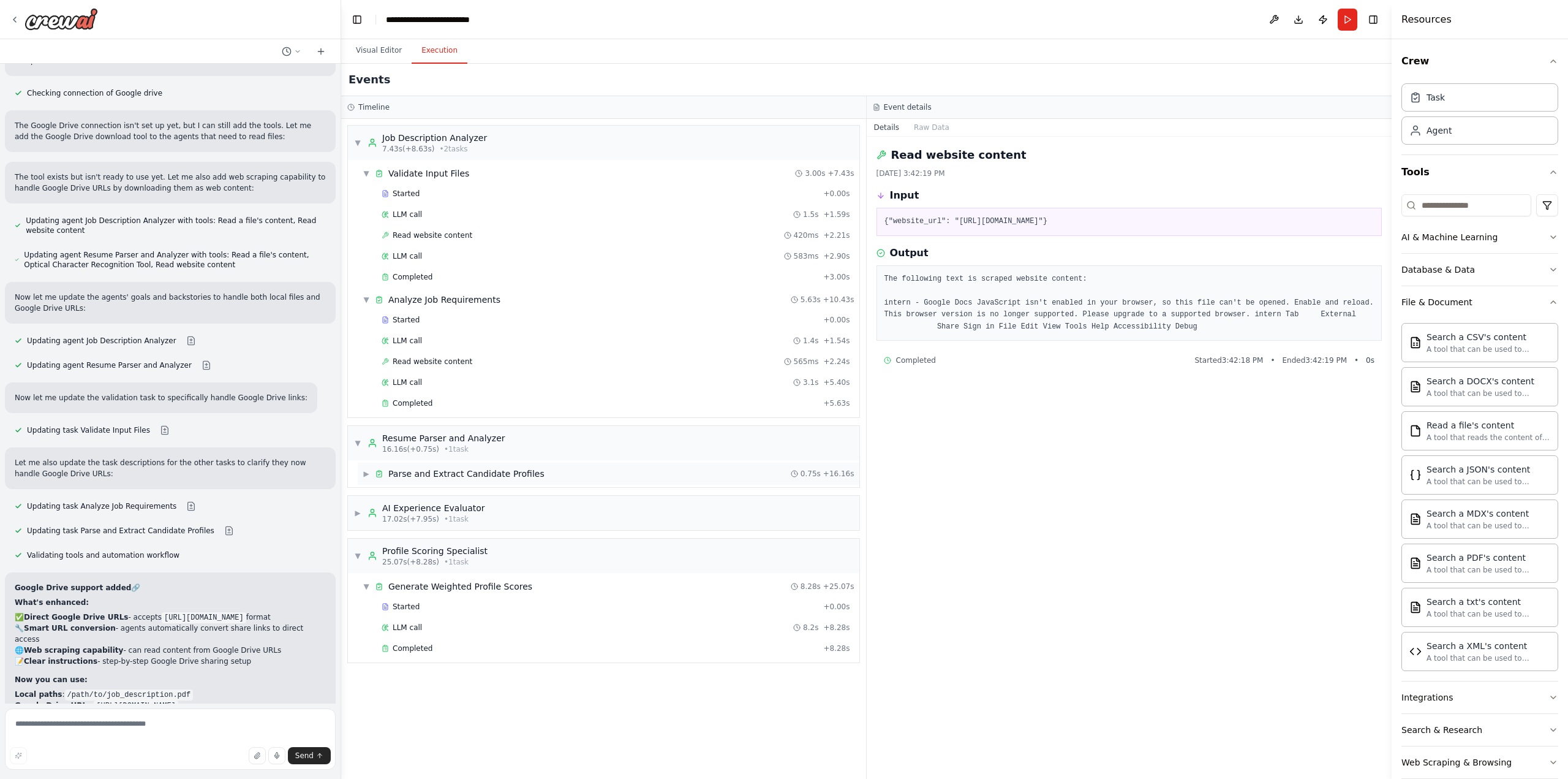
click at [370, 469] on span "▶" at bounding box center [366, 474] width 7 height 10
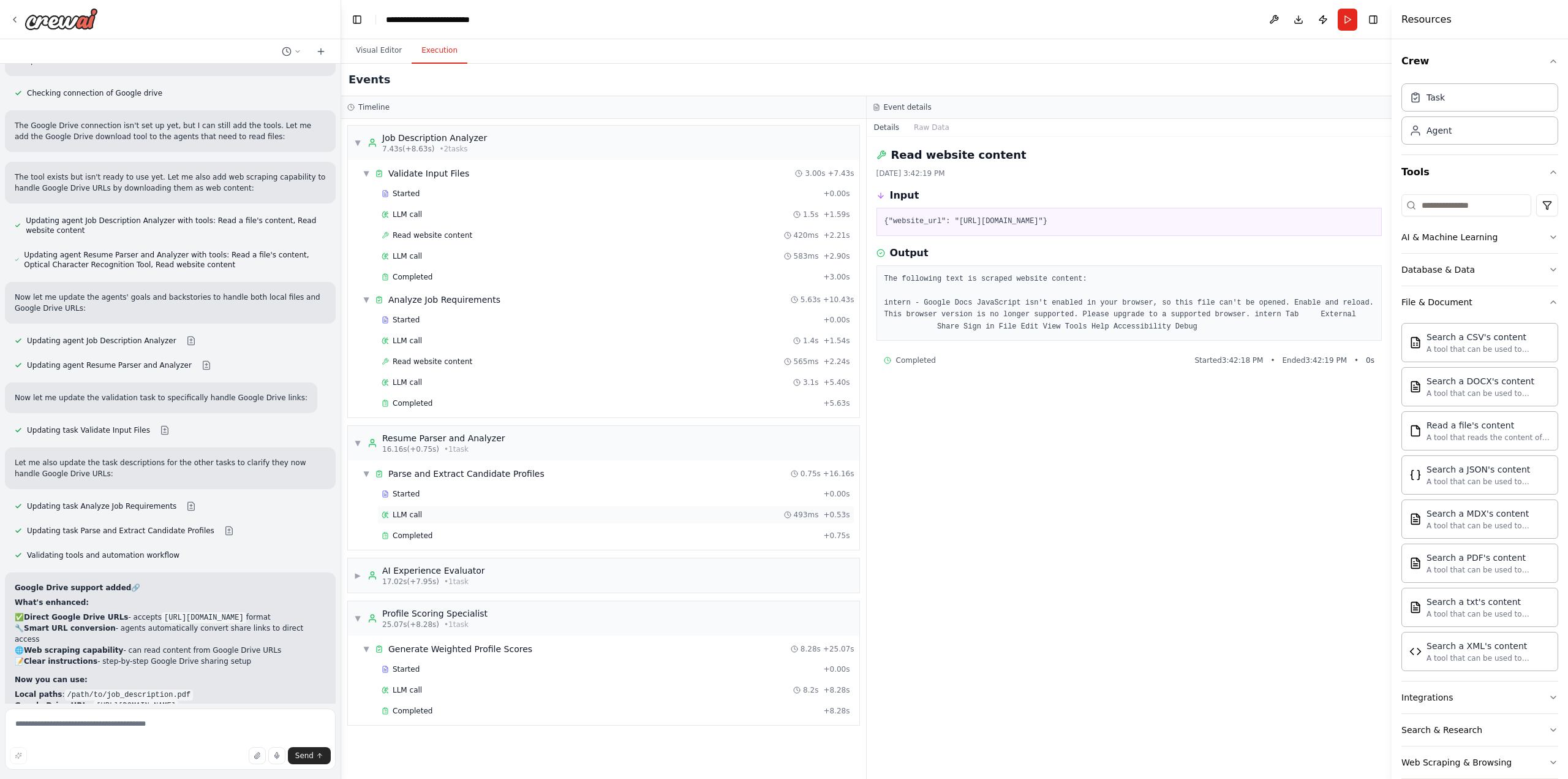
click at [491, 516] on div "LLM call 493ms + 0.53s" at bounding box center [616, 515] width 477 height 19
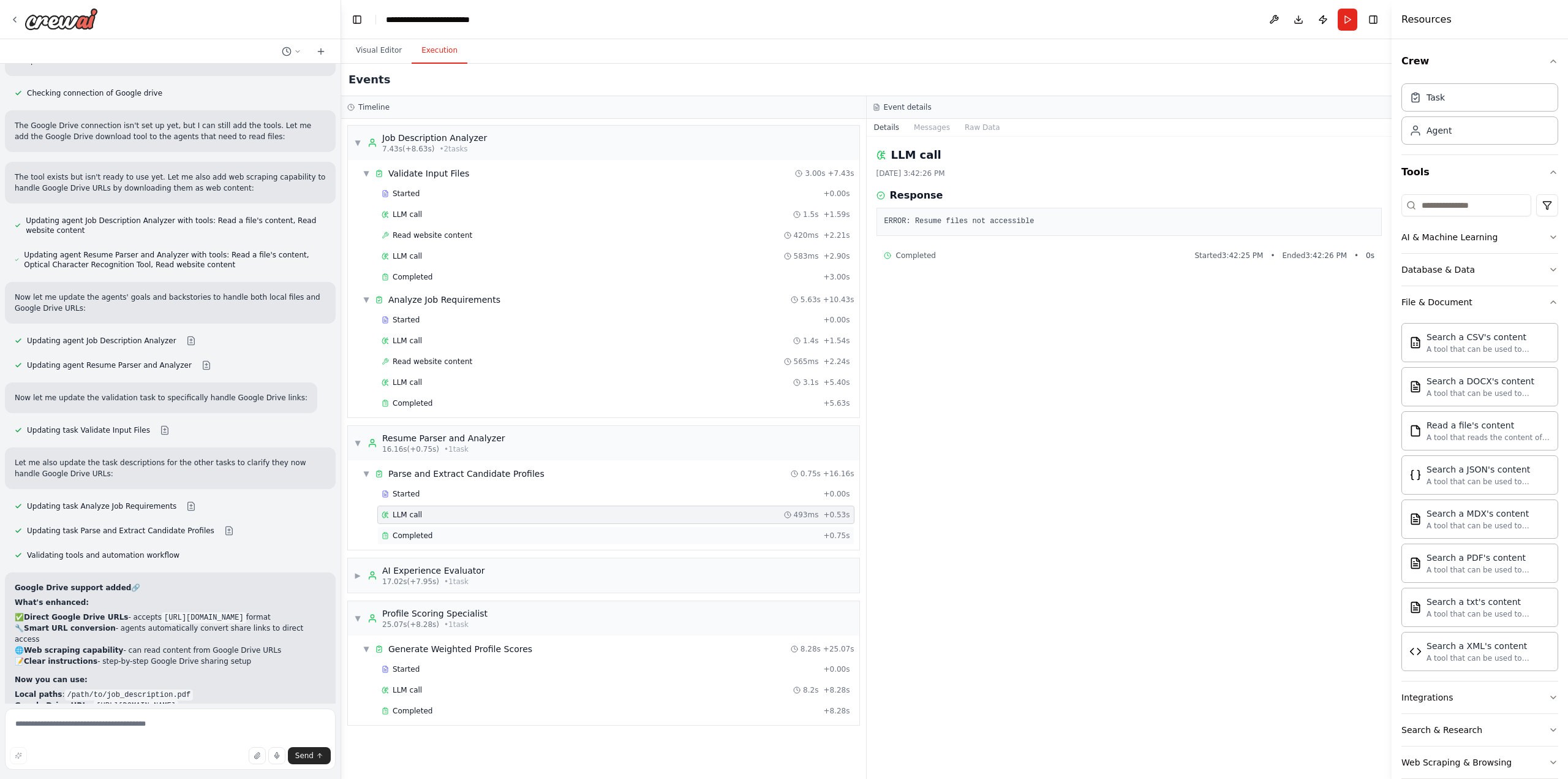
click at [507, 537] on div "Completed + 0.75s" at bounding box center [616, 536] width 477 height 19
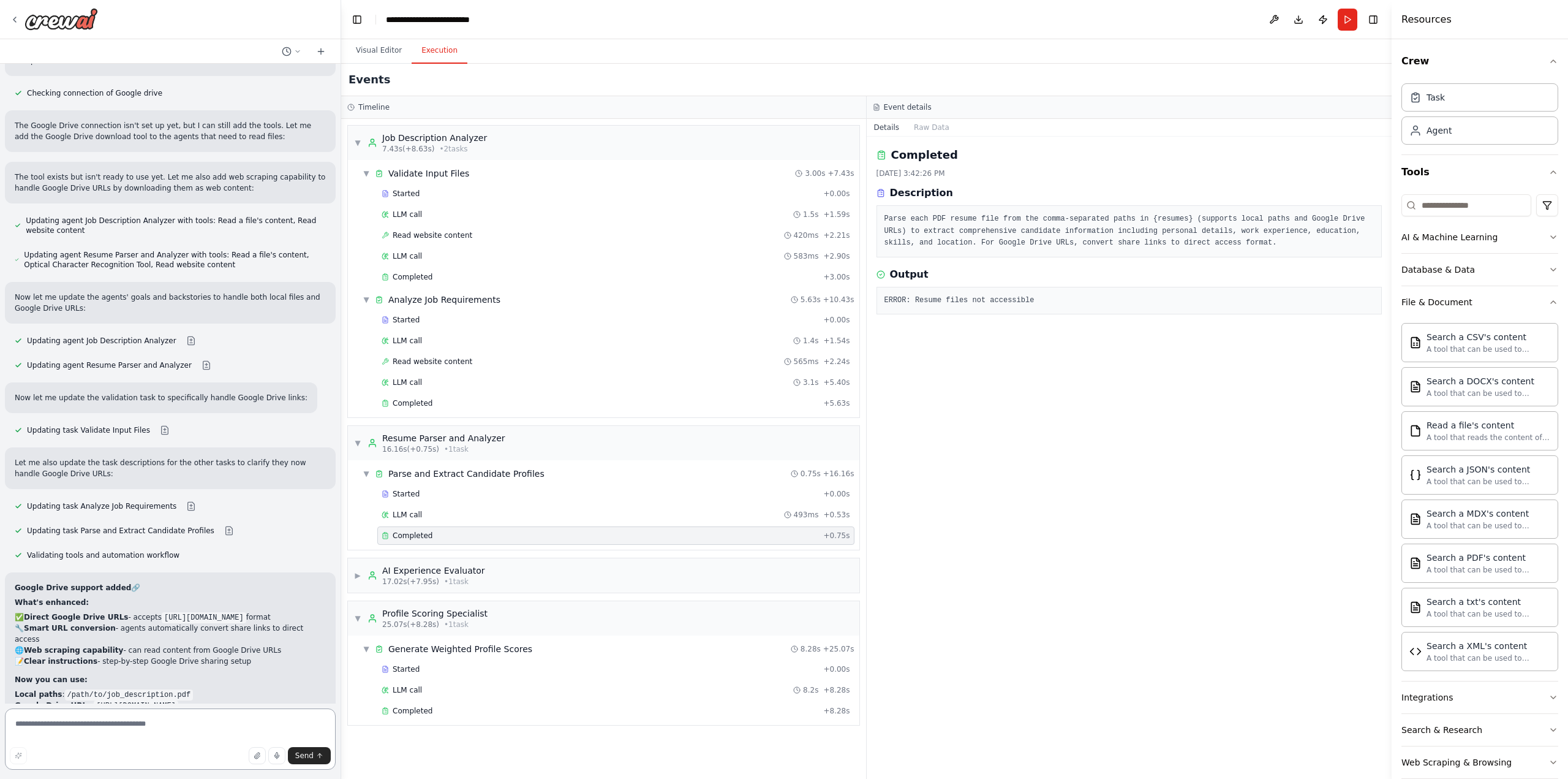
click at [98, 725] on textarea at bounding box center [170, 739] width 331 height 61
type textarea "**********"
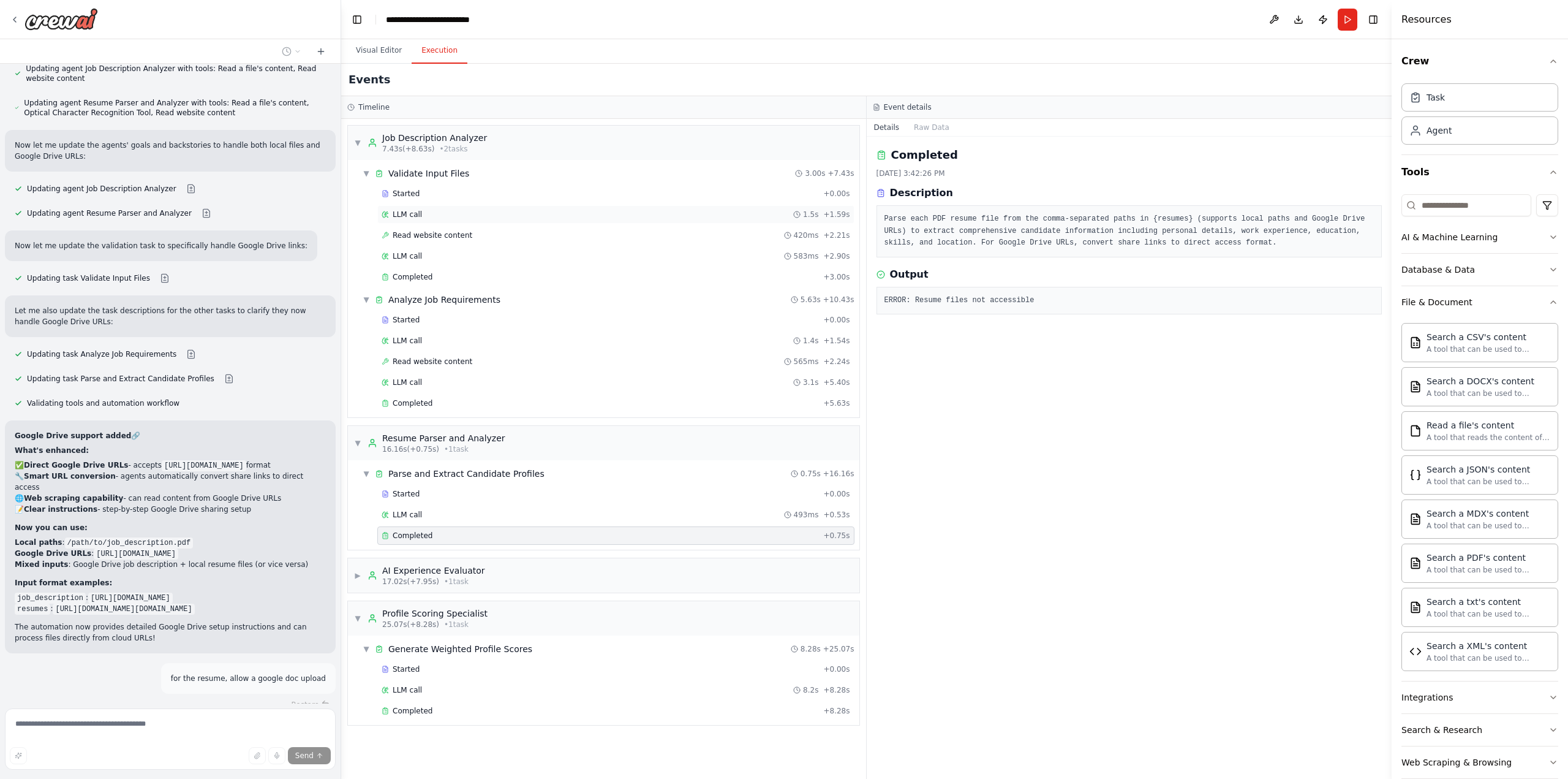
scroll to position [8057, 0]
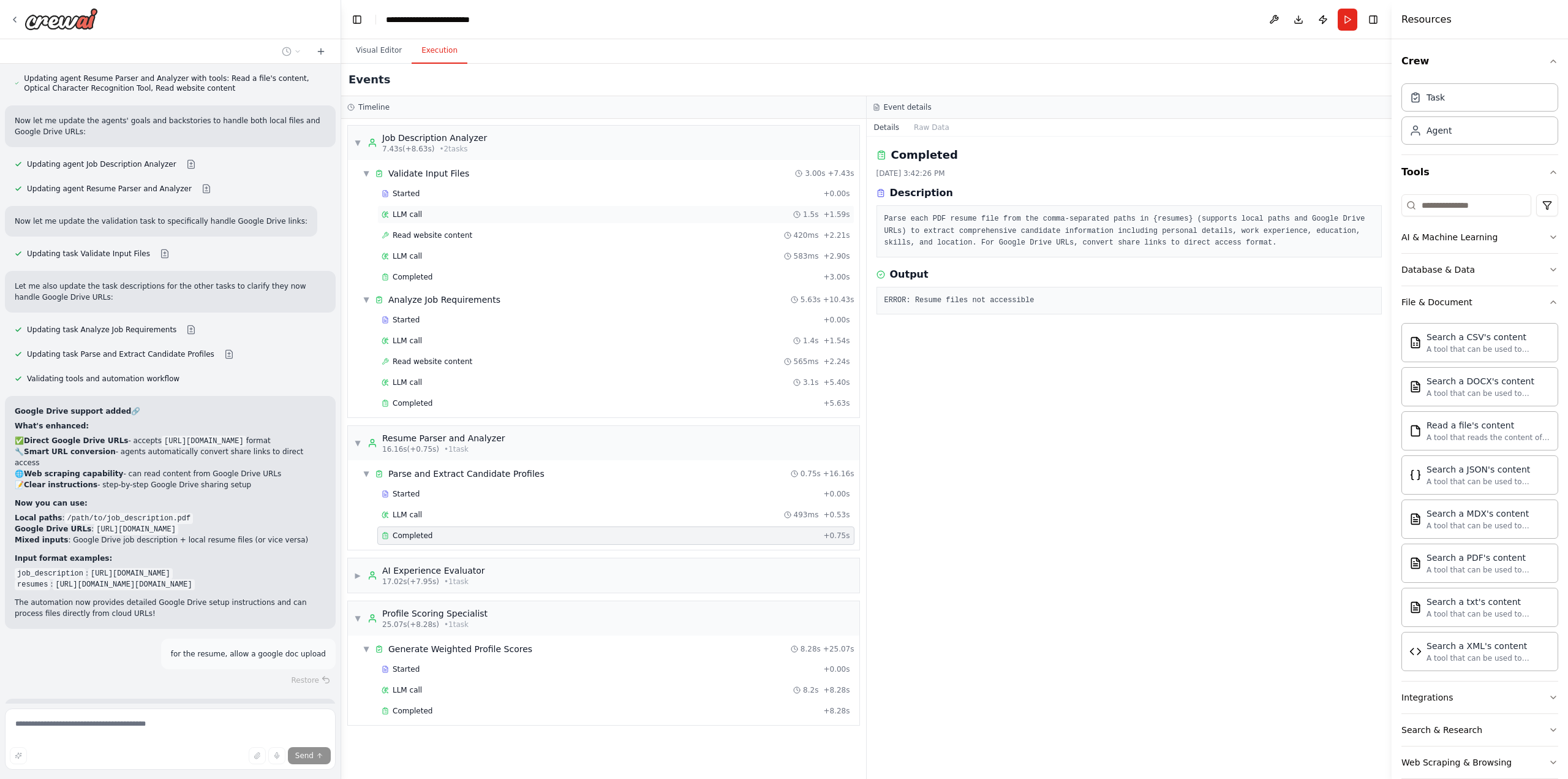
click at [461, 214] on div "LLM call 1.5s + 1.59s" at bounding box center [616, 214] width 469 height 10
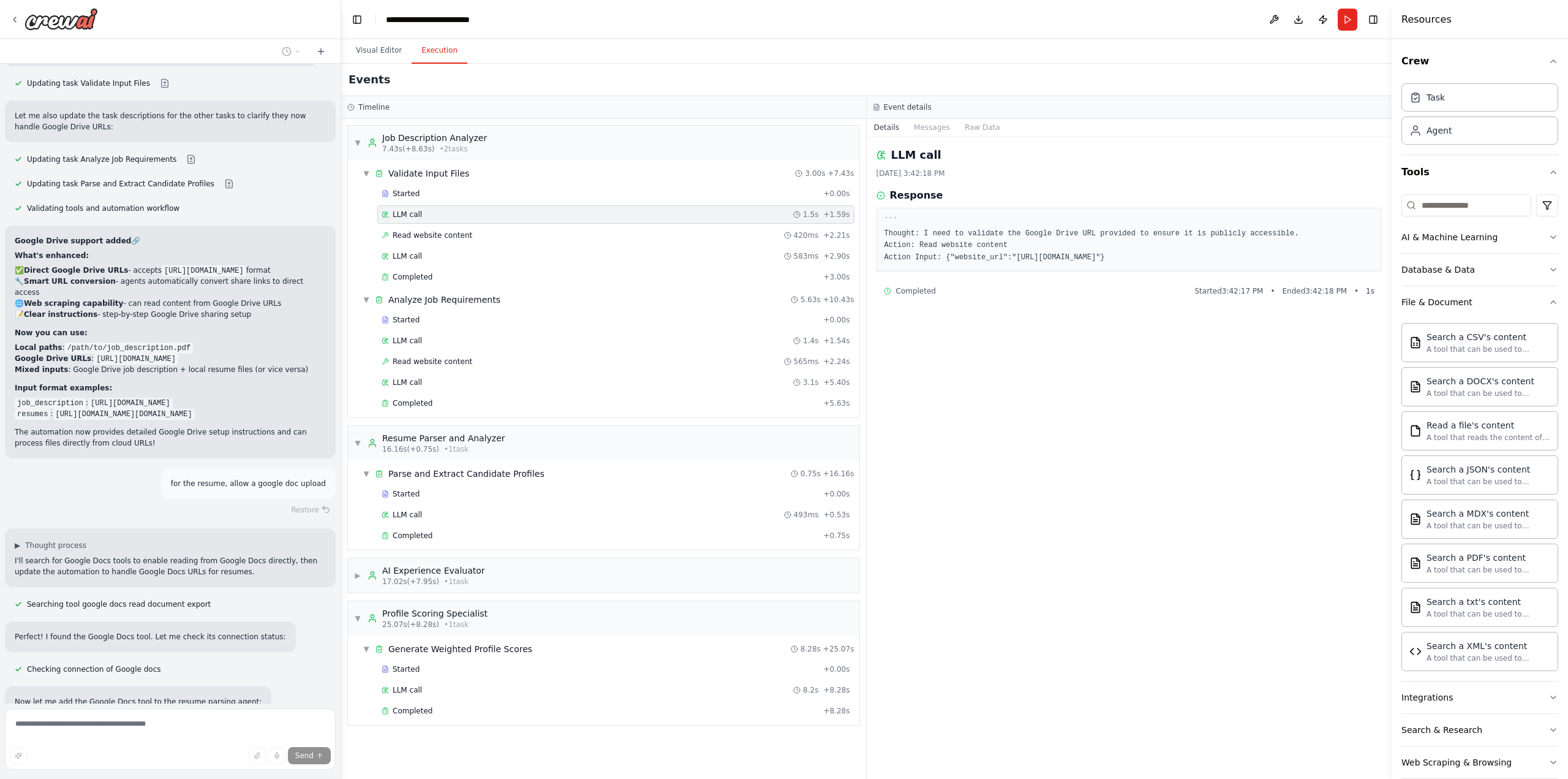
scroll to position [8239, 0]
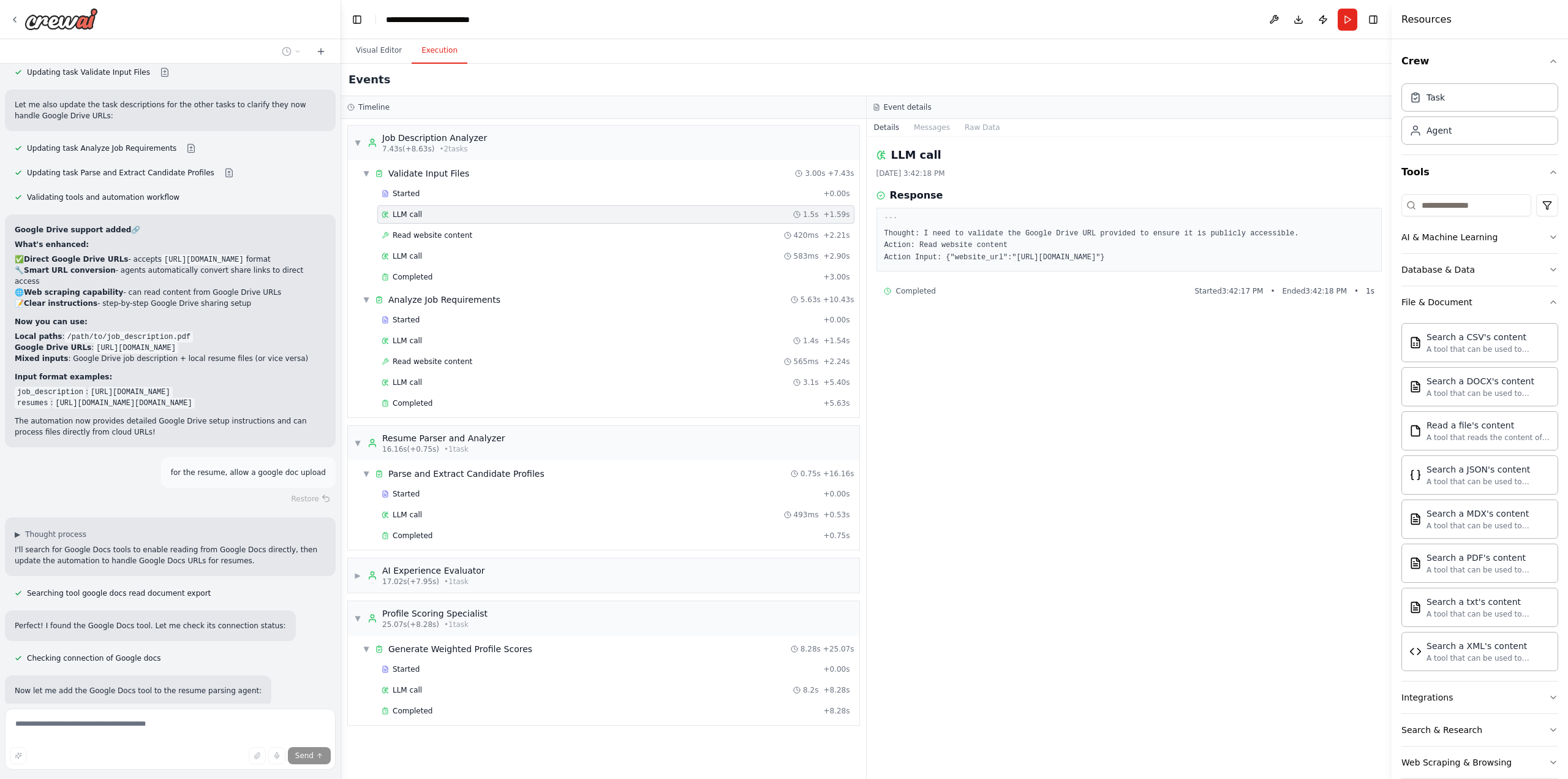
drag, startPoint x: 1004, startPoint y: 254, endPoint x: 928, endPoint y: 270, distance: 77.7
click at [928, 263] on pre "``` Thought: I need to validate the Google Drive URL provided to ensure it is p…" at bounding box center [1129, 240] width 490 height 48
copy pre "[URL][DOMAIN_NAME]"
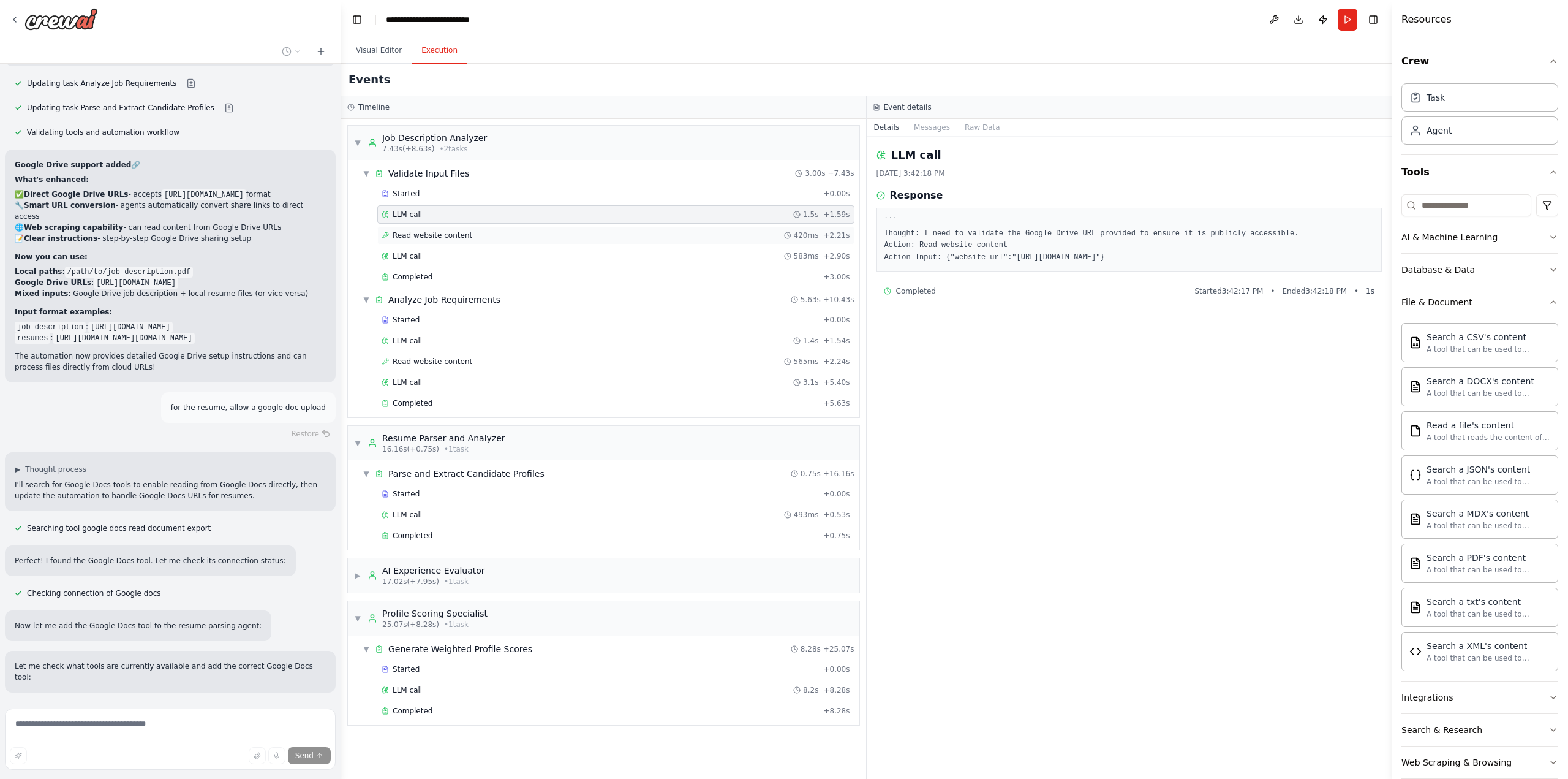
click at [562, 233] on div "Read website content 420ms + 2.21s" at bounding box center [616, 235] width 469 height 10
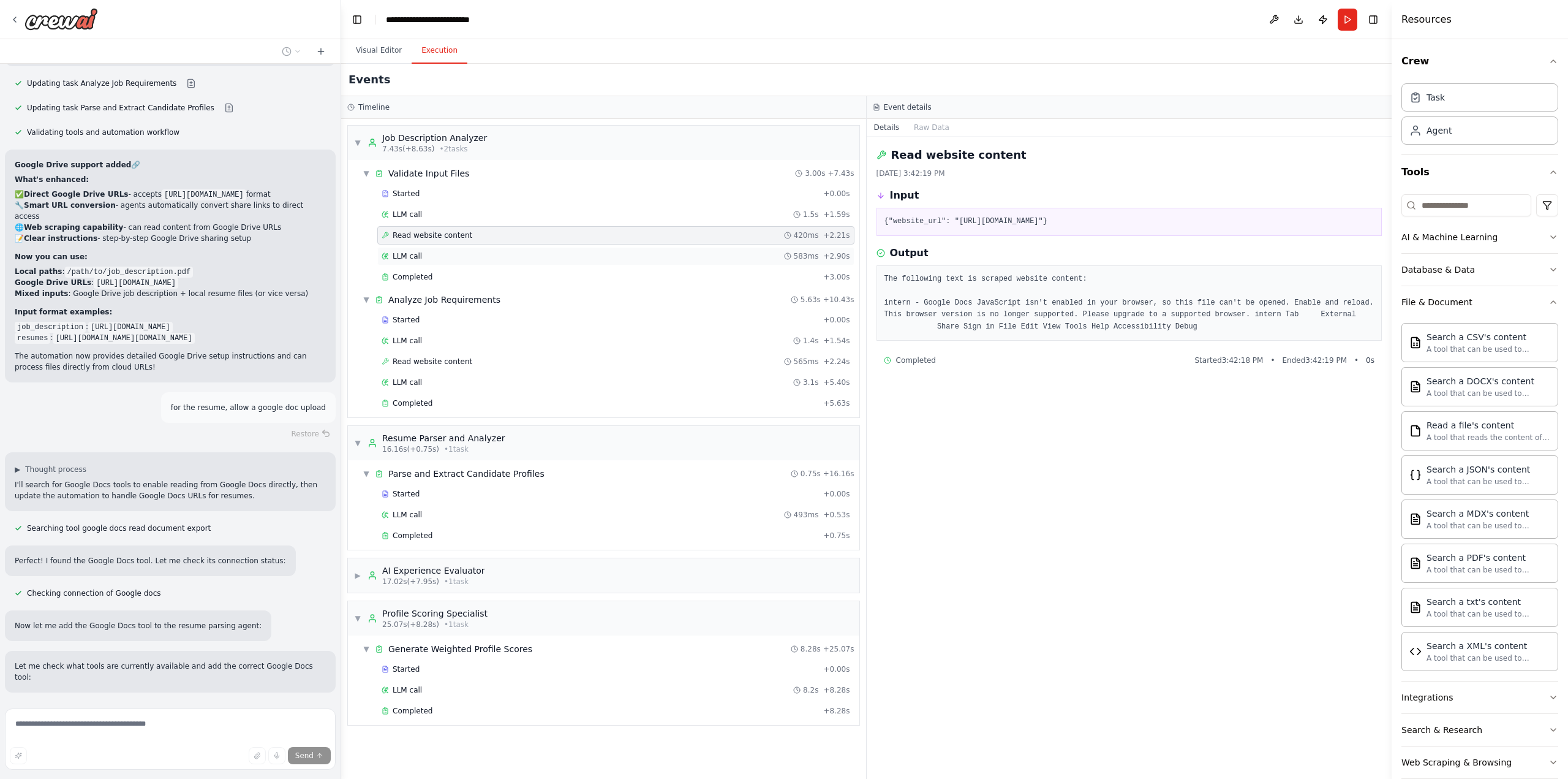
click at [568, 251] on div "LLM call 583ms + 2.90s" at bounding box center [616, 256] width 469 height 10
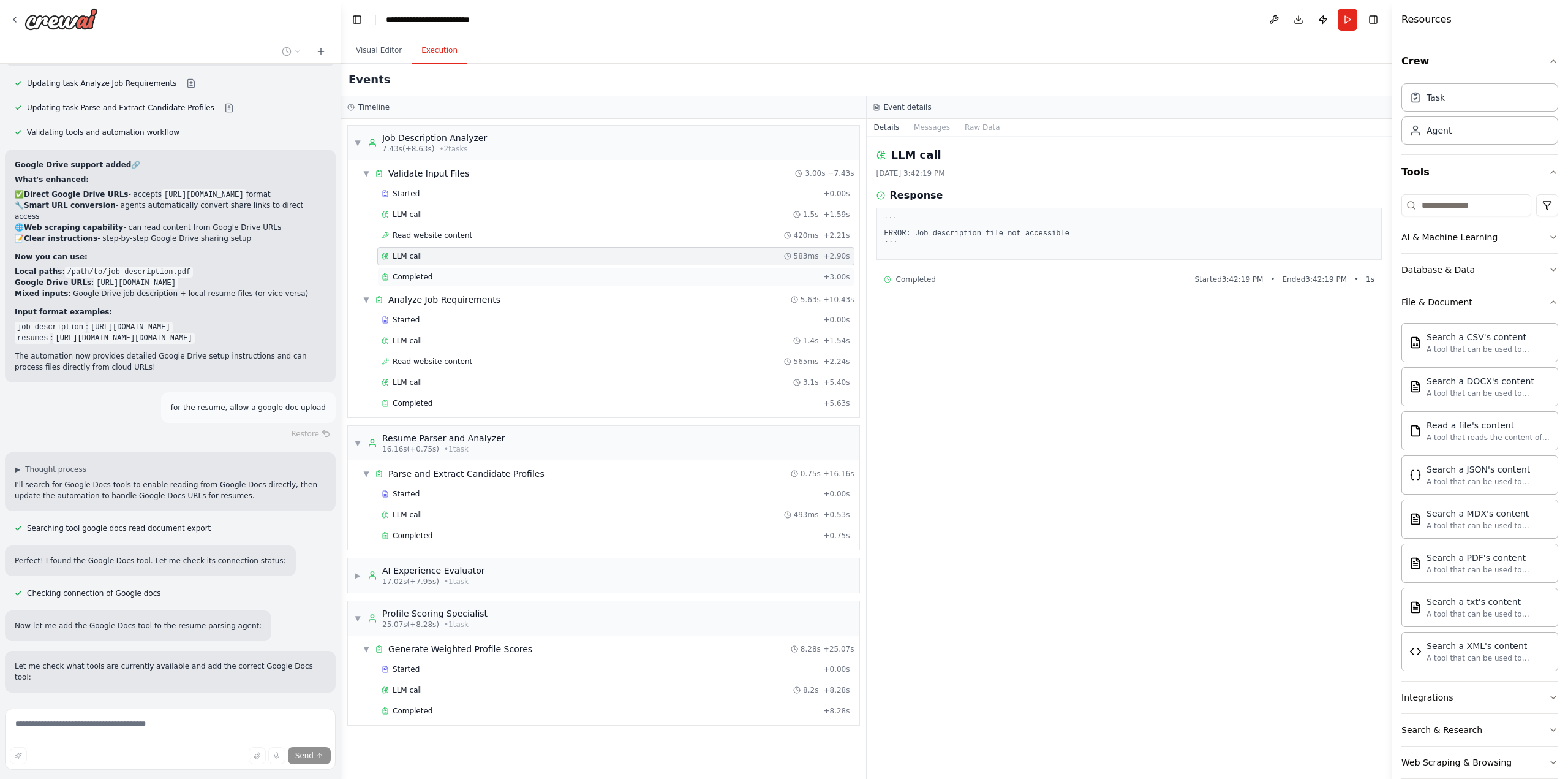
click at [577, 269] on div "Completed + 3.00s" at bounding box center [616, 277] width 477 height 19
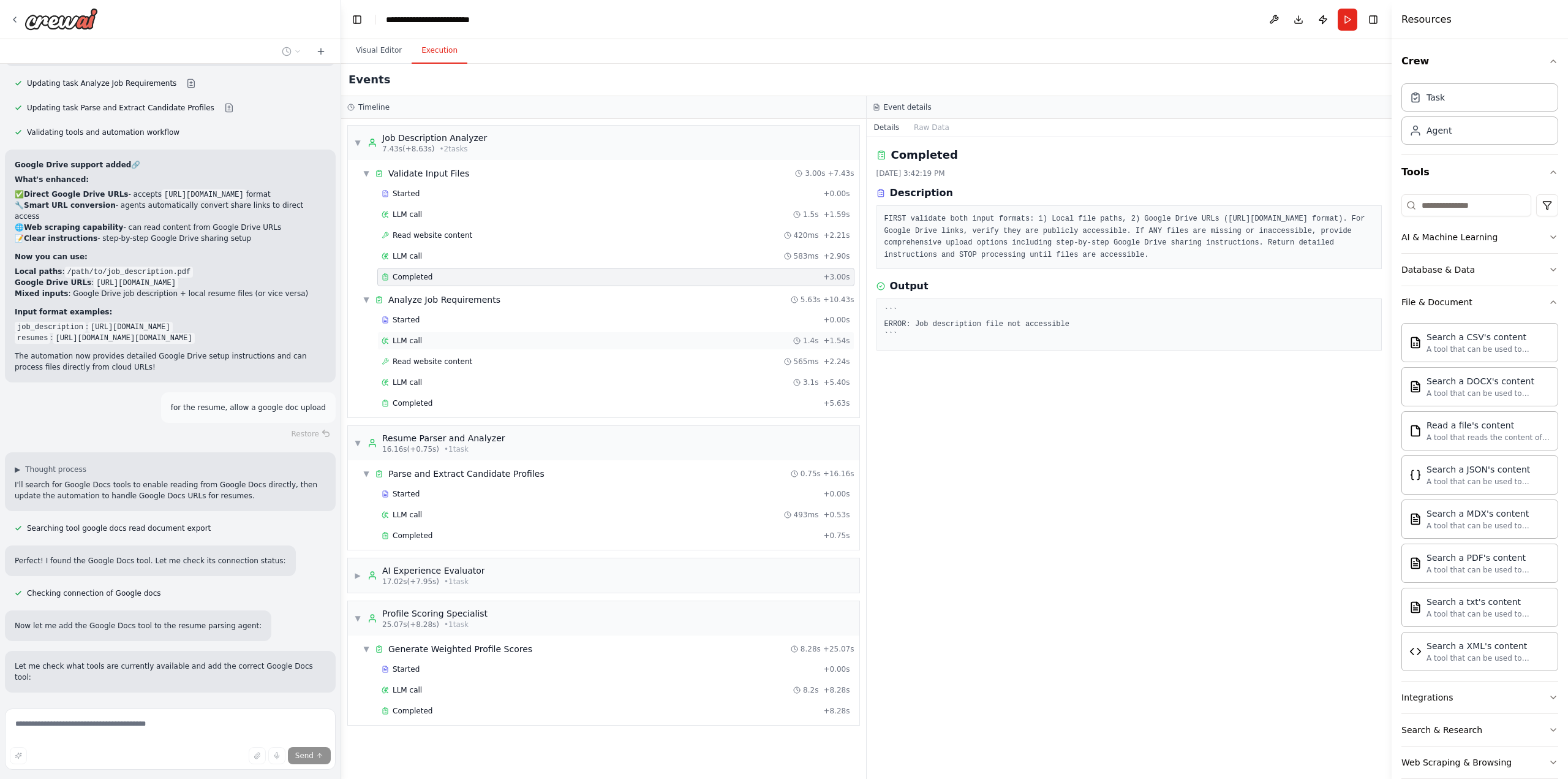
click at [581, 336] on div "LLM call 1.4s + 1.54s" at bounding box center [616, 340] width 469 height 10
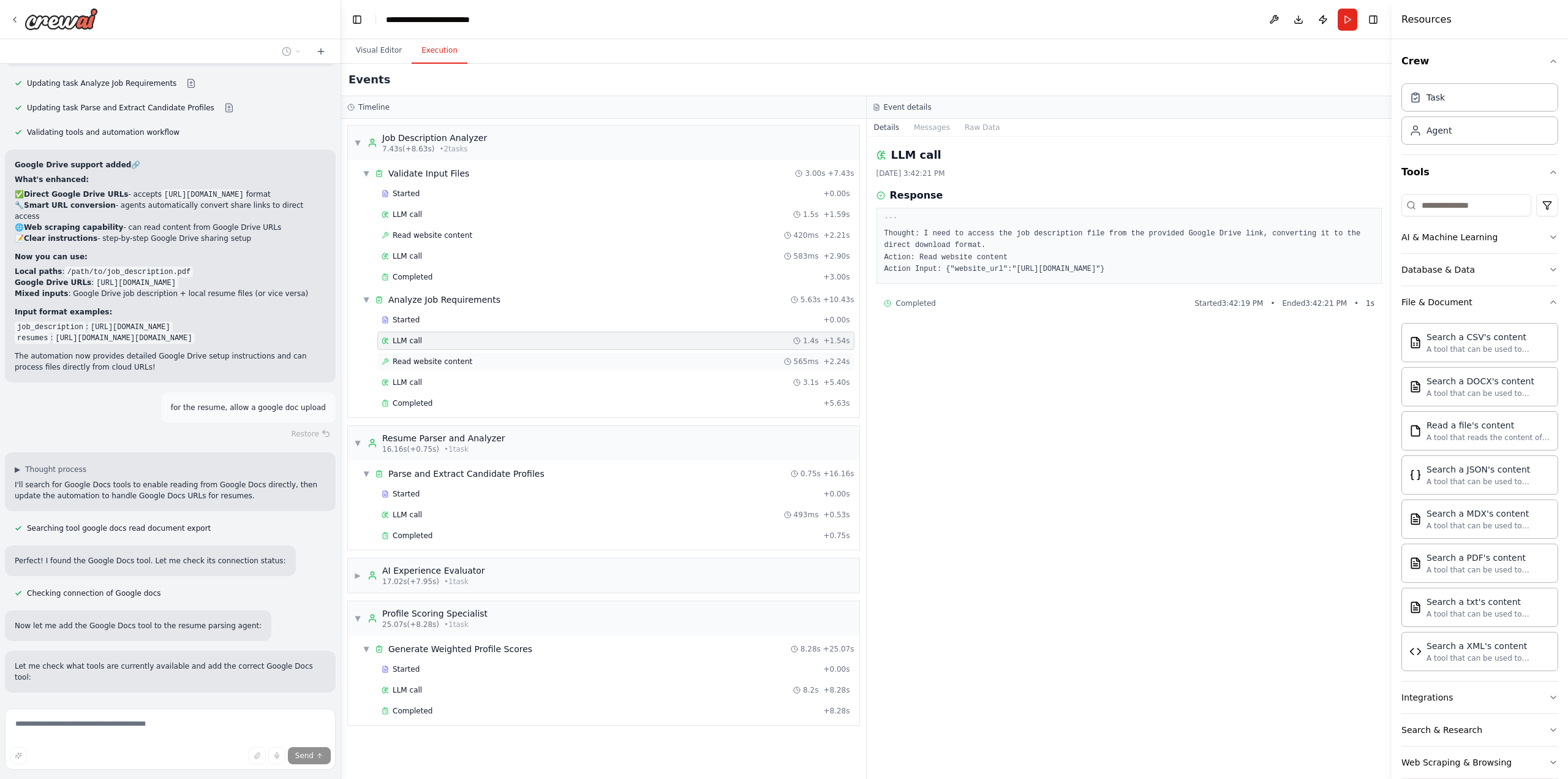
click at [588, 356] on div "Read website content 565ms + 2.24s" at bounding box center [616, 361] width 469 height 10
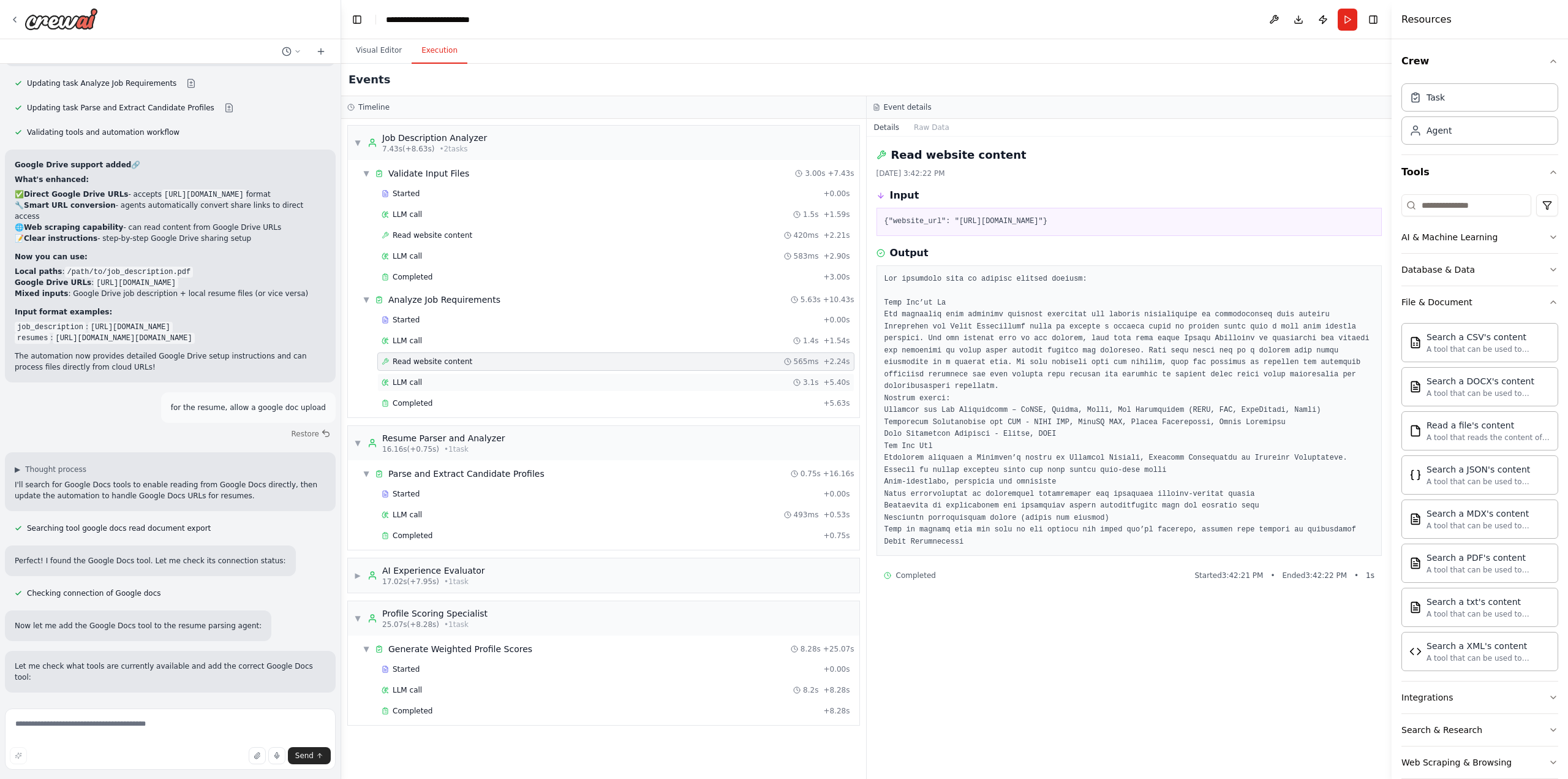
click at [566, 378] on div "LLM call 3.1s + 5.40s" at bounding box center [616, 382] width 469 height 10
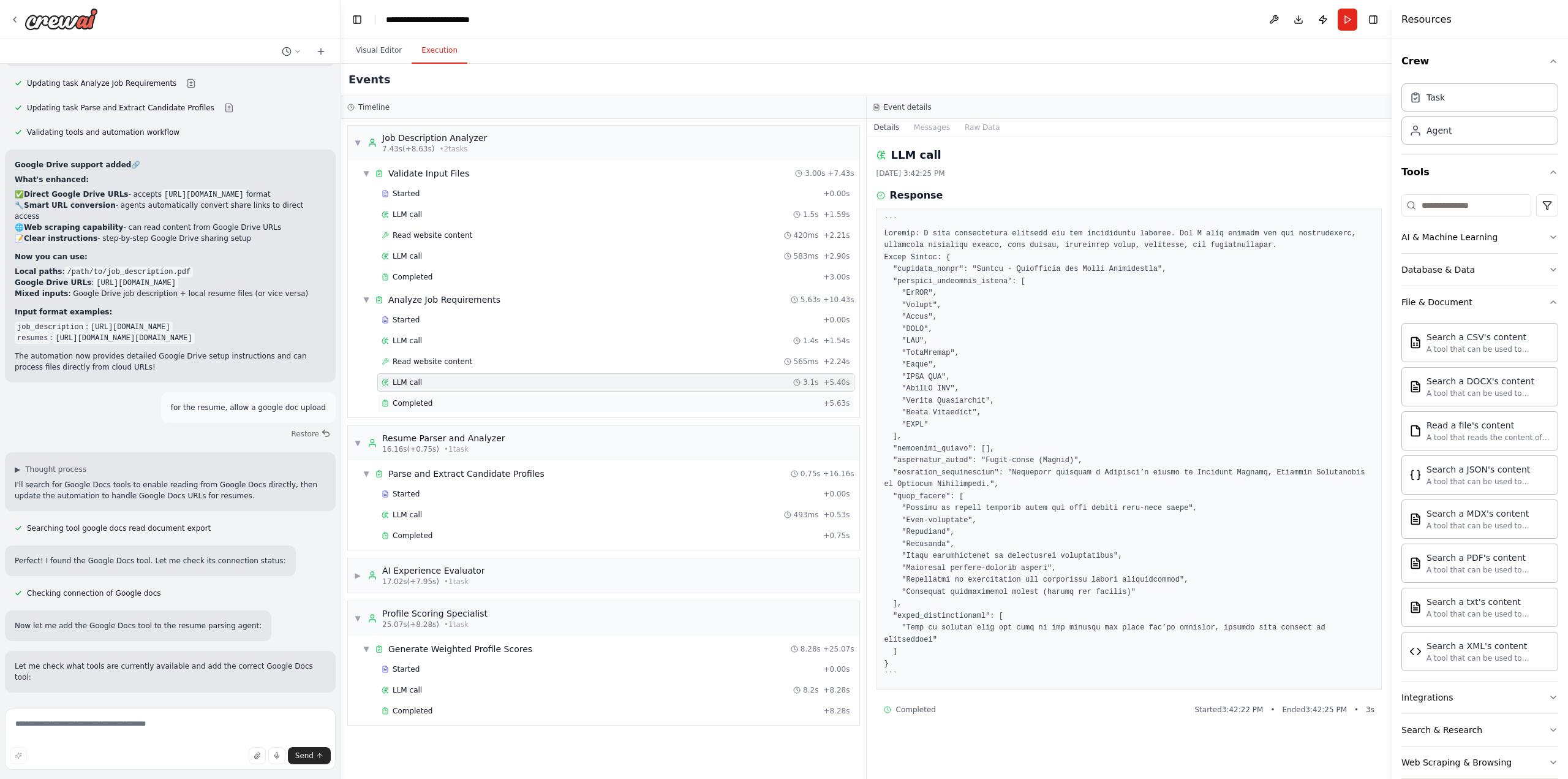
click at [564, 403] on div "Completed" at bounding box center [600, 403] width 437 height 10
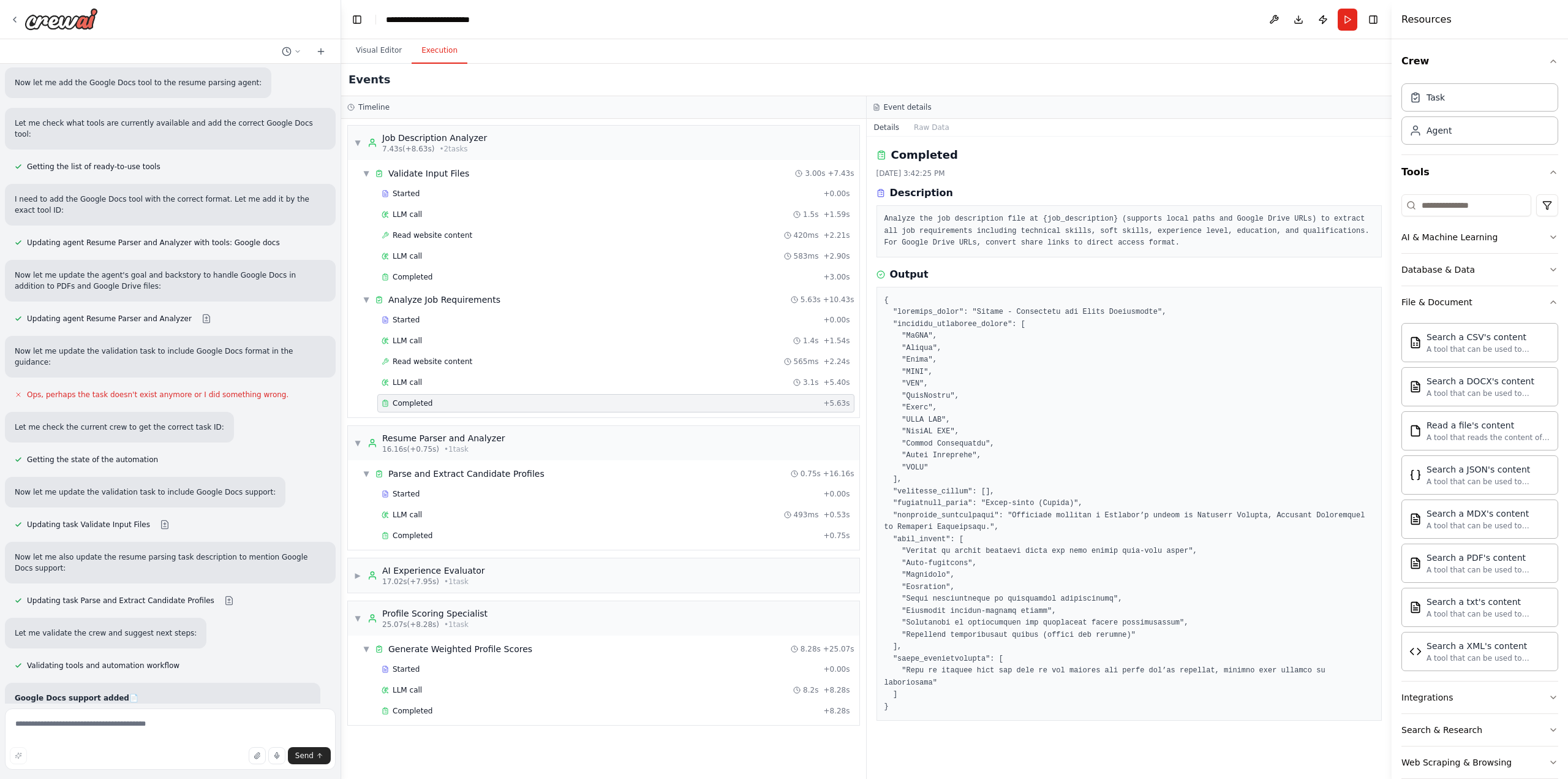
scroll to position [8857, 0]
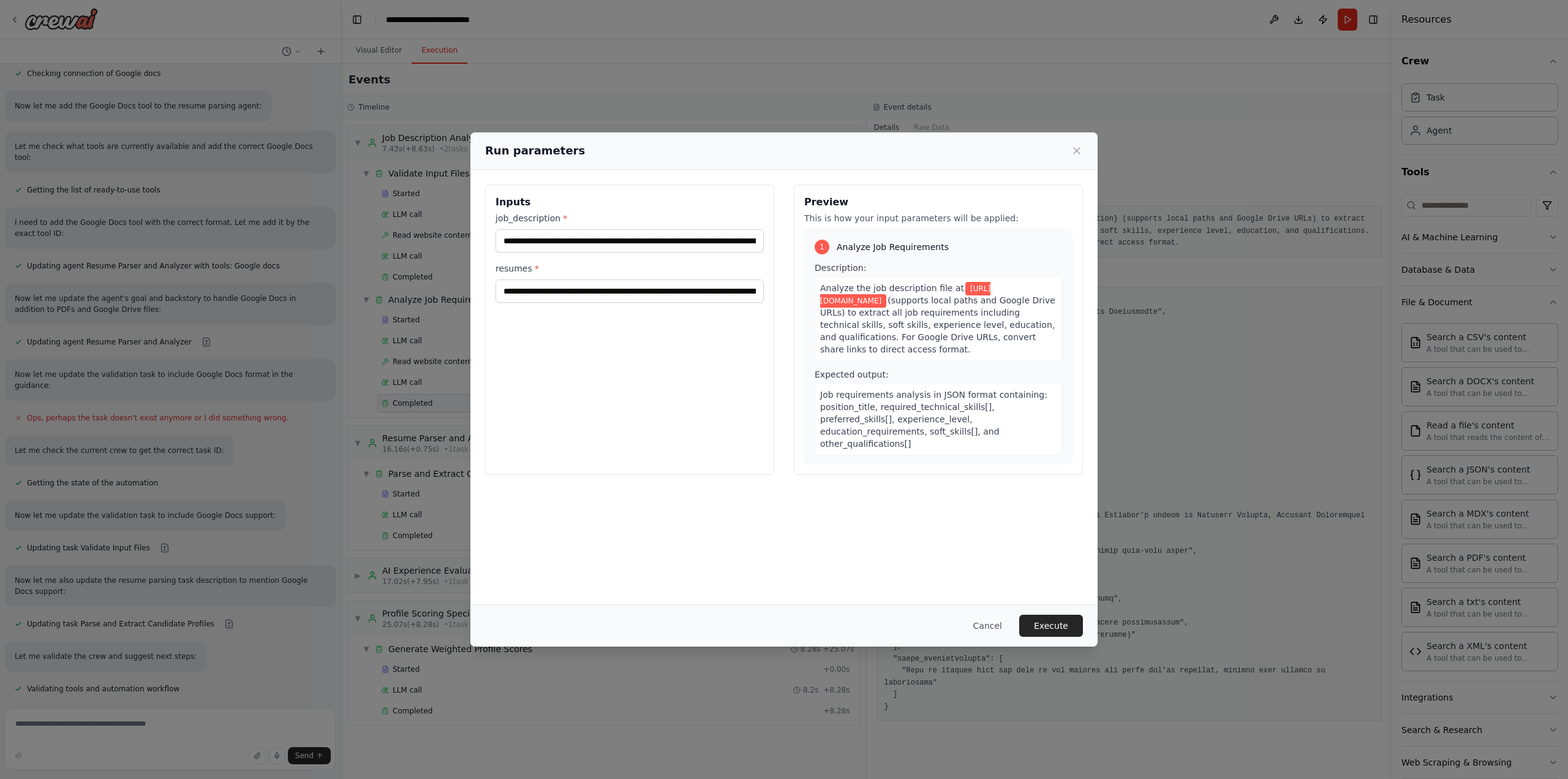
scroll to position [8834, 0]
click at [1056, 629] on button "Execute" at bounding box center [1051, 625] width 64 height 22
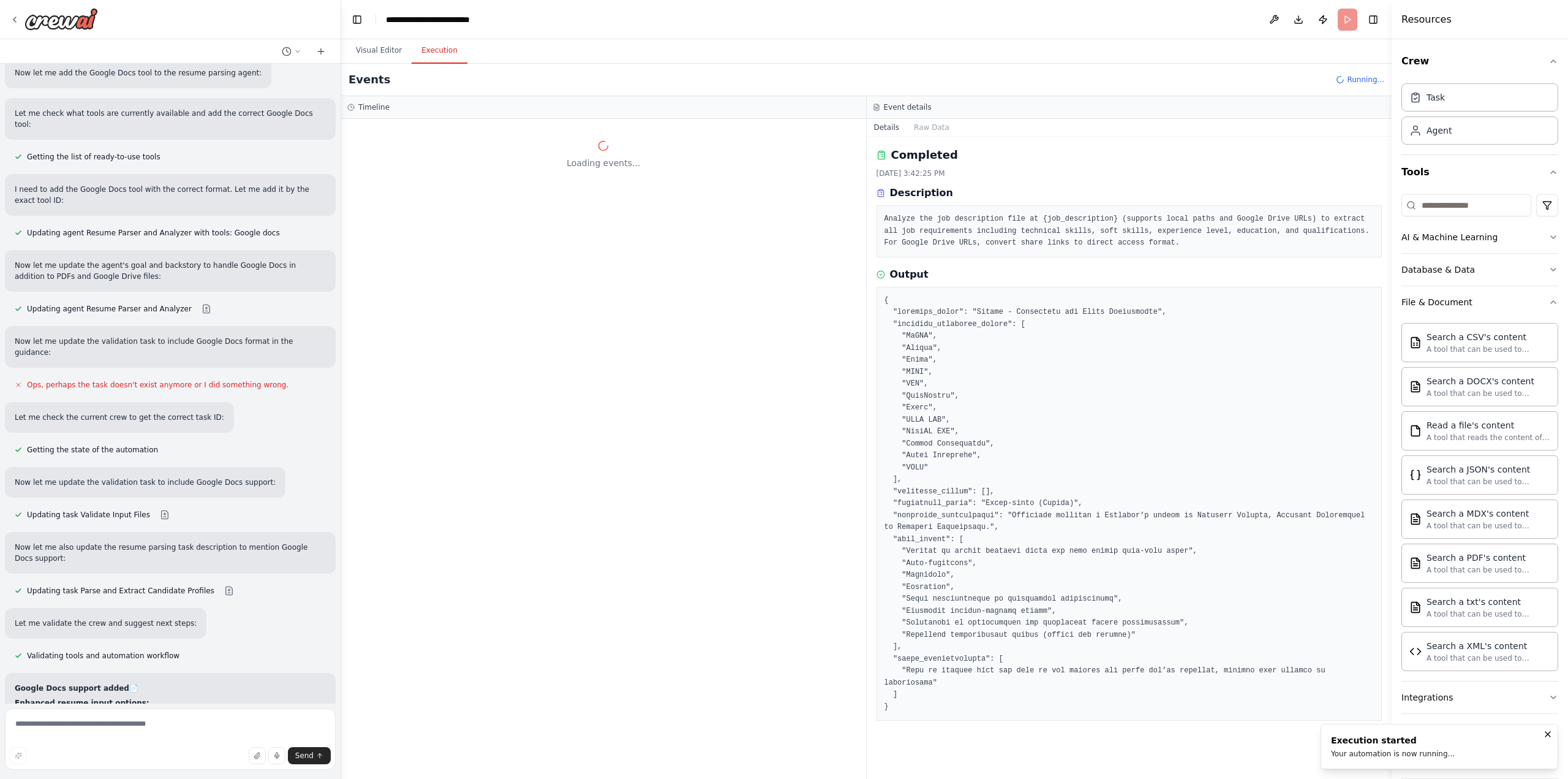
scroll to position [8871, 0]
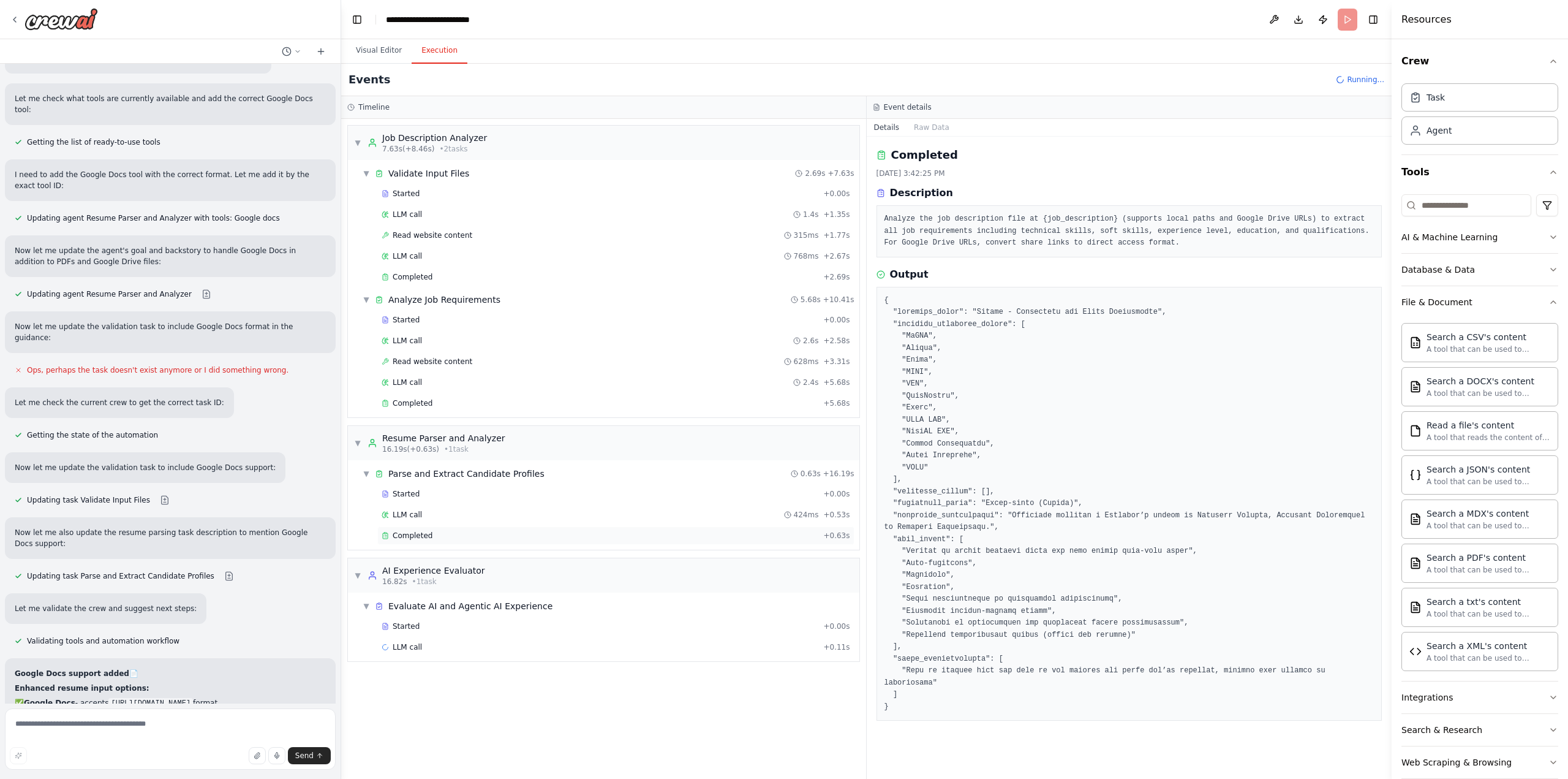
click at [449, 530] on div "Completed" at bounding box center [600, 535] width 437 height 10
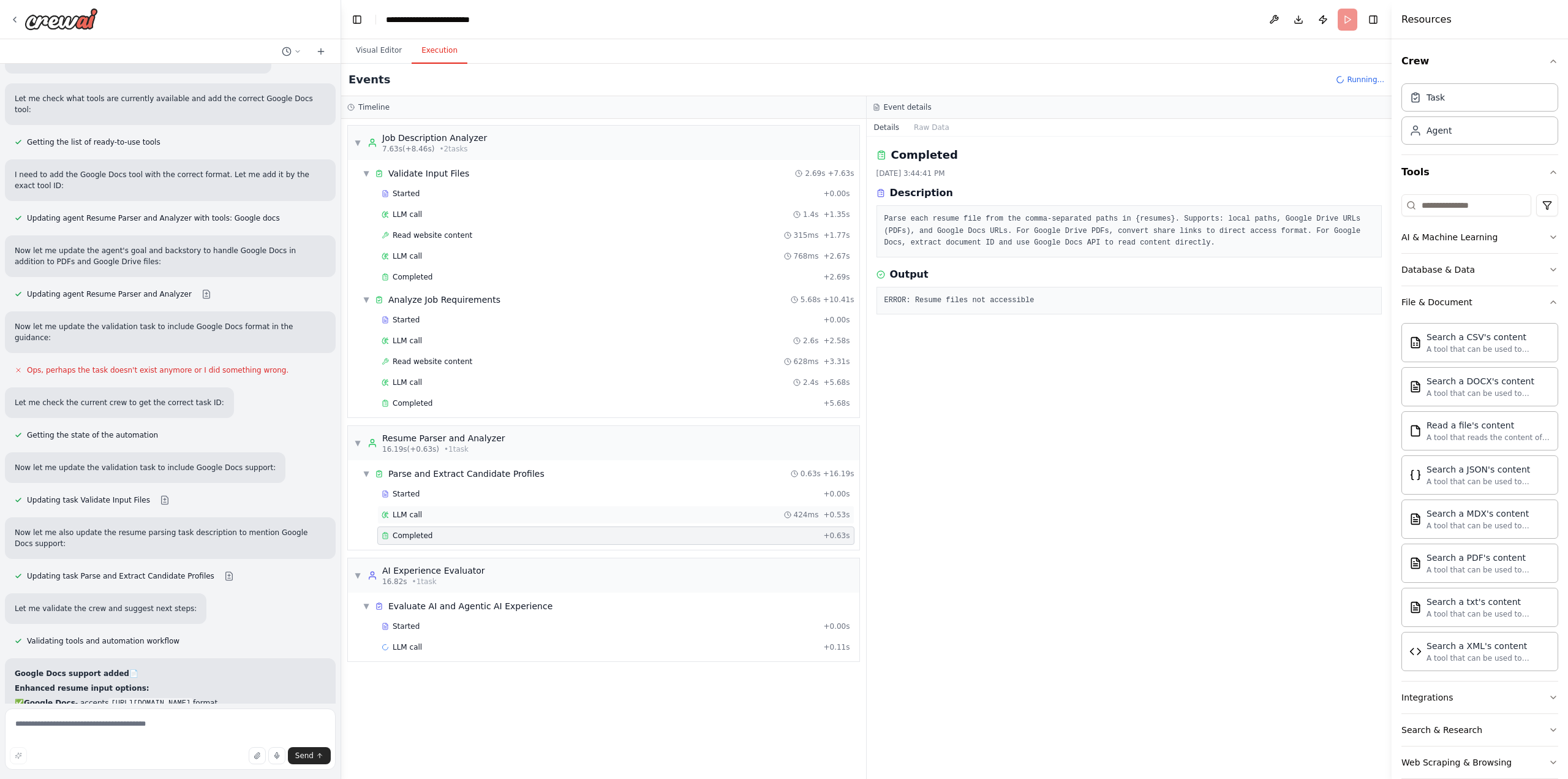
click at [474, 509] on div "LLM call 424ms + 0.53s" at bounding box center [616, 514] width 469 height 10
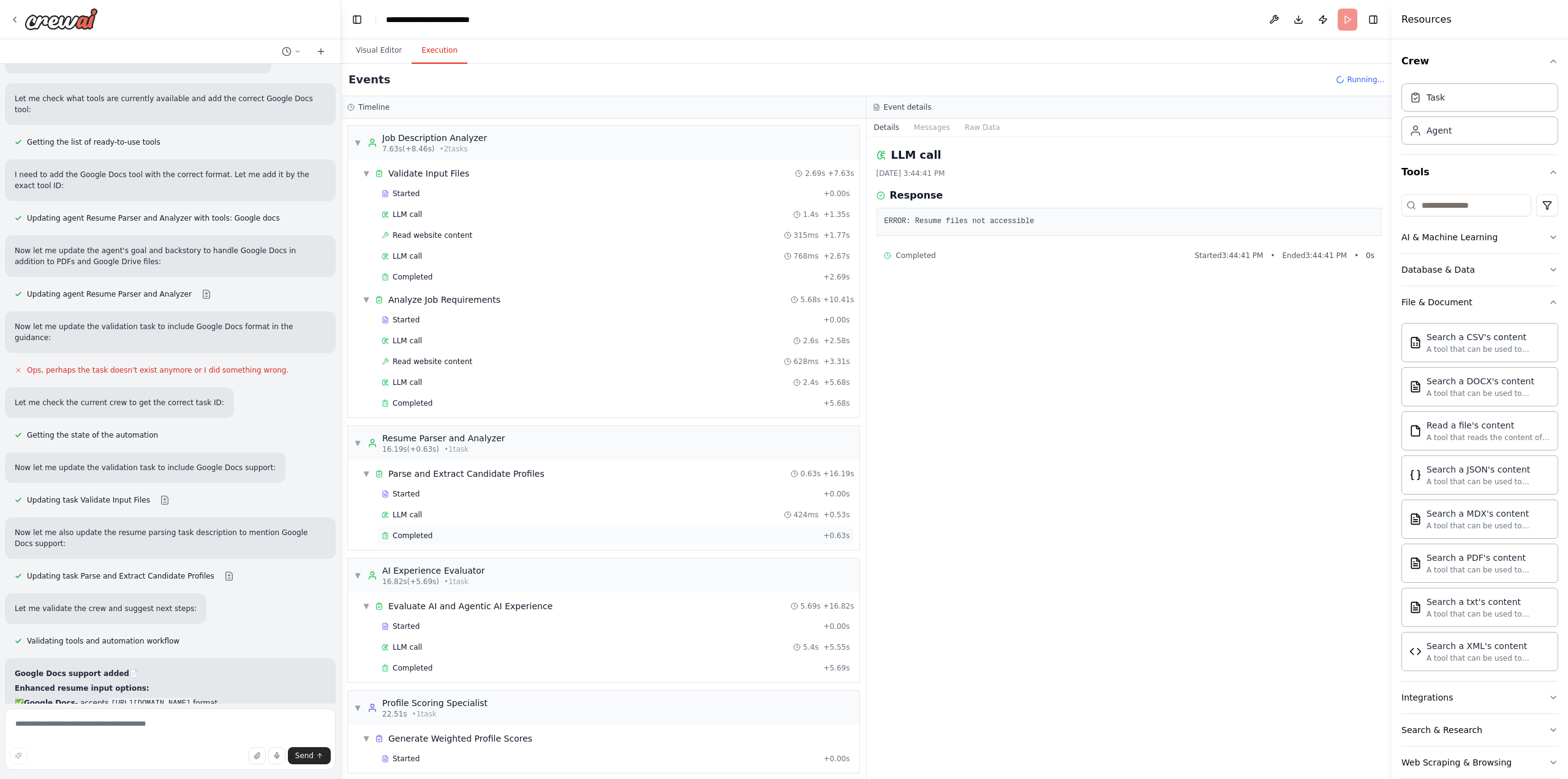
click at [517, 536] on div "Completed + 0.63s" at bounding box center [616, 536] width 477 height 19
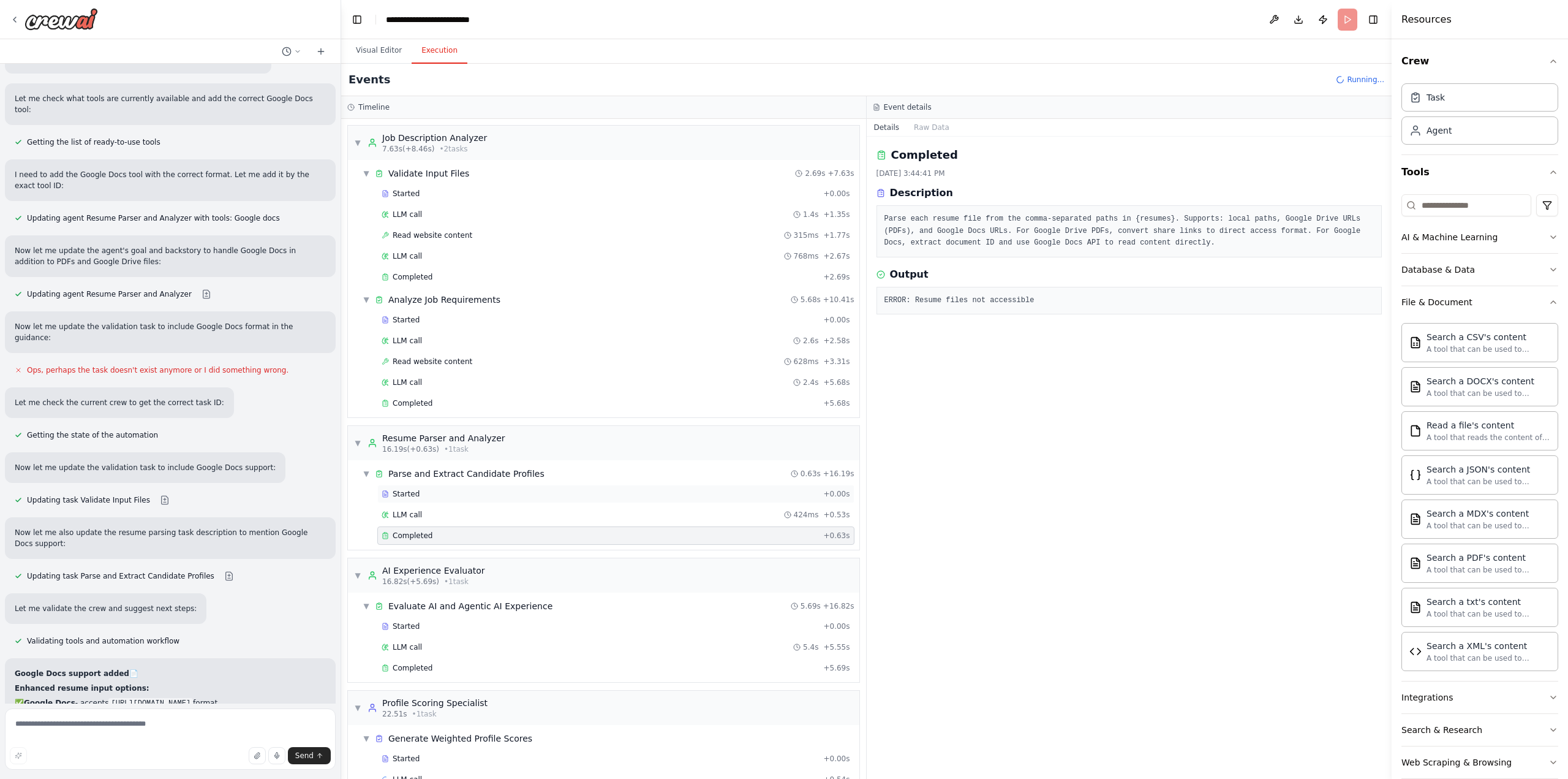
click at [543, 489] on div "Started" at bounding box center [600, 494] width 437 height 10
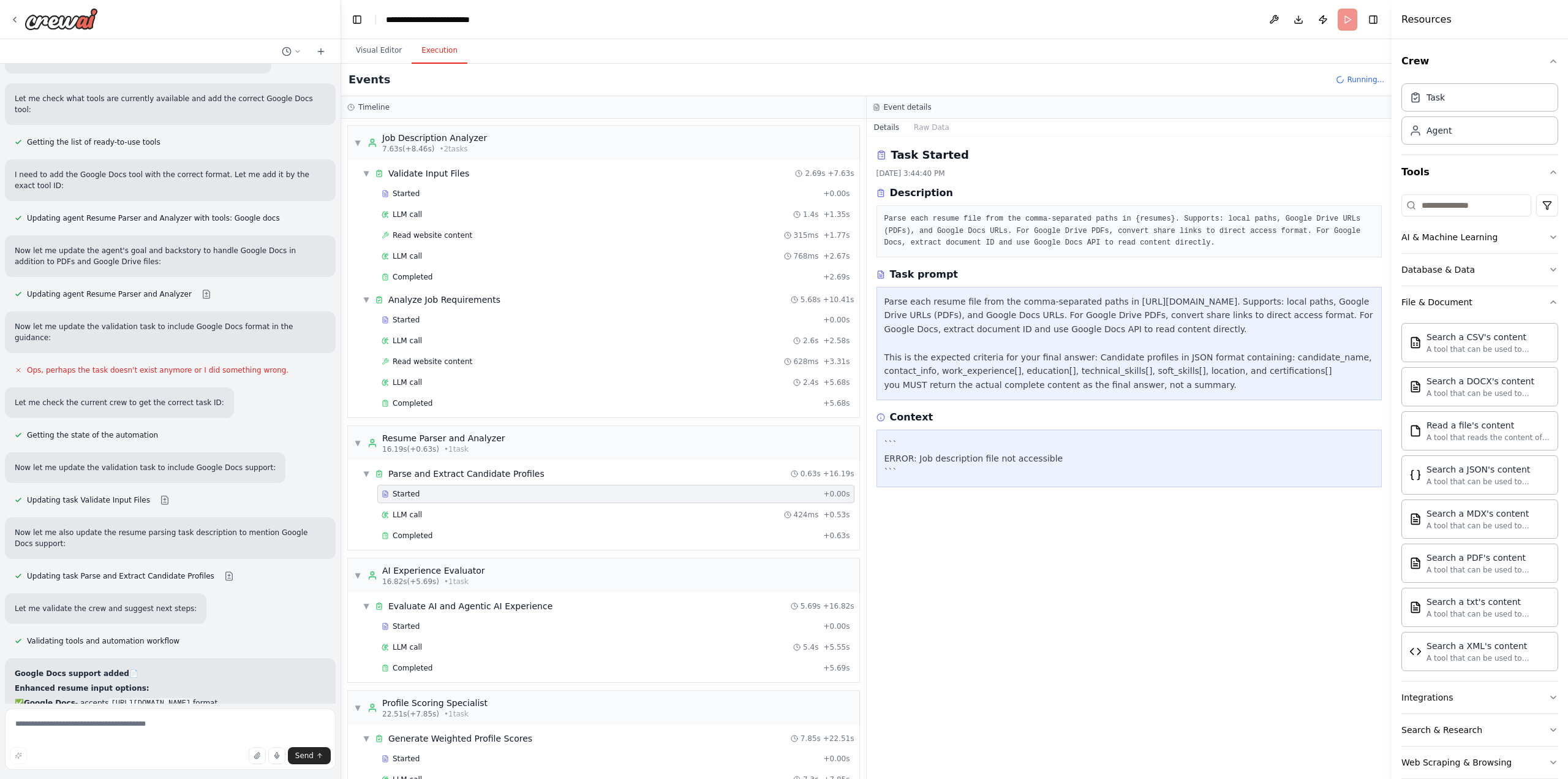
scroll to position [8891, 0]
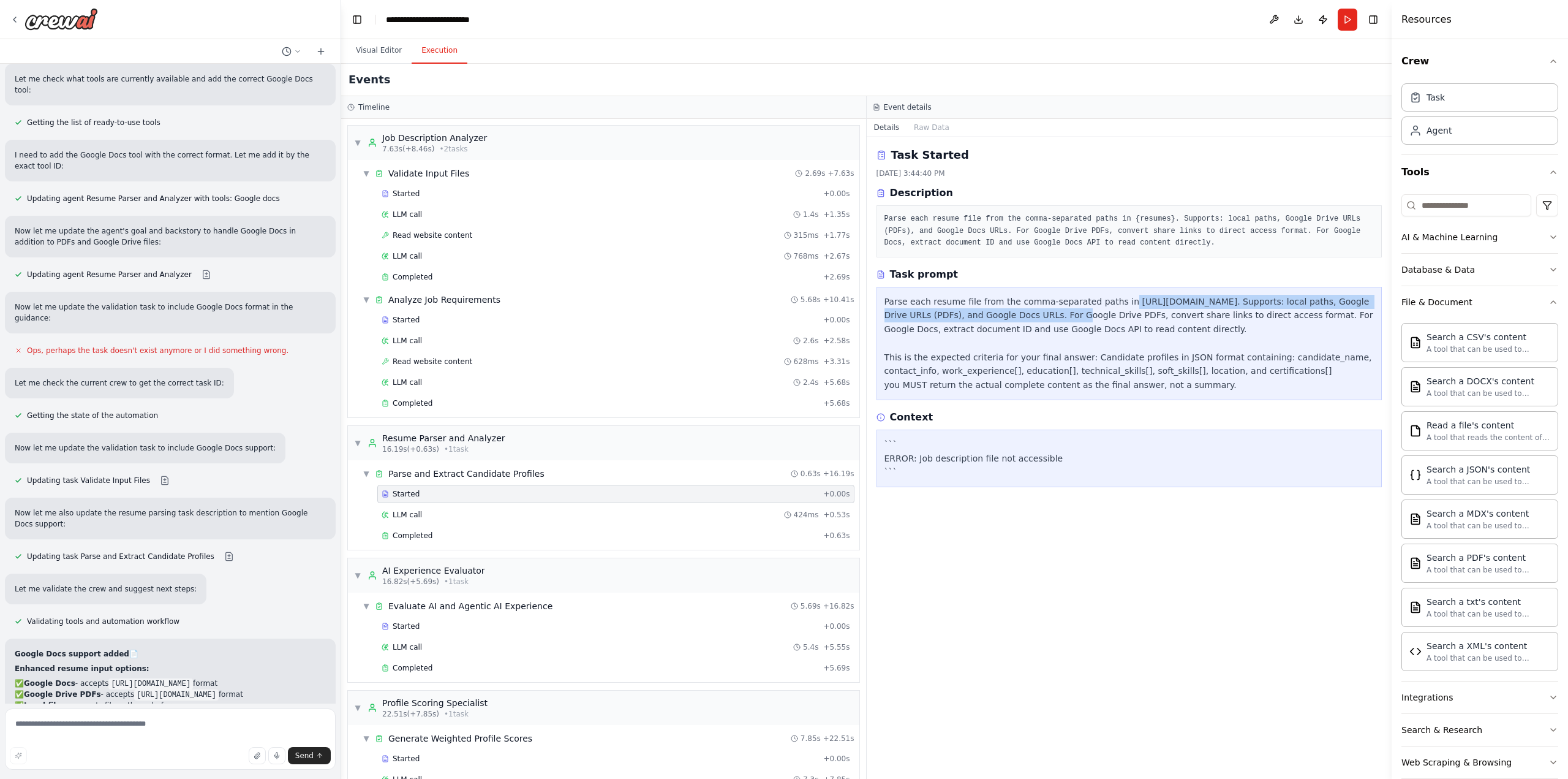
drag, startPoint x: 1108, startPoint y: 300, endPoint x: 1056, endPoint y: 315, distance: 54.1
click at [1056, 315] on div "Parse each resume file from the comma-separated paths in [URL][DOMAIN_NAME]. Su…" at bounding box center [1129, 343] width 490 height 97
copy div "[URL][DOMAIN_NAME]"
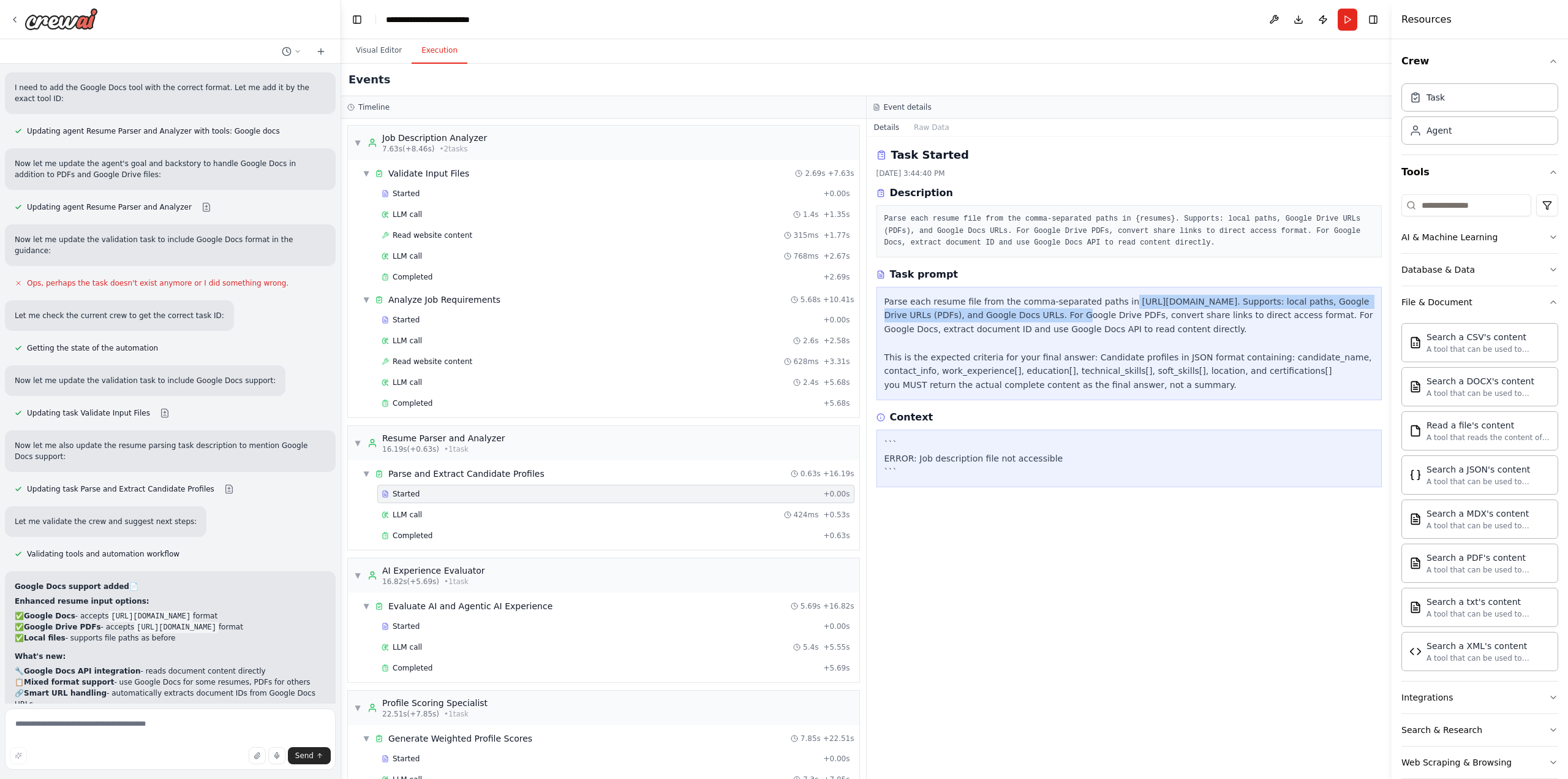
scroll to position [8960, 0]
click at [1549, 299] on icon "button" at bounding box center [1553, 302] width 10 height 10
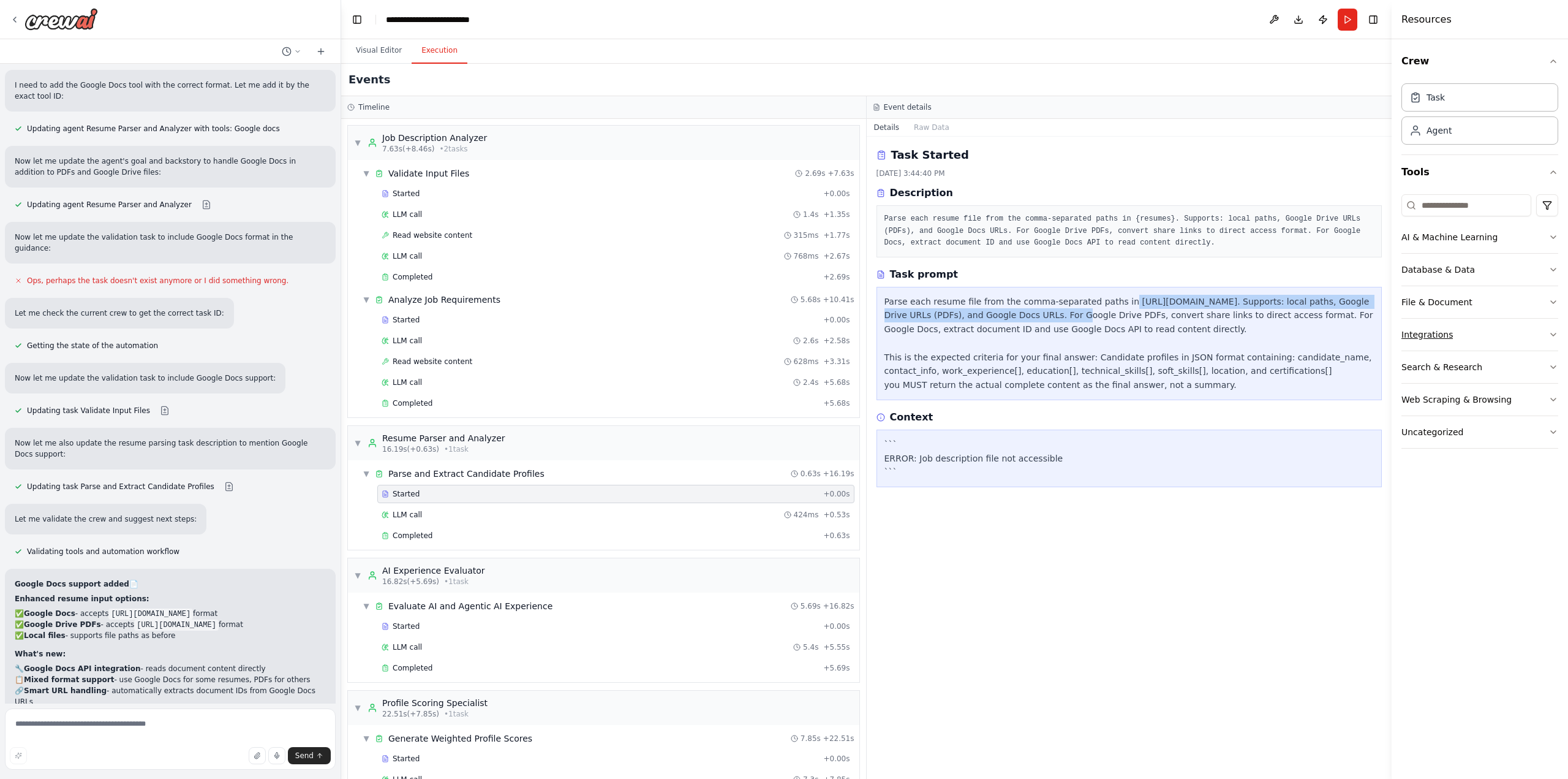
click at [1497, 343] on button "Integrations" at bounding box center [1480, 334] width 157 height 32
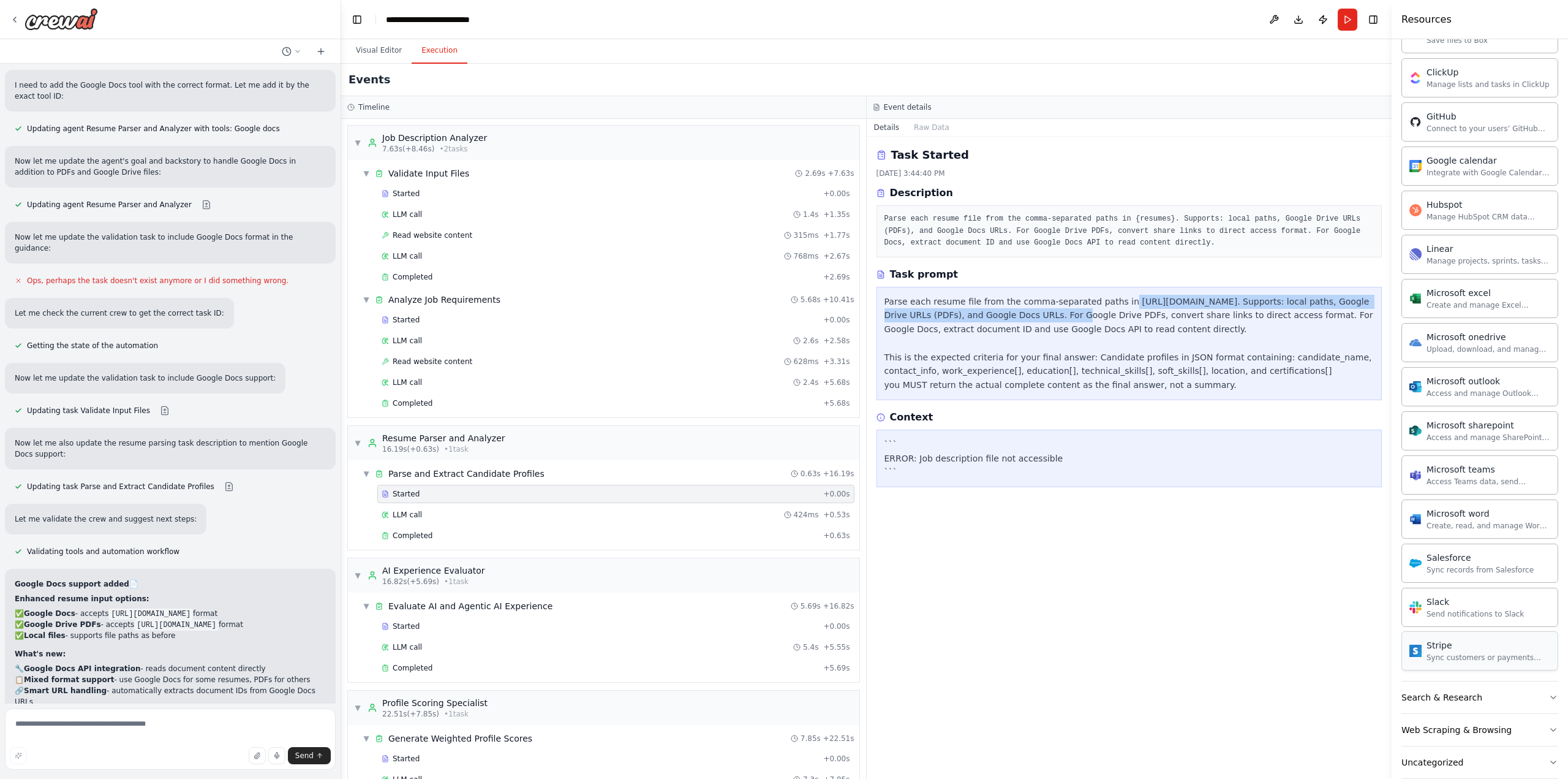
scroll to position [396, 0]
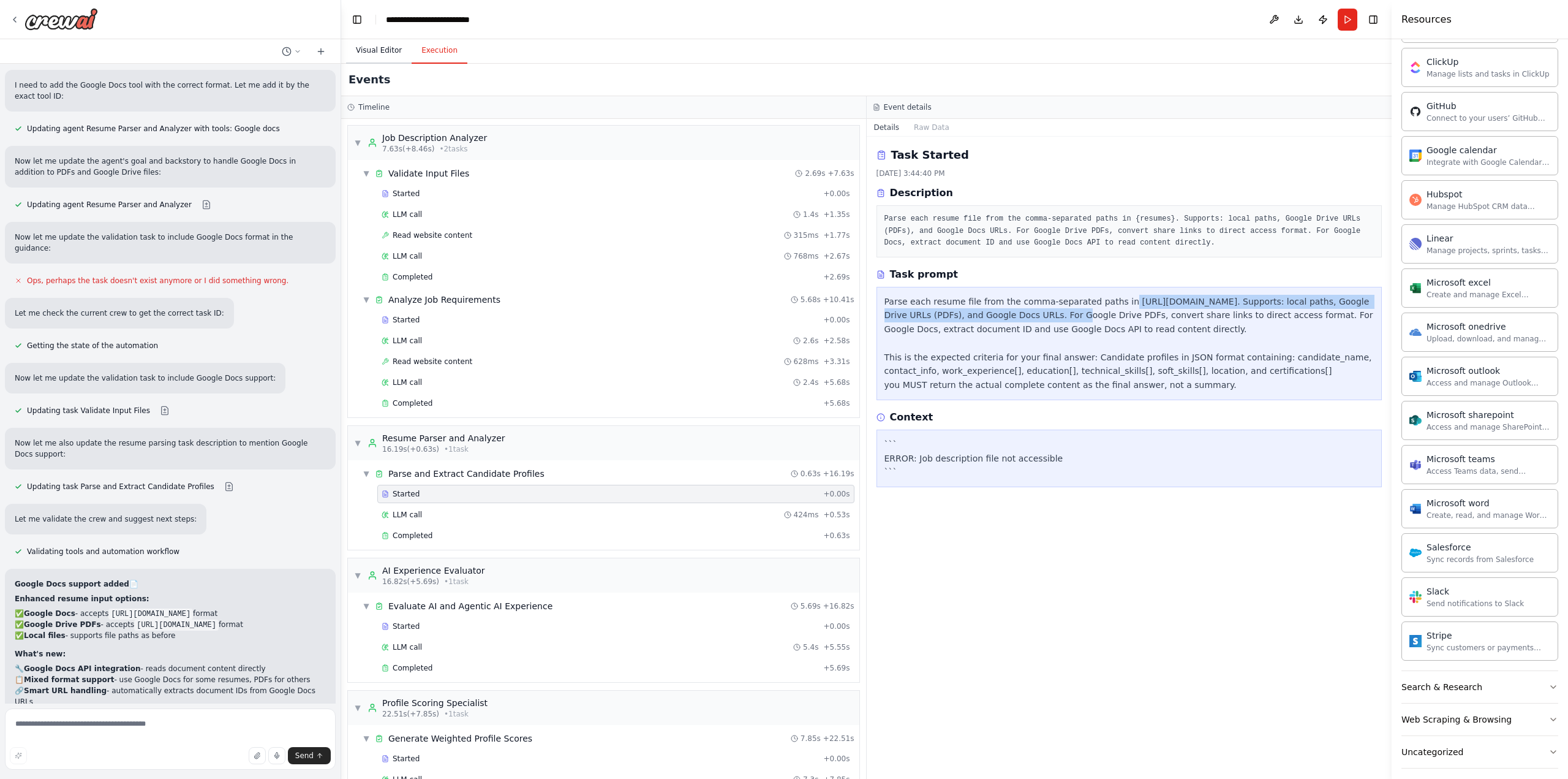
click at [362, 52] on button "Visual Editor" at bounding box center [379, 50] width 65 height 26
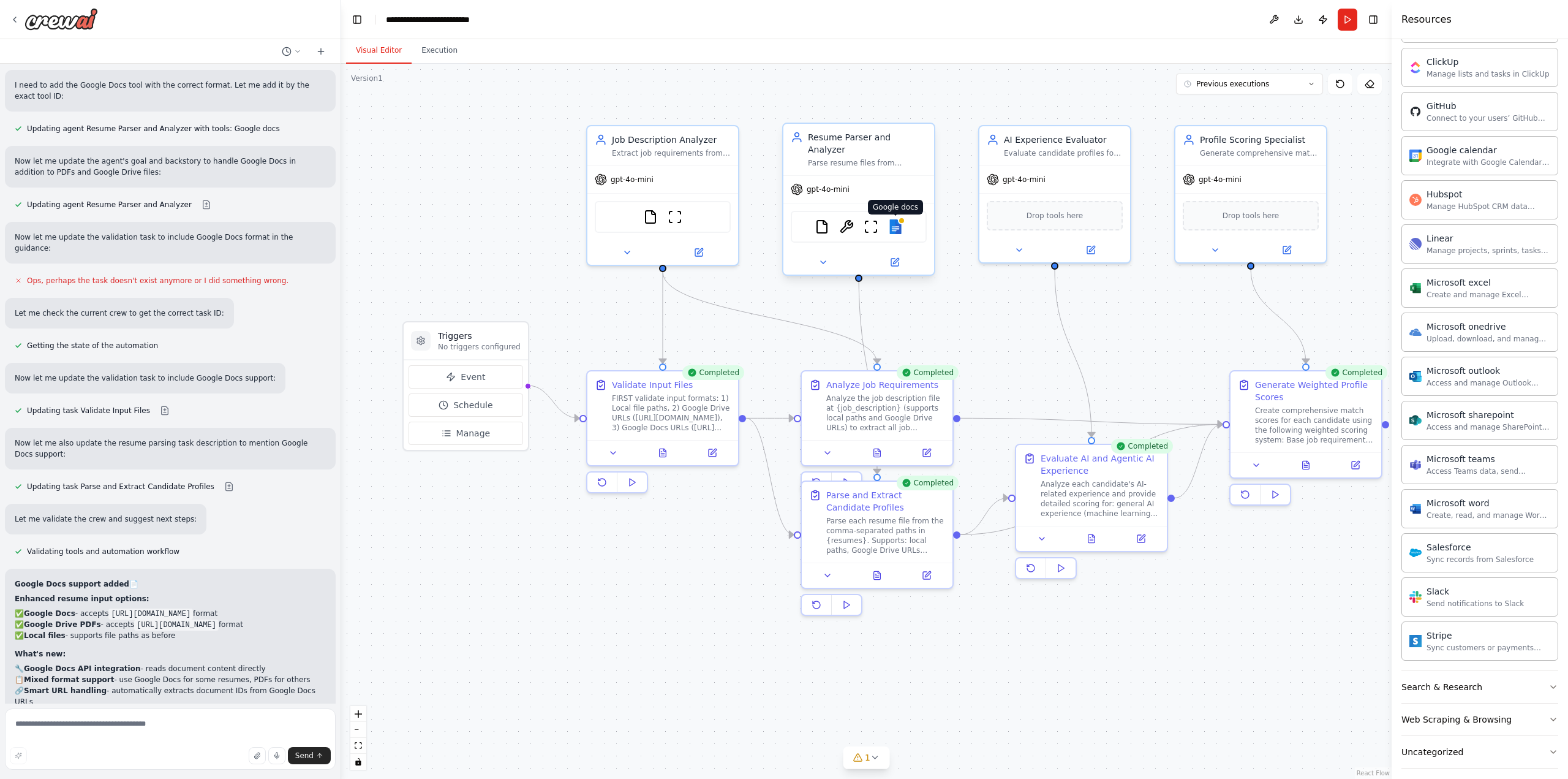
click at [897, 219] on img at bounding box center [895, 226] width 15 height 15
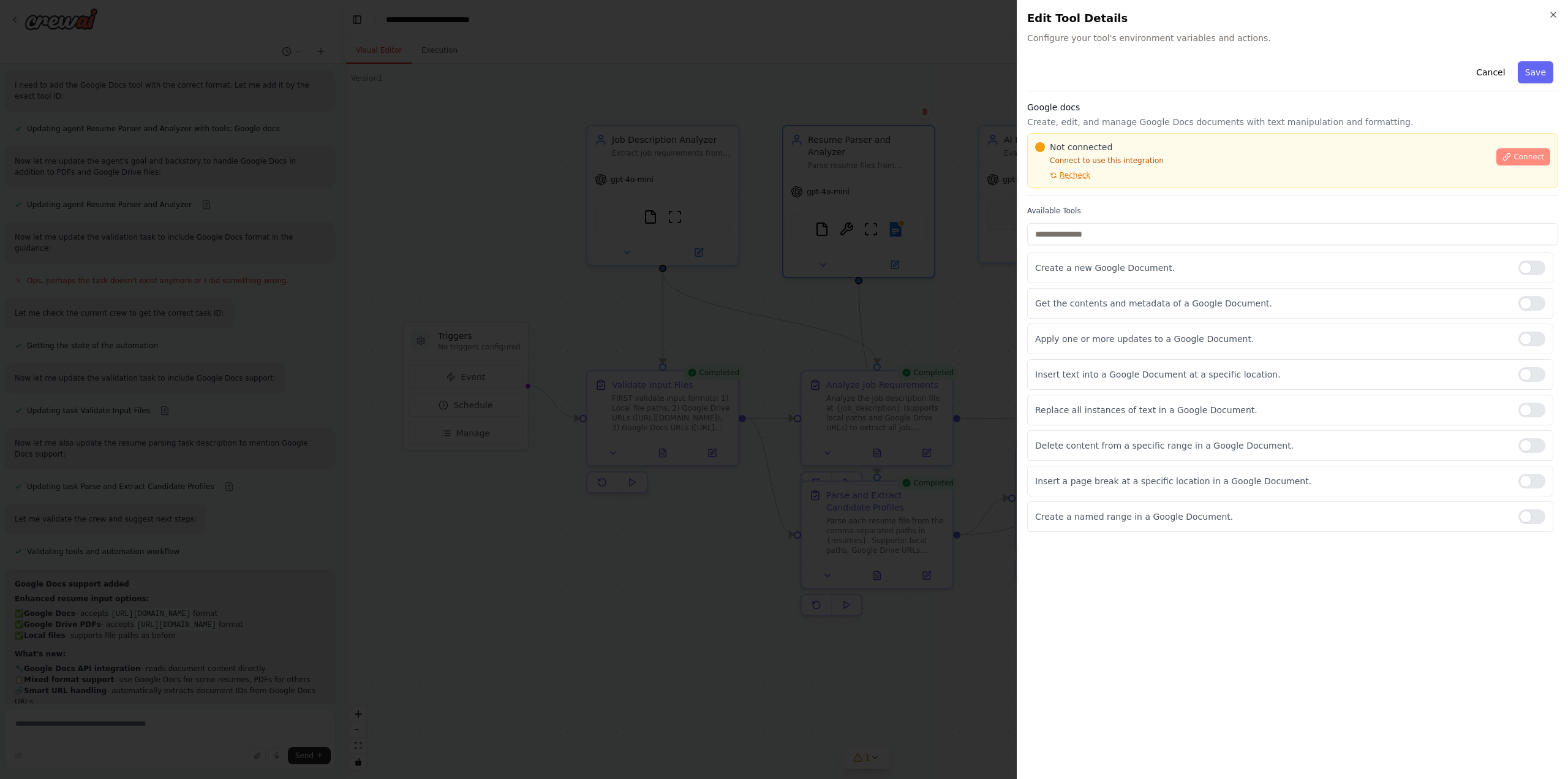
click at [1528, 156] on span "Connect" at bounding box center [1528, 157] width 30 height 10
click at [1553, 16] on icon "button" at bounding box center [1553, 15] width 10 height 10
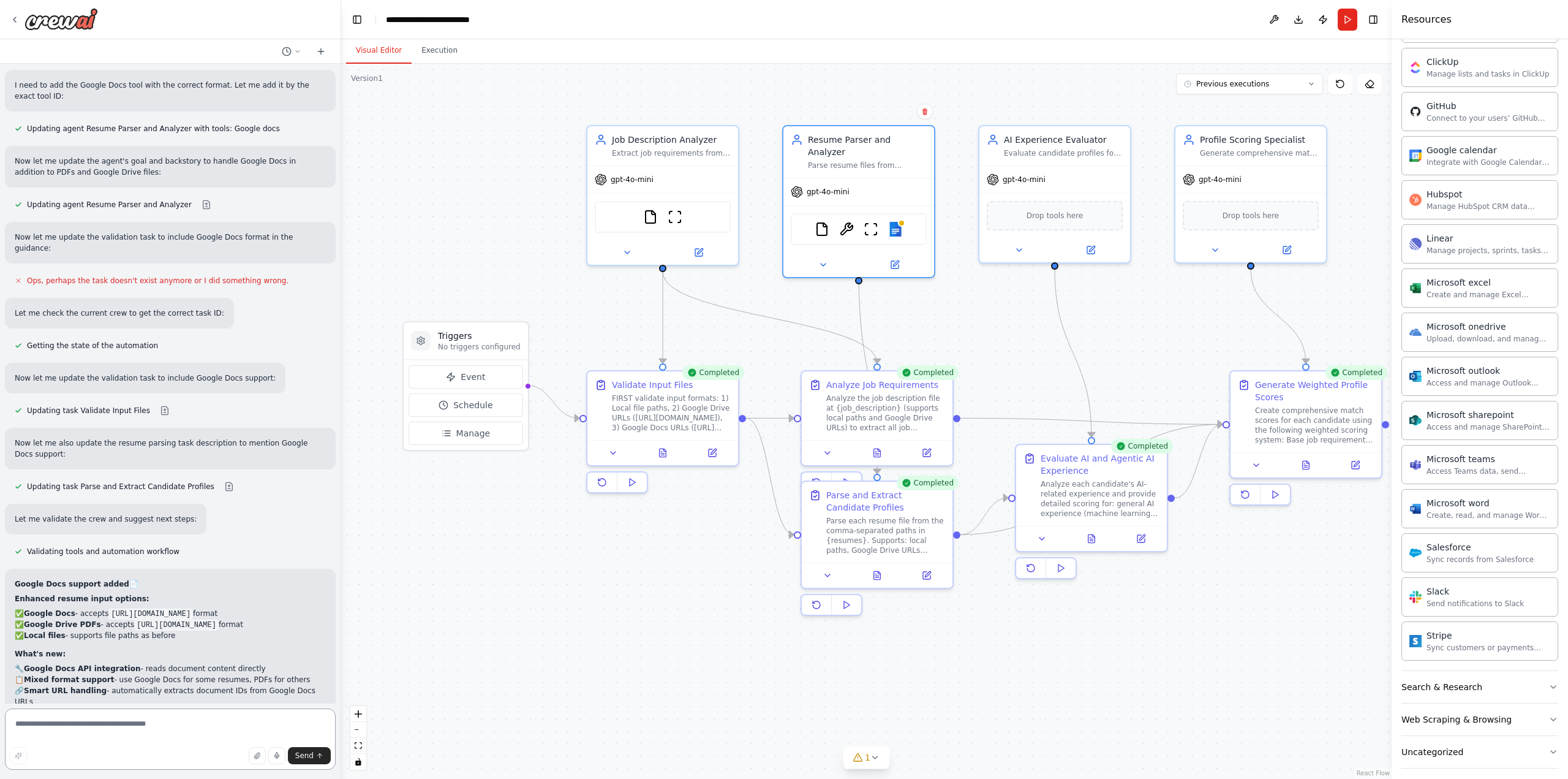
click at [100, 732] on textarea at bounding box center [170, 739] width 331 height 61
click at [439, 53] on button "Execution" at bounding box center [439, 50] width 56 height 26
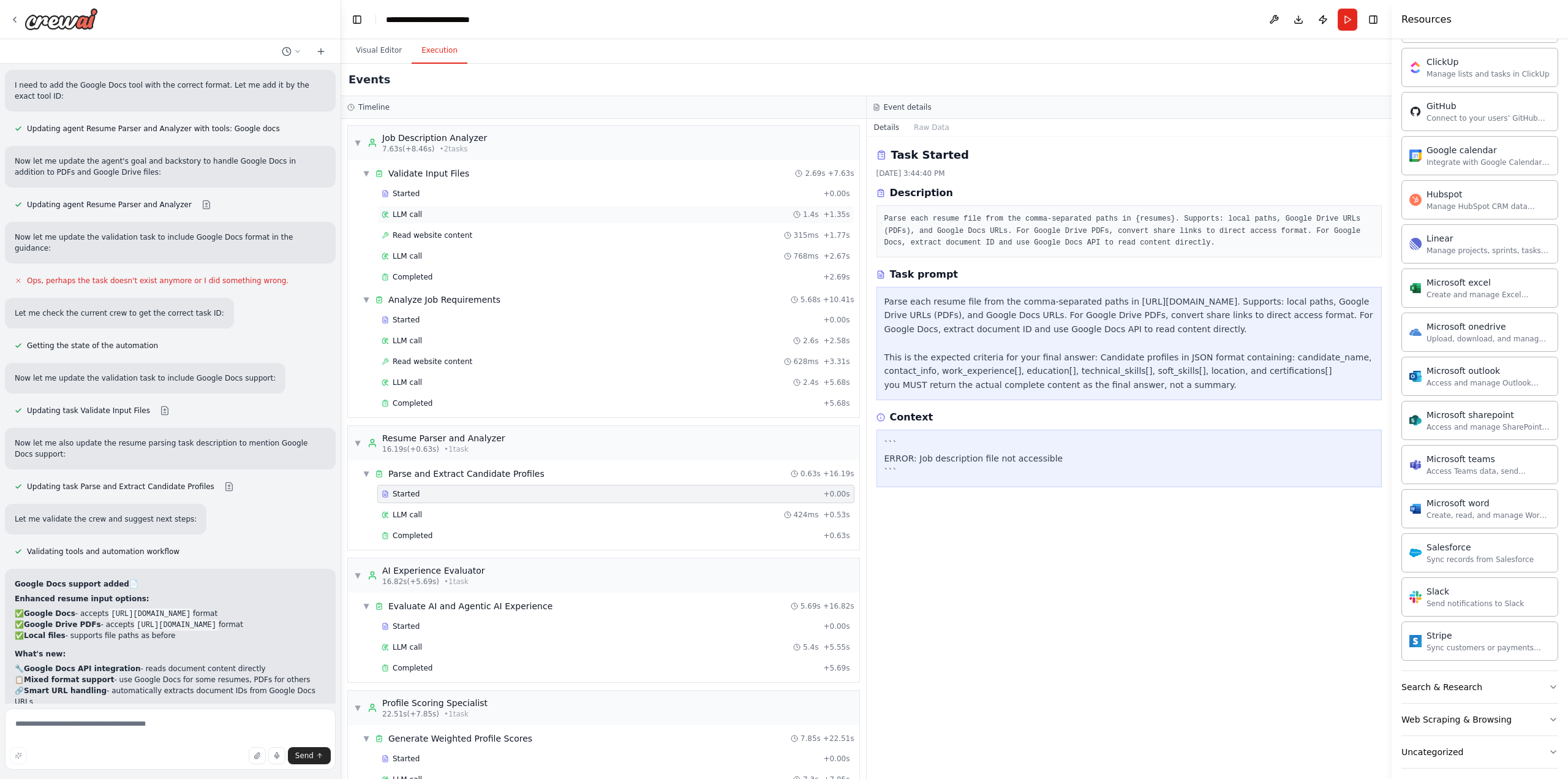
click at [494, 217] on div "LLM call 1.4s + 1.35s" at bounding box center [616, 214] width 469 height 10
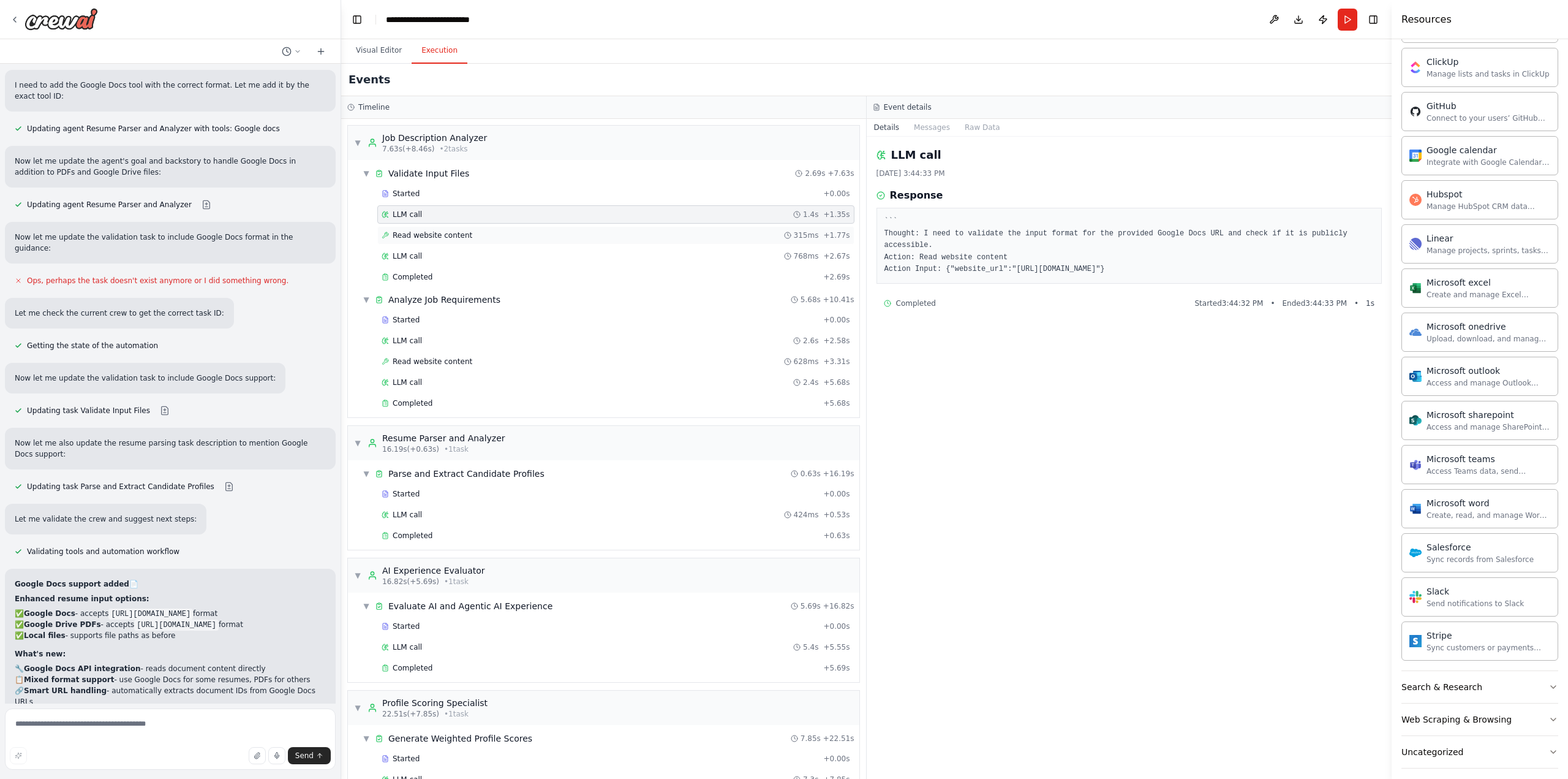
click at [507, 237] on div "Read website content 315ms + 1.77s" at bounding box center [616, 235] width 469 height 10
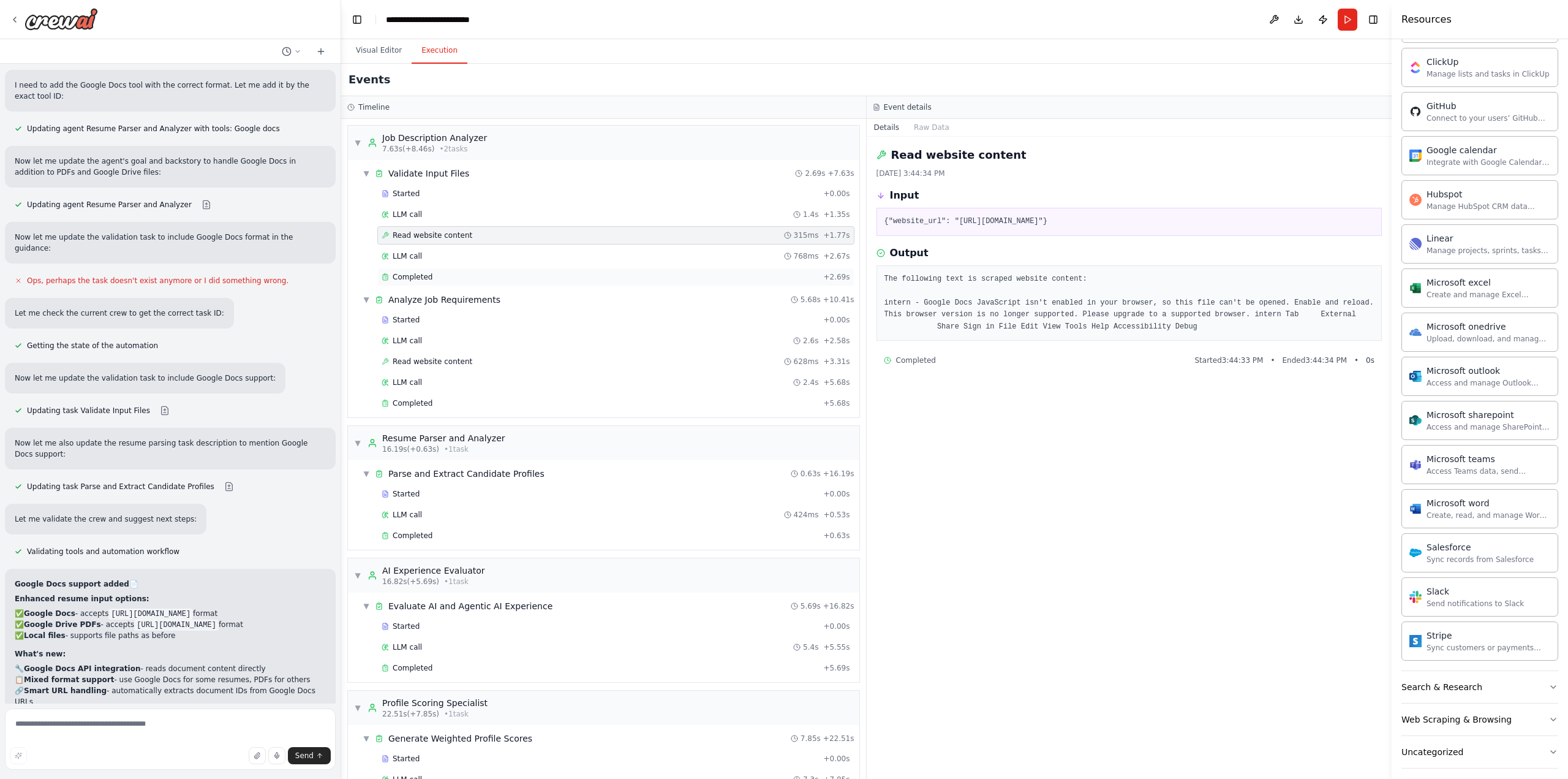
click at [522, 268] on div "Completed + 2.69s" at bounding box center [616, 277] width 477 height 19
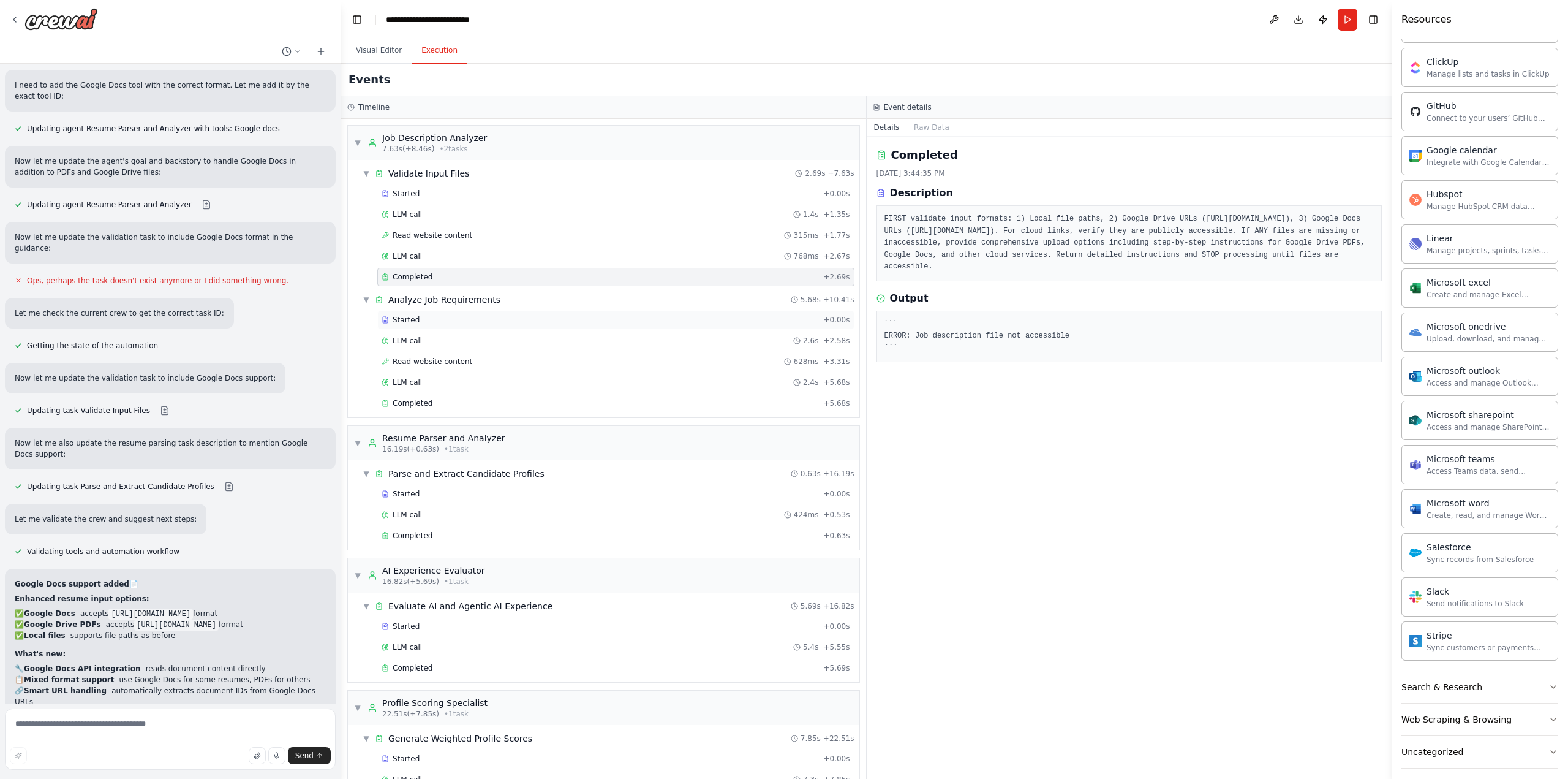
click at [515, 324] on div "Started + 0.00s" at bounding box center [616, 320] width 477 height 19
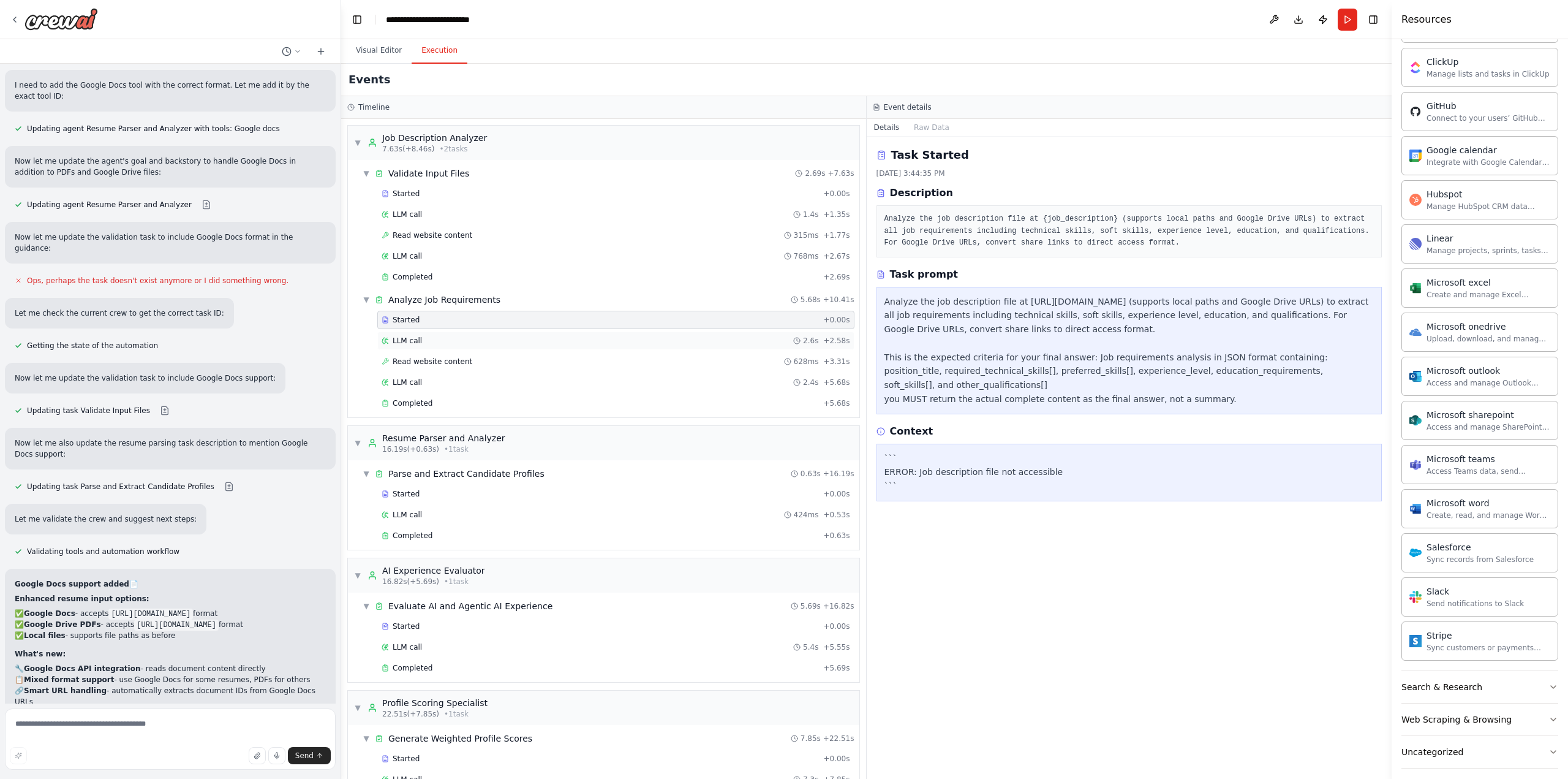
click at [522, 341] on div "LLM call 2.6s + 2.58s" at bounding box center [616, 340] width 469 height 10
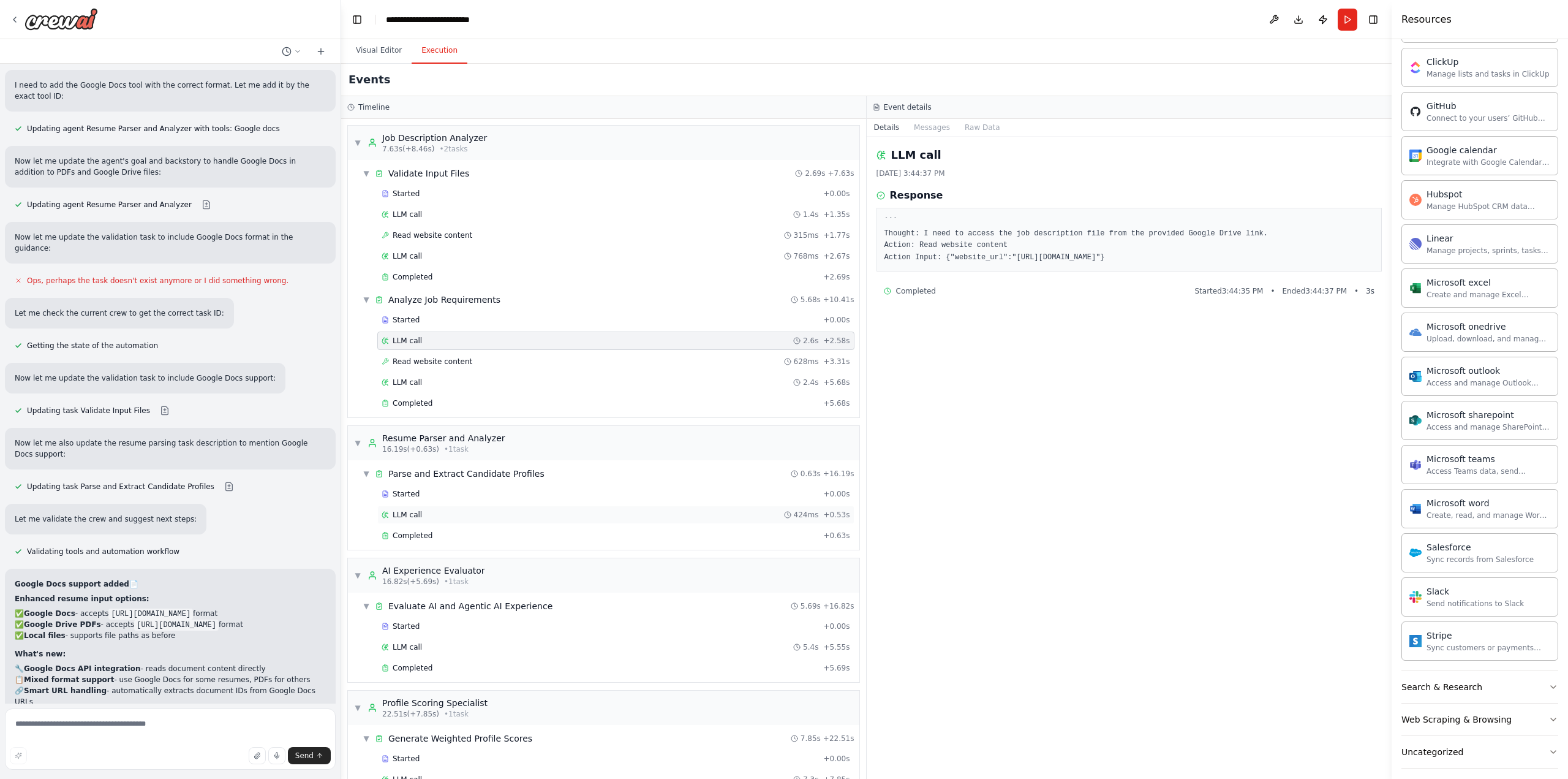
click at [553, 509] on div "LLM call 424ms + 0.53s" at bounding box center [616, 514] width 469 height 10
click at [557, 530] on div "Completed" at bounding box center [600, 535] width 437 height 10
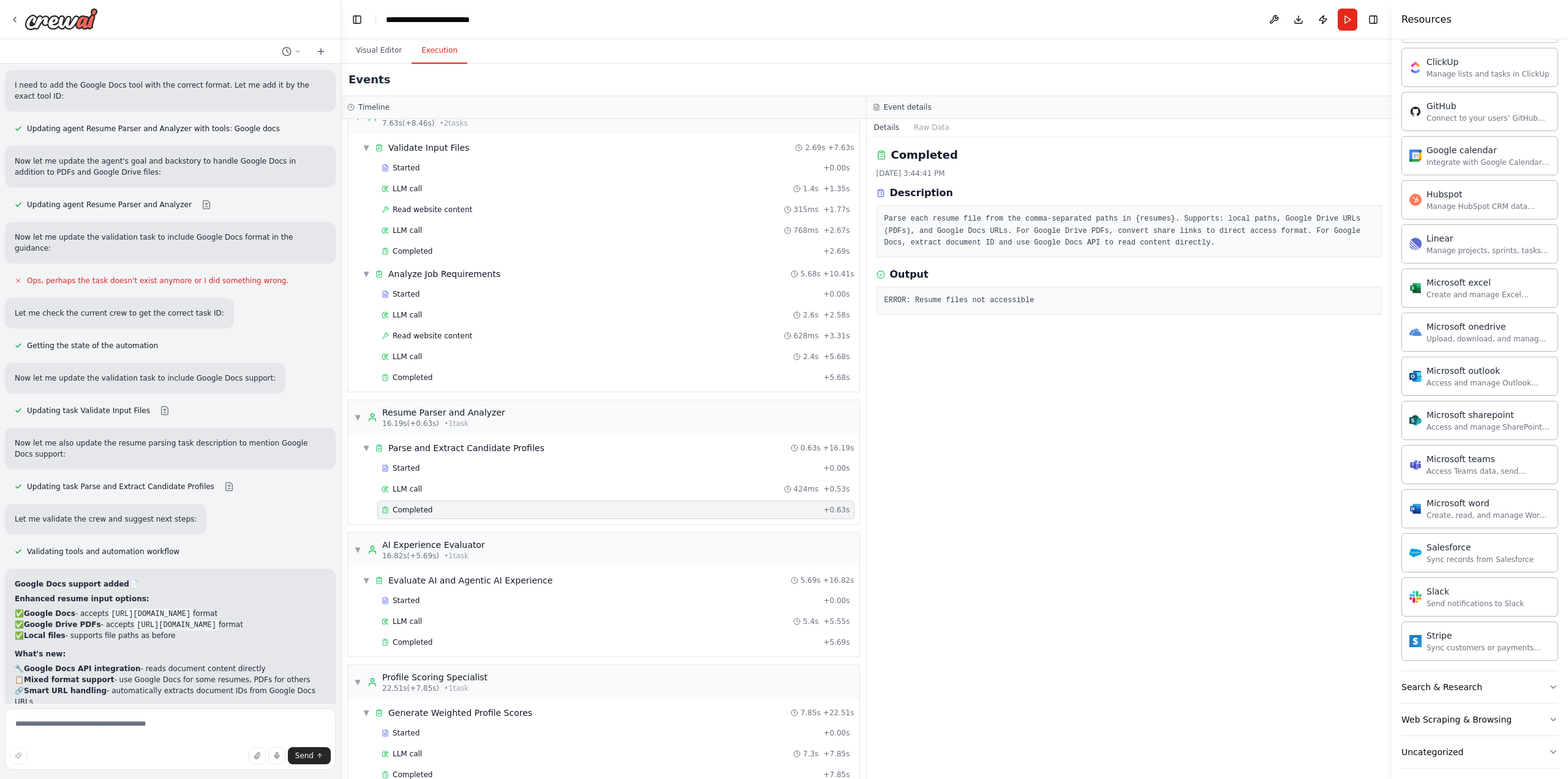
scroll to position [39, 0]
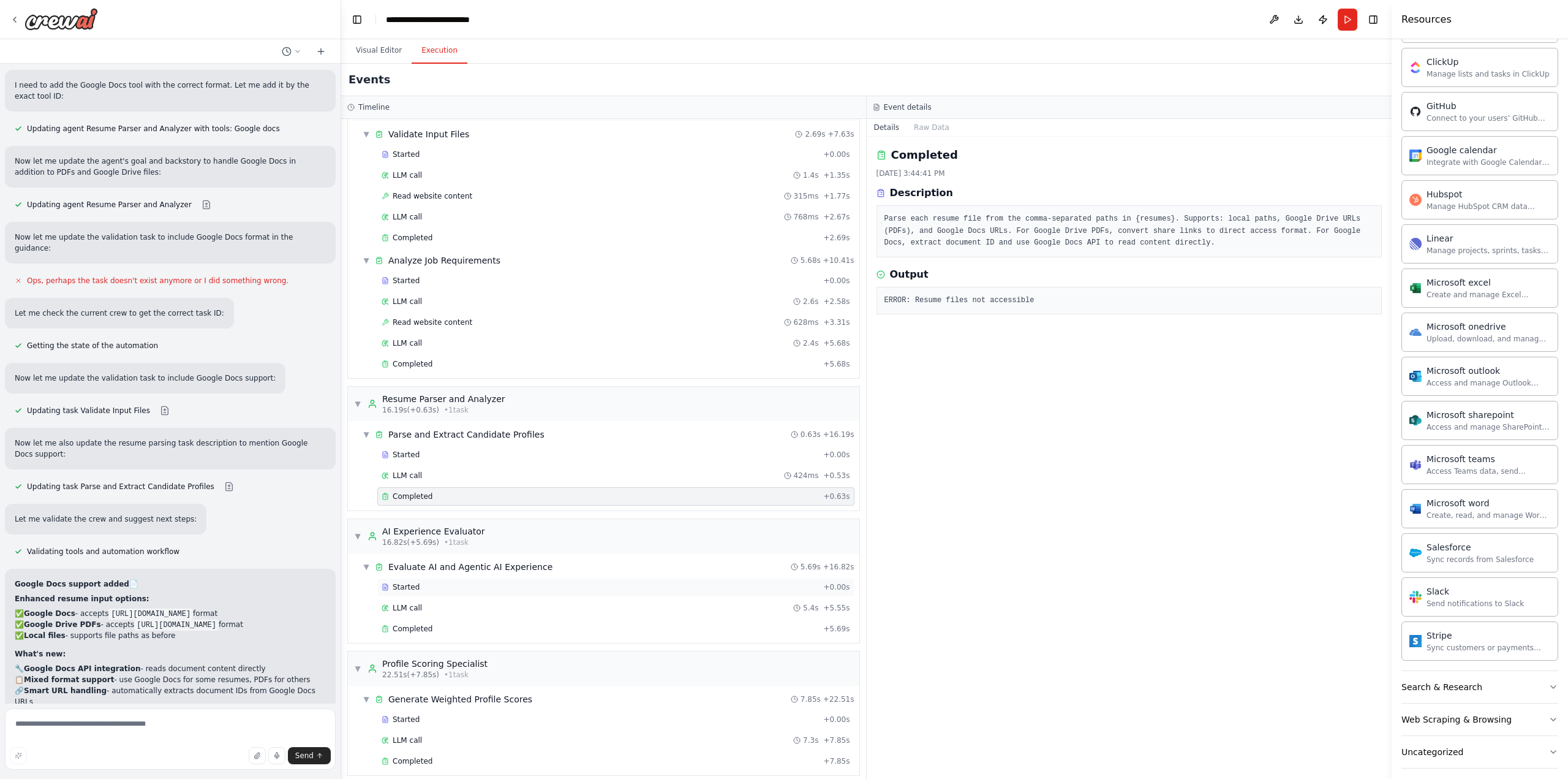
click at [532, 583] on div "Started" at bounding box center [600, 587] width 437 height 10
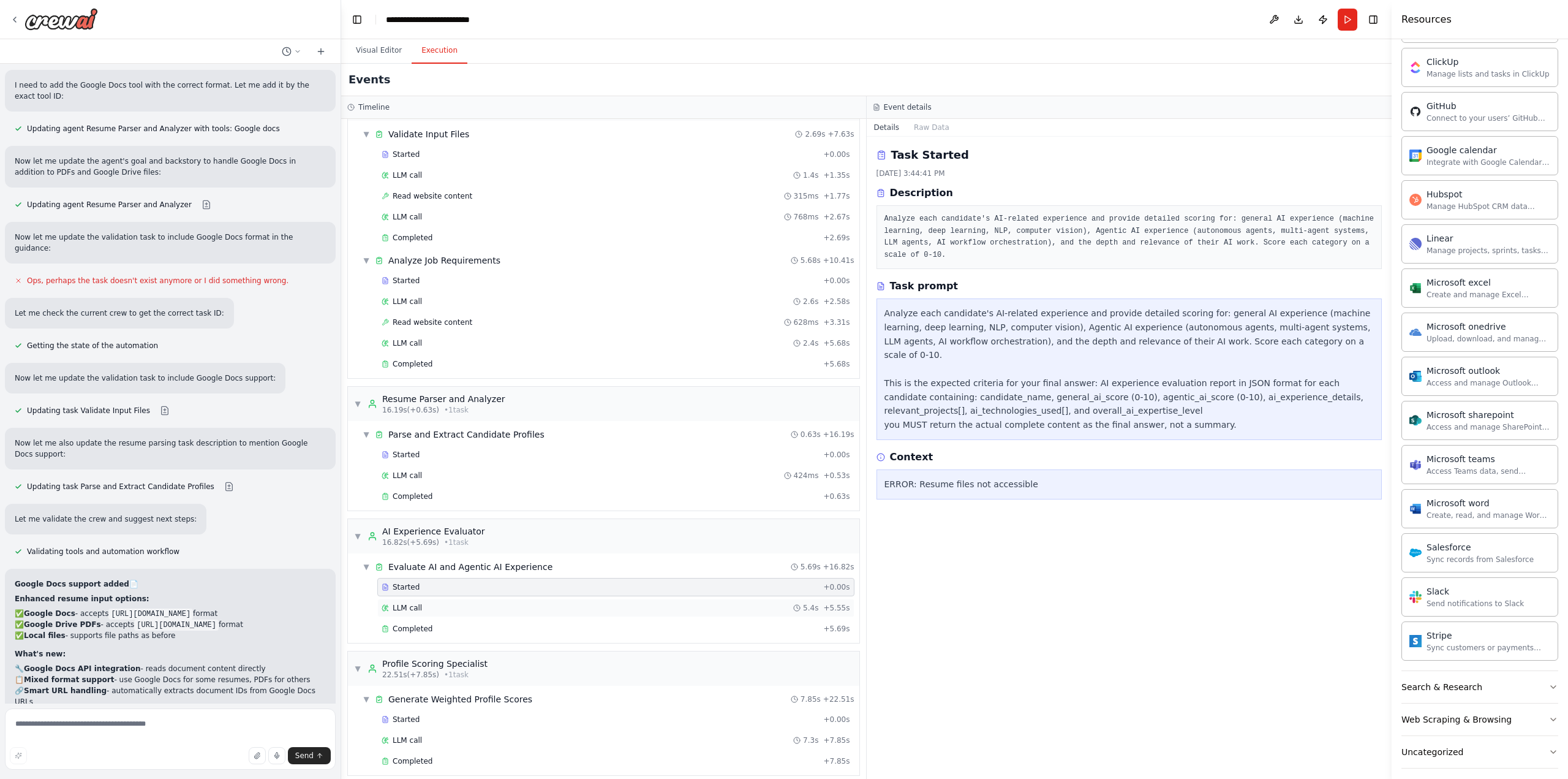
click at [538, 603] on div "LLM call 5.4s + 5.55s" at bounding box center [616, 607] width 469 height 10
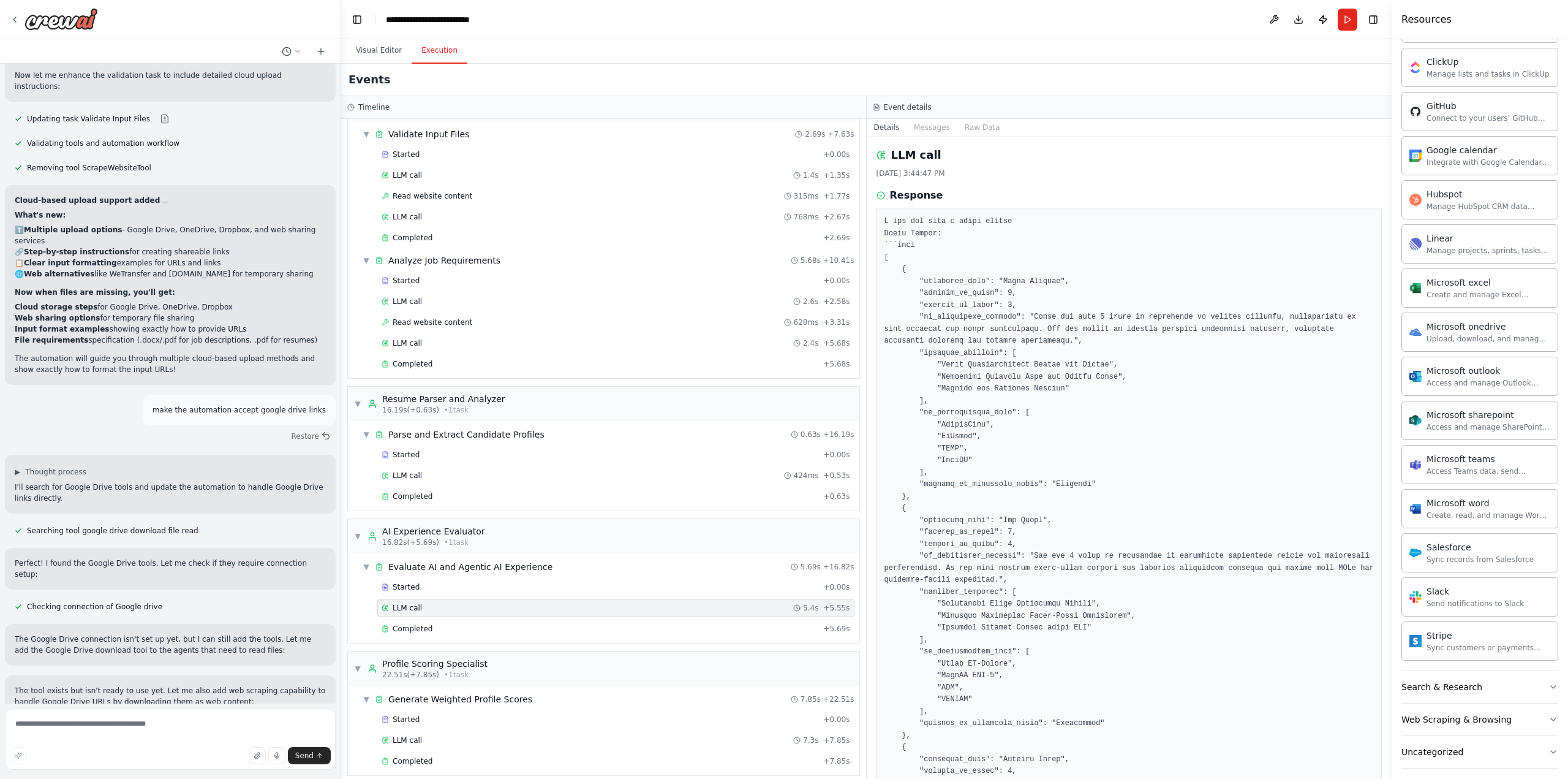
scroll to position [7306, 0]
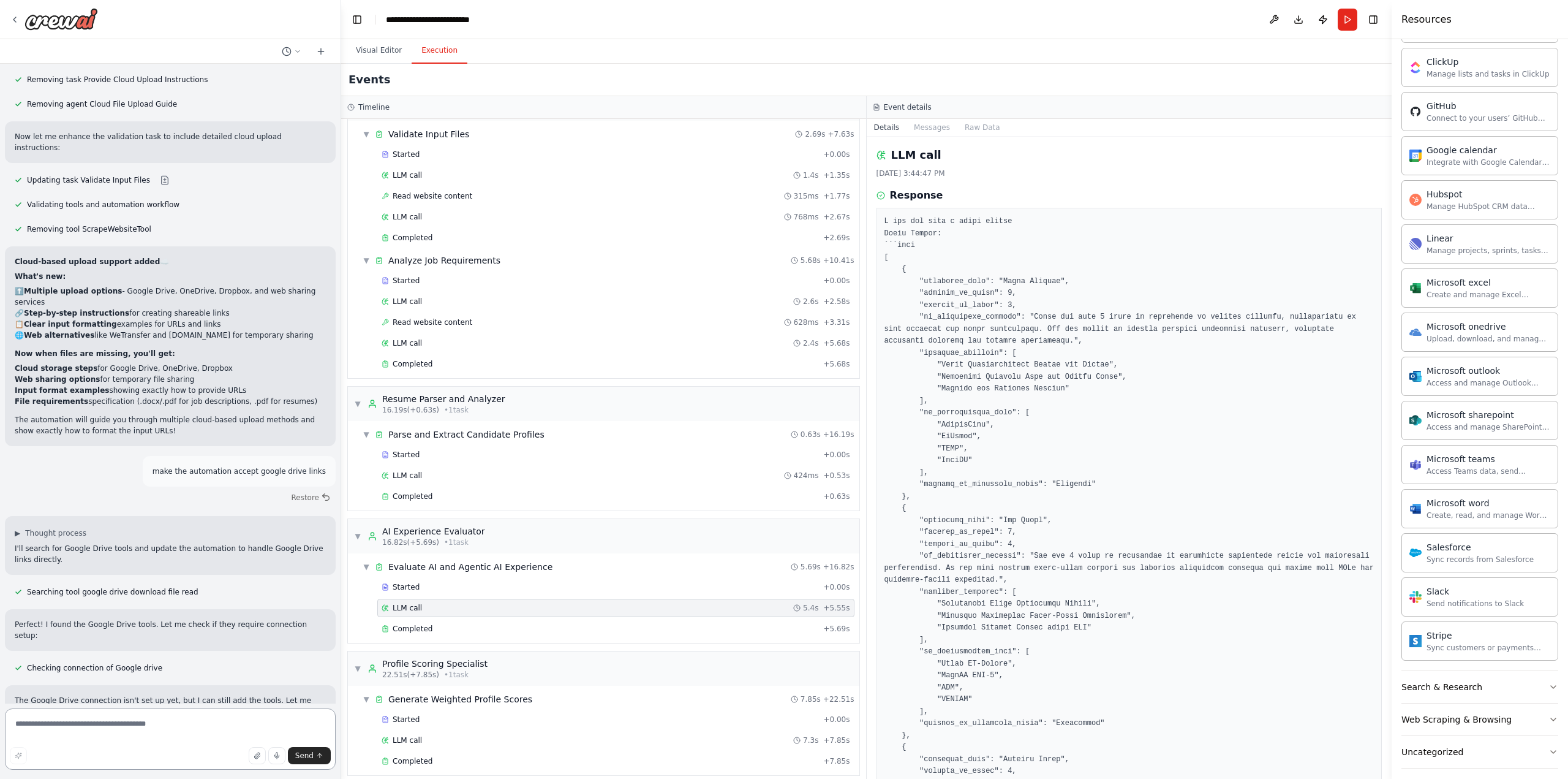
click at [127, 732] on textarea at bounding box center [170, 739] width 331 height 61
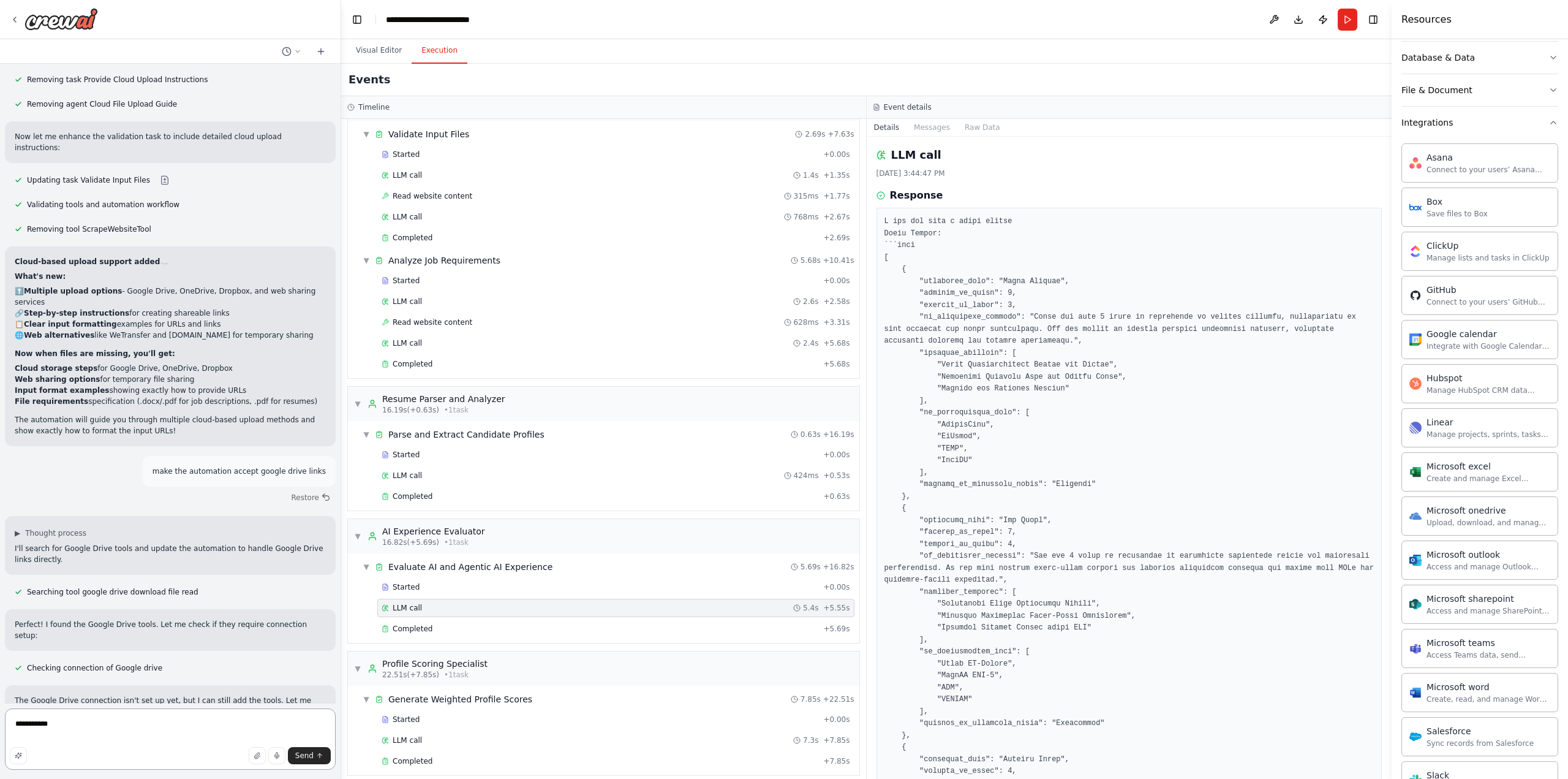
type textarea "**********"
click at [61, 728] on textarea "**********" at bounding box center [170, 739] width 331 height 61
click at [62, 728] on textarea "**********" at bounding box center [170, 739] width 331 height 61
drag, startPoint x: 69, startPoint y: 724, endPoint x: -16, endPoint y: 714, distance: 85.6
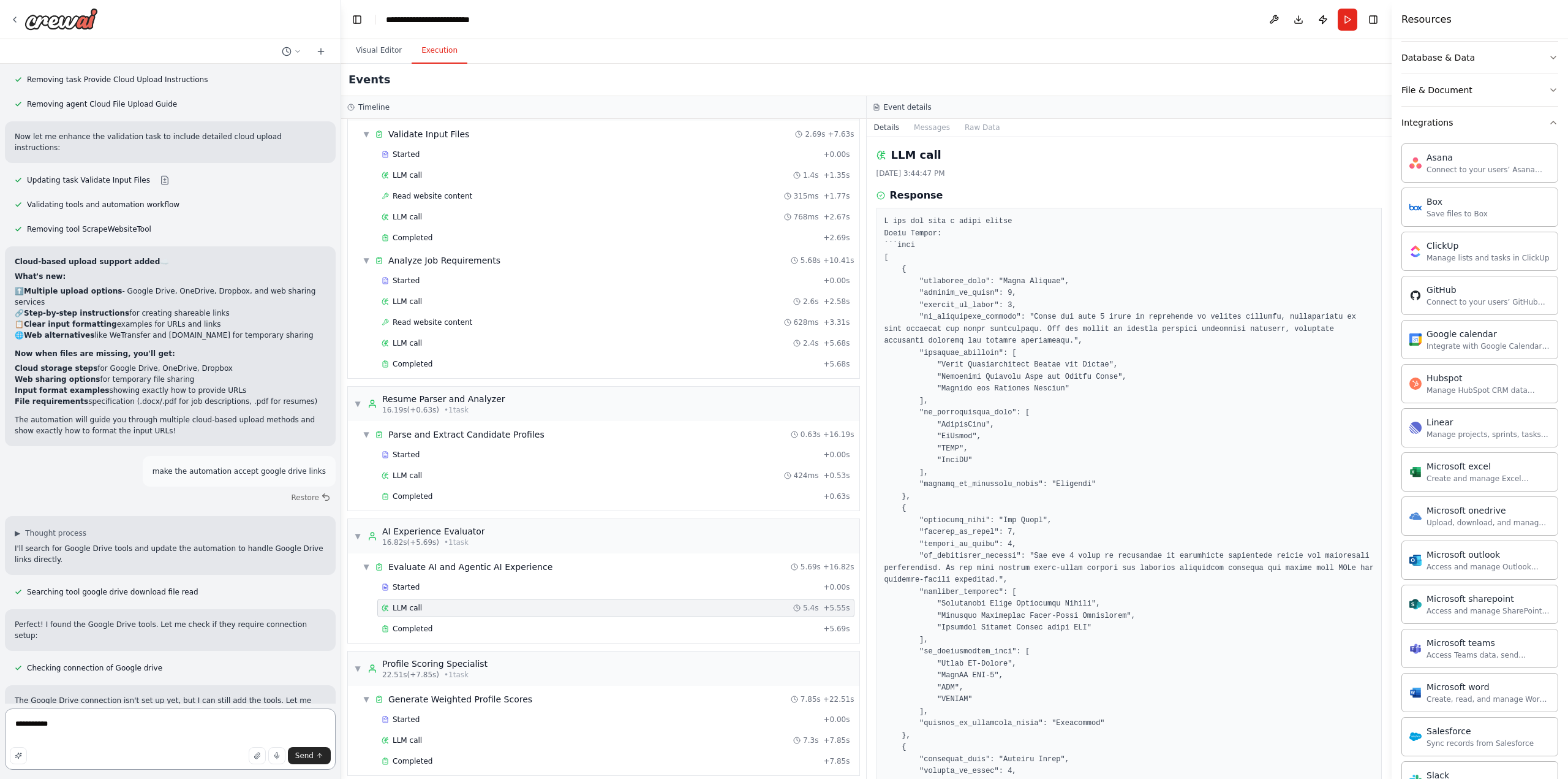
click at [0, 714] on html "I would like to create an automation that matches the profiles to a job descrip…" at bounding box center [784, 389] width 1568 height 779
type textarea "**********"
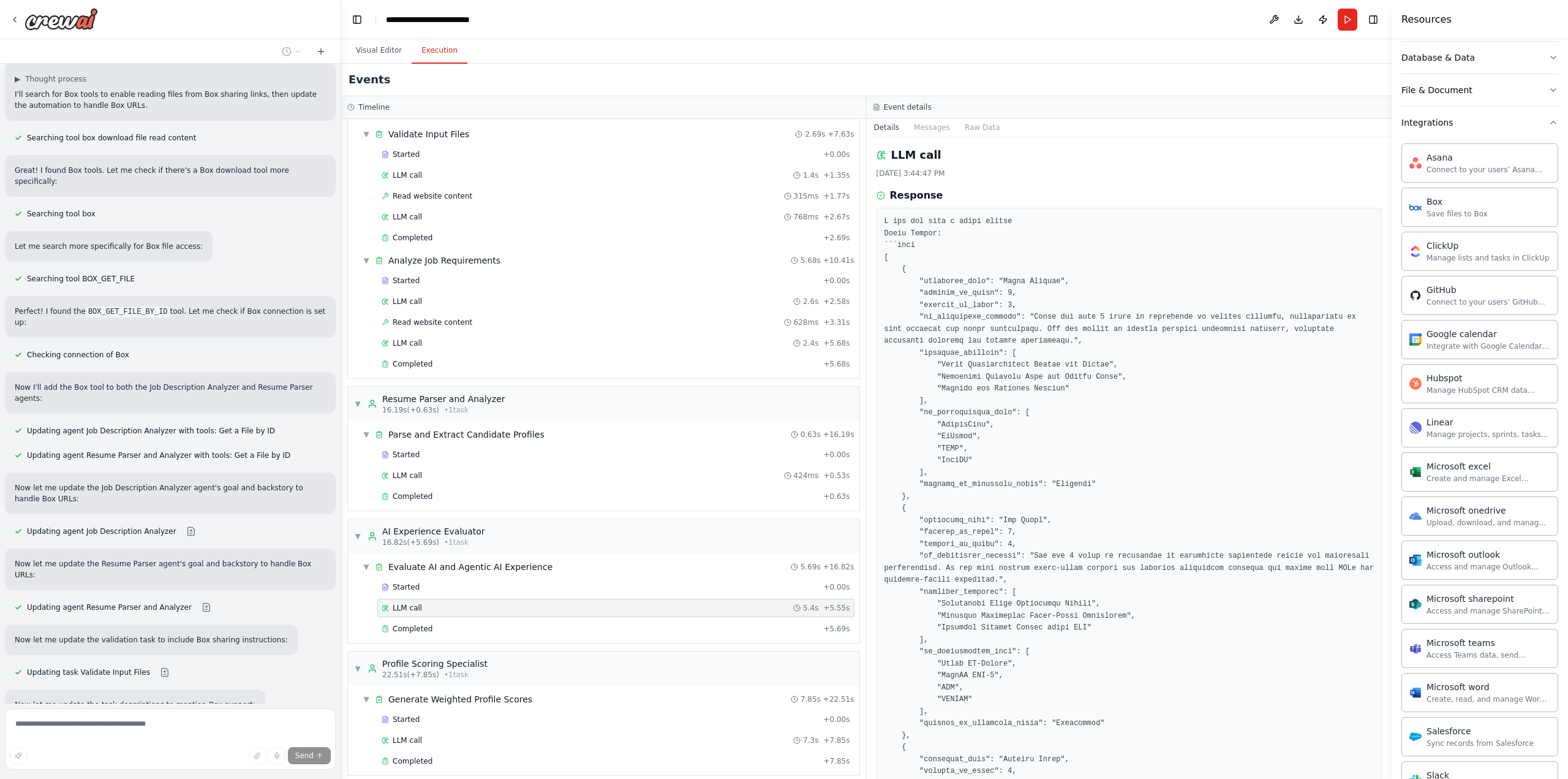
scroll to position [9805, 0]
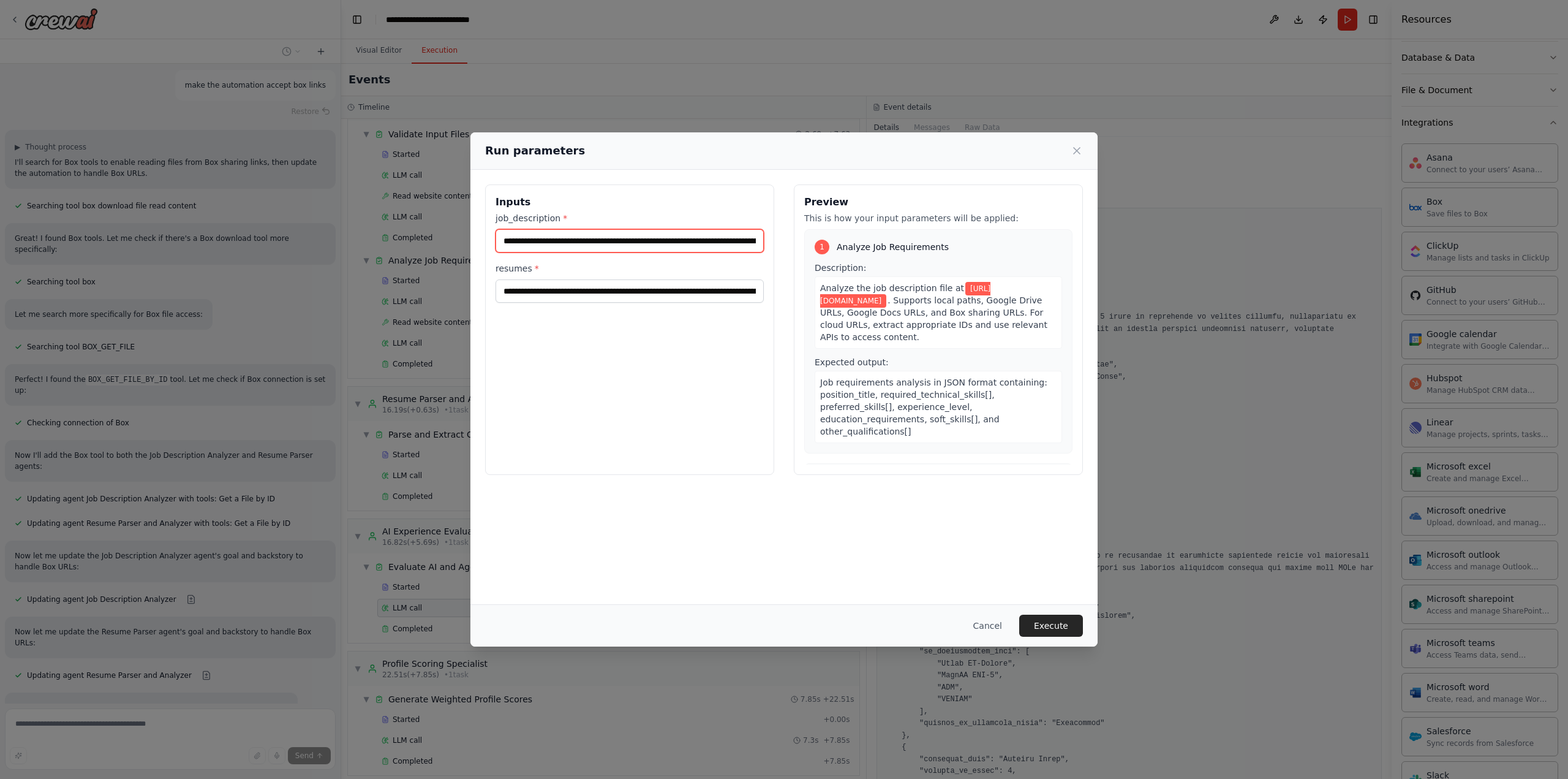
click at [619, 242] on input "**********" at bounding box center [630, 241] width 269 height 23
paste input "text"
type input "**********"
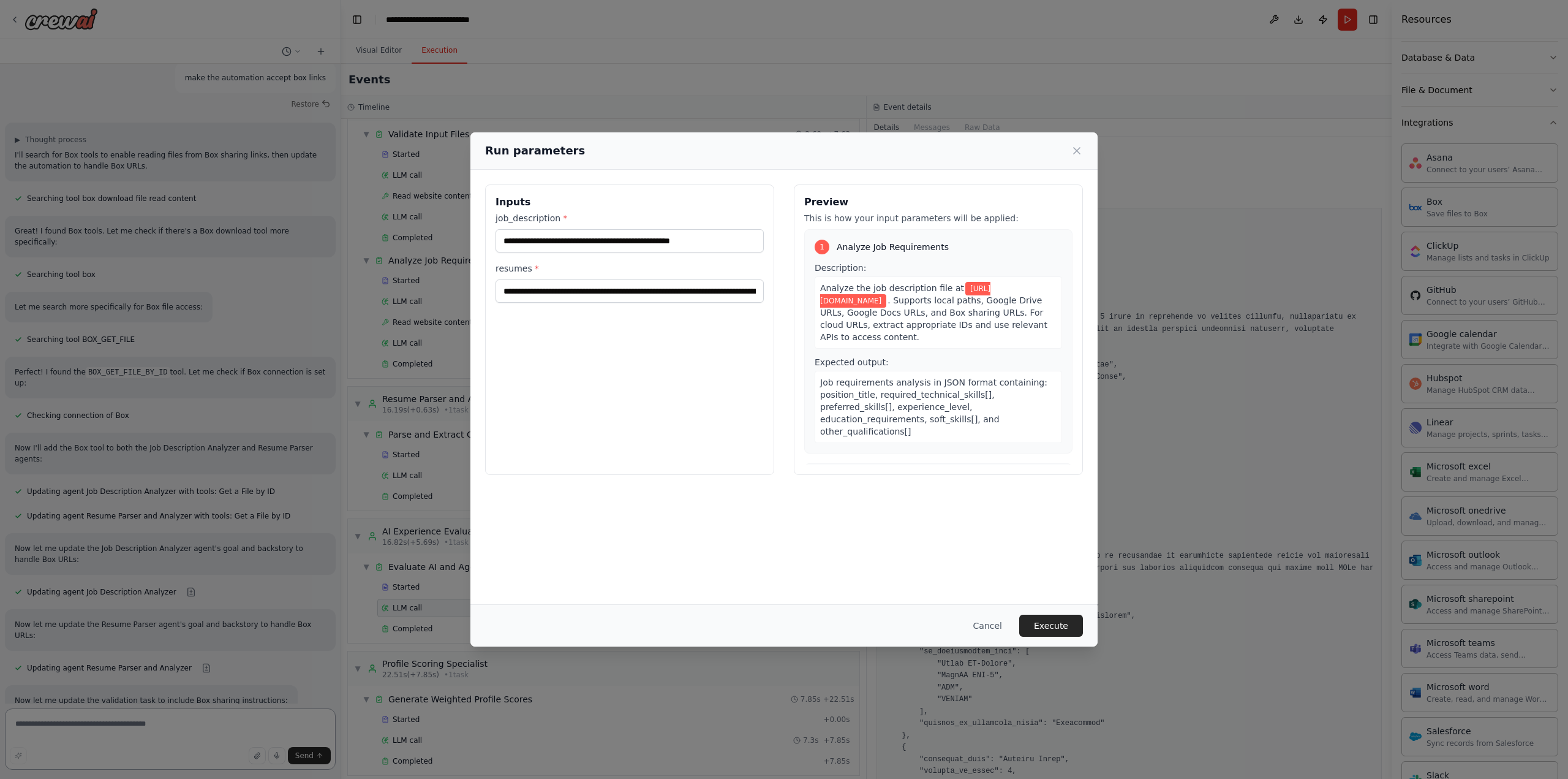
scroll to position [9746, 0]
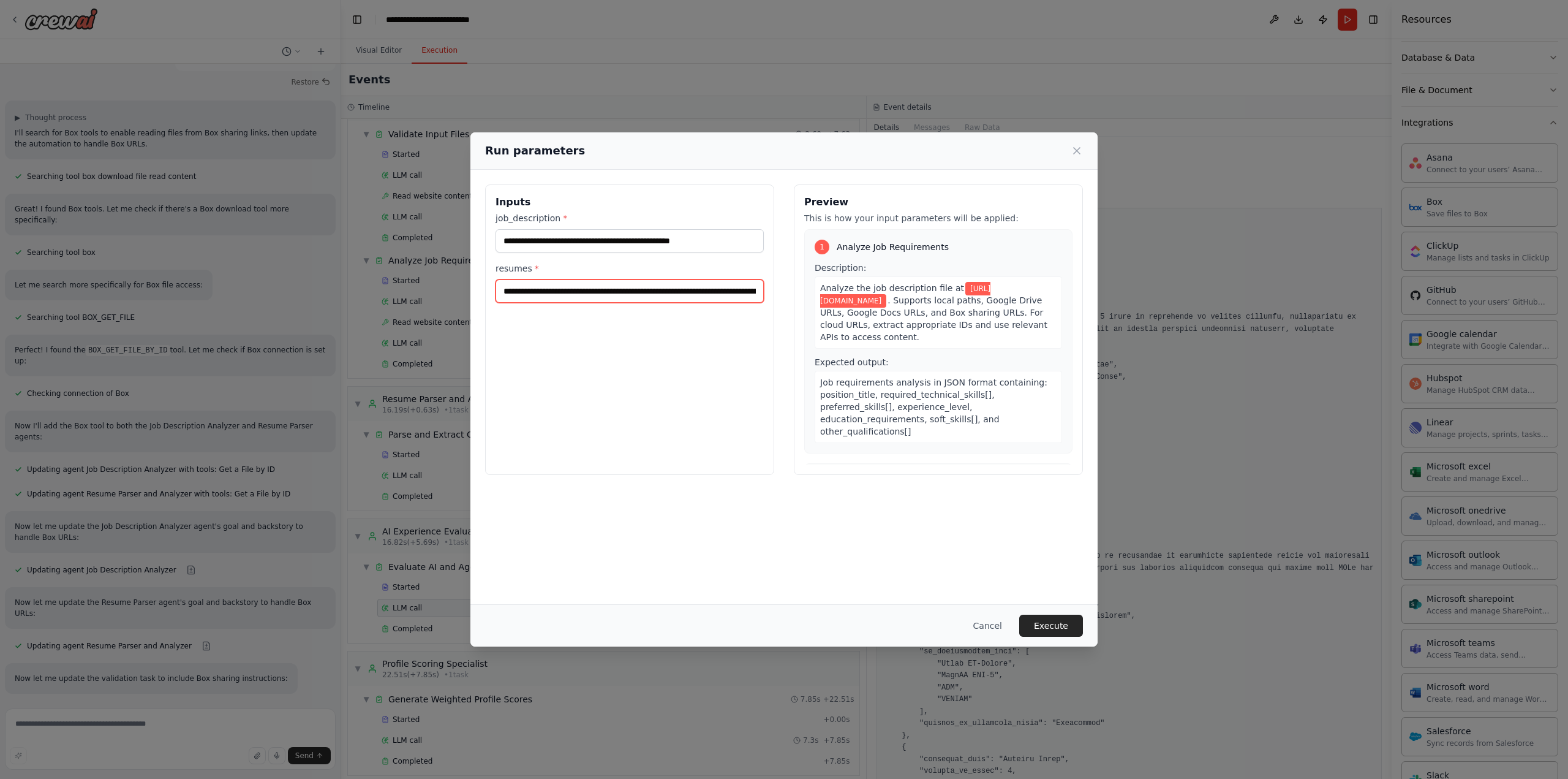
click at [713, 291] on input "**********" at bounding box center [630, 291] width 269 height 23
paste input "text"
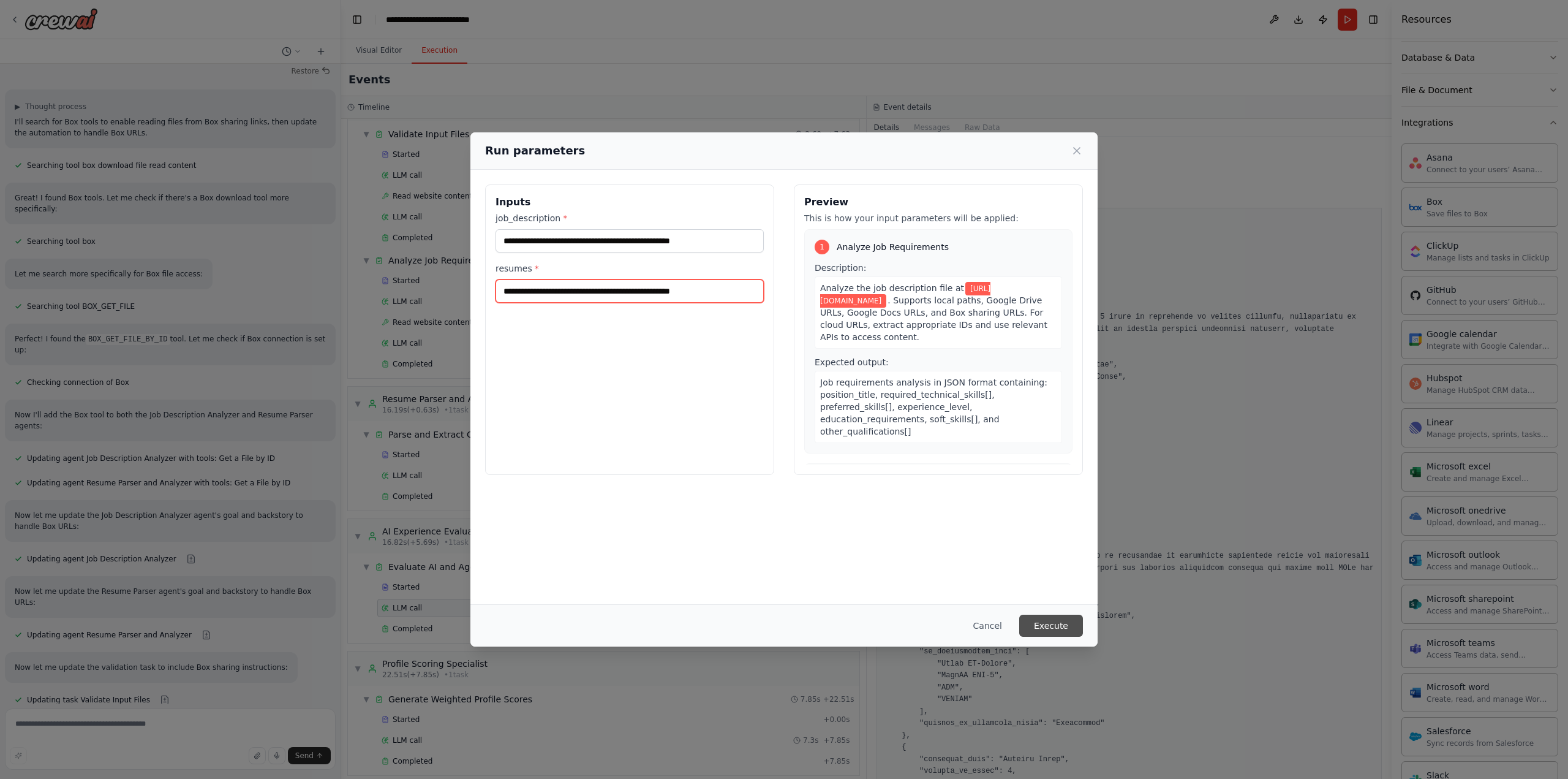
scroll to position [9768, 0]
type input "**********"
click at [1053, 626] on button "Execute" at bounding box center [1051, 625] width 64 height 22
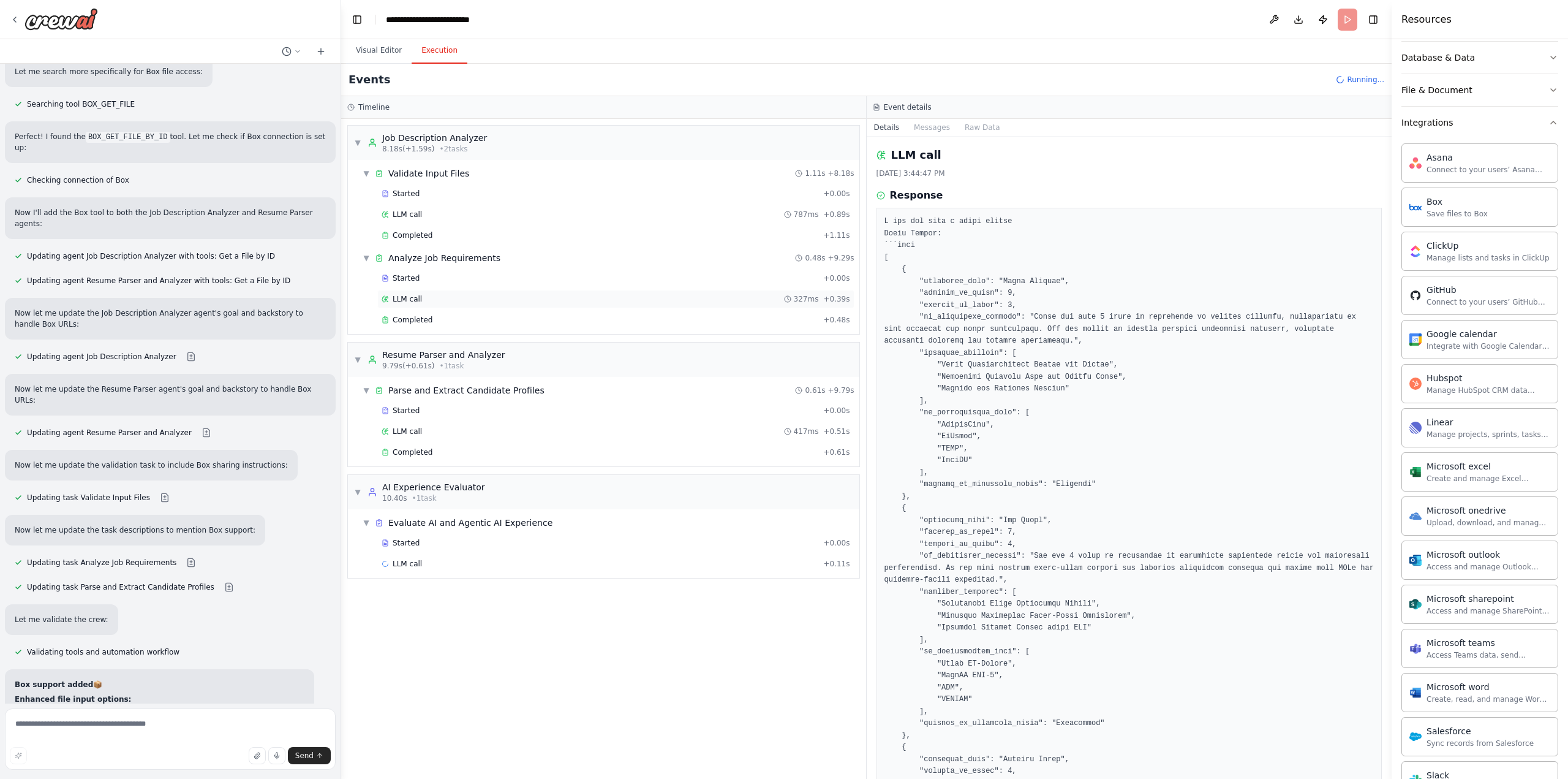
scroll to position [9970, 0]
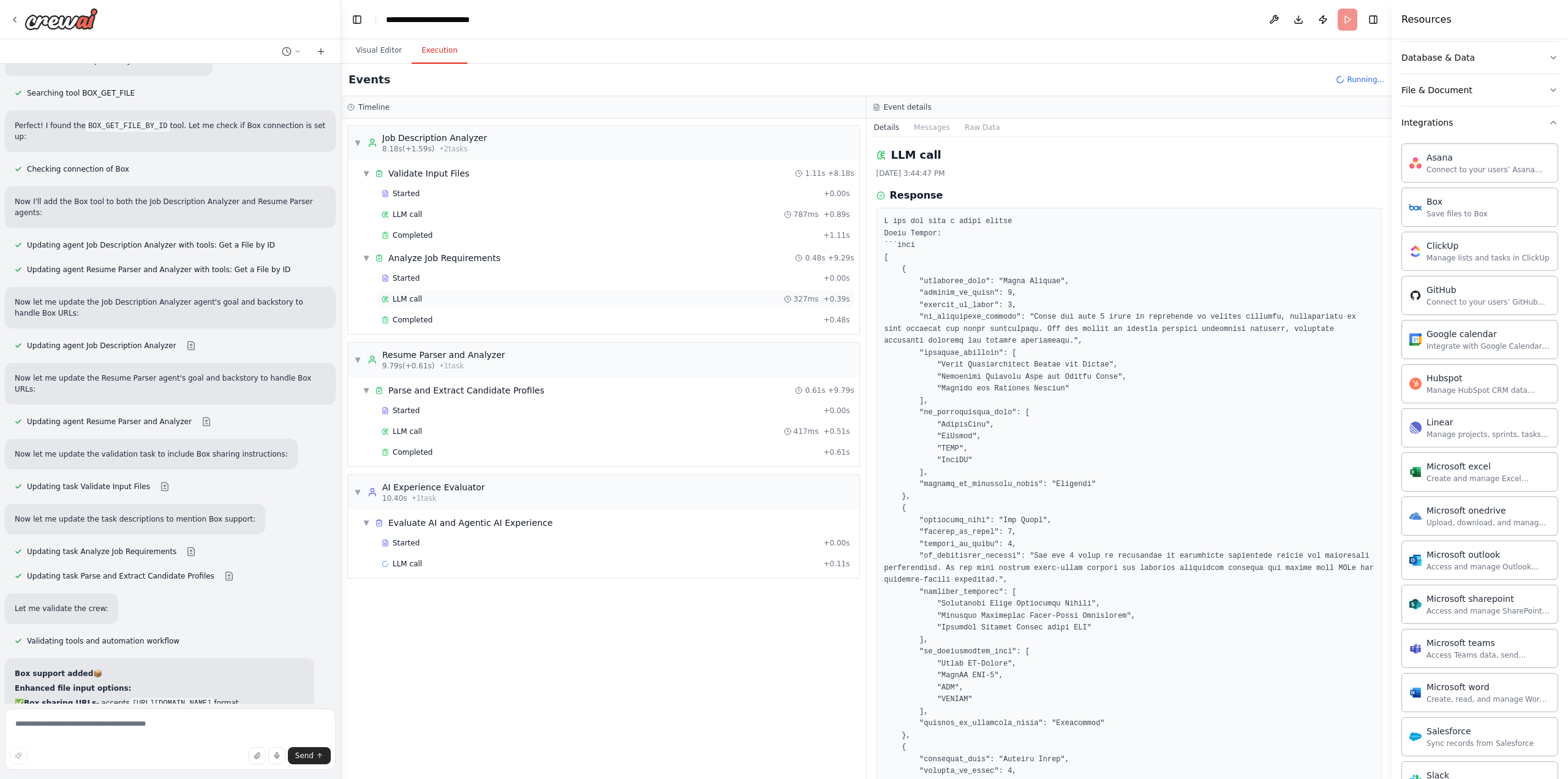
click at [495, 295] on div "LLM call 327ms + 0.39s" at bounding box center [616, 299] width 469 height 10
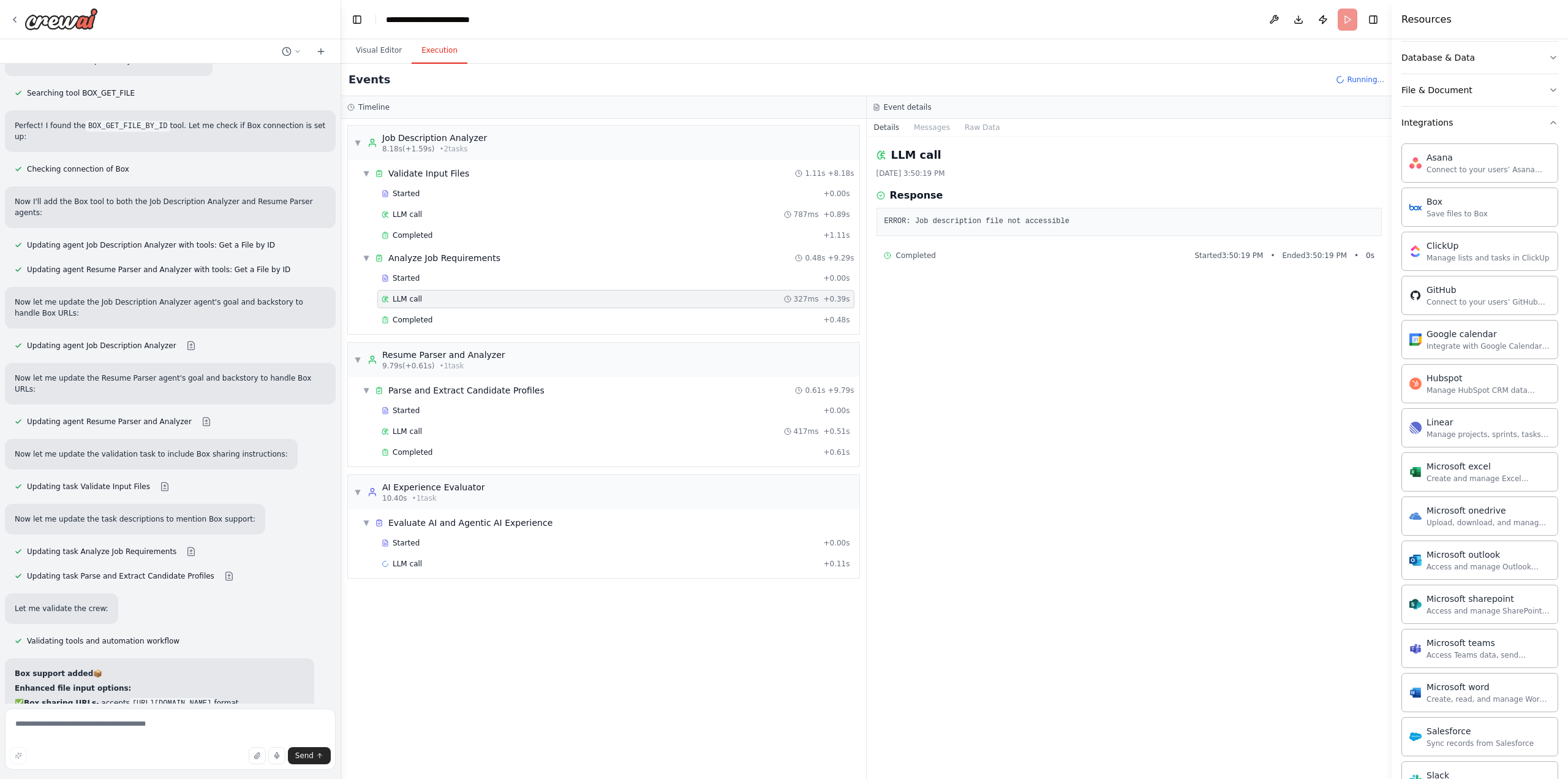
scroll to position [9981, 0]
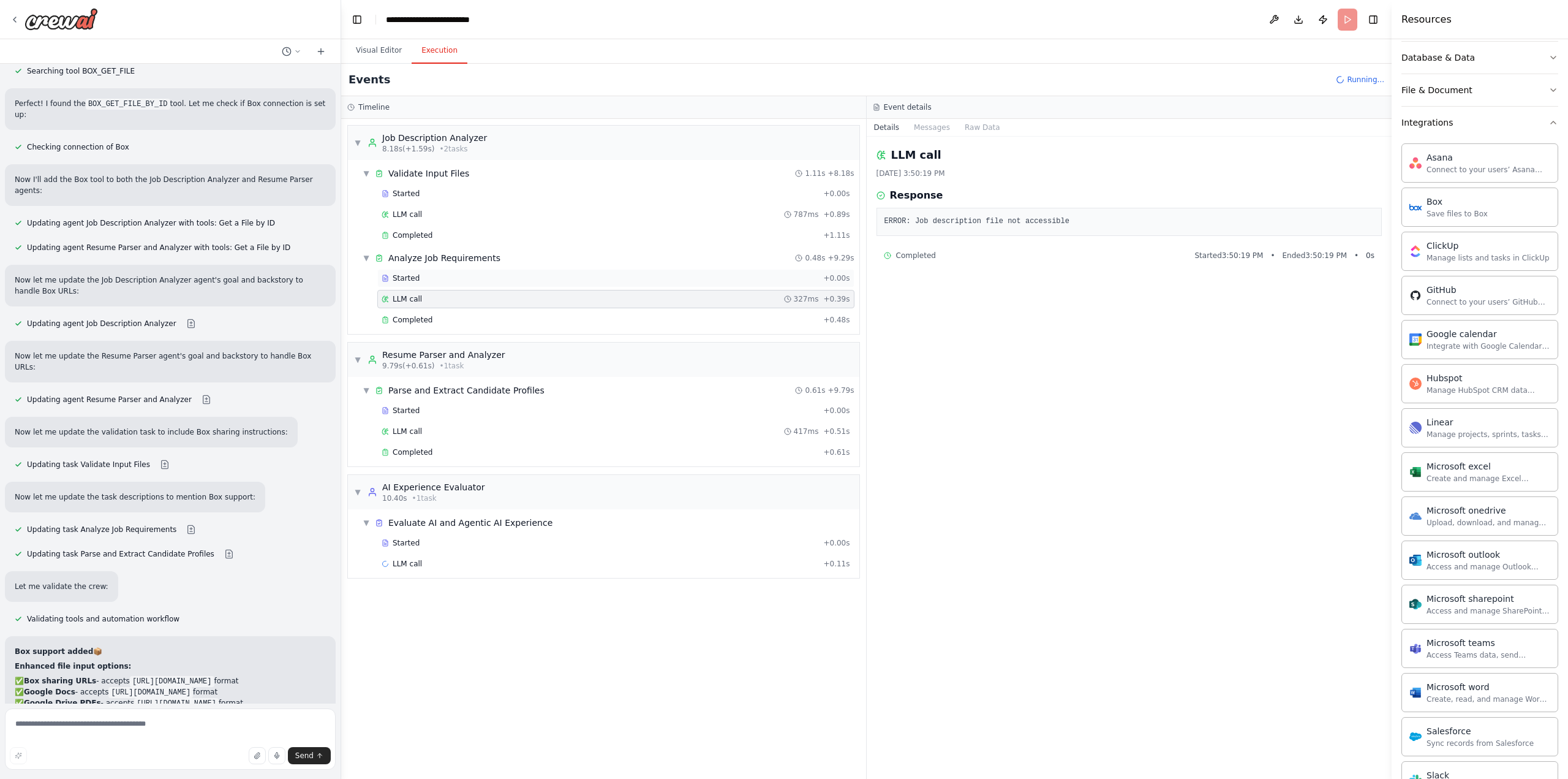
click at [505, 275] on div "Started" at bounding box center [600, 278] width 437 height 10
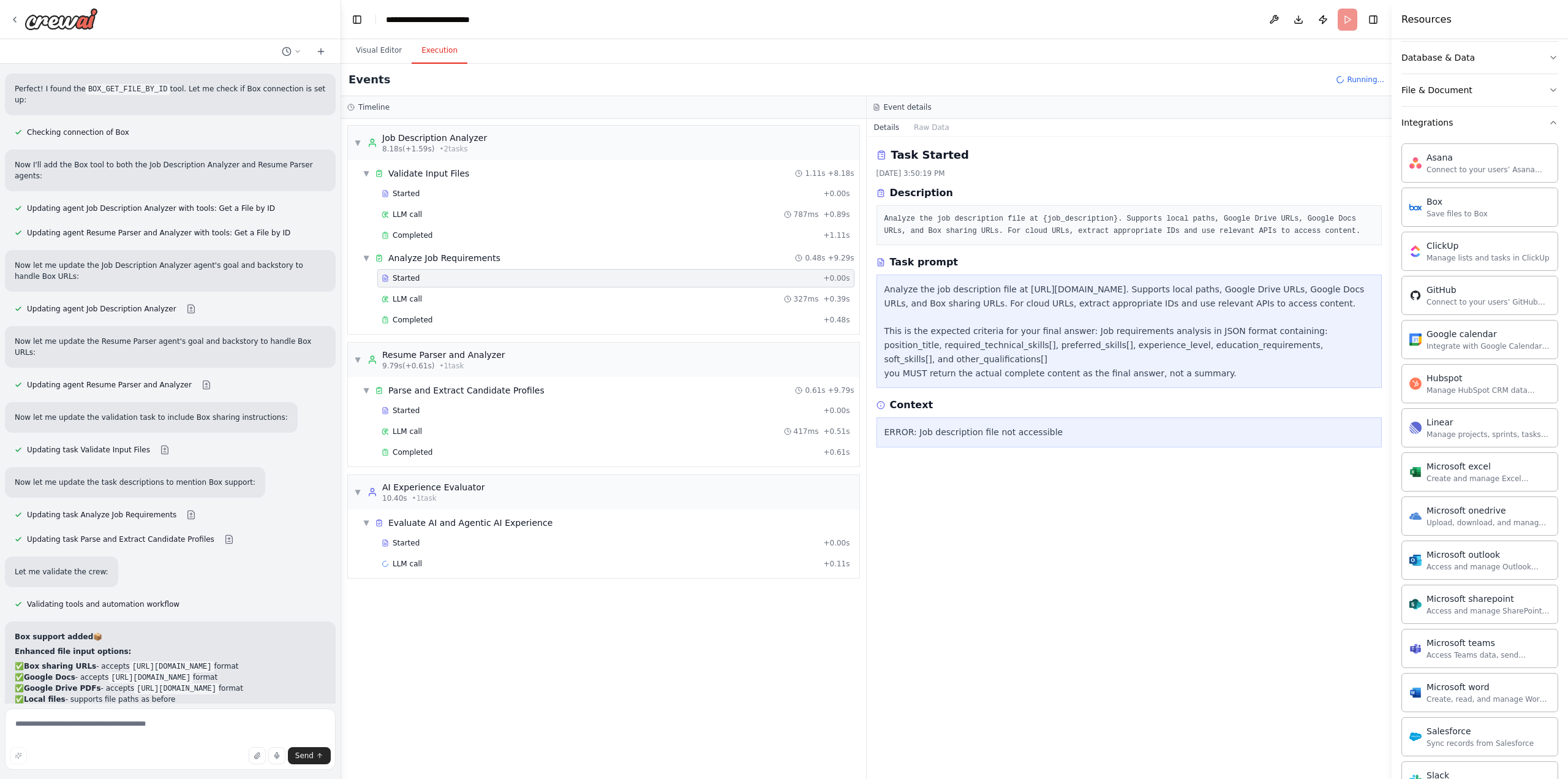
scroll to position [10018, 0]
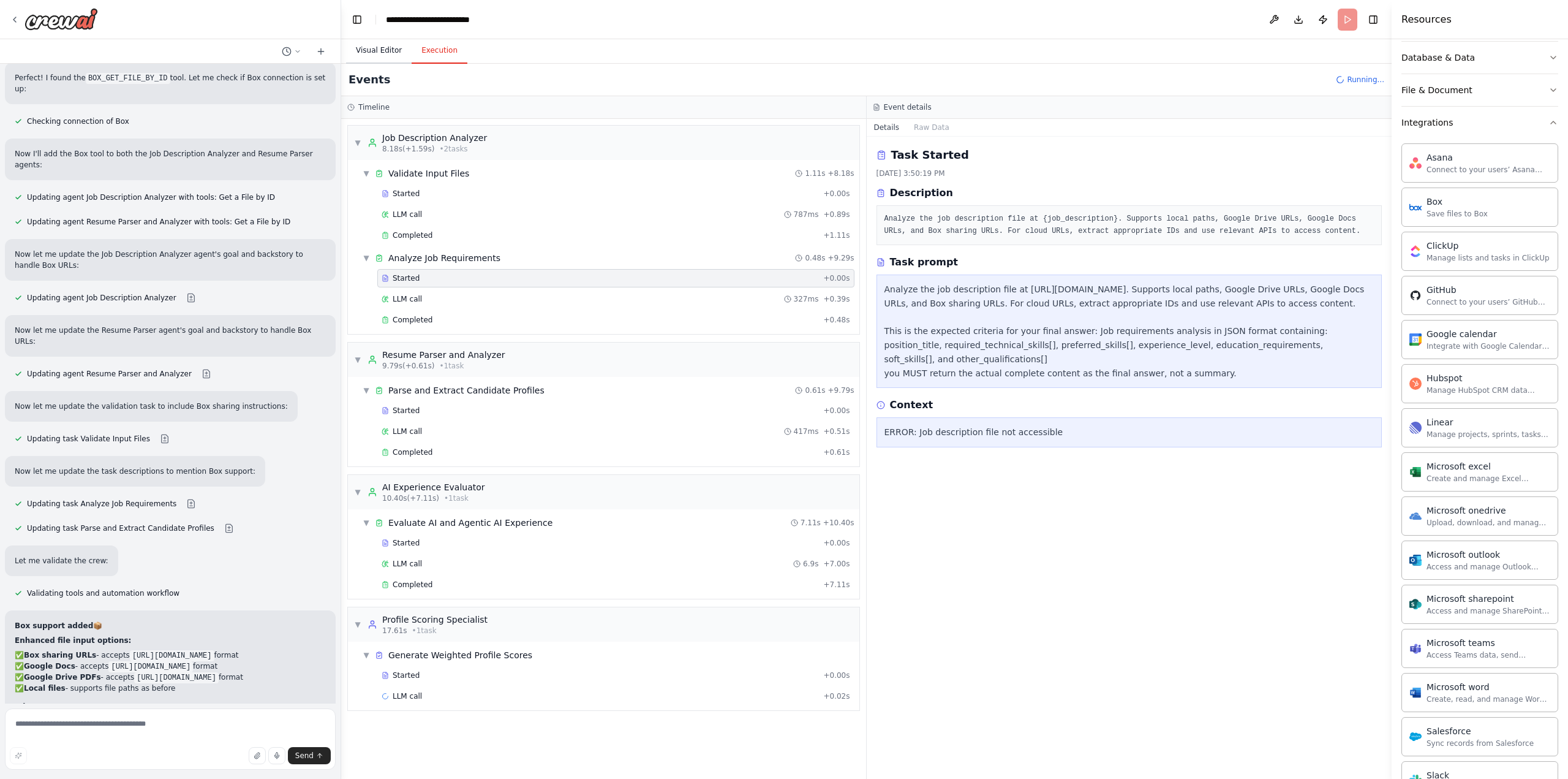
click at [383, 57] on button "Visual Editor" at bounding box center [379, 50] width 65 height 26
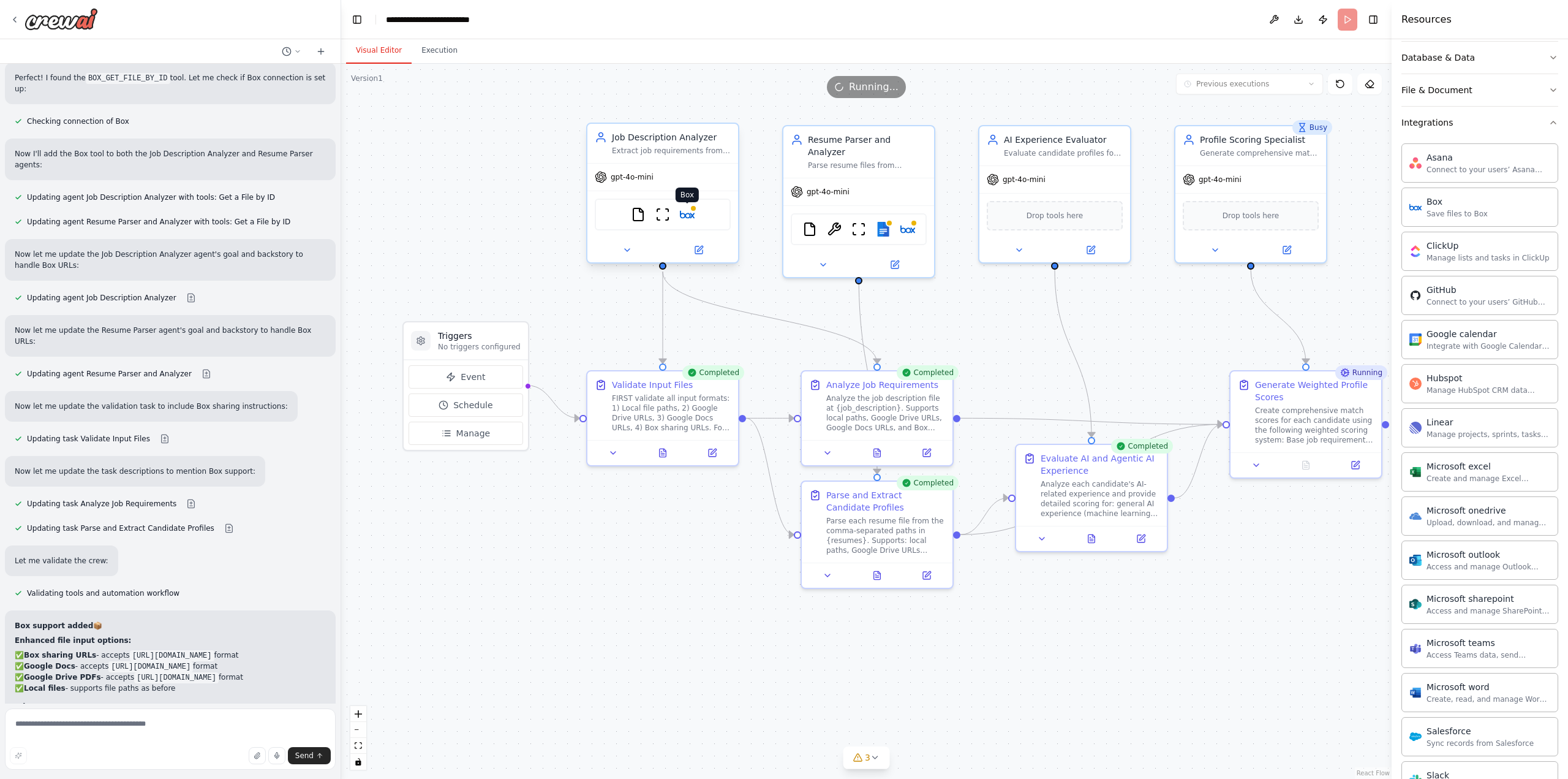
click at [693, 219] on img at bounding box center [687, 214] width 15 height 15
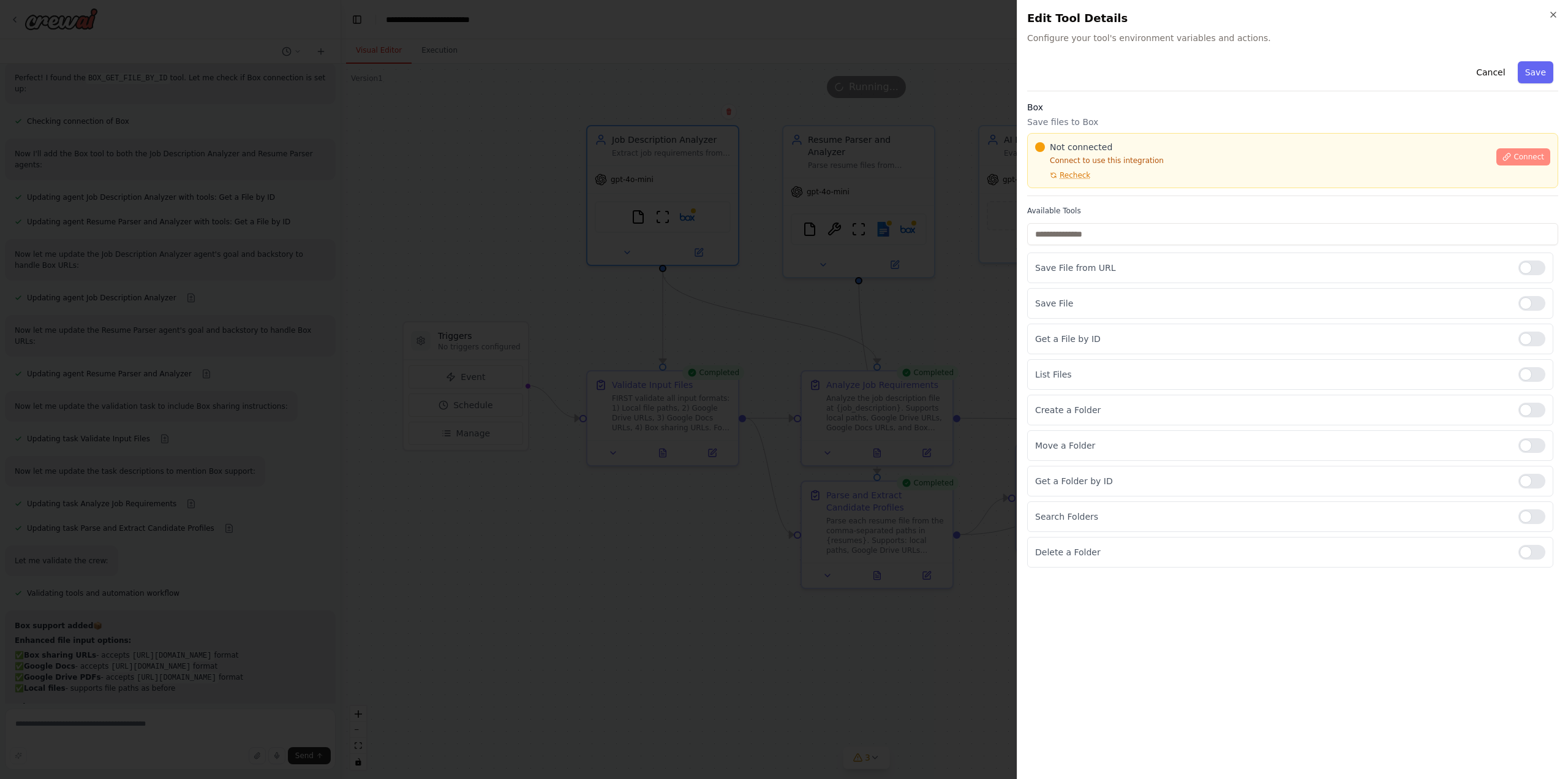
click at [1524, 155] on span "Connect" at bounding box center [1528, 157] width 30 height 10
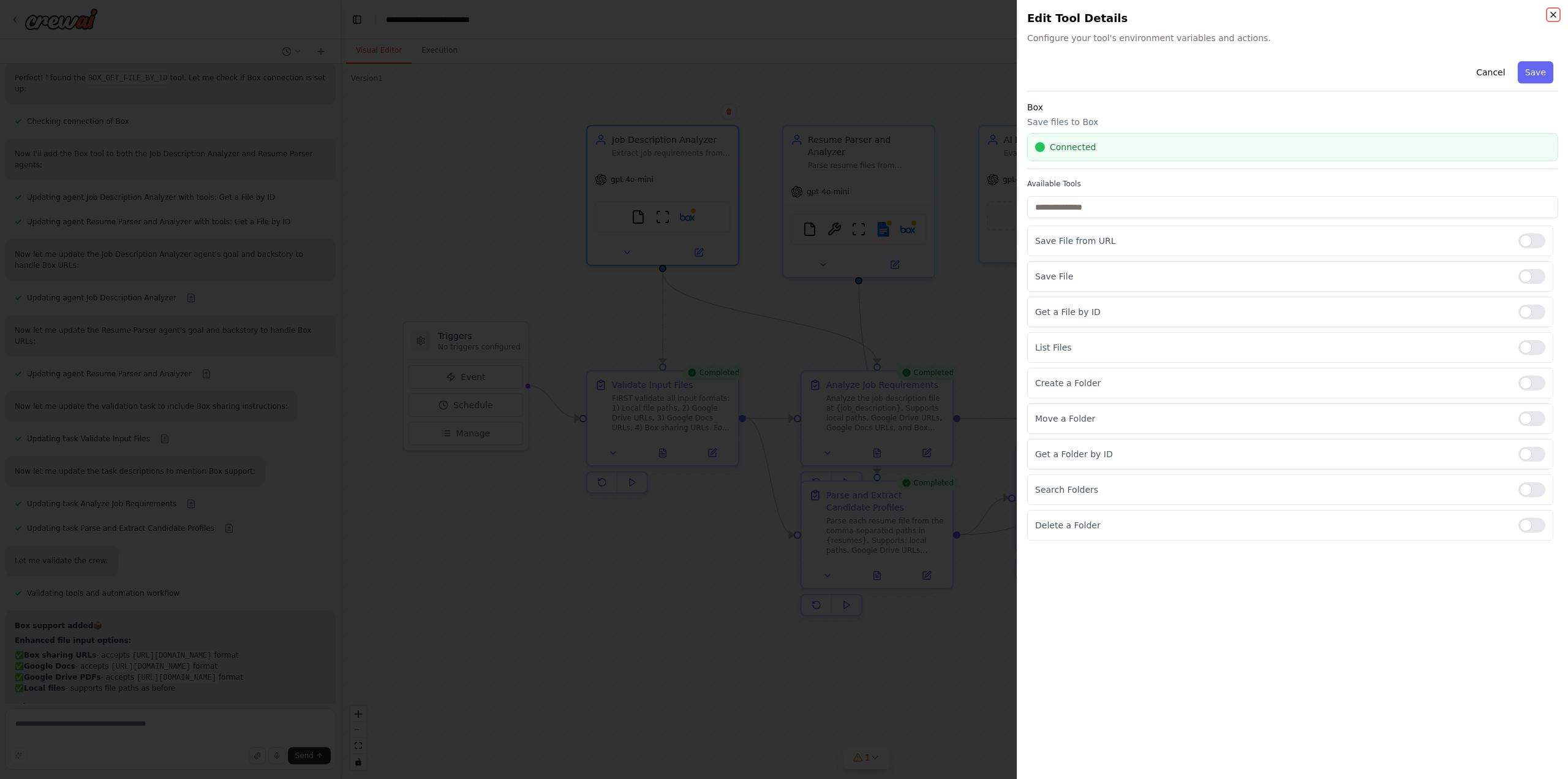
click at [1556, 12] on icon "button" at bounding box center [1553, 15] width 10 height 10
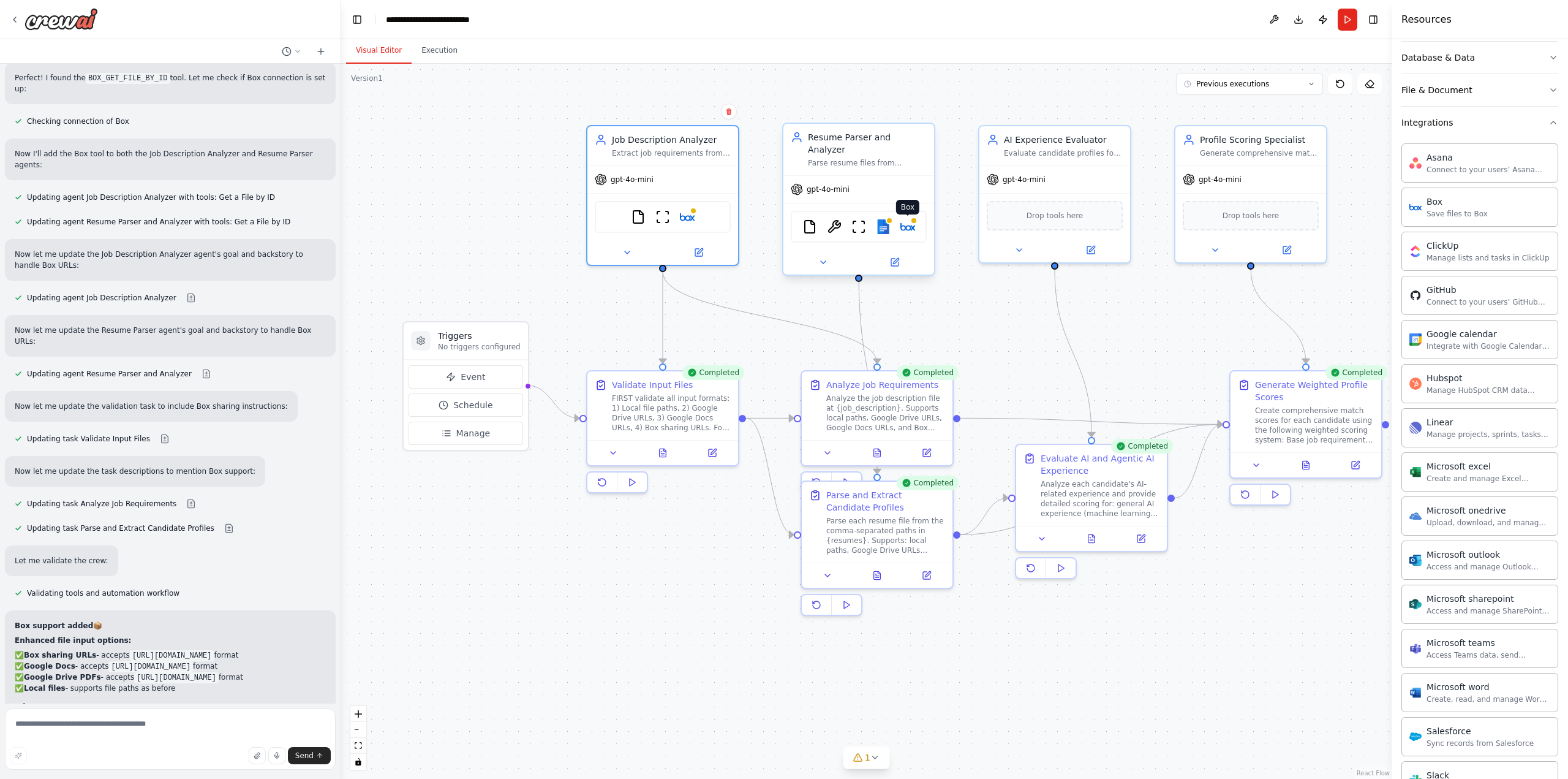
click at [913, 219] on img at bounding box center [907, 226] width 15 height 15
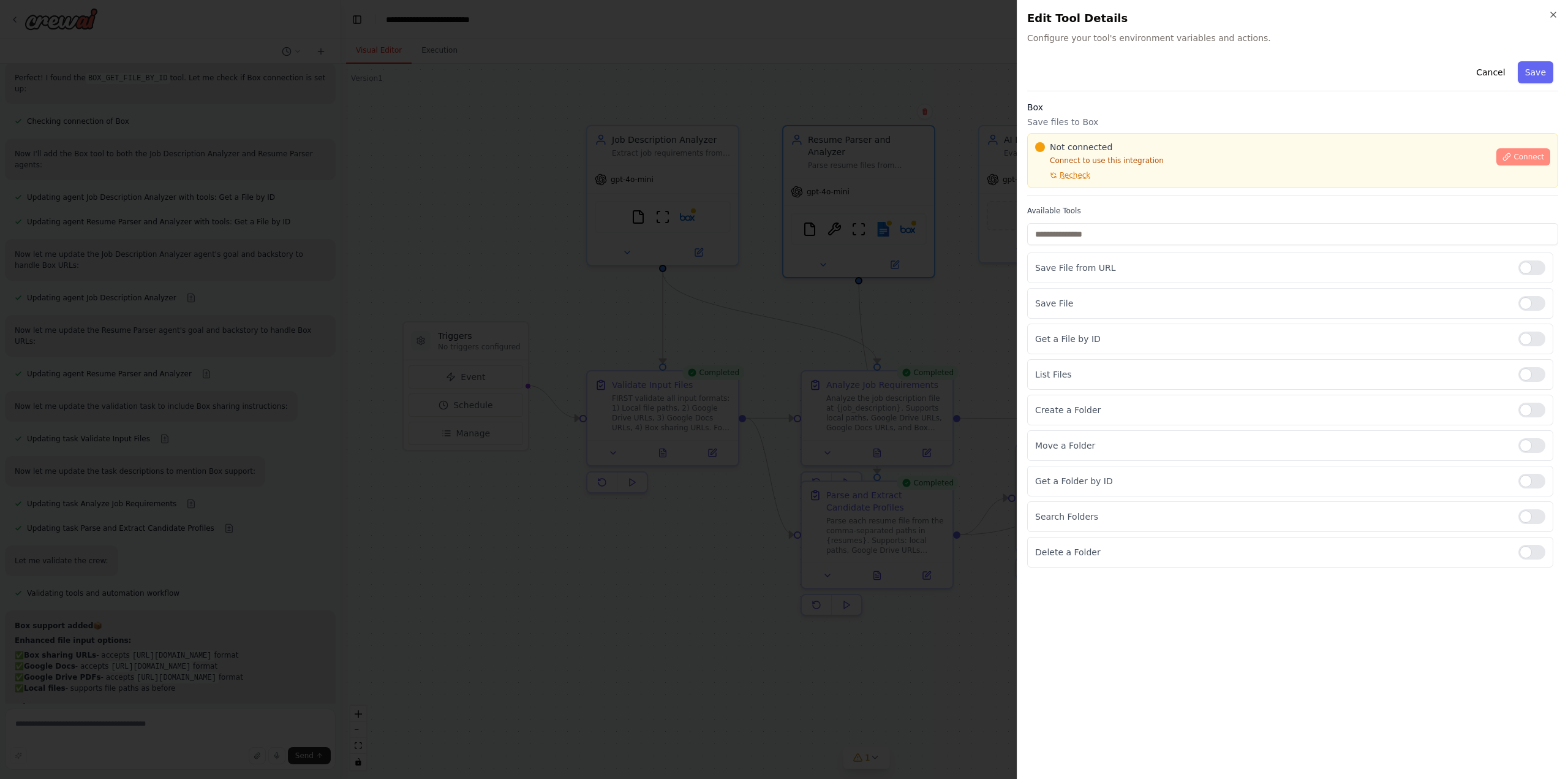
click at [1518, 157] on span "Connect" at bounding box center [1528, 157] width 30 height 10
click at [1061, 172] on span "Recheck" at bounding box center [1074, 175] width 30 height 10
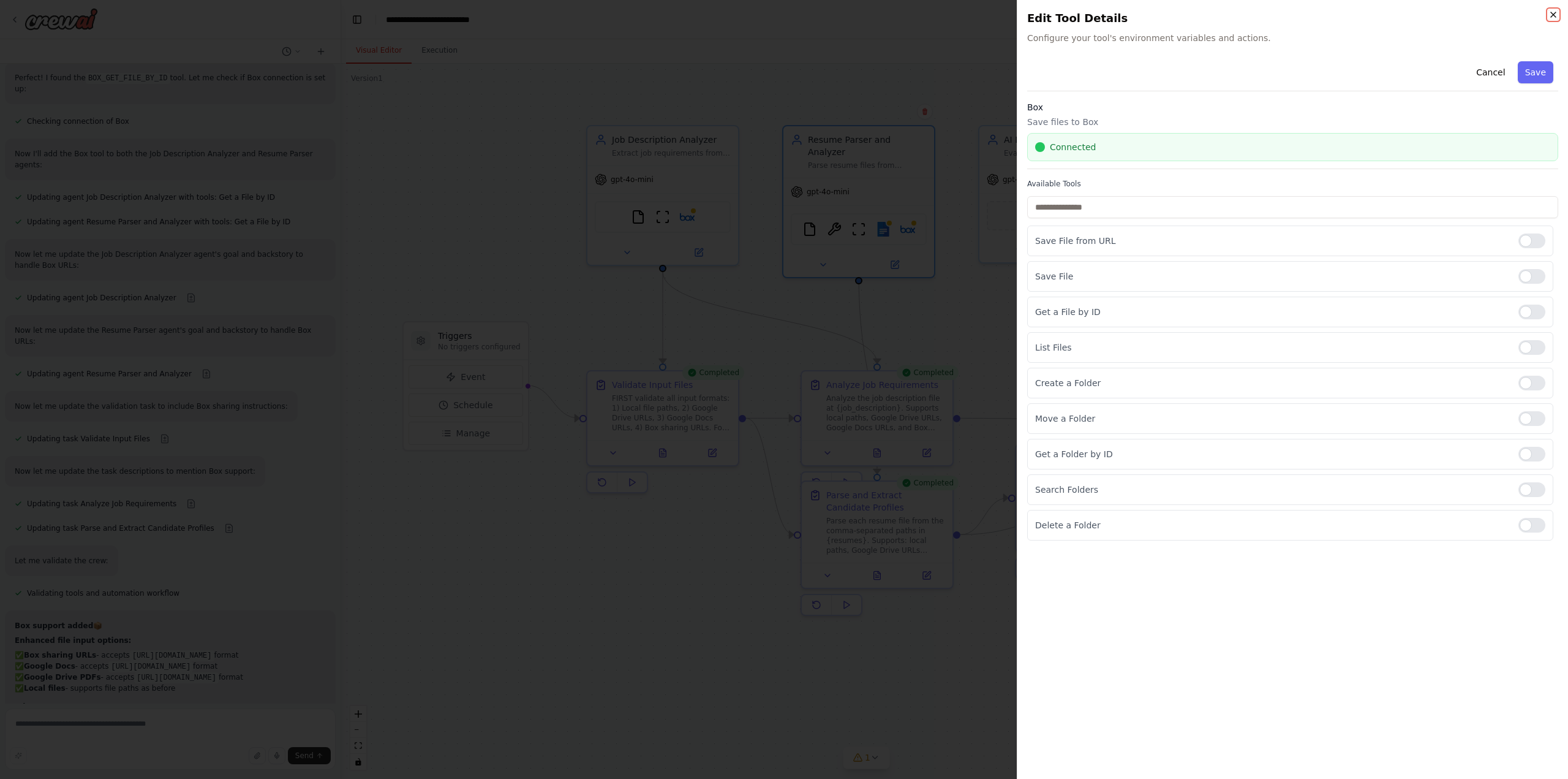
click at [1556, 13] on icon "button" at bounding box center [1553, 15] width 10 height 10
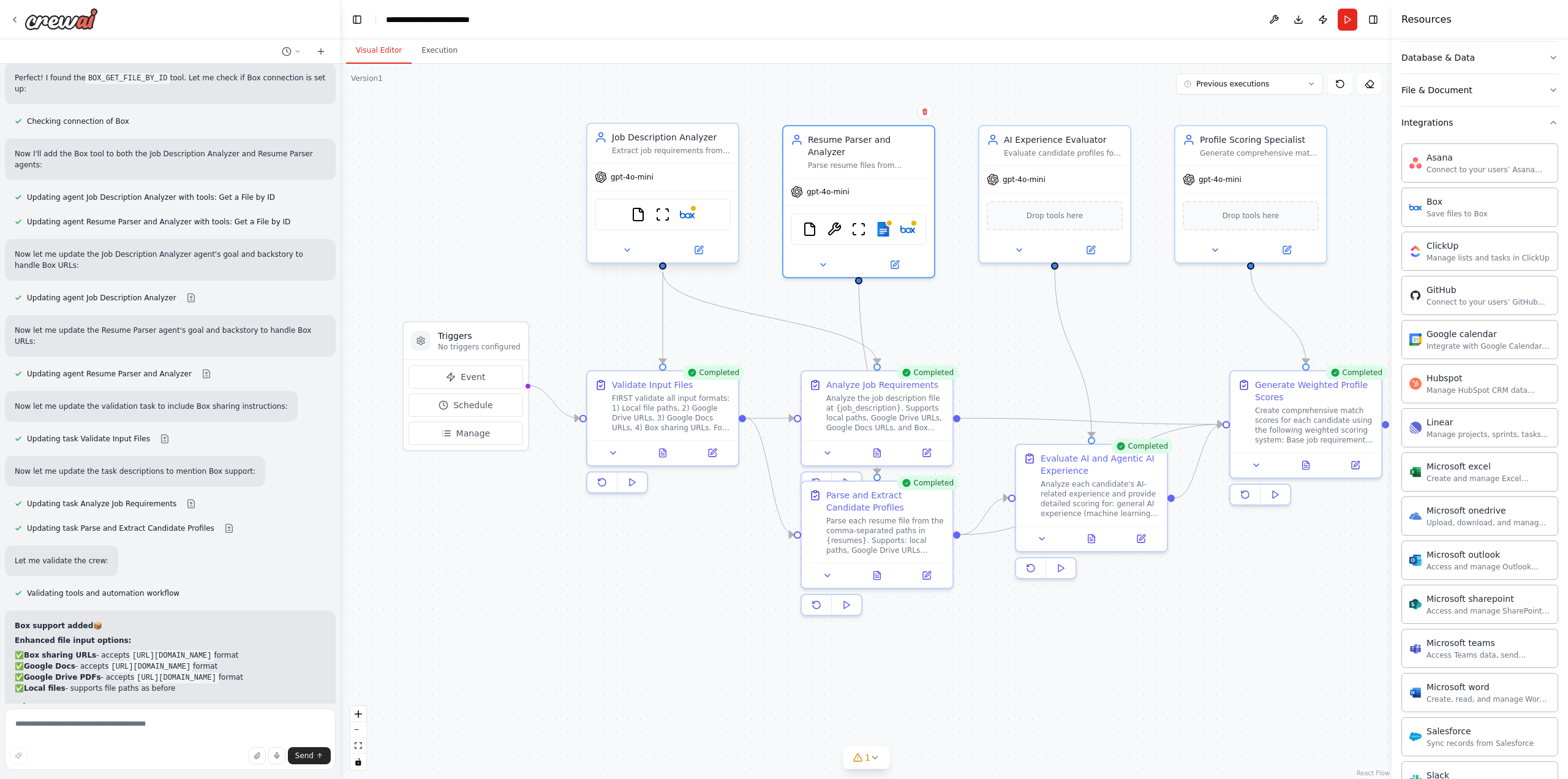
click at [695, 219] on div "FileReadTool ScrapeWebsiteTool Box" at bounding box center [662, 214] width 136 height 32
click at [689, 217] on img at bounding box center [687, 214] width 15 height 15
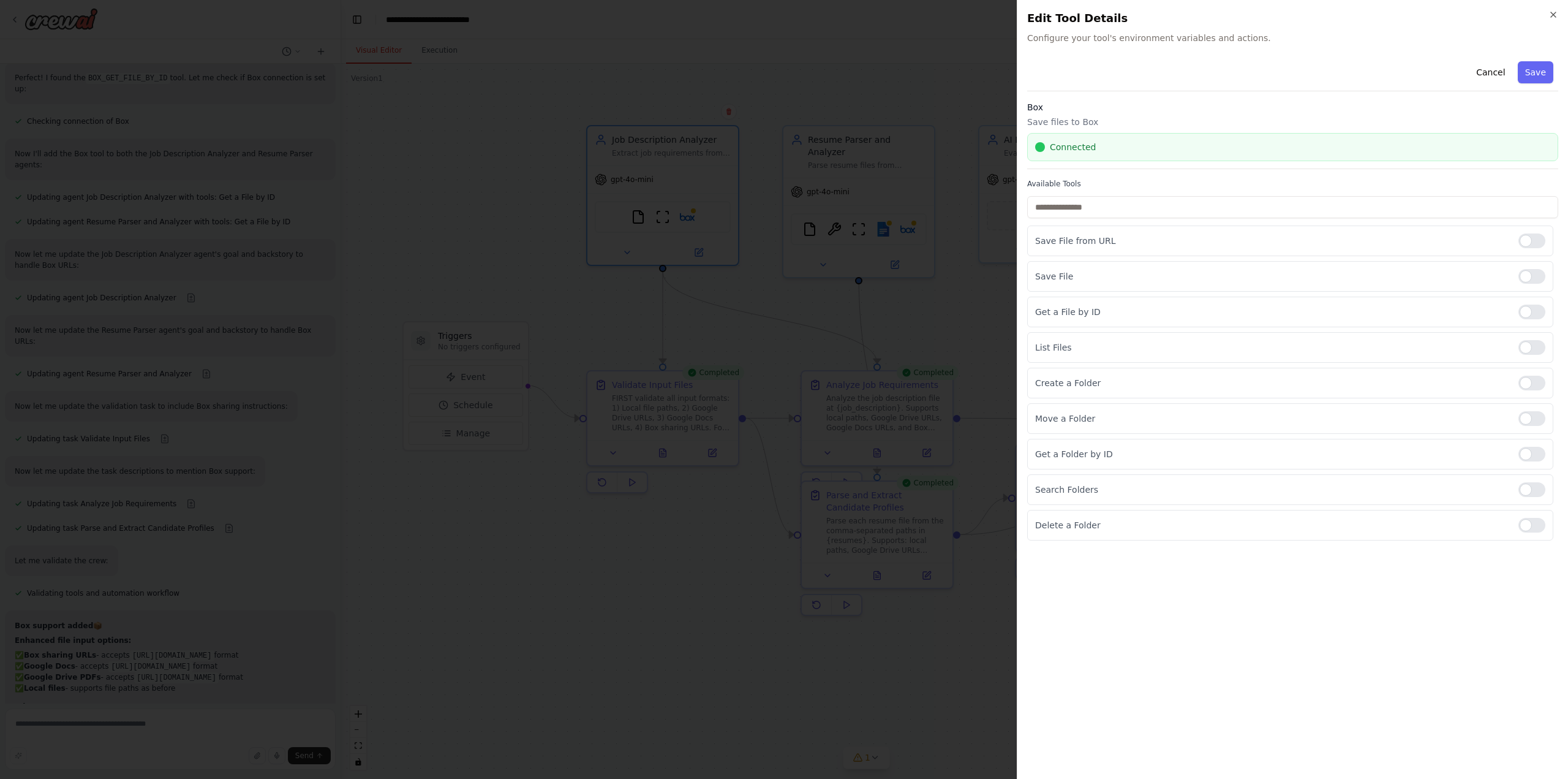
click at [1545, 16] on h2 "Edit Tool Details" at bounding box center [1292, 19] width 531 height 17
click at [1553, 14] on icon "button" at bounding box center [1553, 15] width 5 height 5
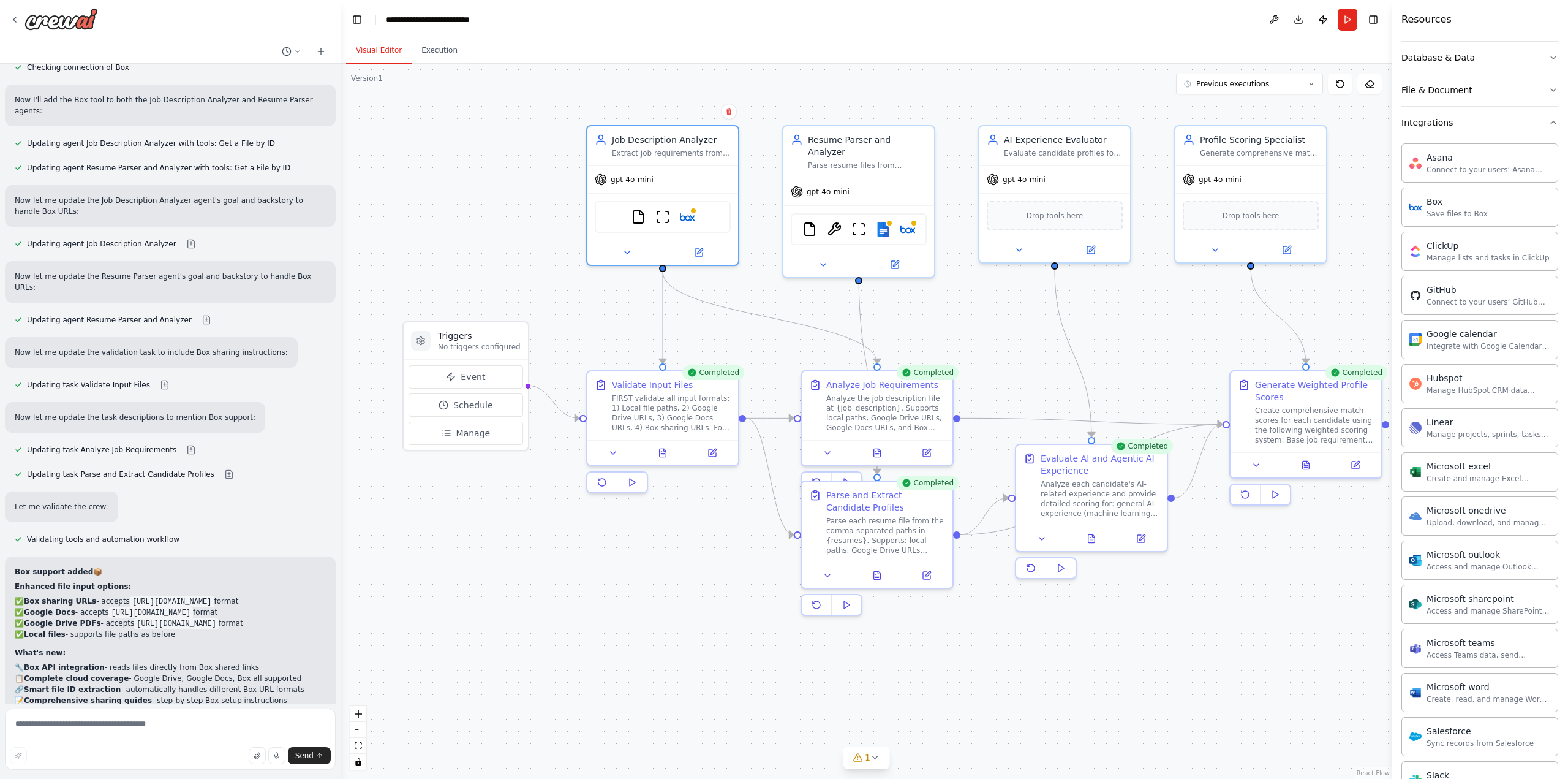
scroll to position [10108, 0]
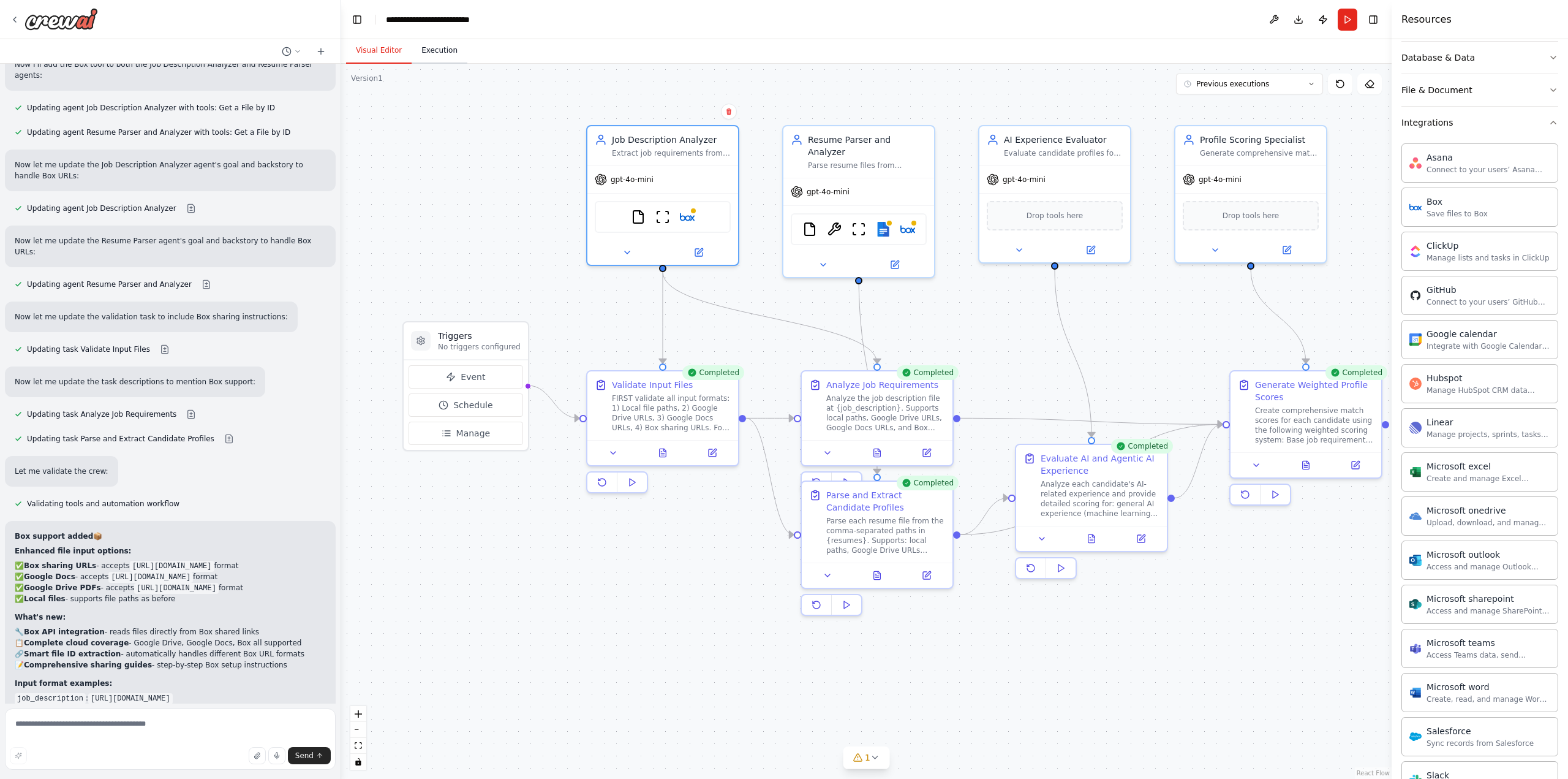
click at [434, 51] on button "Execution" at bounding box center [439, 50] width 56 height 26
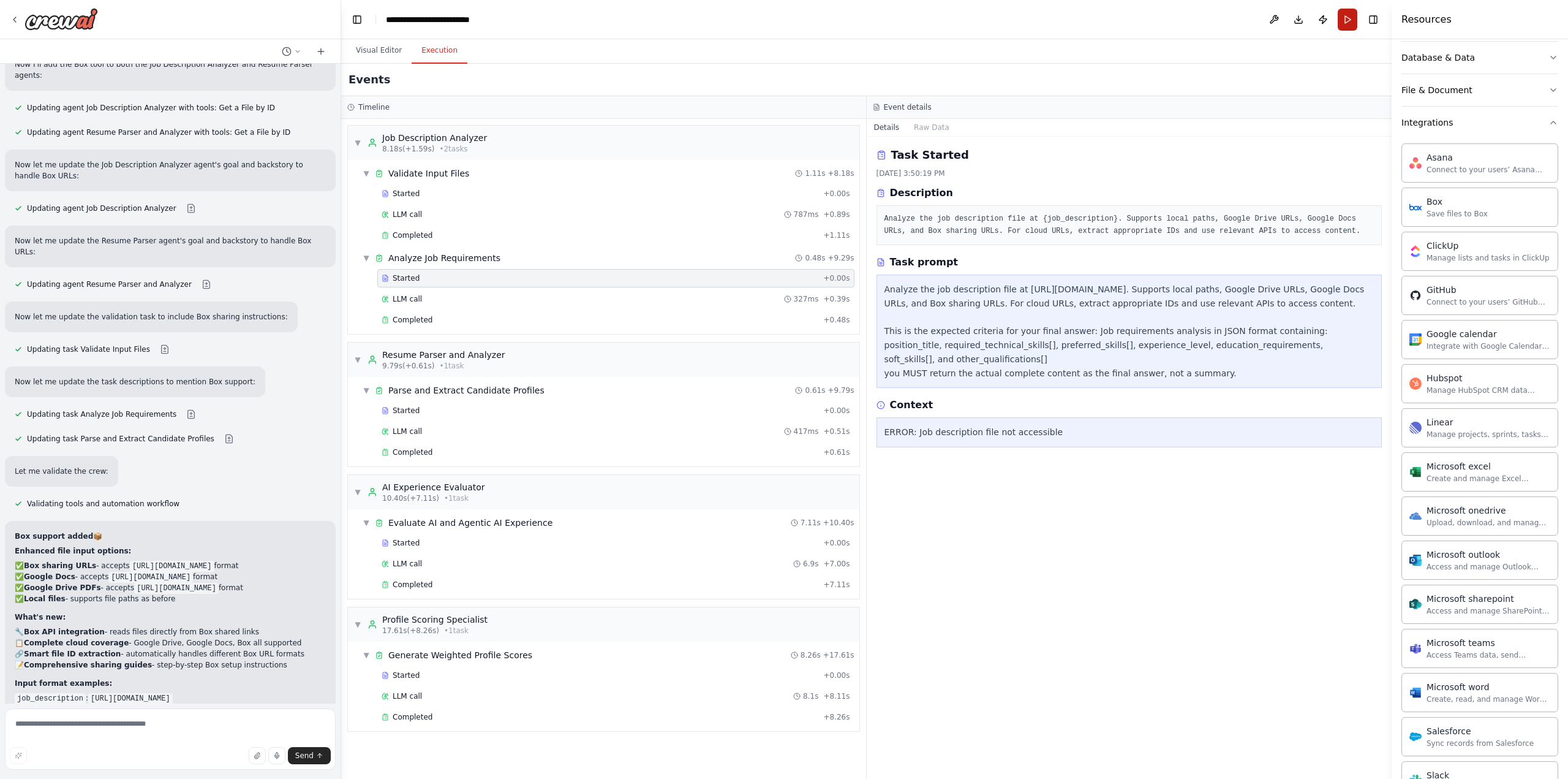
click at [1342, 16] on button "Run" at bounding box center [1347, 19] width 19 height 22
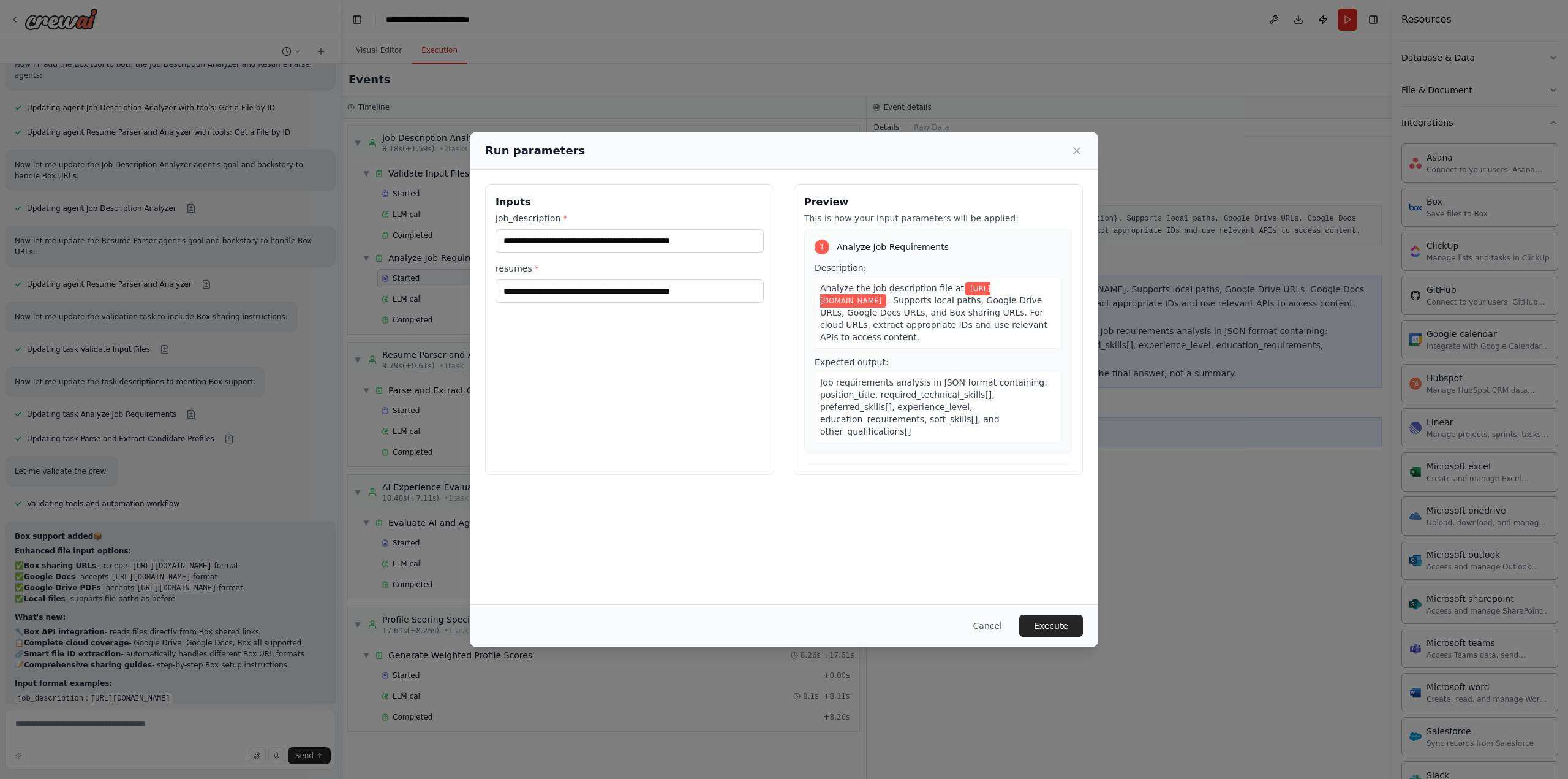
click at [1050, 623] on button "Execute" at bounding box center [1051, 625] width 64 height 22
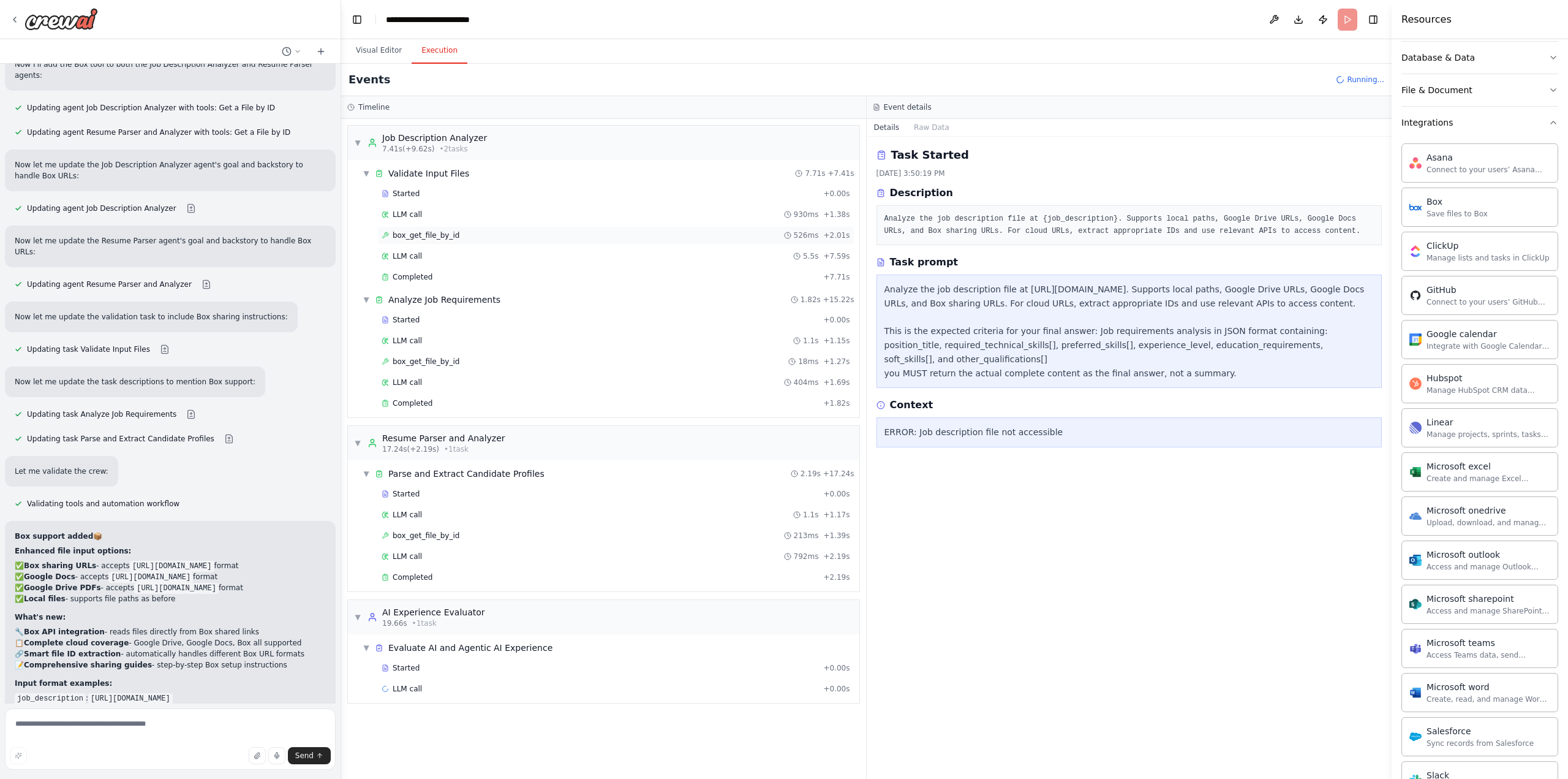
click at [451, 232] on div "box_get_file_by_id 526ms + 2.01s" at bounding box center [616, 235] width 469 height 10
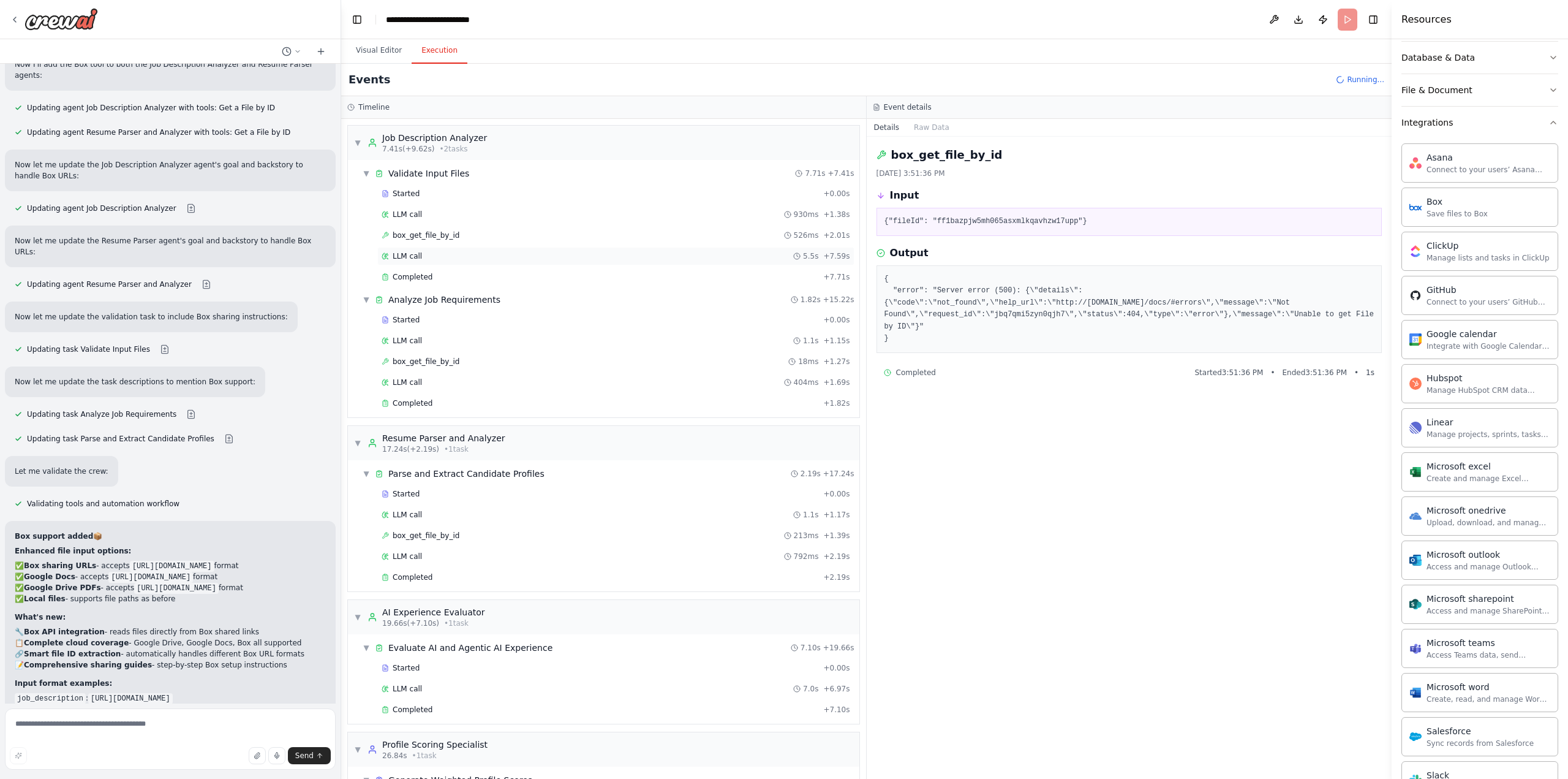
click at [453, 254] on div "LLM call 5.5s + 7.59s" at bounding box center [616, 256] width 469 height 10
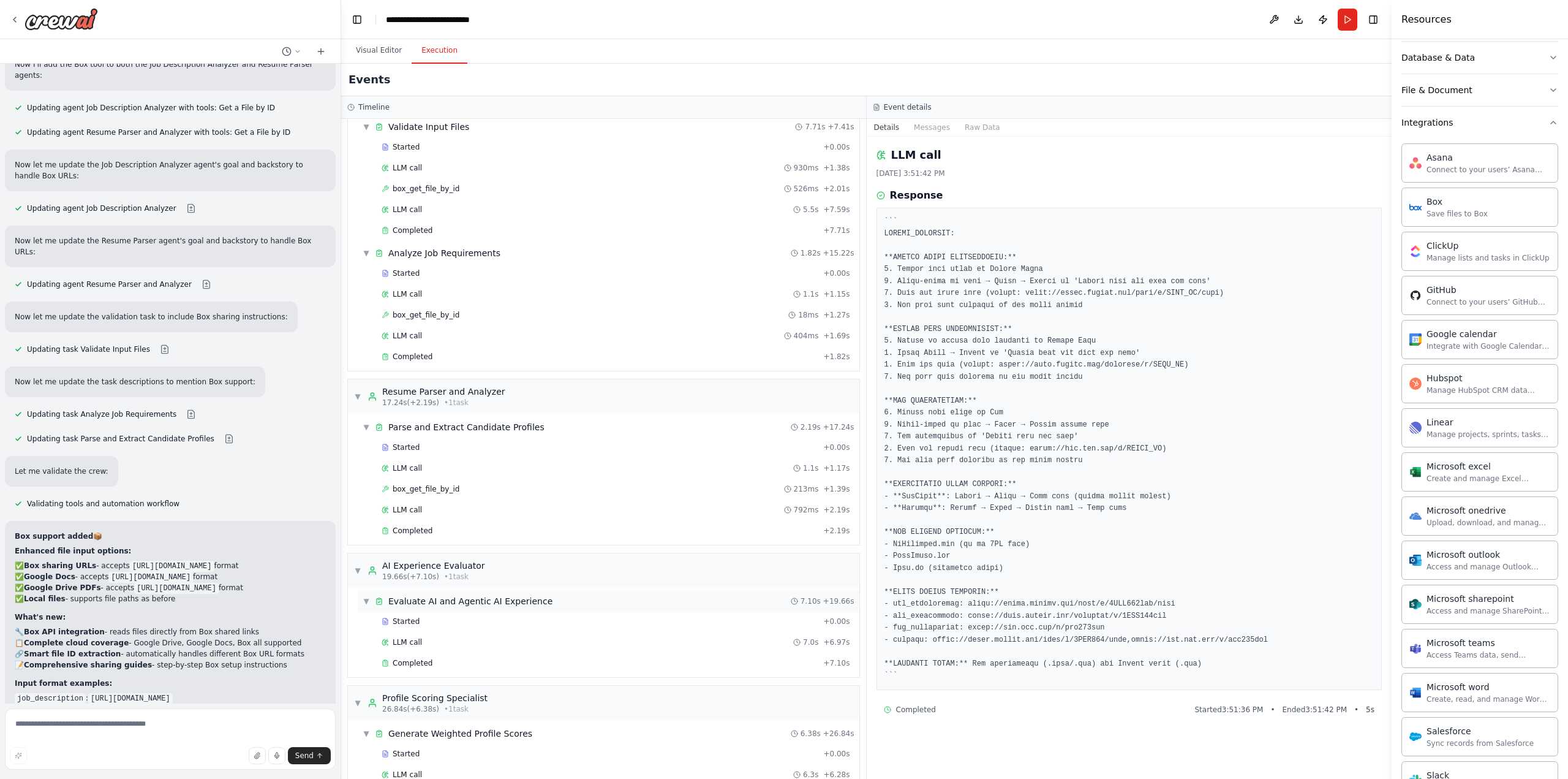
scroll to position [80, 0]
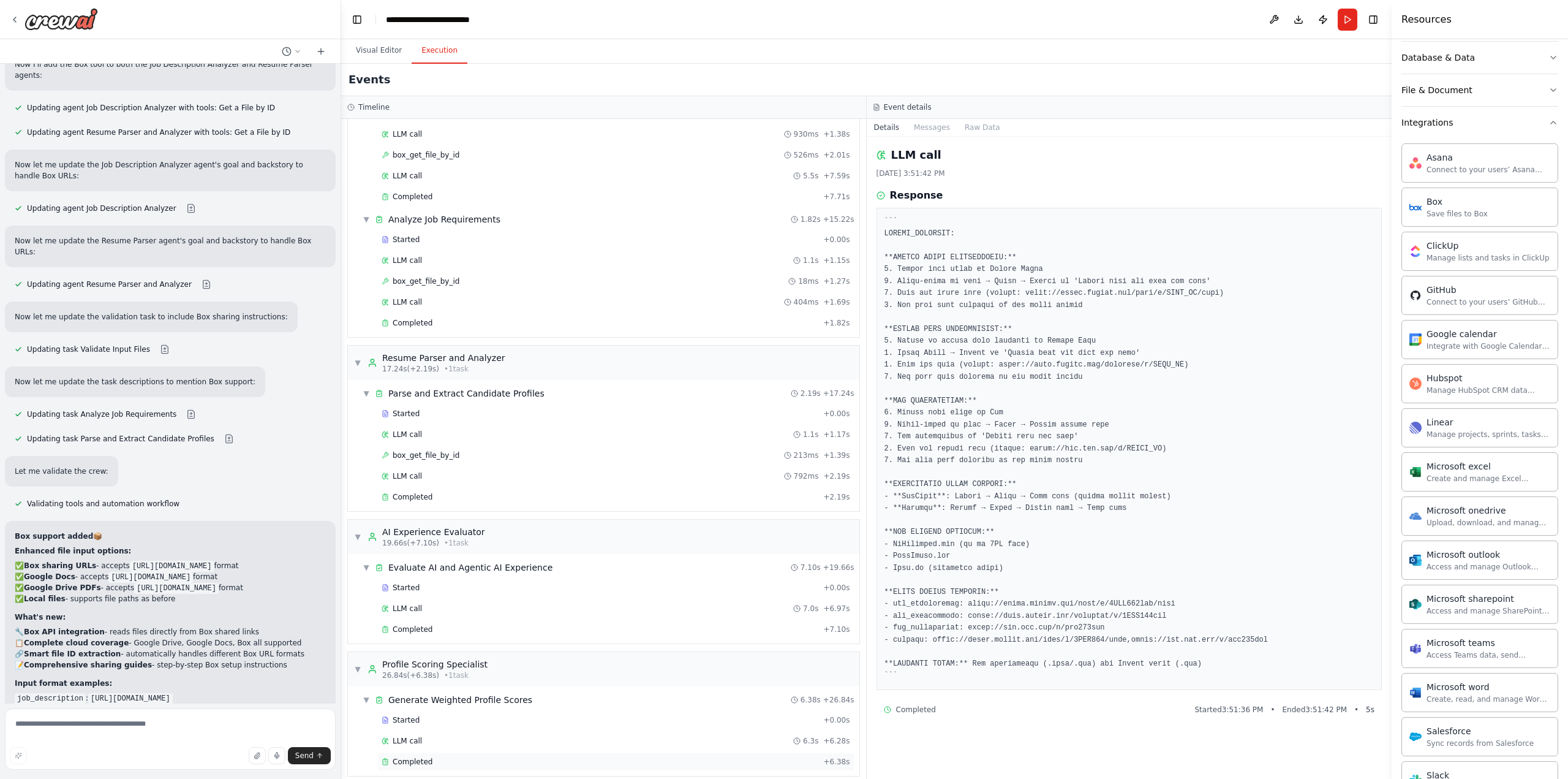
click at [497, 756] on div "Completed" at bounding box center [600, 761] width 437 height 10
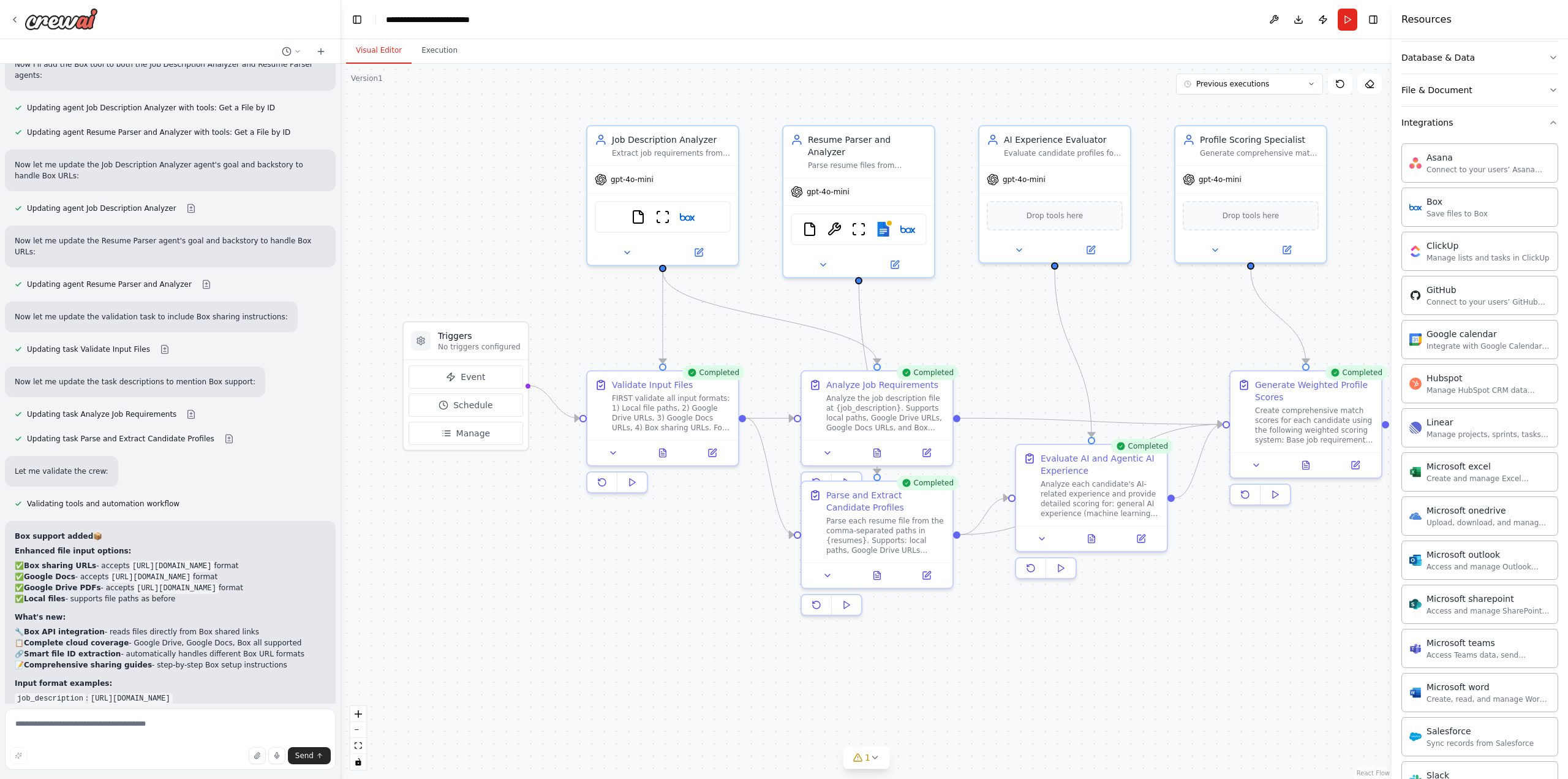
click at [383, 54] on button "Visual Editor" at bounding box center [379, 50] width 65 height 26
click at [878, 219] on img at bounding box center [883, 226] width 15 height 15
click at [102, 727] on textarea at bounding box center [170, 739] width 331 height 61
type textarea "**********"
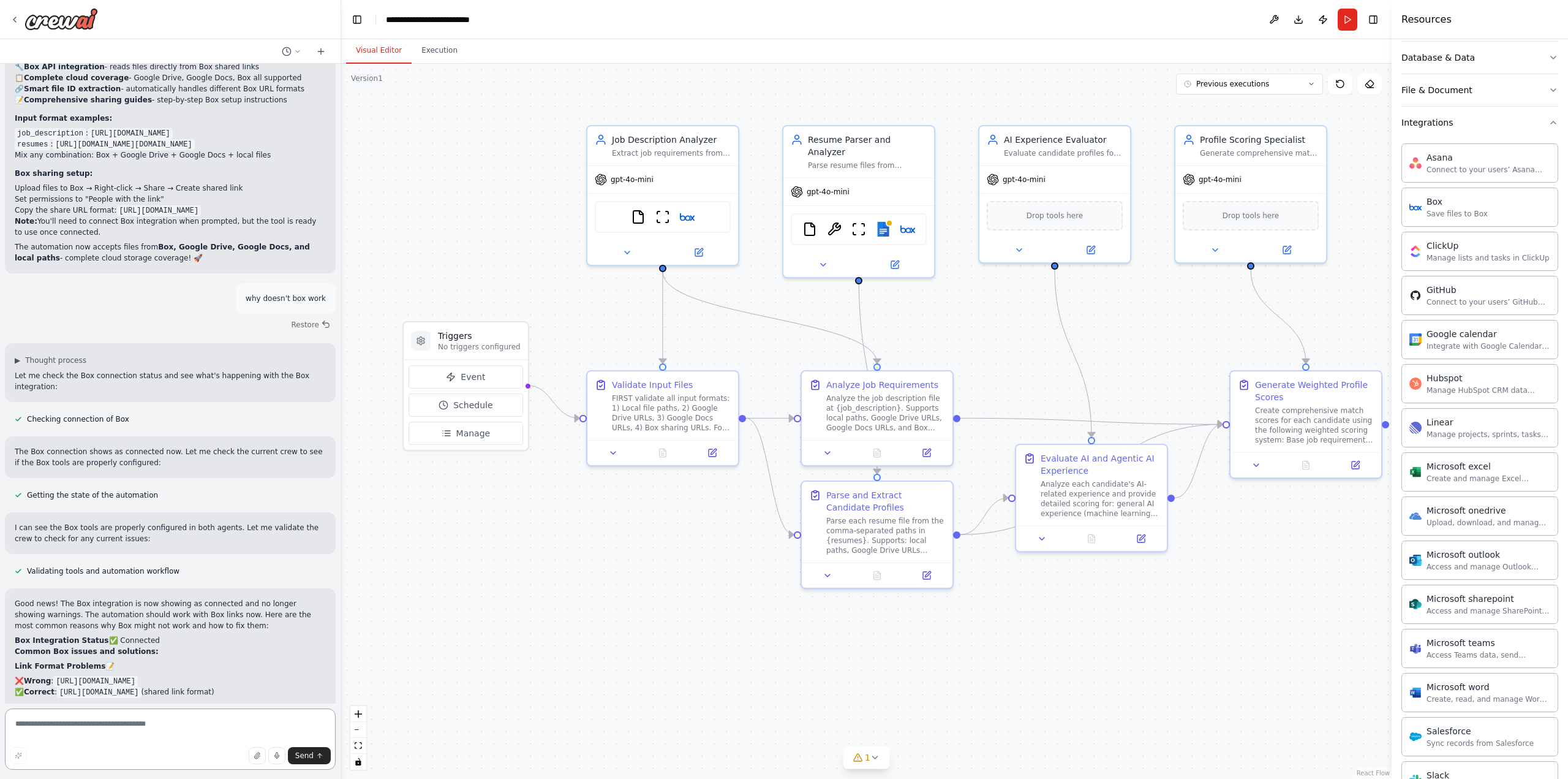
scroll to position [10684, 0]
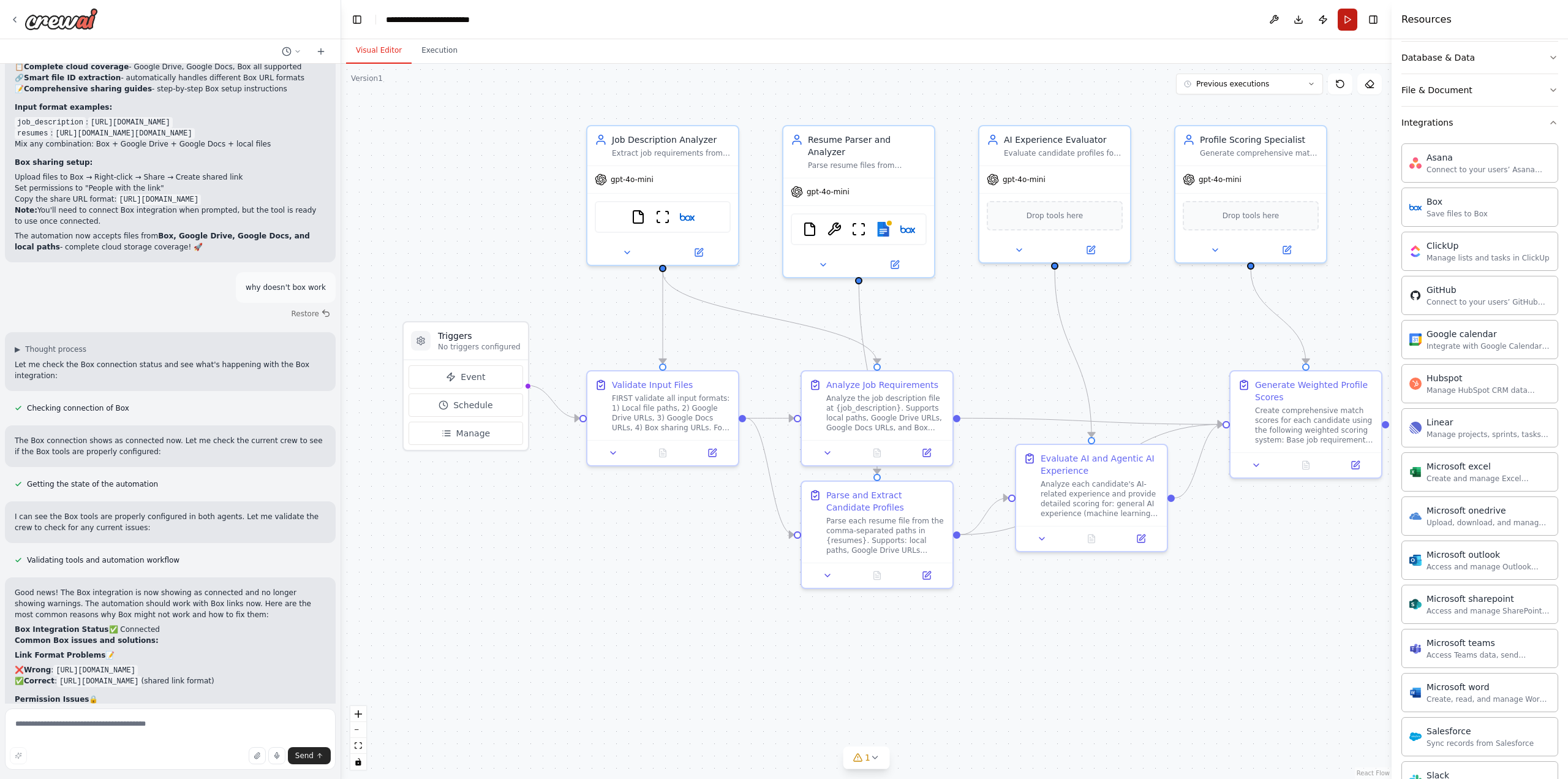
click at [1347, 20] on button "Run" at bounding box center [1347, 19] width 19 height 22
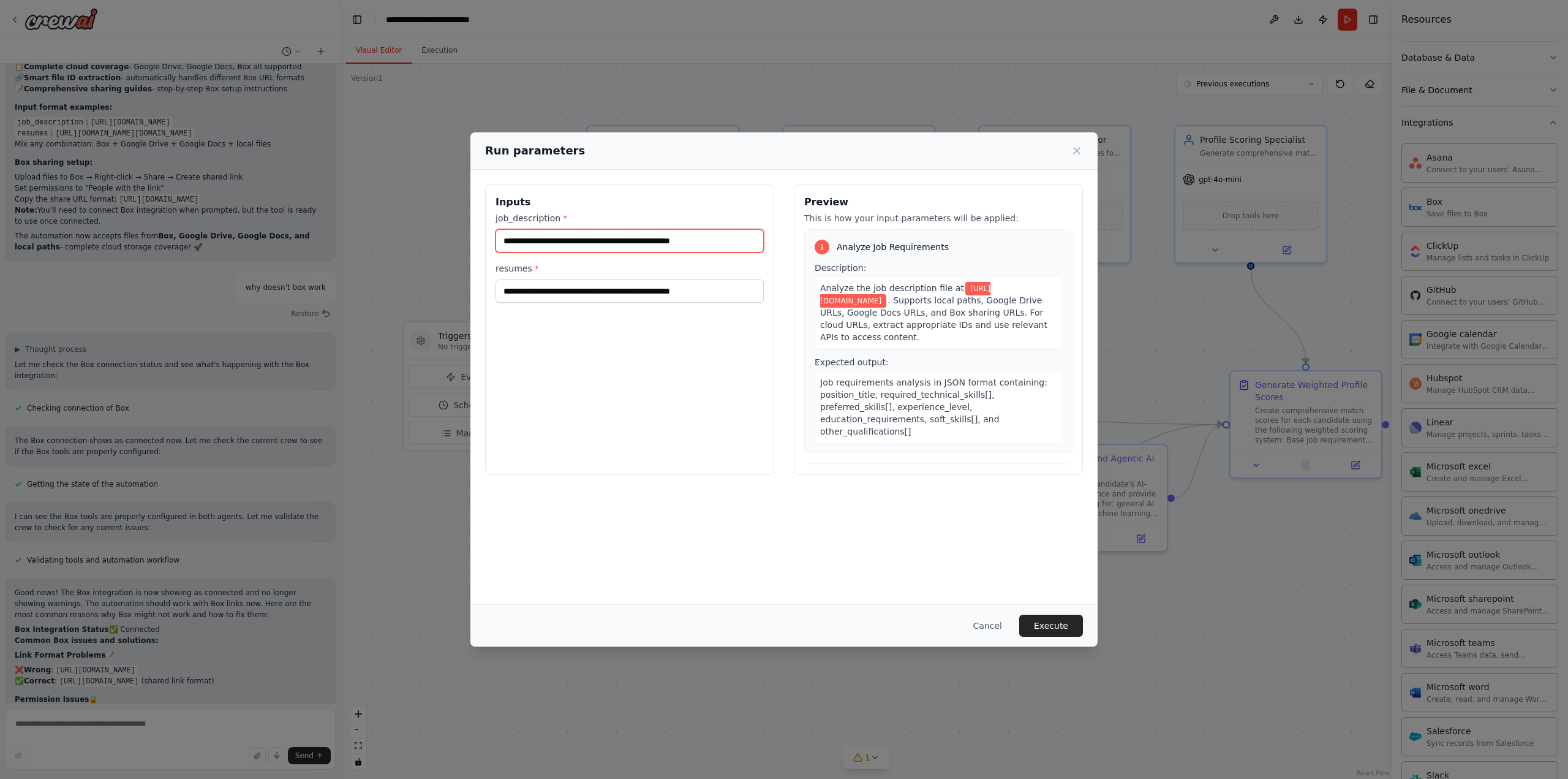
click at [675, 242] on input "**********" at bounding box center [630, 241] width 269 height 23
click at [672, 240] on input "**********" at bounding box center [630, 241] width 269 height 23
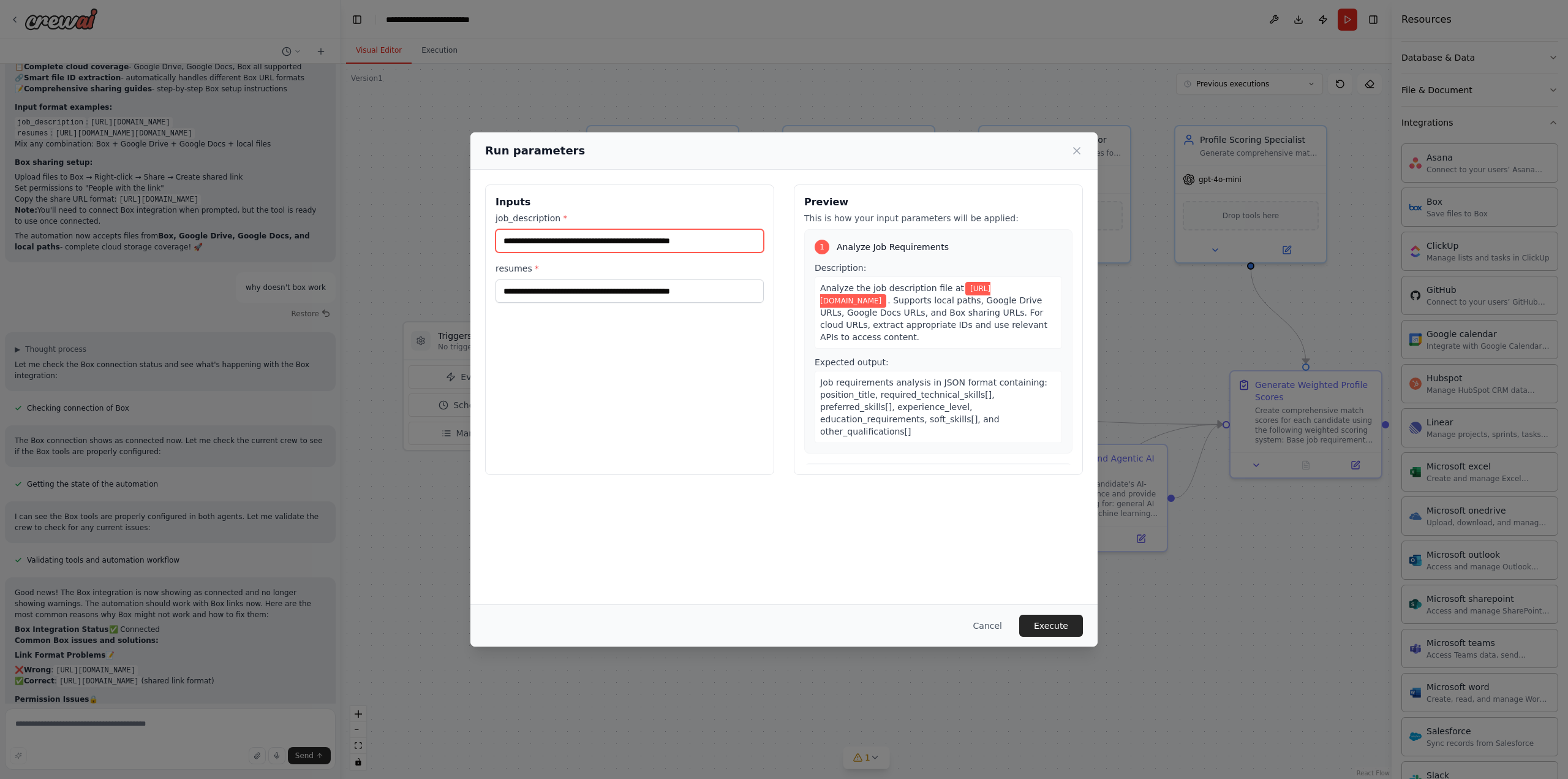
click at [672, 240] on input "**********" at bounding box center [630, 241] width 269 height 23
paste input "**********"
type input "**********"
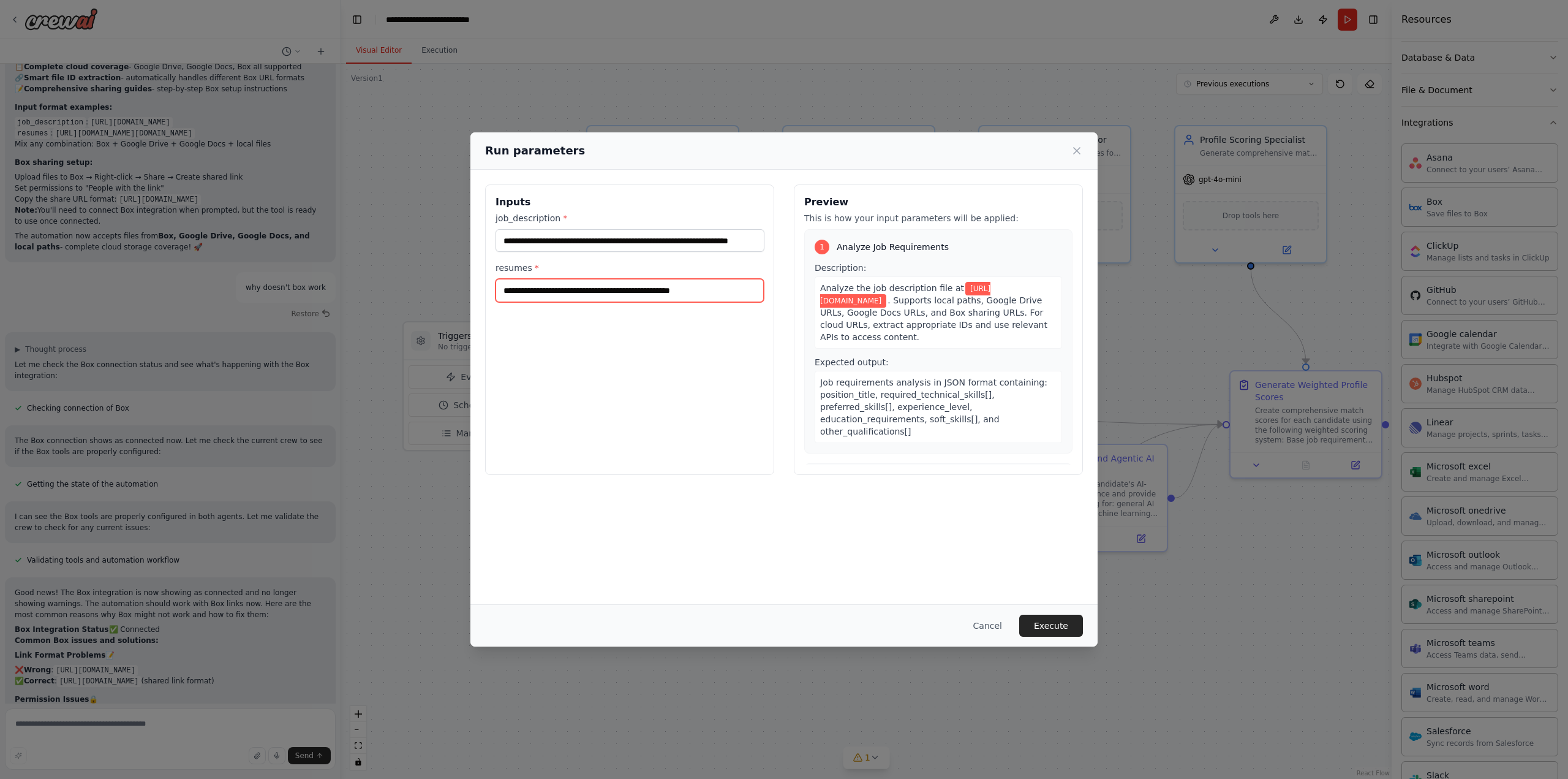
click at [578, 294] on input "**********" at bounding box center [630, 290] width 269 height 23
paste input "**********"
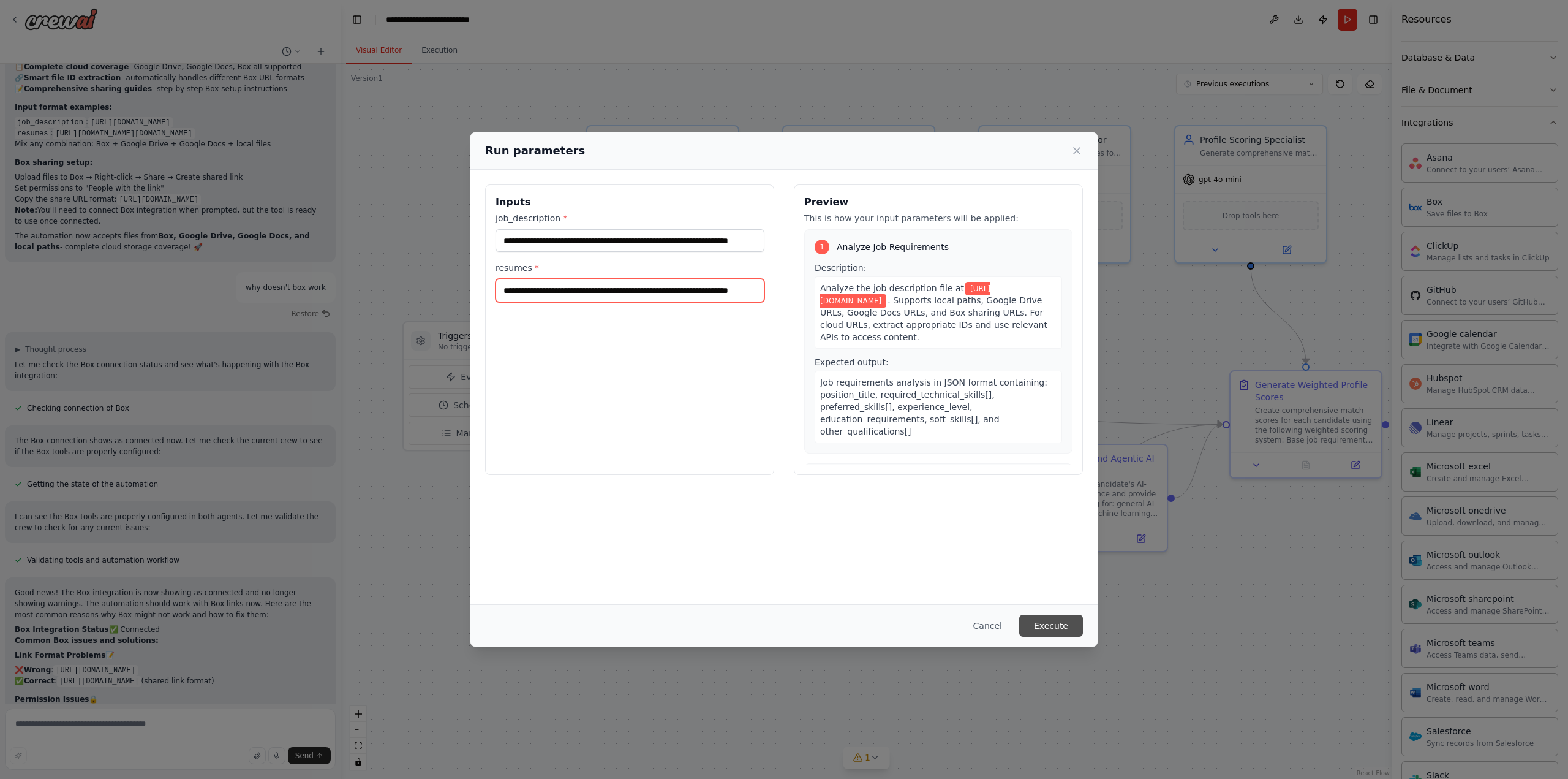
type input "**********"
click at [1067, 630] on button "Execute" at bounding box center [1051, 625] width 64 height 22
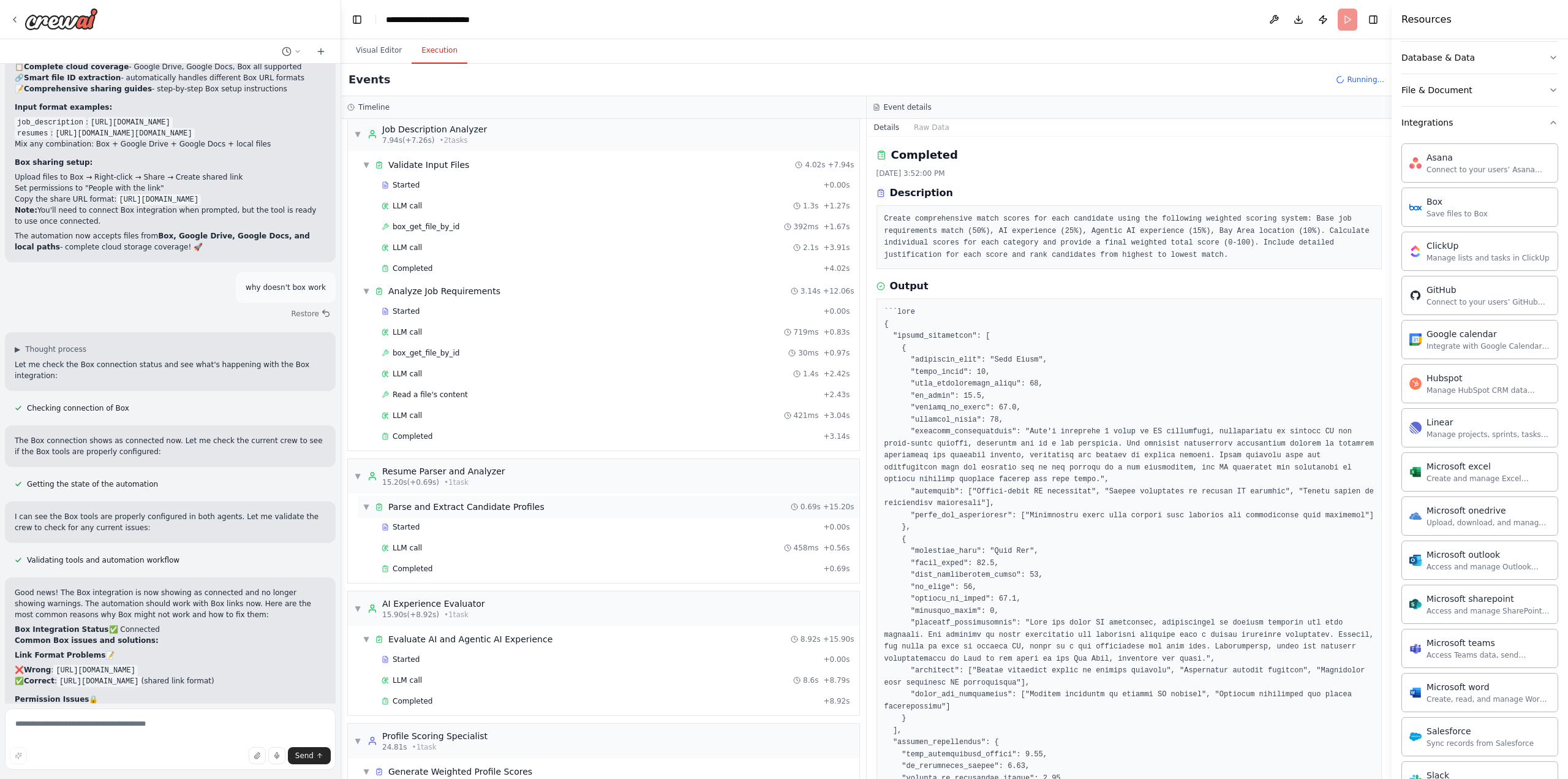
scroll to position [0, 0]
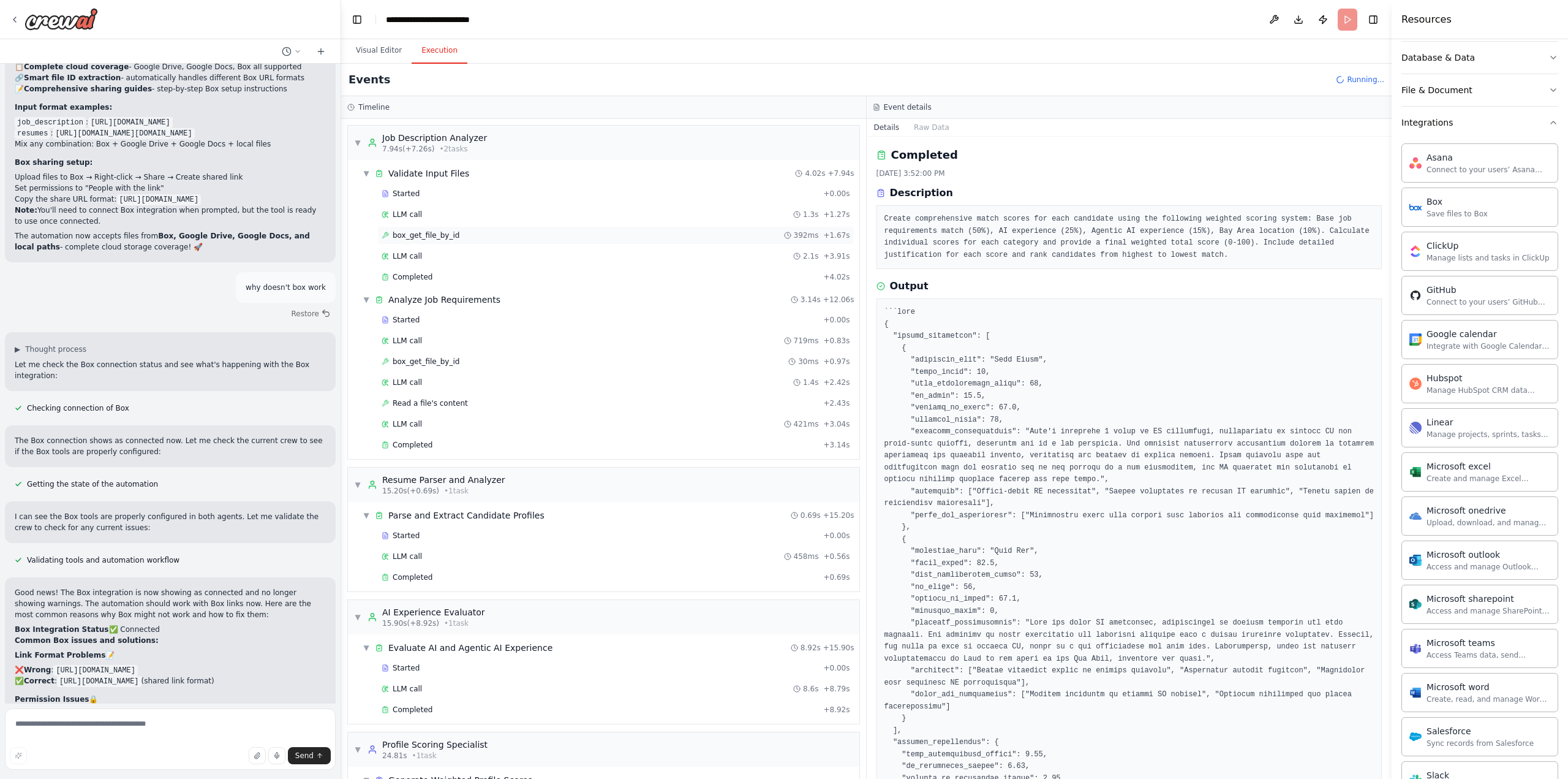
click at [449, 236] on span "box_get_file_by_id" at bounding box center [426, 235] width 67 height 10
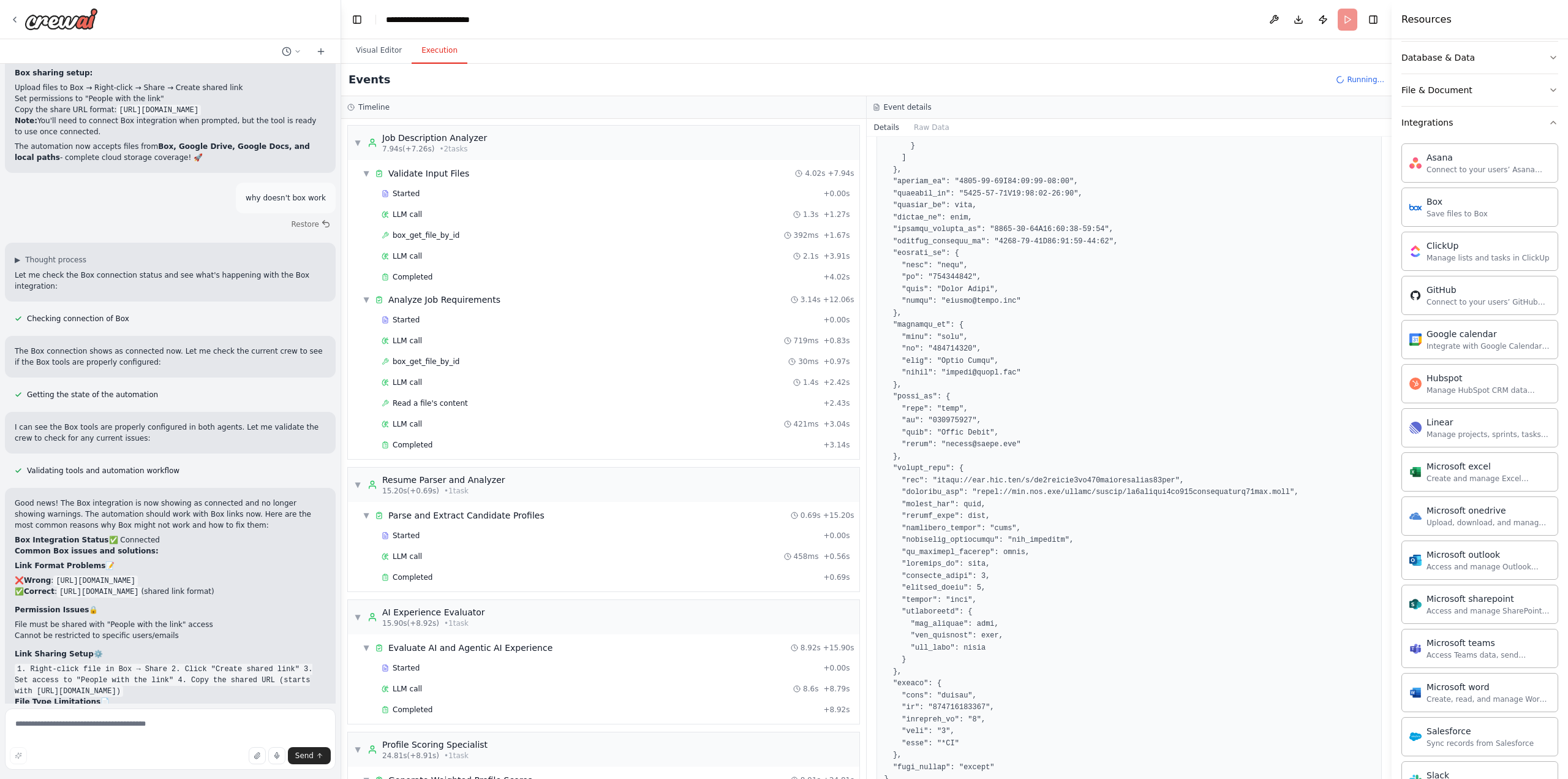
scroll to position [551, 0]
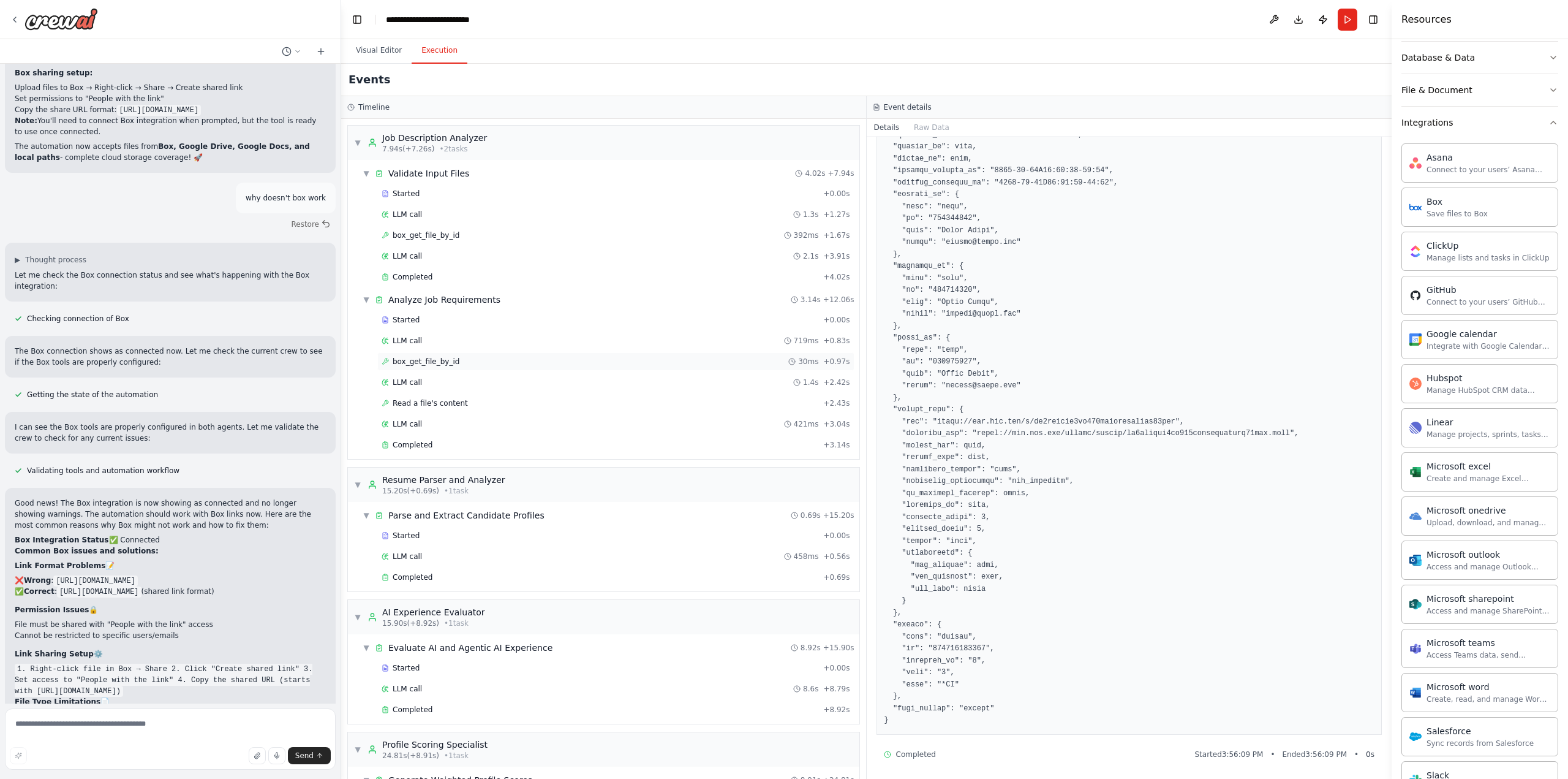
click at [460, 364] on div "box_get_file_by_id 30ms + 0.97s" at bounding box center [616, 362] width 477 height 19
click at [519, 382] on div "LLM call 1.4s + 2.42s" at bounding box center [616, 382] width 469 height 10
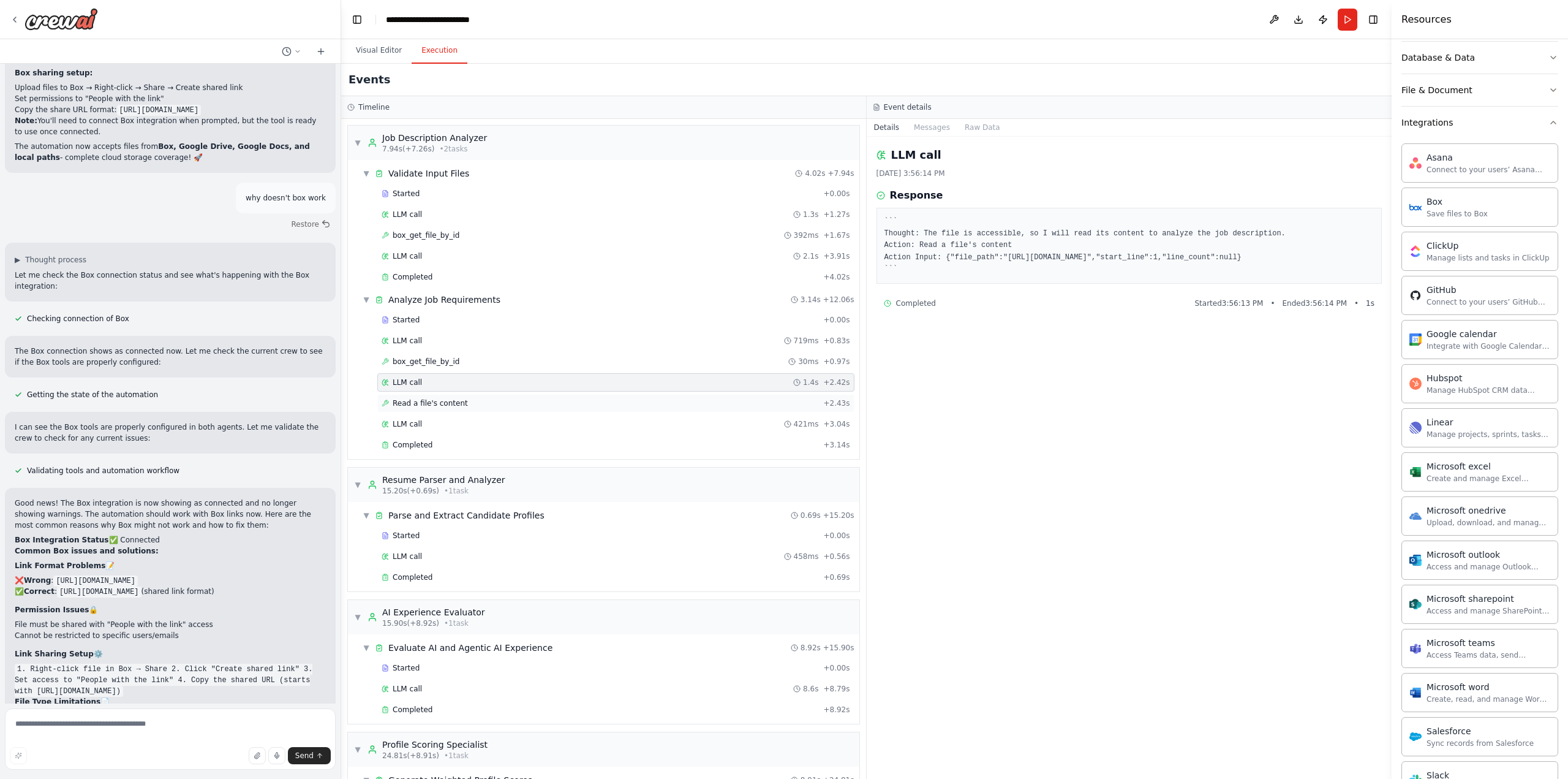
click at [519, 398] on div "Read a file's content + 2.43s" at bounding box center [616, 403] width 469 height 10
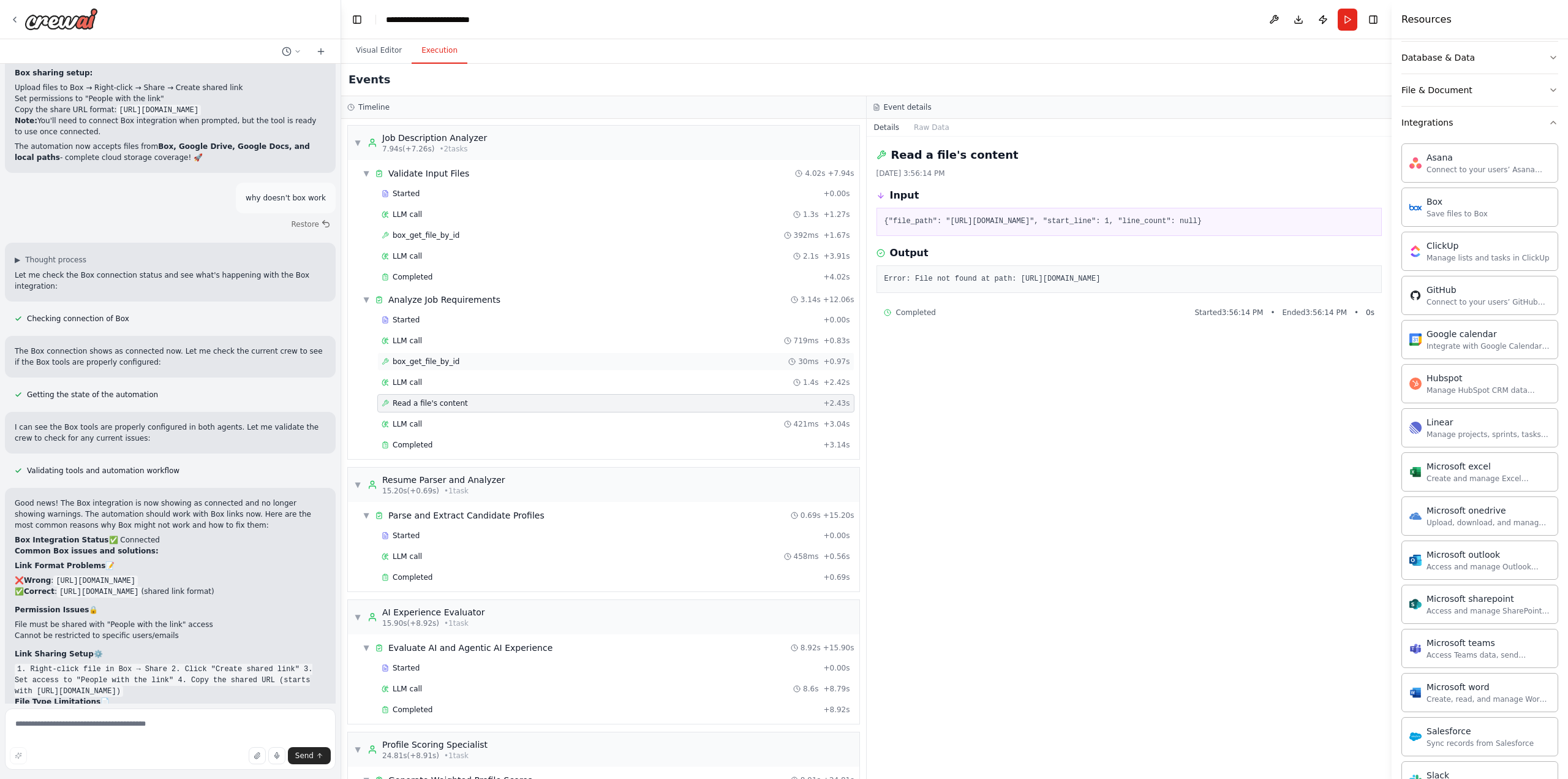
click at [512, 353] on div "box_get_file_by_id 30ms + 0.97s" at bounding box center [616, 362] width 477 height 19
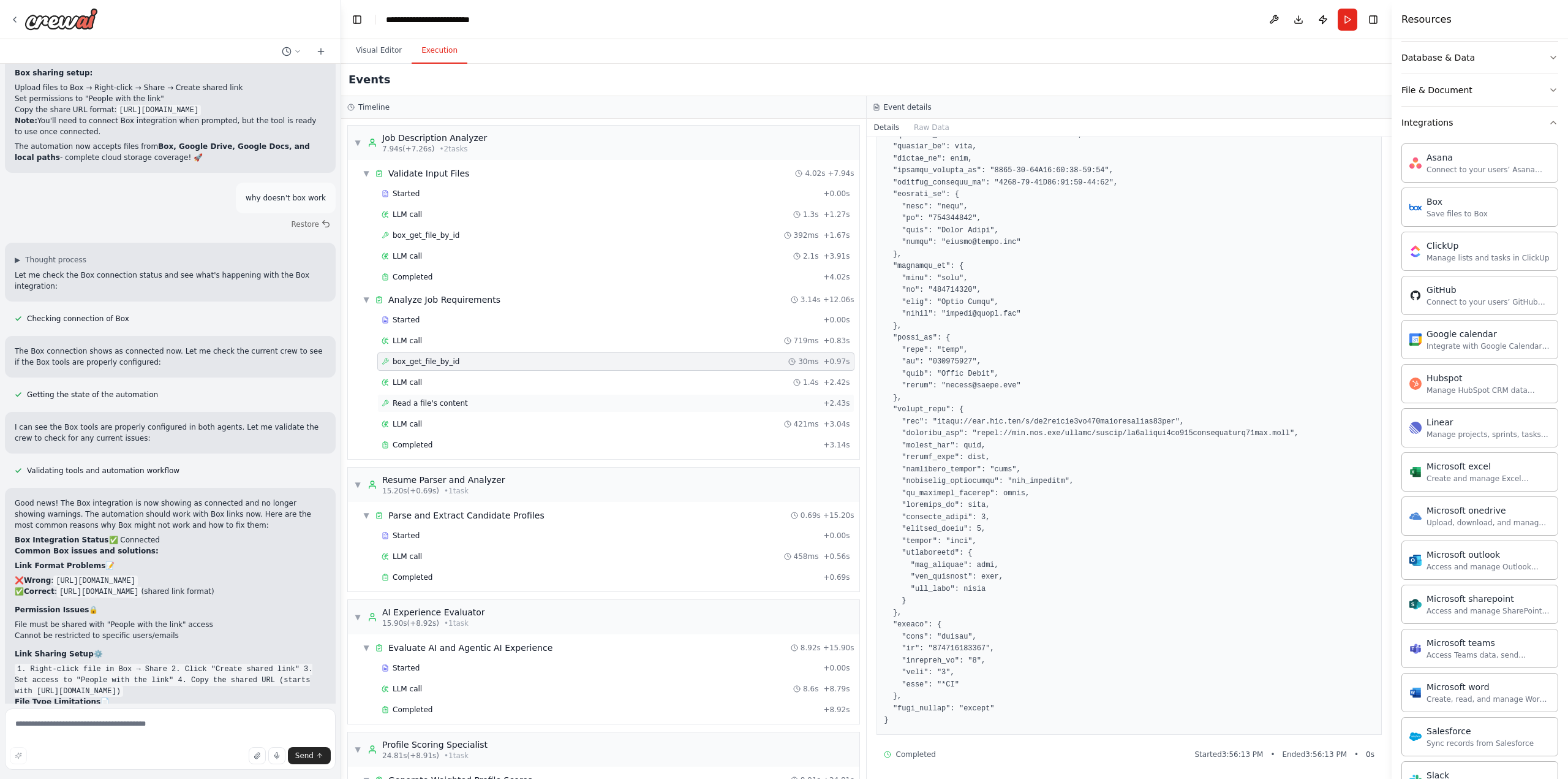
click at [496, 403] on div "Read a file's content + 2.43s" at bounding box center [616, 403] width 469 height 10
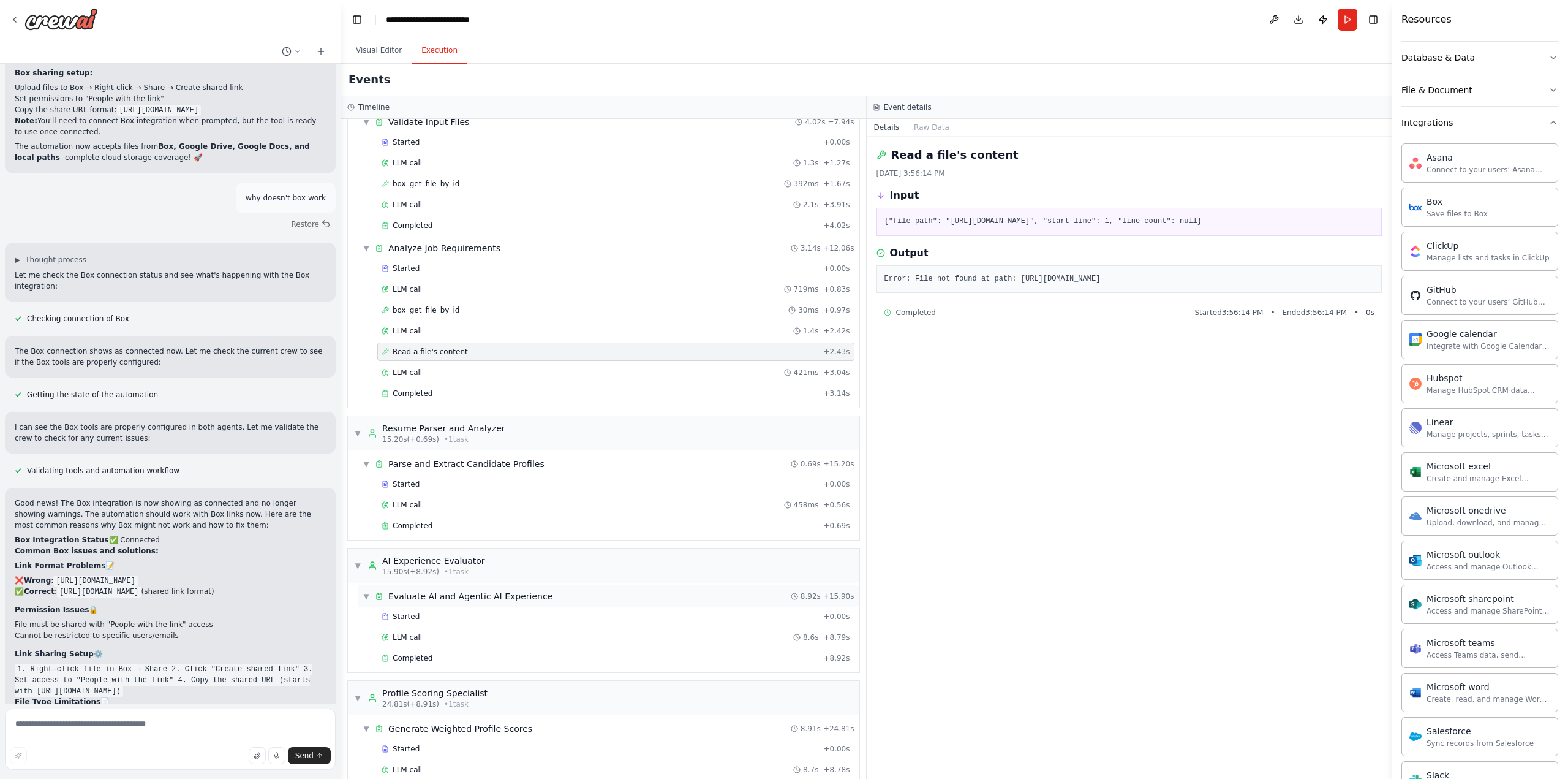
scroll to position [80, 0]
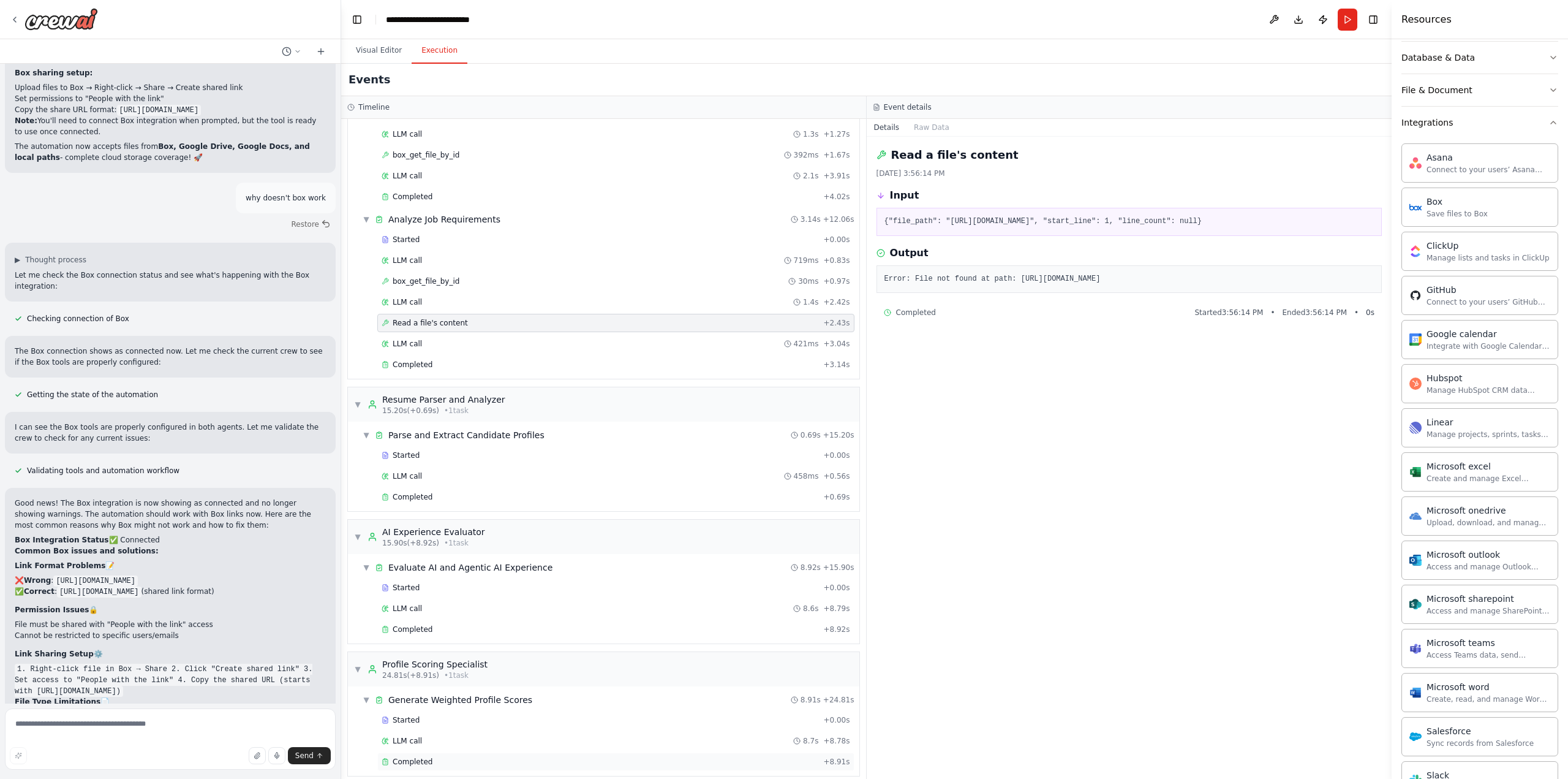
click at [435, 756] on div "Completed" at bounding box center [600, 761] width 437 height 10
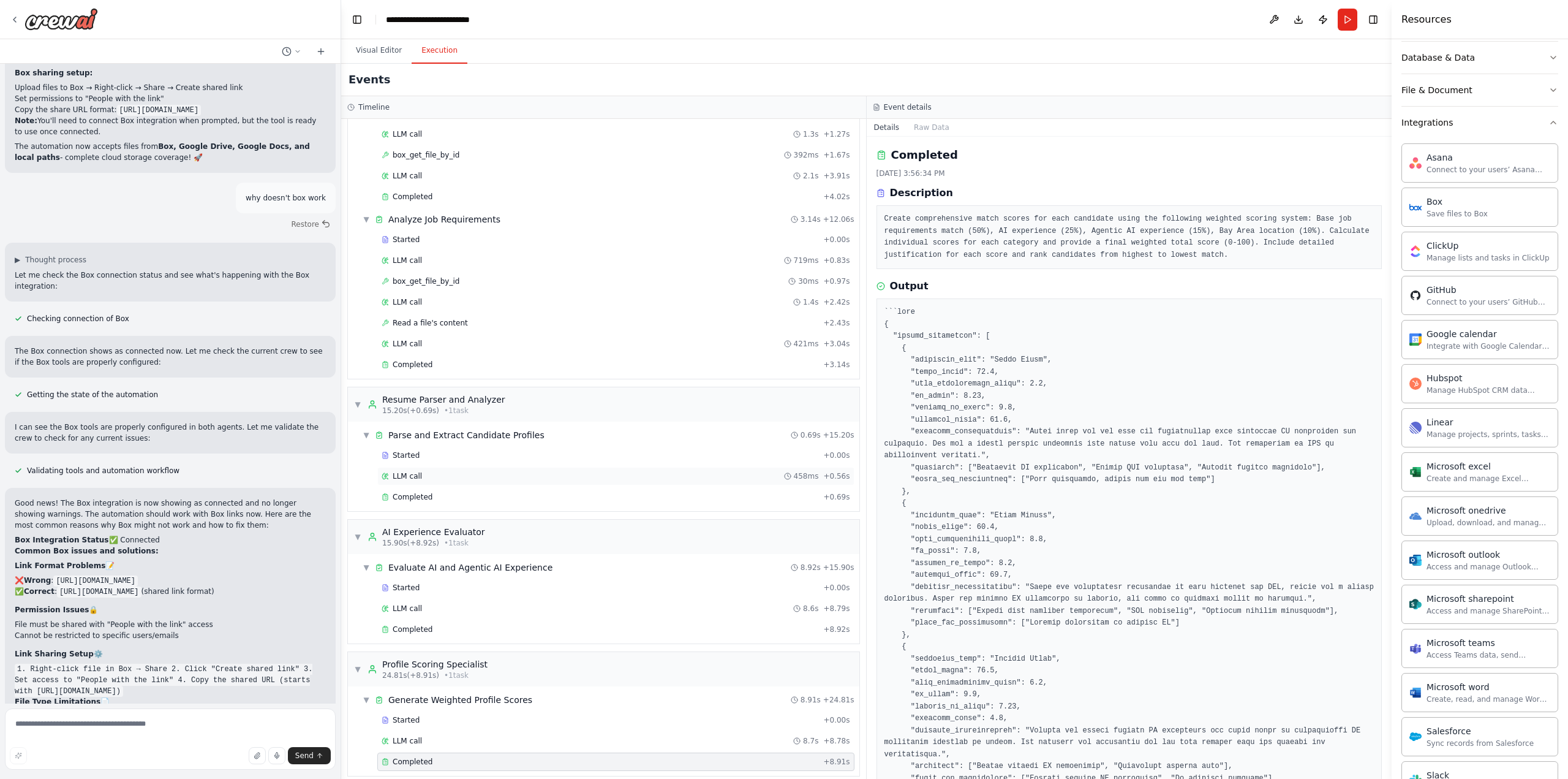
click at [429, 471] on div "LLM call 458ms + 0.56s" at bounding box center [616, 476] width 469 height 10
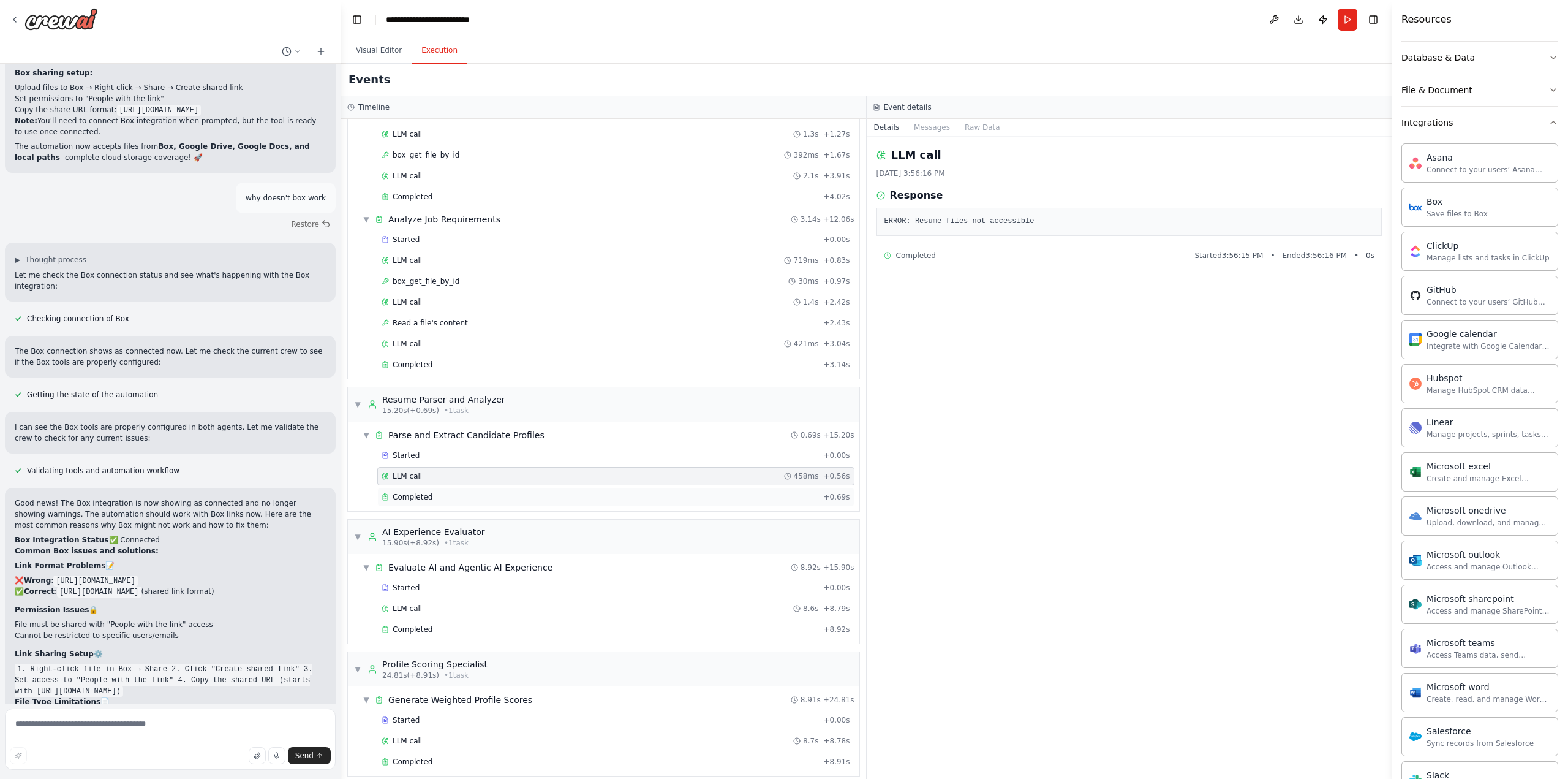
click at [439, 495] on div "Completed + 0.69s" at bounding box center [616, 497] width 477 height 19
